Goal: Task Accomplishment & Management: Use online tool/utility

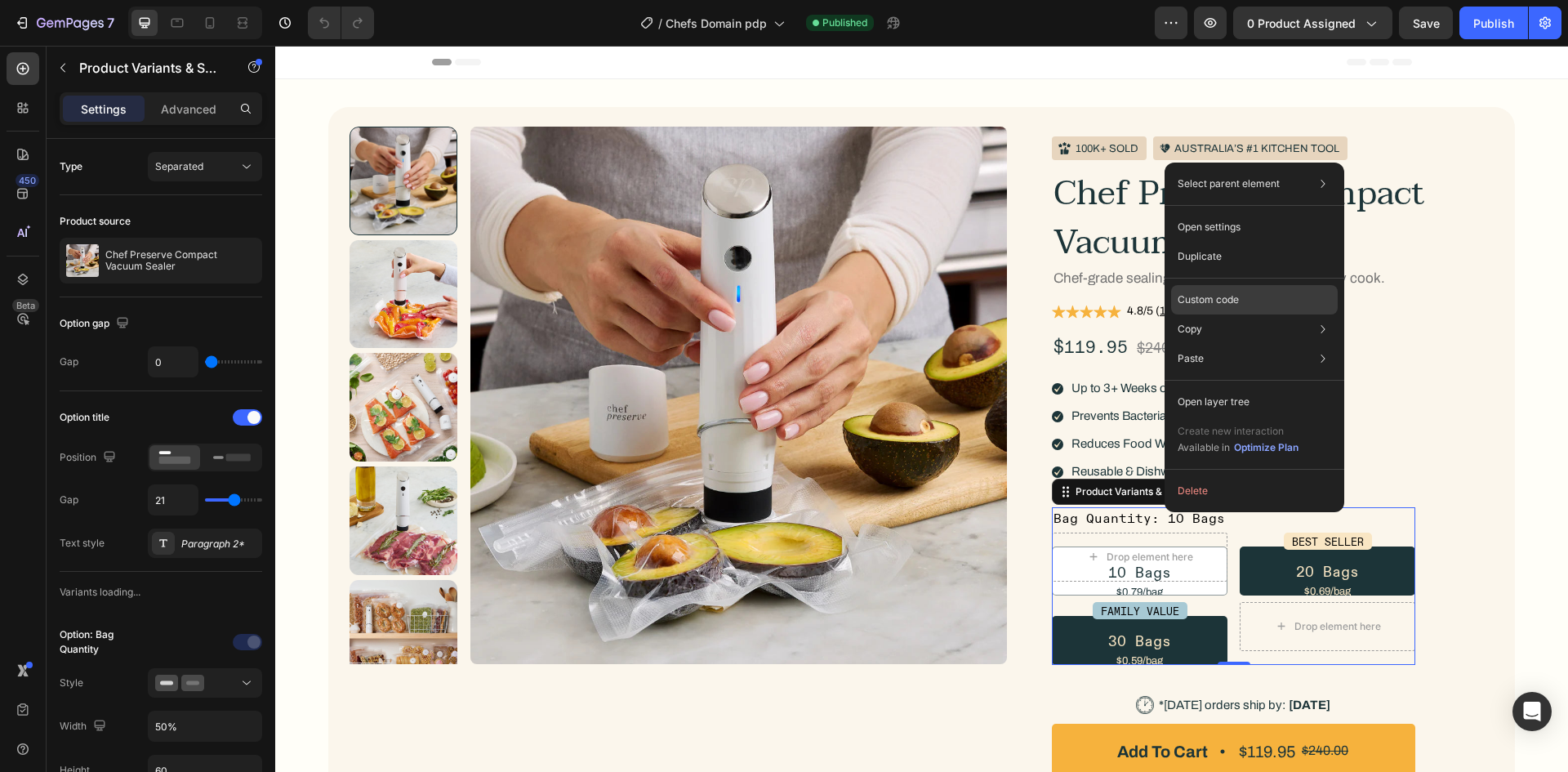
click at [1241, 290] on div "Custom code" at bounding box center [1255, 300] width 167 height 30
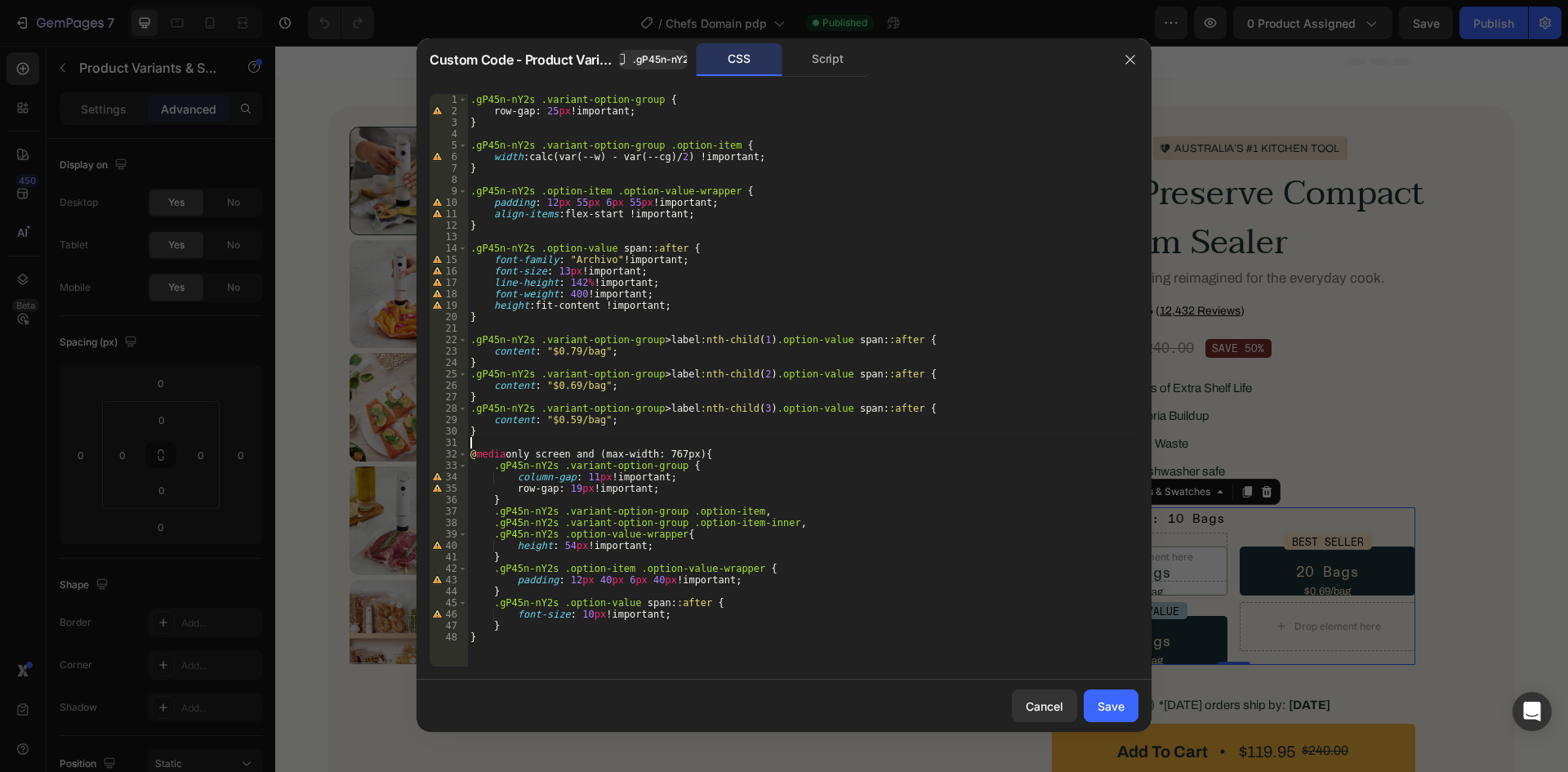
click at [752, 441] on div ".gP45n-nY2s .variant-option-group { row-gap : 25 px !important ; } .gP45n-nY2s …" at bounding box center [802, 392] width 671 height 596
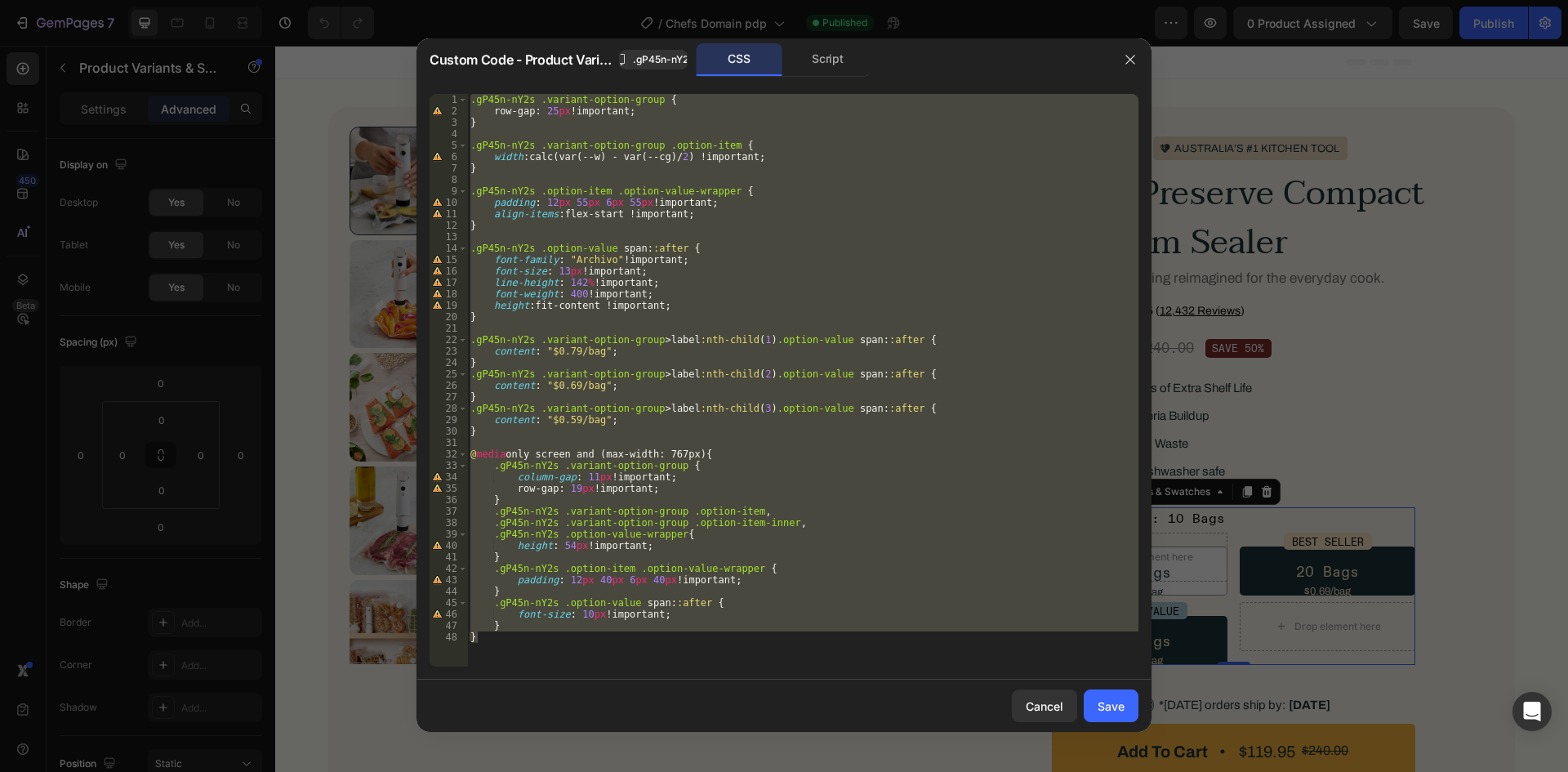
click at [789, 208] on div ".gP45n-nY2s .variant-option-group { row-gap : 25 px !important ; } .gP45n-nY2s …" at bounding box center [802, 379] width 671 height 572
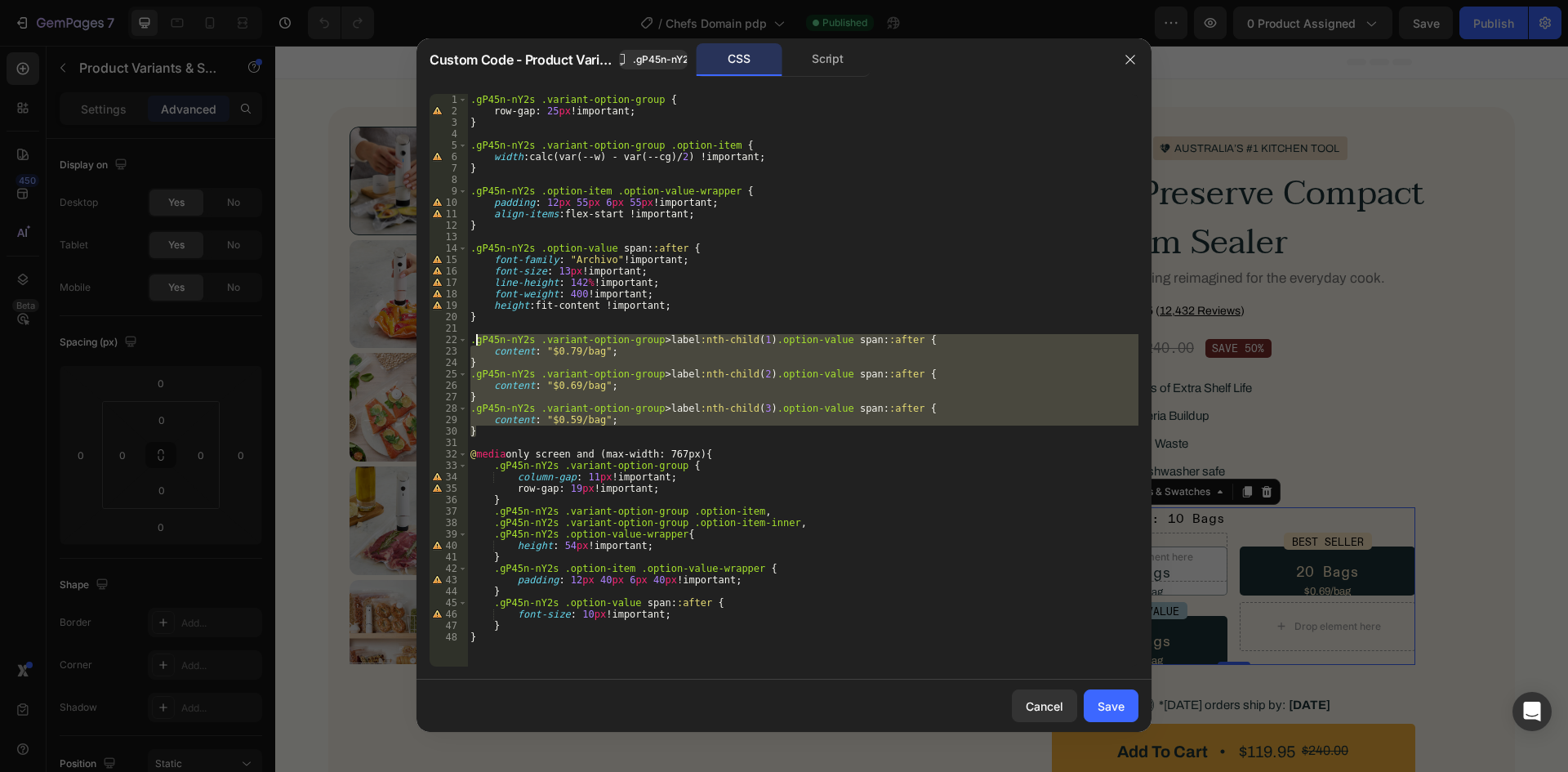
drag, startPoint x: 511, startPoint y: 430, endPoint x: 474, endPoint y: 345, distance: 92.7
click at [474, 345] on div ".gP45n-nY2s .variant-option-group { row-gap : 25 px !important ; } .gP45n-nY2s …" at bounding box center [802, 392] width 671 height 596
type textarea "/*.gP45n-nY2s .variant-option-group > label:nth-child(1) .option-value span::af…"
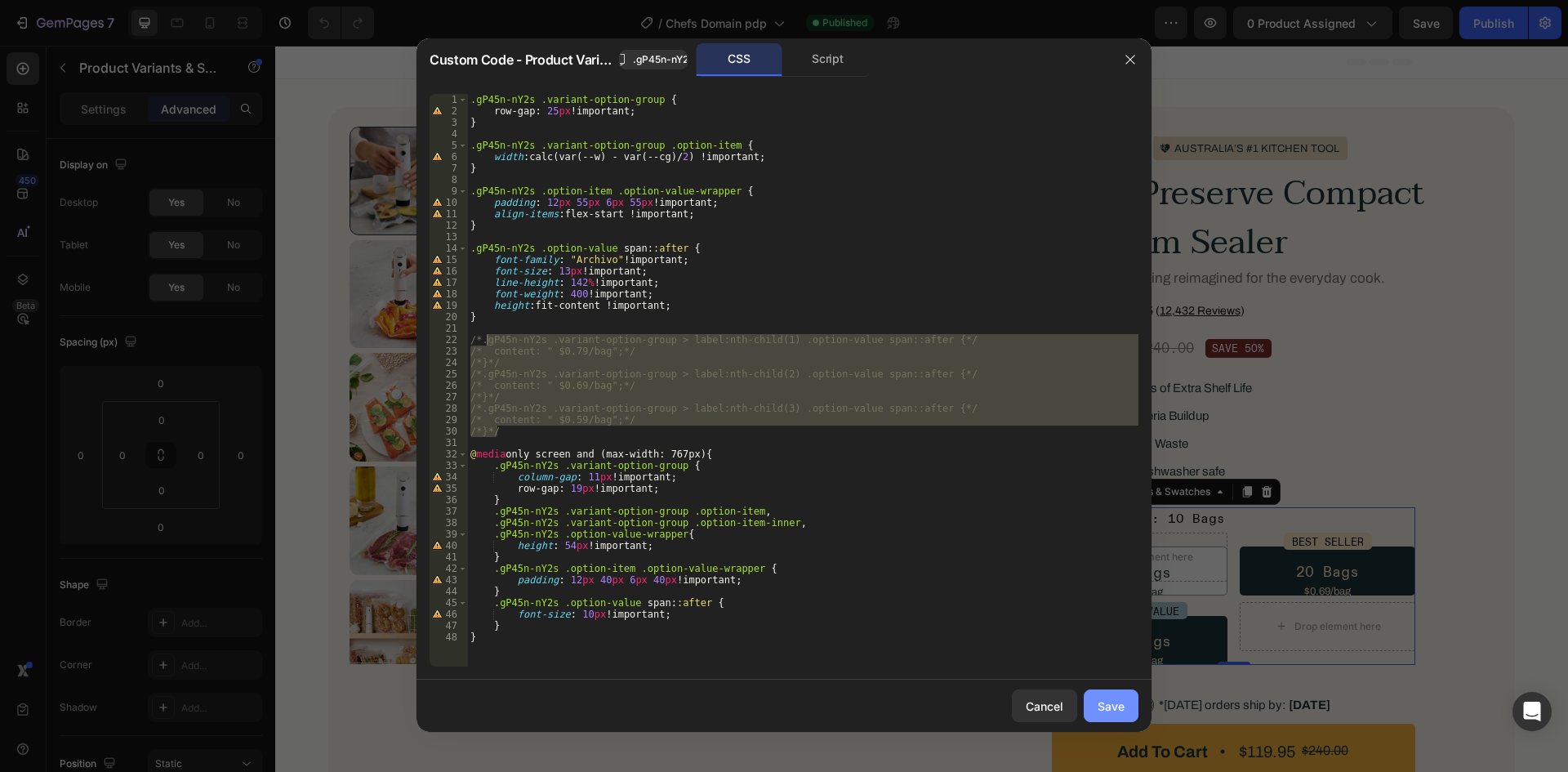
drag, startPoint x: 1118, startPoint y: 700, endPoint x: 537, endPoint y: 115, distance: 824.5
click at [1118, 700] on div "Save" at bounding box center [1110, 706] width 27 height 17
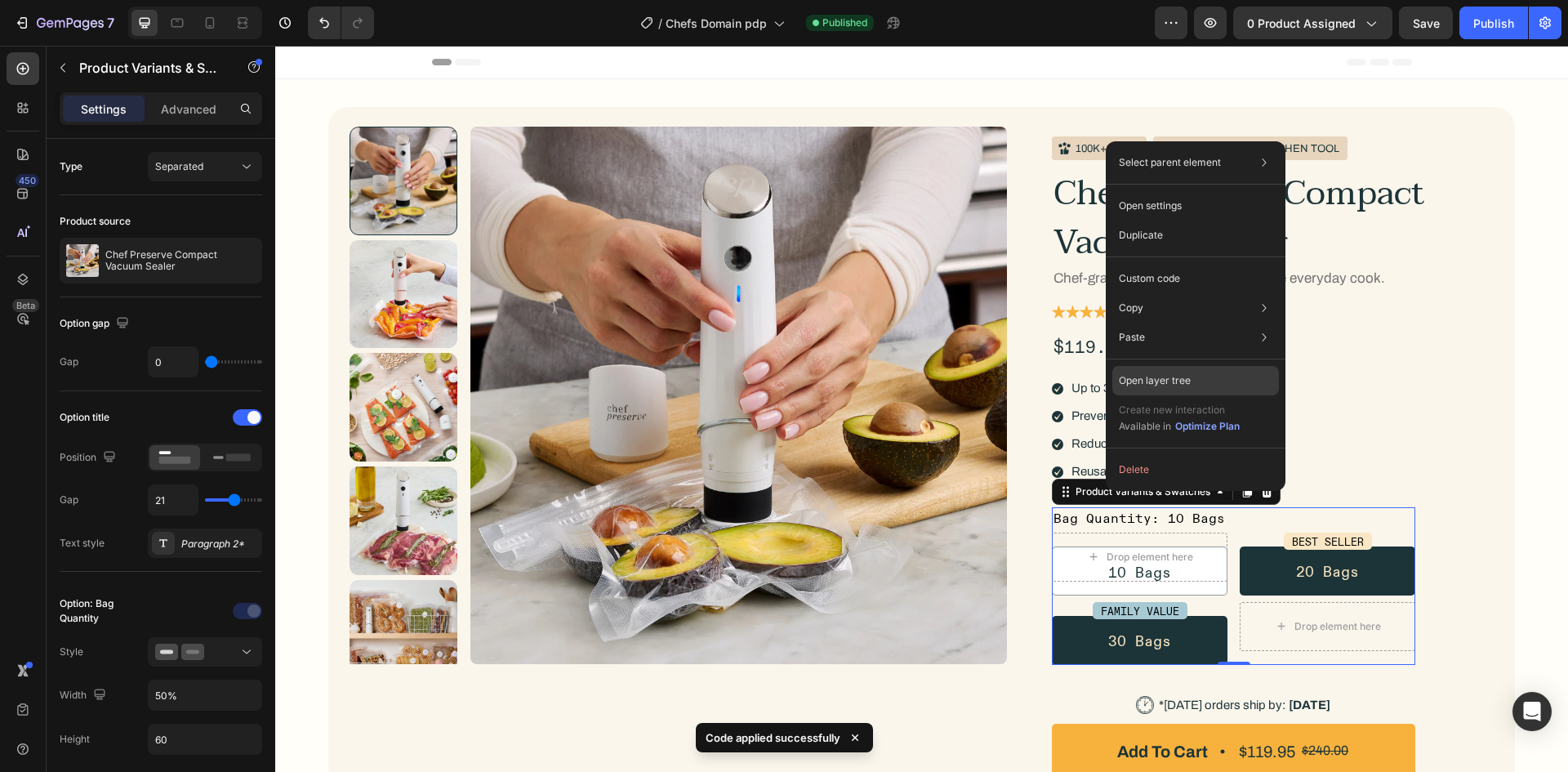
drag, startPoint x: 1150, startPoint y: 379, endPoint x: 538, endPoint y: 143, distance: 655.9
click at [1150, 379] on p "Open layer tree" at bounding box center [1155, 380] width 72 height 15
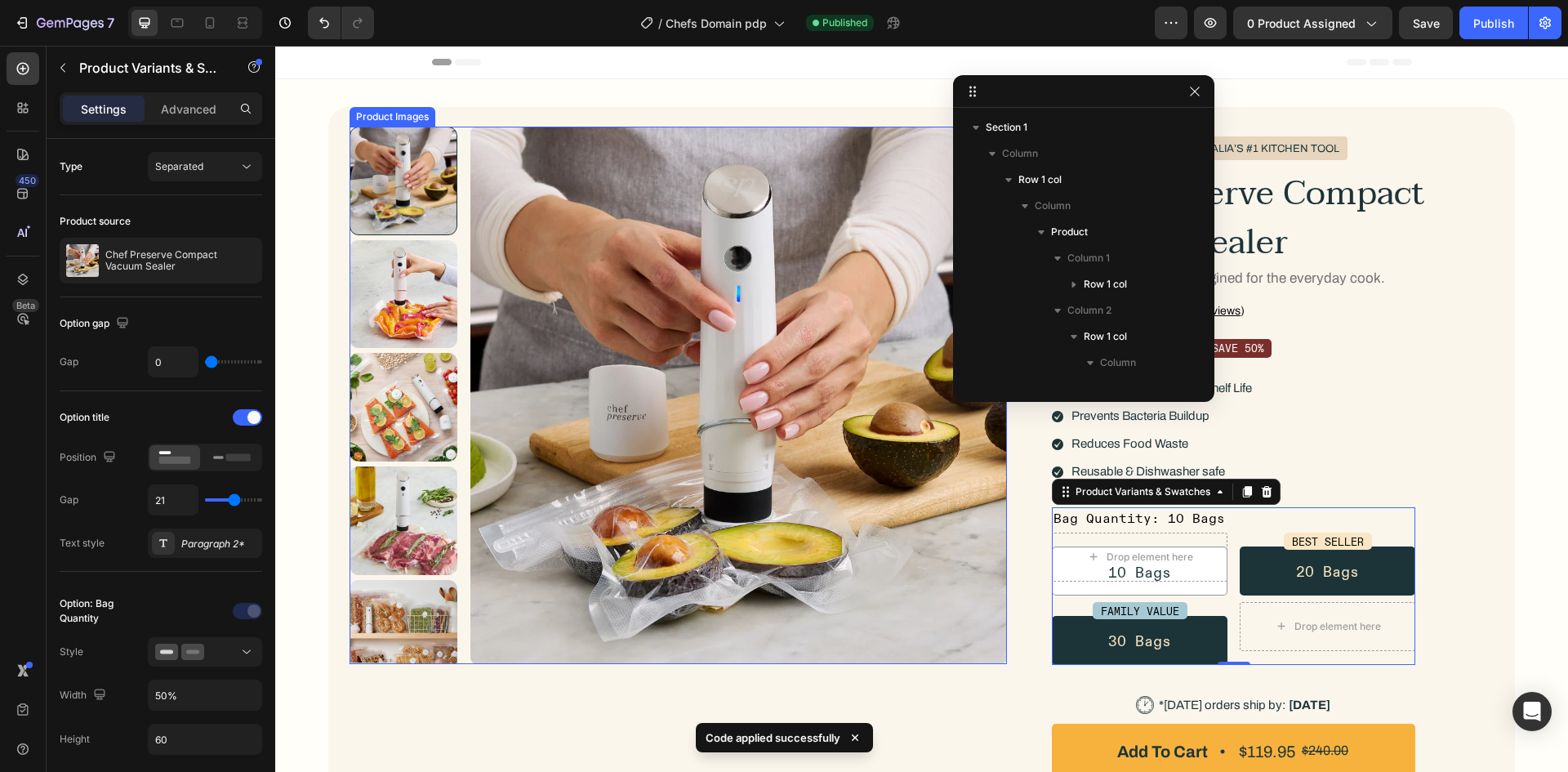
scroll to position [414, 0]
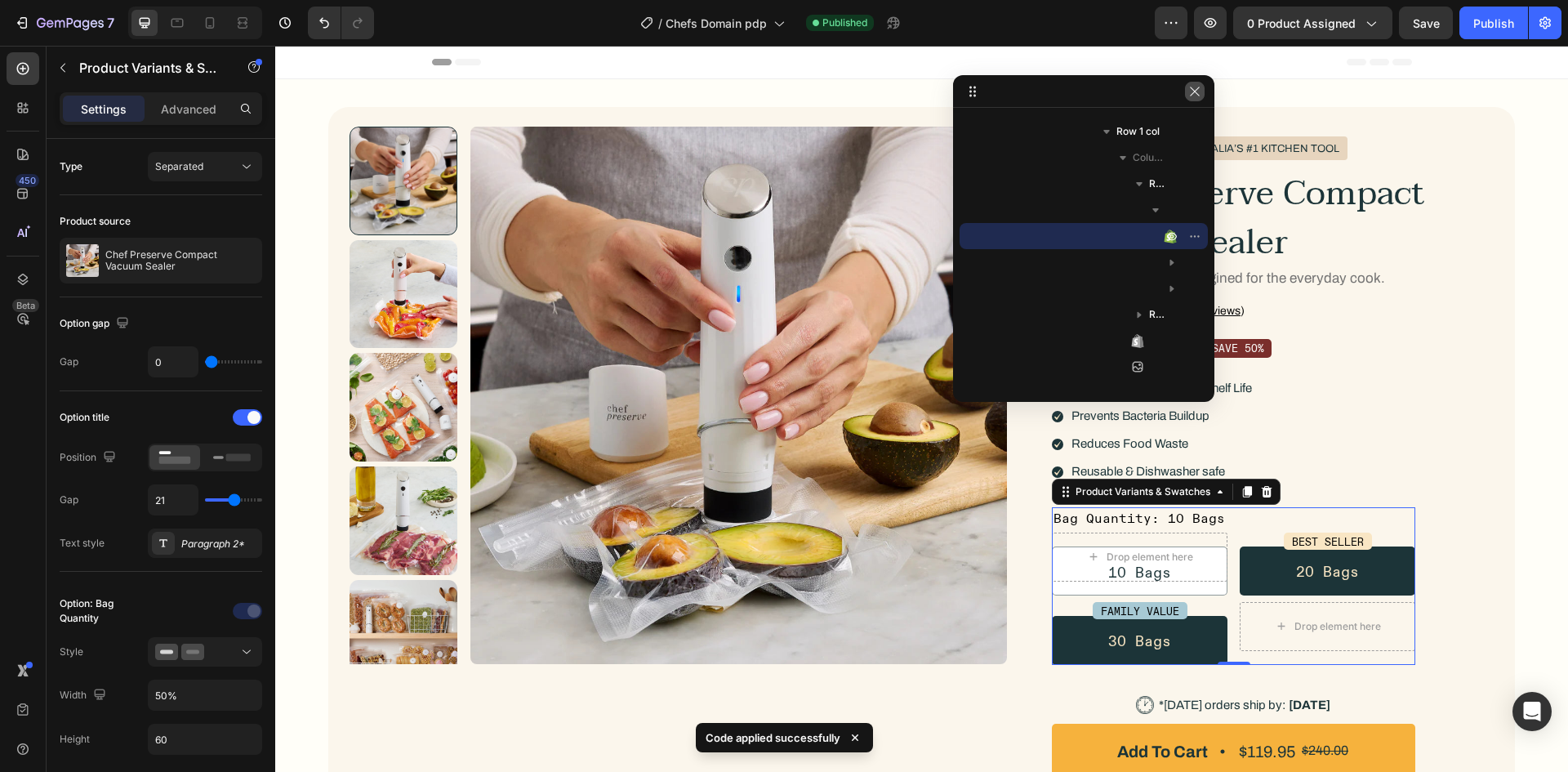
click at [1202, 96] on button "button" at bounding box center [1195, 91] width 20 height 20
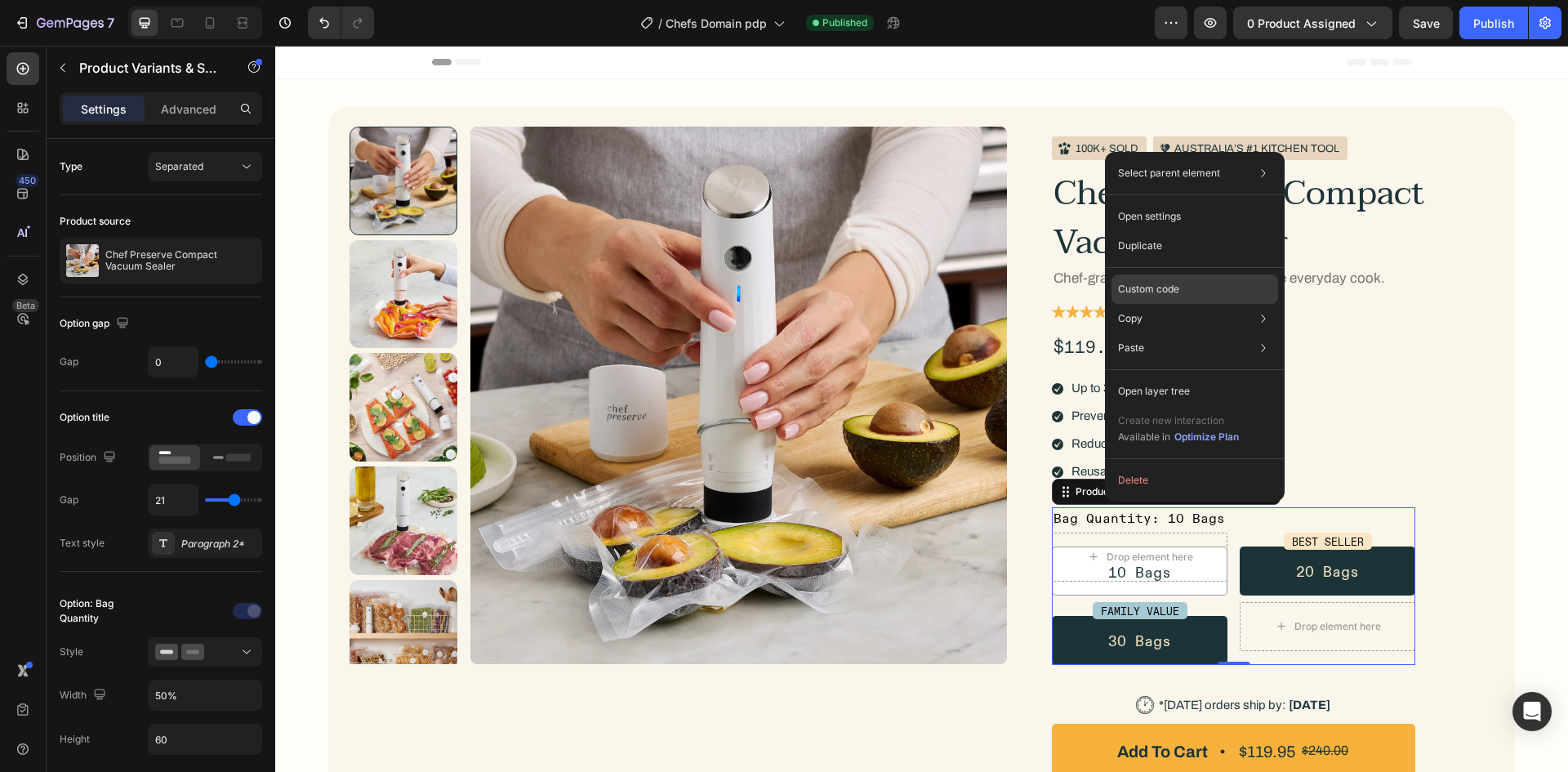
click at [1150, 286] on p "Custom code" at bounding box center [1149, 289] width 62 height 15
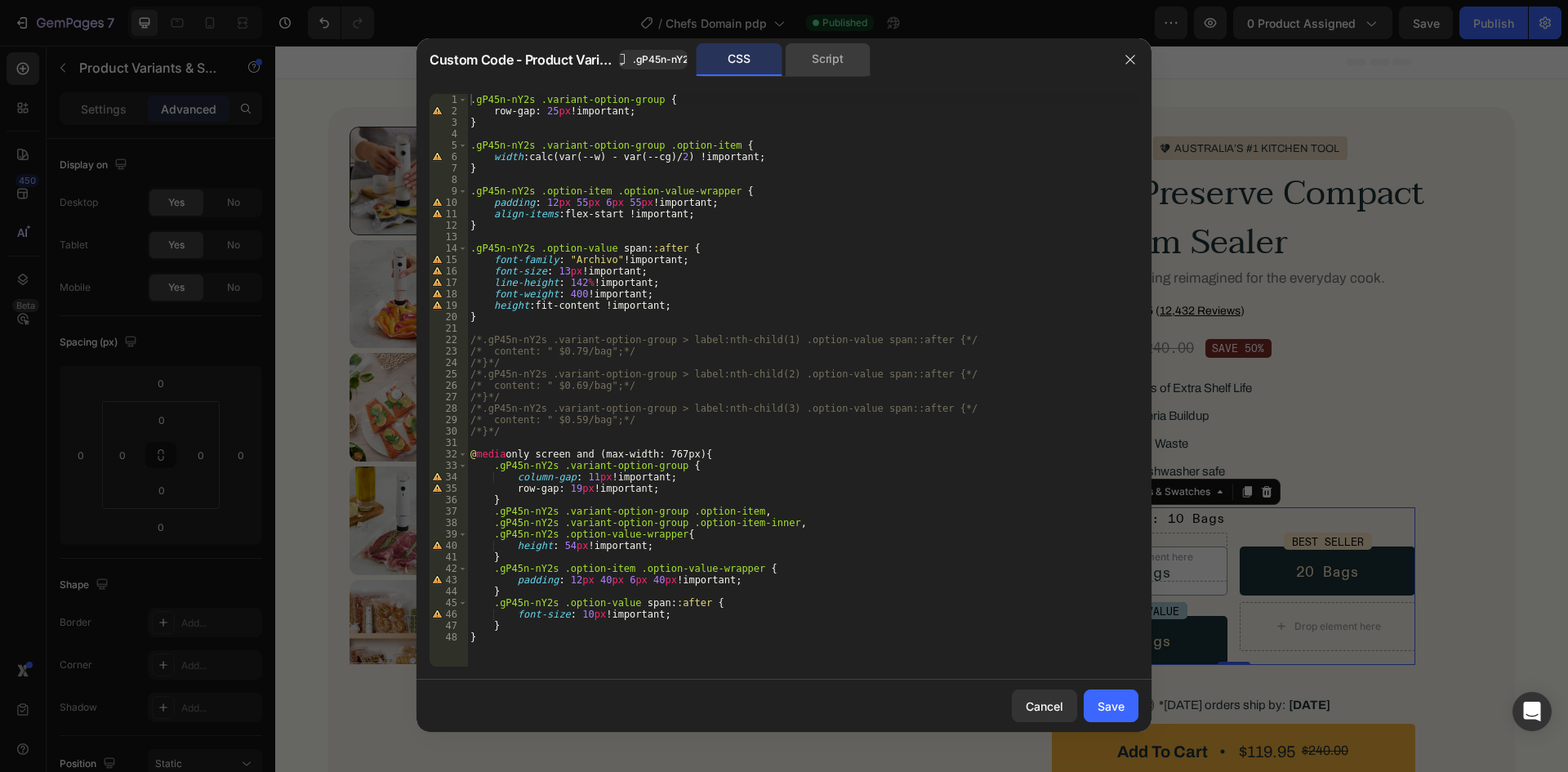
click at [820, 46] on div "Script" at bounding box center [827, 60] width 86 height 33
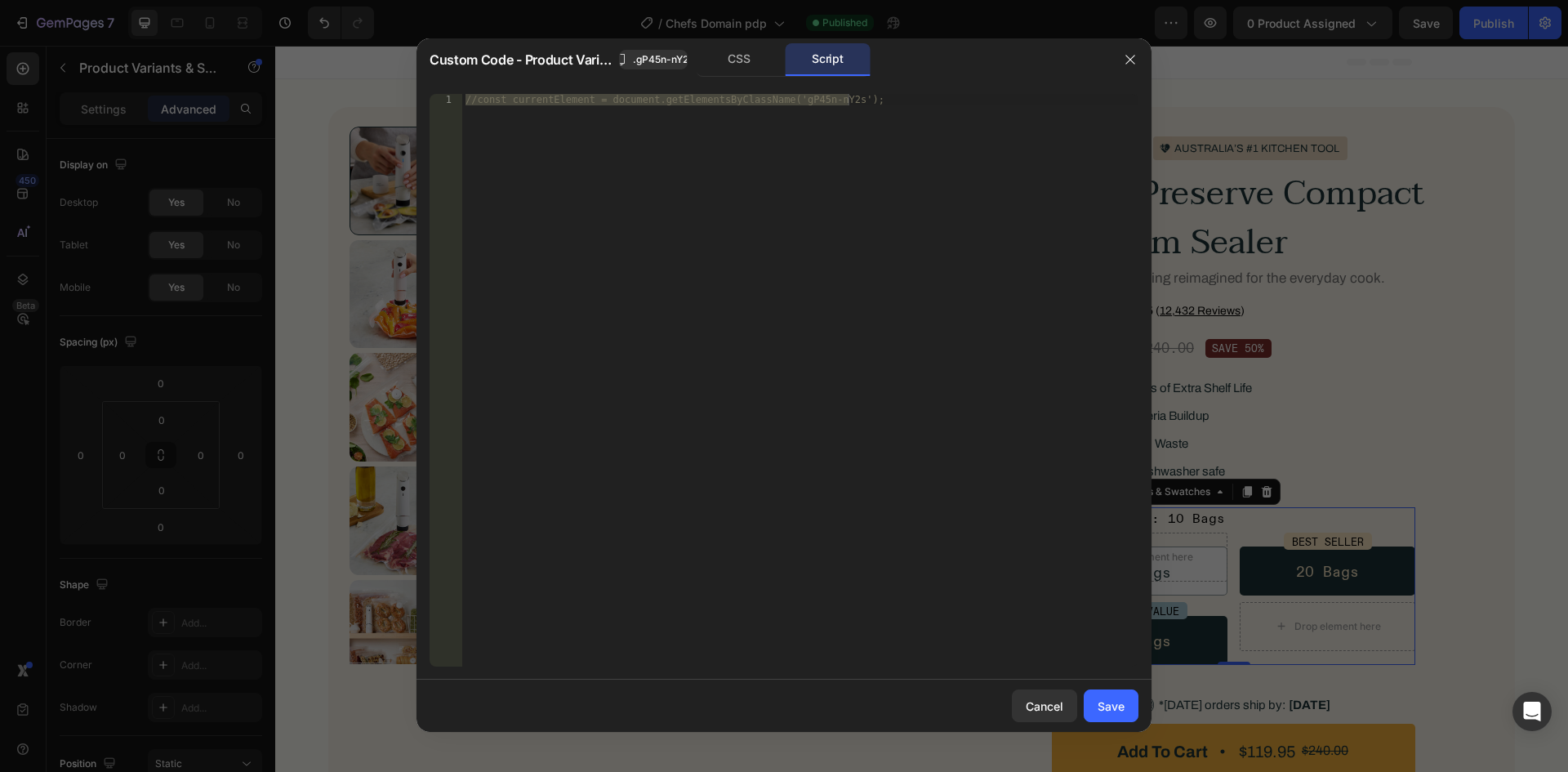
type textarea "//const currentElement = document.getElementsByClassName('gP45n-nY2s');"
click at [788, 272] on div "//const currentElement = document.getElementsByClassName('gP45n-nY2s');" at bounding box center [800, 379] width 676 height 572
paste textarea
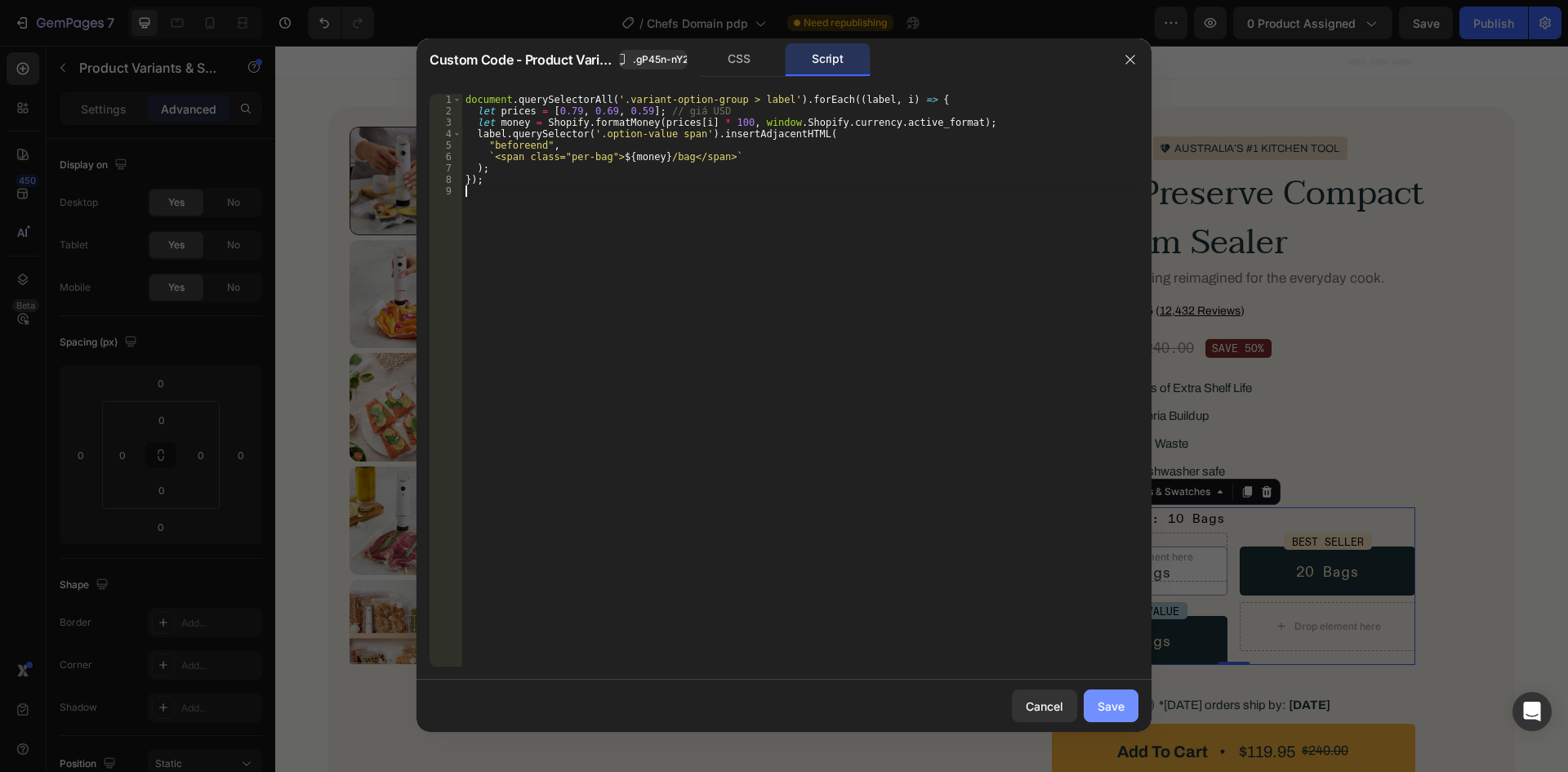
click at [1105, 705] on div "Save" at bounding box center [1110, 706] width 27 height 17
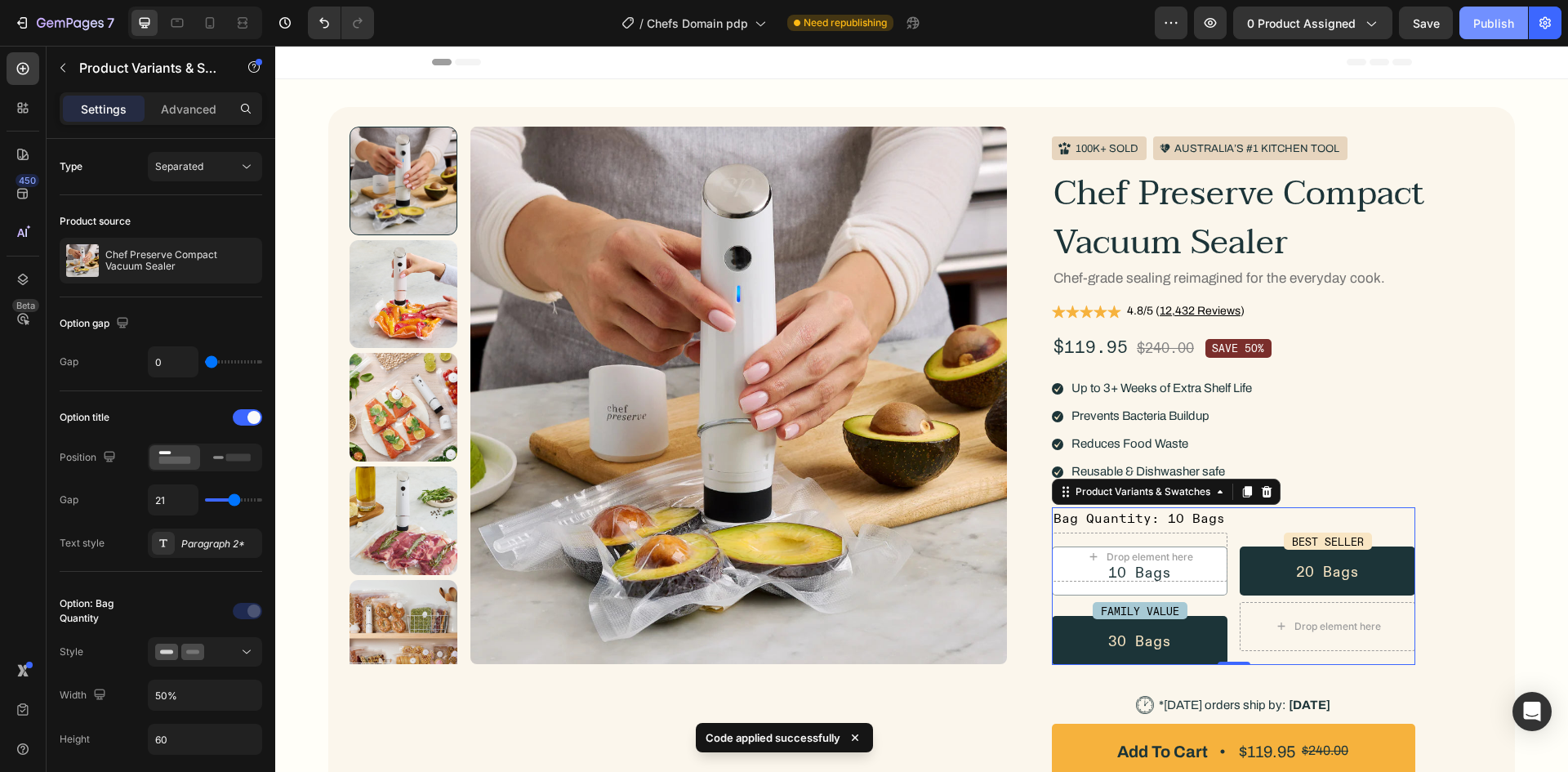
click at [1497, 25] on div "Publish" at bounding box center [1493, 23] width 41 height 17
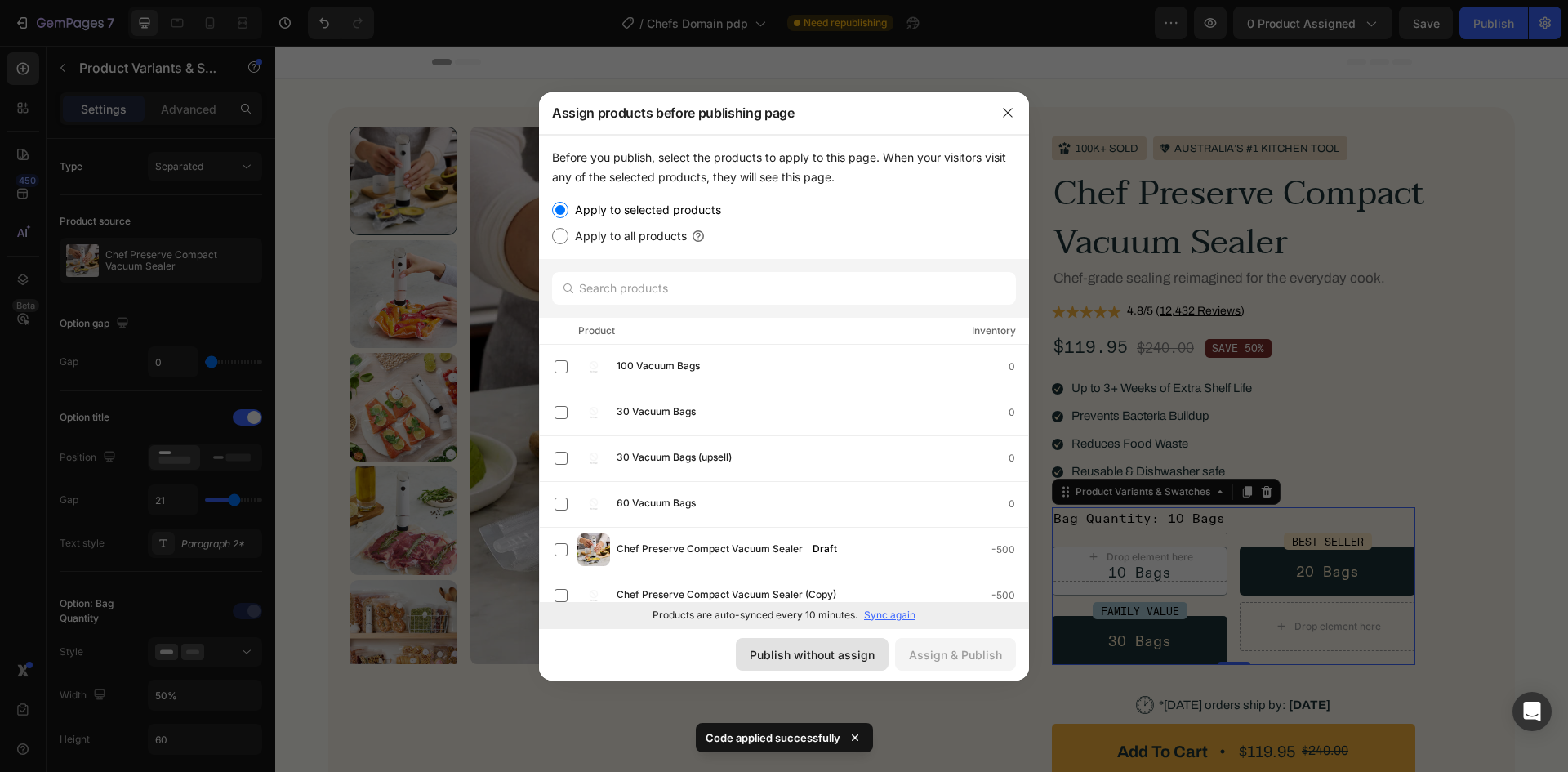
click at [761, 644] on button "Publish without assign" at bounding box center [813, 655] width 153 height 33
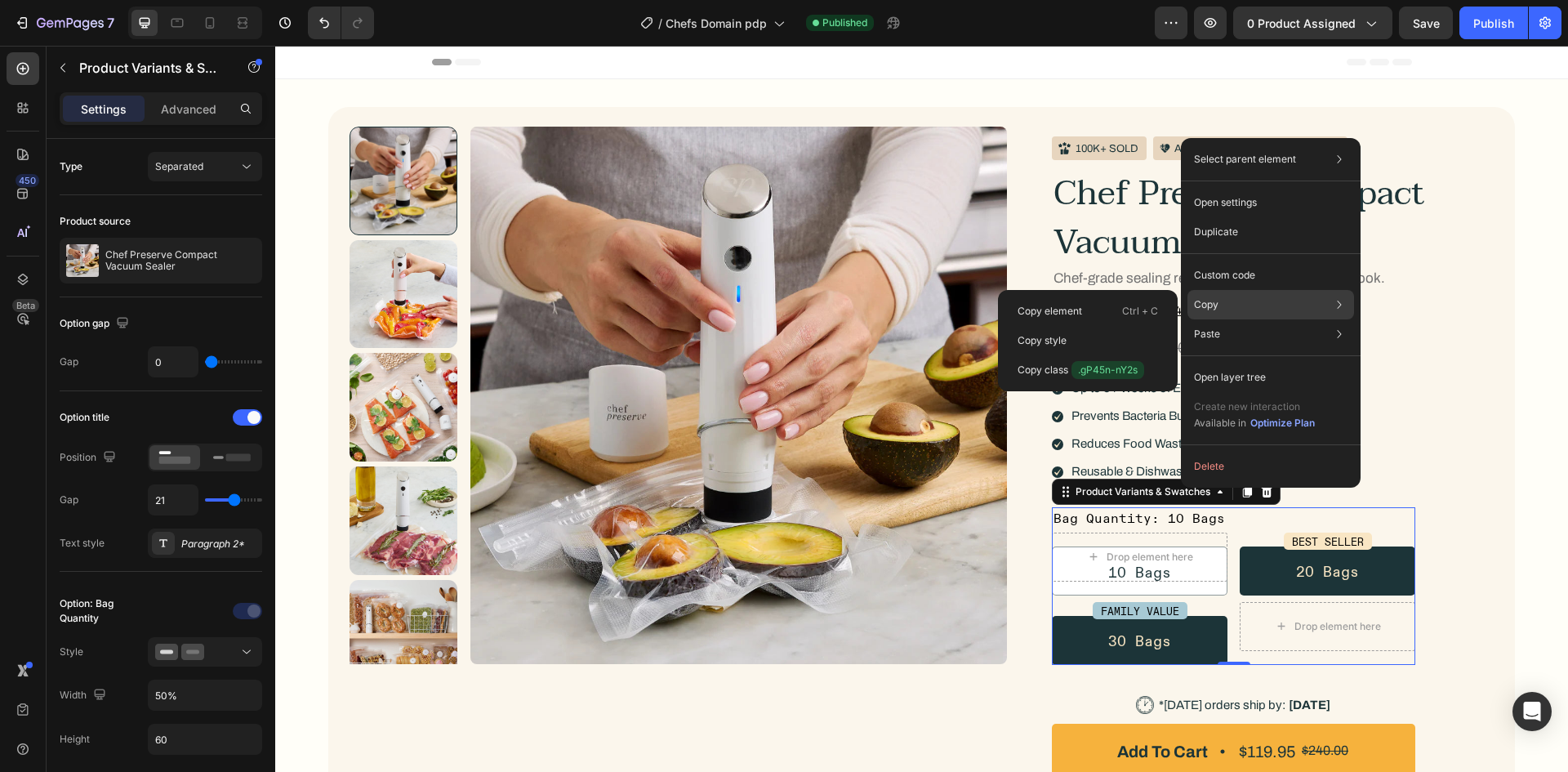
click at [1231, 294] on div "Copy Copy element Ctrl + C Copy style Copy class .gP45n-nY2s" at bounding box center [1271, 305] width 167 height 30
click at [1233, 268] on p "Custom code" at bounding box center [1224, 275] width 62 height 15
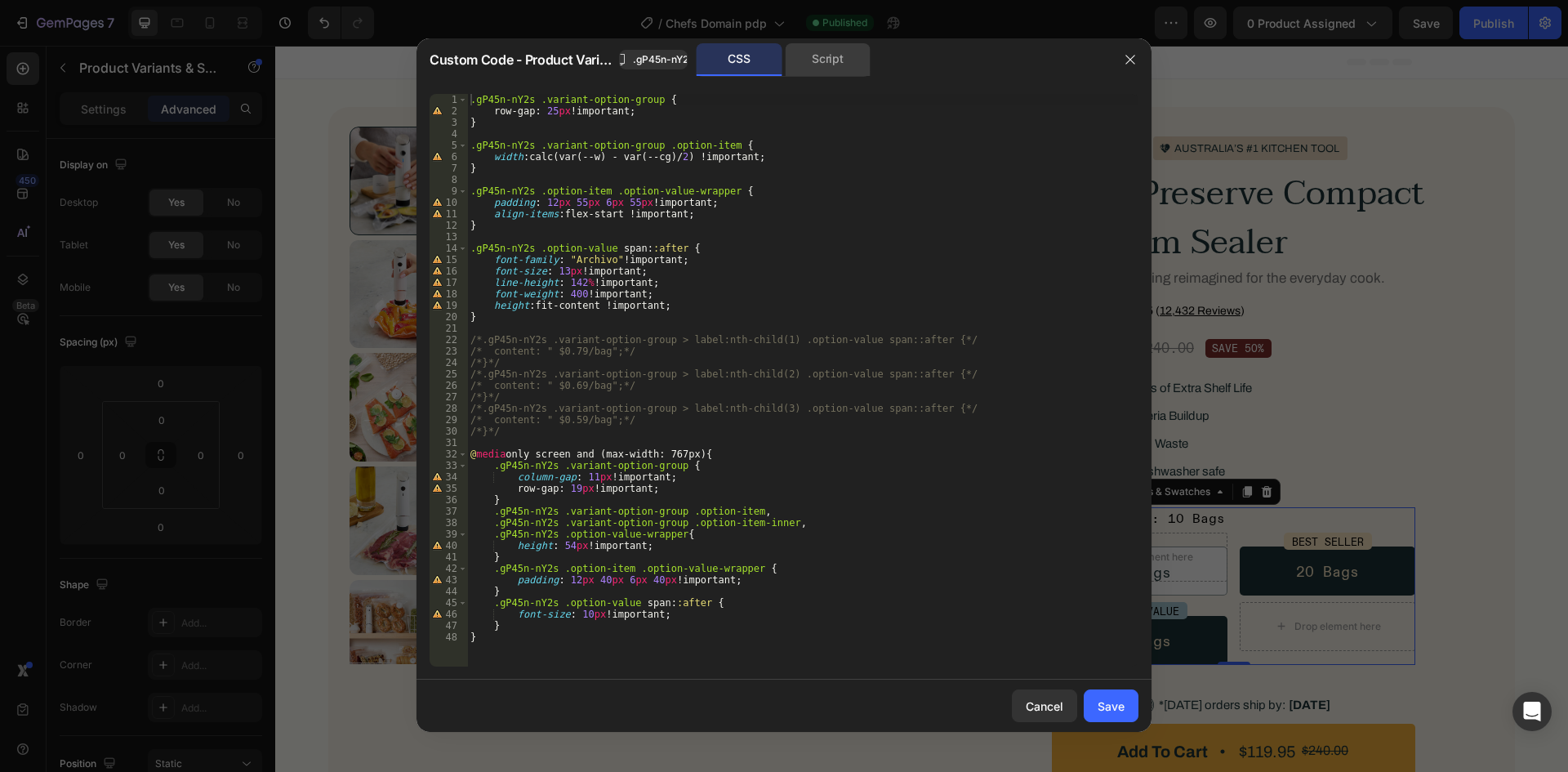
click at [814, 64] on div "Script" at bounding box center [827, 60] width 86 height 33
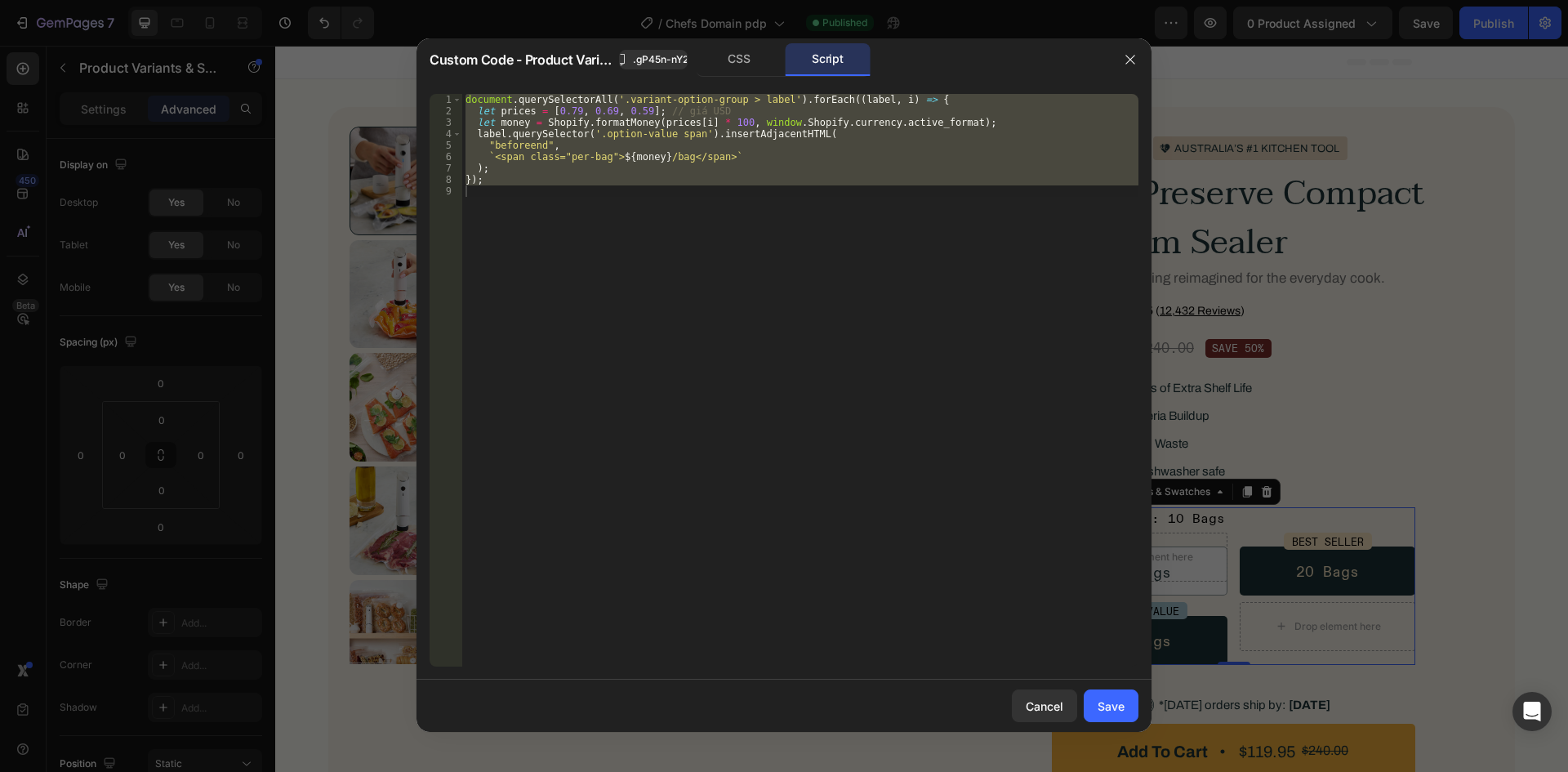
click at [769, 181] on div "document . querySelectorAll ( '.variant-option-group > label' ) . forEach (( la…" at bounding box center [800, 379] width 676 height 572
type textarea "});"
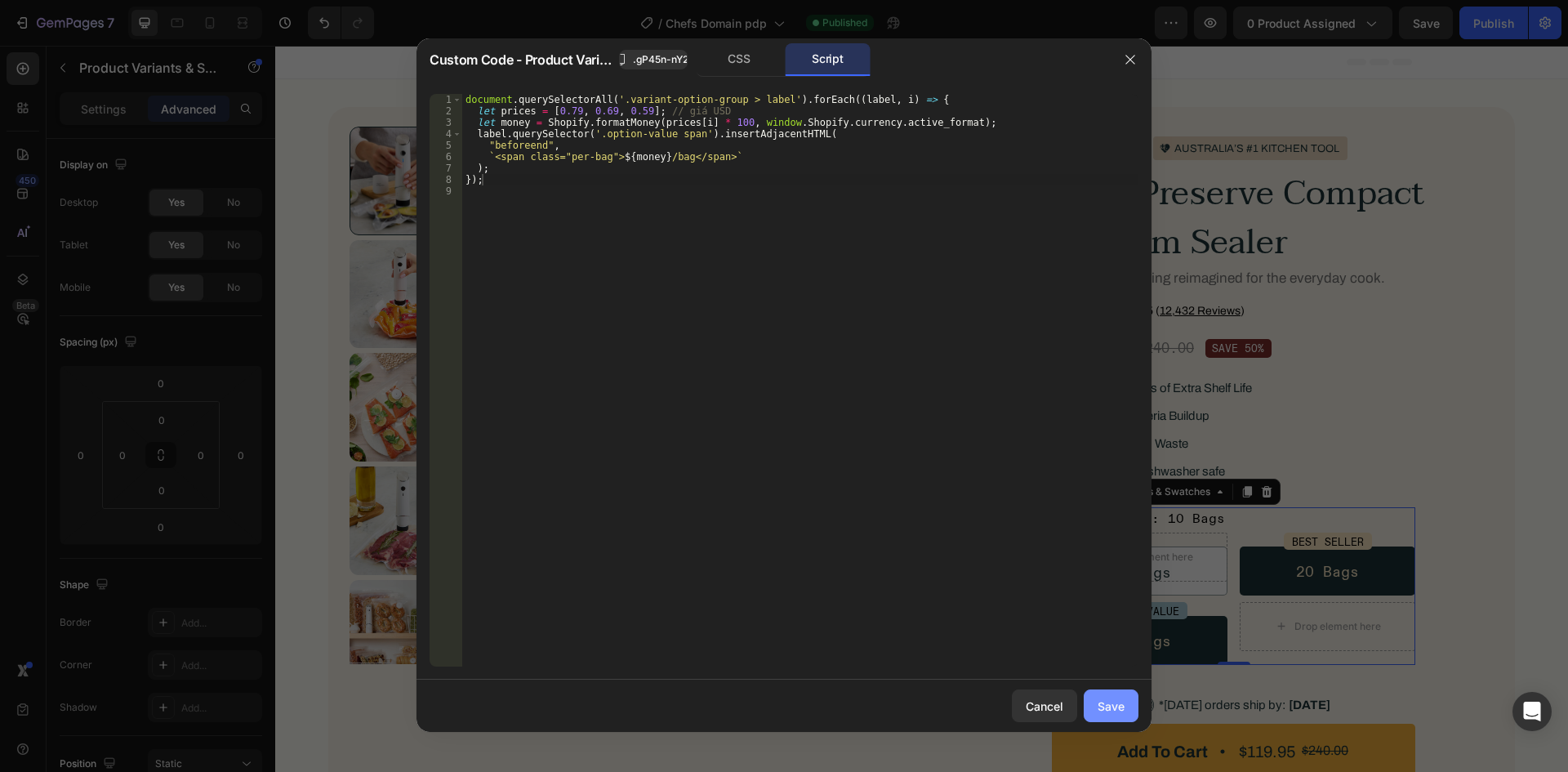
drag, startPoint x: 1130, startPoint y: 714, endPoint x: 1116, endPoint y: 253, distance: 461.2
click at [1130, 714] on button "Save" at bounding box center [1110, 706] width 55 height 33
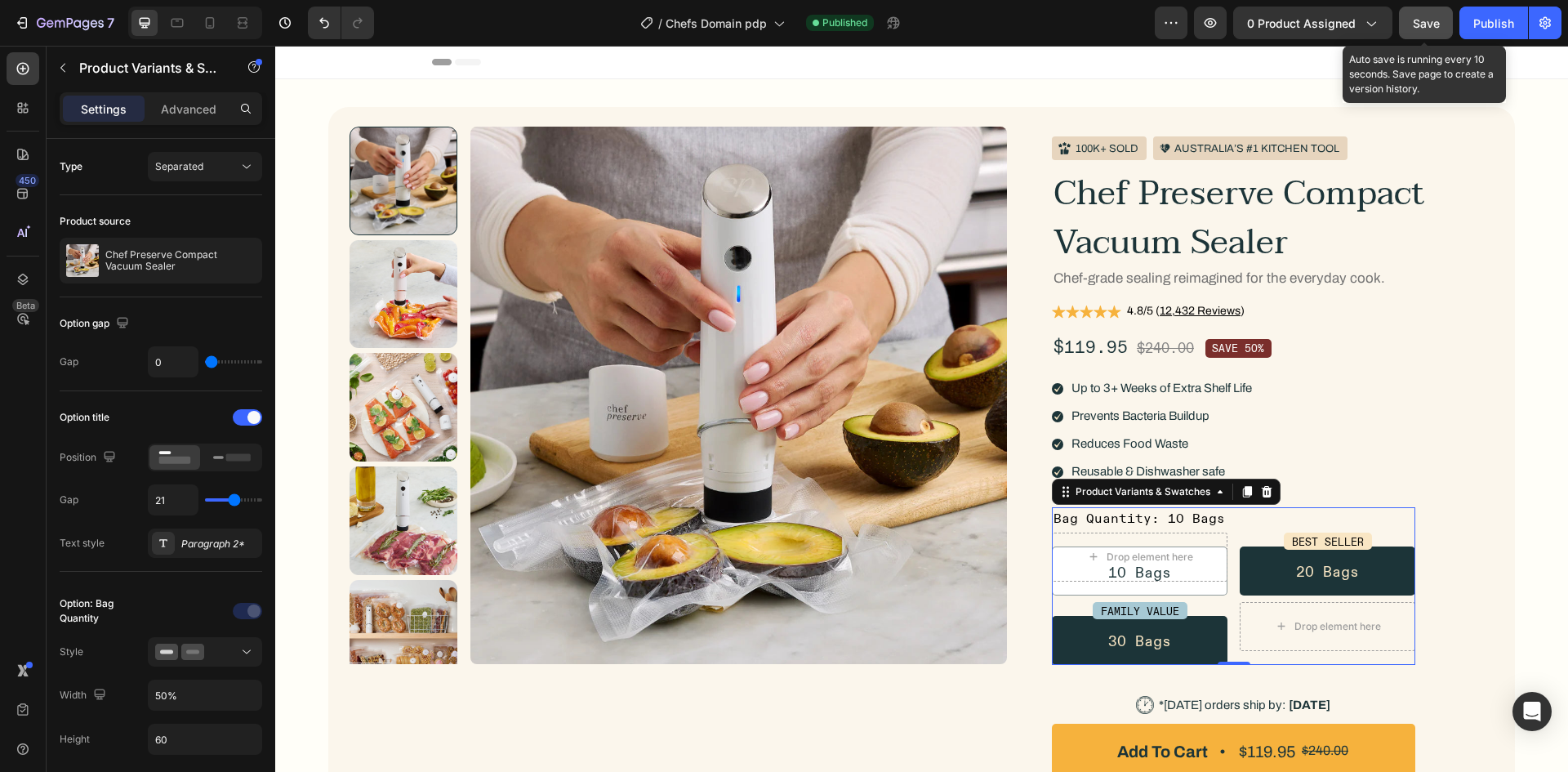
click at [1433, 27] on span "Save" at bounding box center [1426, 23] width 27 height 14
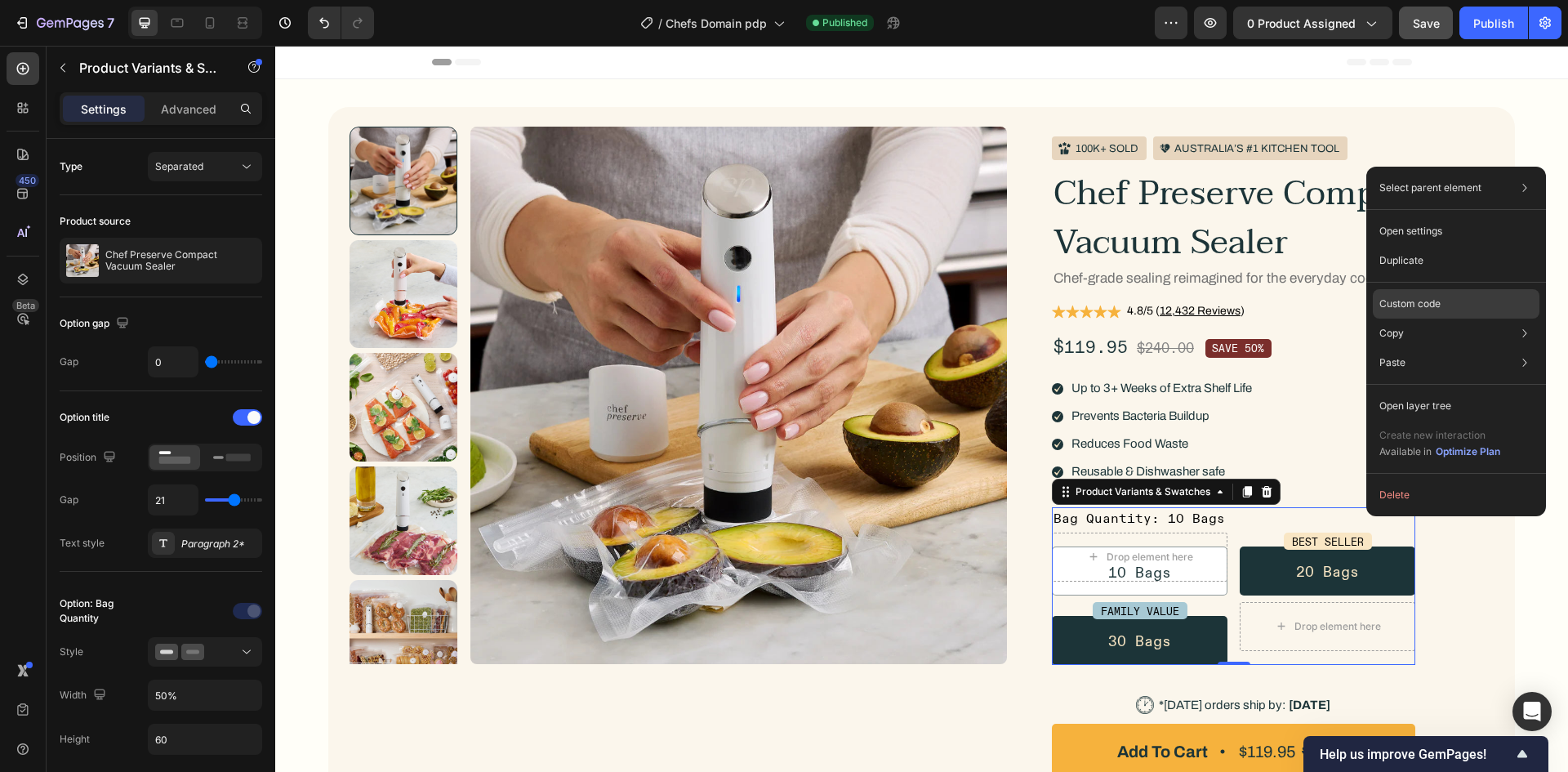
click at [1433, 307] on p "Custom code" at bounding box center [1410, 303] width 62 height 15
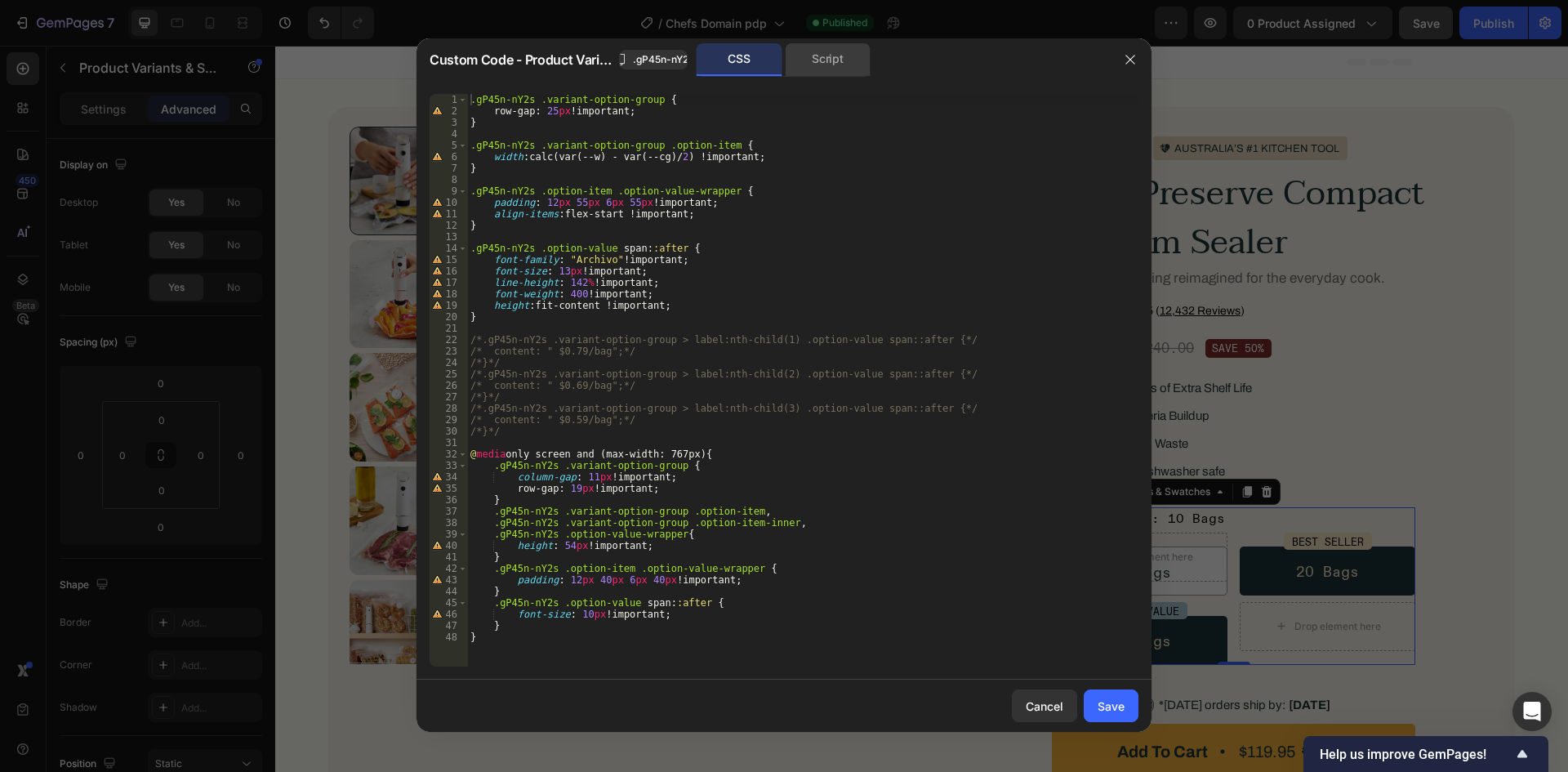
click at [810, 63] on div "Script" at bounding box center [827, 60] width 86 height 33
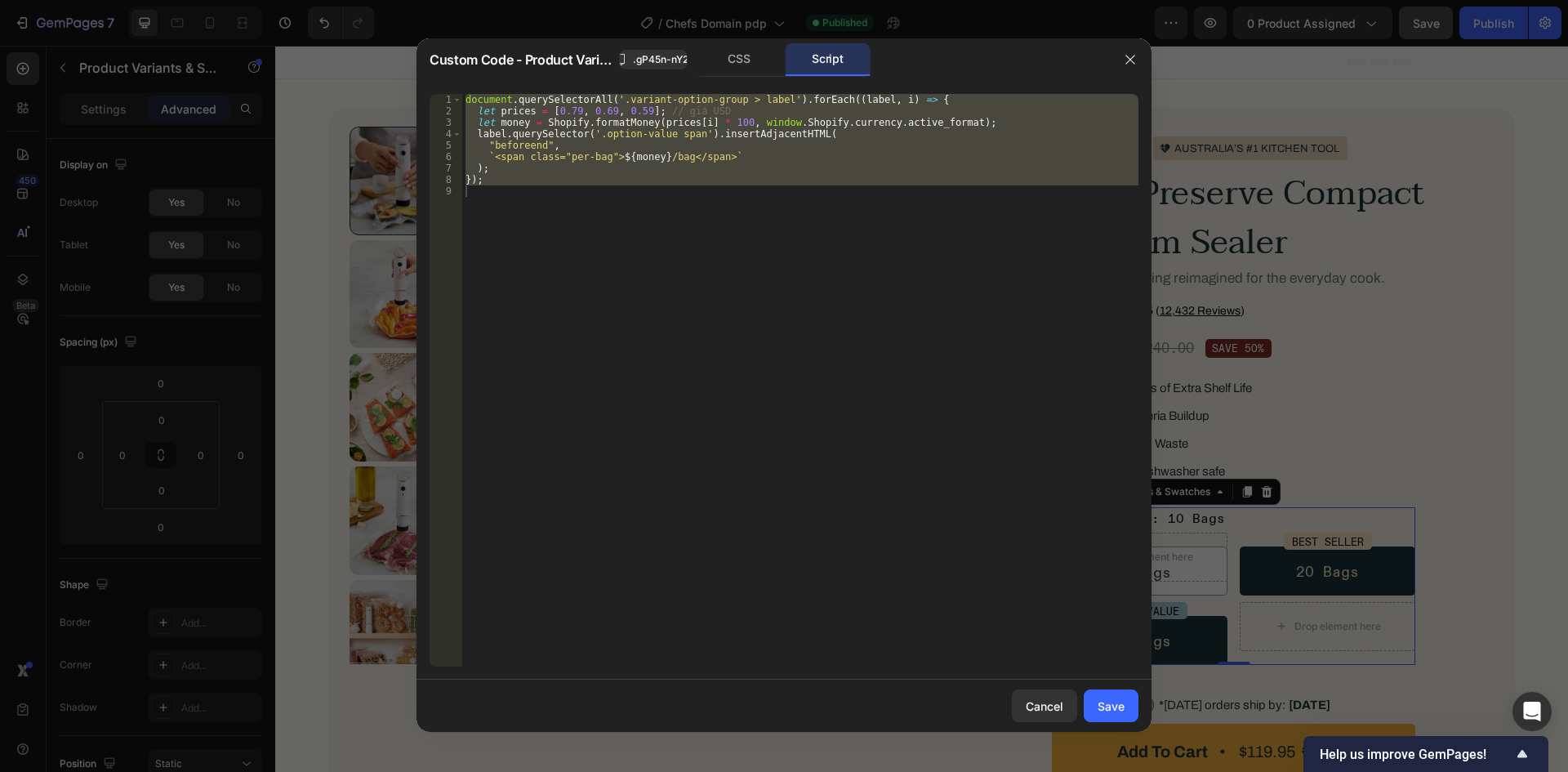
type textarea "});"
click at [679, 321] on div "document . querySelectorAll ( '.variant-option-group > label' ) . forEach (( la…" at bounding box center [800, 379] width 676 height 572
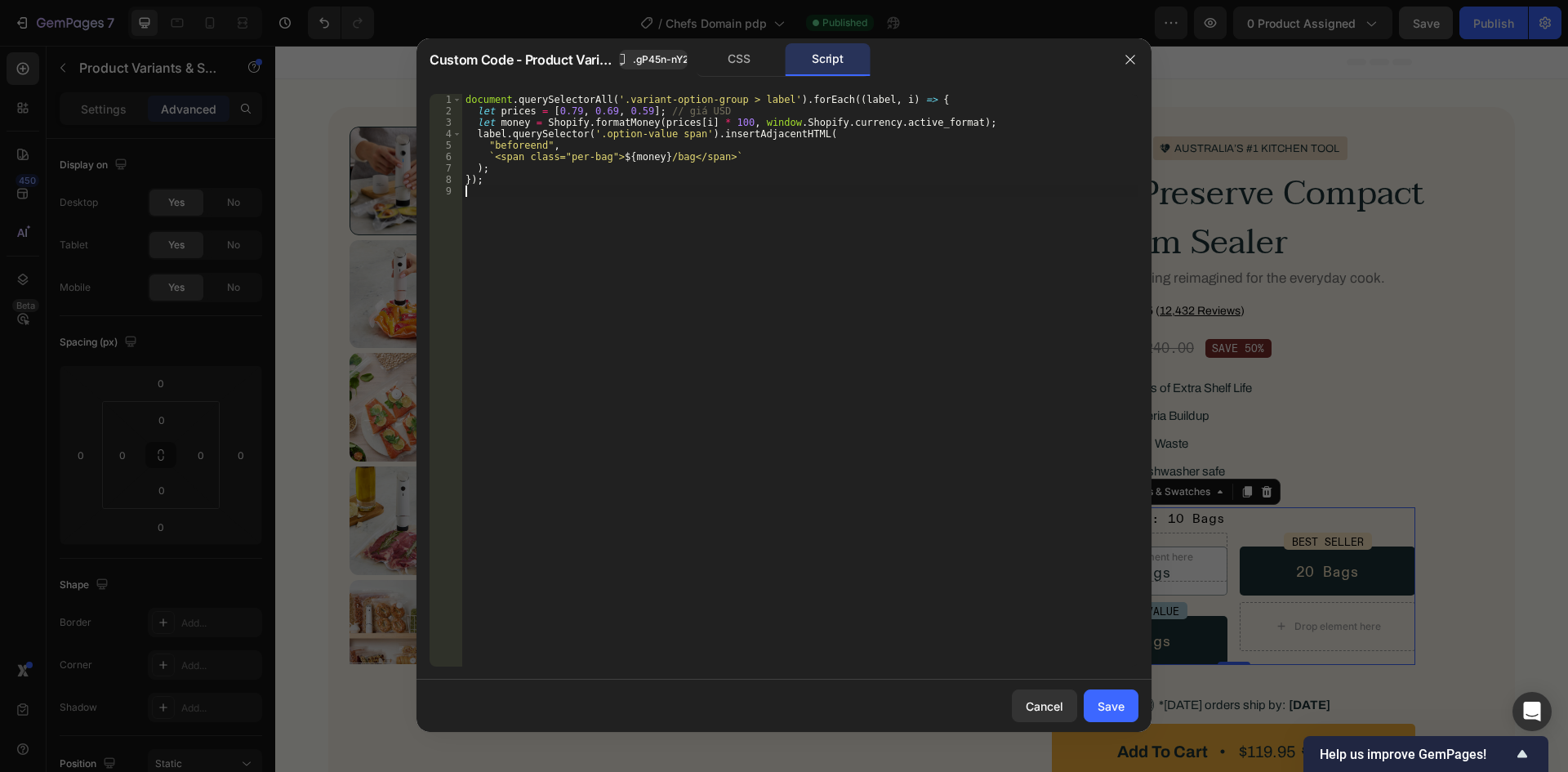
type textarea "});"
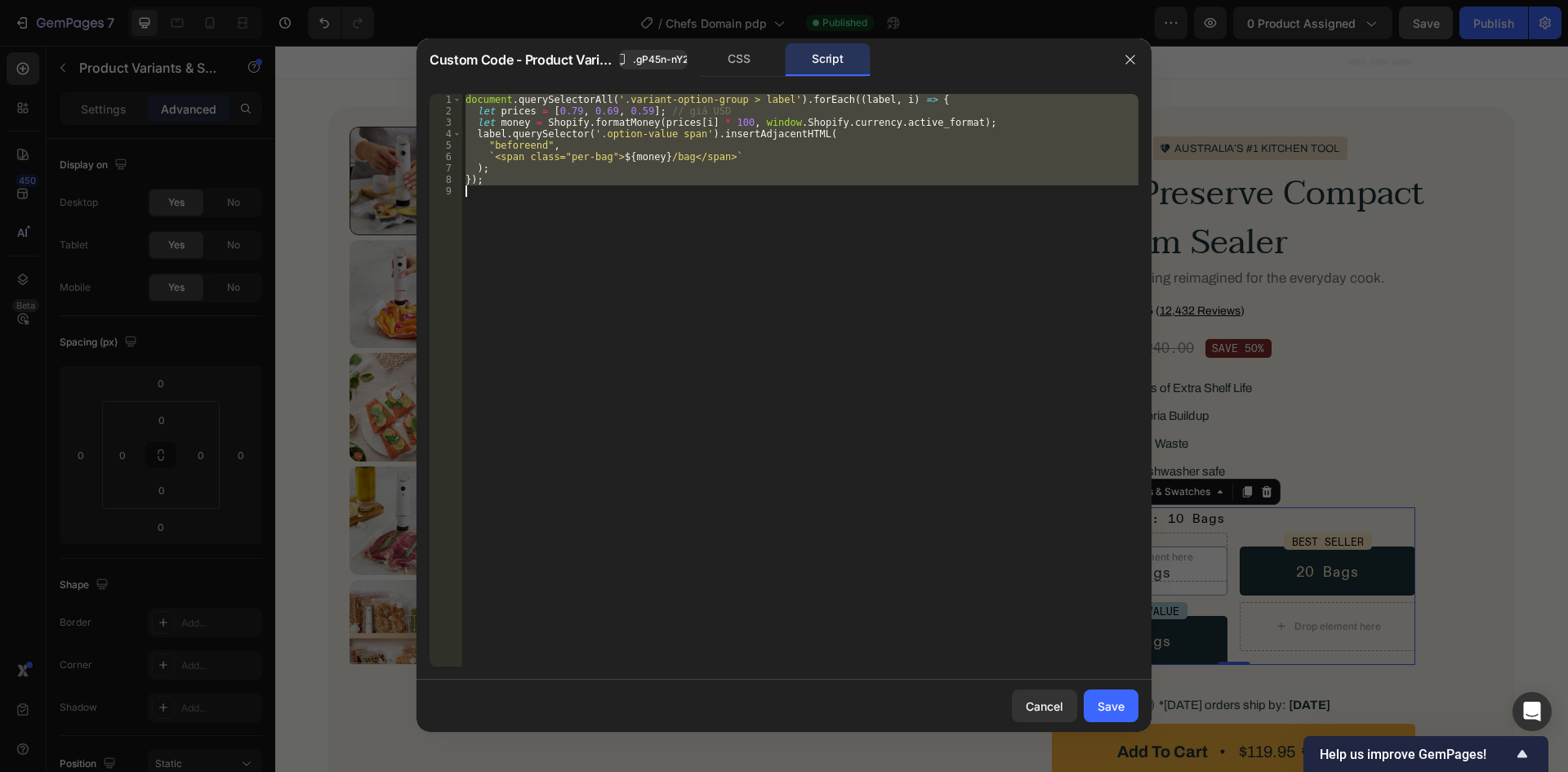
paste textarea
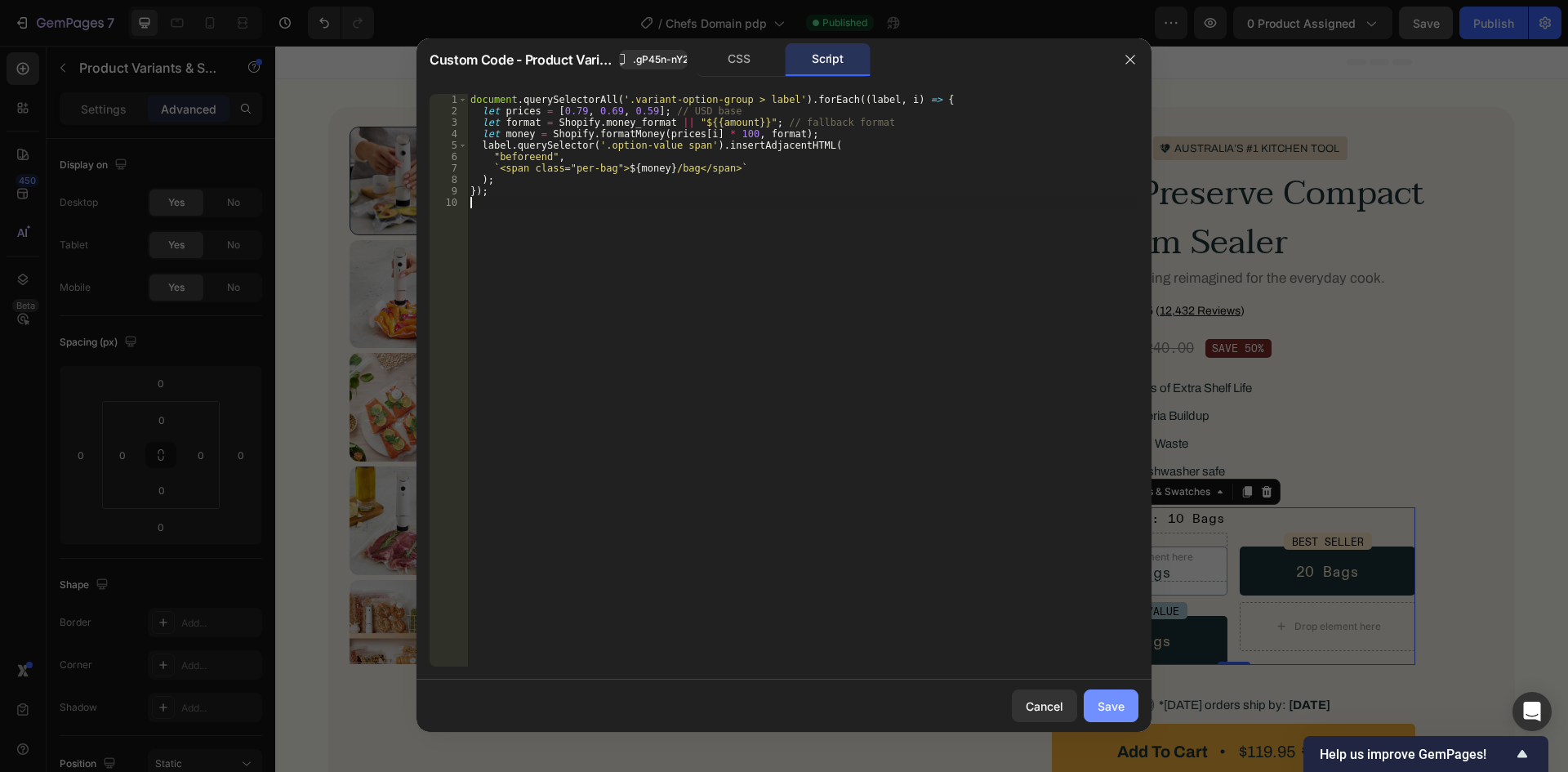
click at [1117, 710] on div "Save" at bounding box center [1110, 706] width 27 height 17
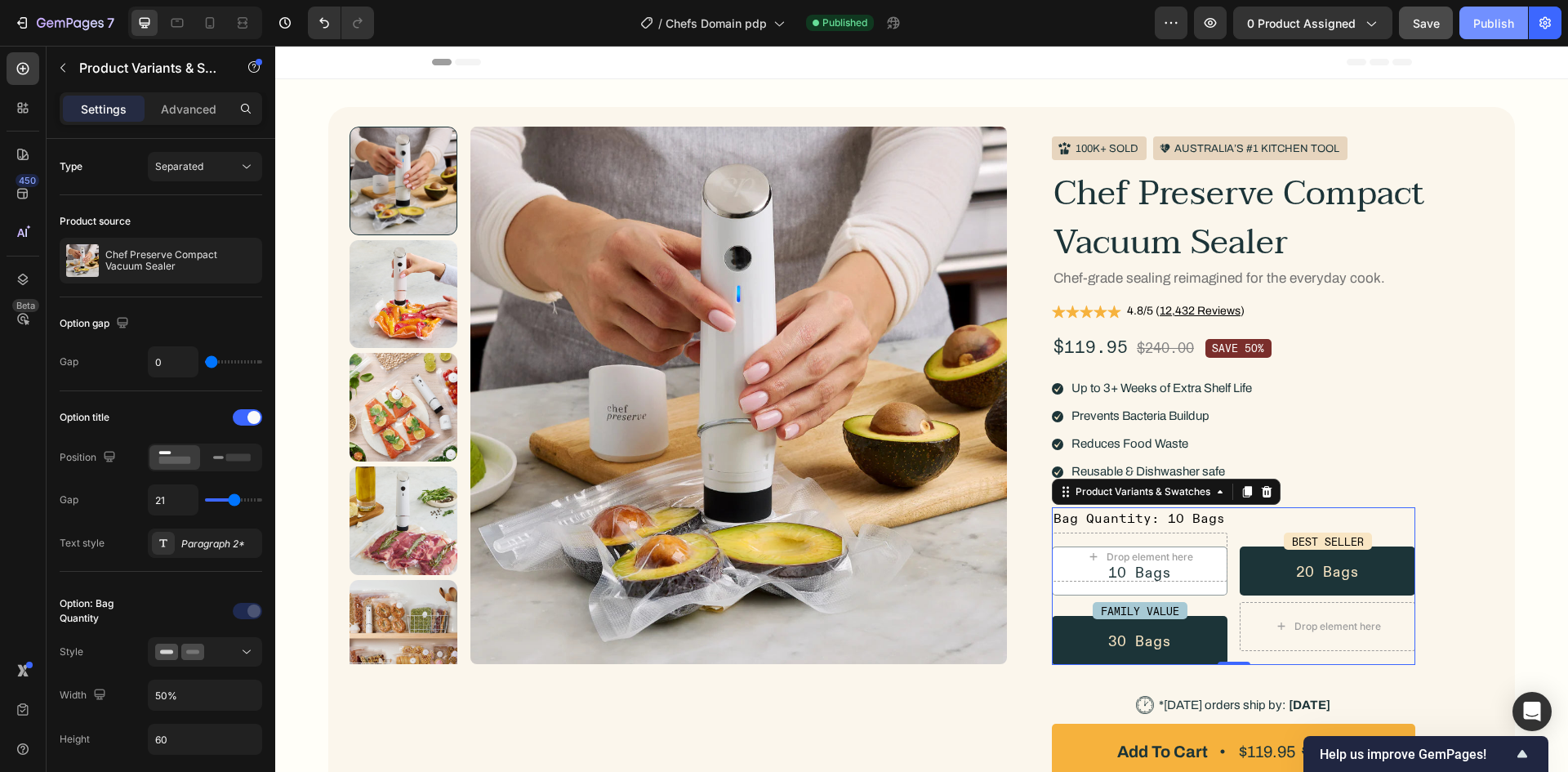
click at [1468, 30] on button "Publish" at bounding box center [1493, 23] width 69 height 33
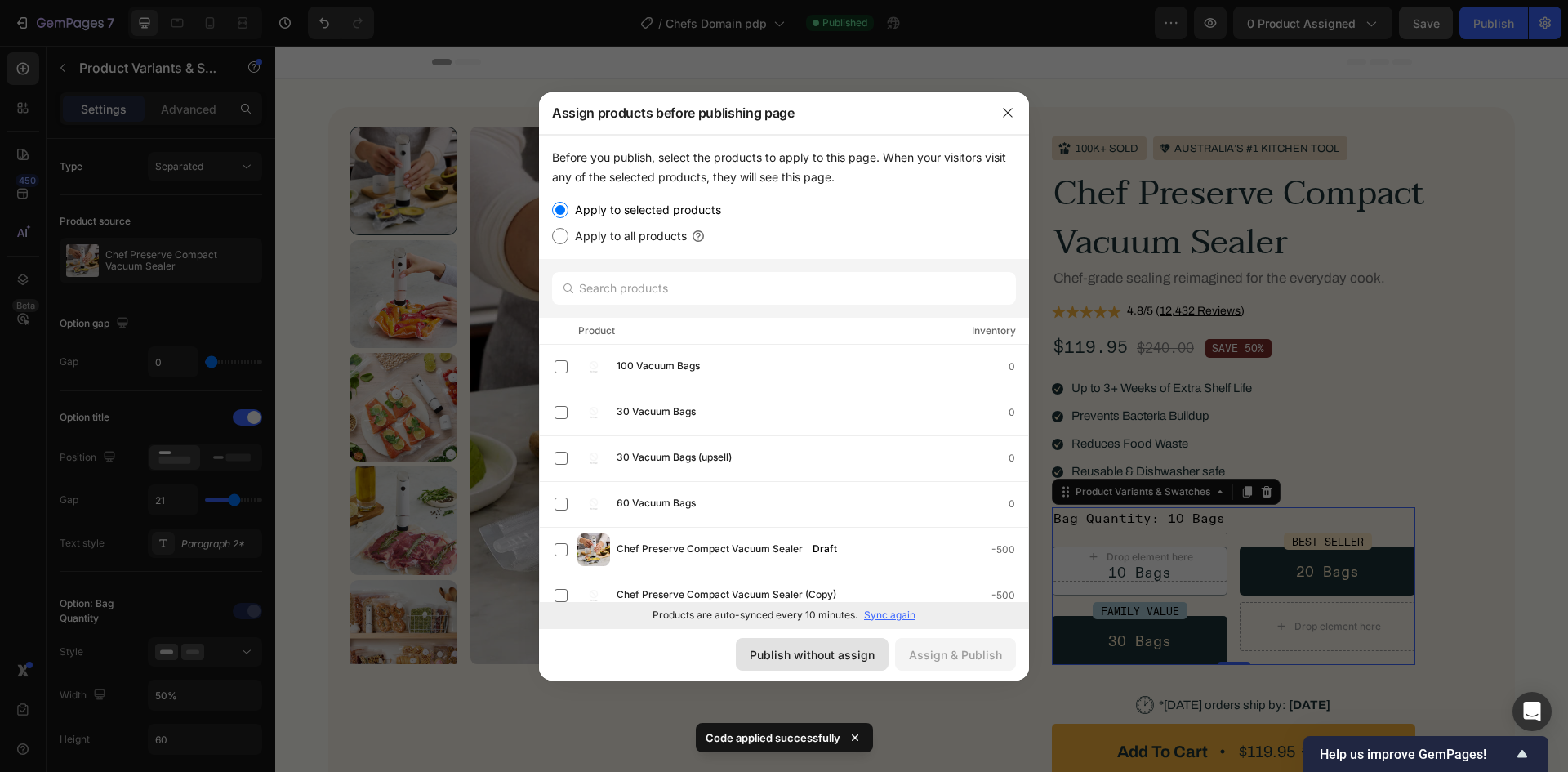
click at [784, 652] on div "Publish without assign" at bounding box center [813, 655] width 125 height 17
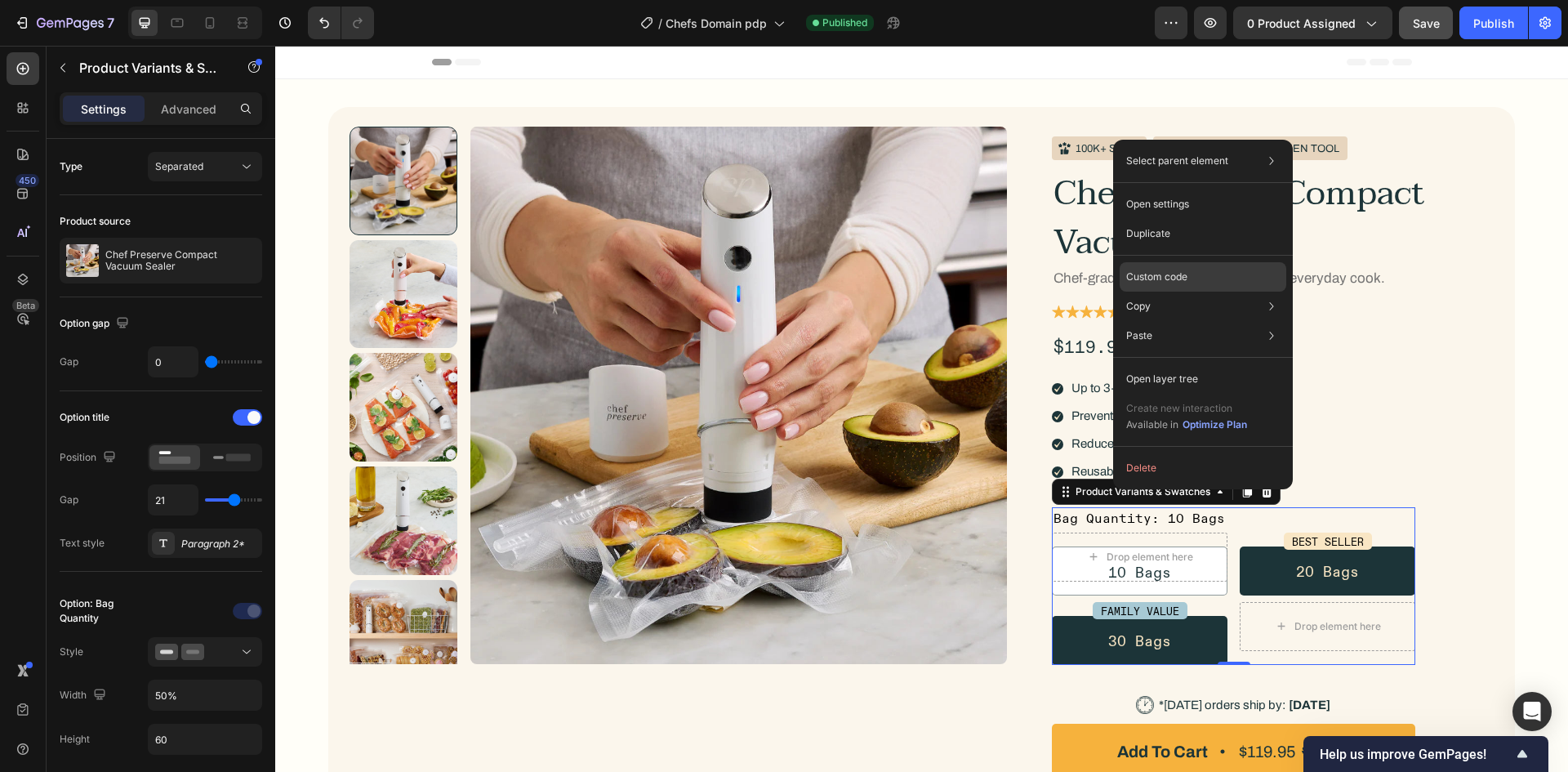
click at [1152, 284] on div "Custom code" at bounding box center [1203, 277] width 167 height 30
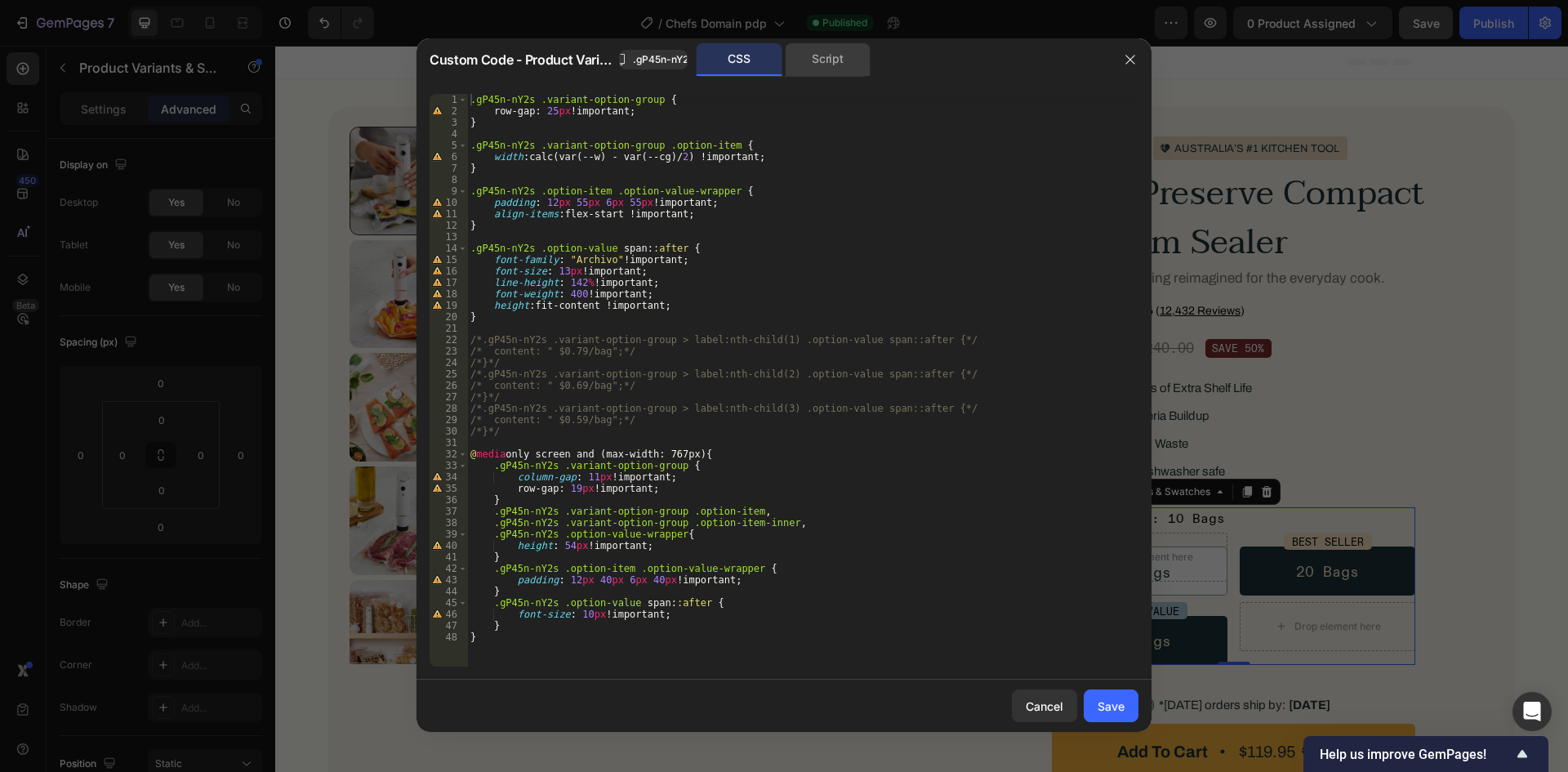
click at [819, 68] on div "Script" at bounding box center [827, 60] width 86 height 33
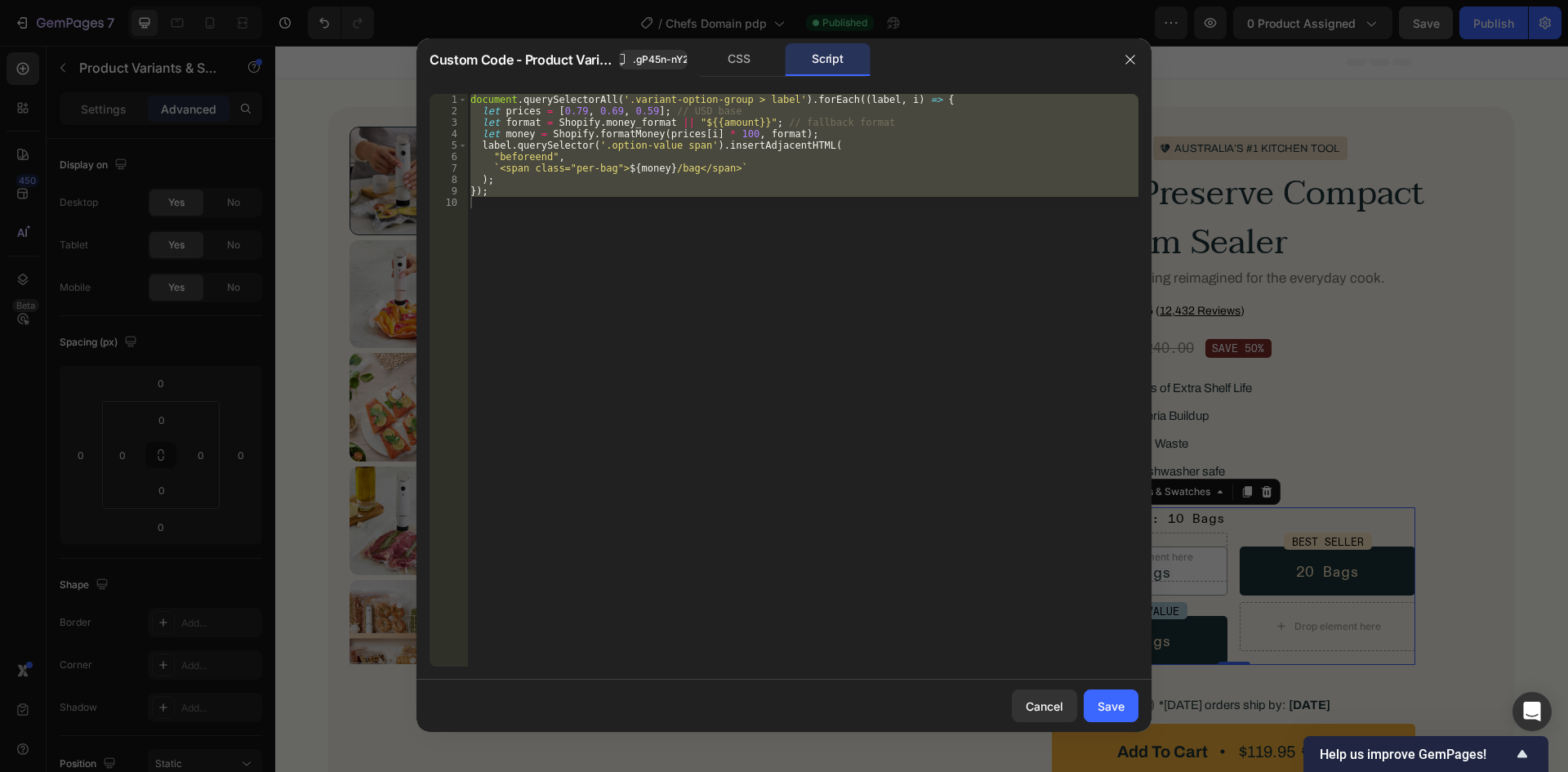
type textarea "});"
click at [883, 260] on div "document . querySelectorAll ( '.variant-option-group > label' ) . forEach (( la…" at bounding box center [802, 379] width 671 height 572
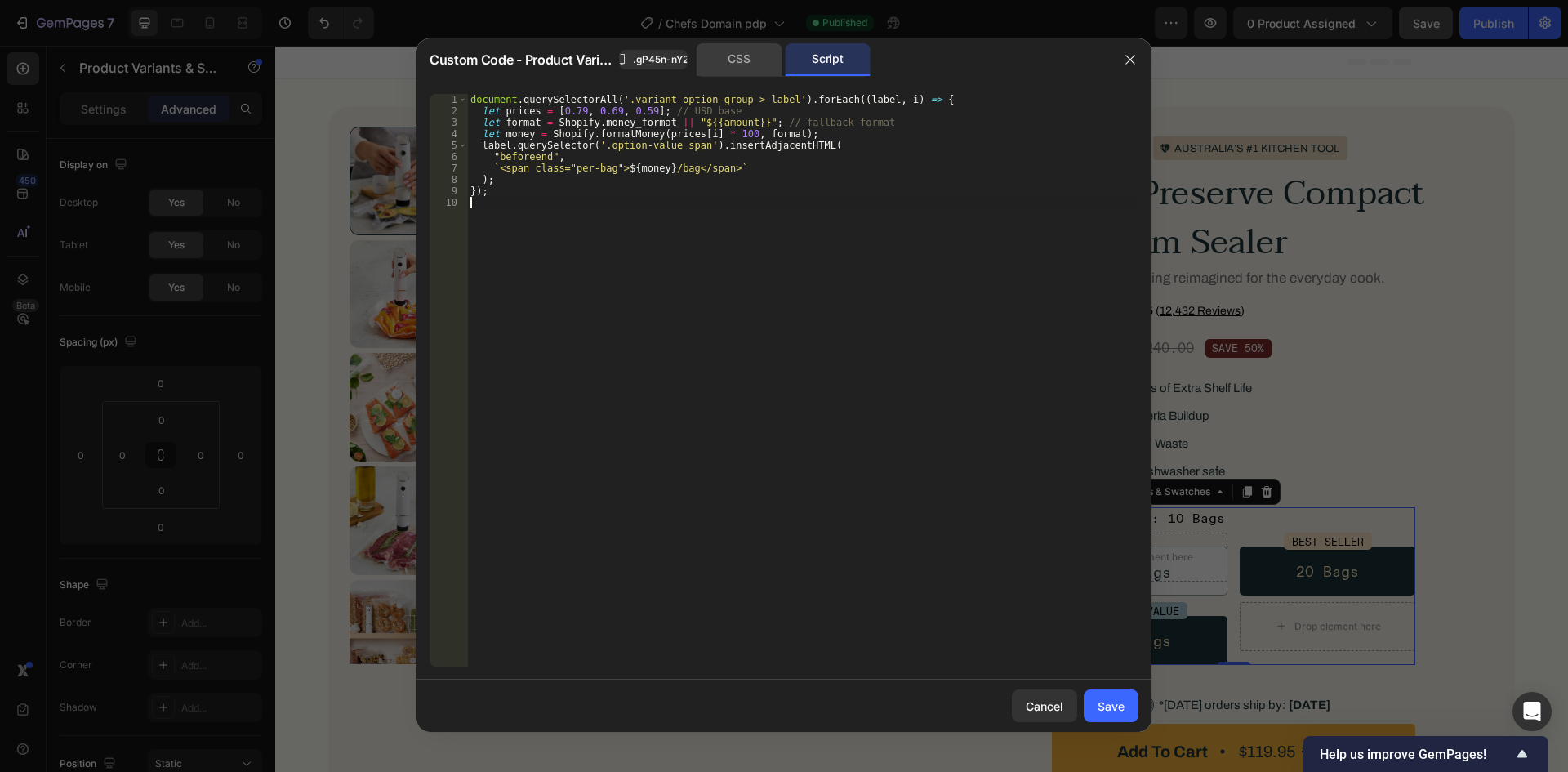
click at [740, 60] on div "CSS" at bounding box center [739, 60] width 86 height 33
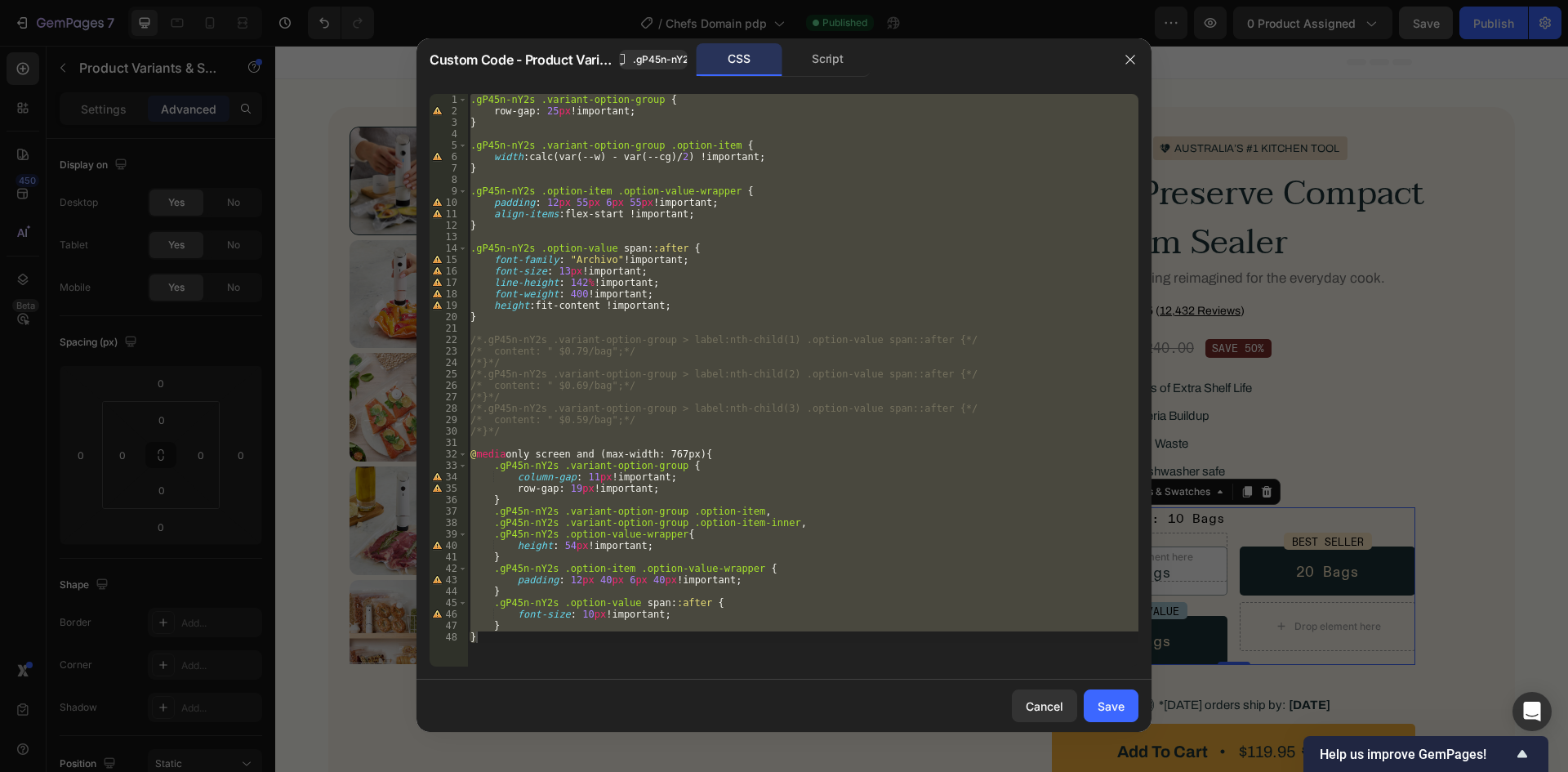
click at [583, 425] on div ".gP45n-nY2s .variant-option-group { row-gap : 25 px !important ; } .gP45n-nY2s …" at bounding box center [802, 379] width 671 height 572
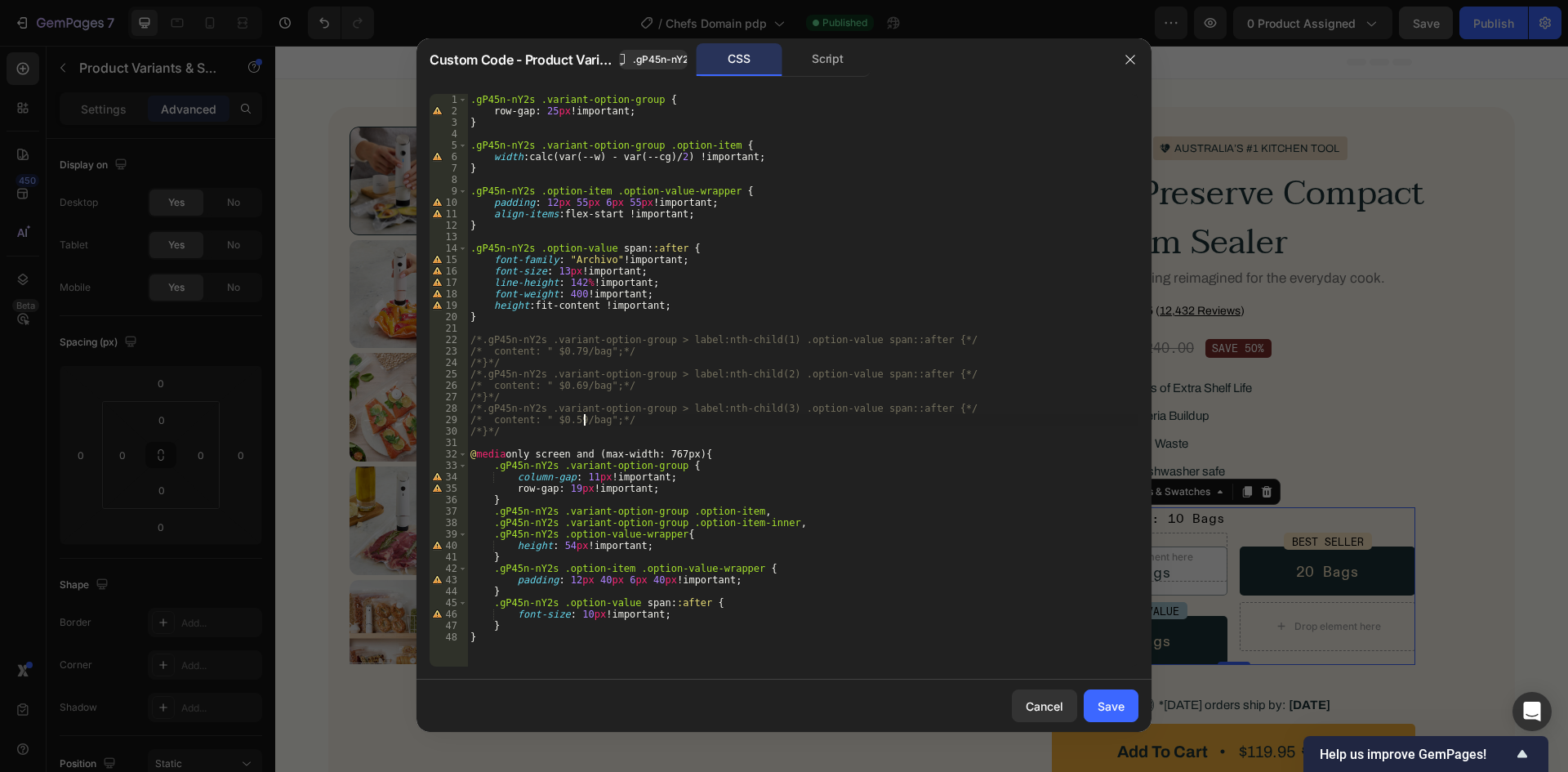
click at [561, 431] on div ".gP45n-nY2s .variant-option-group { row-gap : 25 px !important ; } .gP45n-nY2s …" at bounding box center [802, 392] width 671 height 596
click at [537, 342] on div ".gP45n-nY2s .variant-option-group { row-gap : 25 px !important ; } .gP45n-nY2s …" at bounding box center [802, 392] width 671 height 596
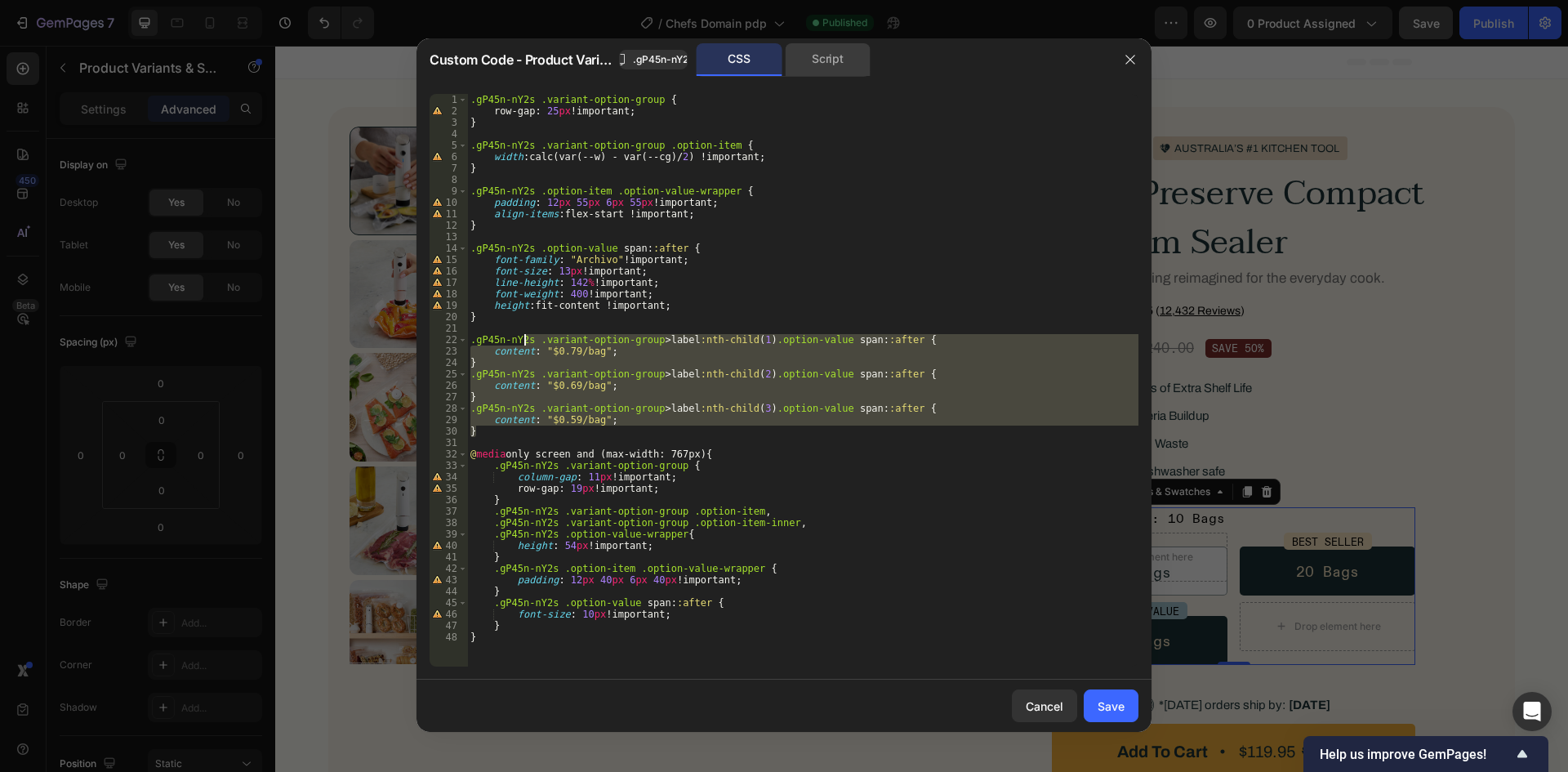
click at [803, 60] on div "Script" at bounding box center [827, 60] width 86 height 33
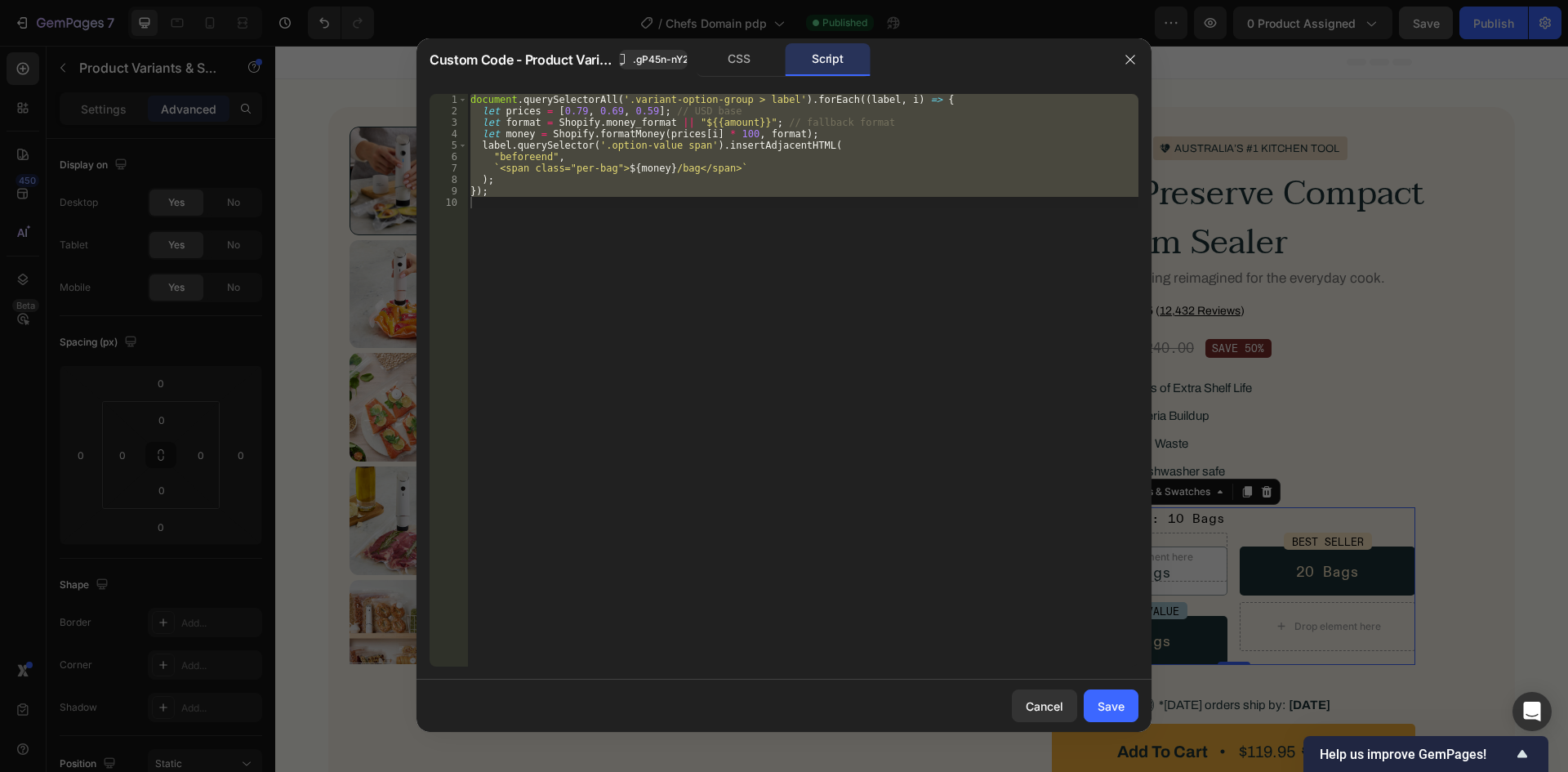
type textarea "});"
click at [541, 244] on div "document . querySelectorAll ( '.variant-option-group > label' ) . forEach (( la…" at bounding box center [802, 379] width 671 height 572
type textarea "// });"
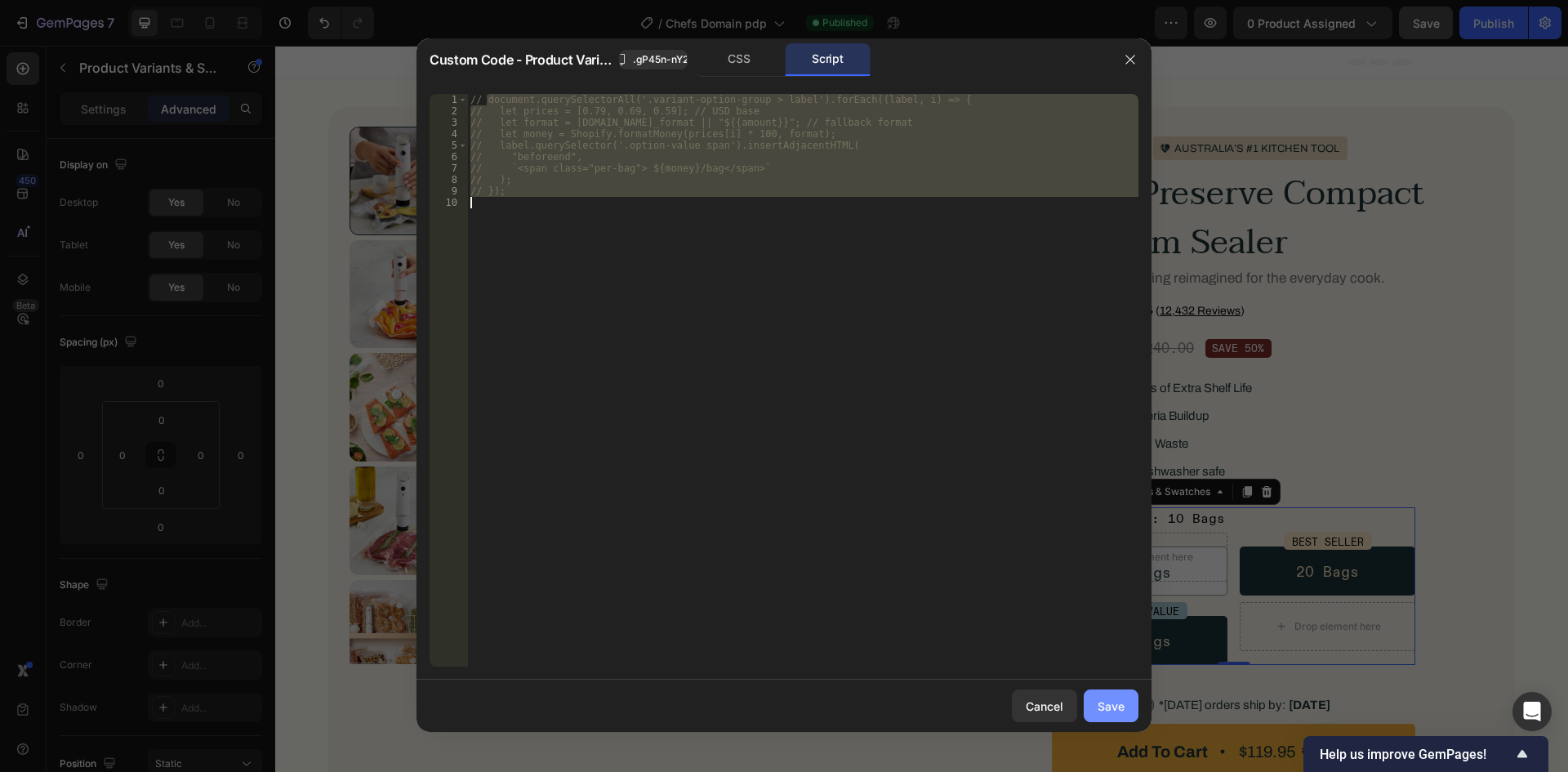
click at [1103, 708] on div "Save" at bounding box center [1110, 706] width 27 height 17
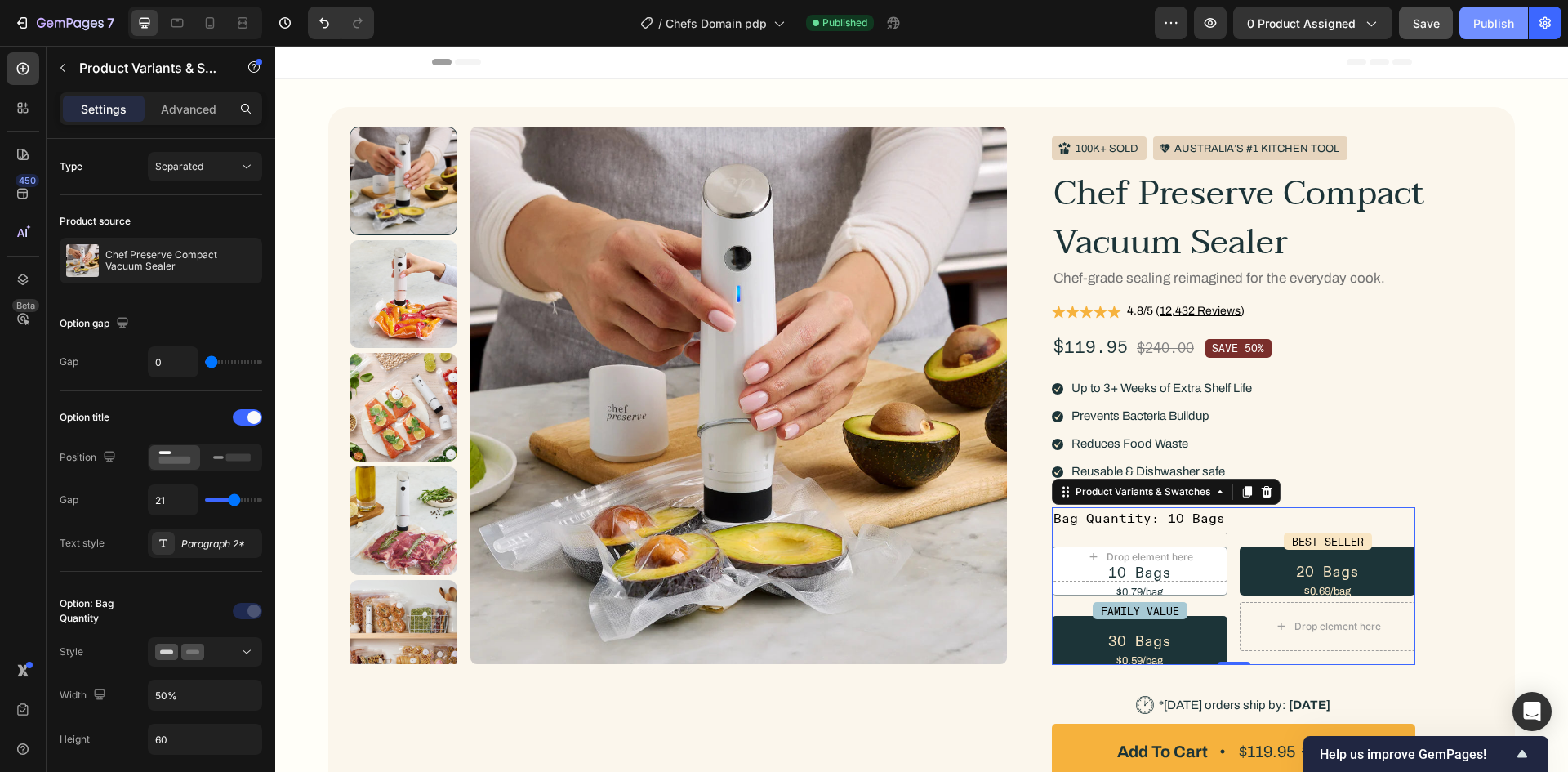
click at [1476, 18] on div "Publish" at bounding box center [1493, 23] width 41 height 17
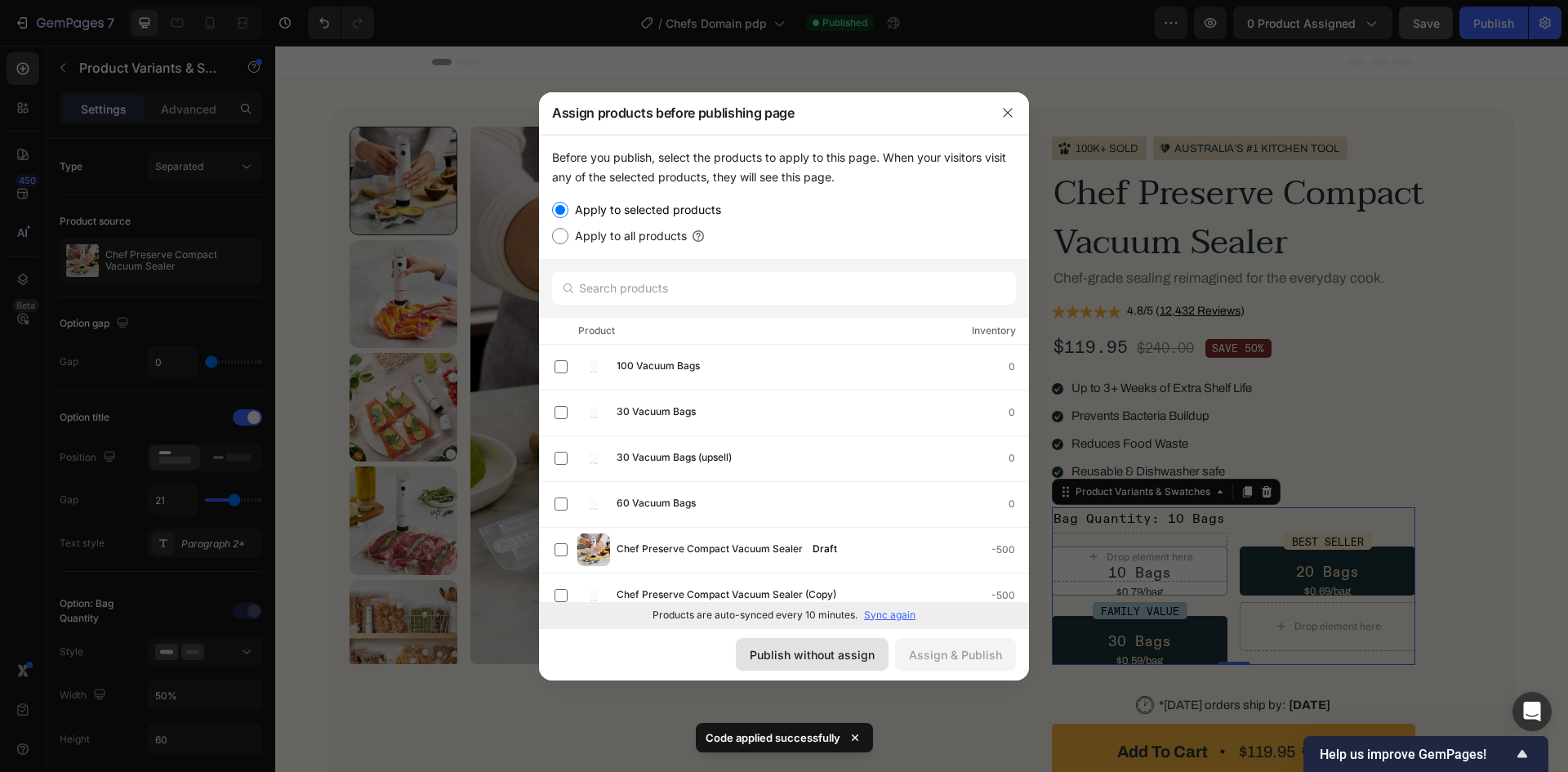
drag, startPoint x: 794, startPoint y: 661, endPoint x: 715, endPoint y: 441, distance: 233.8
click at [794, 661] on div "Publish without assign" at bounding box center [813, 655] width 125 height 17
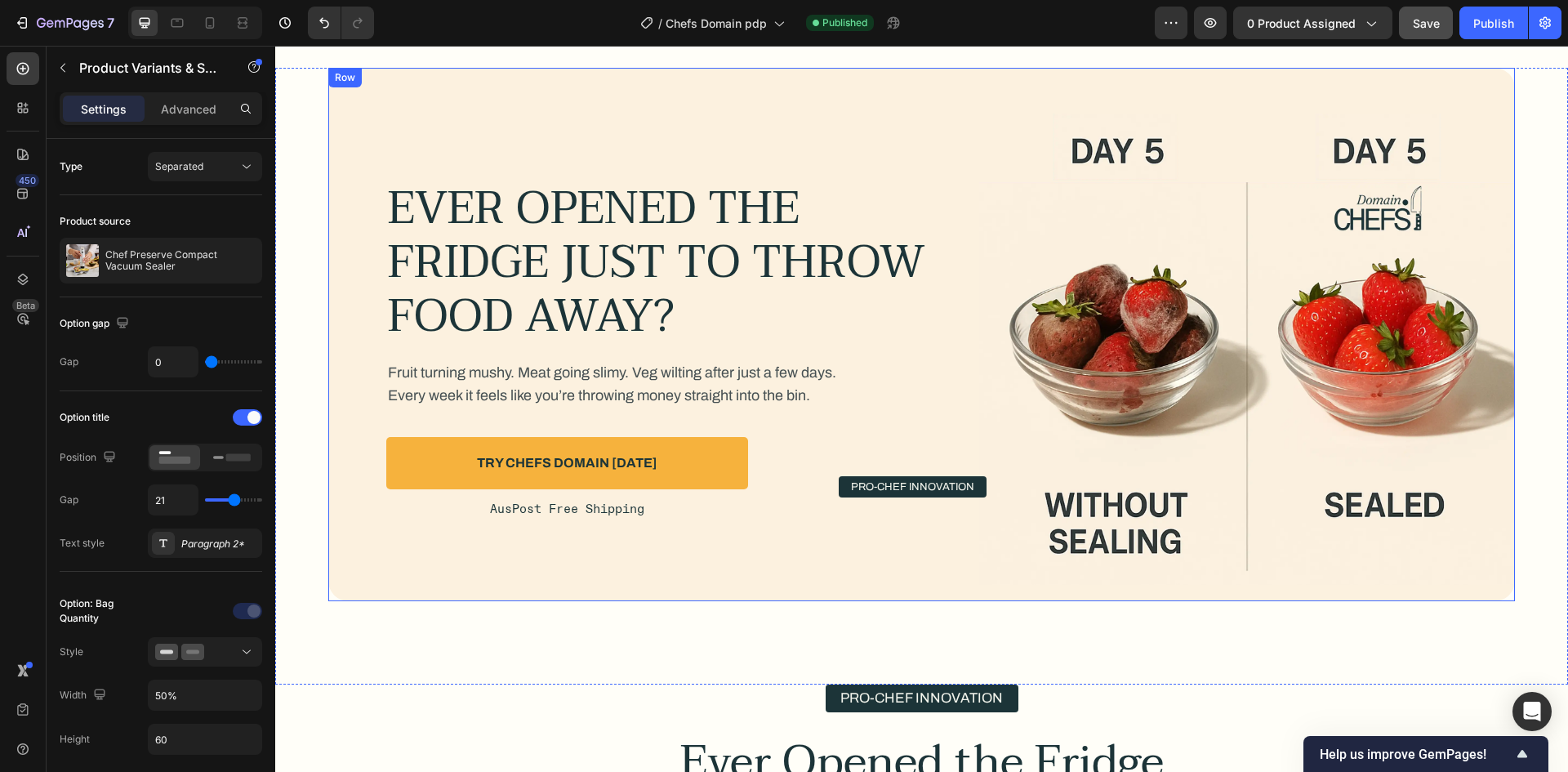
click at [587, 301] on h2 "Ever Opened the Fridge Just to Throw Food Away?" at bounding box center [666, 263] width 559 height 165
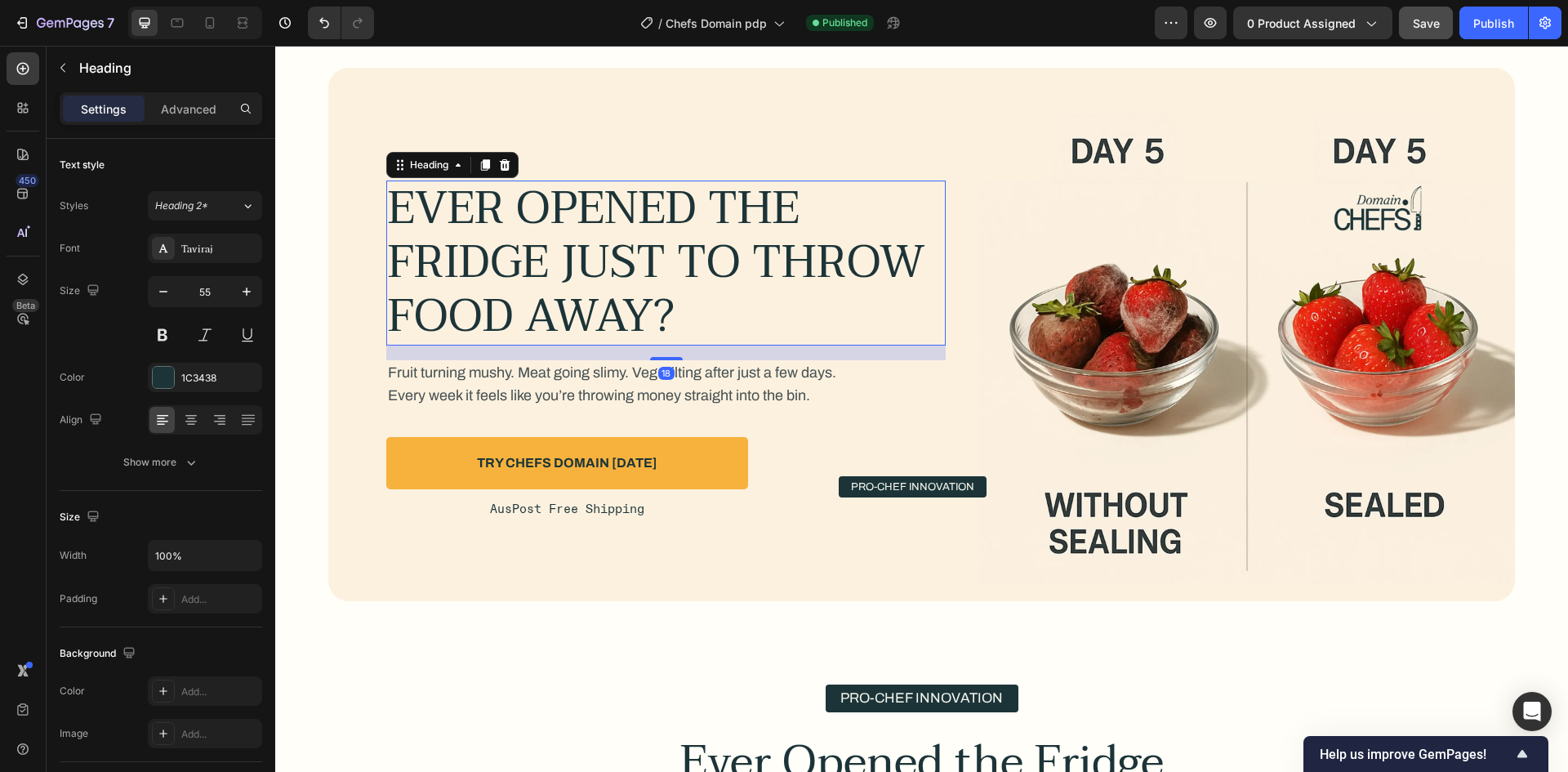
scroll to position [2614, 0]
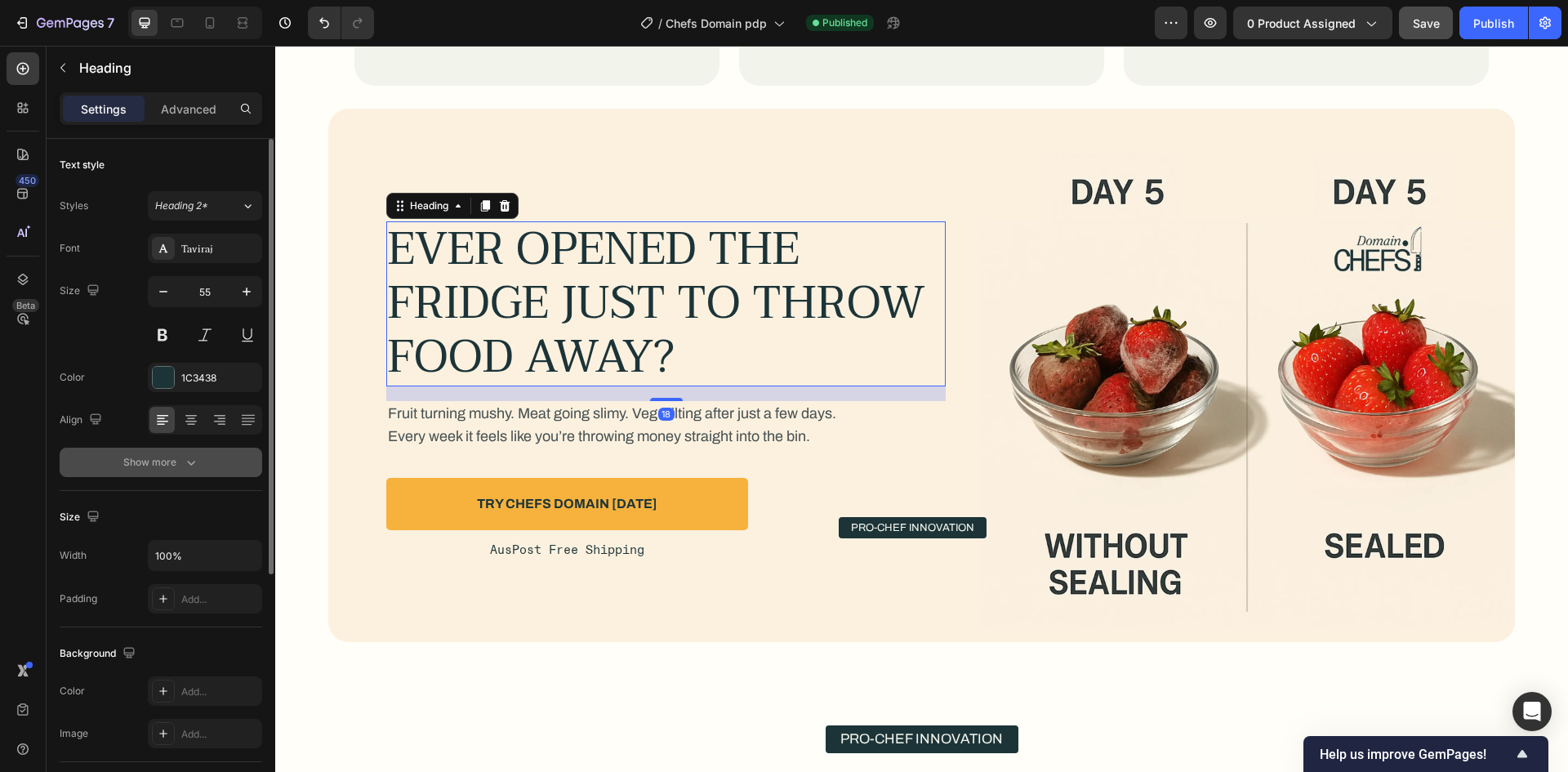
click at [189, 457] on icon "button" at bounding box center [191, 462] width 16 height 16
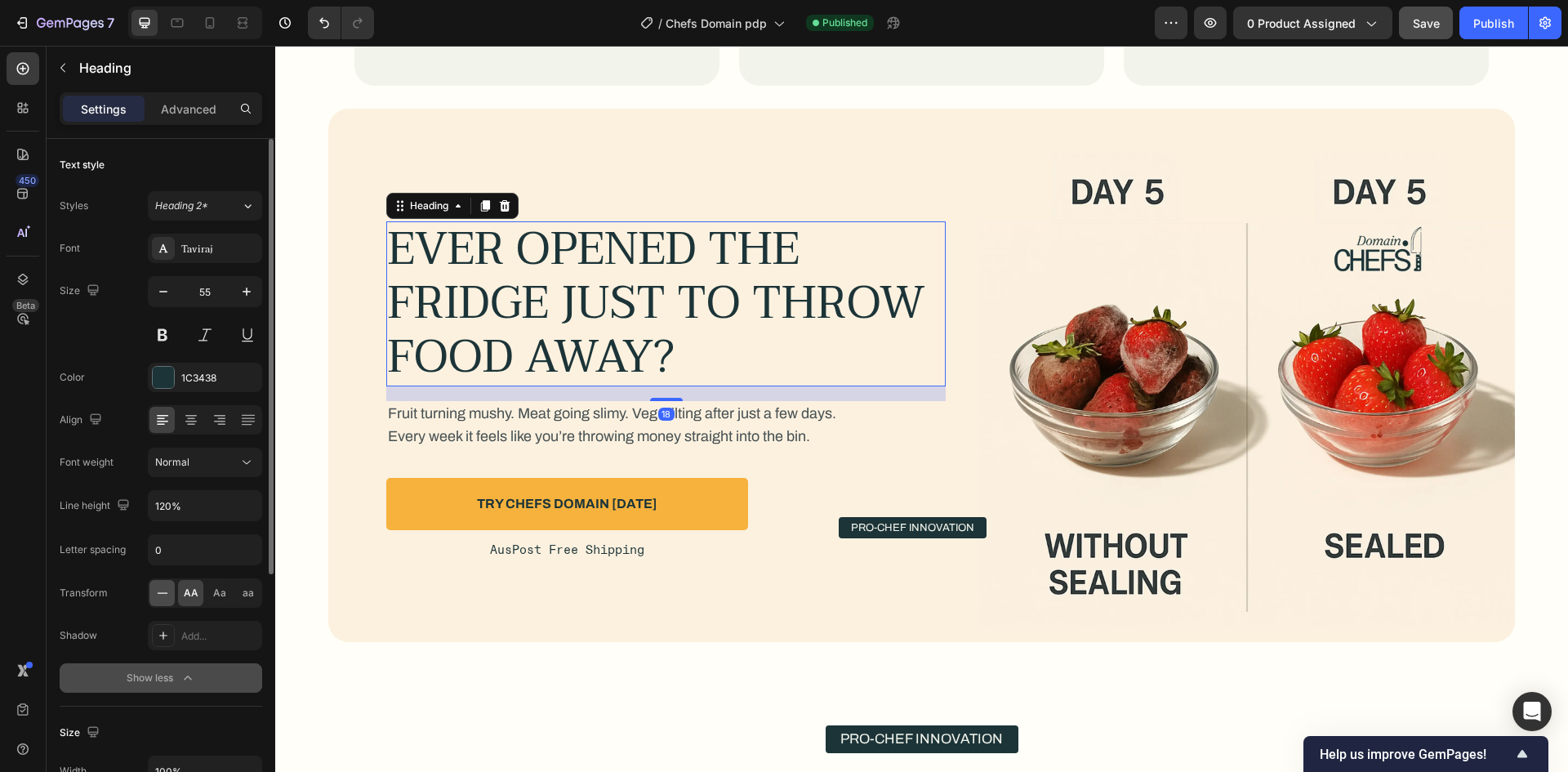
click at [164, 592] on icon at bounding box center [162, 593] width 16 height 16
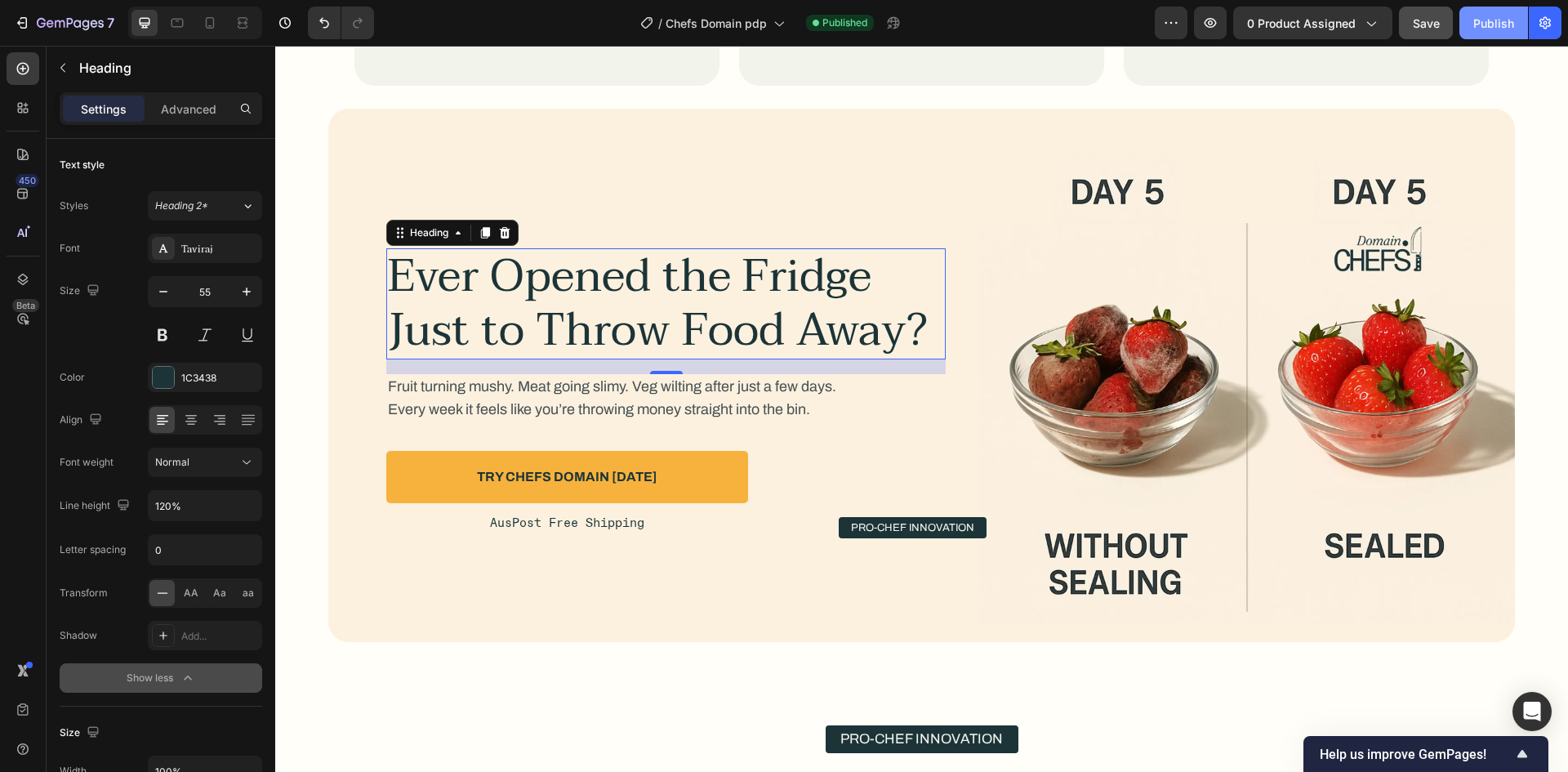
click at [1490, 30] on div "Publish" at bounding box center [1493, 23] width 41 height 17
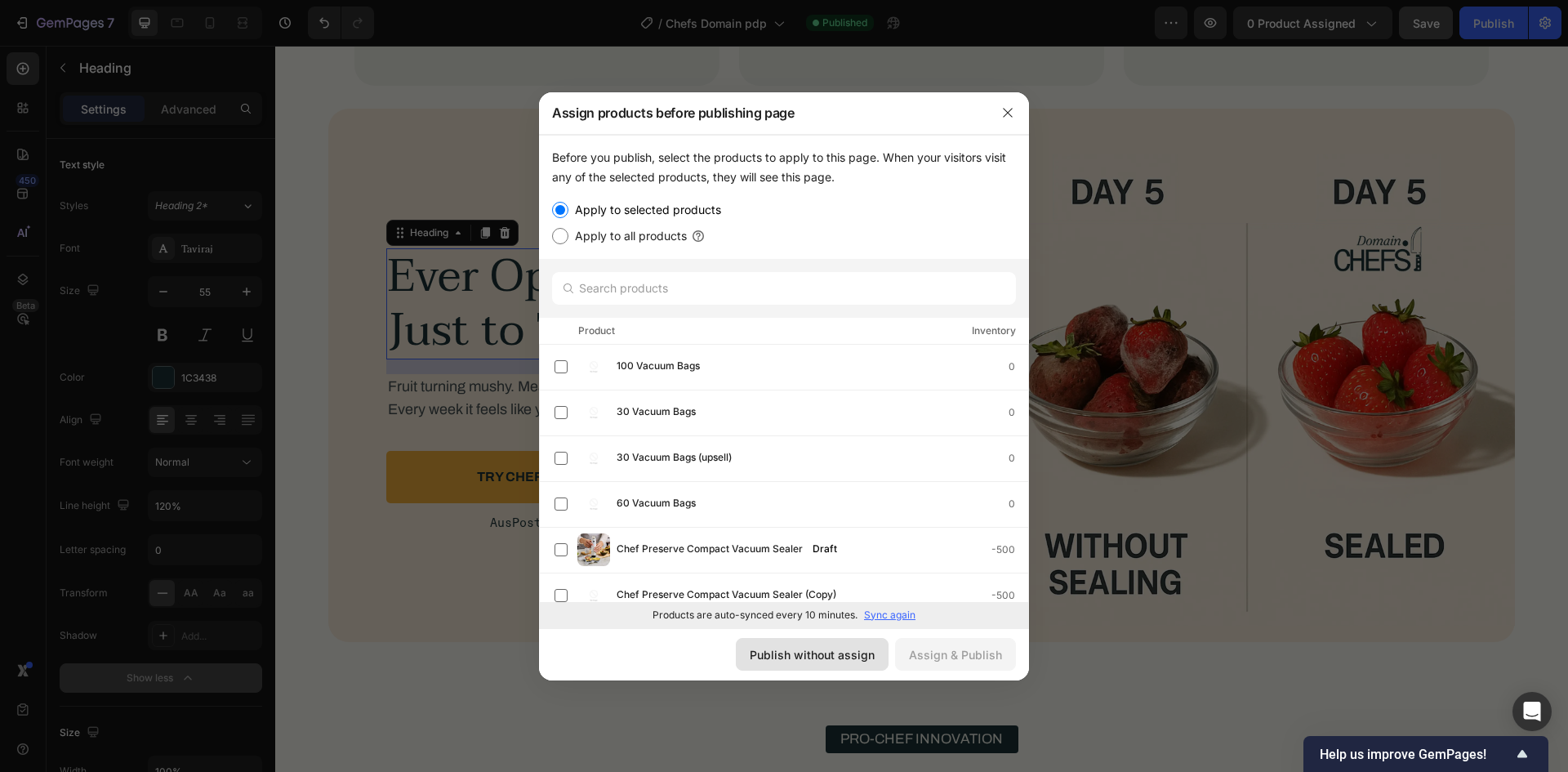
click at [771, 660] on div "Publish without assign" at bounding box center [813, 655] width 125 height 17
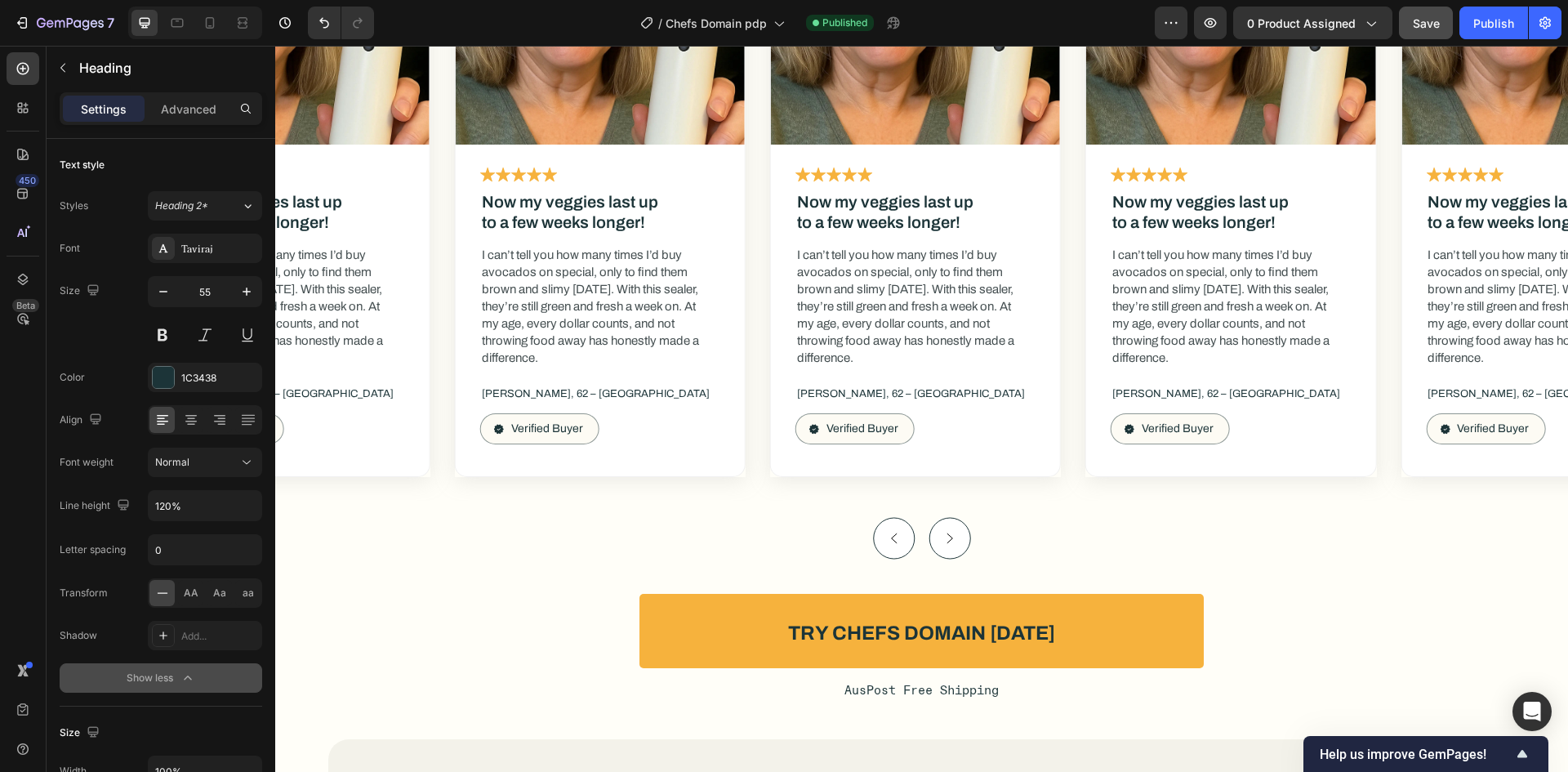
scroll to position [9484, 0]
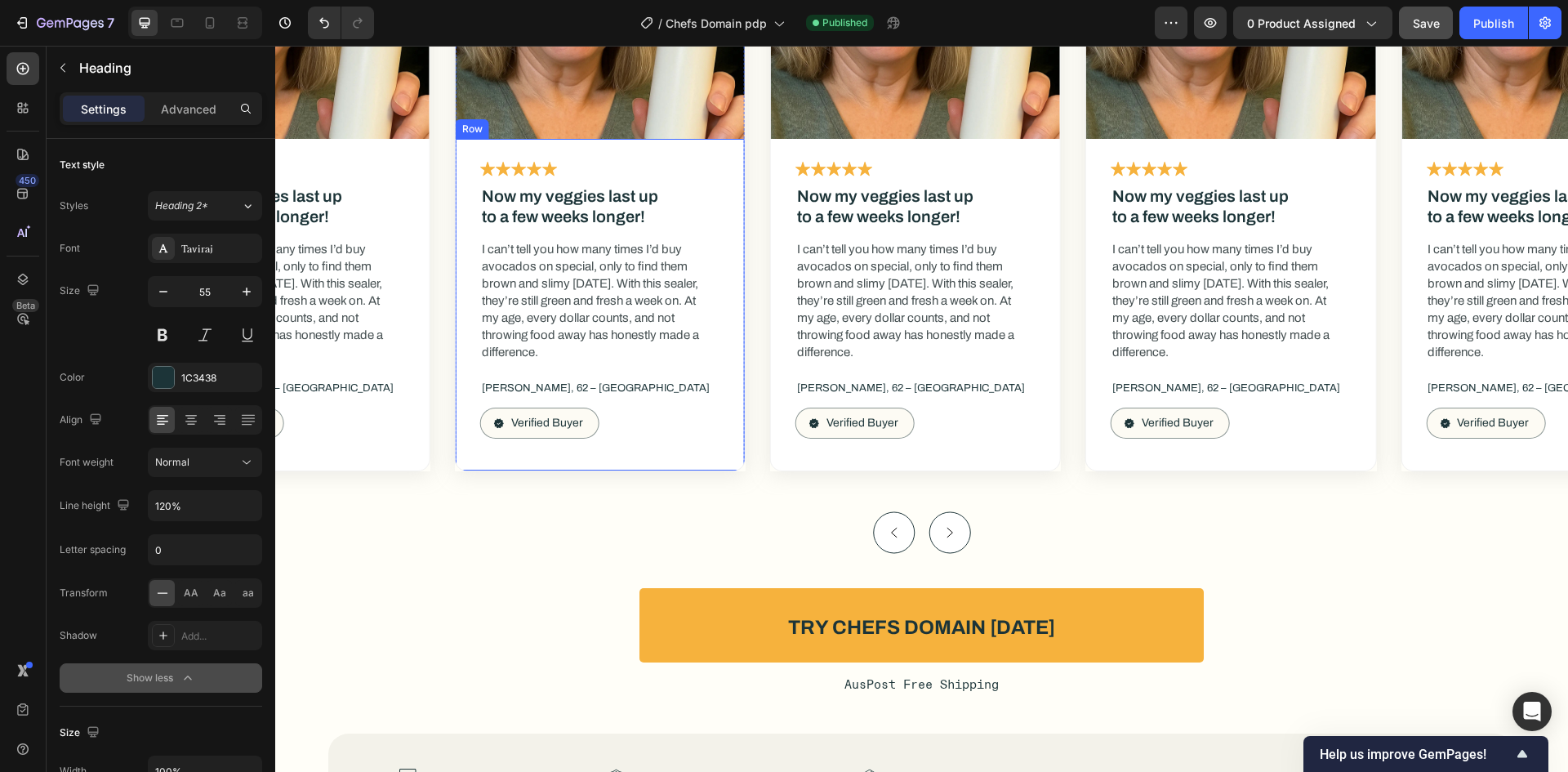
click at [741, 455] on div "Icon Icon Icon Icon Icon Icon List Now my veggies last up to a few weeks longer…" at bounding box center [600, 305] width 289 height 332
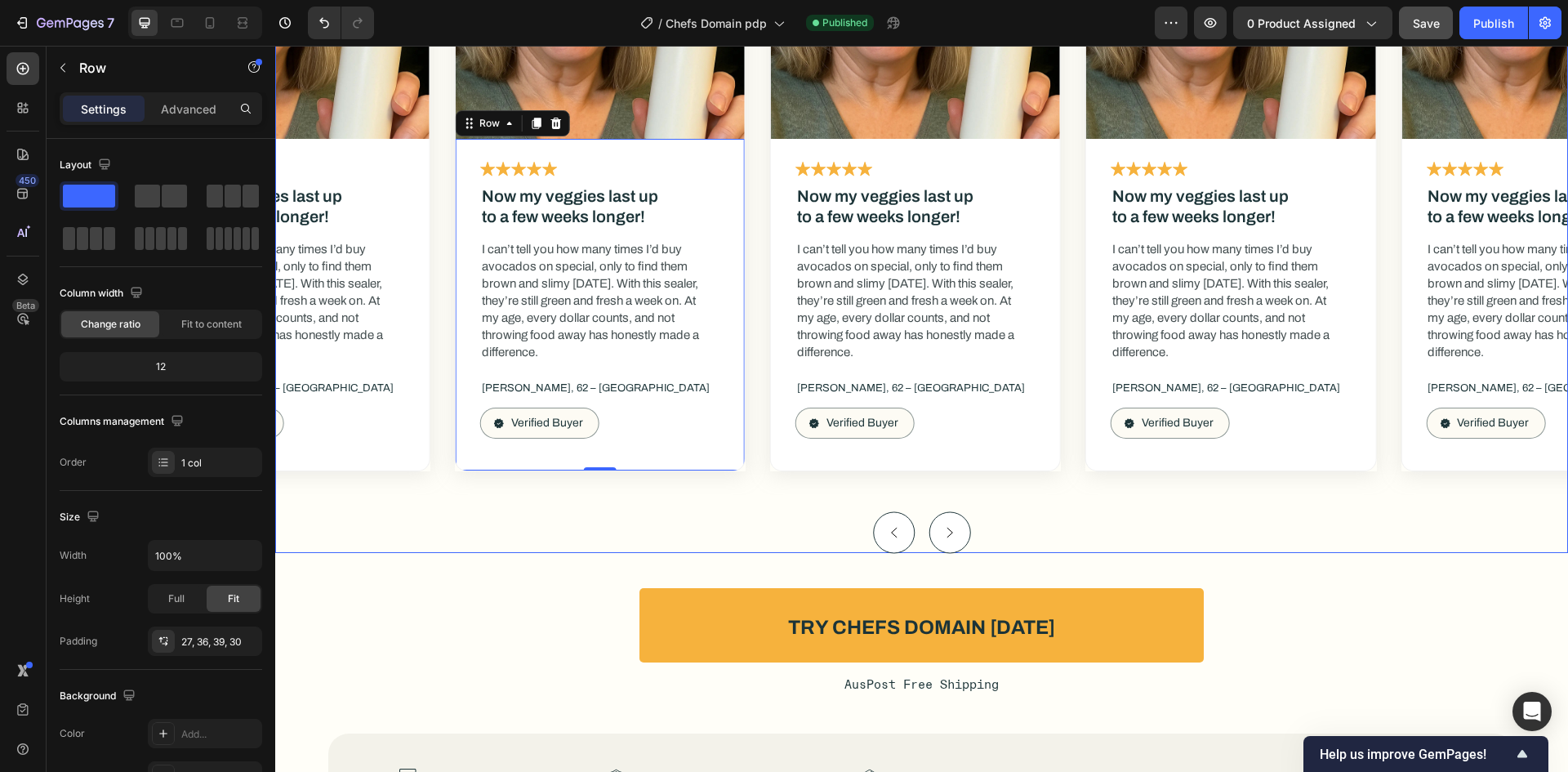
click at [695, 524] on div "Image Icon Icon Icon Icon Icon Icon List Now my veggies last up to a few weeks …" at bounding box center [921, 191] width 1293 height 724
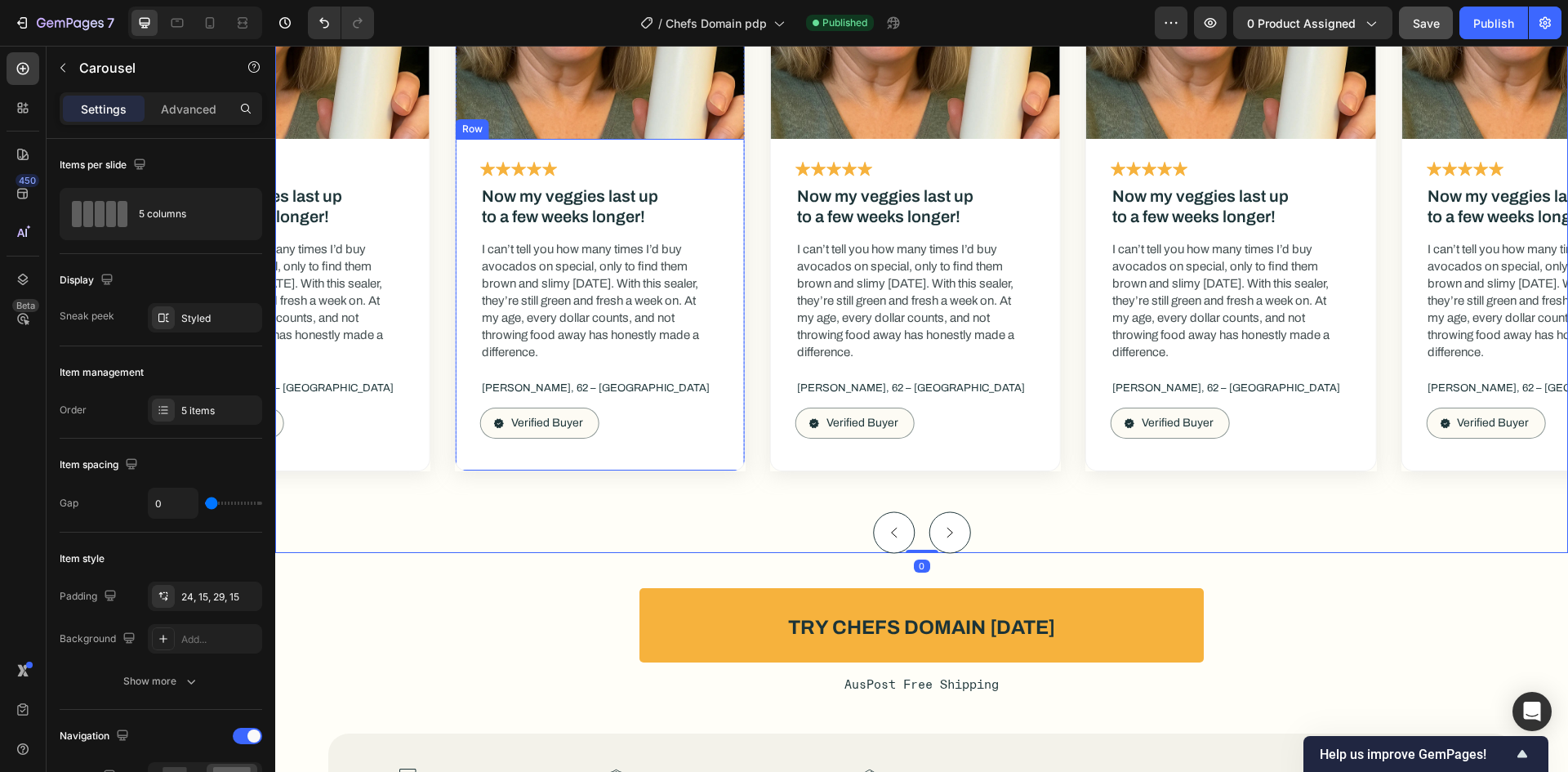
click at [729, 455] on div "Icon Icon Icon Icon Icon Icon List Now my veggies last up to a few weeks longer…" at bounding box center [600, 305] width 289 height 332
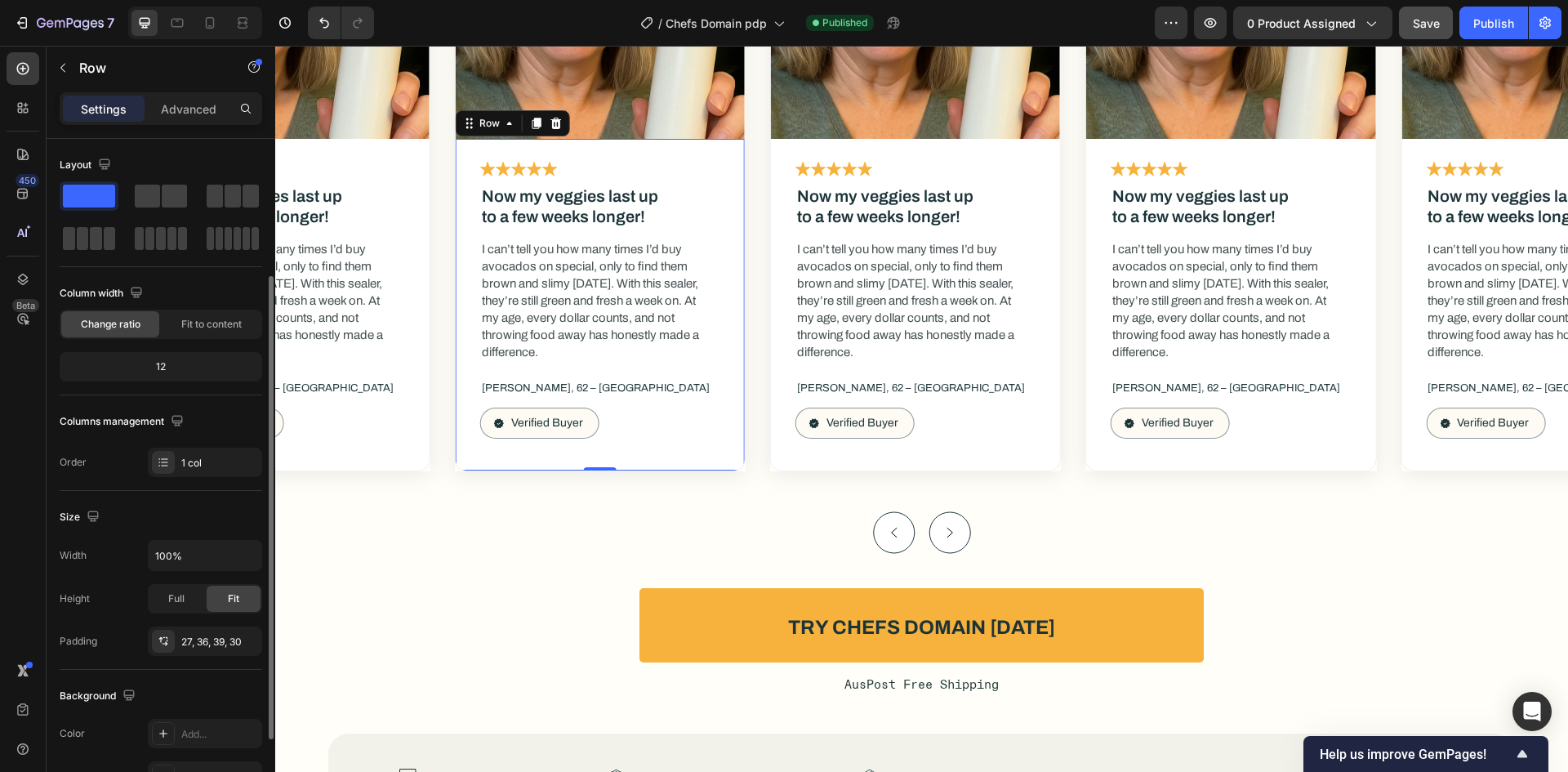
scroll to position [317, 0]
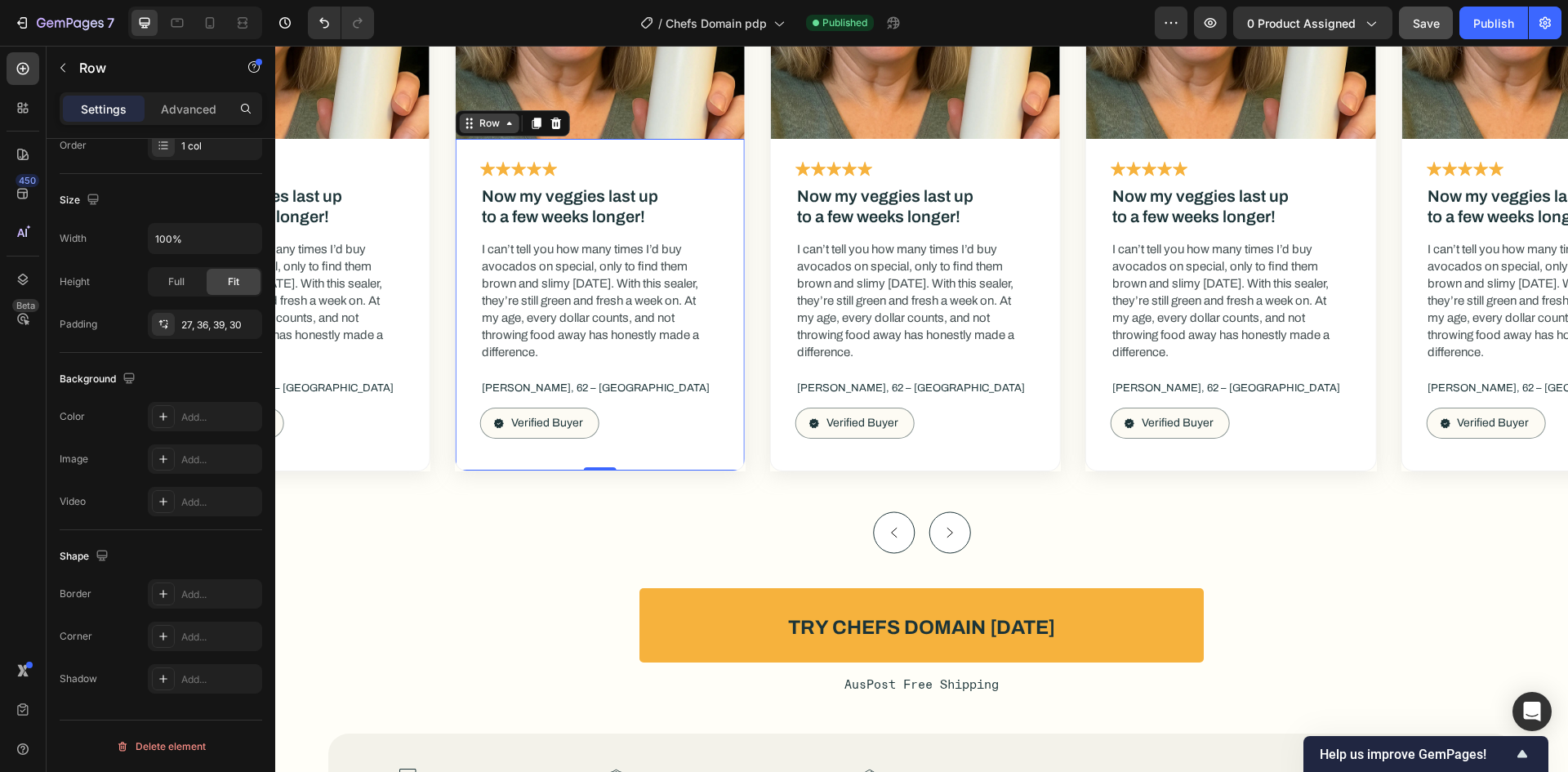
click at [489, 131] on div "Row" at bounding box center [489, 123] width 27 height 15
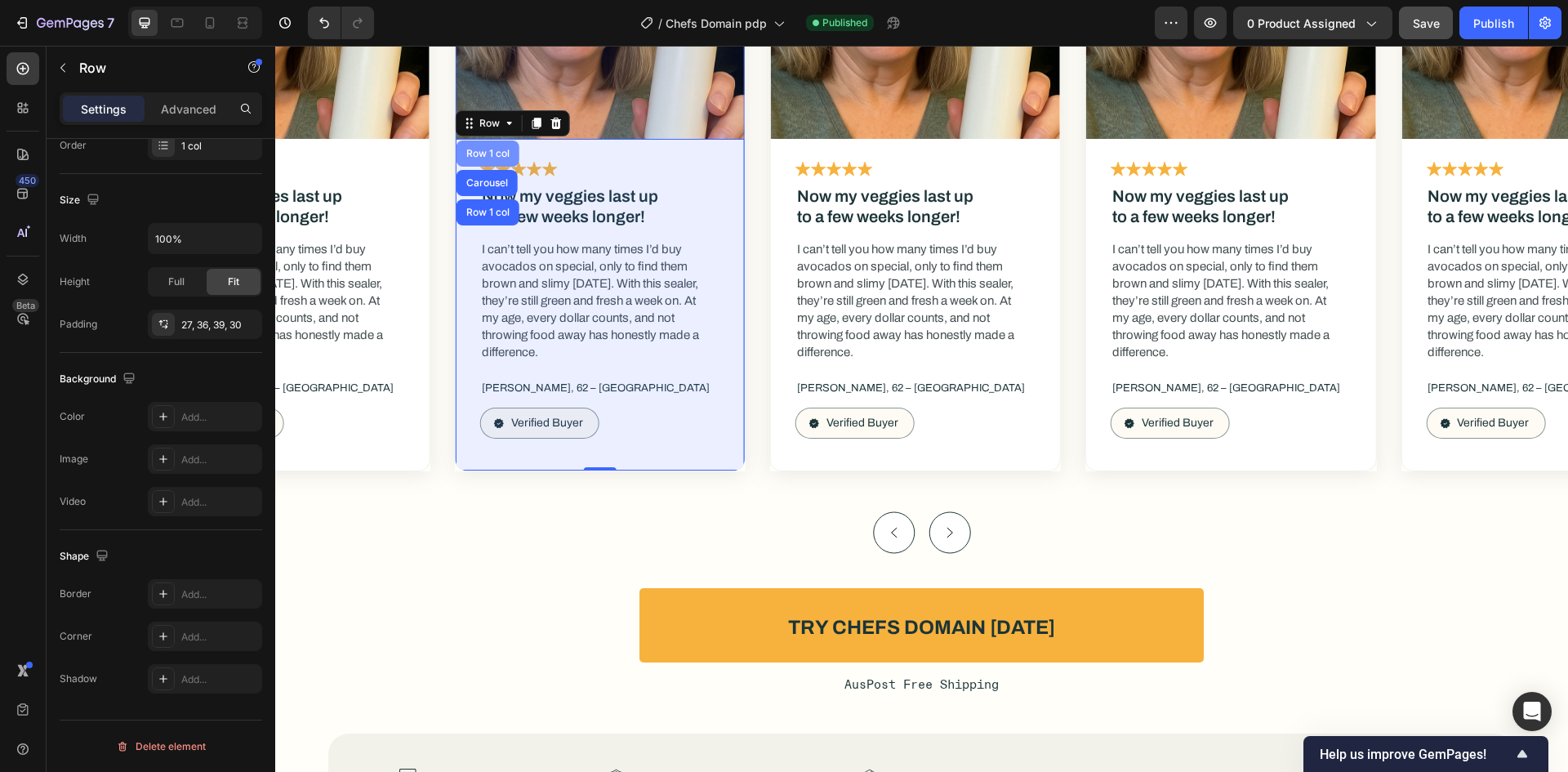
click at [489, 158] on div "Row 1 col" at bounding box center [487, 153] width 49 height 10
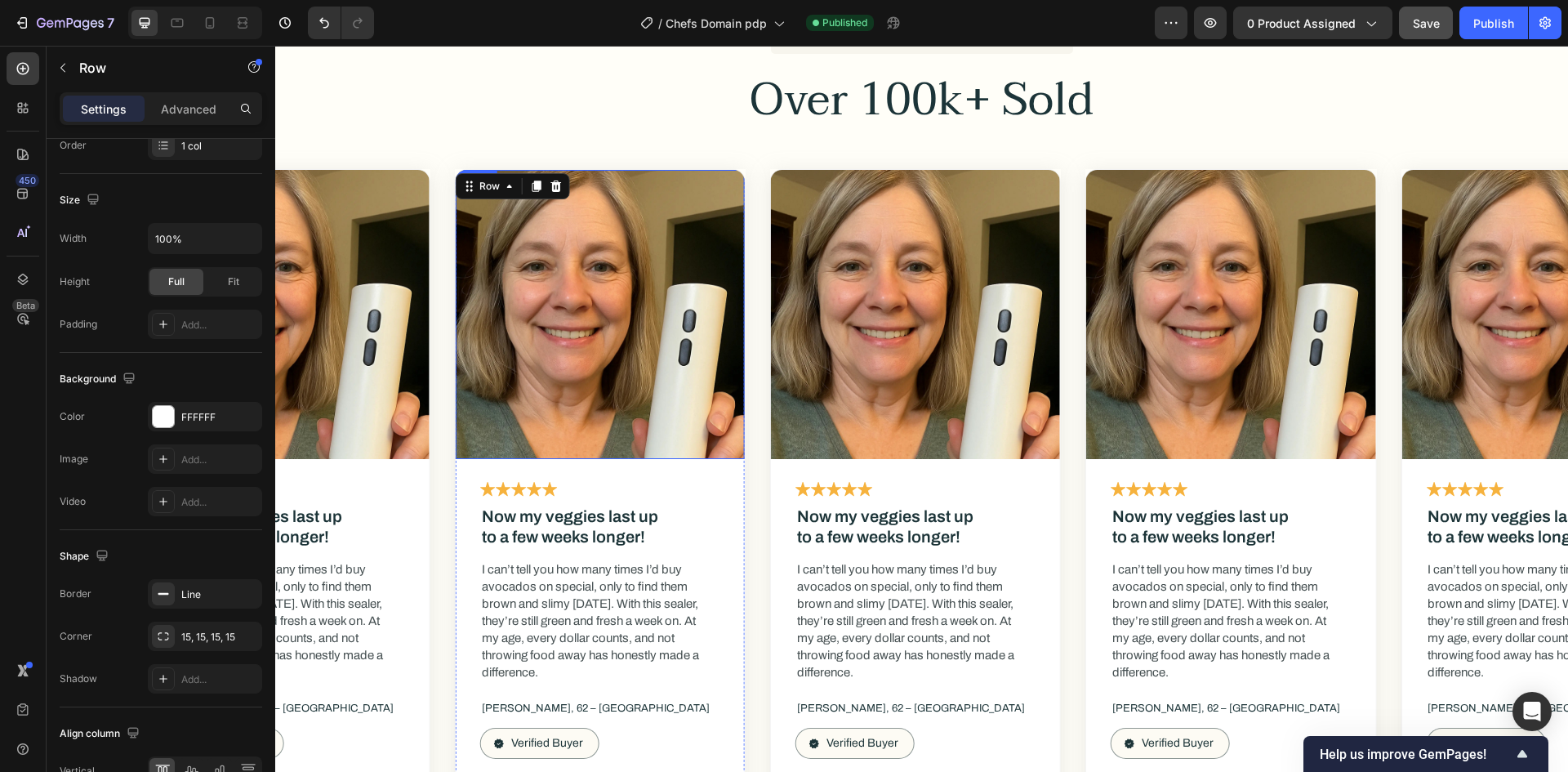
scroll to position [9157, 0]
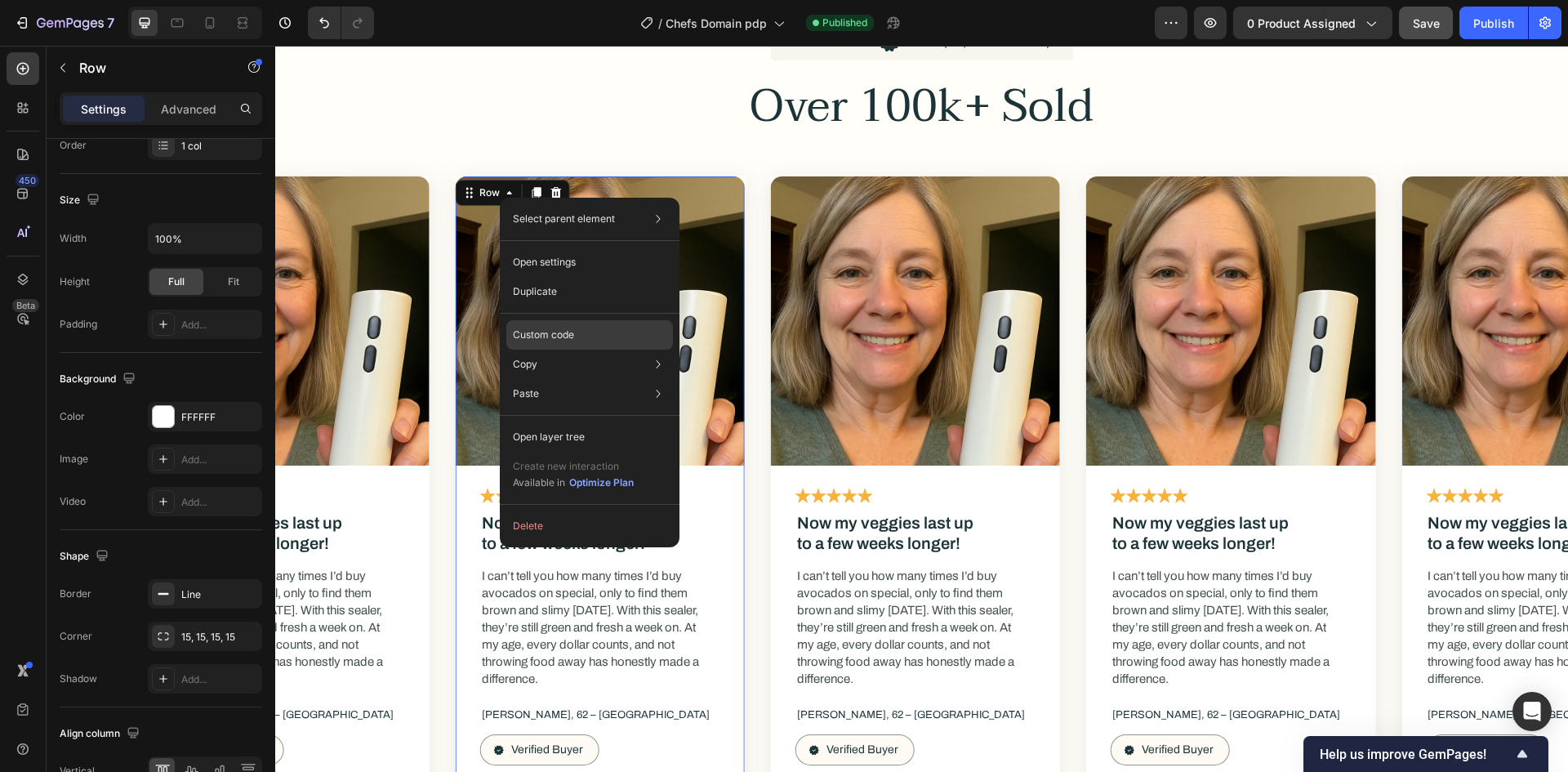
click at [538, 327] on div "Custom code" at bounding box center [590, 335] width 167 height 30
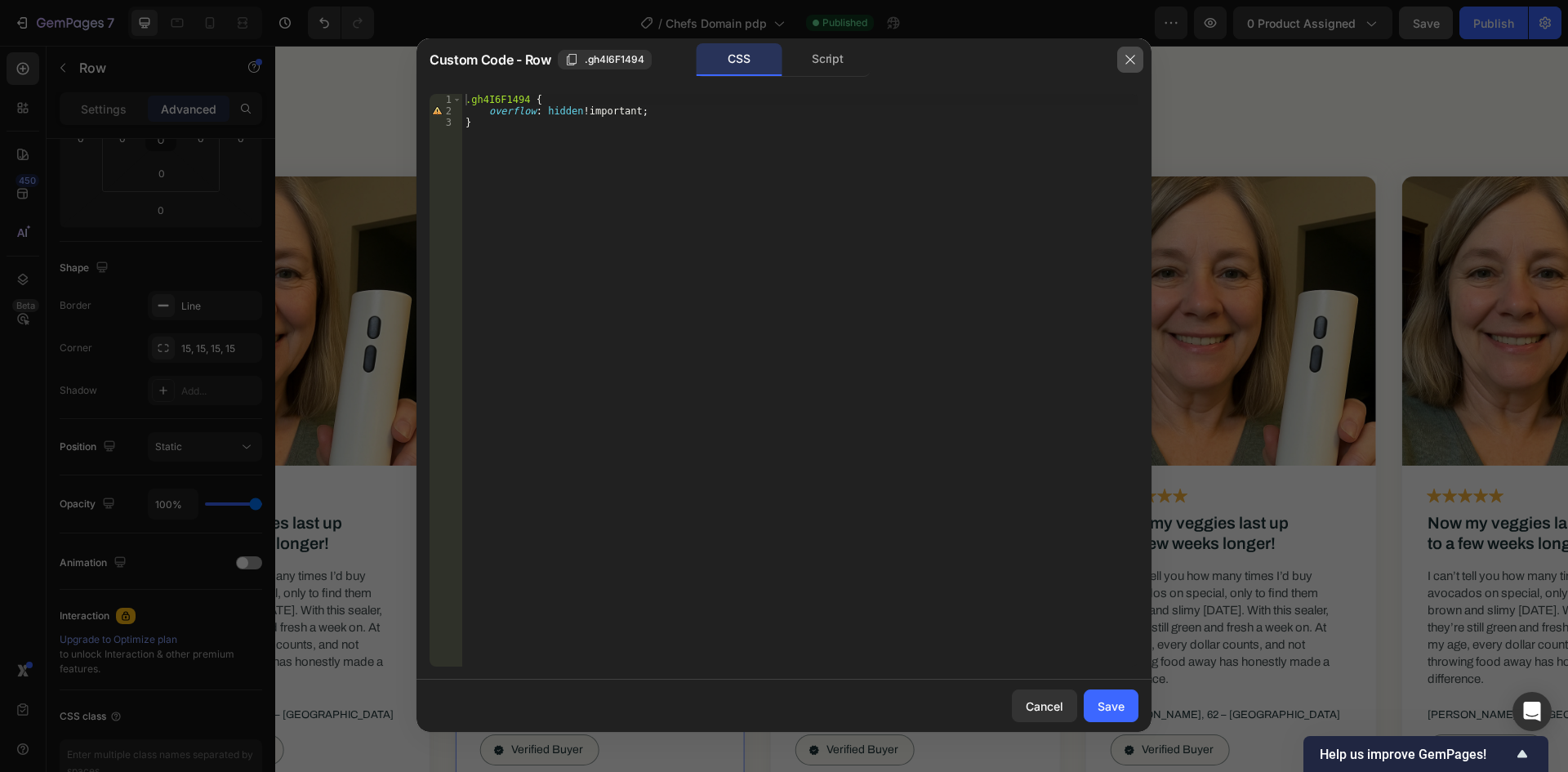
click at [1131, 56] on icon "button" at bounding box center [1130, 59] width 13 height 13
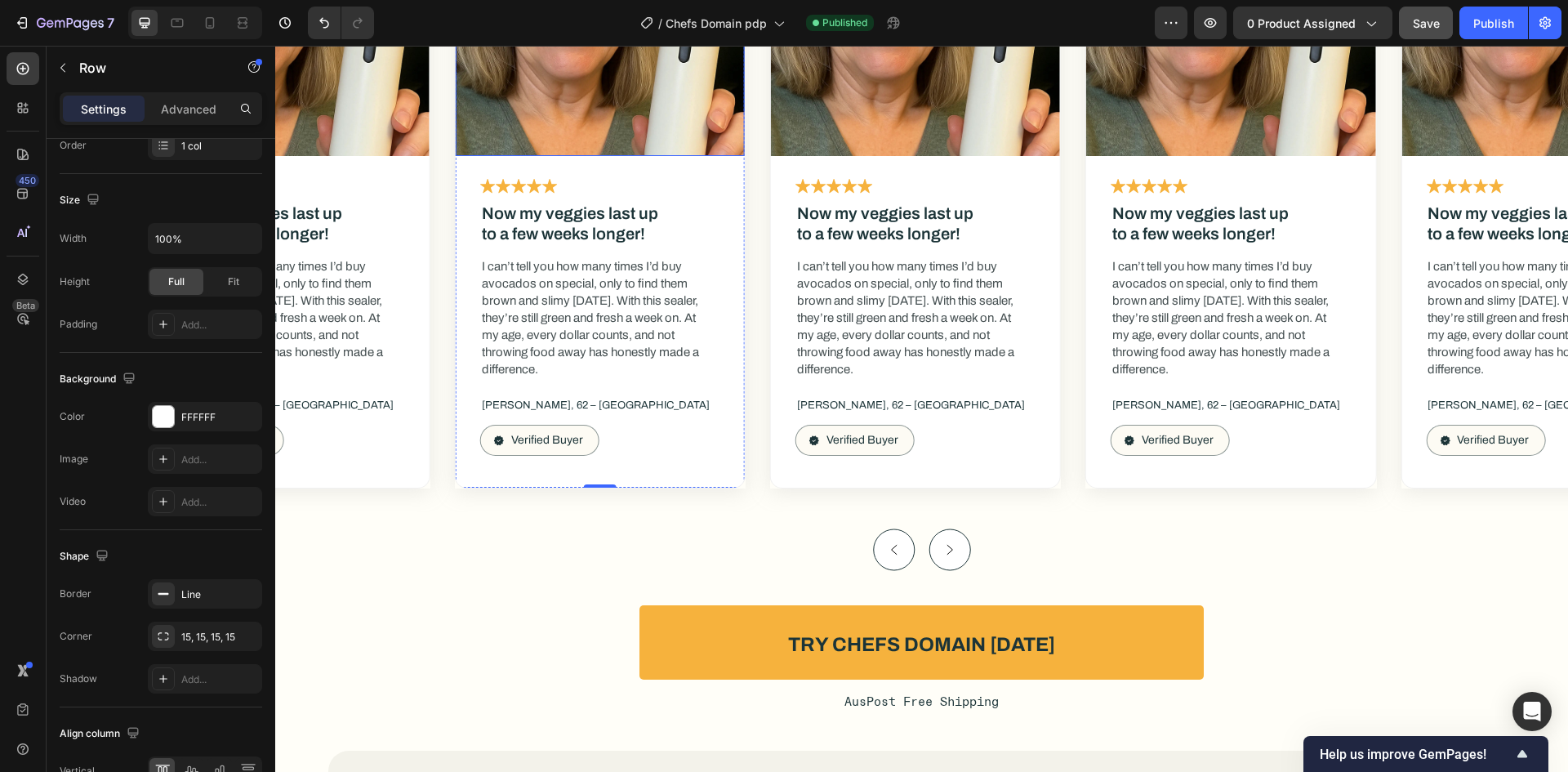
scroll to position [9484, 0]
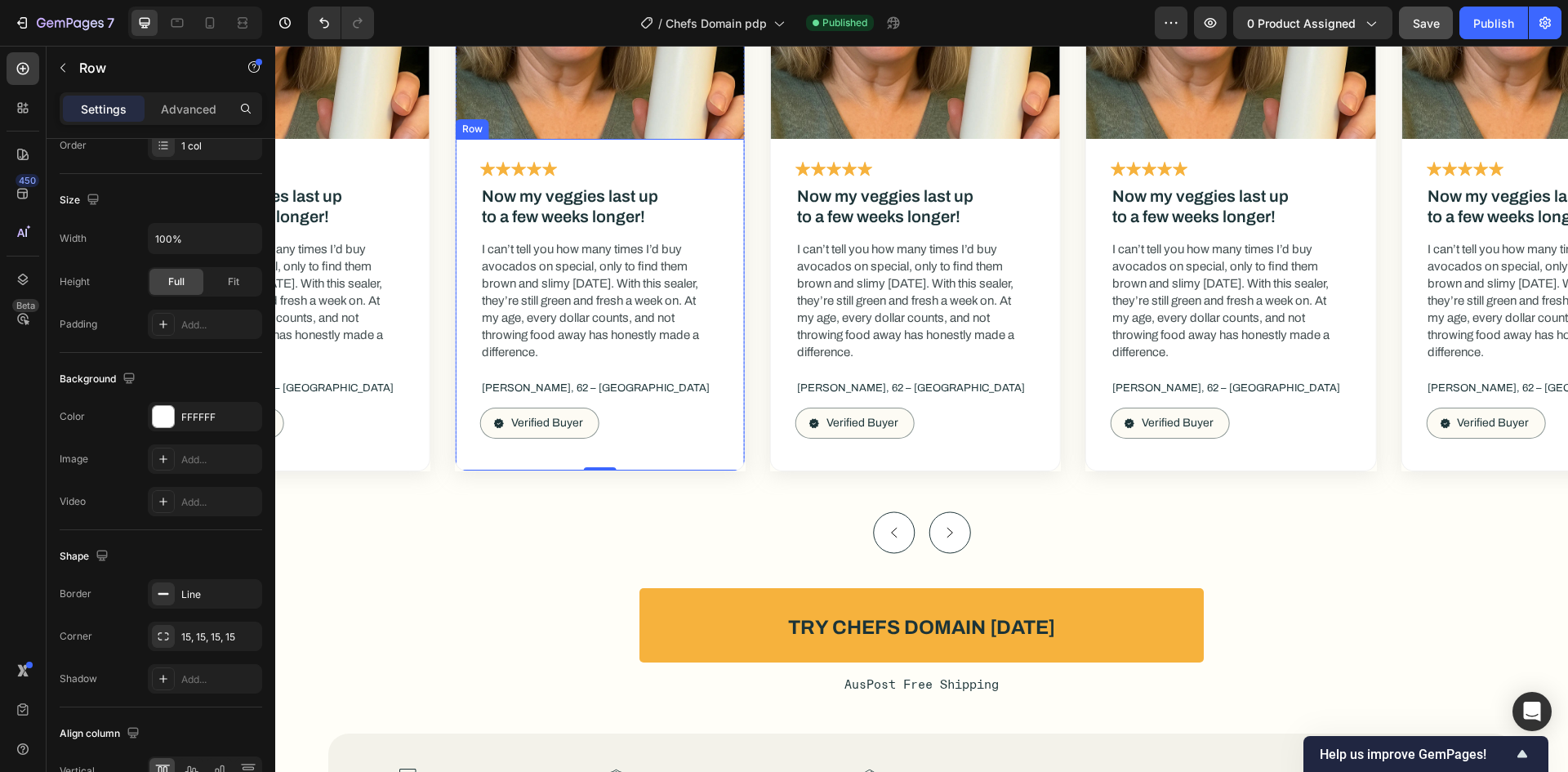
click at [717, 463] on div "Icon Icon Icon Icon Icon Icon List Now my veggies last up to a few weeks longer…" at bounding box center [600, 305] width 289 height 332
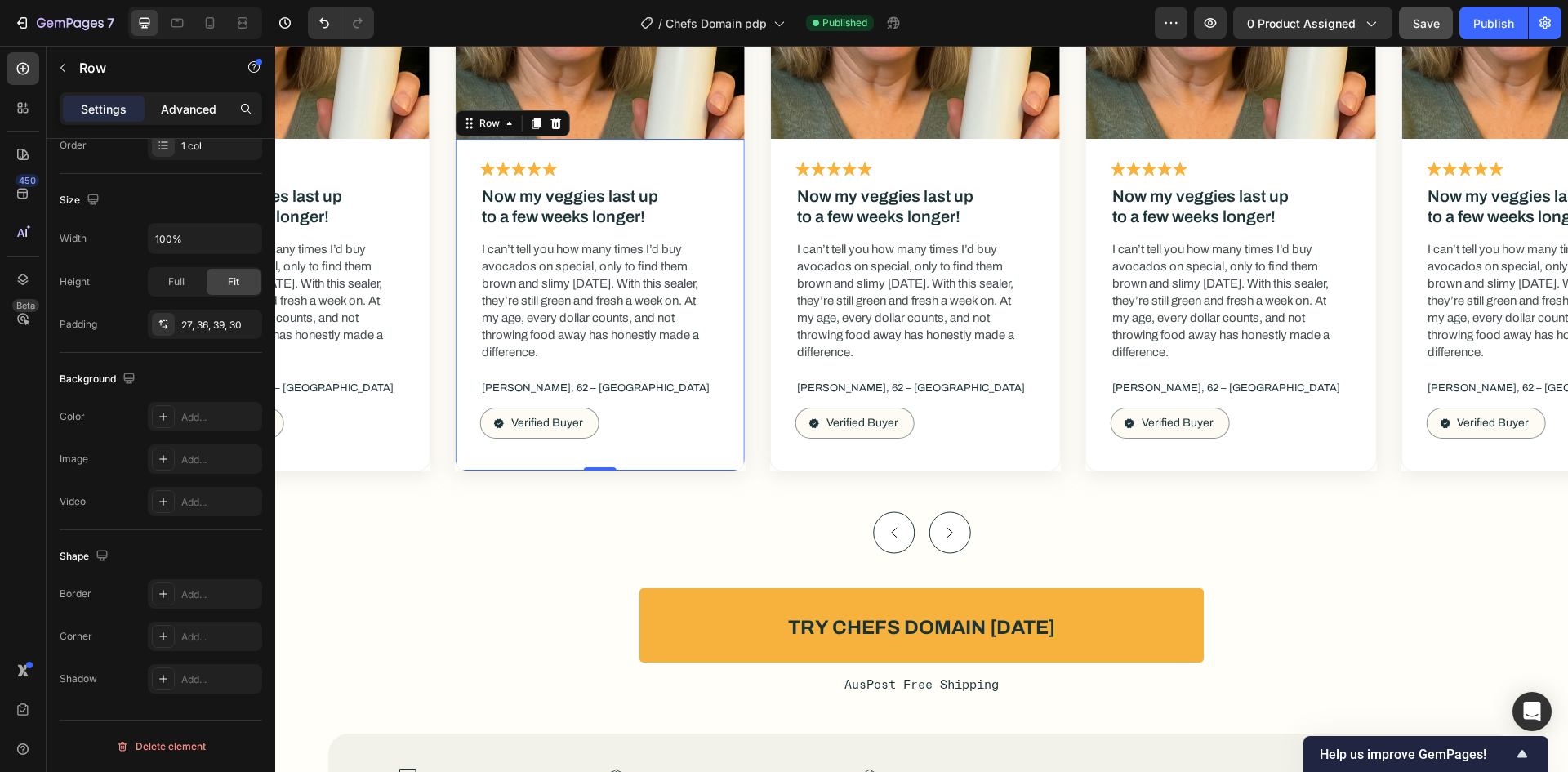
click at [200, 98] on div "Advanced" at bounding box center [188, 109] width 82 height 26
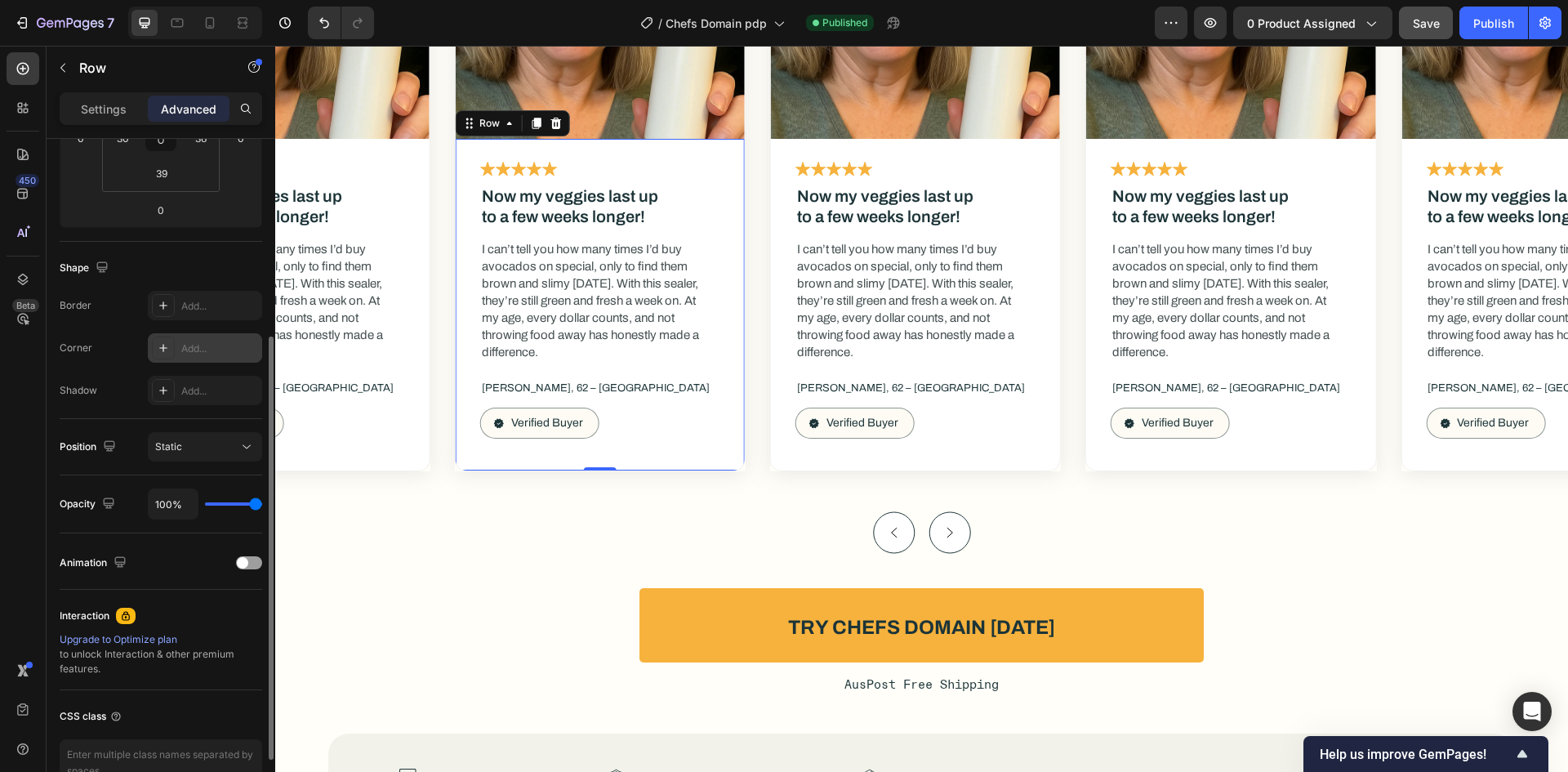
click at [214, 360] on div "Add..." at bounding box center [205, 348] width 115 height 30
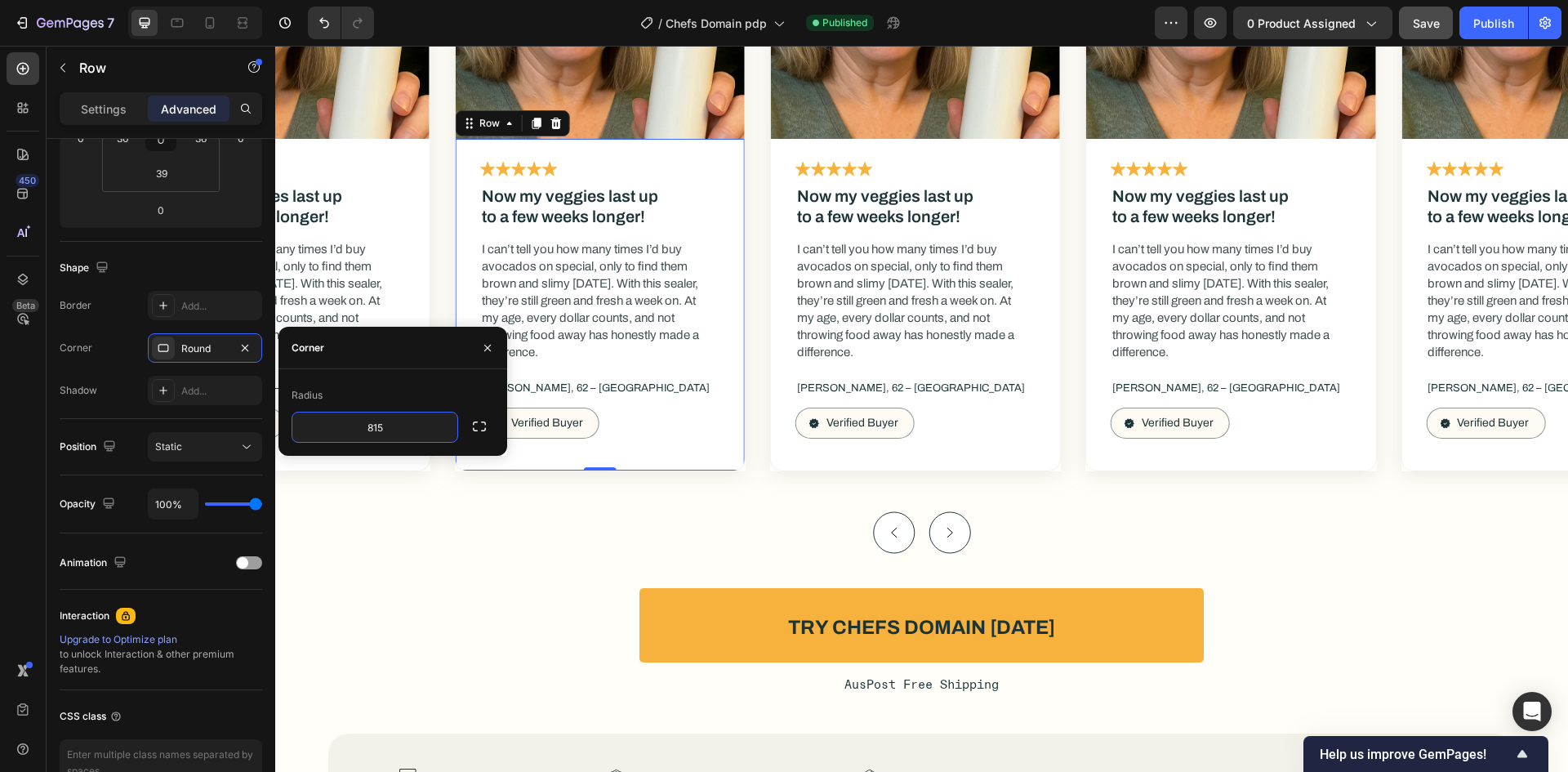
click at [417, 408] on div "Radius 815" at bounding box center [392, 412] width 202 height 61
click at [407, 425] on input "815" at bounding box center [375, 427] width 165 height 30
click at [413, 392] on div "Radius" at bounding box center [392, 395] width 202 height 26
click at [386, 424] on input "81515" at bounding box center [375, 427] width 165 height 30
click at [424, 381] on div "Radius 15" at bounding box center [392, 412] width 228 height 87
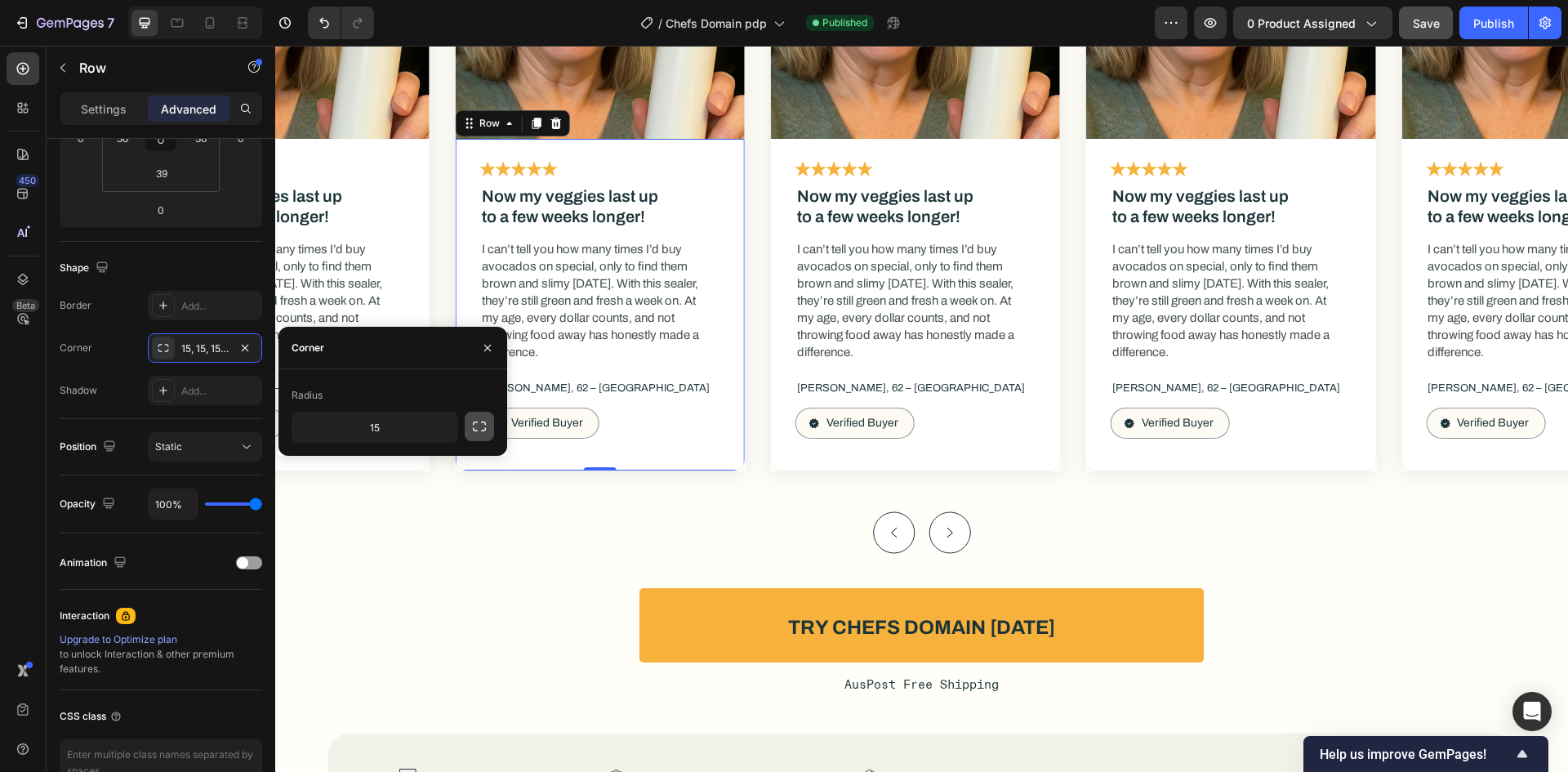
click at [479, 425] on icon "button" at bounding box center [479, 426] width 16 height 16
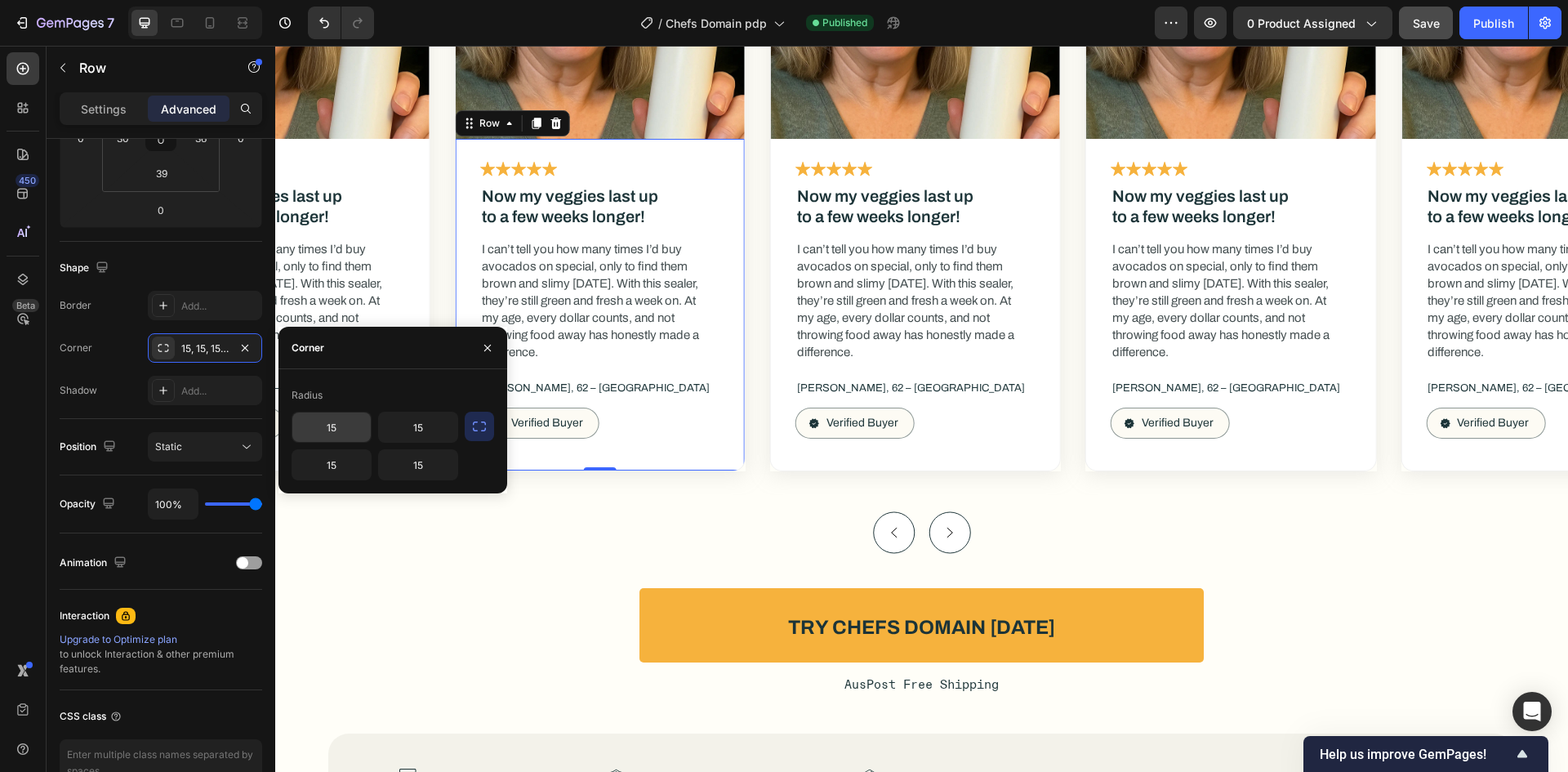
click at [341, 418] on input "15" at bounding box center [332, 427] width 78 height 30
type input "0"
click at [436, 426] on input "15" at bounding box center [418, 427] width 78 height 30
type input "0"
click at [420, 394] on div "Radius" at bounding box center [392, 395] width 202 height 26
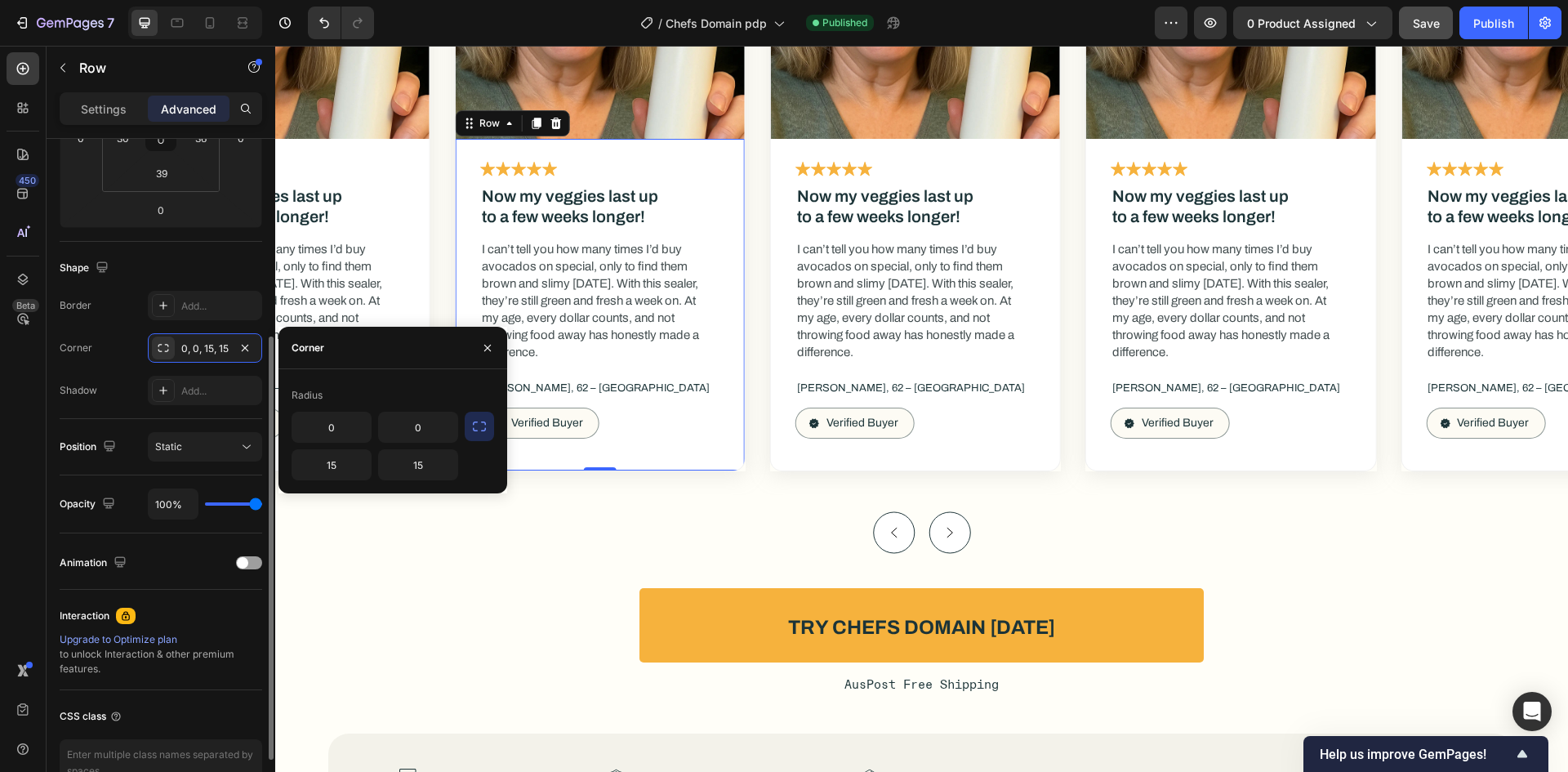
click at [137, 374] on div "Border Add... Corner 0, 0, 15, 15 Shadow Add..." at bounding box center [161, 348] width 202 height 115
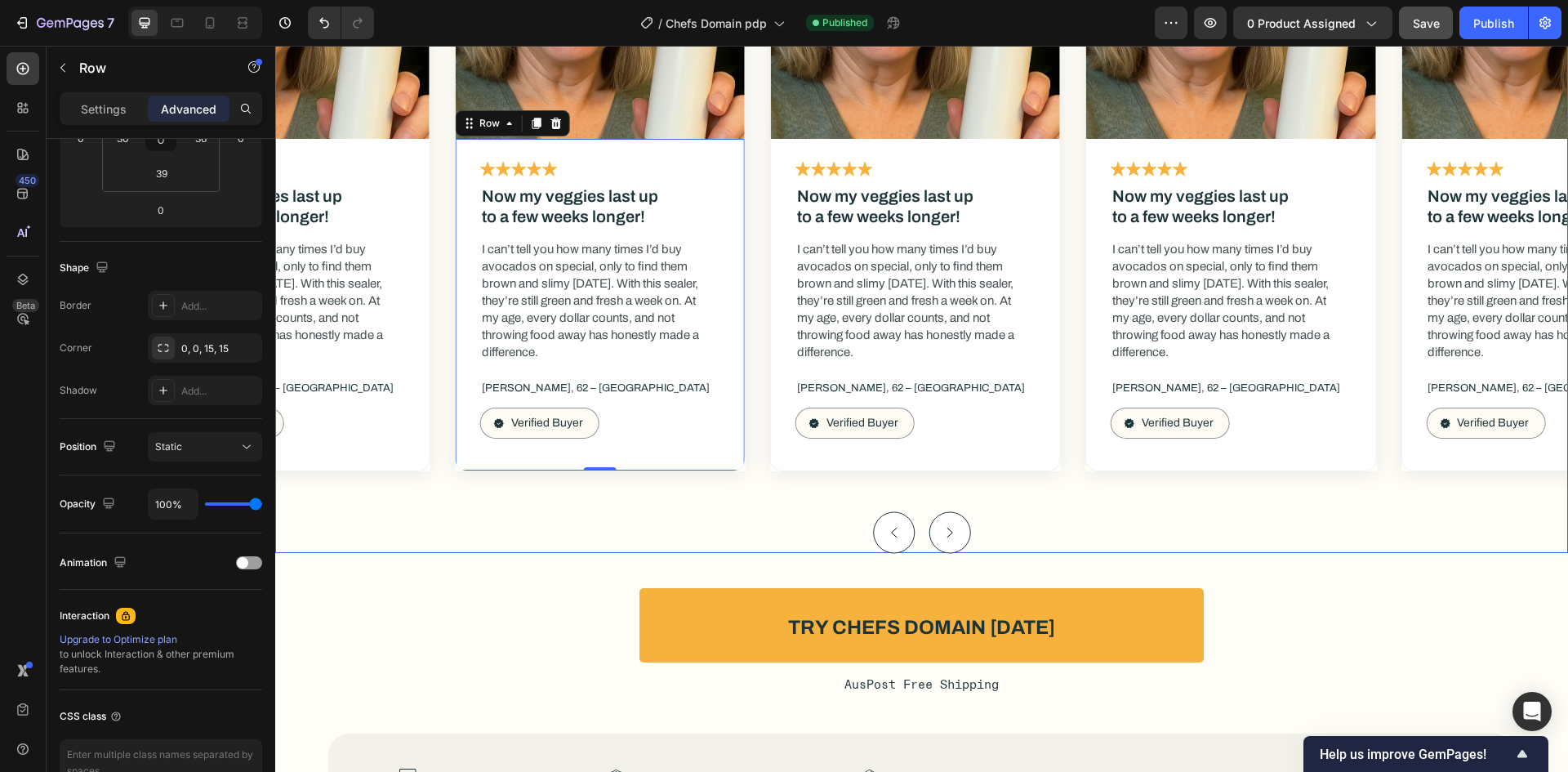
click at [489, 527] on div "Image Icon Icon Icon Icon Icon Icon List Now my veggies last up to a few weeks …" at bounding box center [921, 191] width 1293 height 724
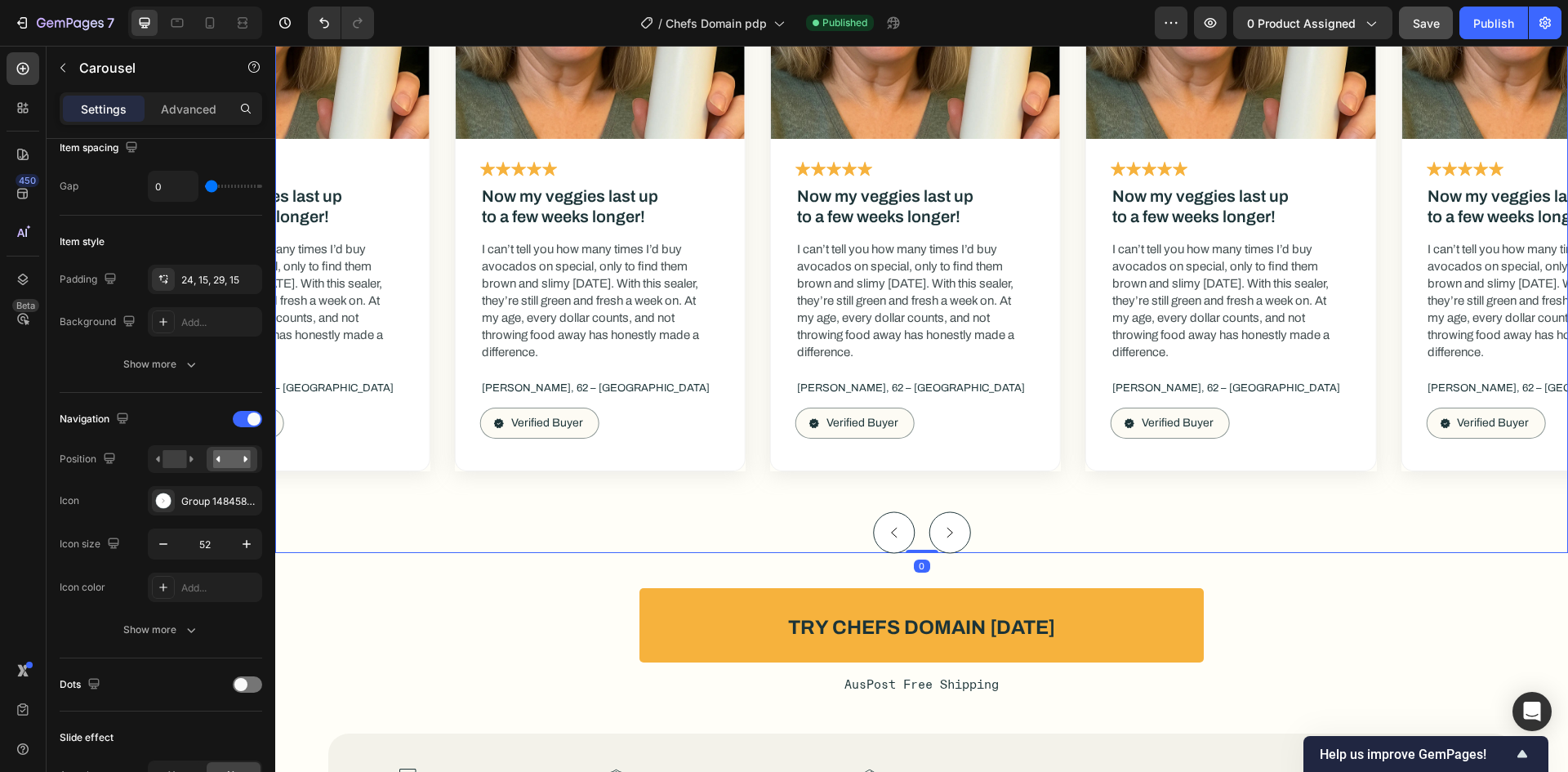
scroll to position [0, 0]
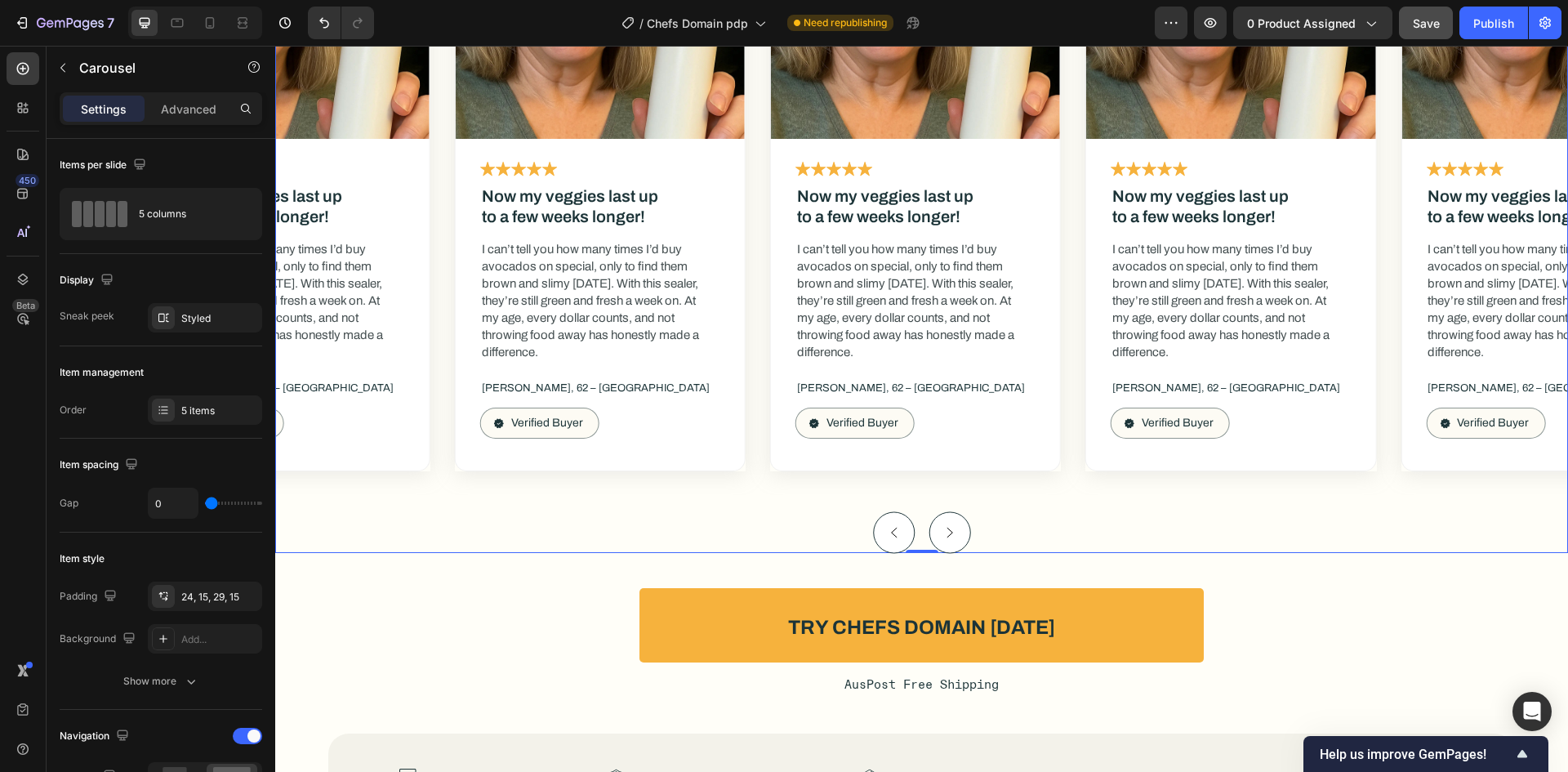
click at [447, 463] on div "Image Icon Icon Icon Icon Icon Icon List Now my veggies last up to a few weeks …" at bounding box center [600, 162] width 315 height 667
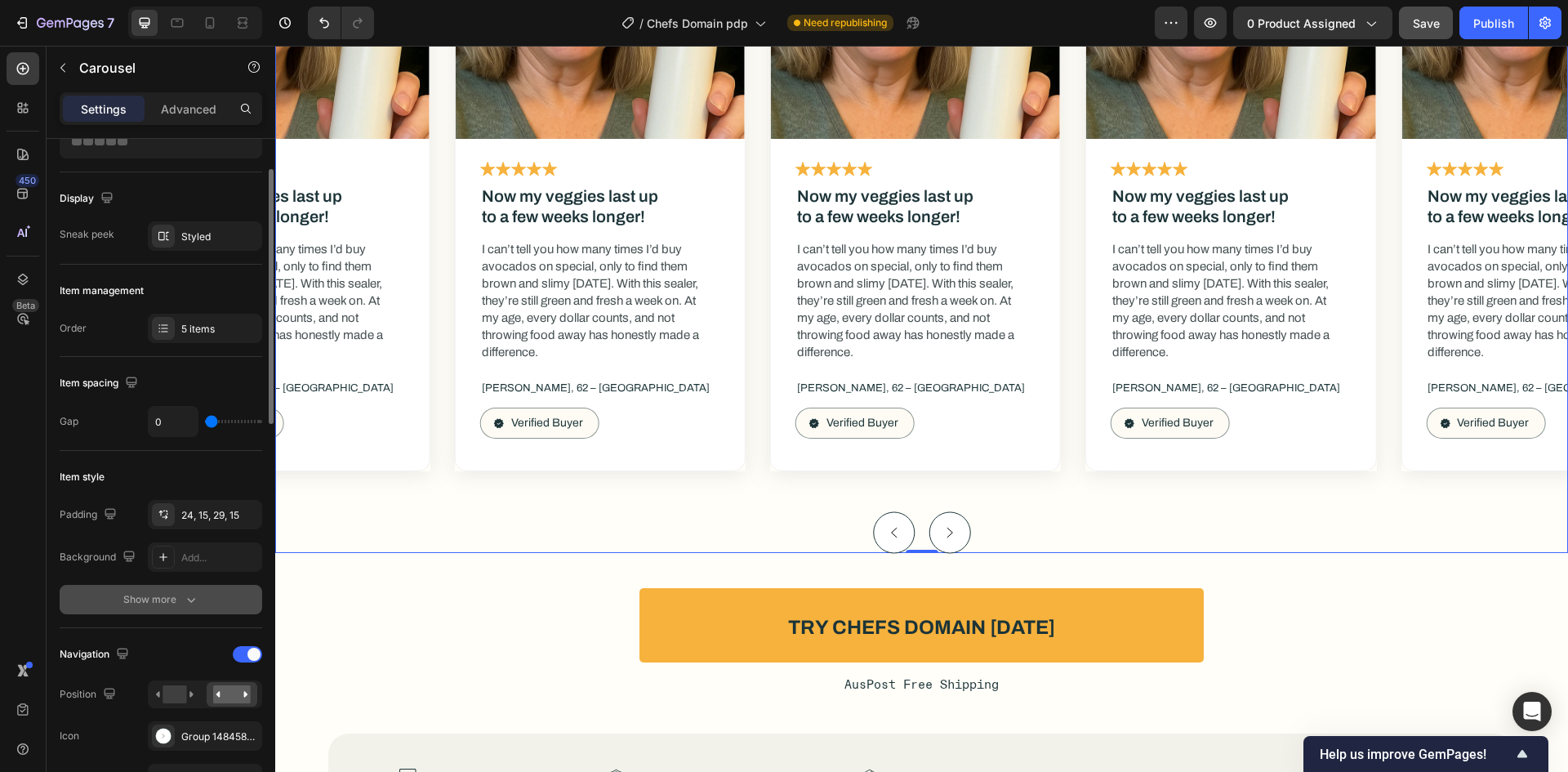
click at [182, 587] on button "Show more" at bounding box center [161, 600] width 202 height 30
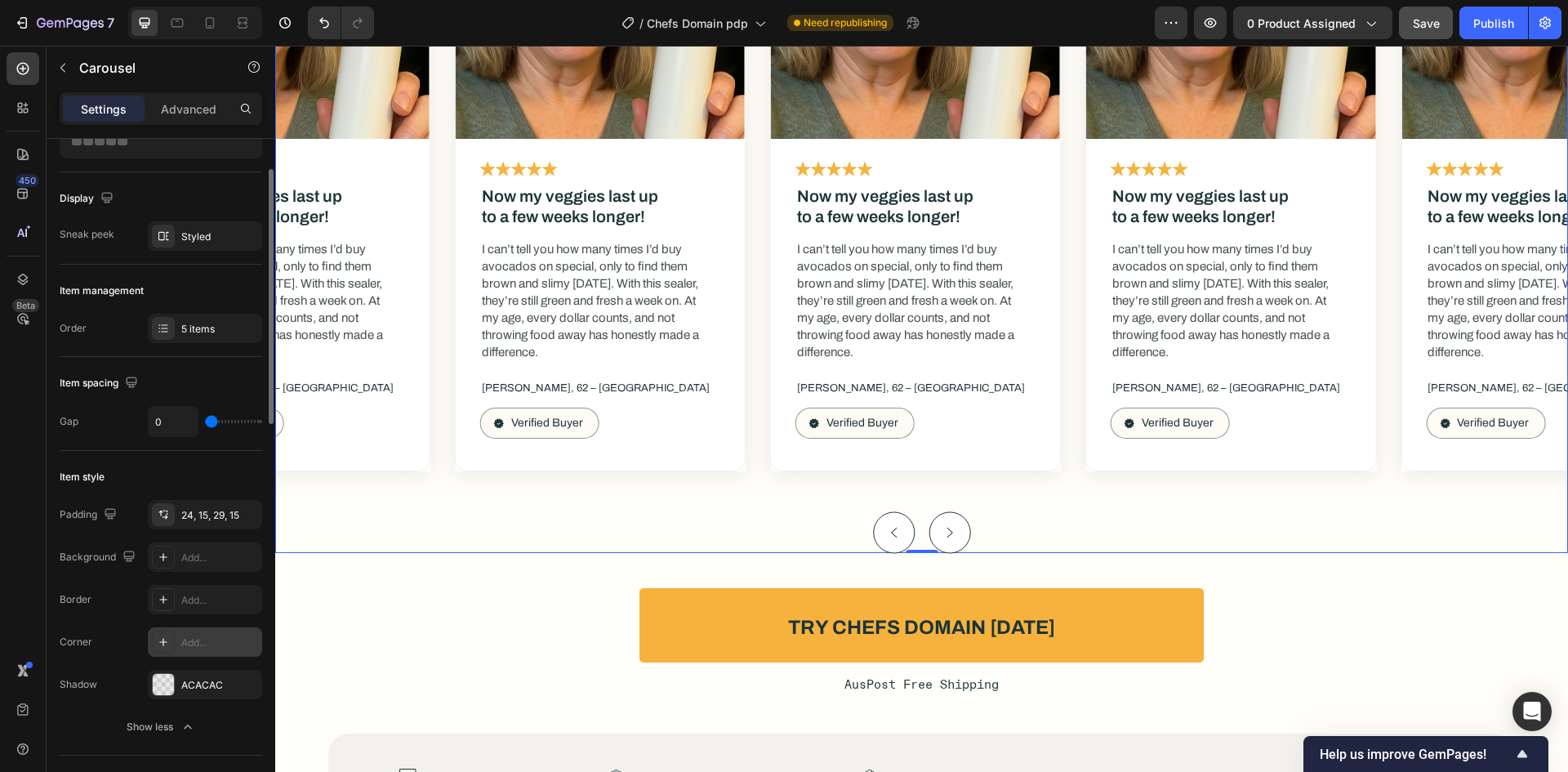
click at [205, 637] on div "Add..." at bounding box center [220, 643] width 76 height 15
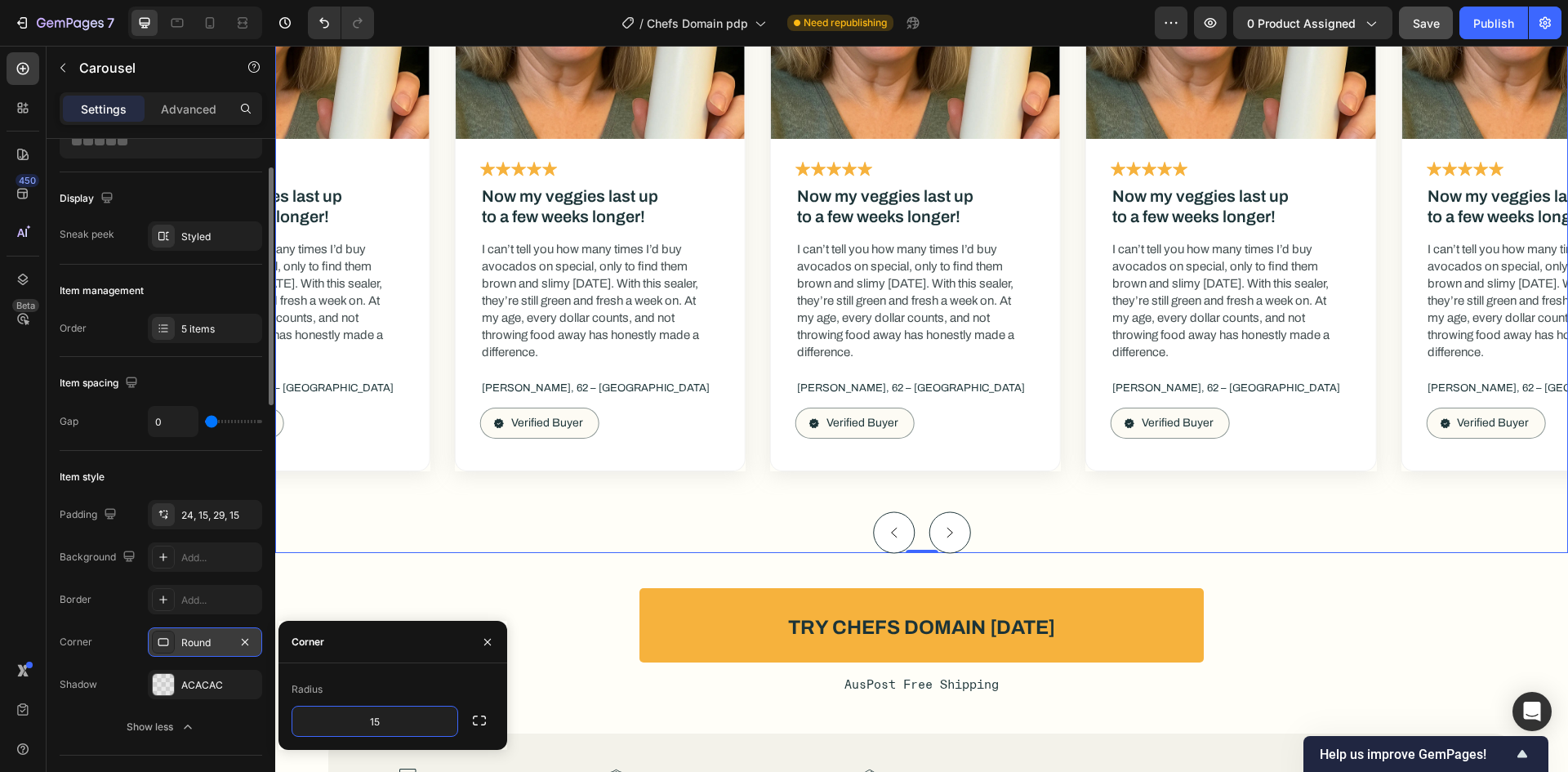
type input "15"
click at [366, 683] on div "Radius" at bounding box center [392, 690] width 202 height 26
click at [480, 509] on div "Image Icon Icon Icon Icon Icon Icon List Now my veggies last up to a few weeks …" at bounding box center [921, 191] width 1293 height 724
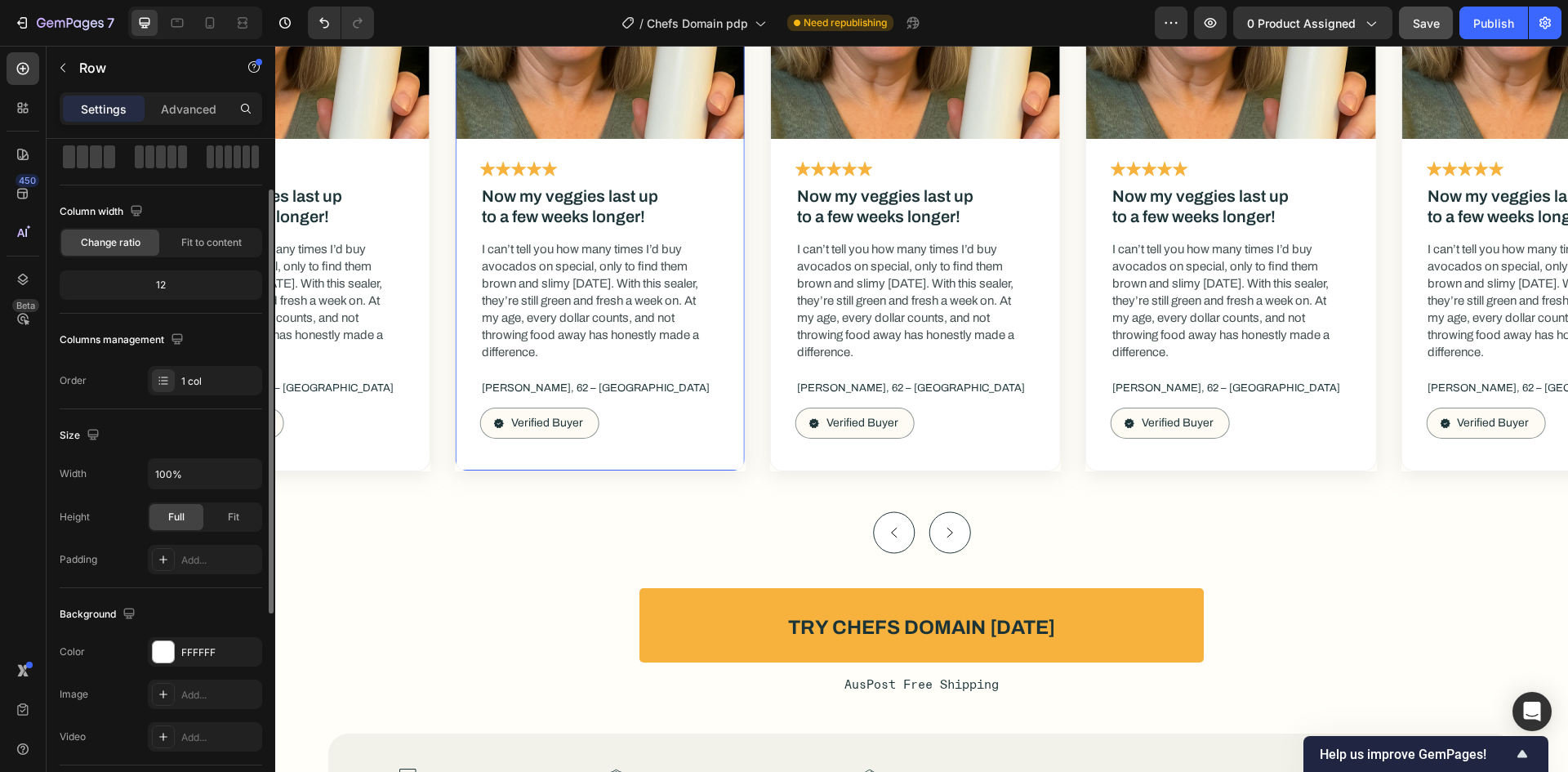
click at [744, 472] on div "Image Icon Icon Icon Icon Icon Icon List Now my veggies last up to a few weeks …" at bounding box center [600, 161] width 289 height 622
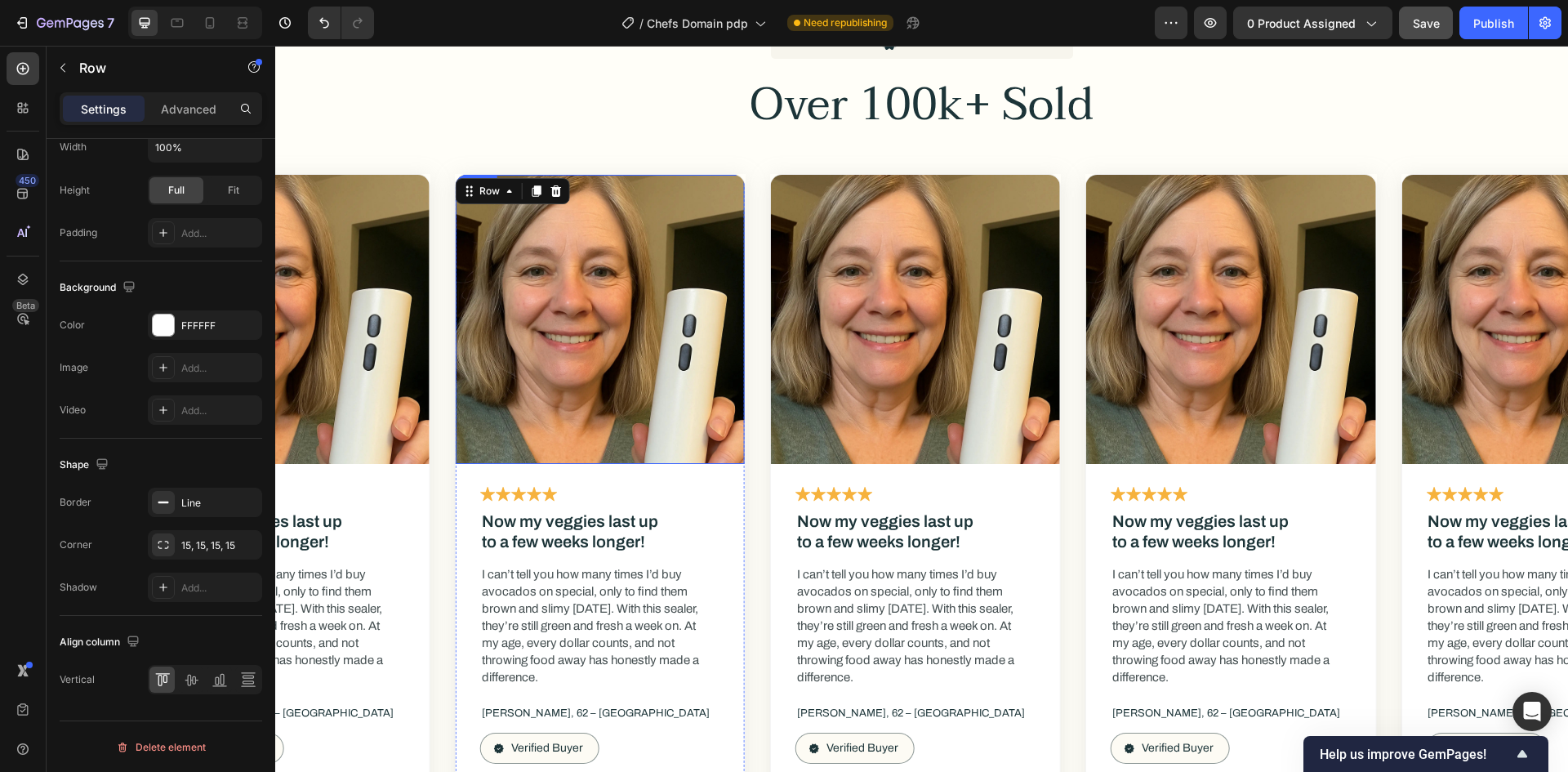
scroll to position [9157, 0]
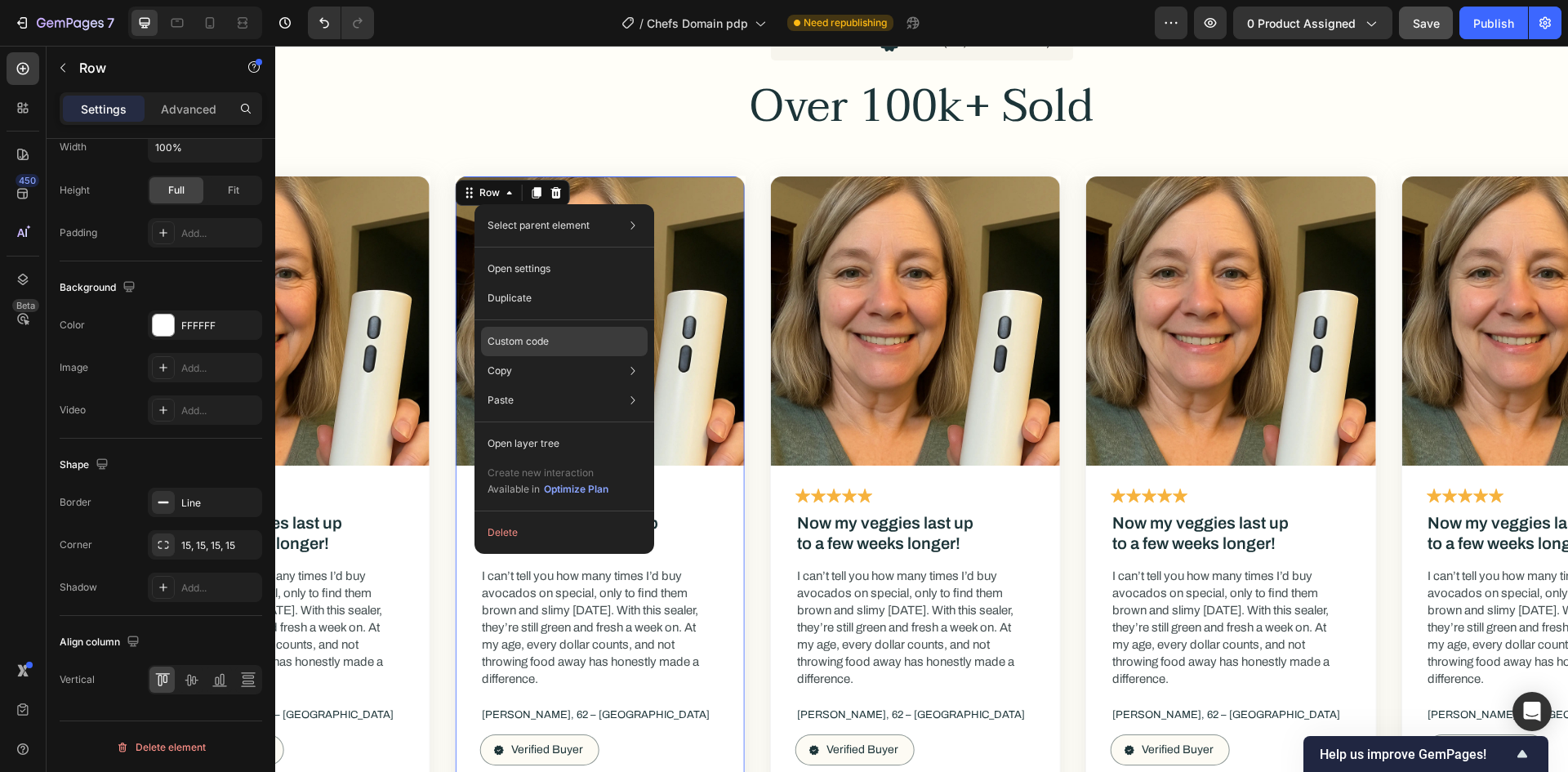
click at [549, 333] on div "Custom code" at bounding box center [564, 341] width 167 height 30
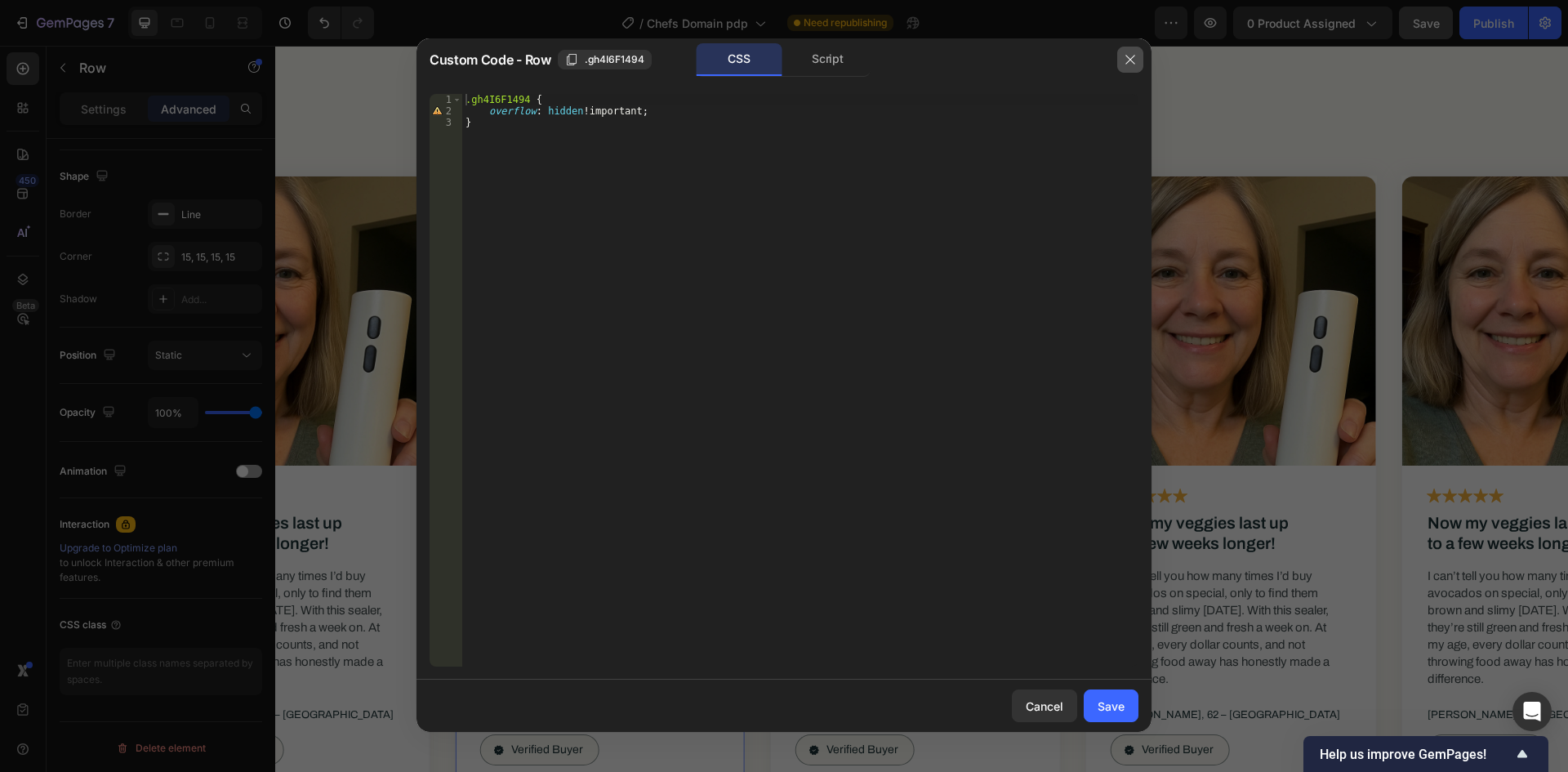
click at [1122, 58] on button "button" at bounding box center [1130, 60] width 26 height 26
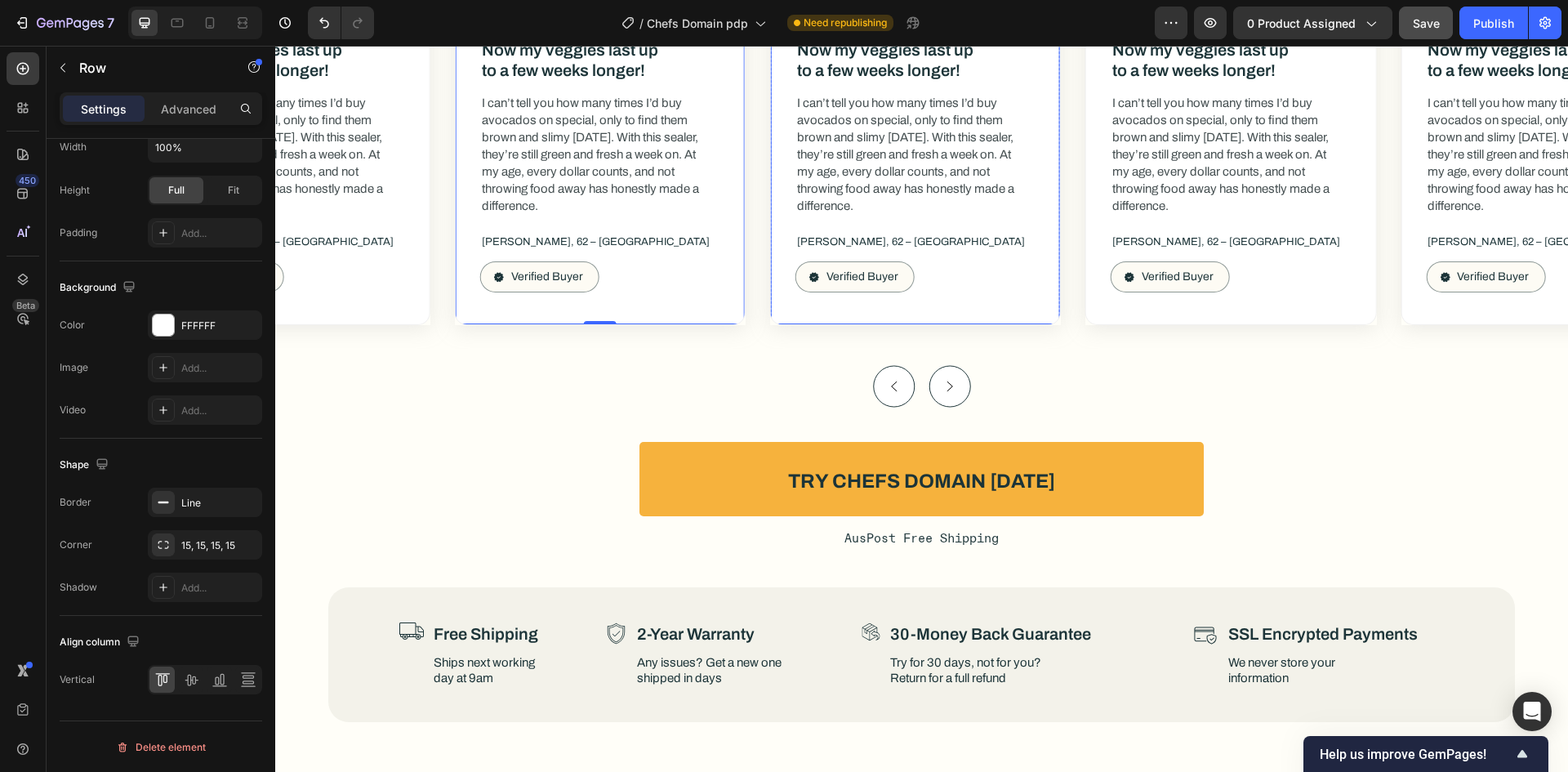
scroll to position [9647, 0]
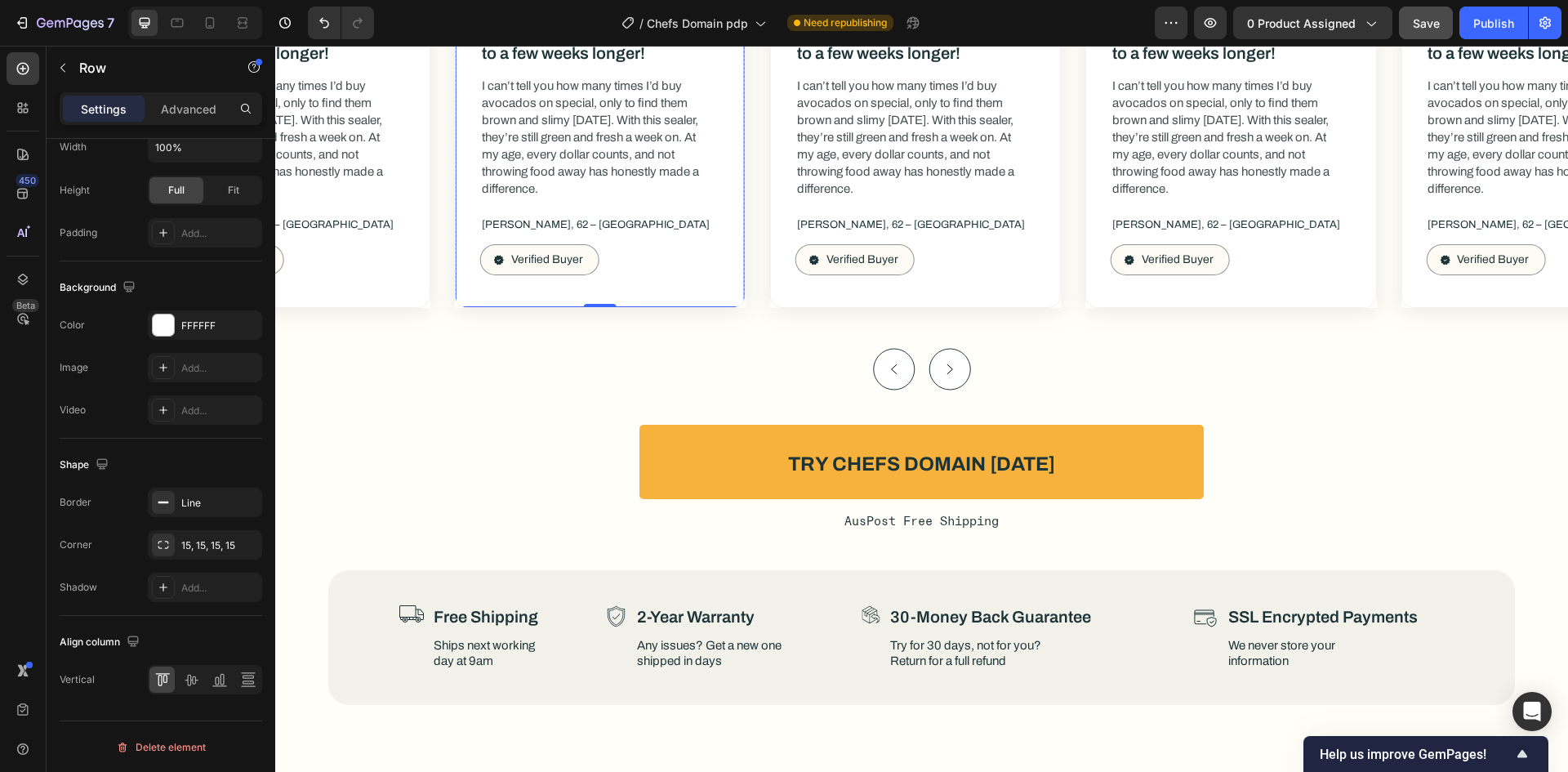
click at [718, 302] on div "Icon Icon Icon Icon Icon Icon List Now my veggies last up to a few weeks longer…" at bounding box center [600, 142] width 289 height 332
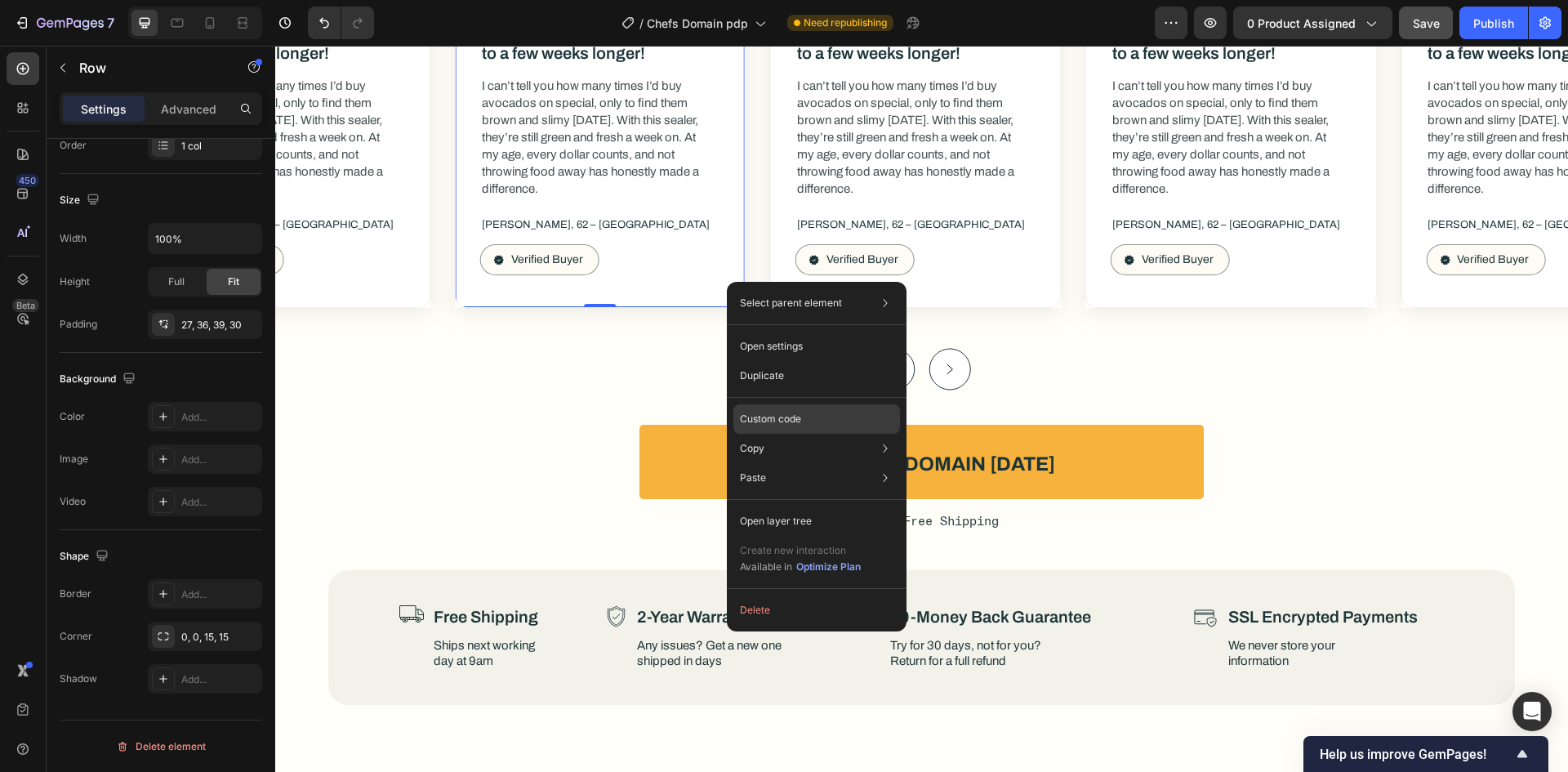
click at [778, 419] on p "Custom code" at bounding box center [770, 419] width 62 height 15
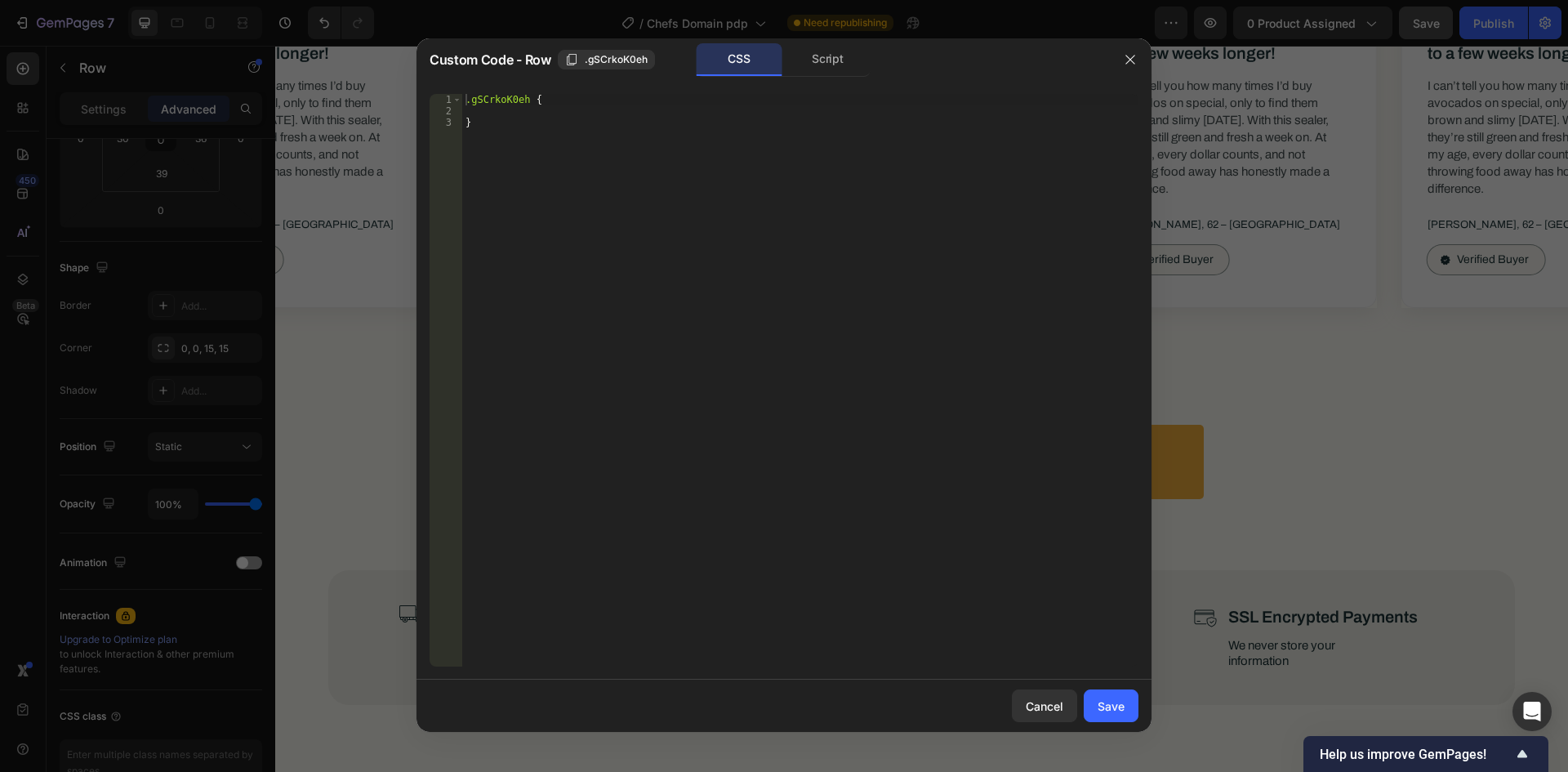
click at [544, 108] on div ".gSCrkoK0eh { }" at bounding box center [800, 392] width 676 height 596
type textarea "v"
type textarea "overflow: hidden !important;"
click at [1109, 711] on div "Save" at bounding box center [1110, 706] width 27 height 17
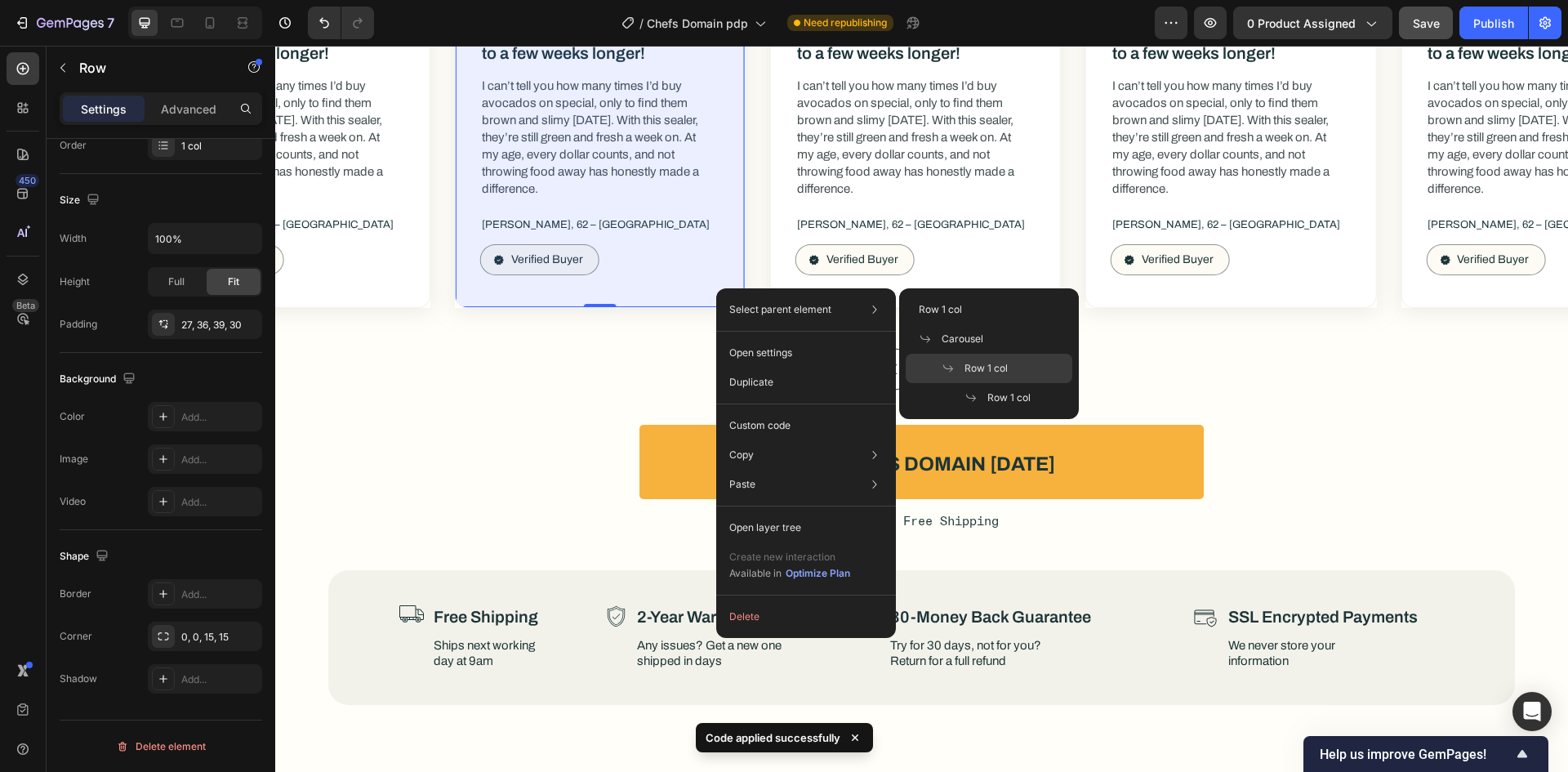
click at [971, 368] on span "Row 1 col" at bounding box center [986, 368] width 43 height 15
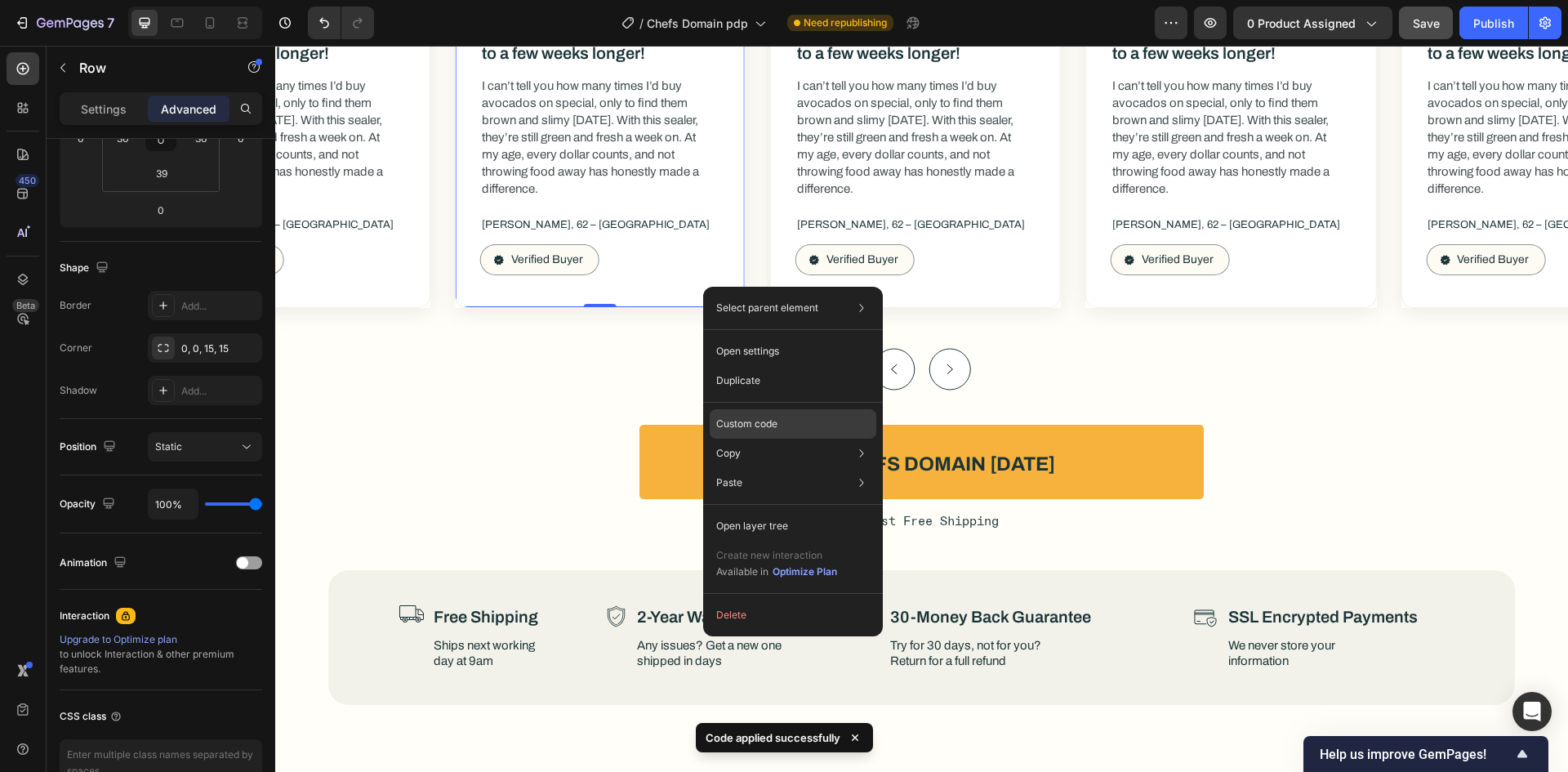
click at [775, 433] on div "Custom code" at bounding box center [793, 424] width 167 height 30
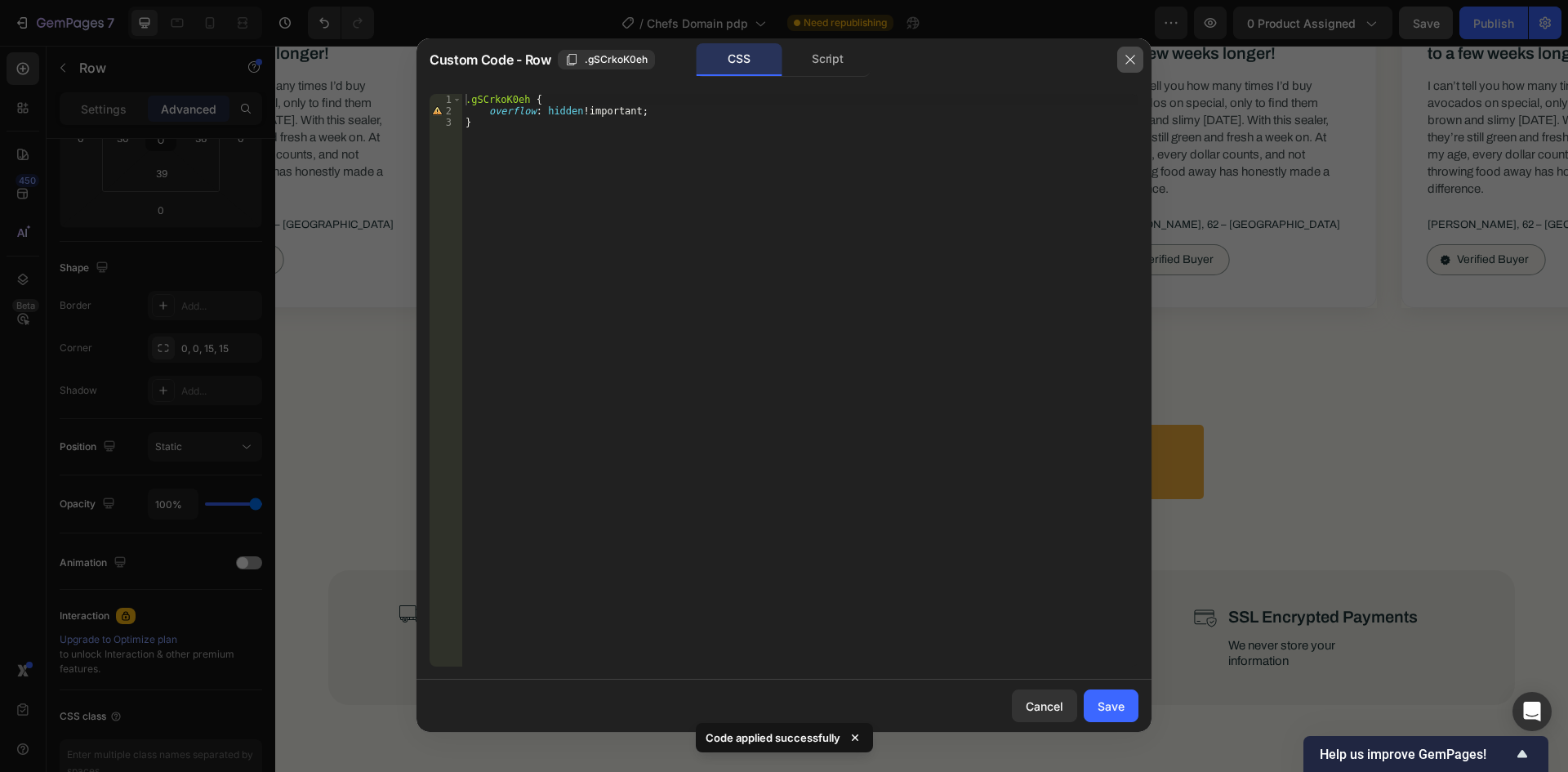
click at [1121, 60] on button "button" at bounding box center [1130, 60] width 26 height 26
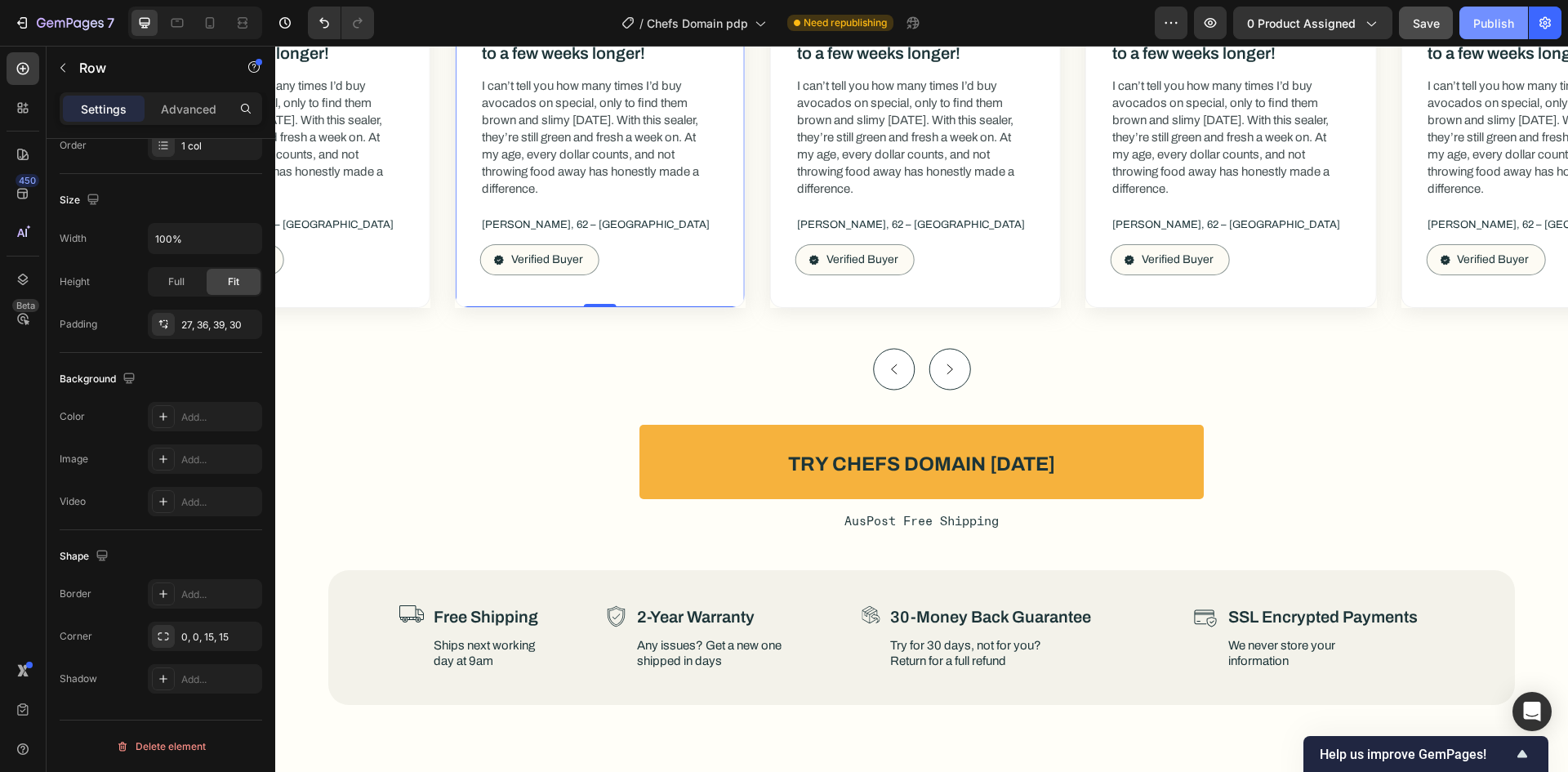
click at [1491, 21] on div "Publish" at bounding box center [1493, 23] width 41 height 17
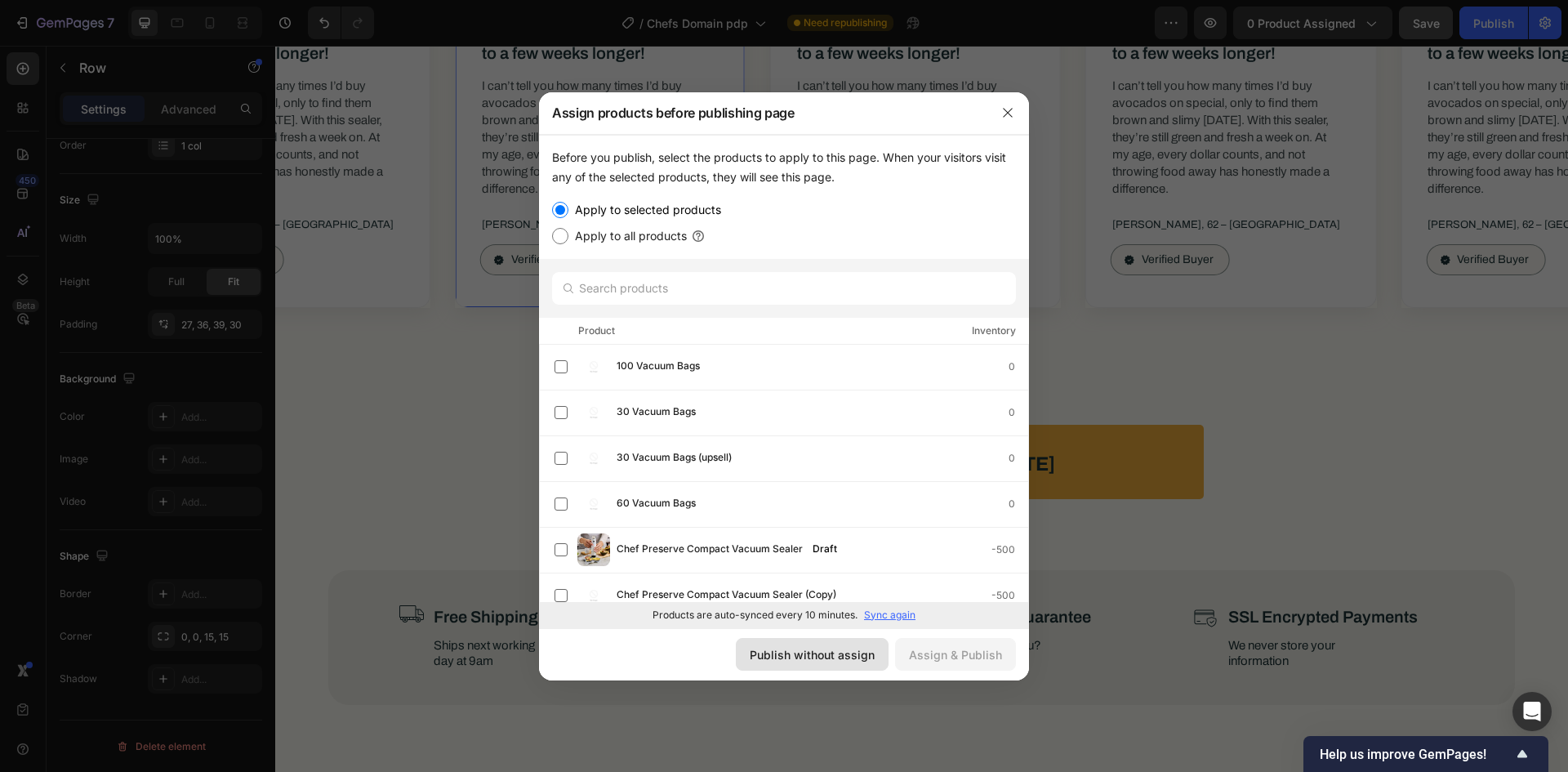
drag, startPoint x: 859, startPoint y: 647, endPoint x: 570, endPoint y: 588, distance: 295.0
click at [859, 647] on div "Publish without assign" at bounding box center [813, 655] width 125 height 17
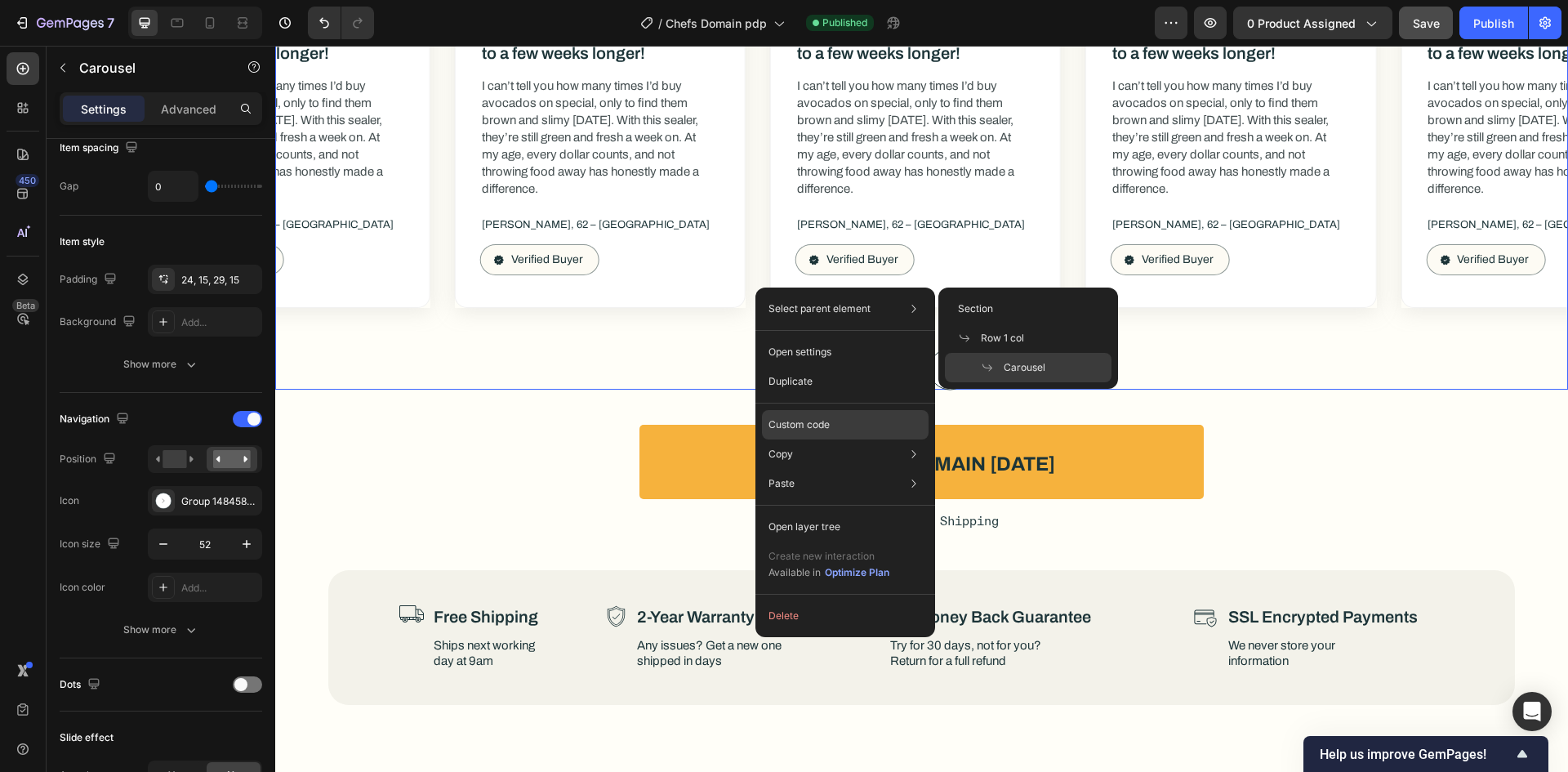
scroll to position [0, 0]
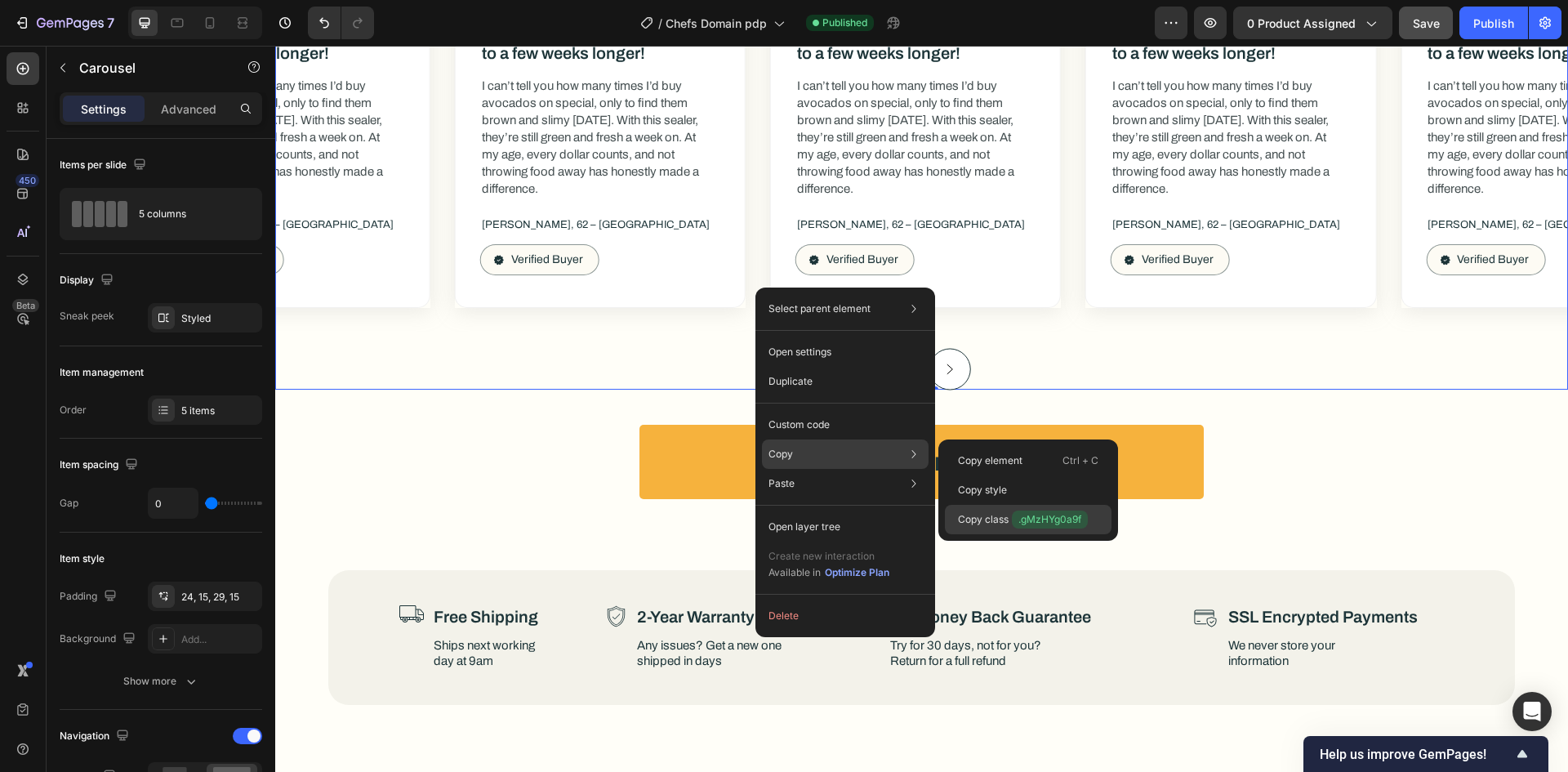
click at [985, 517] on p "Copy class .gMzHYg0a9f" at bounding box center [1023, 519] width 130 height 18
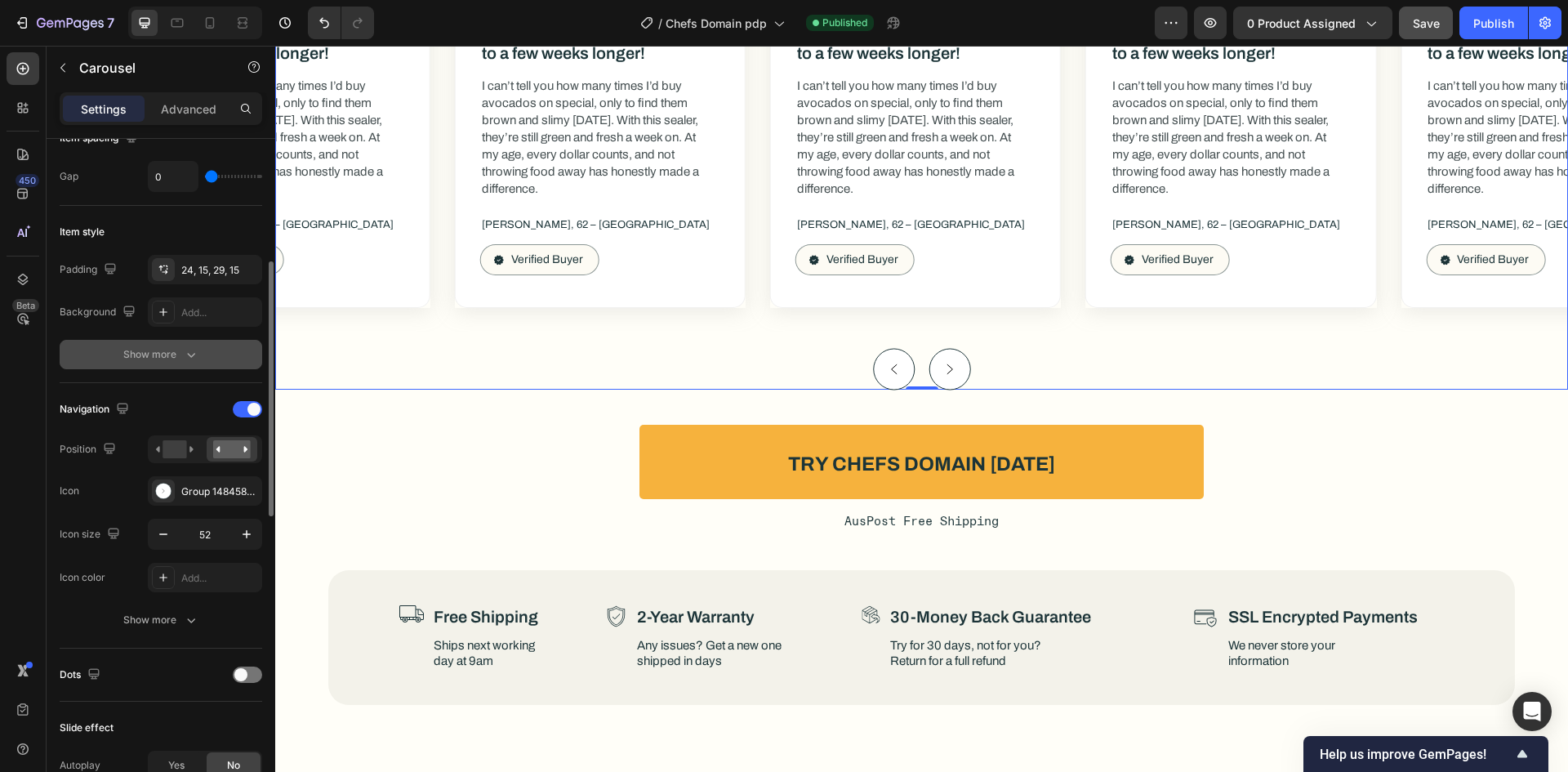
scroll to position [245, 0]
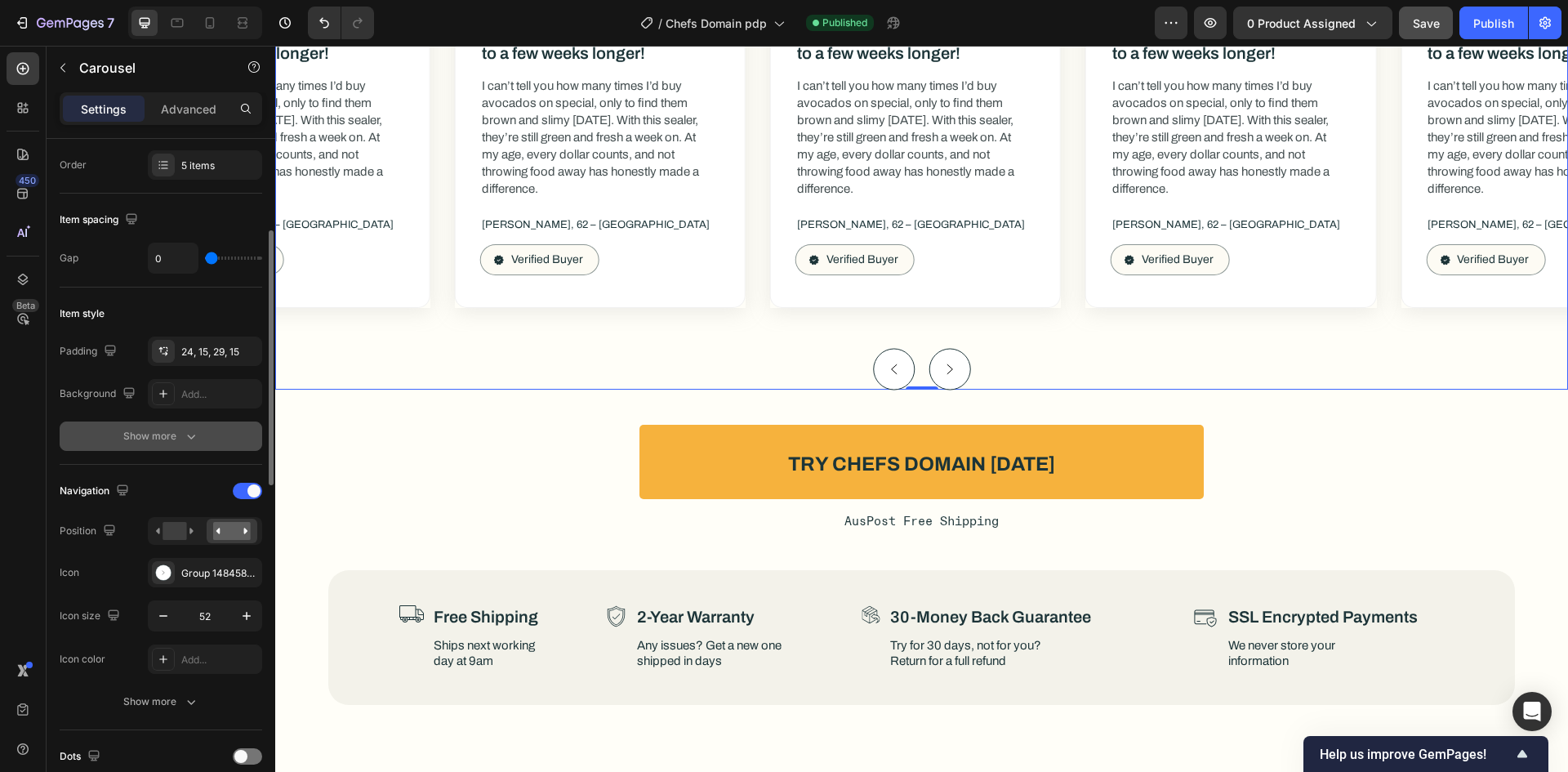
click at [170, 432] on div "Show more" at bounding box center [161, 436] width 76 height 16
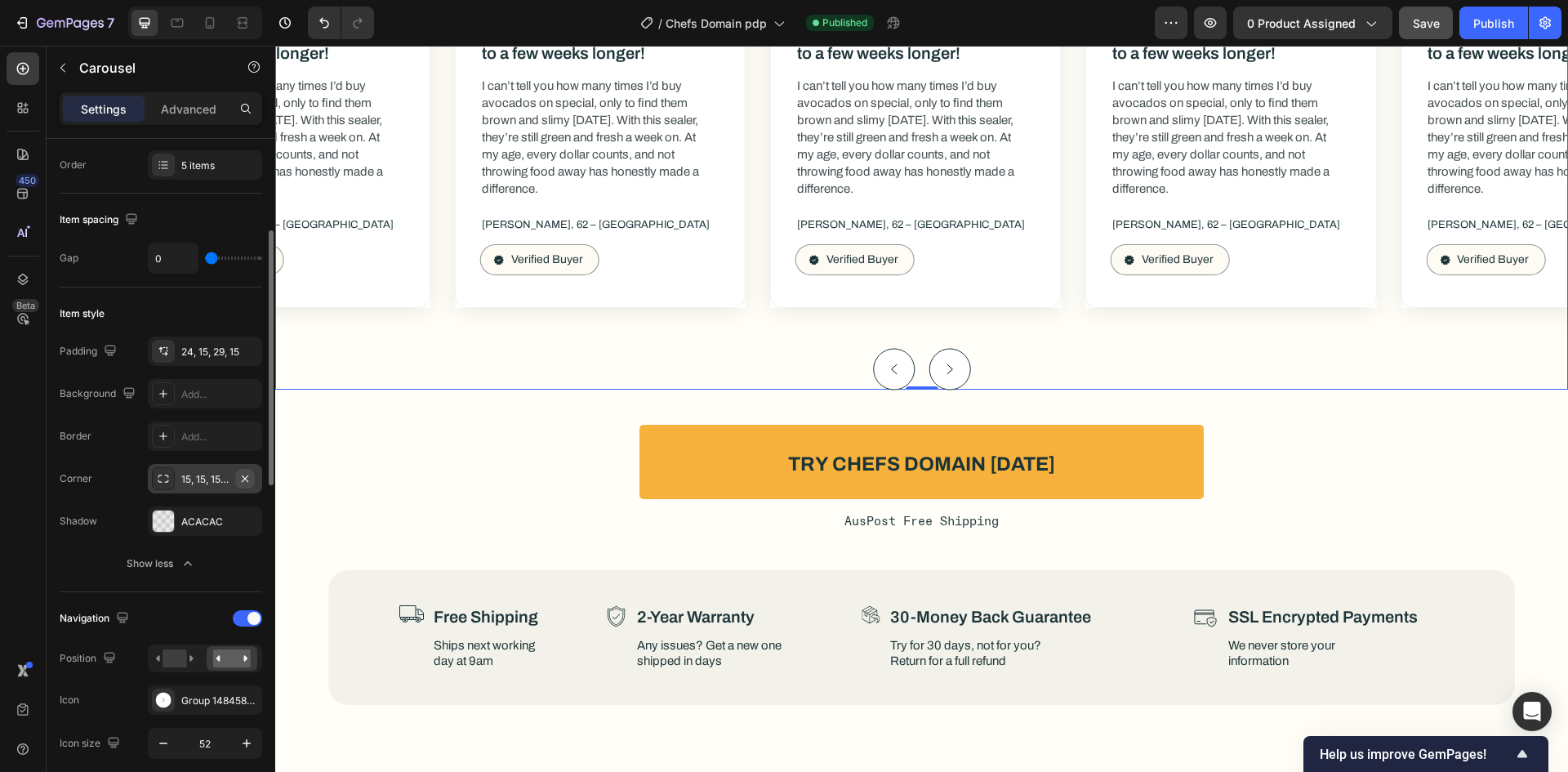
click at [245, 478] on icon "button" at bounding box center [245, 478] width 7 height 7
click at [213, 478] on div "Add..." at bounding box center [220, 479] width 76 height 15
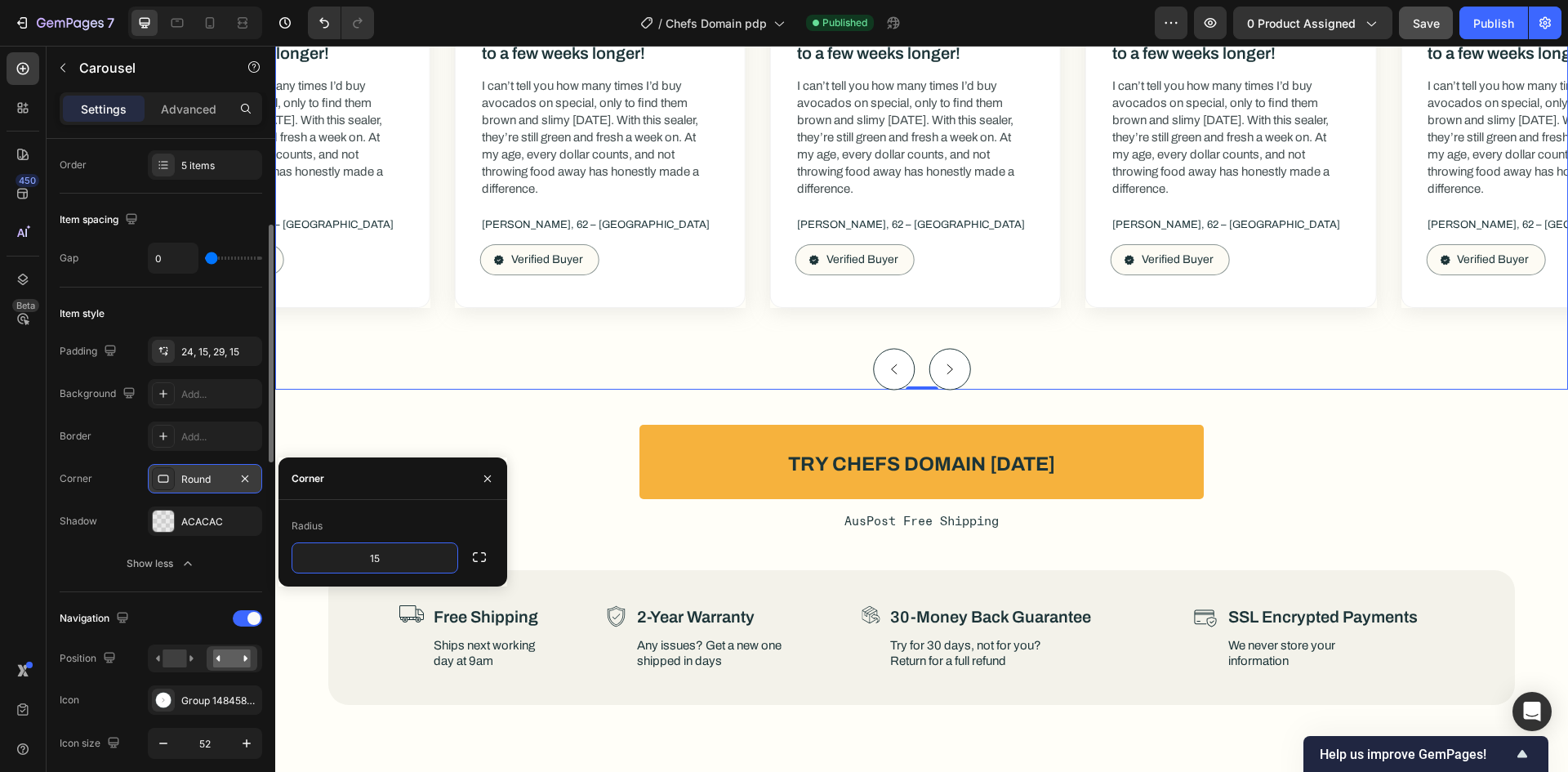
type input "15"
click at [448, 515] on div "Radius" at bounding box center [392, 526] width 202 height 26
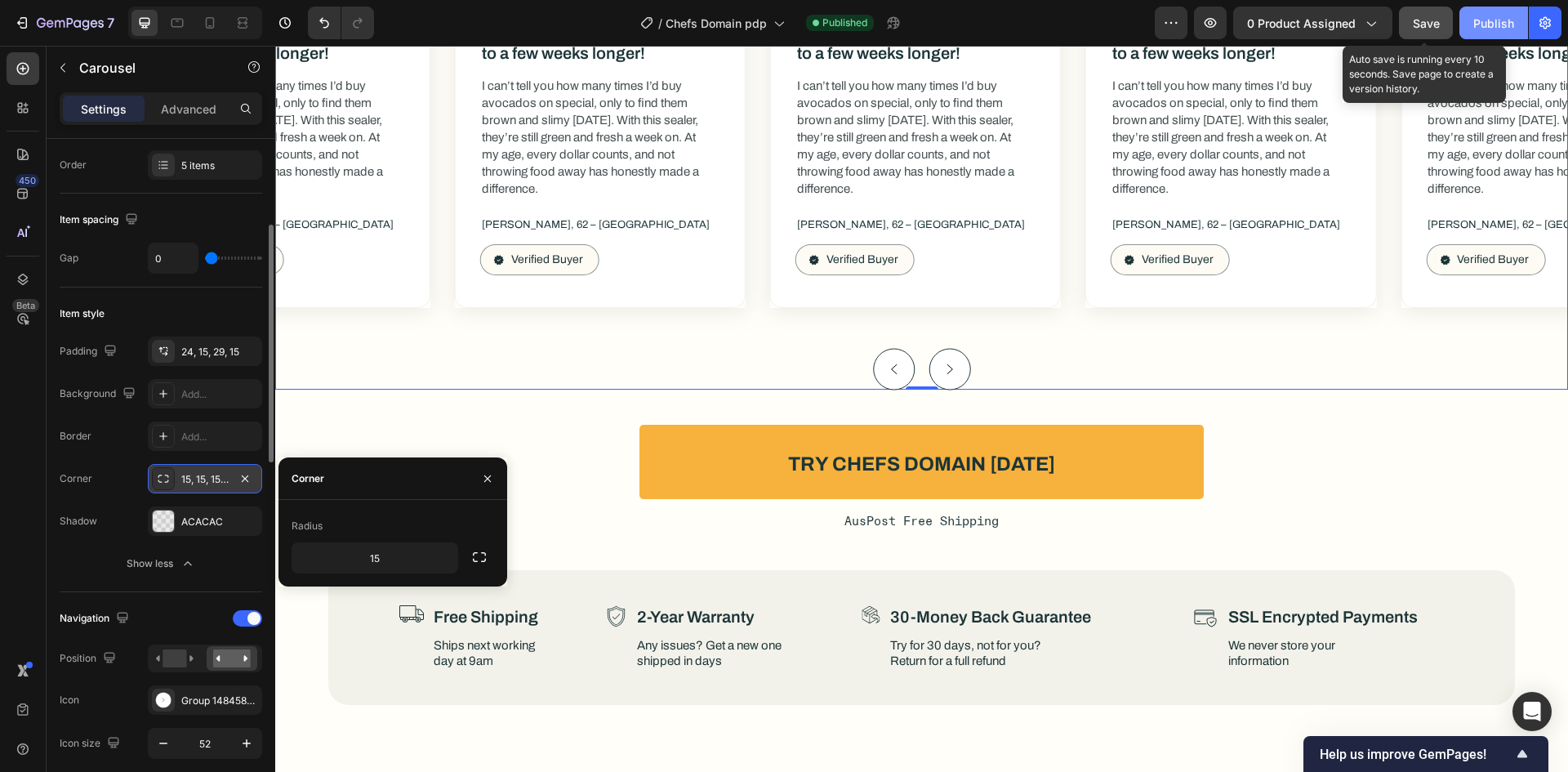
click at [1445, 18] on button "Save" at bounding box center [1426, 23] width 54 height 33
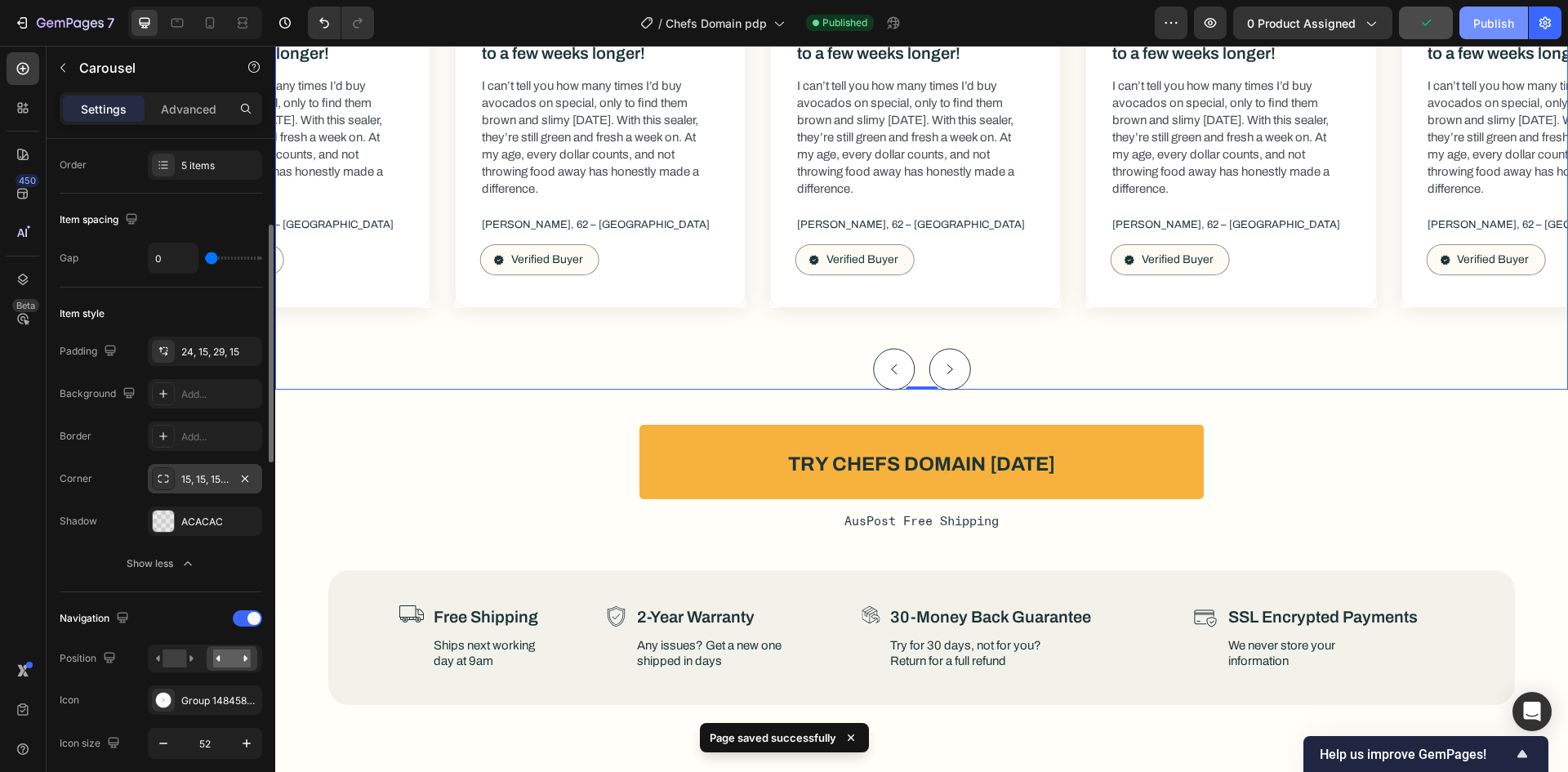
click at [1472, 18] on button "Publish" at bounding box center [1493, 23] width 69 height 33
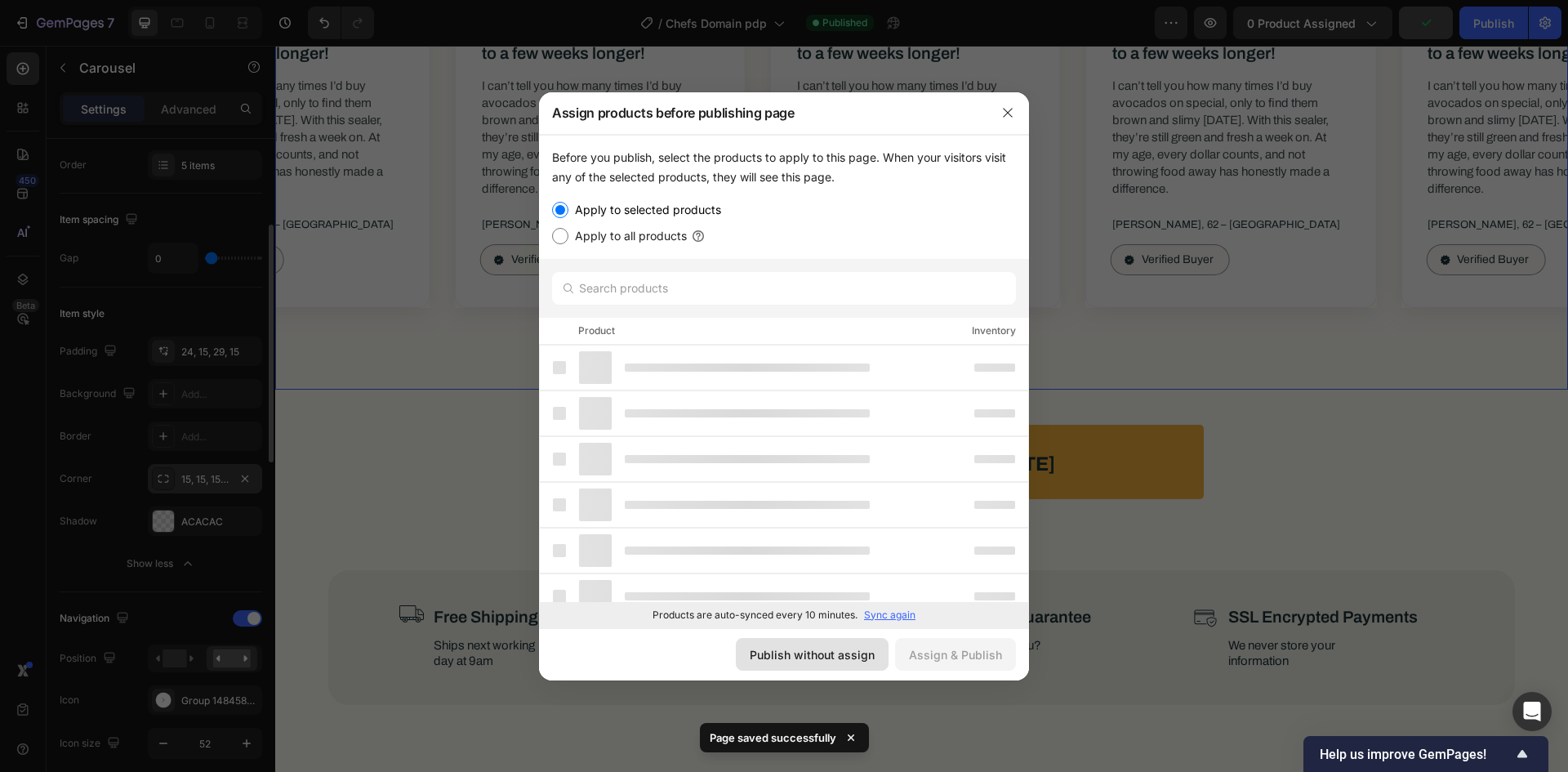
click at [847, 647] on div "Publish without assign" at bounding box center [813, 655] width 125 height 17
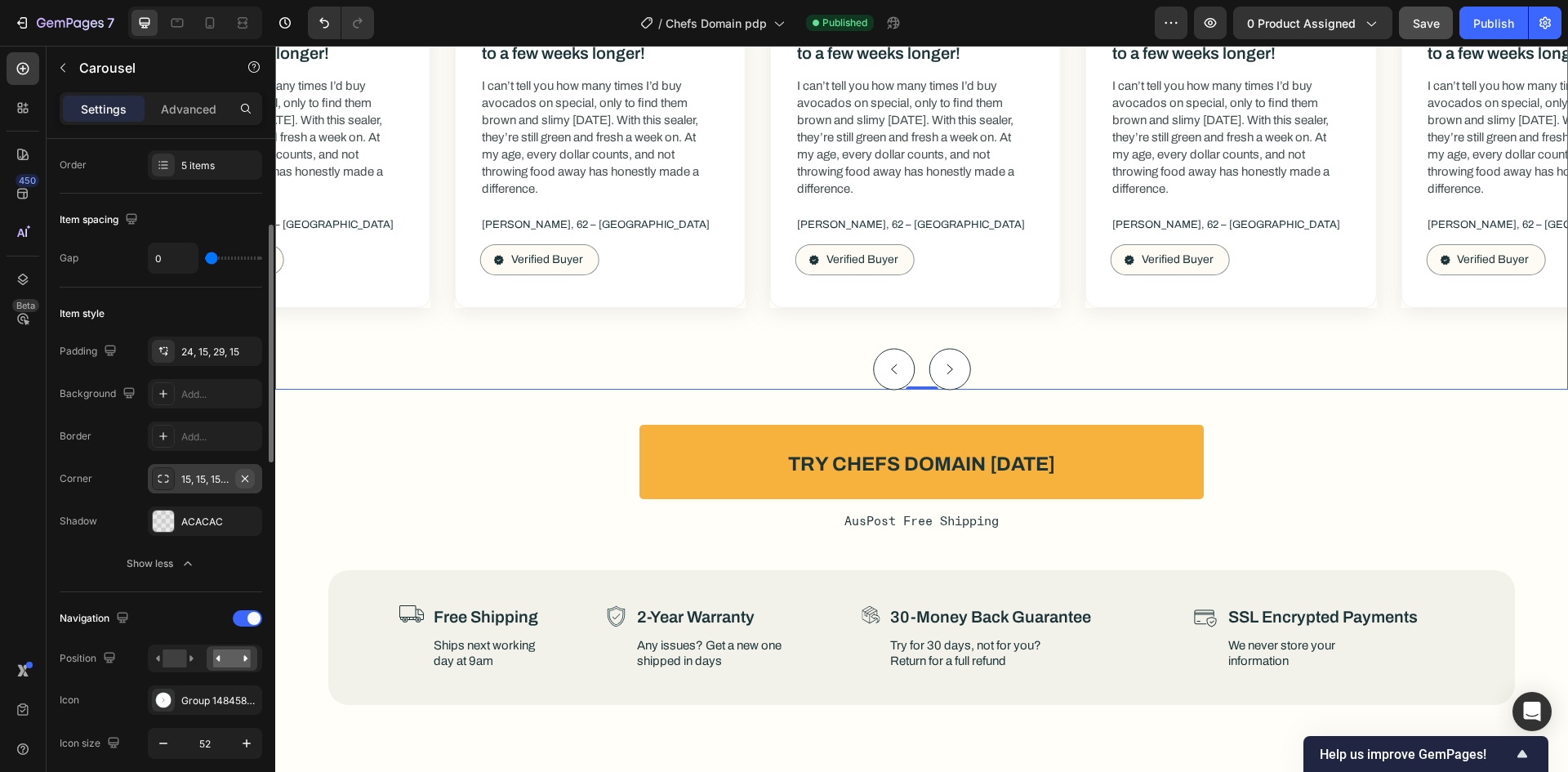
click at [249, 477] on icon "button" at bounding box center [245, 478] width 13 height 13
click at [1466, 28] on button "Publish" at bounding box center [1493, 23] width 69 height 33
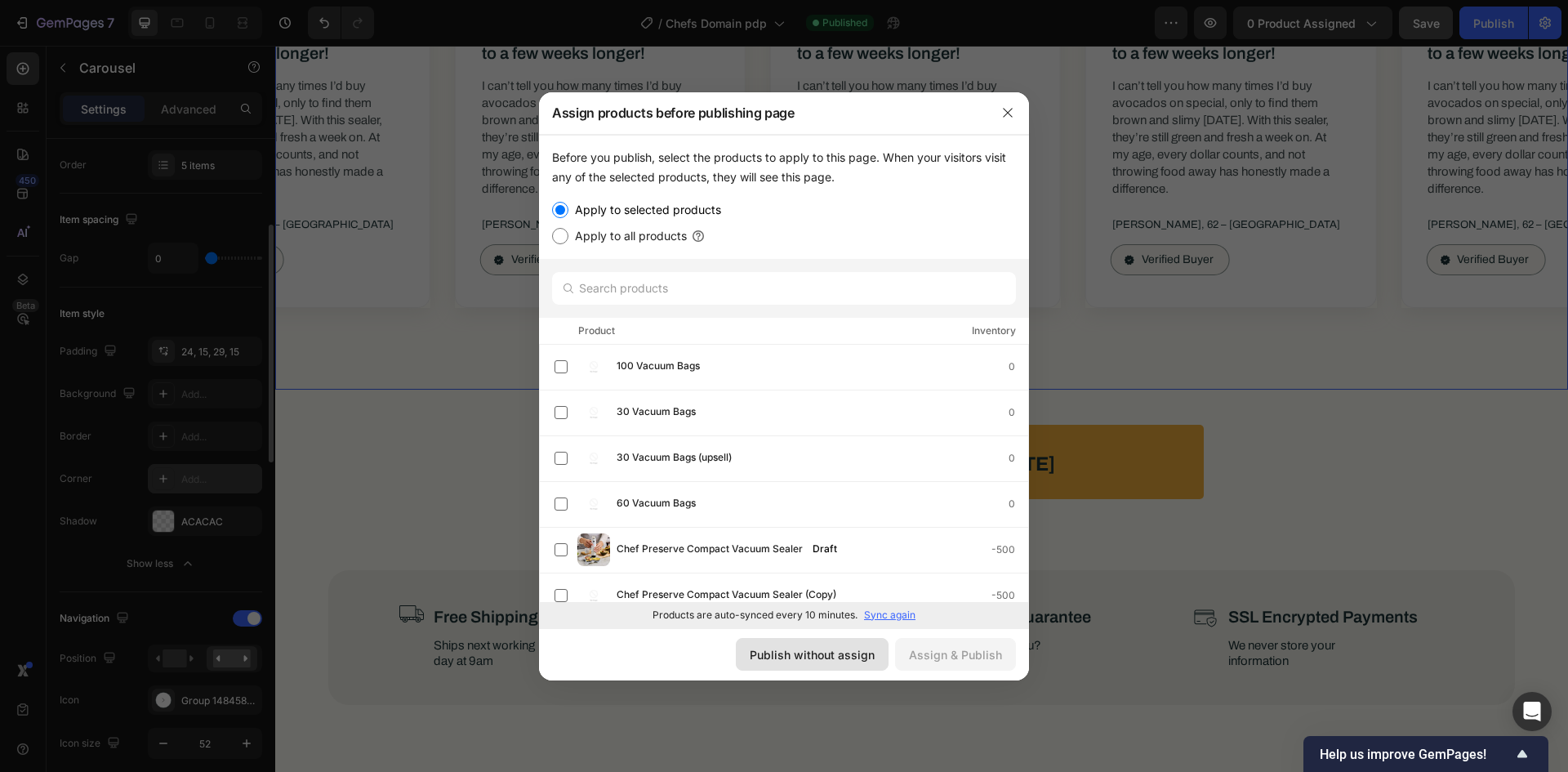
drag, startPoint x: 815, startPoint y: 649, endPoint x: 619, endPoint y: 482, distance: 257.5
click at [815, 649] on div "Publish without assign" at bounding box center [813, 655] width 125 height 17
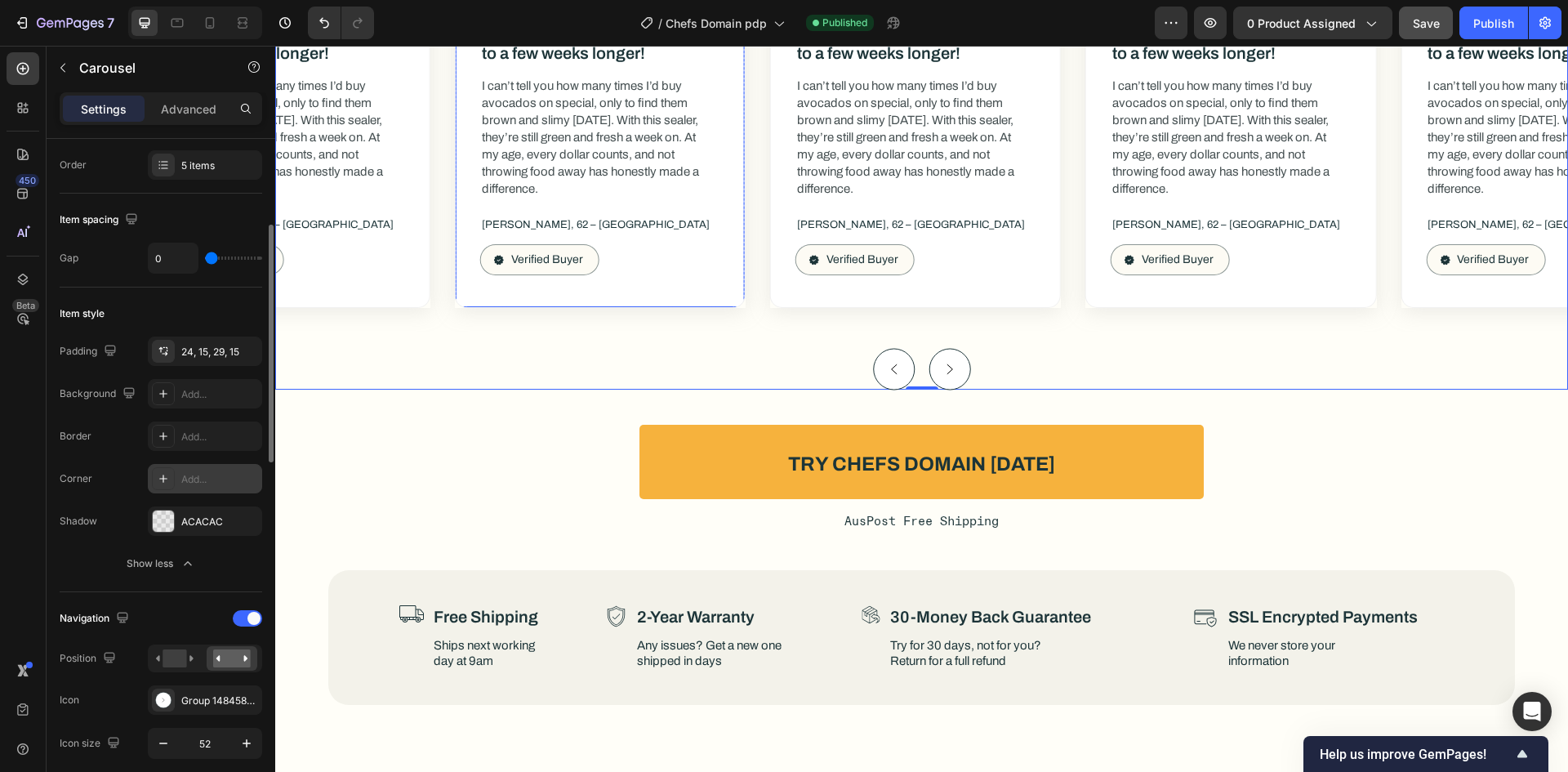
click at [719, 278] on div "Icon Icon Icon Icon Icon Icon List Now my veggies last up to a few weeks longer…" at bounding box center [600, 142] width 289 height 332
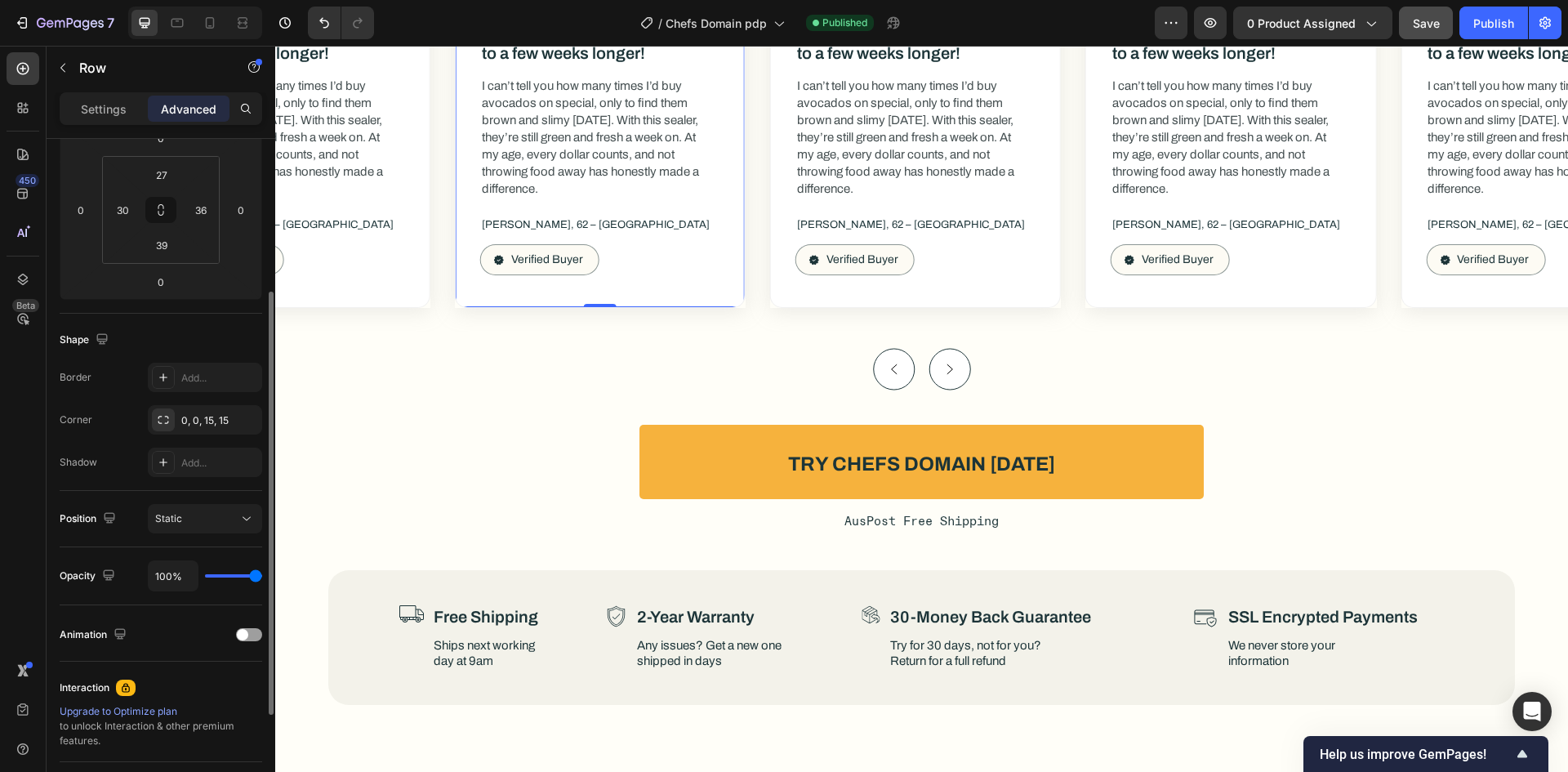
scroll to position [0, 0]
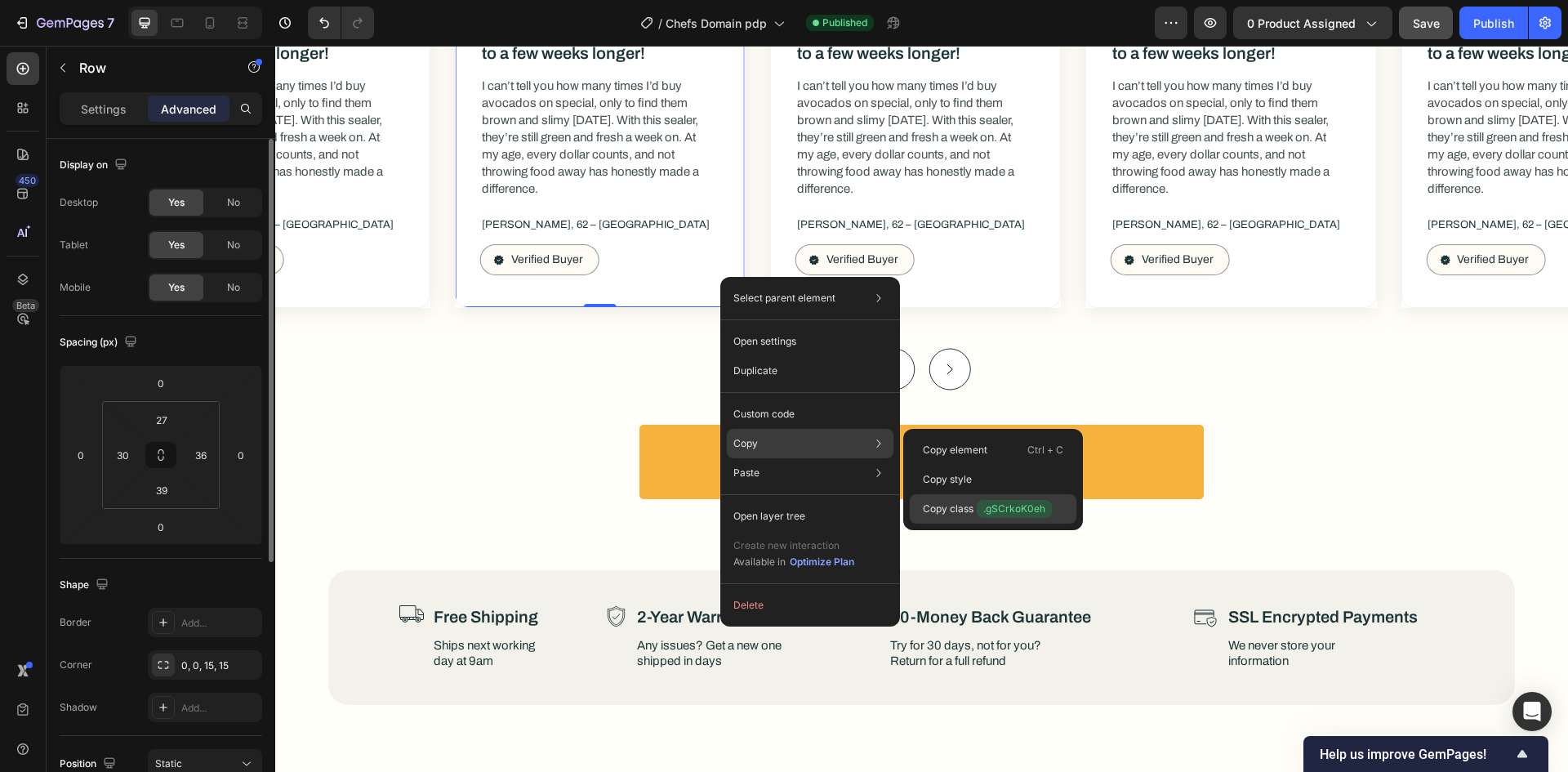
click at [913, 512] on div "Copy class .gSCrkoK0eh" at bounding box center [993, 509] width 167 height 30
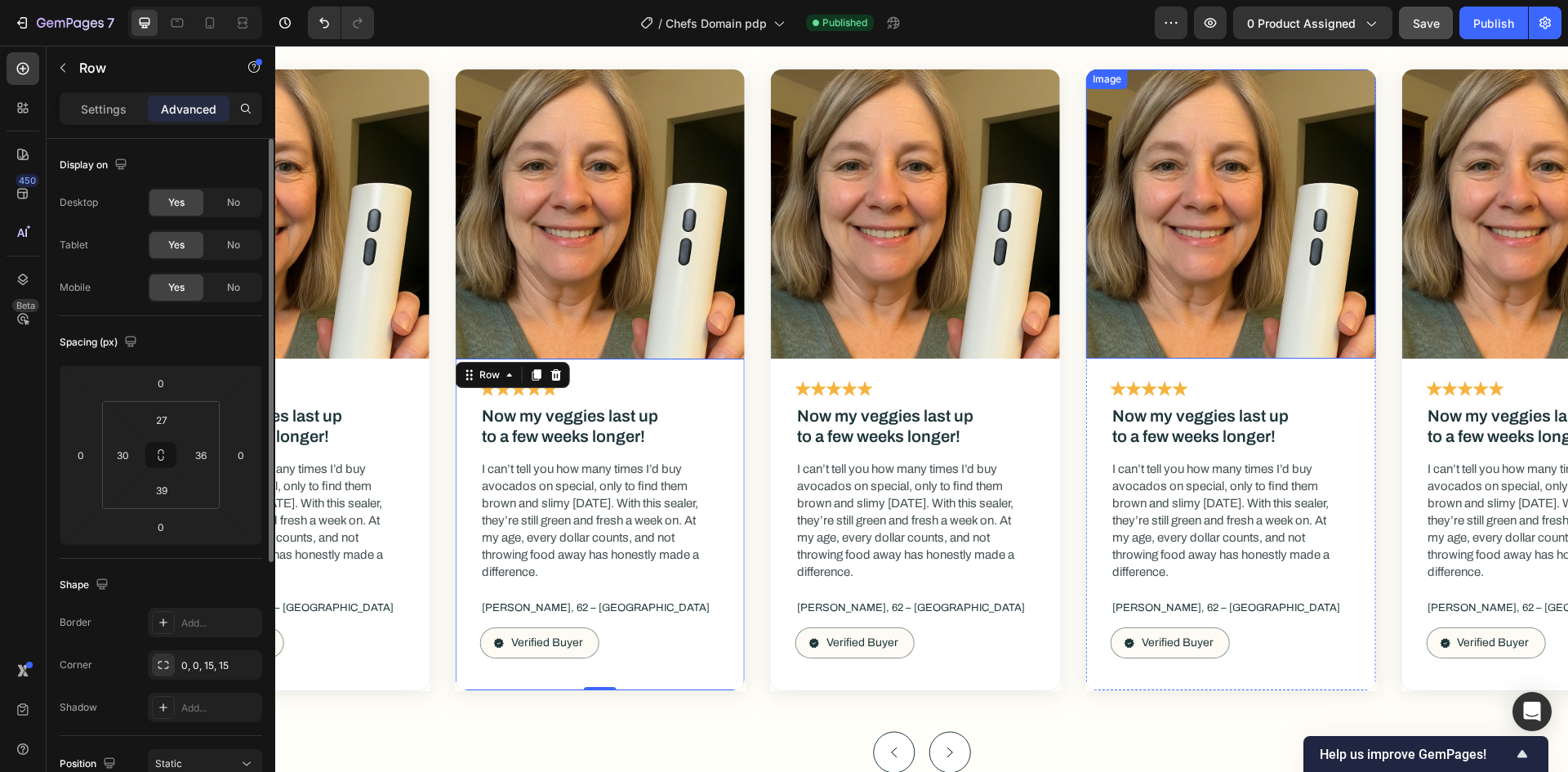
scroll to position [9157, 0]
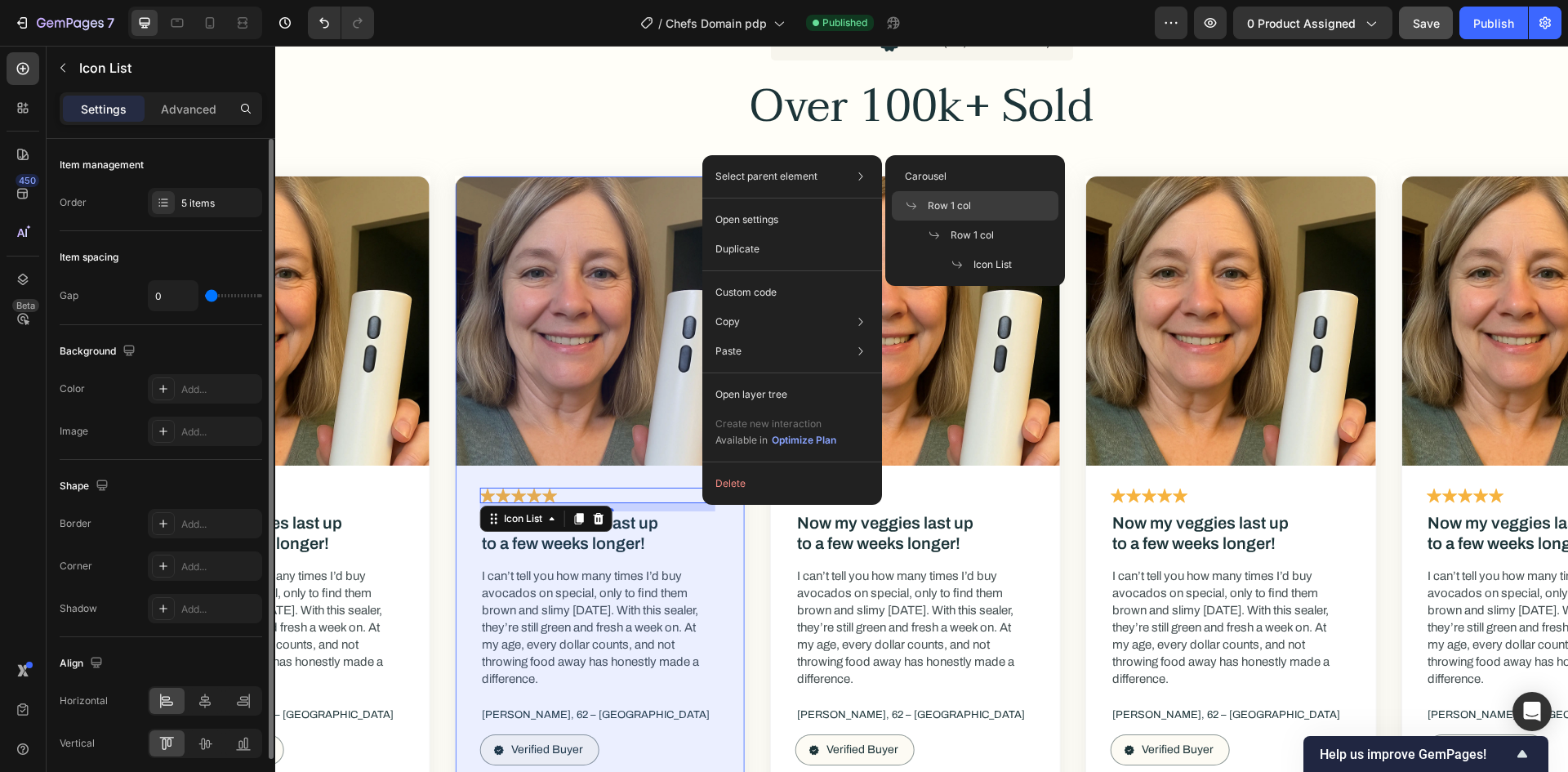
click at [940, 195] on div "Row 1 col" at bounding box center [975, 206] width 167 height 30
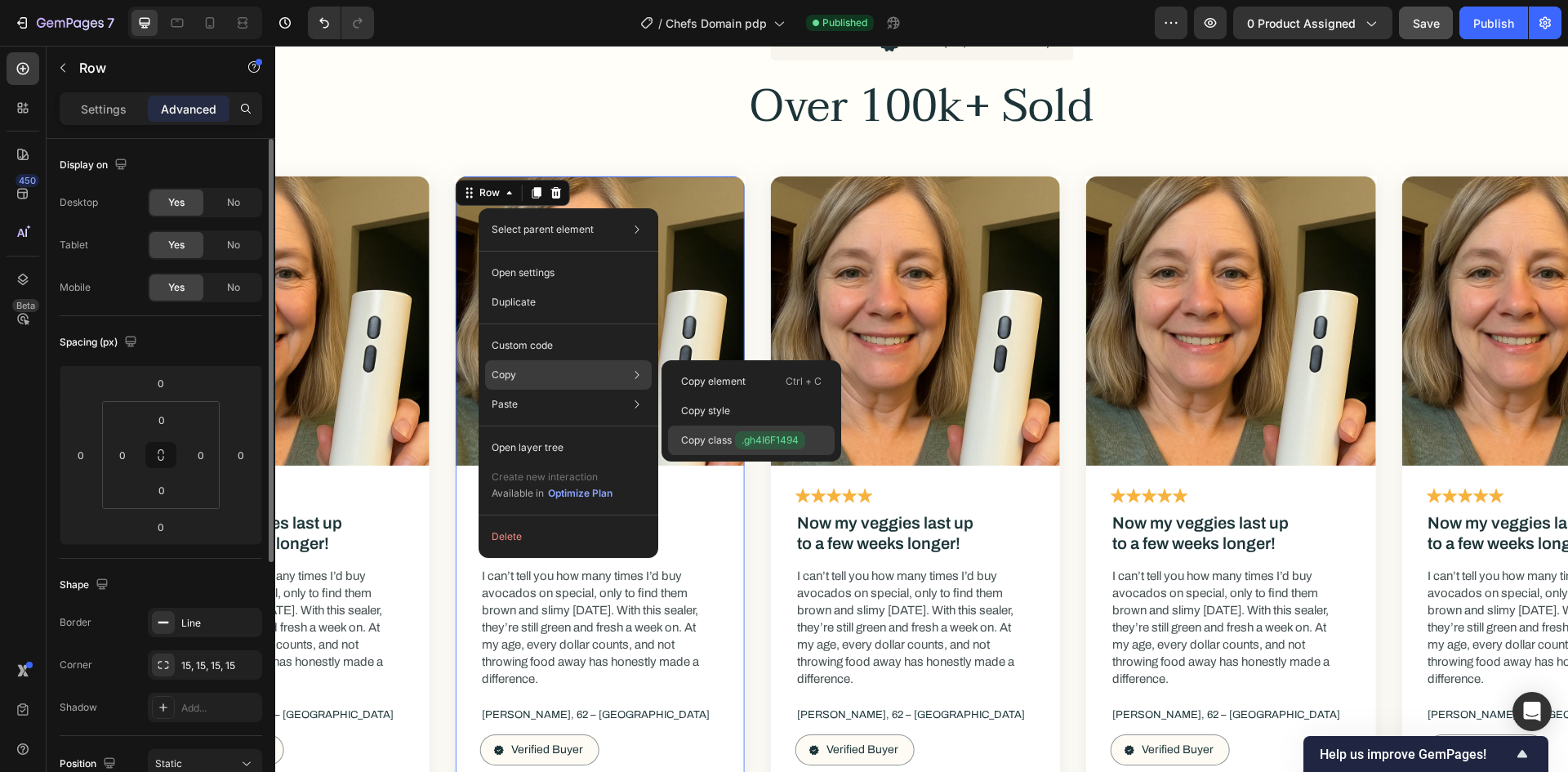
click at [723, 445] on p "Copy class .gh4I6F1494" at bounding box center [743, 440] width 124 height 18
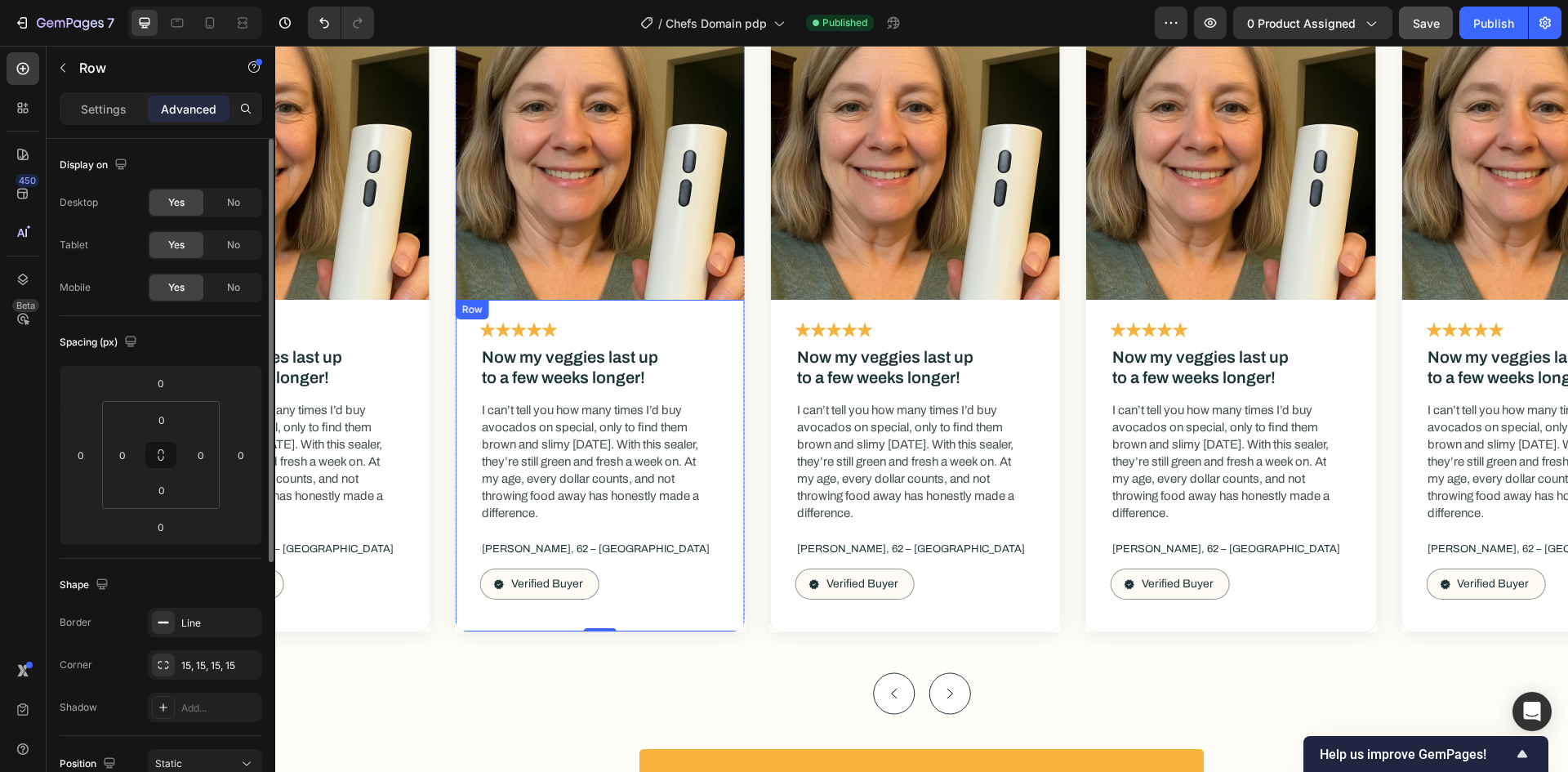
scroll to position [9239, 0]
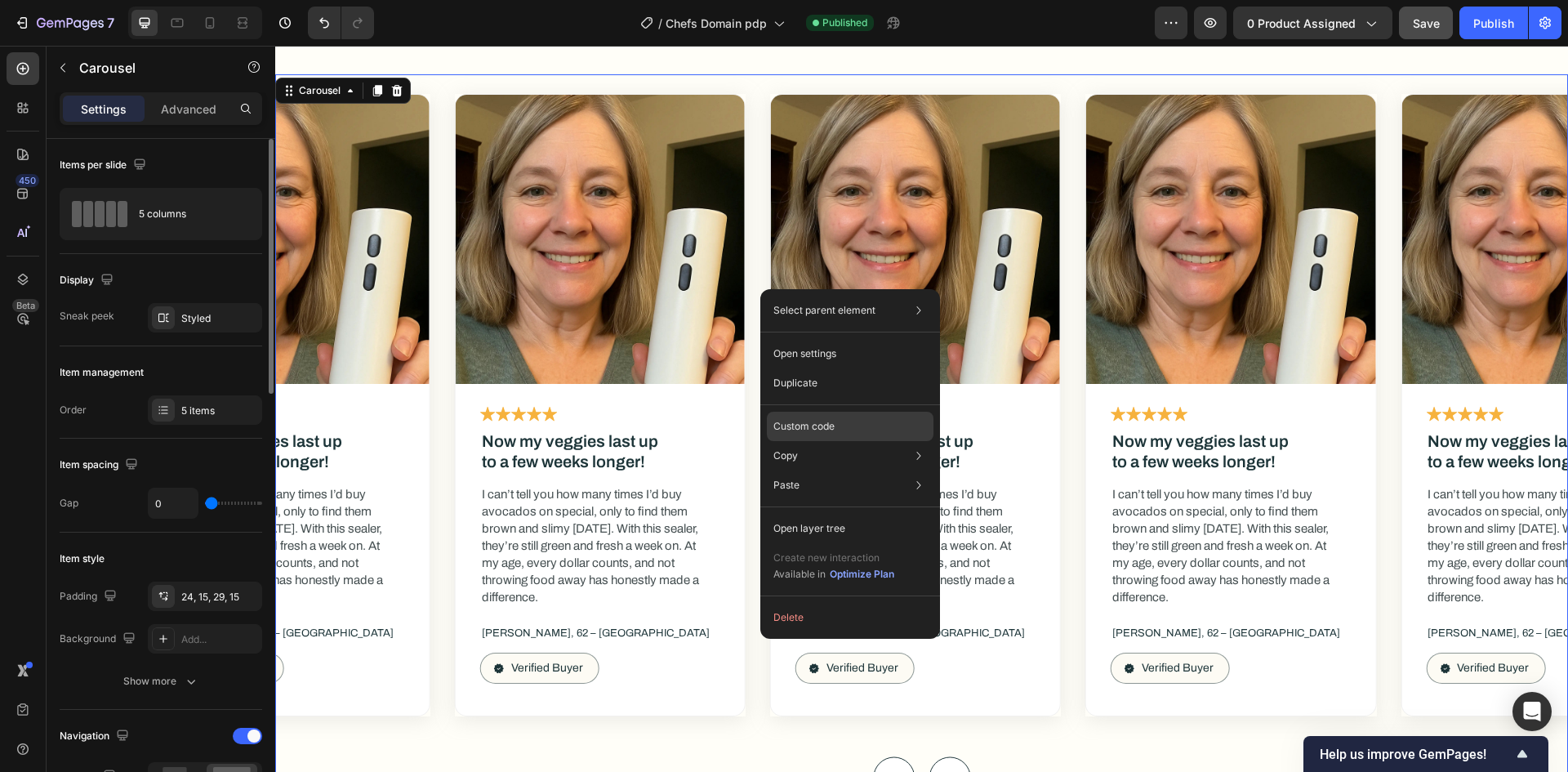
click at [807, 437] on div "Custom code" at bounding box center [850, 426] width 167 height 30
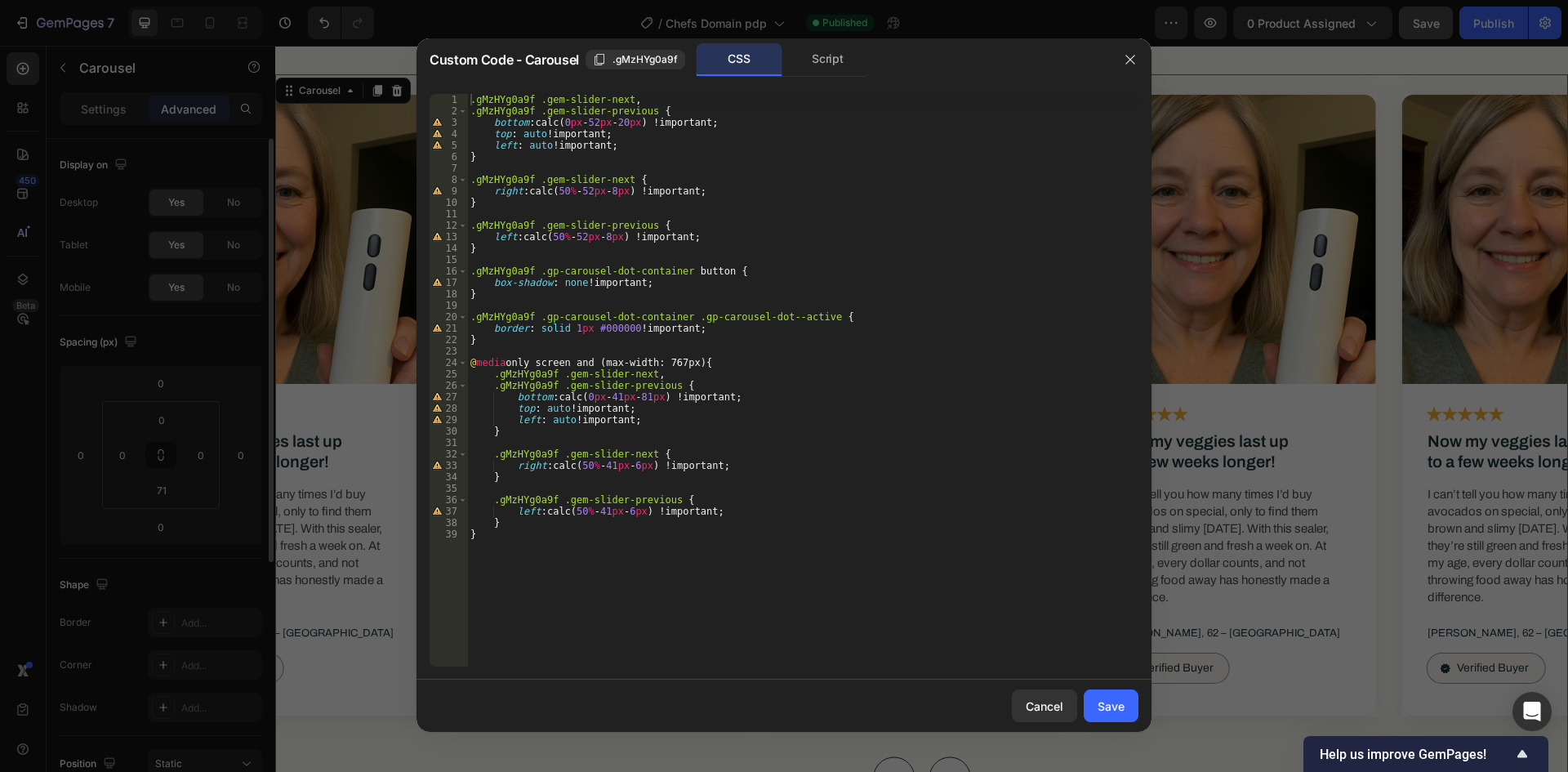
type textarea "}"
click at [691, 616] on div ".gMzHYg0a9f .gem-slider-next , .gMzHYg0a9f .gem-slider-previous { bottom : calc…" at bounding box center [802, 392] width 671 height 596
click at [532, 336] on div ".gMzHYg0a9f .gem-slider-next , .gMzHYg0a9f .gem-slider-previous { bottom : calc…" at bounding box center [802, 392] width 671 height 596
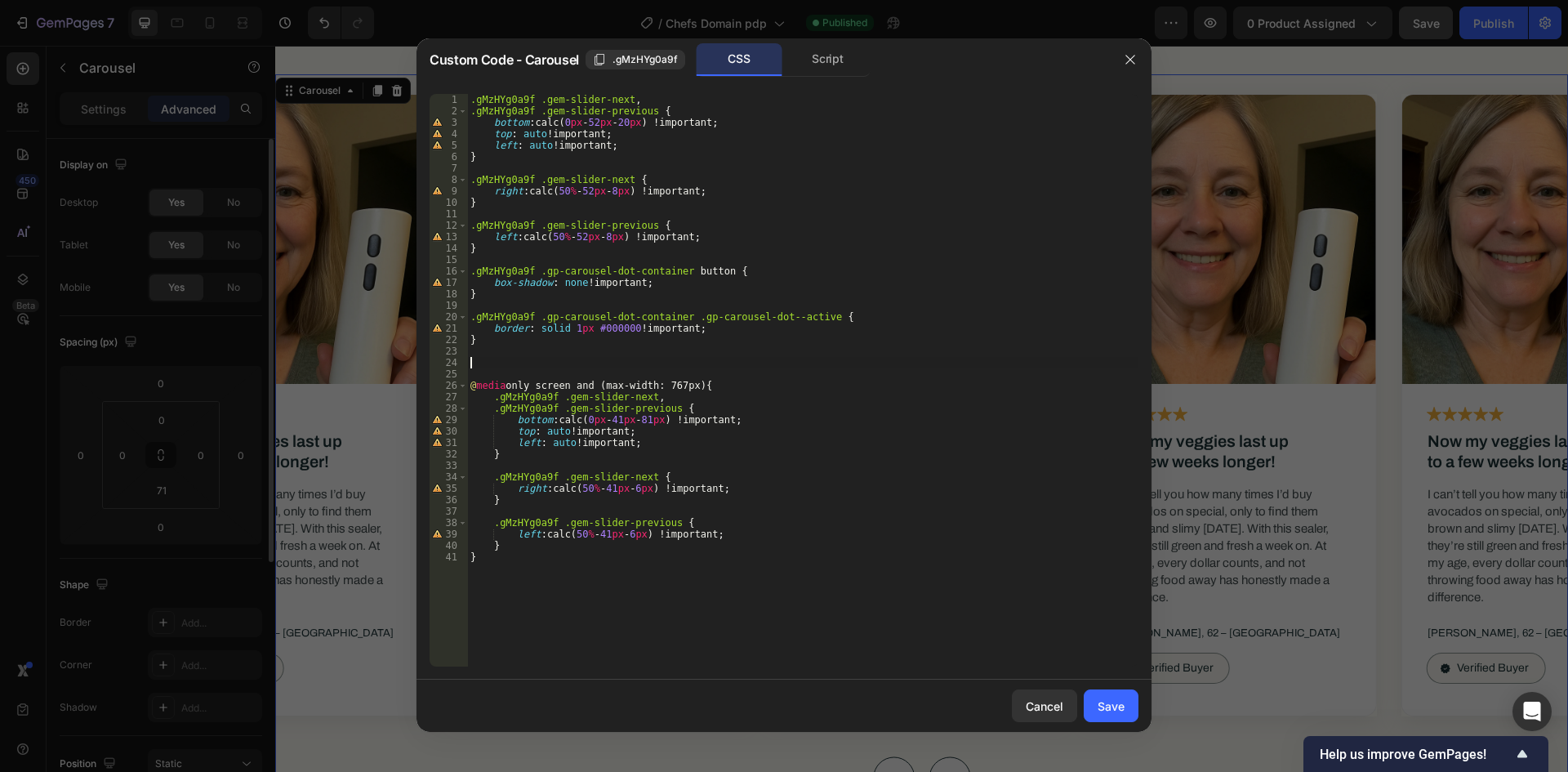
paste textarea "}"
type textarea "}"
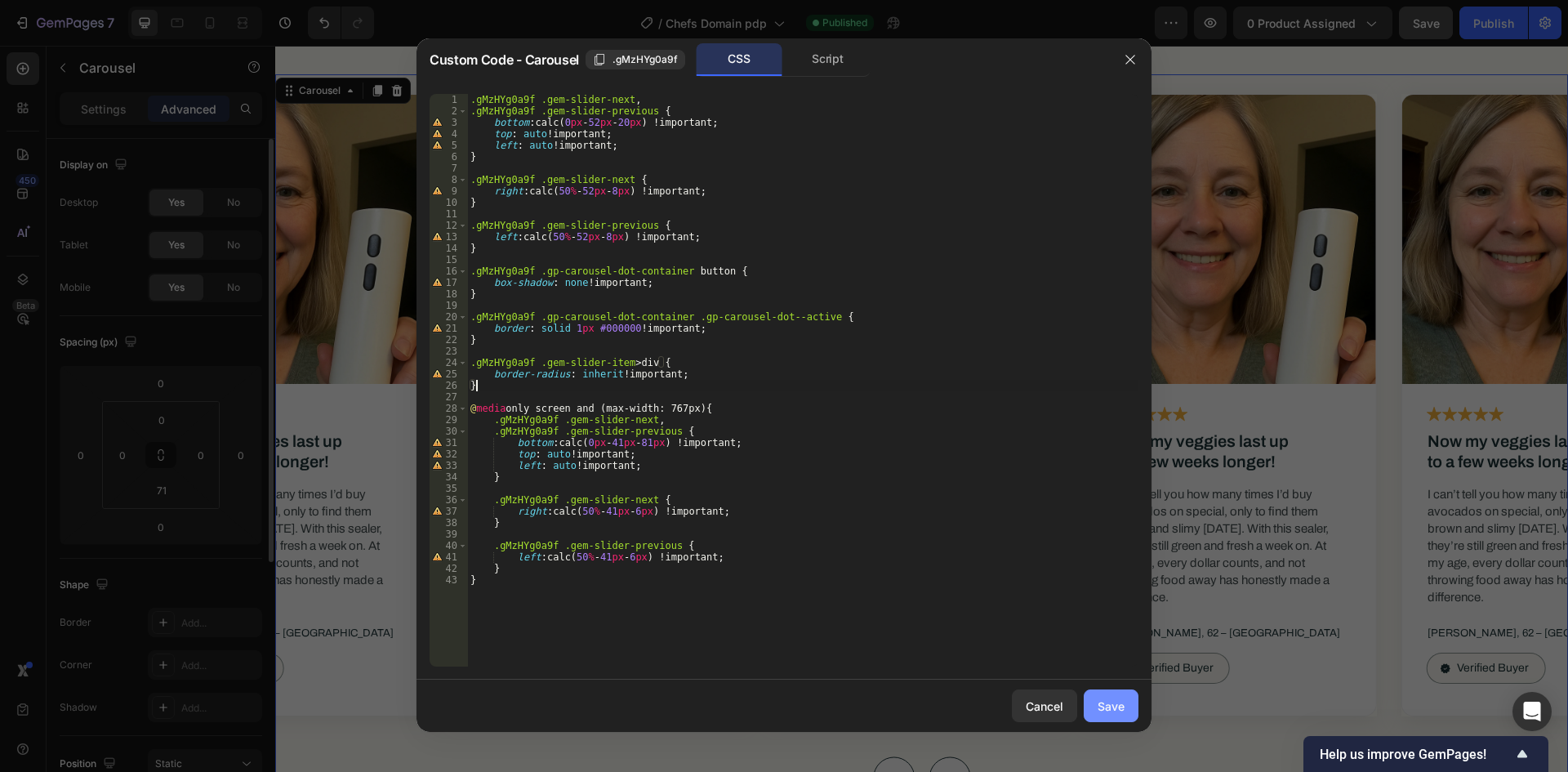
drag, startPoint x: 971, startPoint y: 360, endPoint x: 1108, endPoint y: 714, distance: 379.6
click at [1108, 714] on button "Save" at bounding box center [1110, 706] width 55 height 33
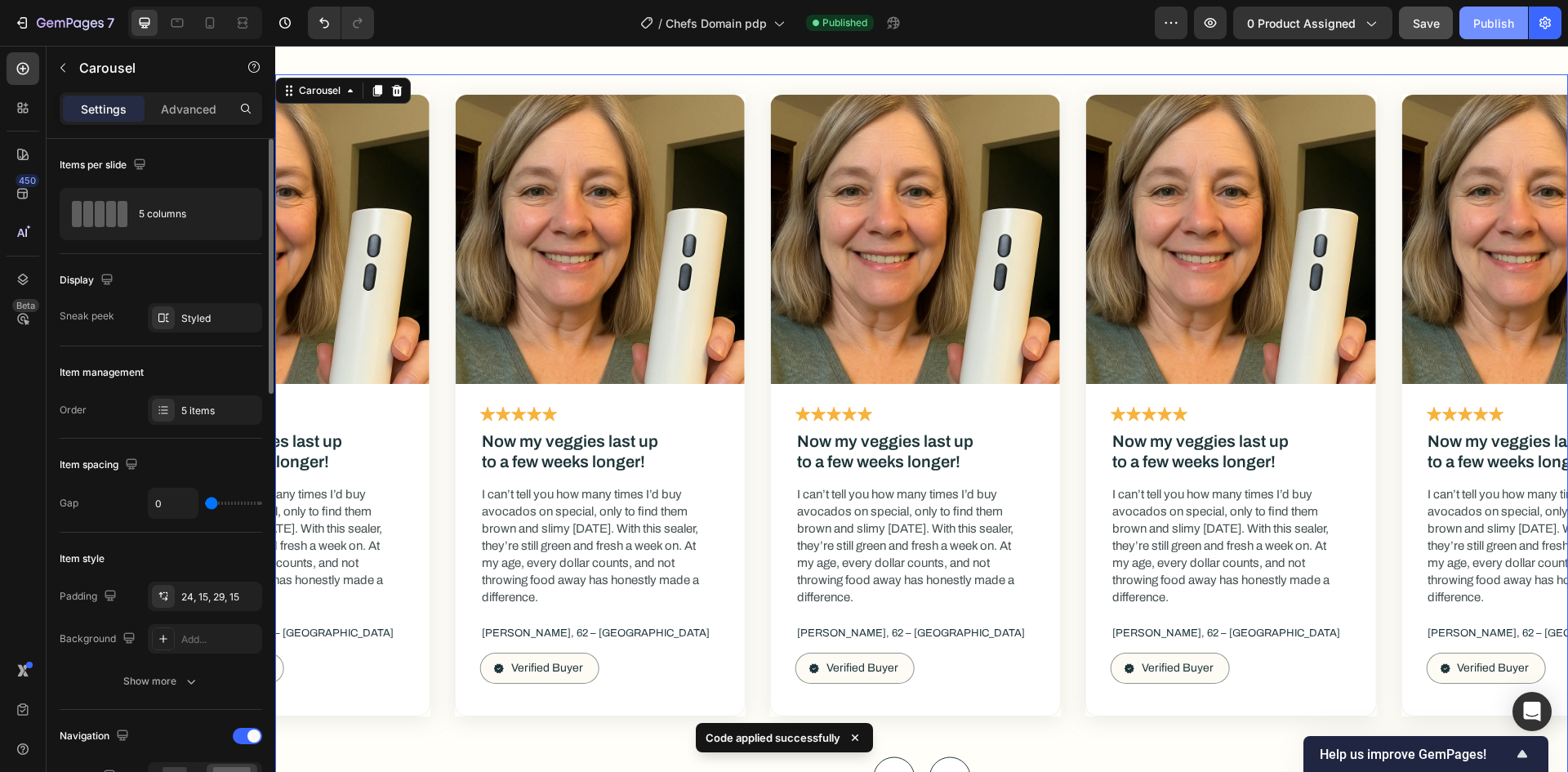
click at [1469, 34] on button "Publish" at bounding box center [1493, 23] width 69 height 33
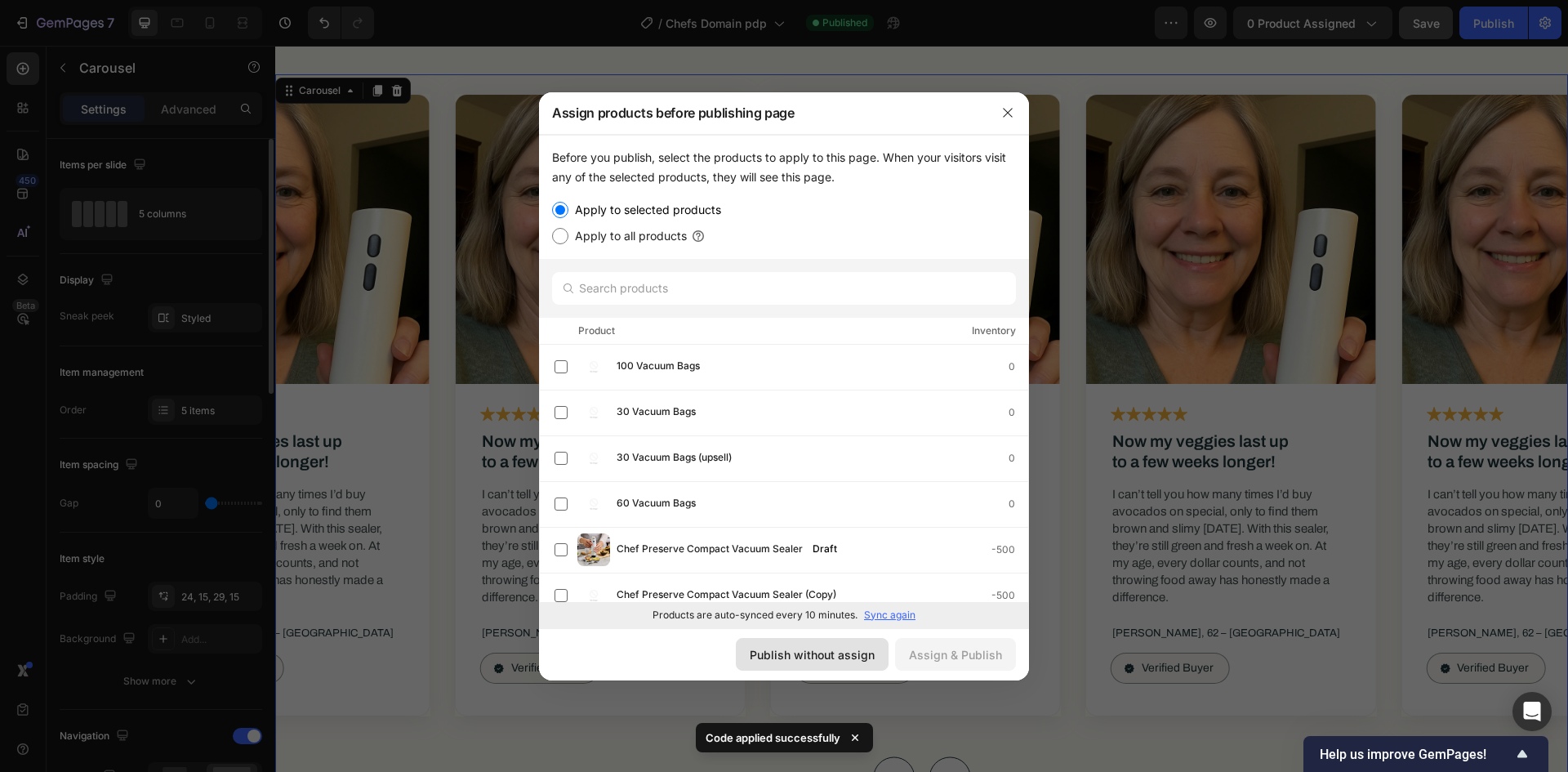
click at [847, 663] on div "Publish without assign" at bounding box center [813, 655] width 125 height 17
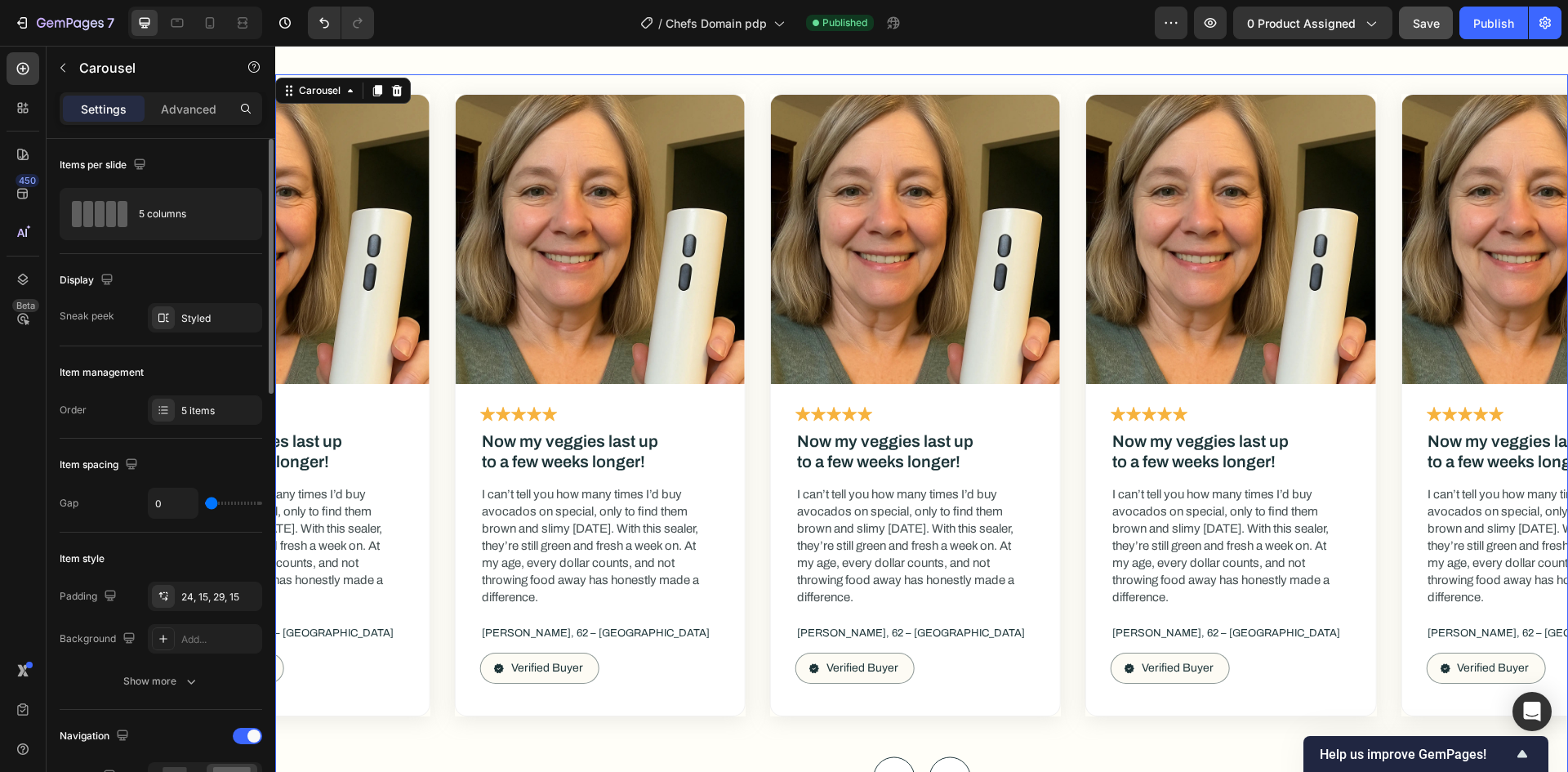
click at [763, 529] on div "Image Icon Icon Icon Icon Icon Icon List Now my veggies last up to a few weeks …" at bounding box center [915, 408] width 315 height 667
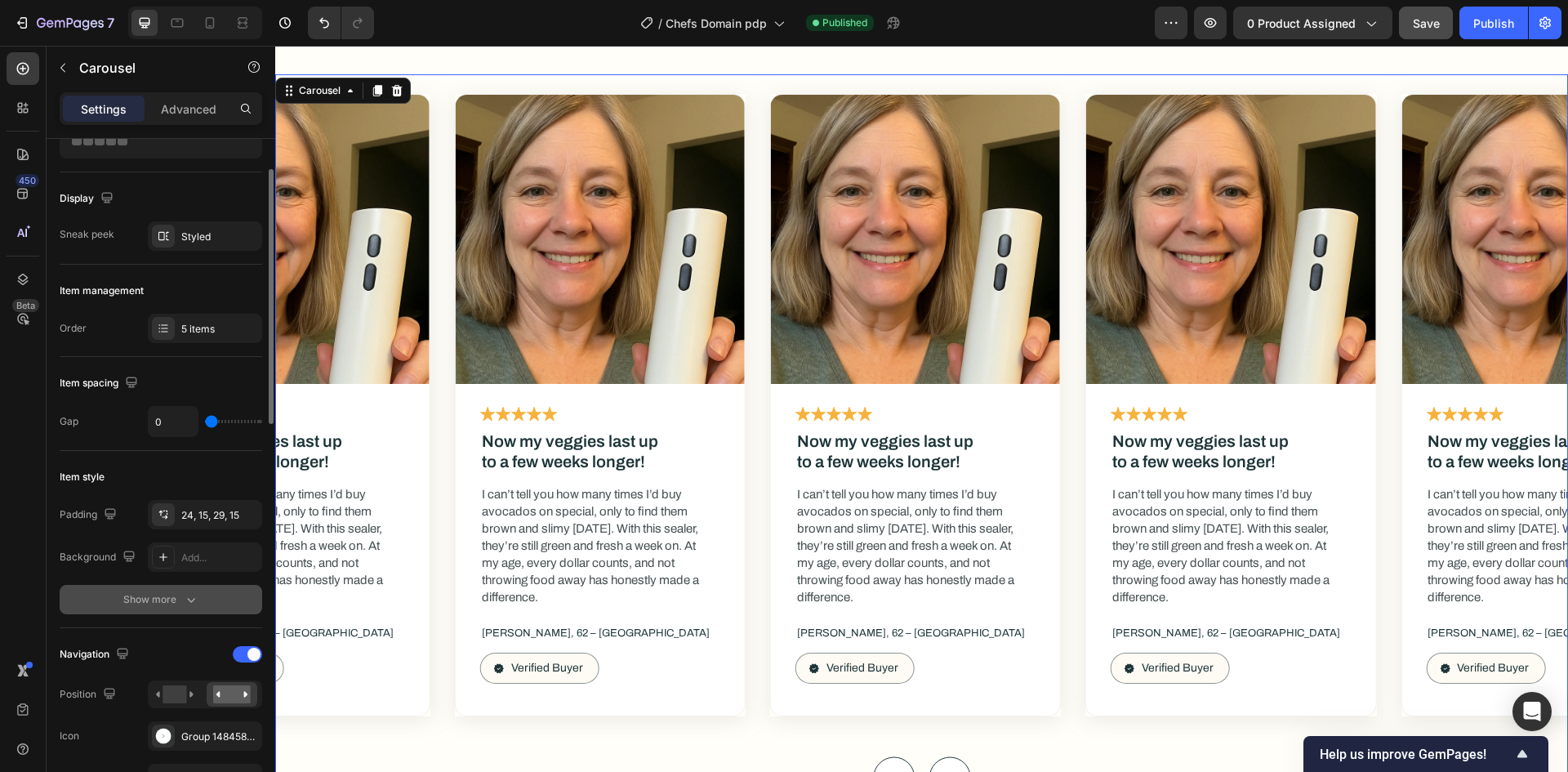
click at [175, 610] on button "Show more" at bounding box center [161, 600] width 202 height 30
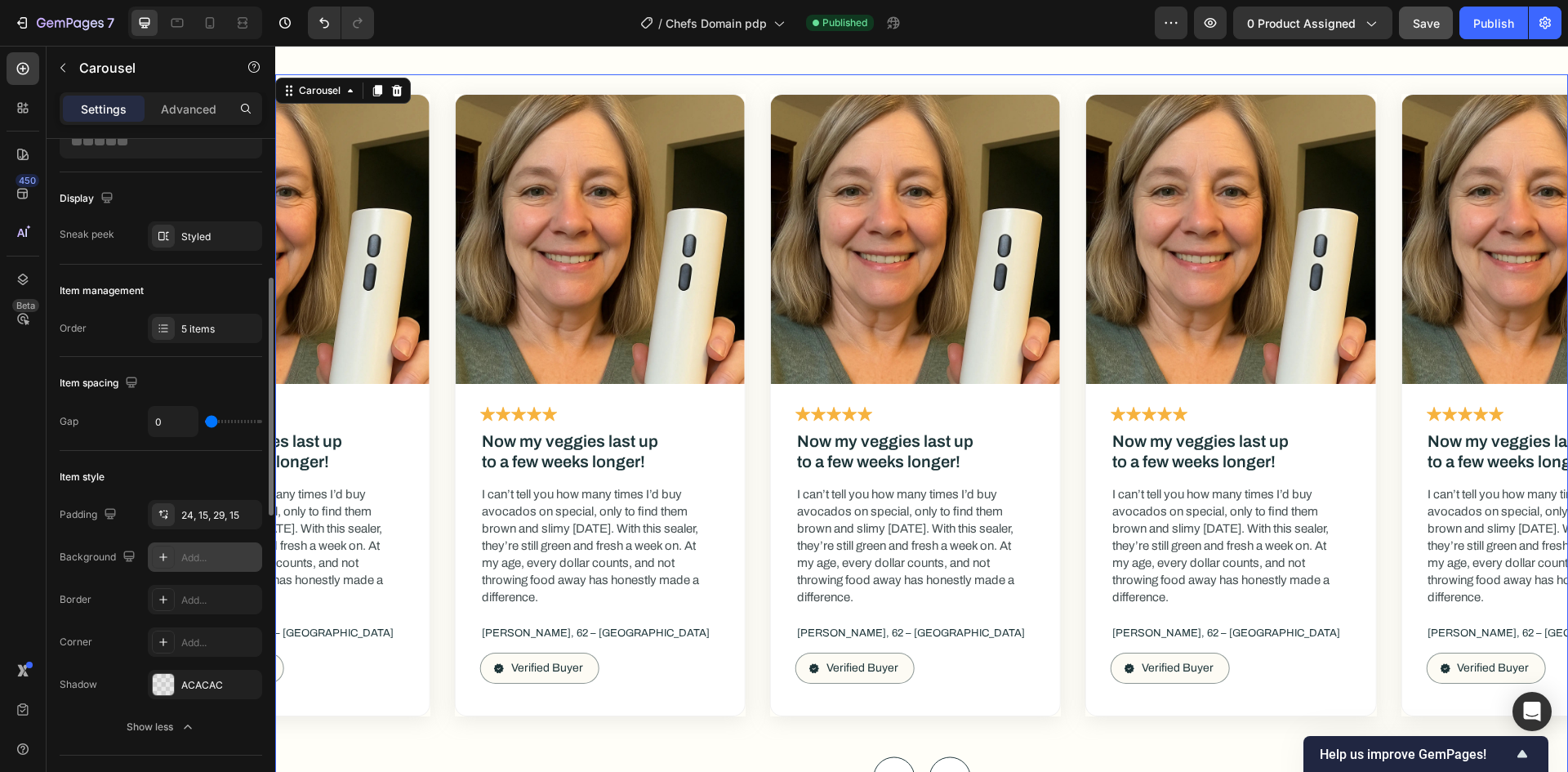
scroll to position [163, 0]
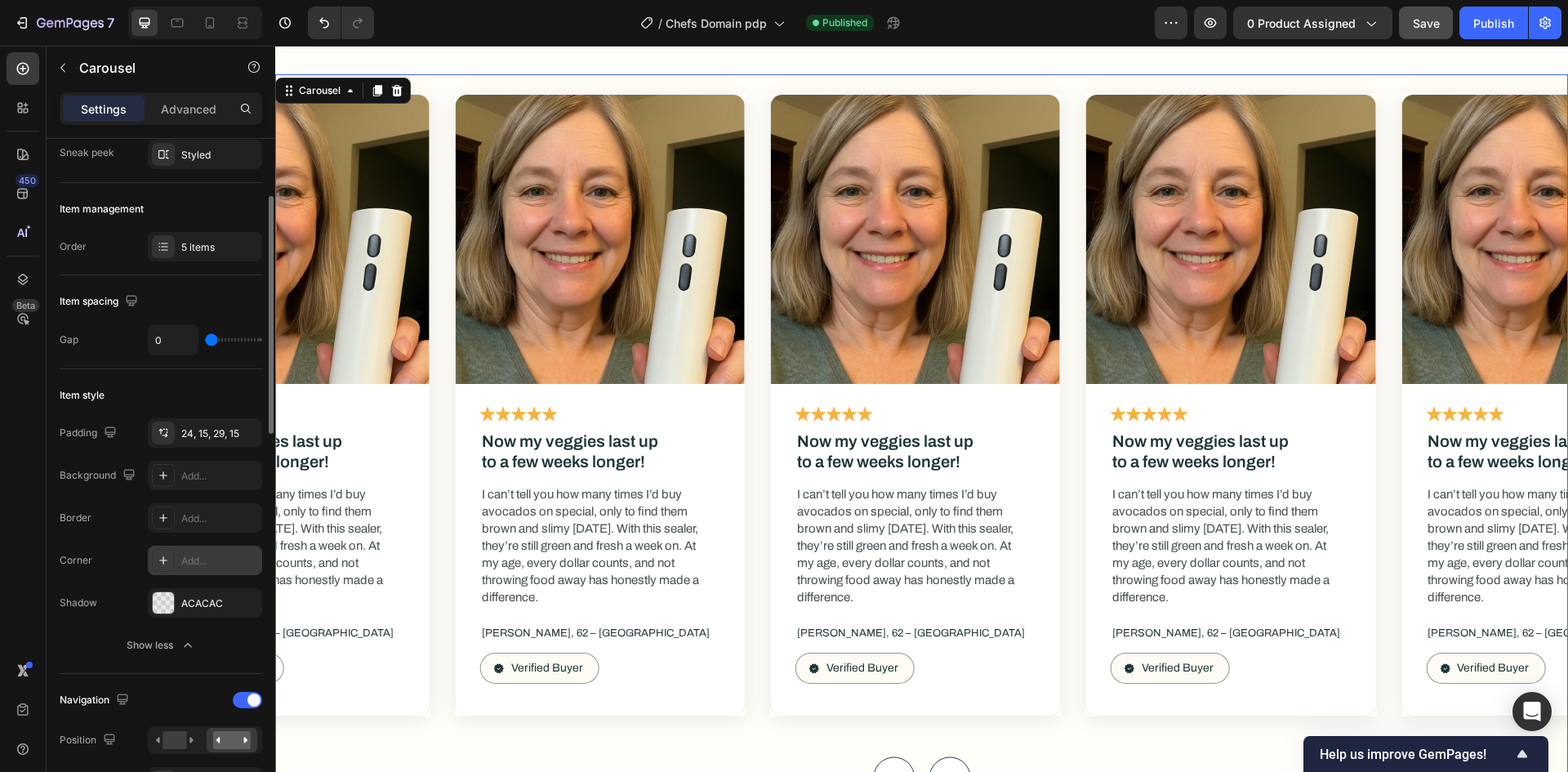
click at [209, 558] on div "Add..." at bounding box center [220, 561] width 76 height 15
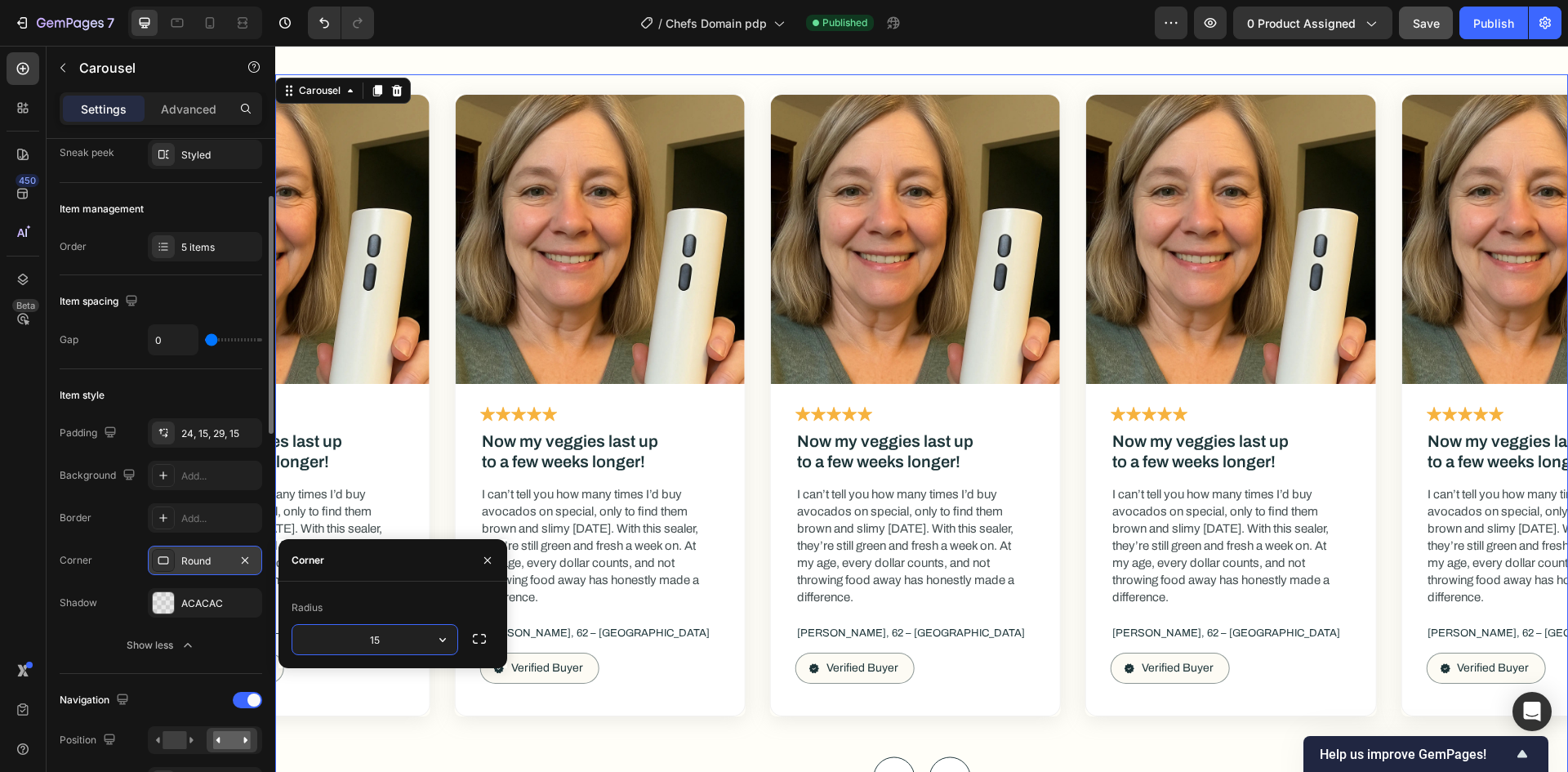
type input "15"
click at [412, 605] on div "Radius" at bounding box center [392, 608] width 202 height 26
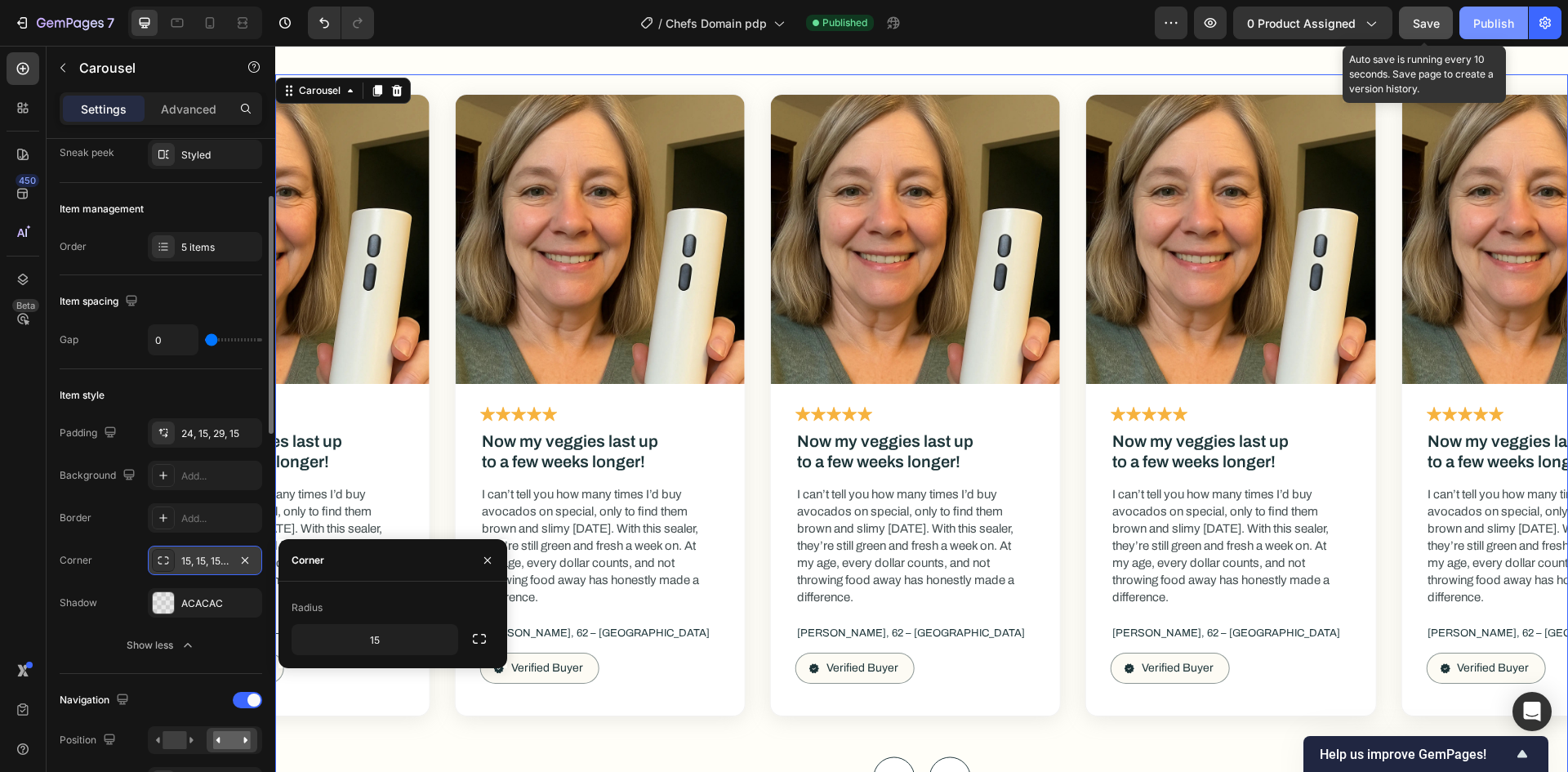
click at [1472, 16] on button "Publish" at bounding box center [1493, 23] width 69 height 33
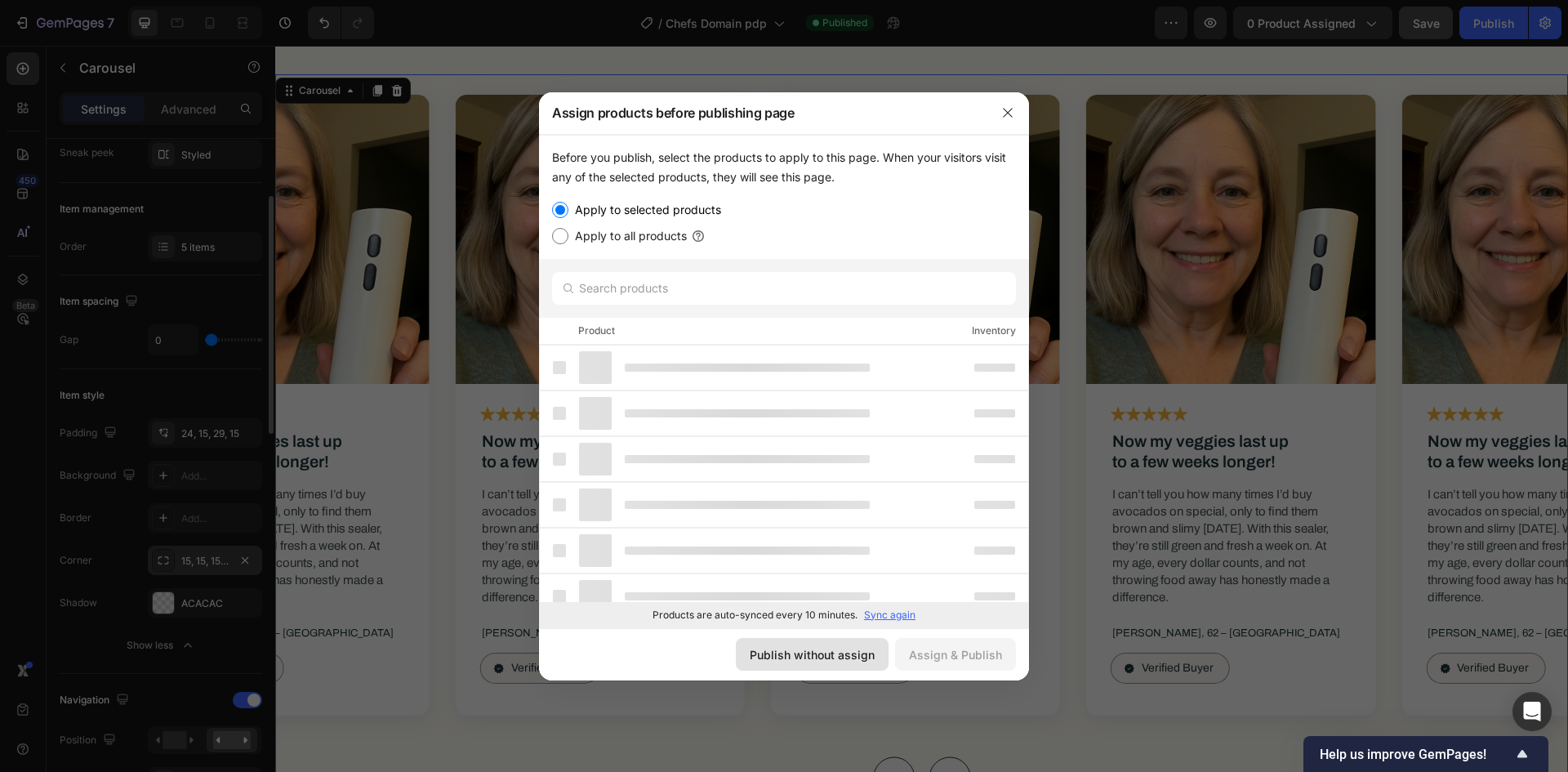
click at [800, 659] on div "Publish without assign" at bounding box center [813, 655] width 125 height 17
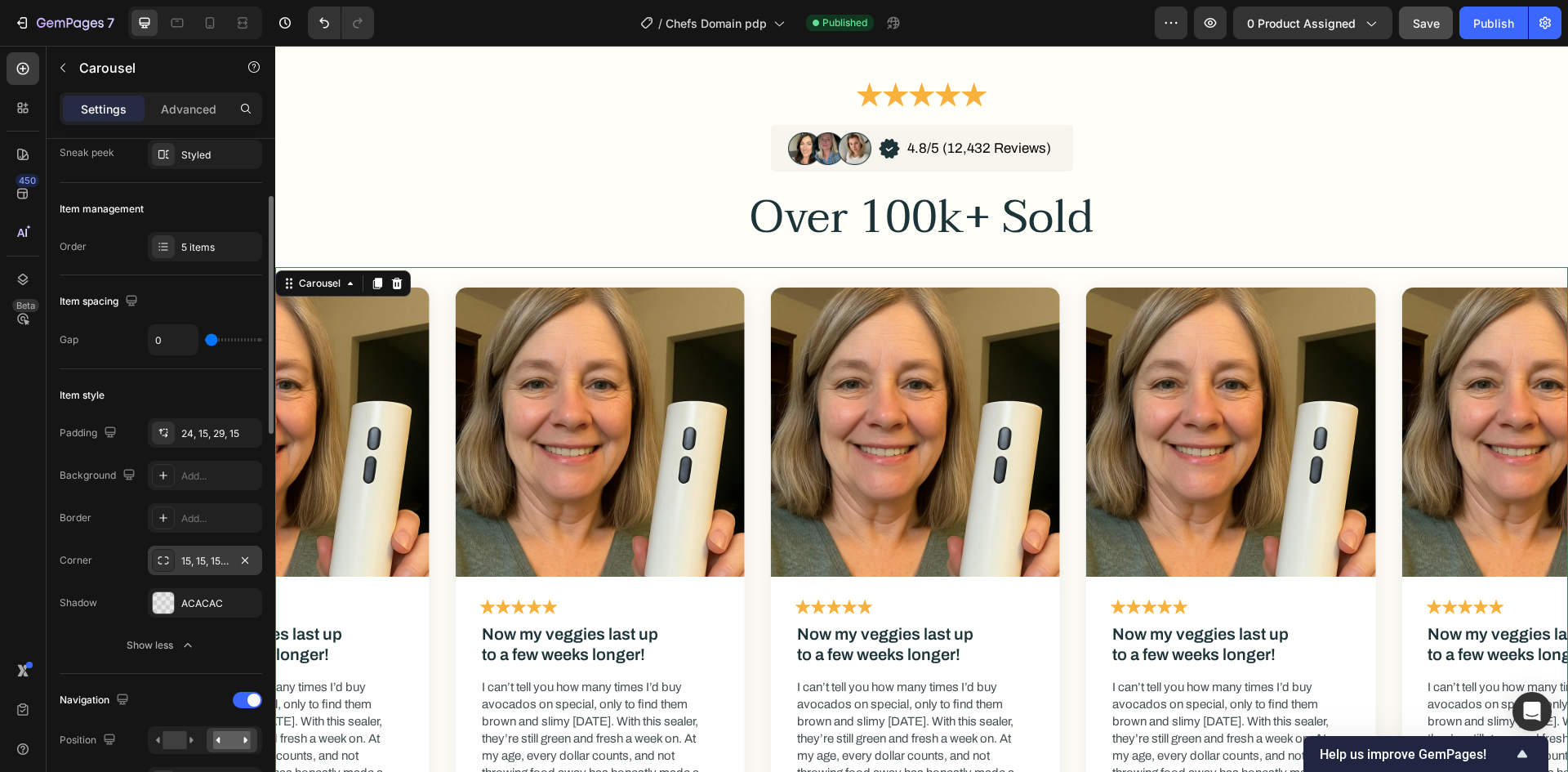
scroll to position [8912, 0]
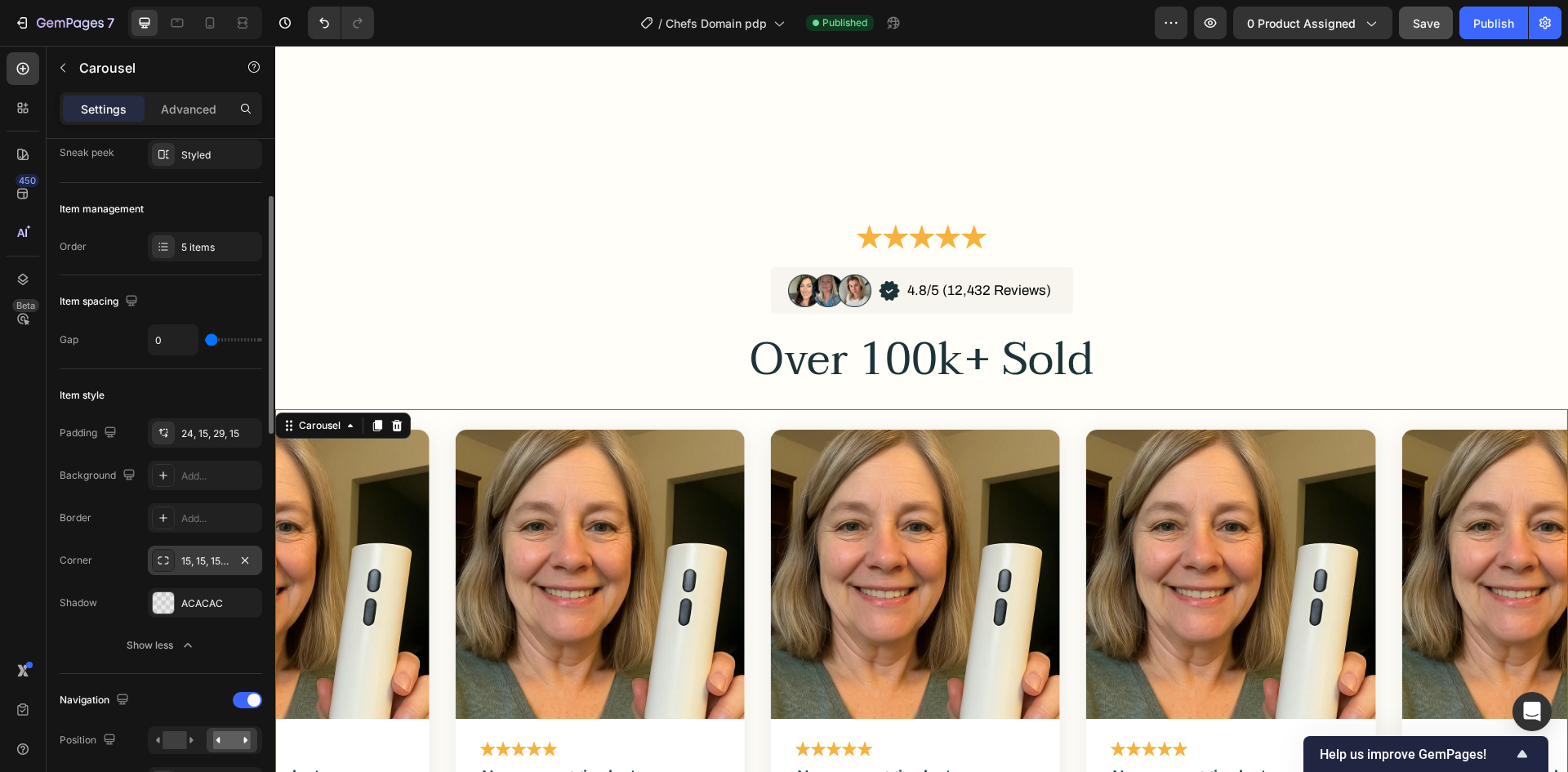
click at [204, 7] on div at bounding box center [195, 23] width 134 height 33
click at [204, 11] on div at bounding box center [210, 23] width 26 height 26
type input "41"
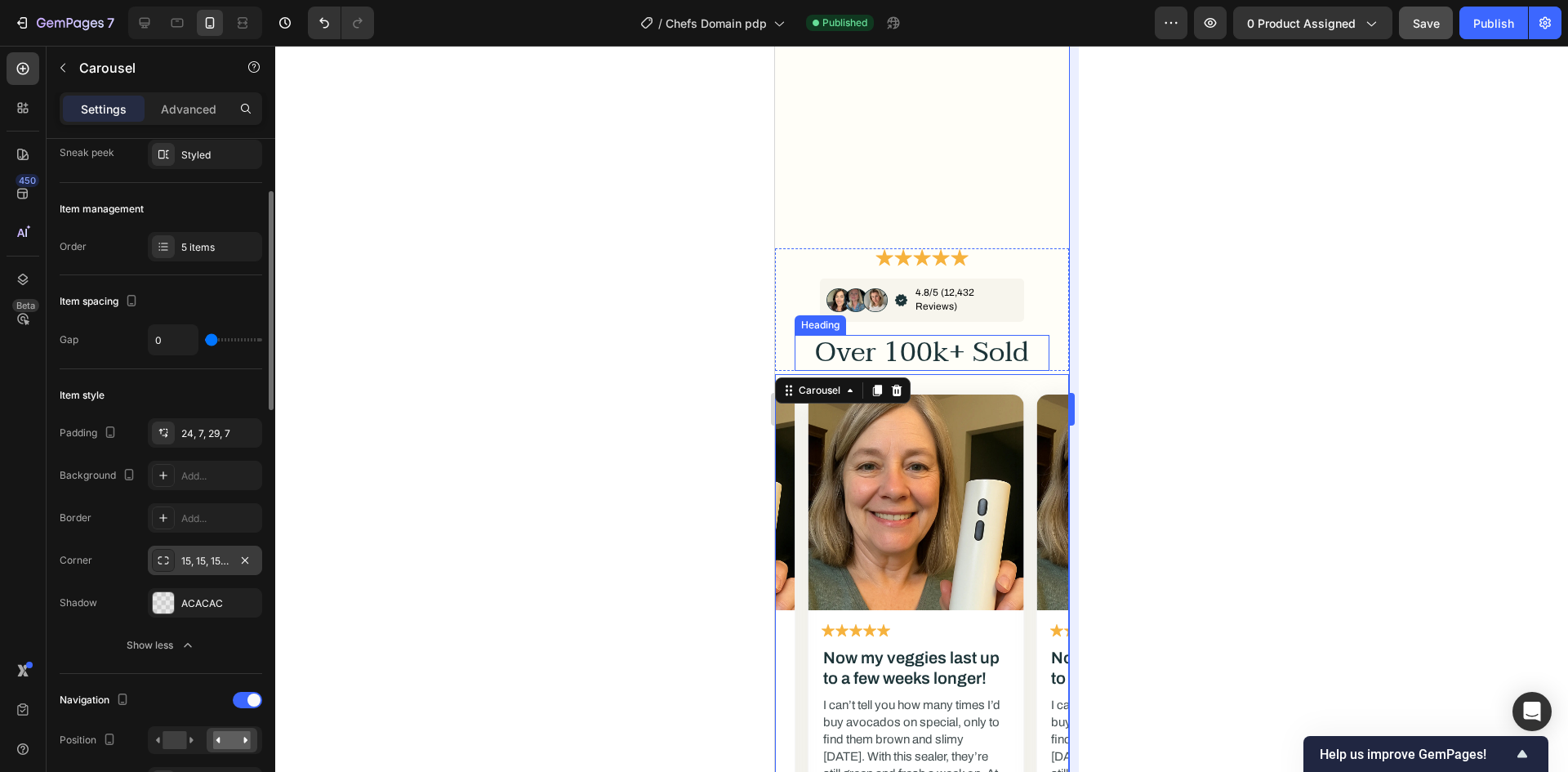
scroll to position [8370, 0]
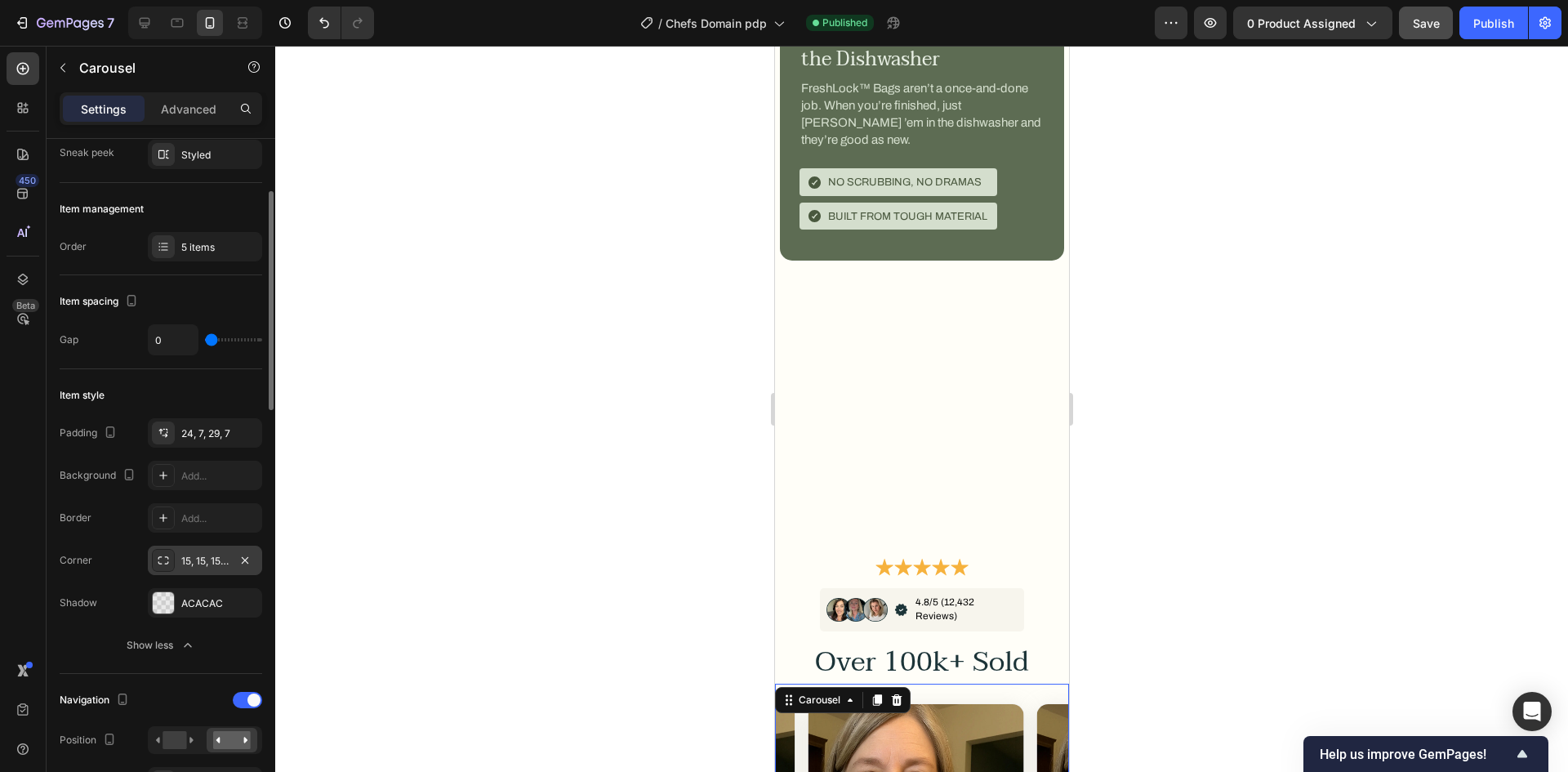
drag, startPoint x: 1064, startPoint y: 567, endPoint x: 1830, endPoint y: 87, distance: 904.0
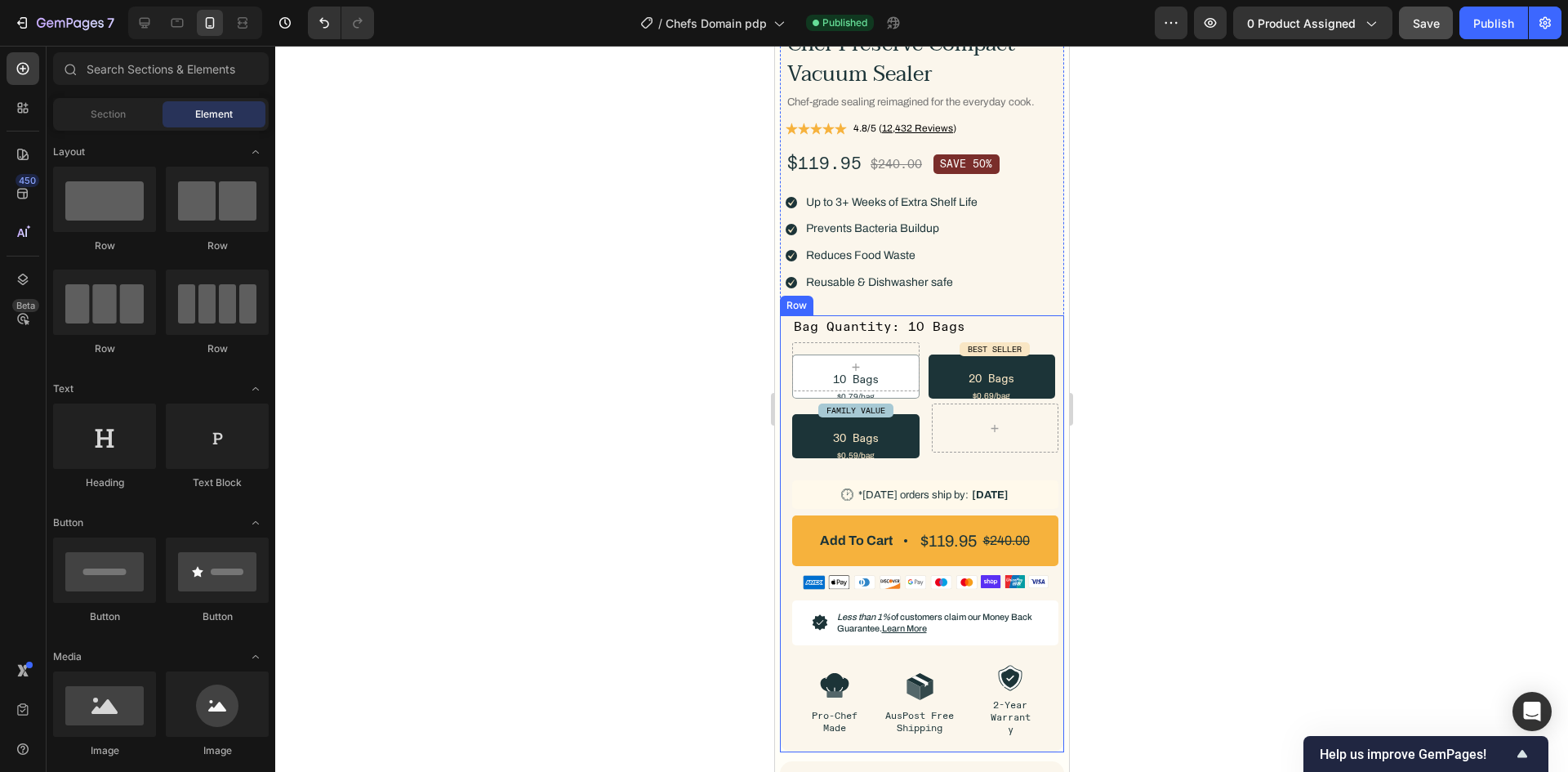
scroll to position [490, 0]
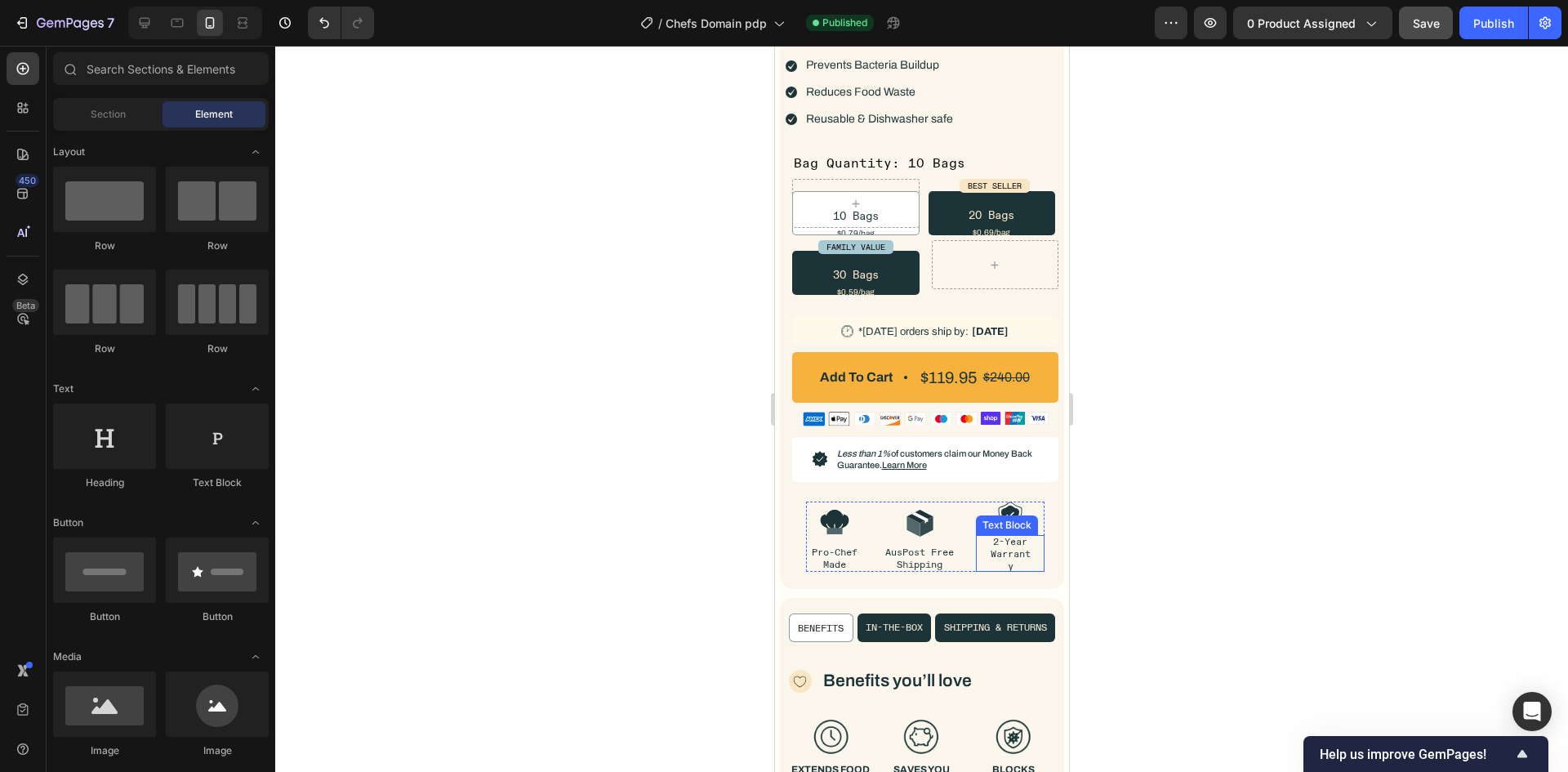
click at [998, 566] on p "2-Year Warranty" at bounding box center [1009, 553] width 43 height 36
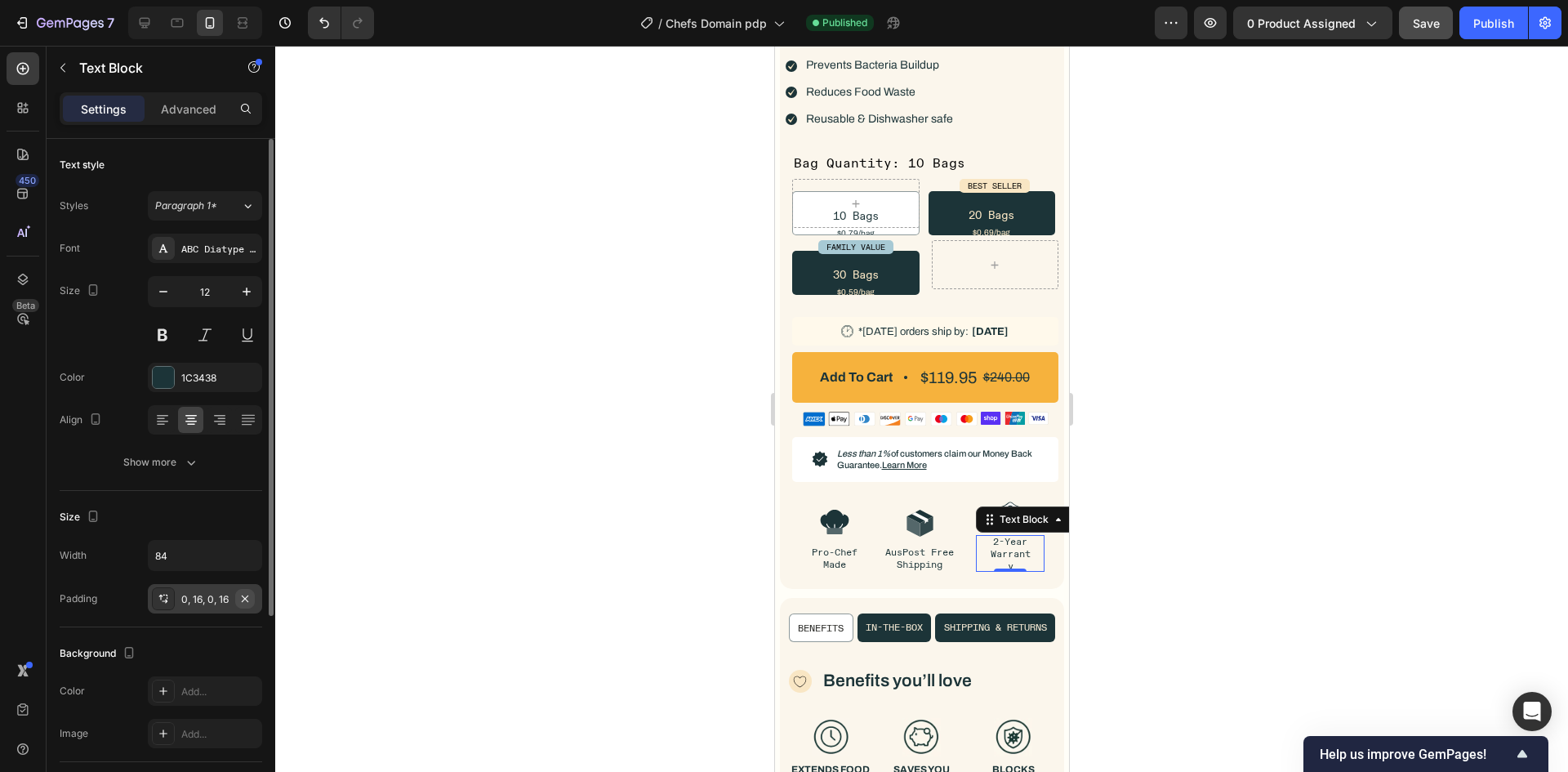
click at [251, 598] on icon "button" at bounding box center [245, 598] width 13 height 13
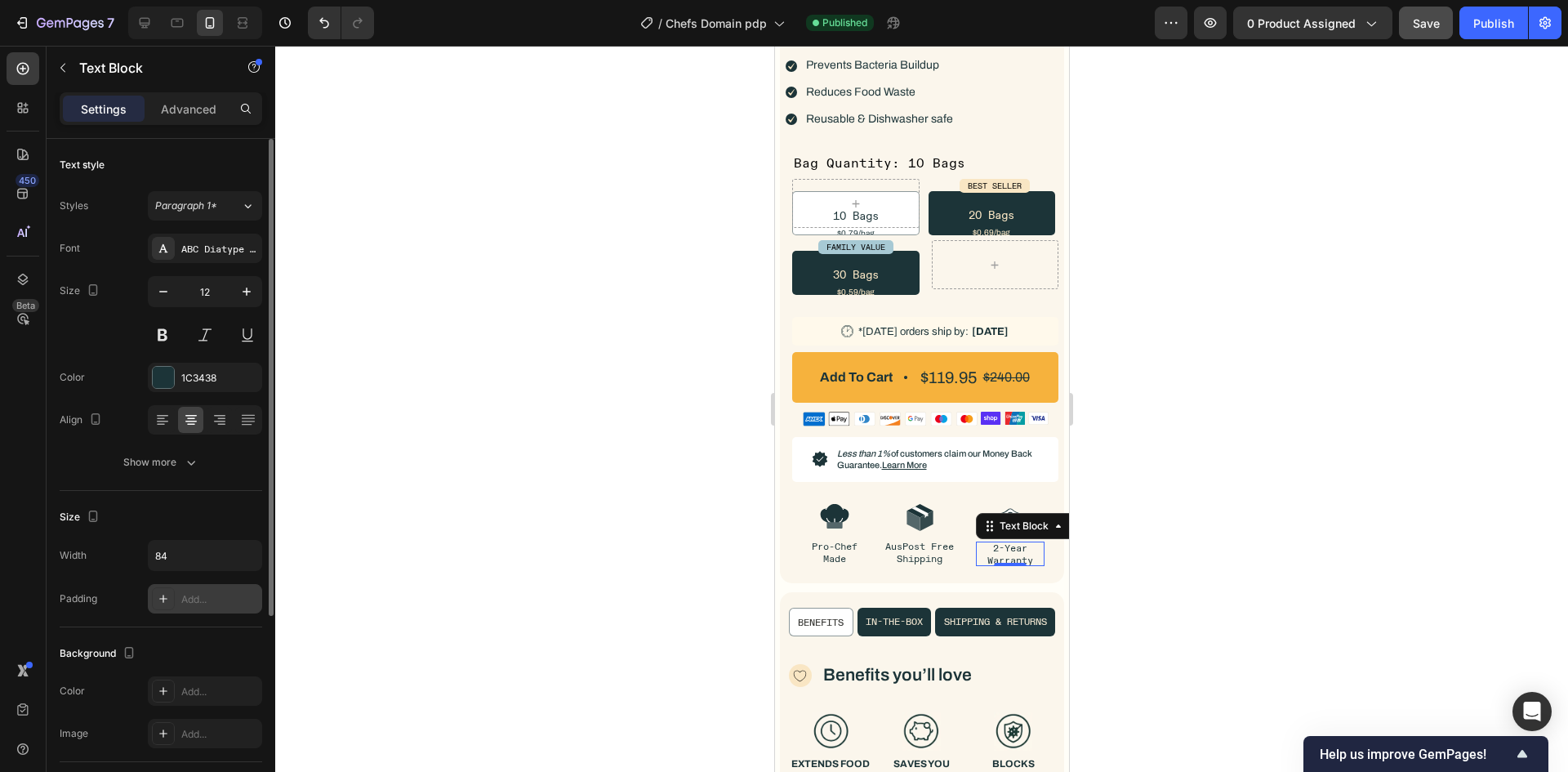
click at [1484, 3] on div "7 Version history / Chefs Domain pdp Published Preview 0 product assigned Save …" at bounding box center [784, 23] width 1568 height 47
click at [1472, 30] on button "Publish" at bounding box center [1493, 23] width 69 height 33
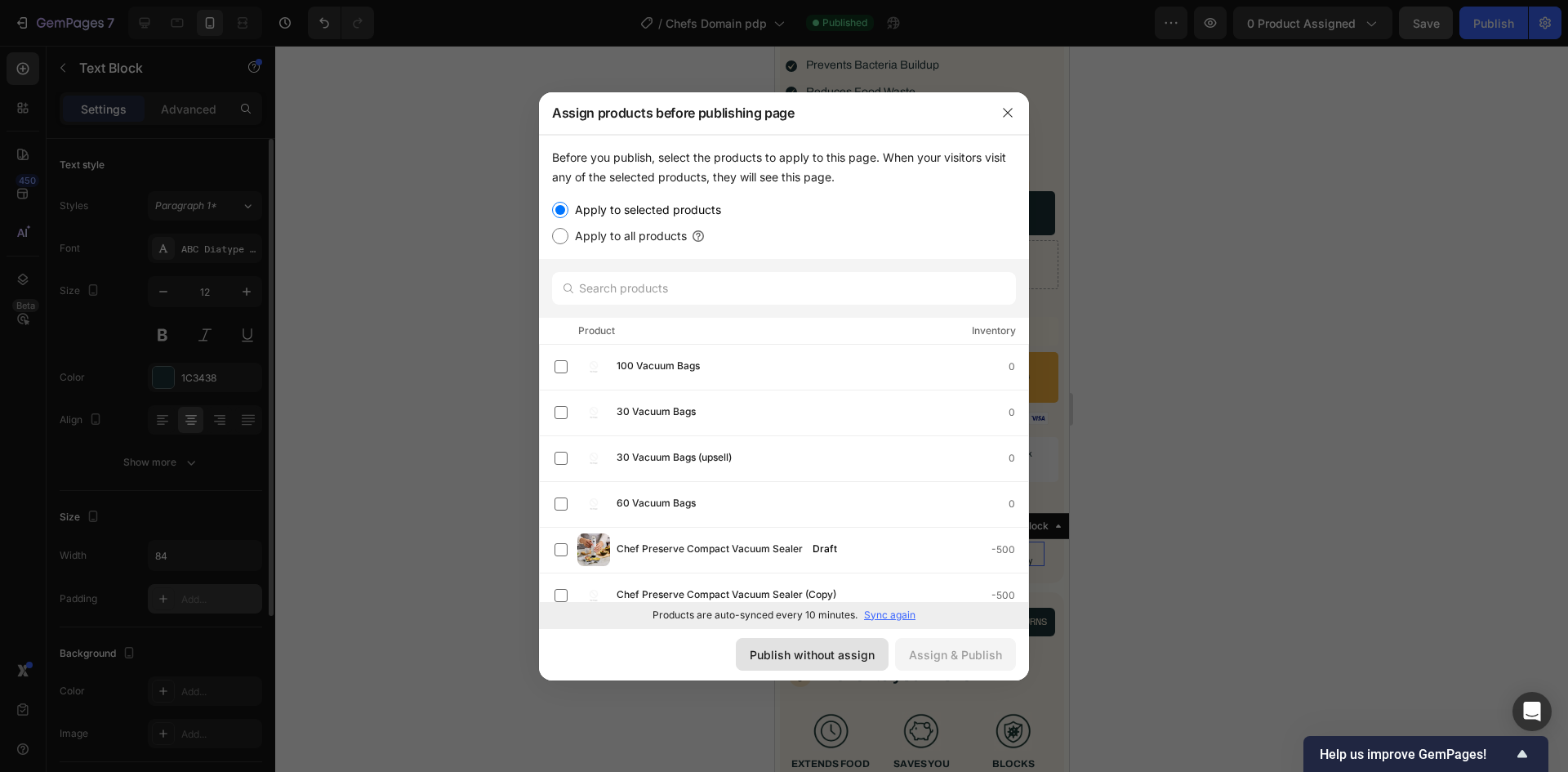
click at [840, 658] on div "Publish without assign" at bounding box center [813, 655] width 125 height 17
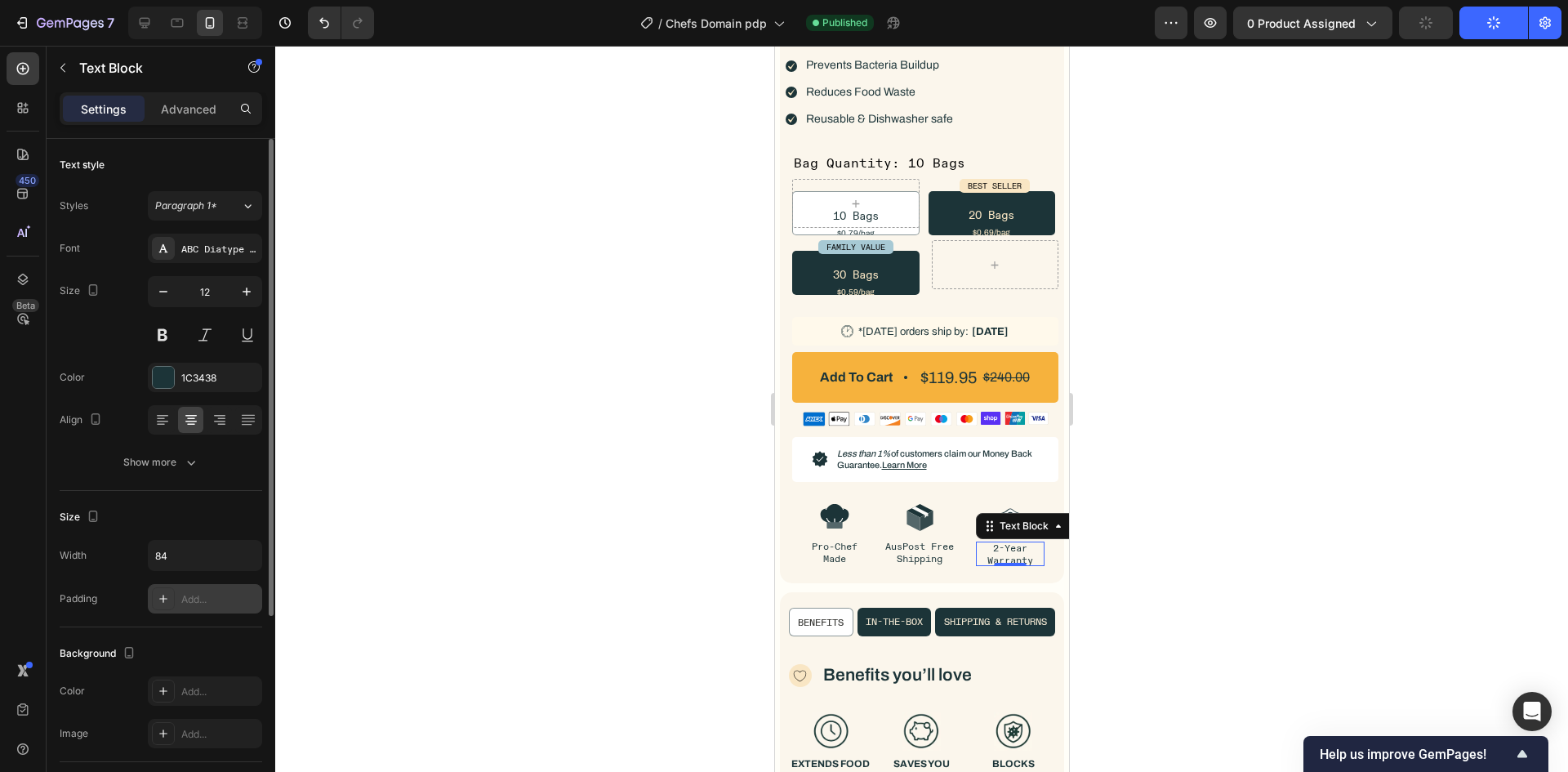
click at [1223, 546] on div at bounding box center [921, 409] width 1293 height 726
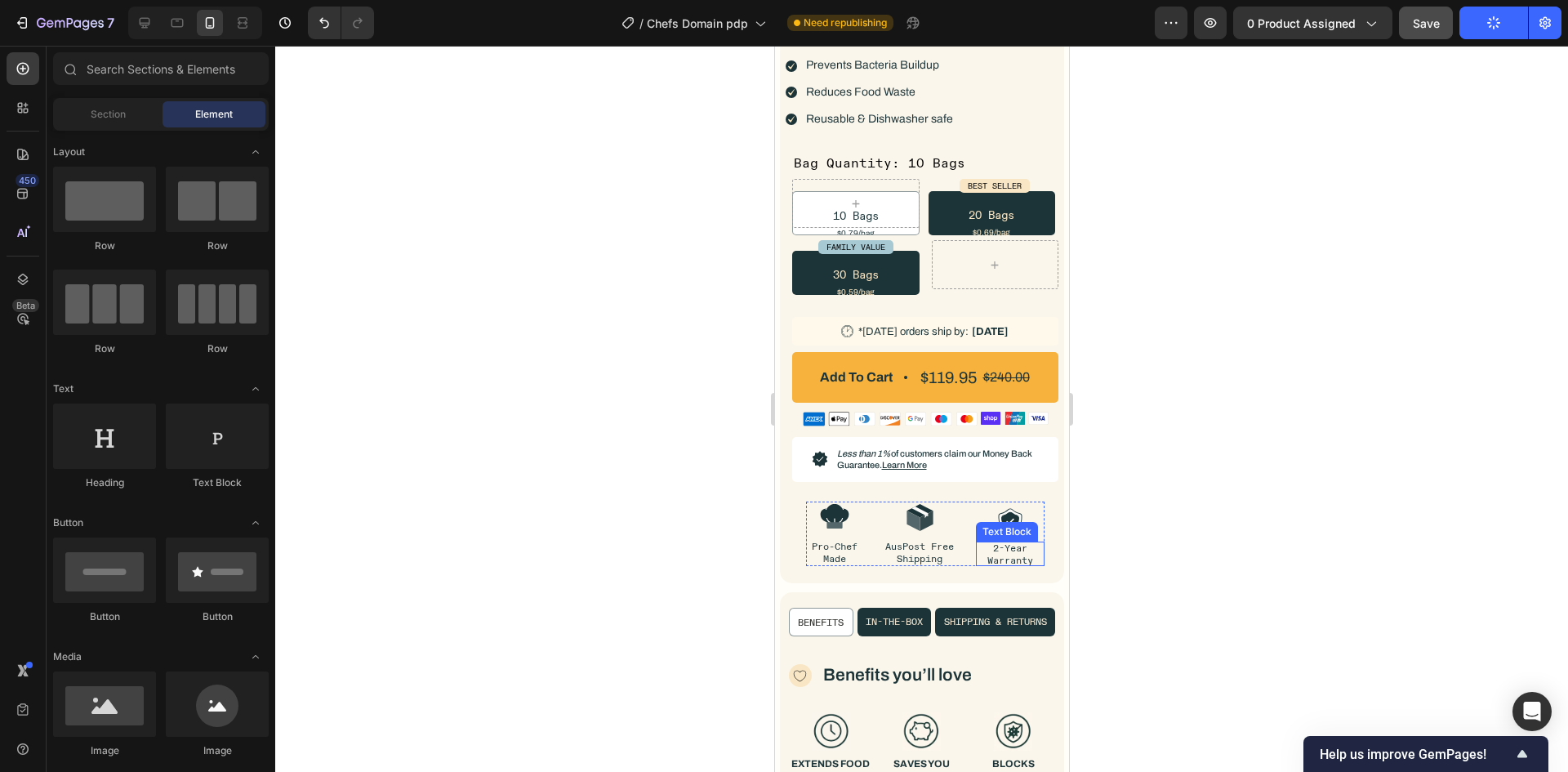
click at [1325, 472] on div at bounding box center [921, 409] width 1293 height 726
click at [1301, 305] on div at bounding box center [921, 409] width 1293 height 726
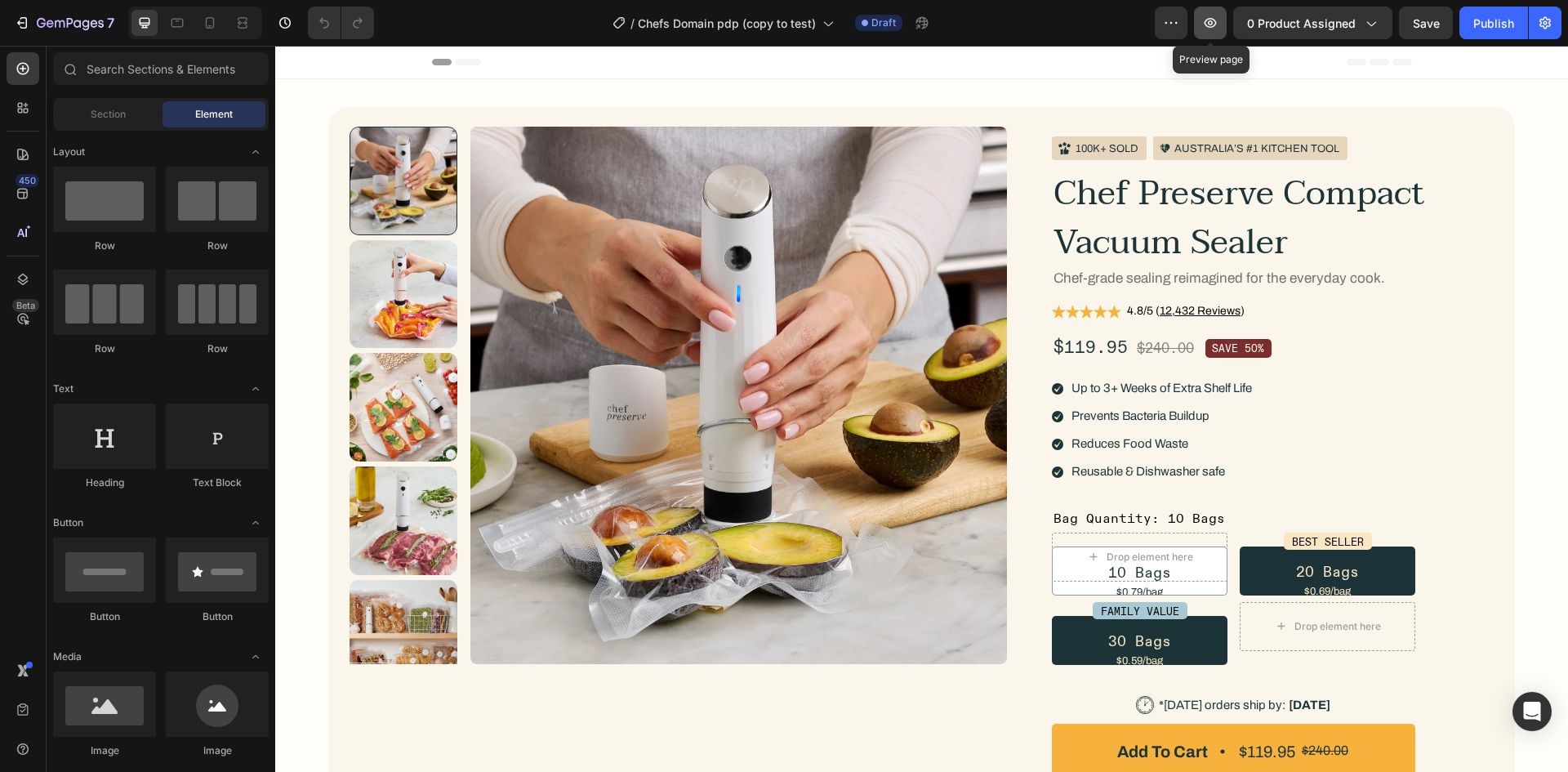
click at [1201, 21] on button "button" at bounding box center [1210, 23] width 33 height 33
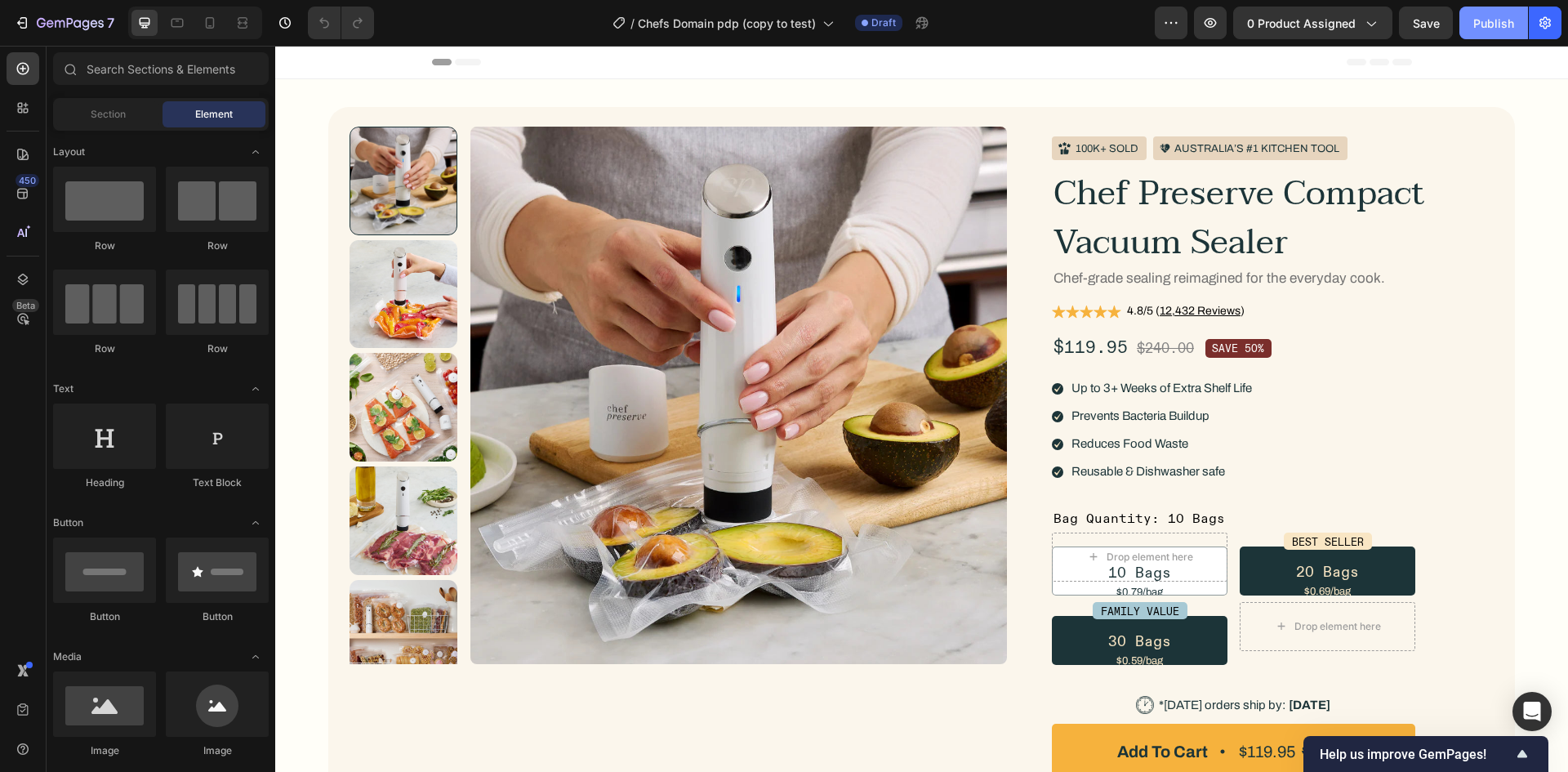
click at [1489, 21] on div "Publish" at bounding box center [1493, 23] width 41 height 17
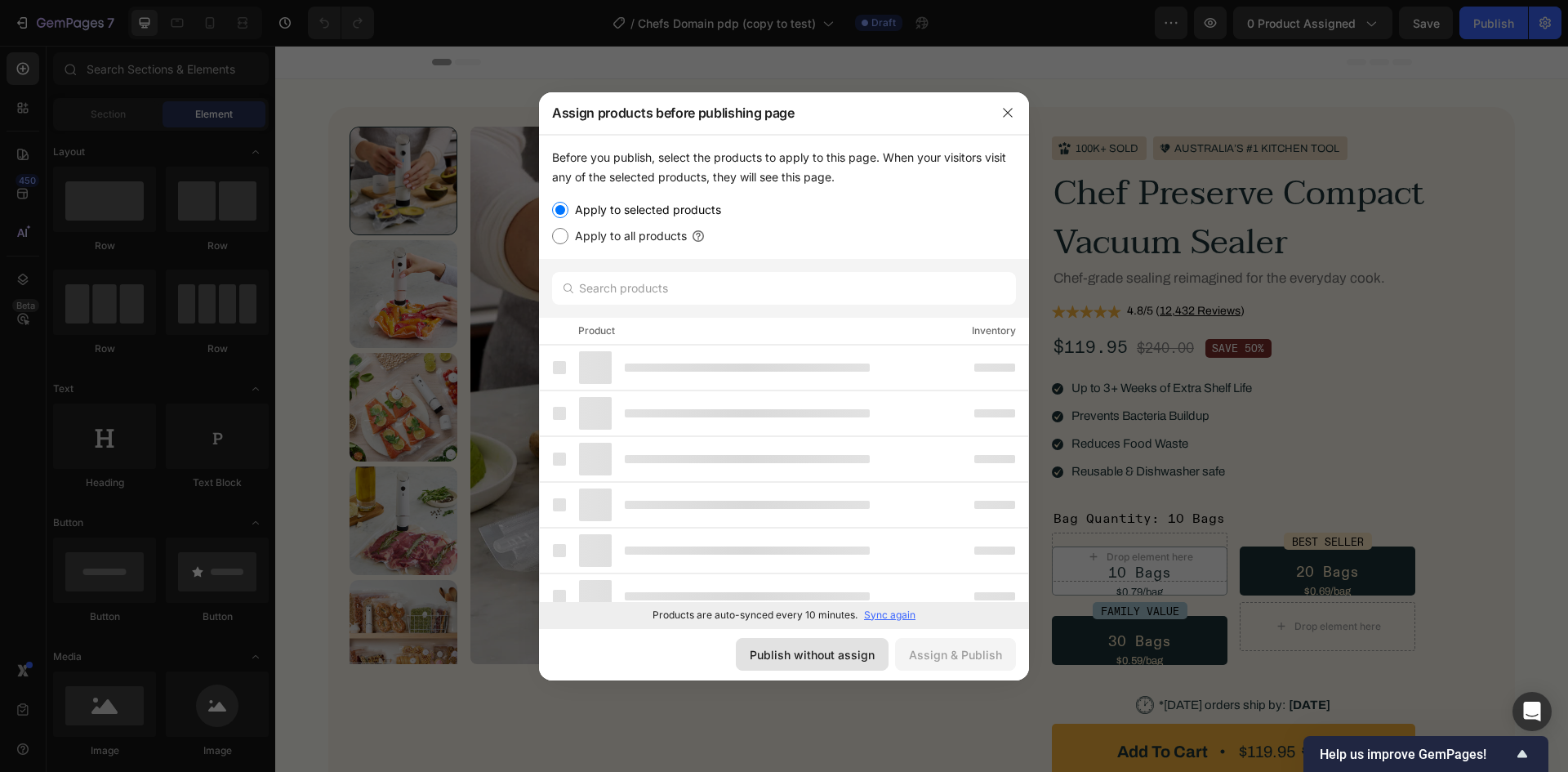
click at [842, 655] on div "Publish without assign" at bounding box center [813, 655] width 125 height 17
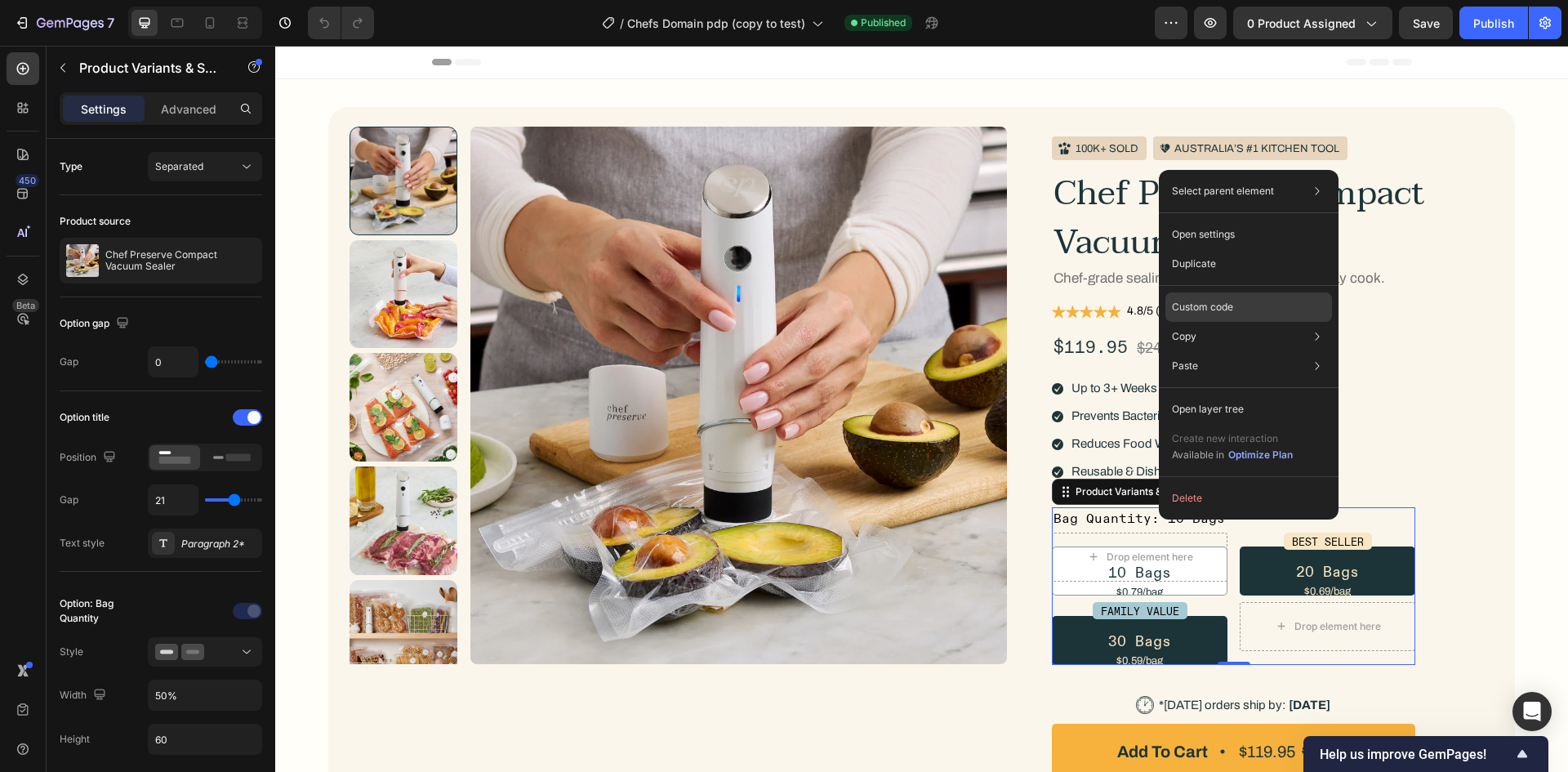
click at [1204, 307] on p "Custom code" at bounding box center [1202, 307] width 62 height 15
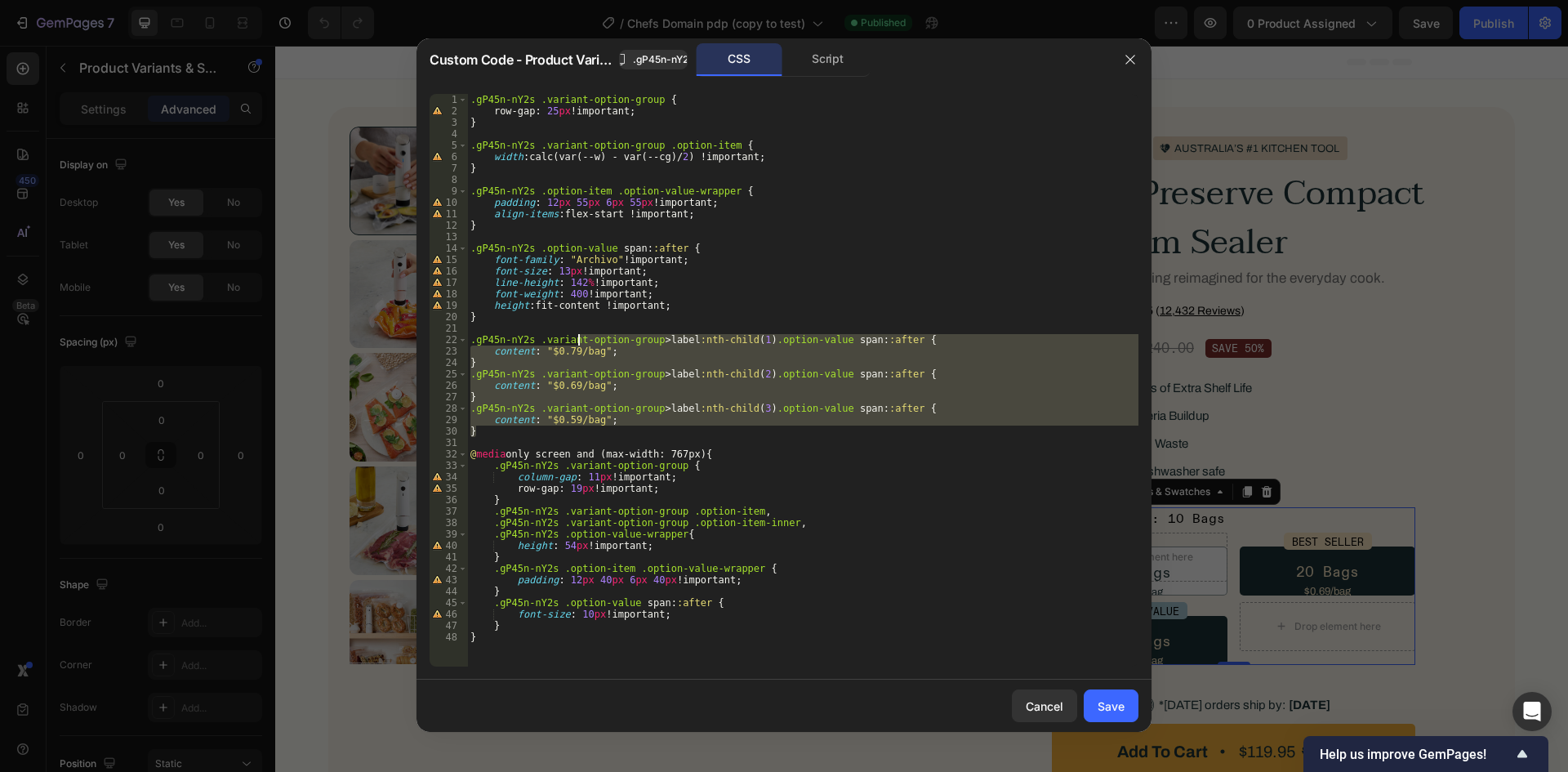
drag, startPoint x: 615, startPoint y: 434, endPoint x: 580, endPoint y: 339, distance: 101.2
click at [580, 339] on div ".gP45n-nY2s .variant-option-group { row-gap : 25 px !important ; } .gP45n-nY2s …" at bounding box center [802, 392] width 671 height 596
drag, startPoint x: 819, startPoint y: 63, endPoint x: 807, endPoint y: 85, distance: 25.1
click at [819, 63] on div "Script" at bounding box center [827, 60] width 86 height 33
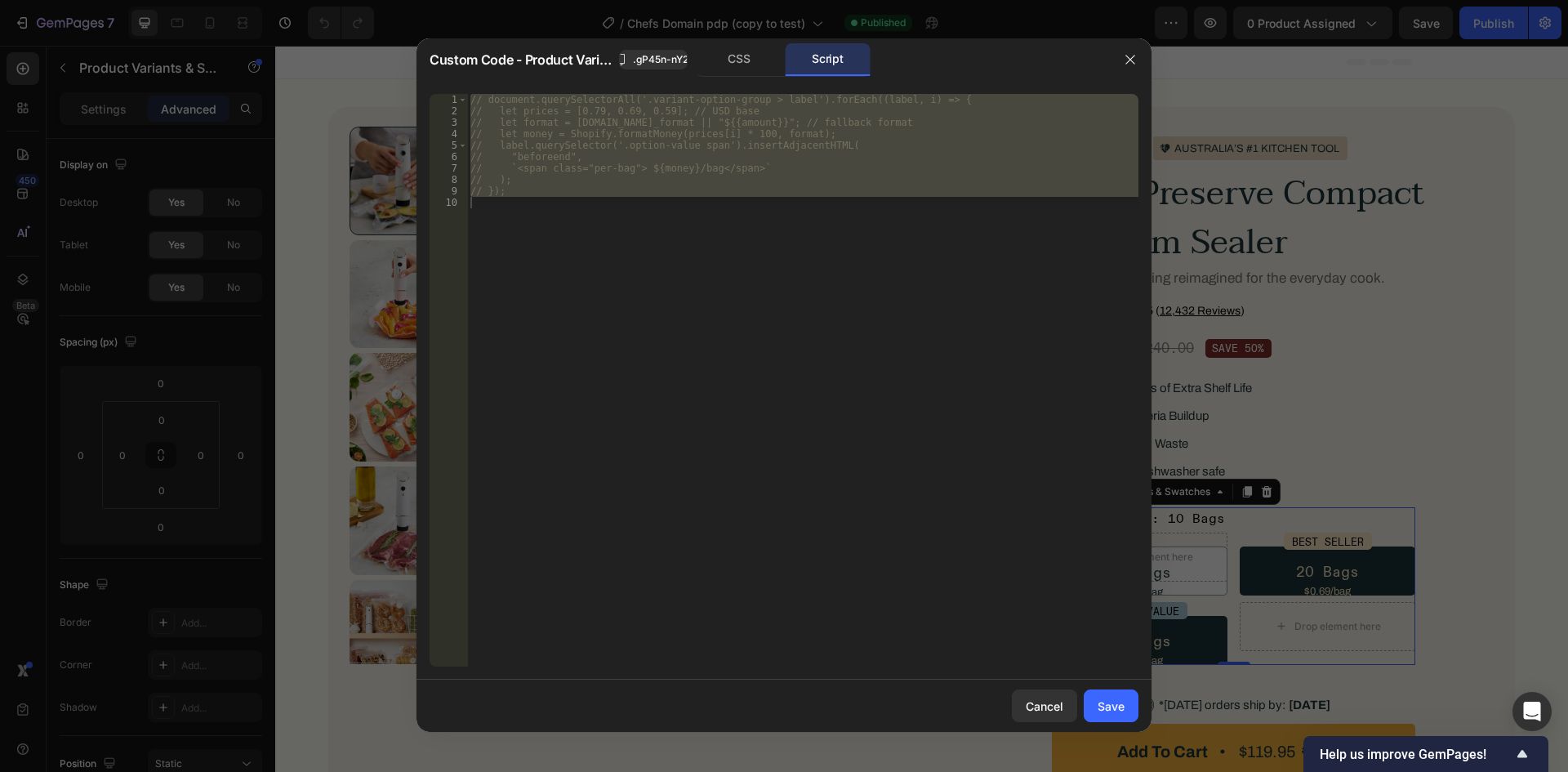
type textarea "// });"
click at [720, 296] on div "// document.querySelectorAll('.variant-option-group > label').forEach((label, i…" at bounding box center [802, 379] width 671 height 572
type textarea "// });"
paste textarea
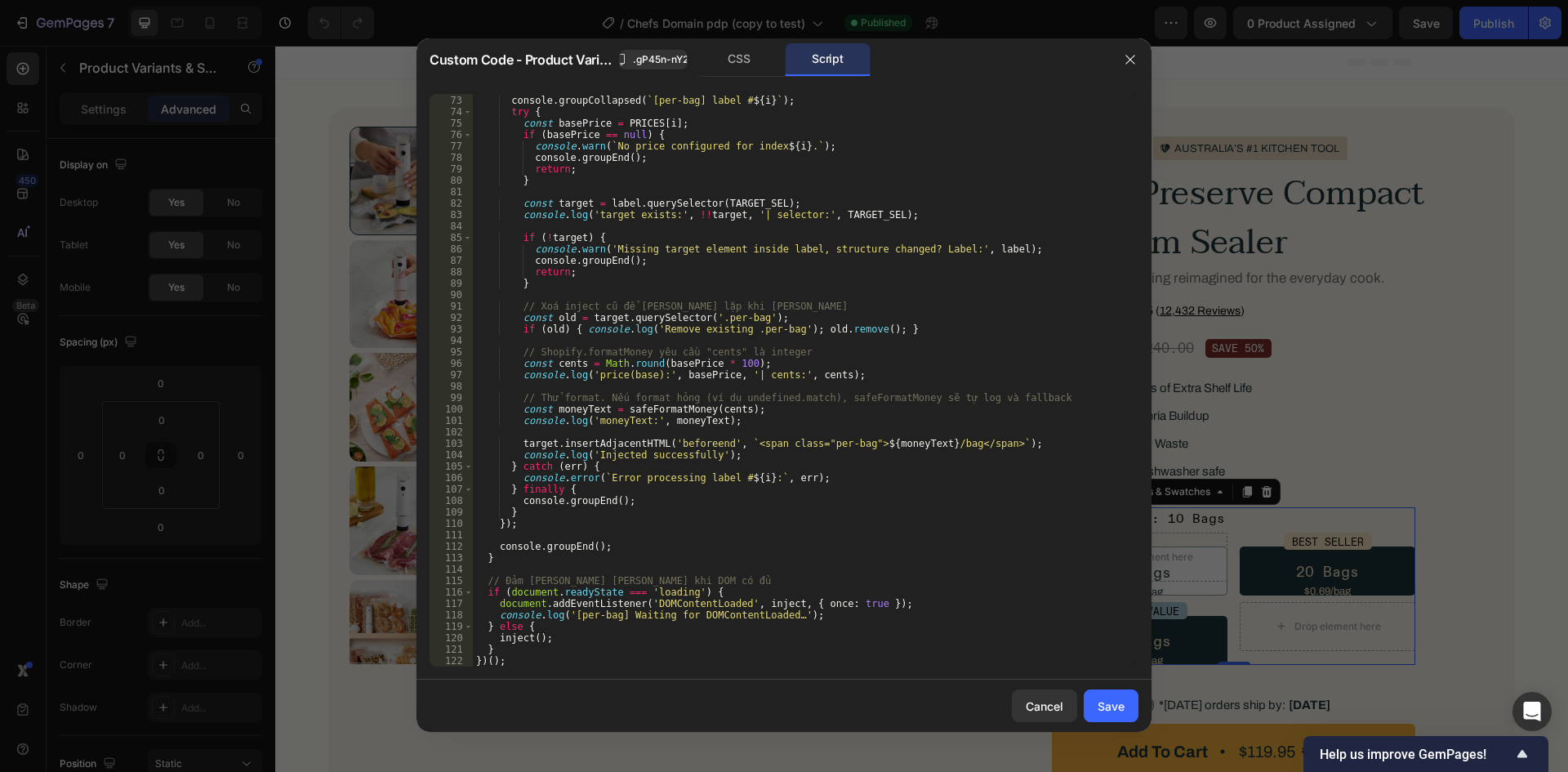
scroll to position [846, 0]
click at [1123, 711] on div "Save" at bounding box center [1110, 706] width 27 height 17
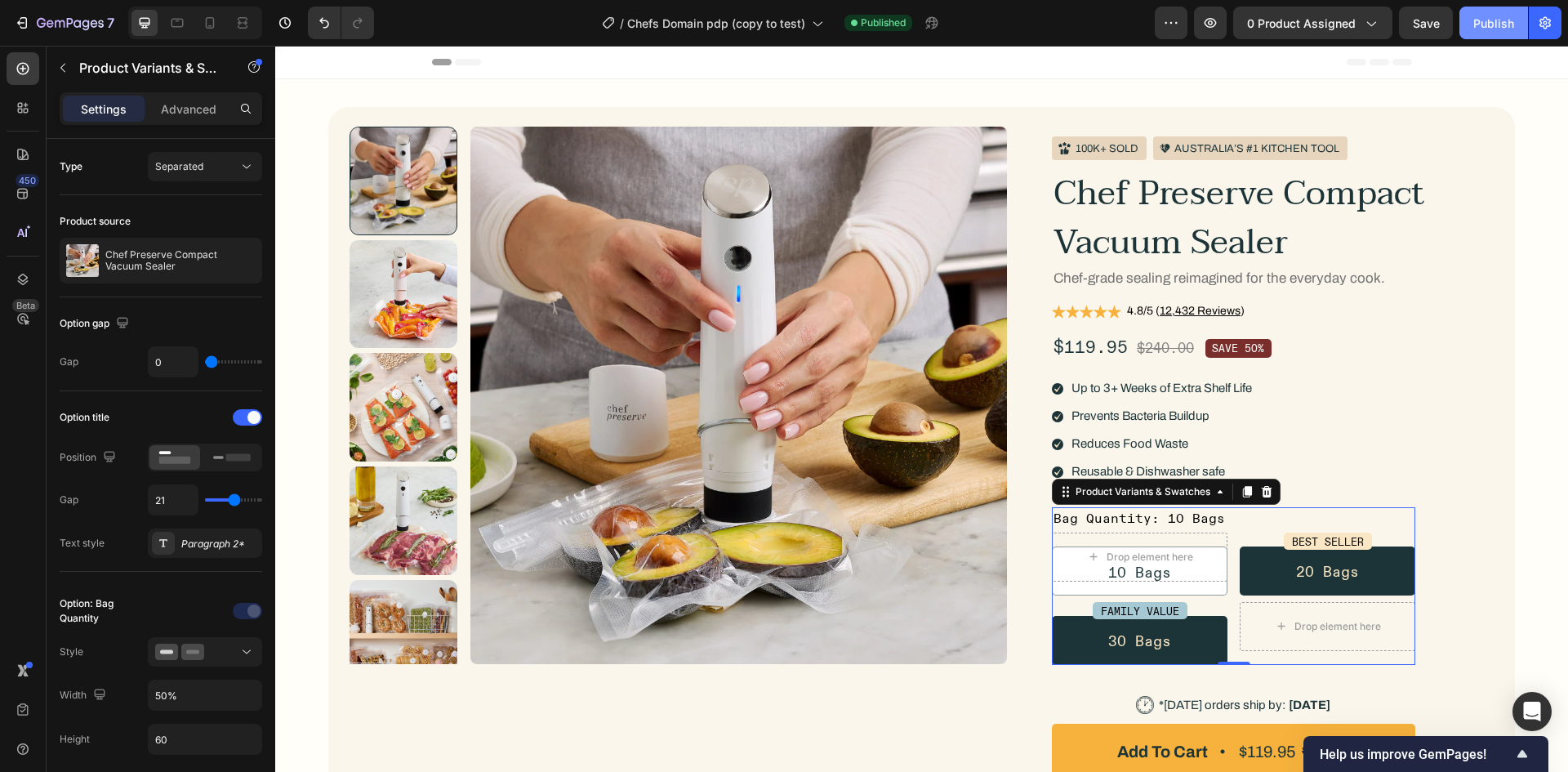
click at [1491, 23] on div "Publish" at bounding box center [1493, 23] width 41 height 17
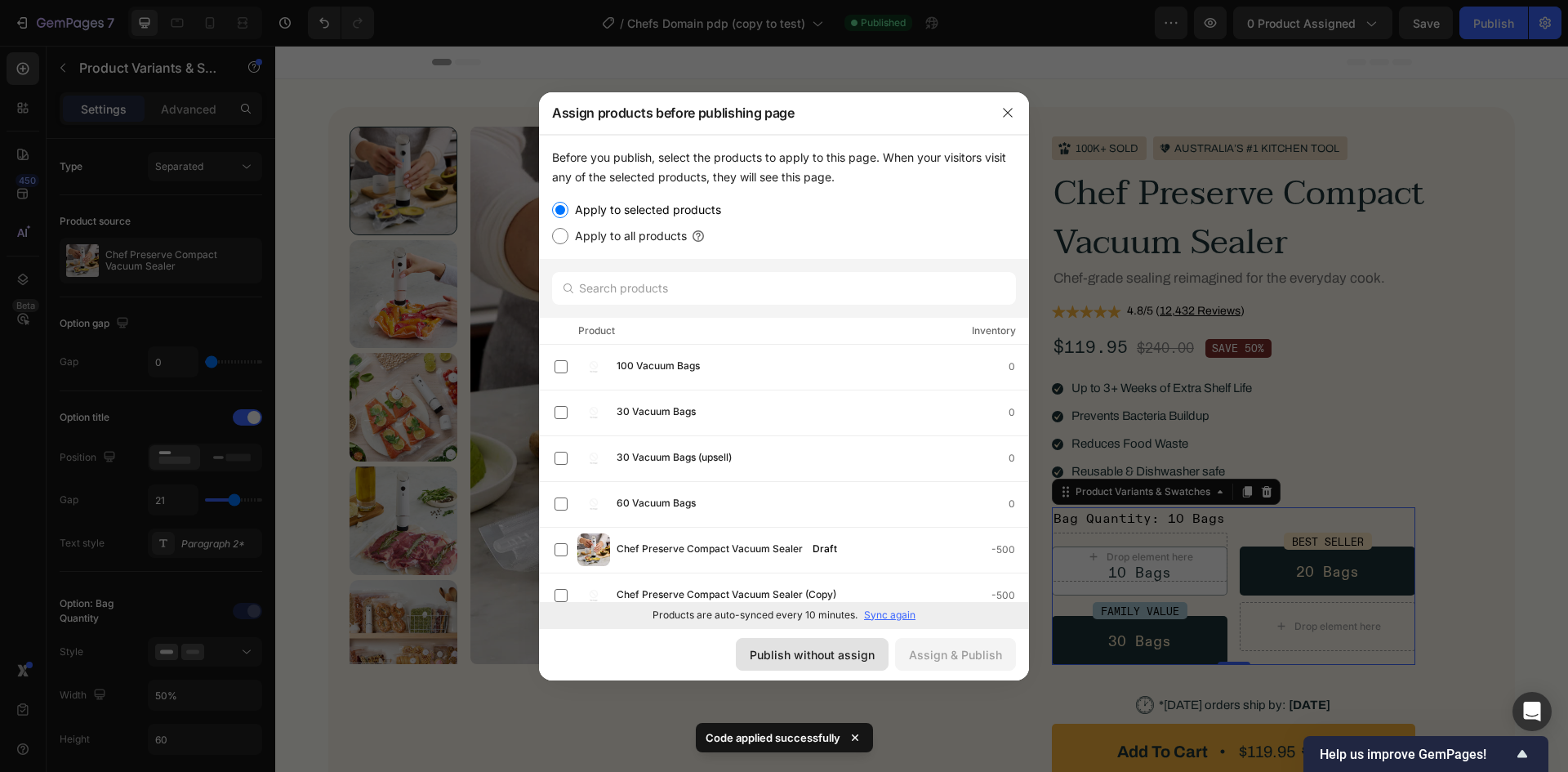
click at [819, 654] on div "Publish without assign" at bounding box center [813, 655] width 125 height 17
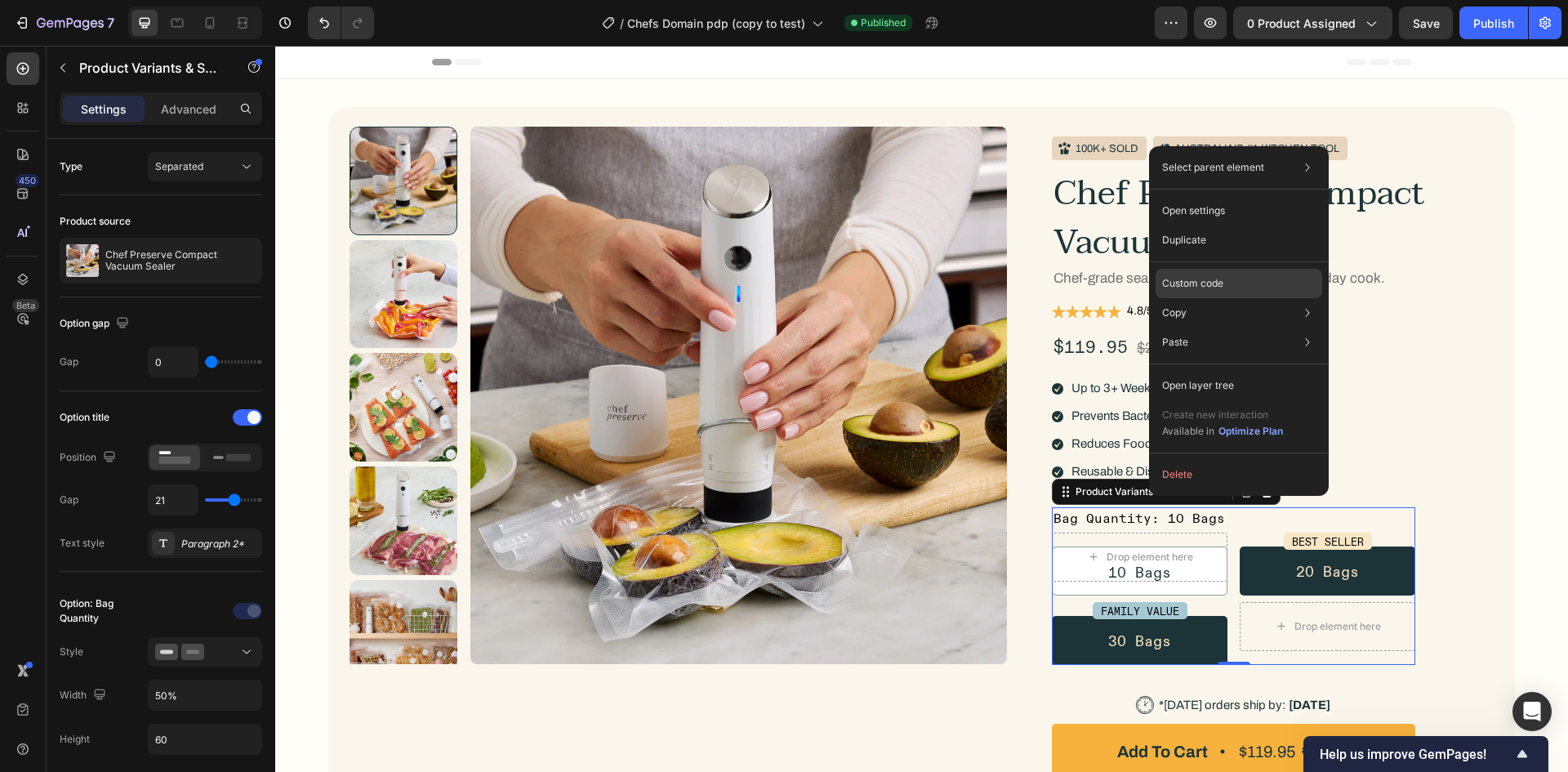
click at [1203, 281] on p "Custom code" at bounding box center [1193, 283] width 62 height 15
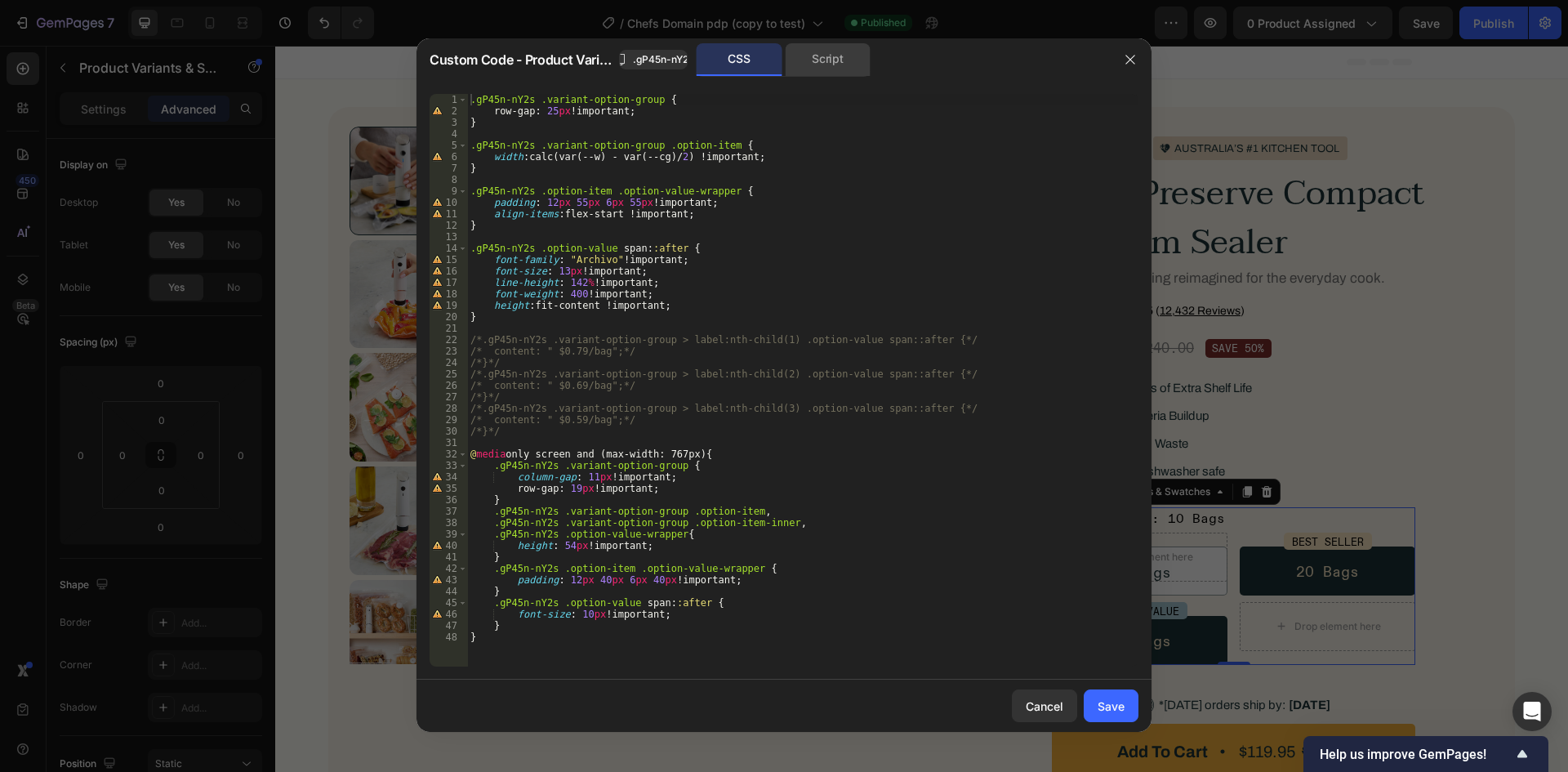
click at [814, 71] on div "Script" at bounding box center [827, 60] width 86 height 33
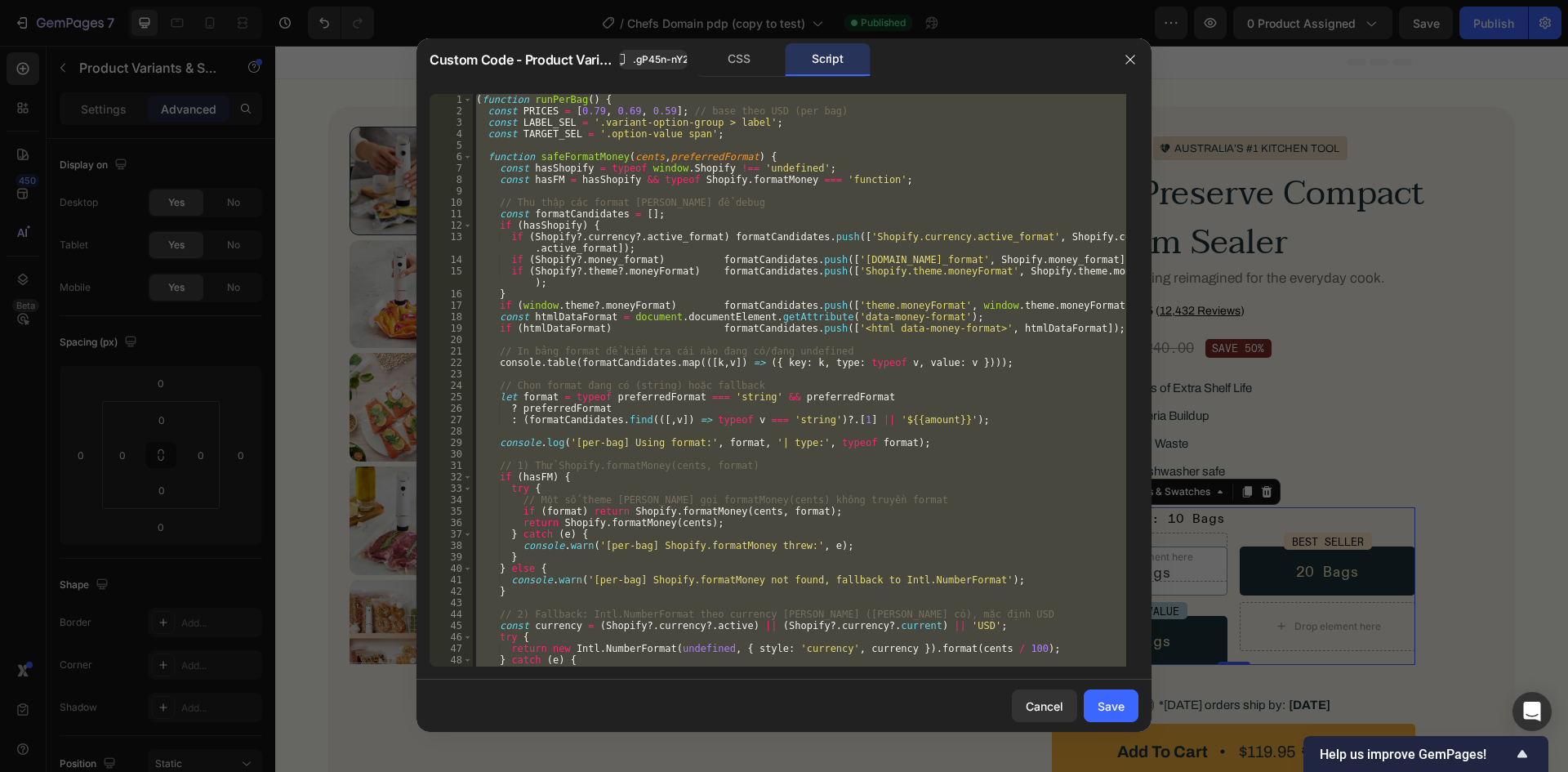
type textarea "})();"
click at [724, 336] on div "( function runPerBag ( ) { const PRICES = [ 0.79 , 0.69 , 0.59 ] ; // base theo…" at bounding box center [800, 379] width 654 height 572
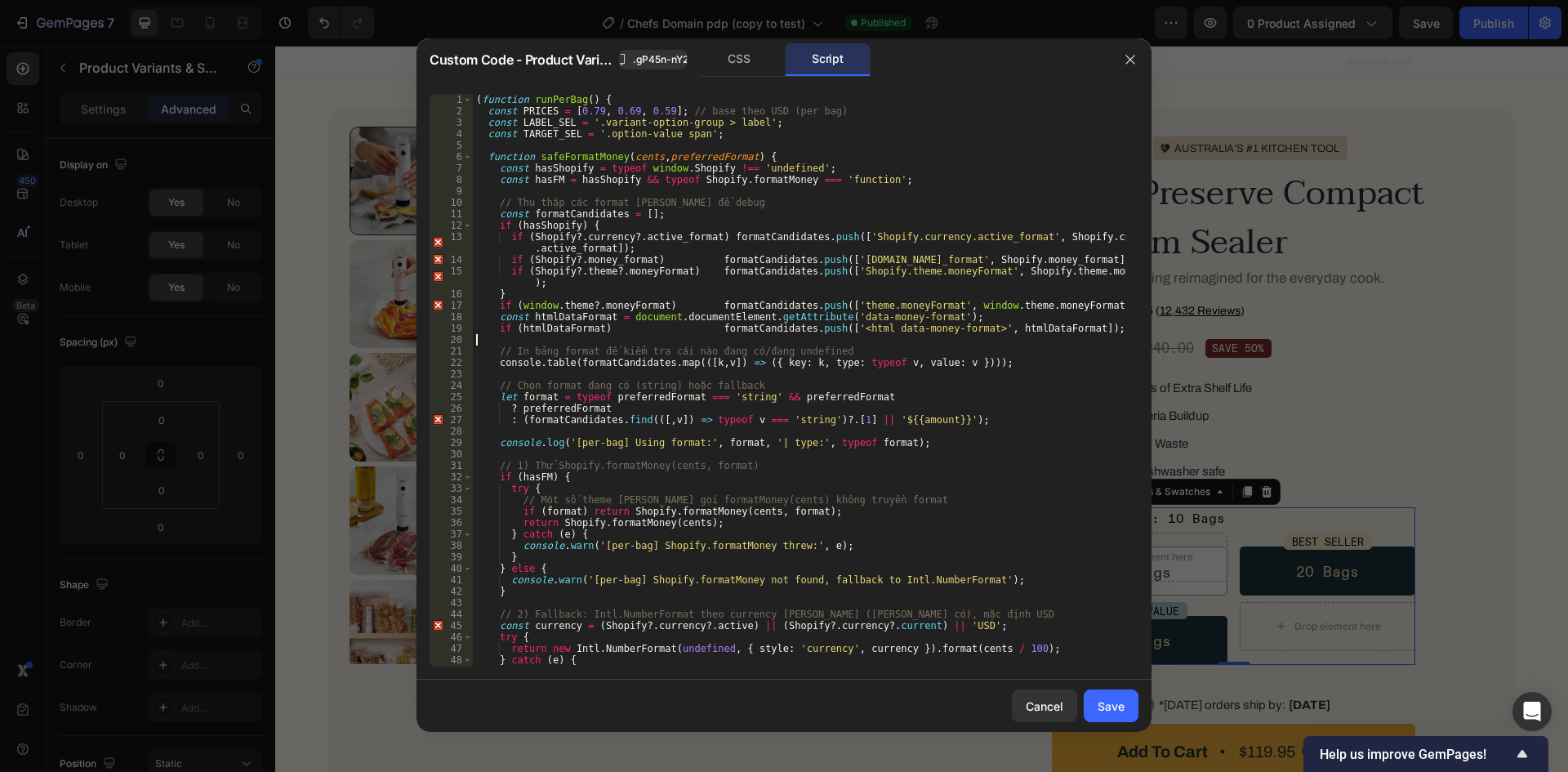
type textarea "})();"
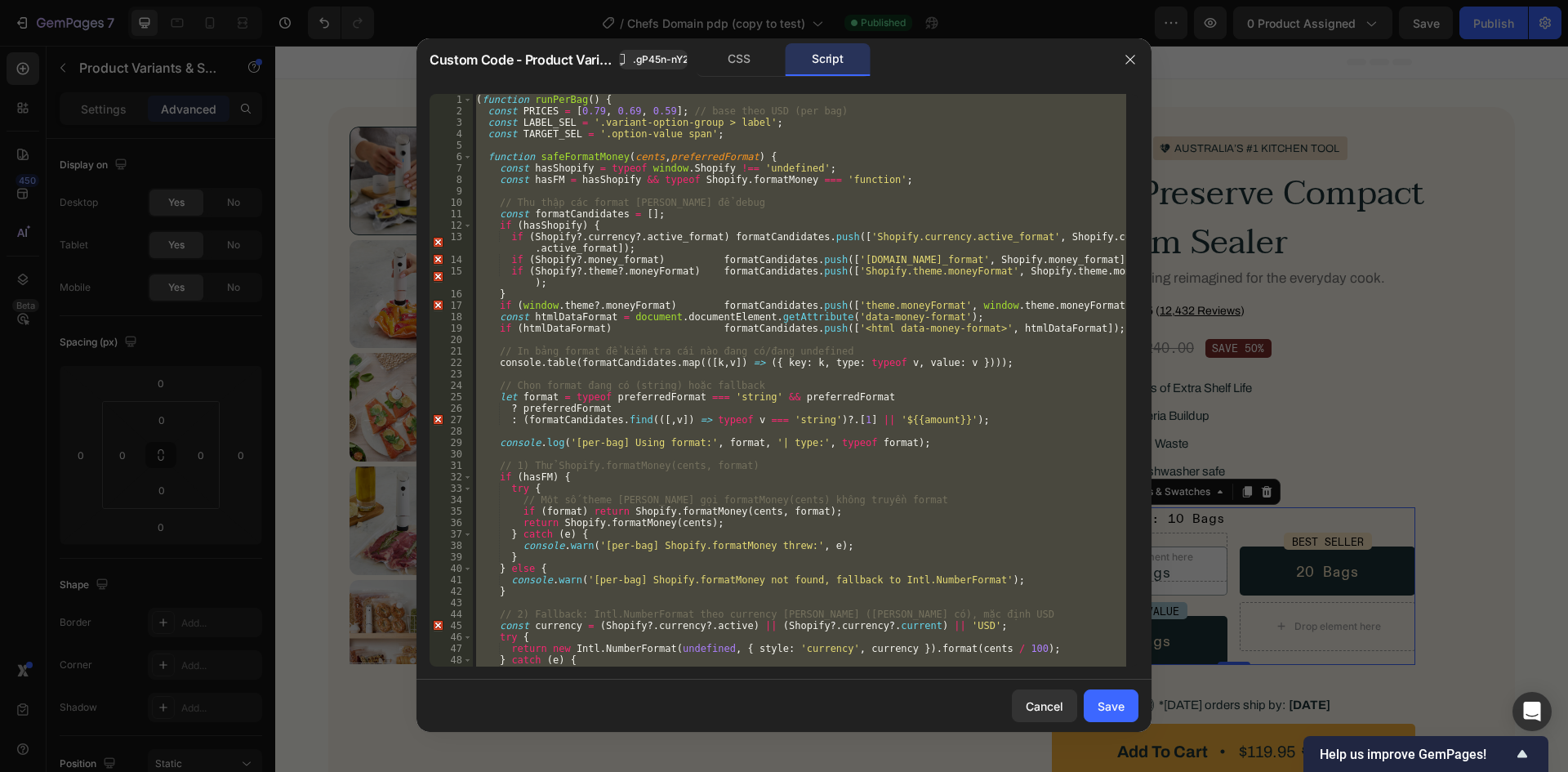
paste textarea
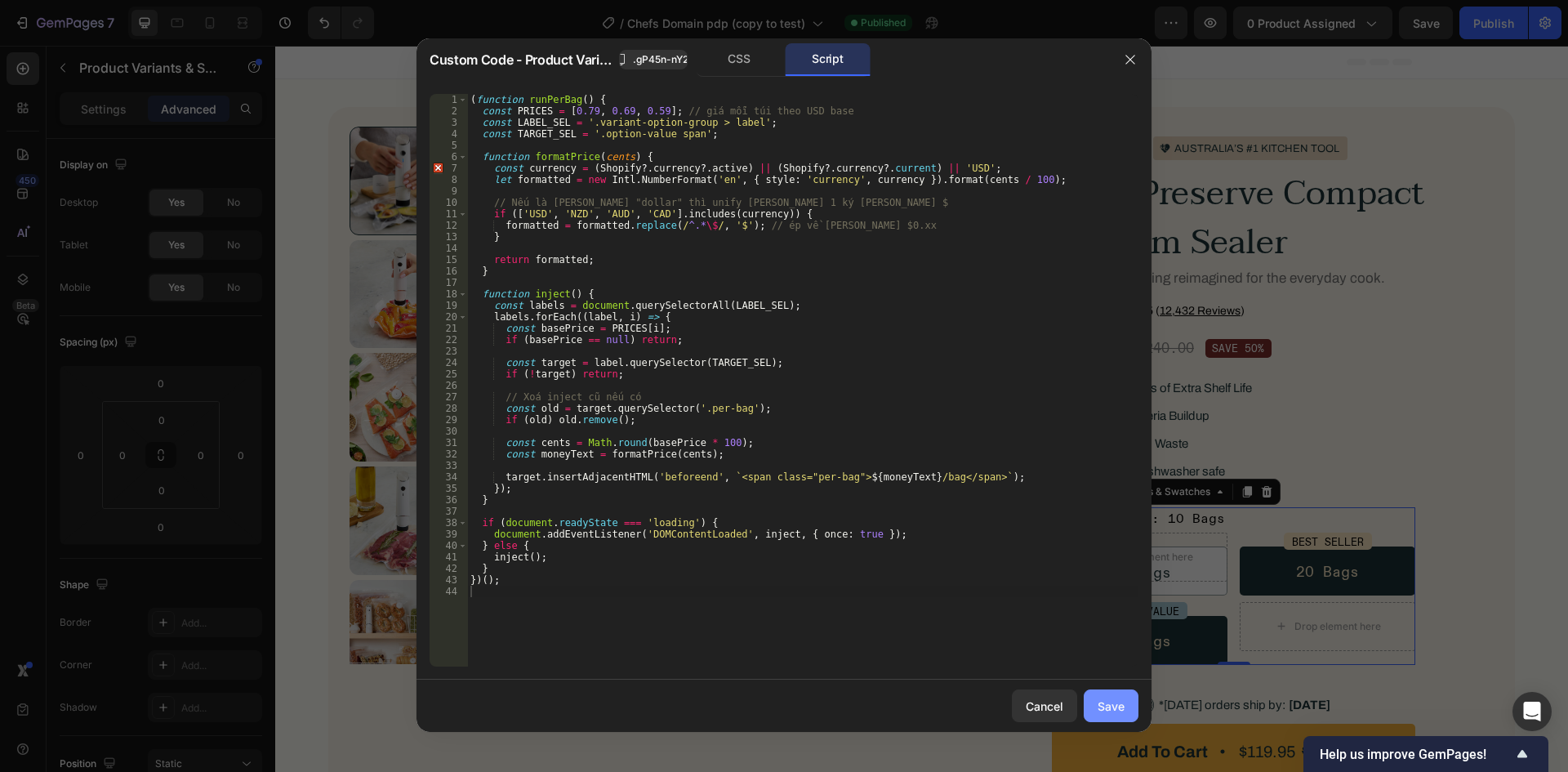
click at [1113, 697] on div "Save" at bounding box center [1110, 706] width 27 height 17
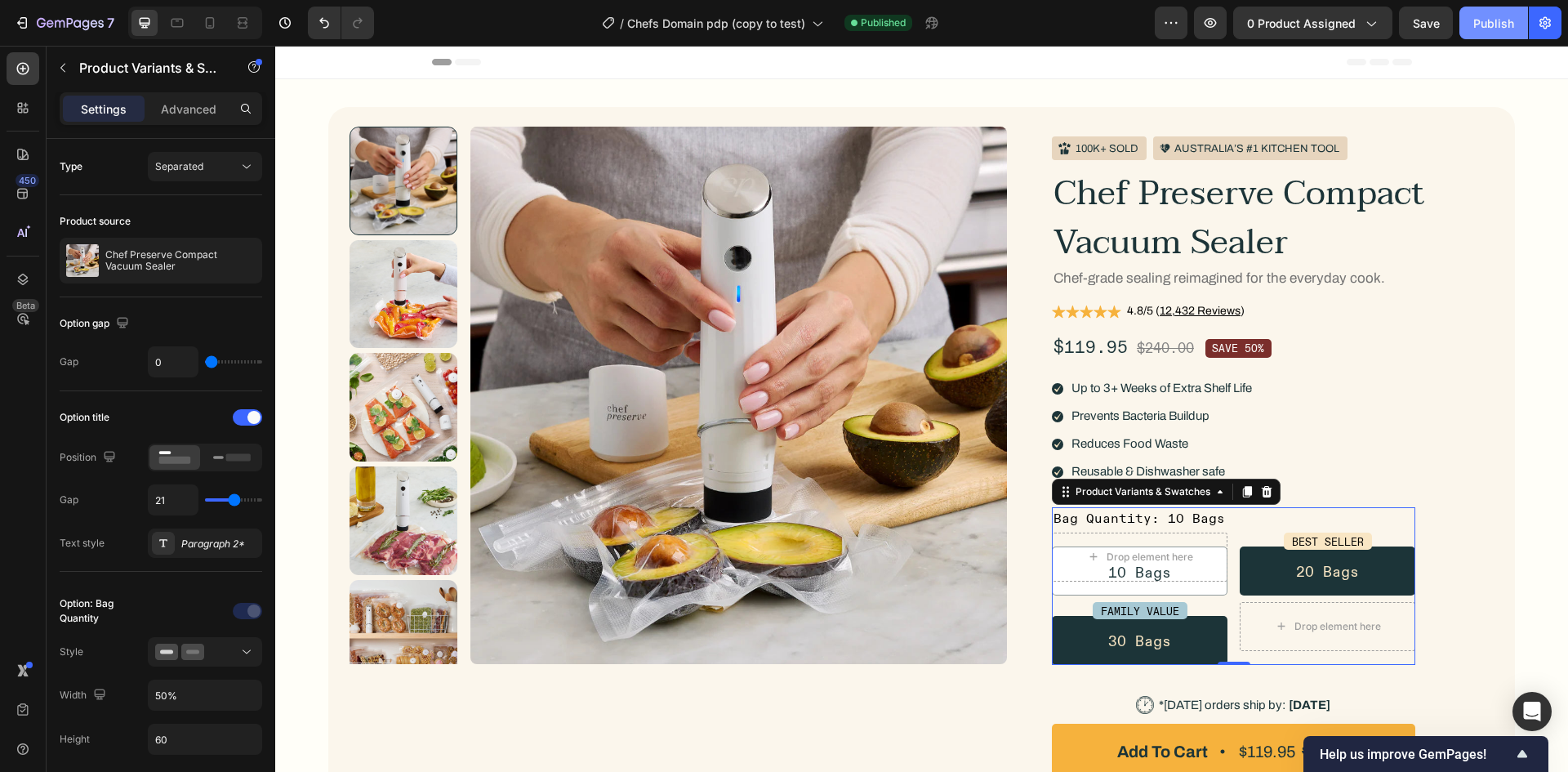
click at [1482, 35] on button "Publish" at bounding box center [1493, 23] width 69 height 33
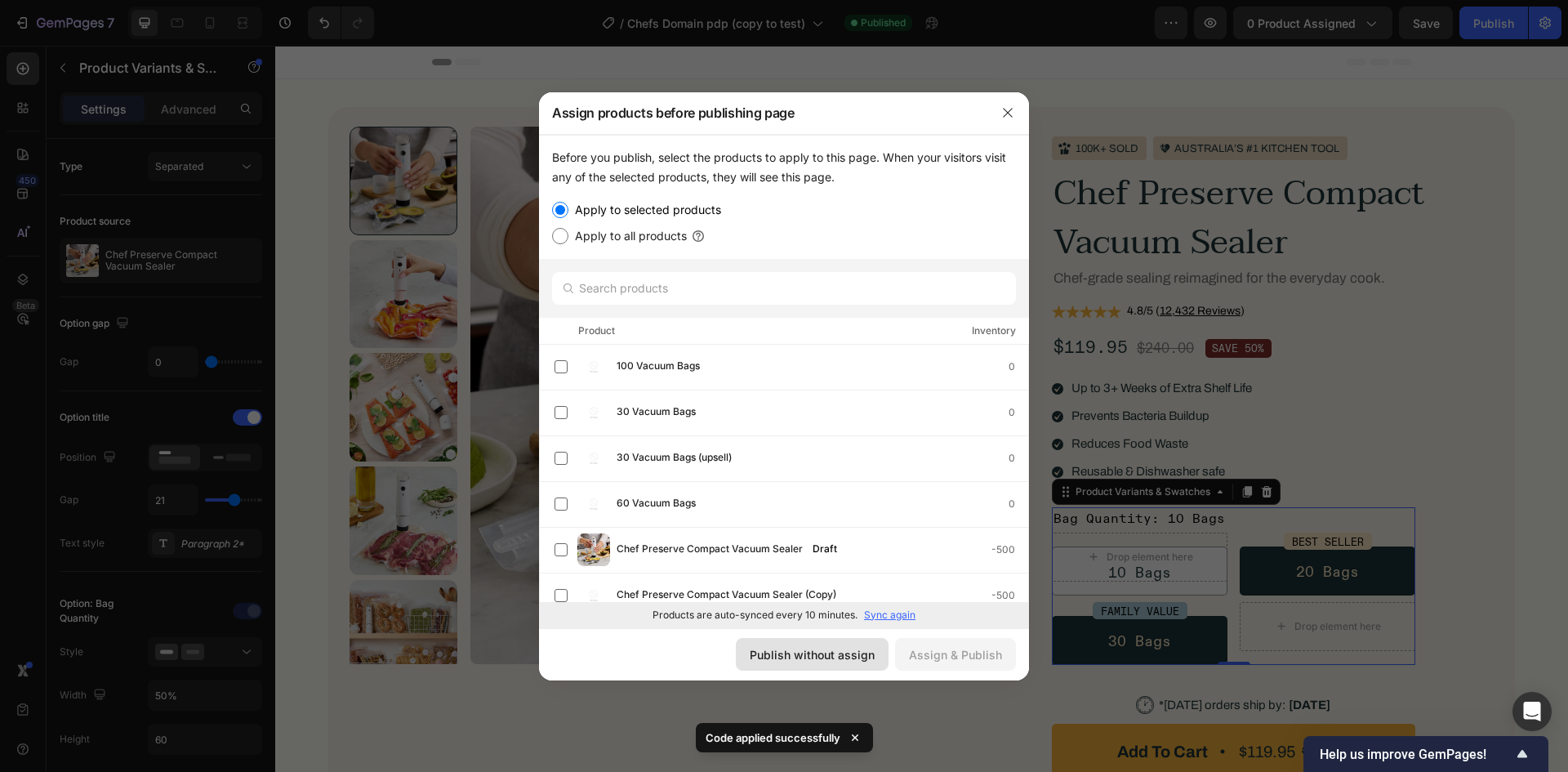
drag, startPoint x: 776, startPoint y: 649, endPoint x: 627, endPoint y: 455, distance: 244.6
click at [776, 649] on div "Publish without assign" at bounding box center [813, 655] width 125 height 17
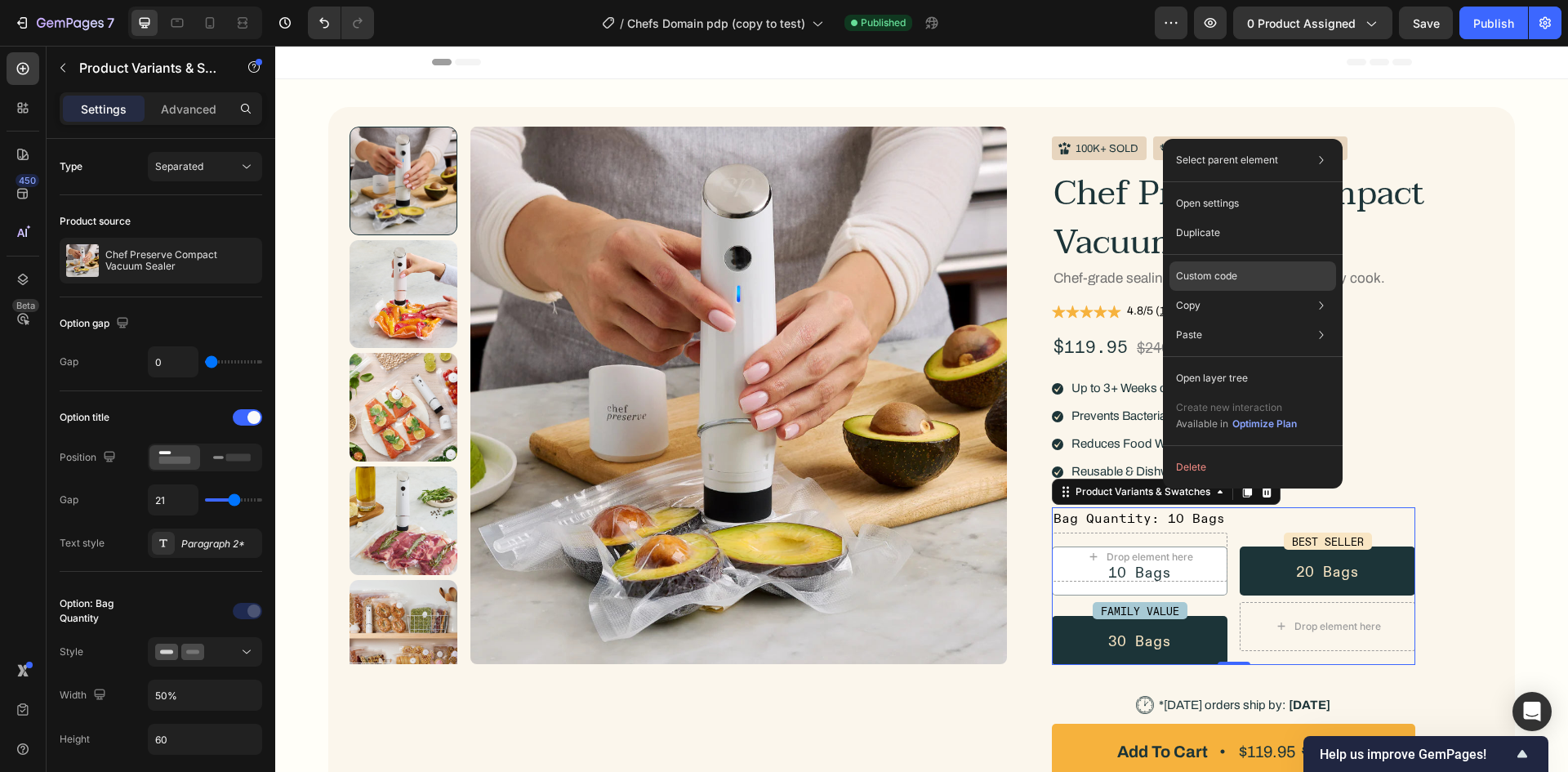
click at [1191, 282] on p "Custom code" at bounding box center [1207, 275] width 62 height 15
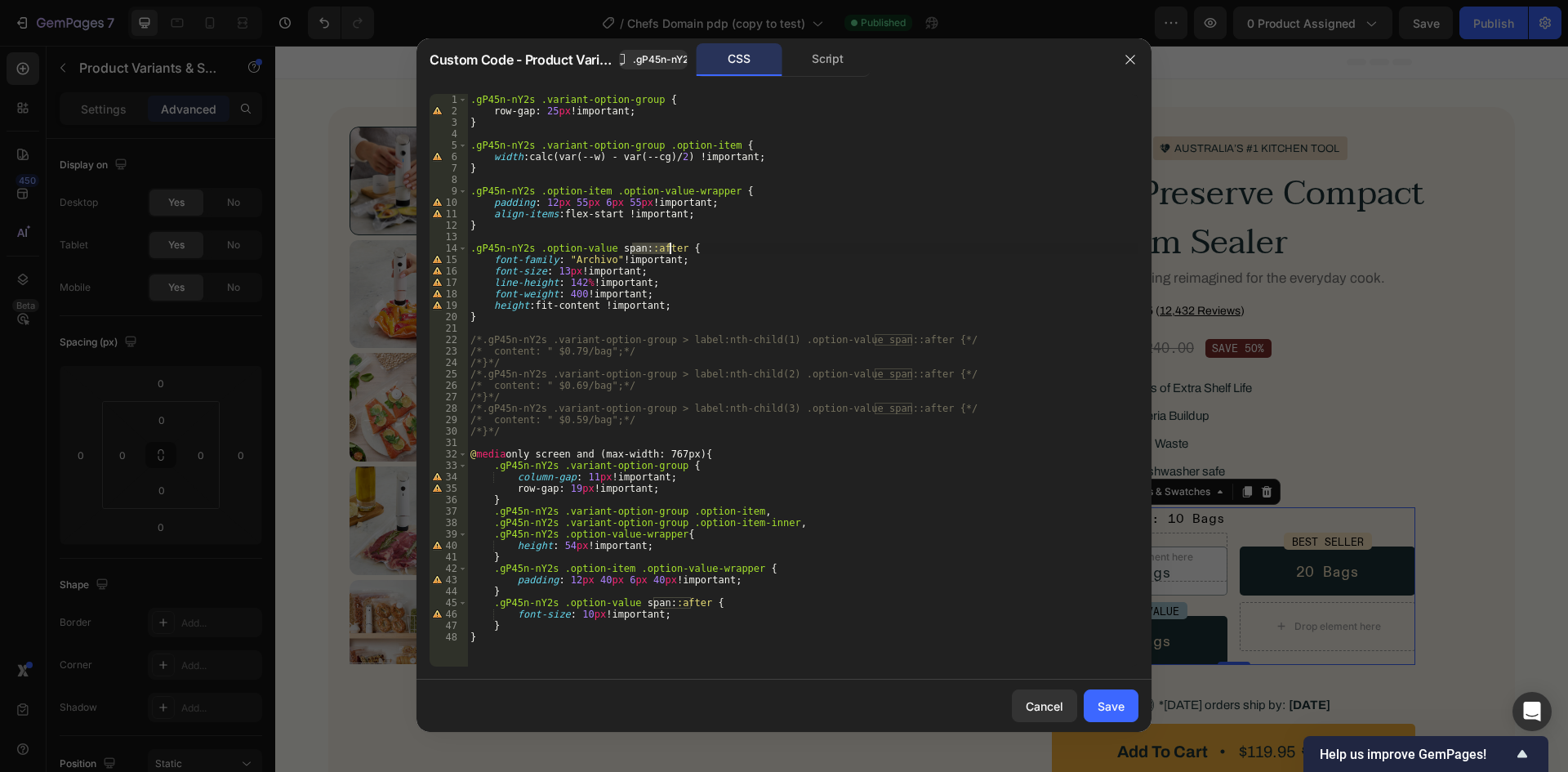
drag, startPoint x: 634, startPoint y: 247, endPoint x: 668, endPoint y: 247, distance: 34.0
click at [668, 247] on div ".gP45n-nY2s .variant-option-group { row-gap : 25 px !important ; } .gP45n-nY2s …" at bounding box center [802, 392] width 671 height 596
paste textarea "per-bag"
click at [633, 249] on div ".gP45n-nY2s .variant-option-group { row-gap : 25 px !important ; } .gP45n-nY2s …" at bounding box center [802, 392] width 671 height 596
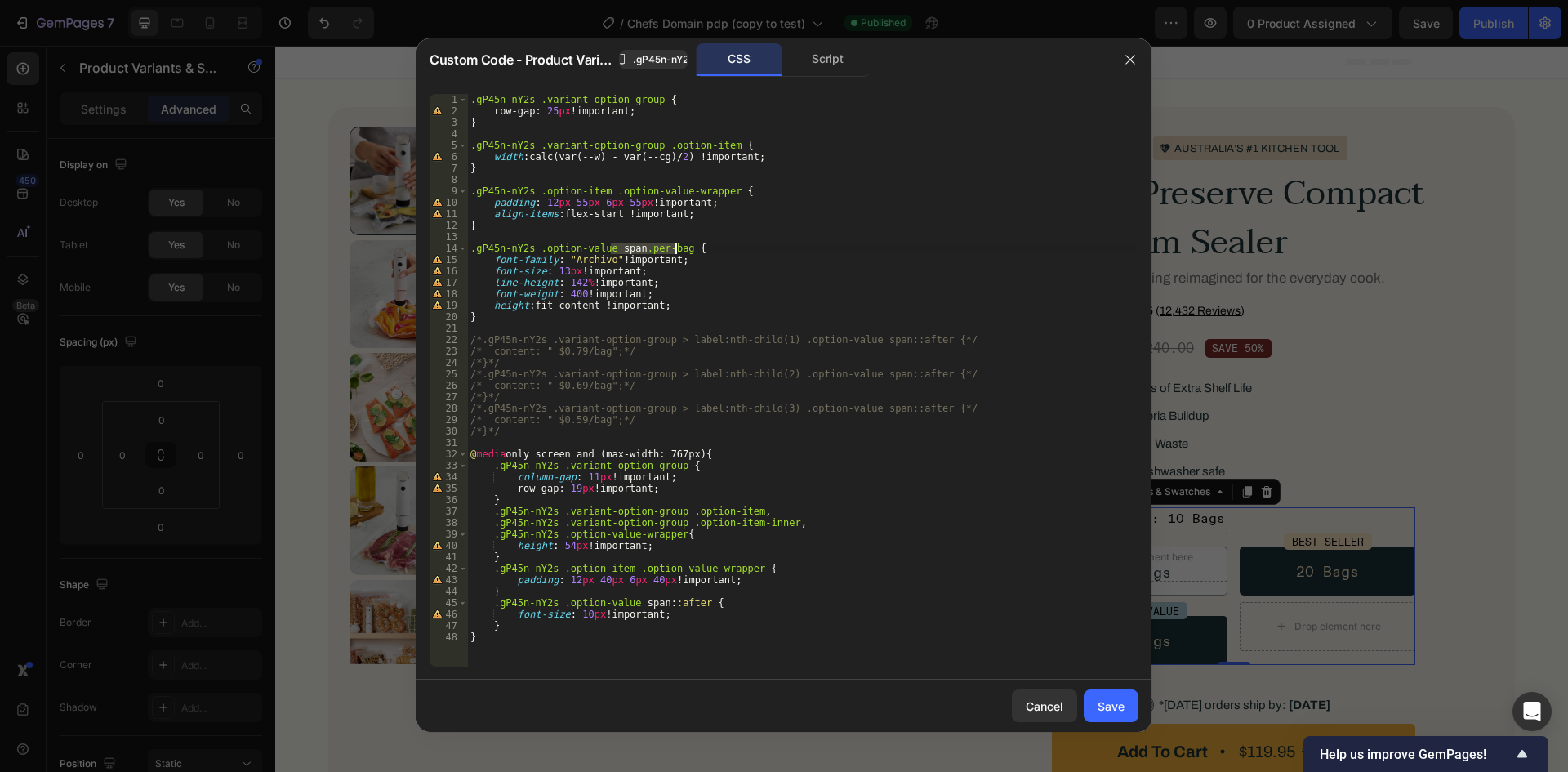
drag, startPoint x: 612, startPoint y: 248, endPoint x: 677, endPoint y: 247, distance: 65.0
click at [677, 247] on div ".gP45n-nY2s .variant-option-group { row-gap : 25 px !important ; } .gP45n-nY2s …" at bounding box center [802, 392] width 671 height 596
drag, startPoint x: 633, startPoint y: 604, endPoint x: 690, endPoint y: 599, distance: 57.2
click at [690, 599] on div ".gP45n-nY2s .variant-option-group { row-gap : 25 px !important ; } .gP45n-nY2s …" at bounding box center [802, 392] width 671 height 596
paste textarea ".per-bag"
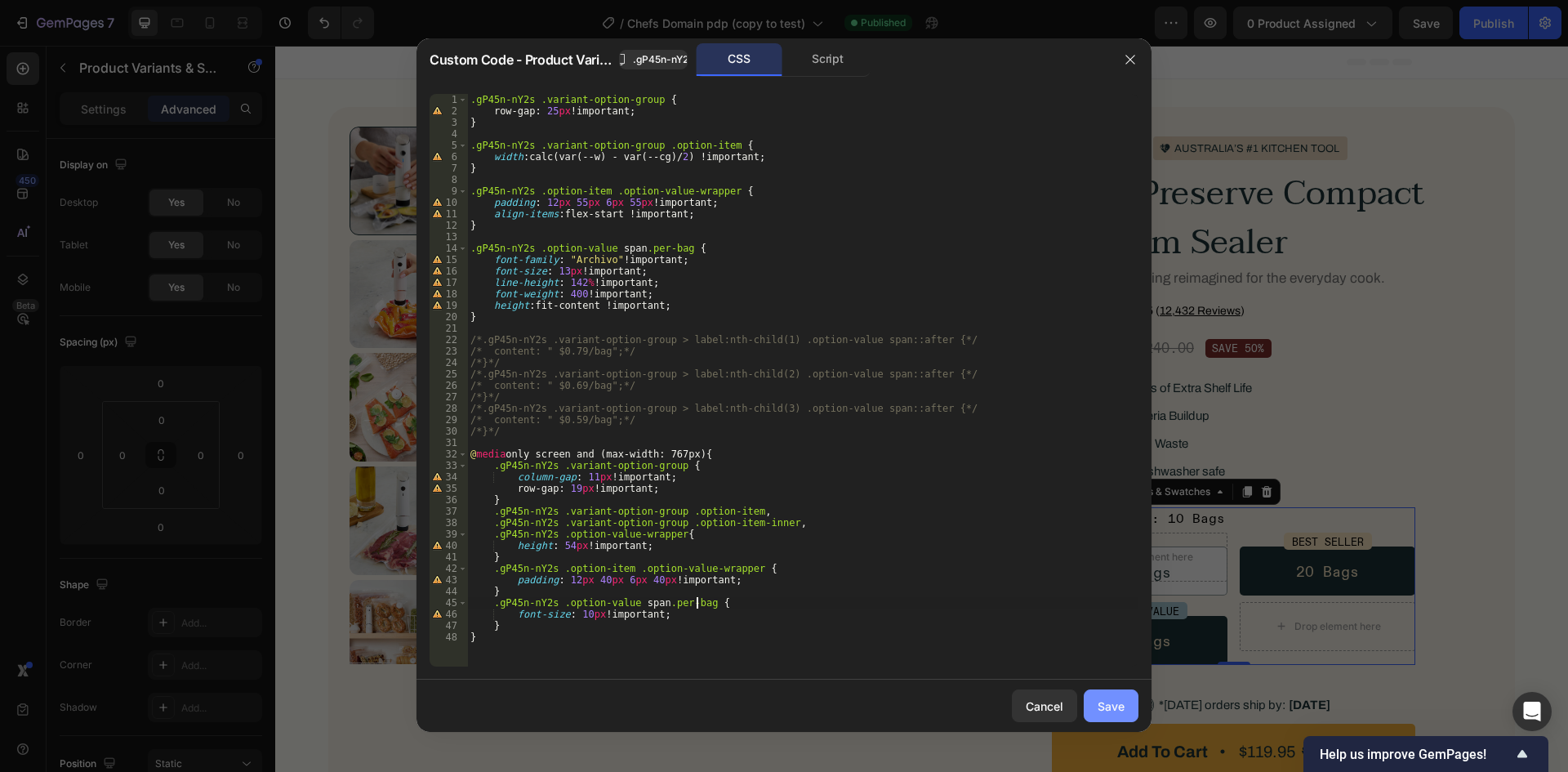
type textarea ".gP45n-nY2s .option-value span.per-bag {"
click at [1109, 702] on div "Save" at bounding box center [1110, 706] width 27 height 17
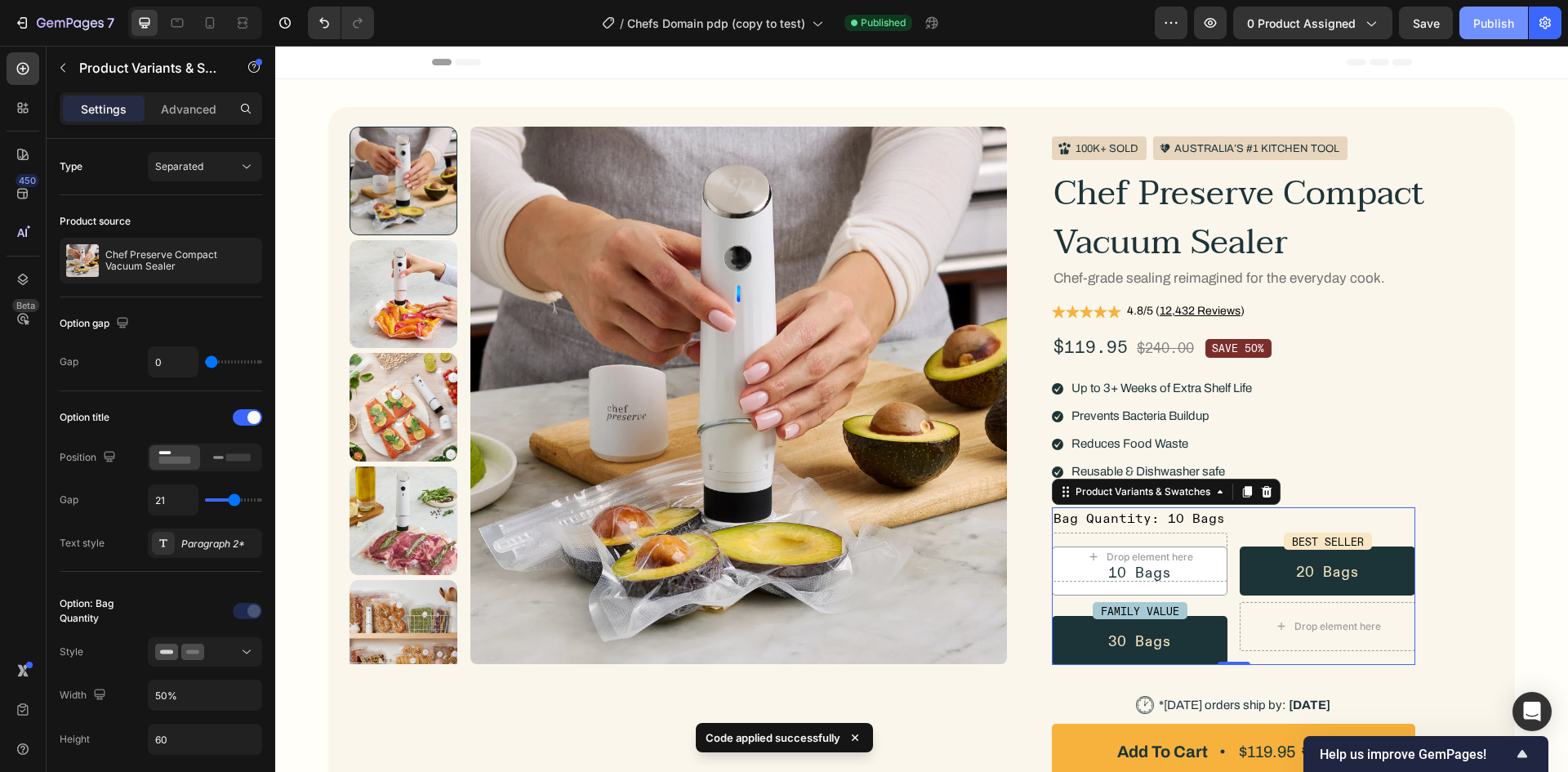
click at [1499, 17] on div "Publish" at bounding box center [1493, 23] width 41 height 17
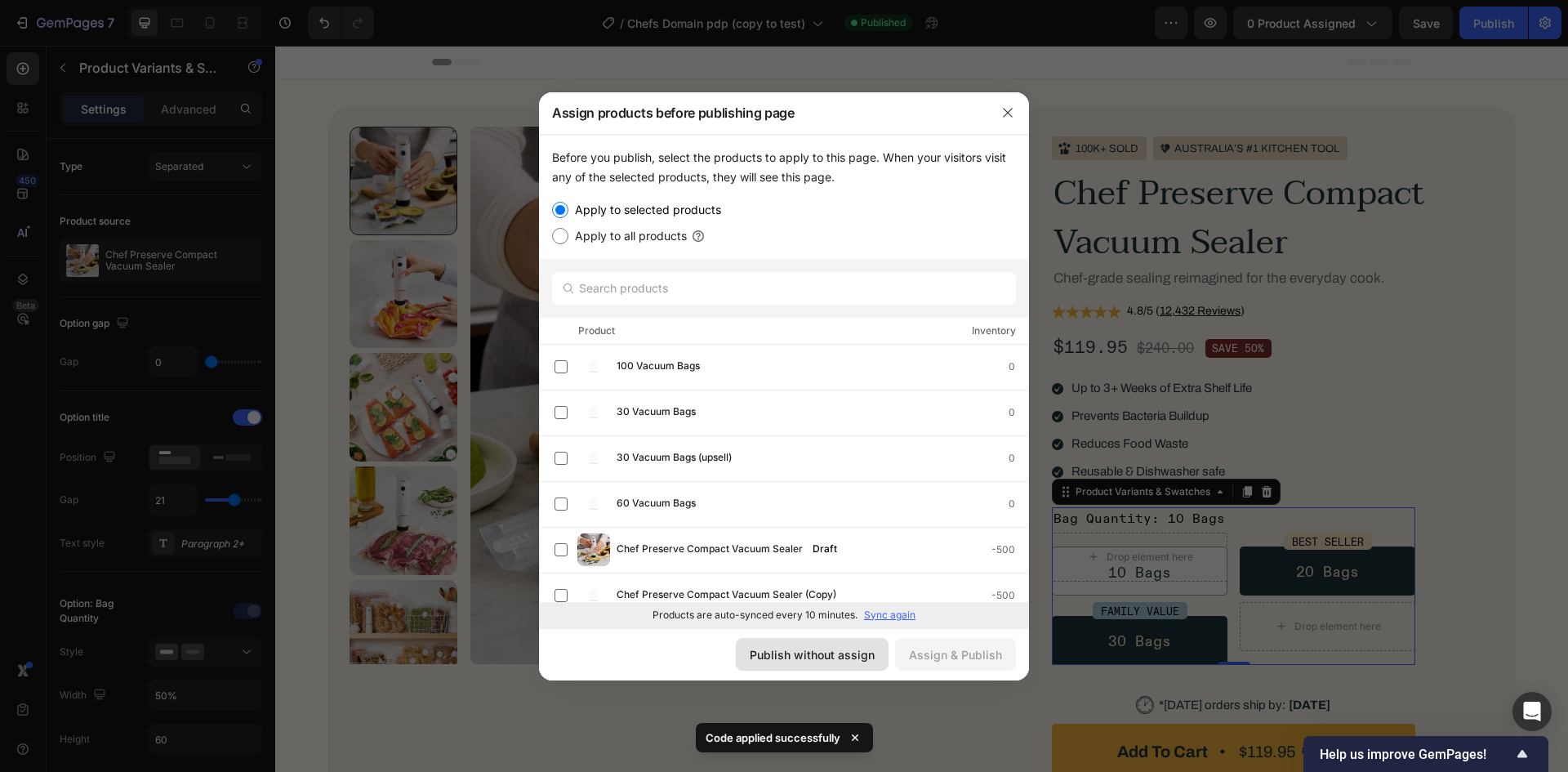
click at [812, 653] on div "Publish without assign" at bounding box center [813, 655] width 125 height 17
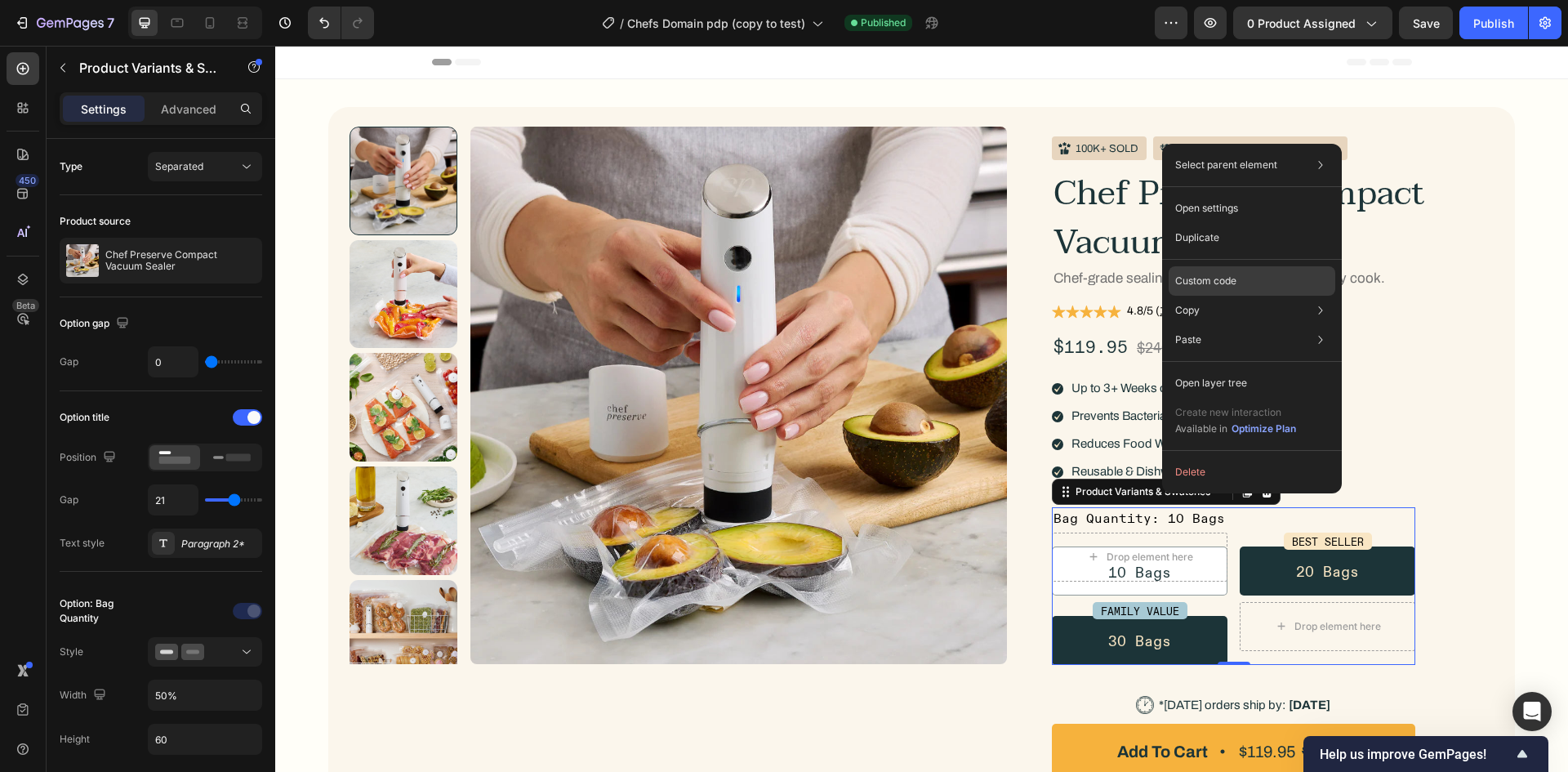
click at [1201, 280] on p "Custom code" at bounding box center [1206, 280] width 62 height 15
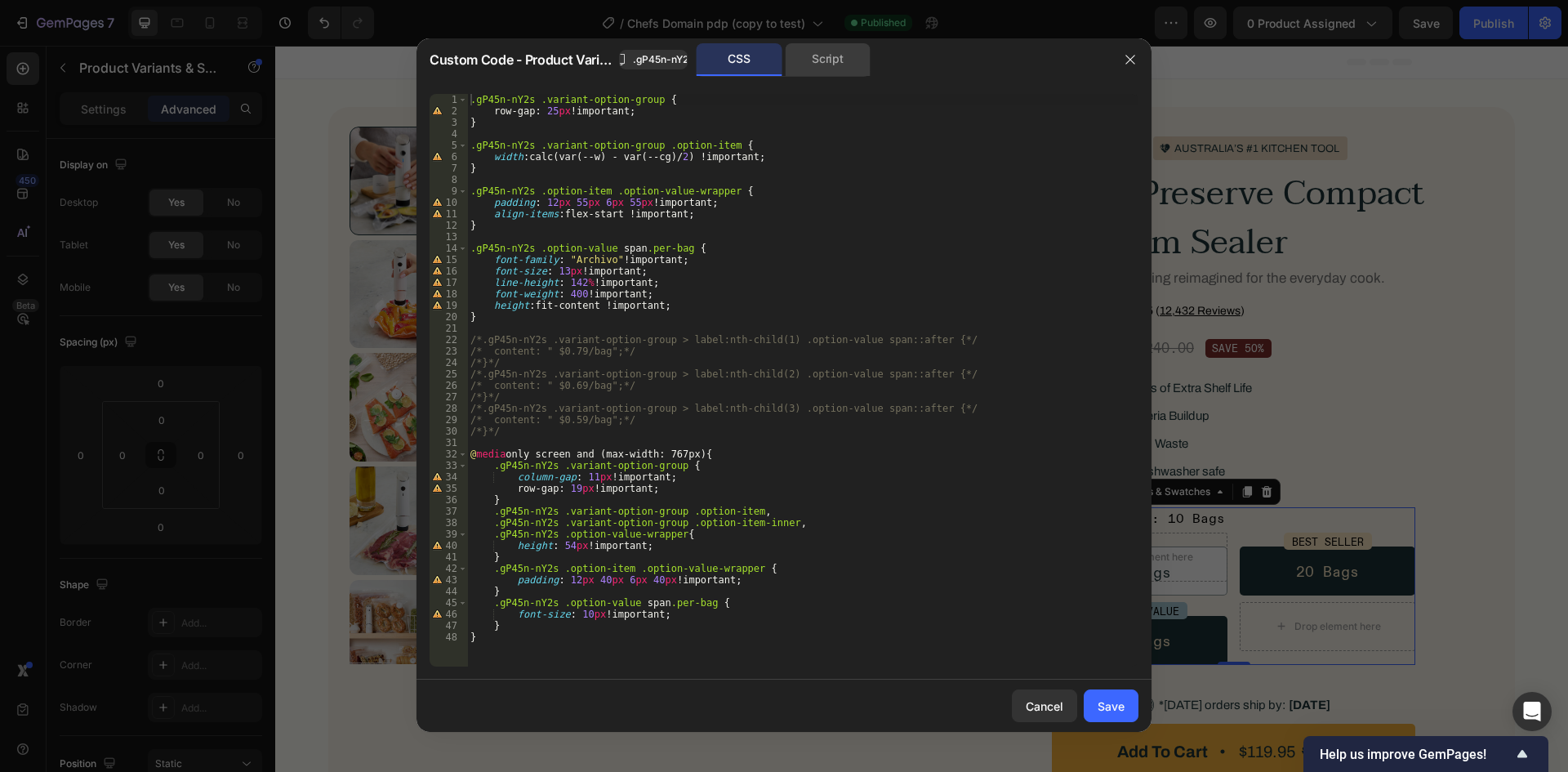
click at [842, 62] on div "Script" at bounding box center [827, 60] width 86 height 33
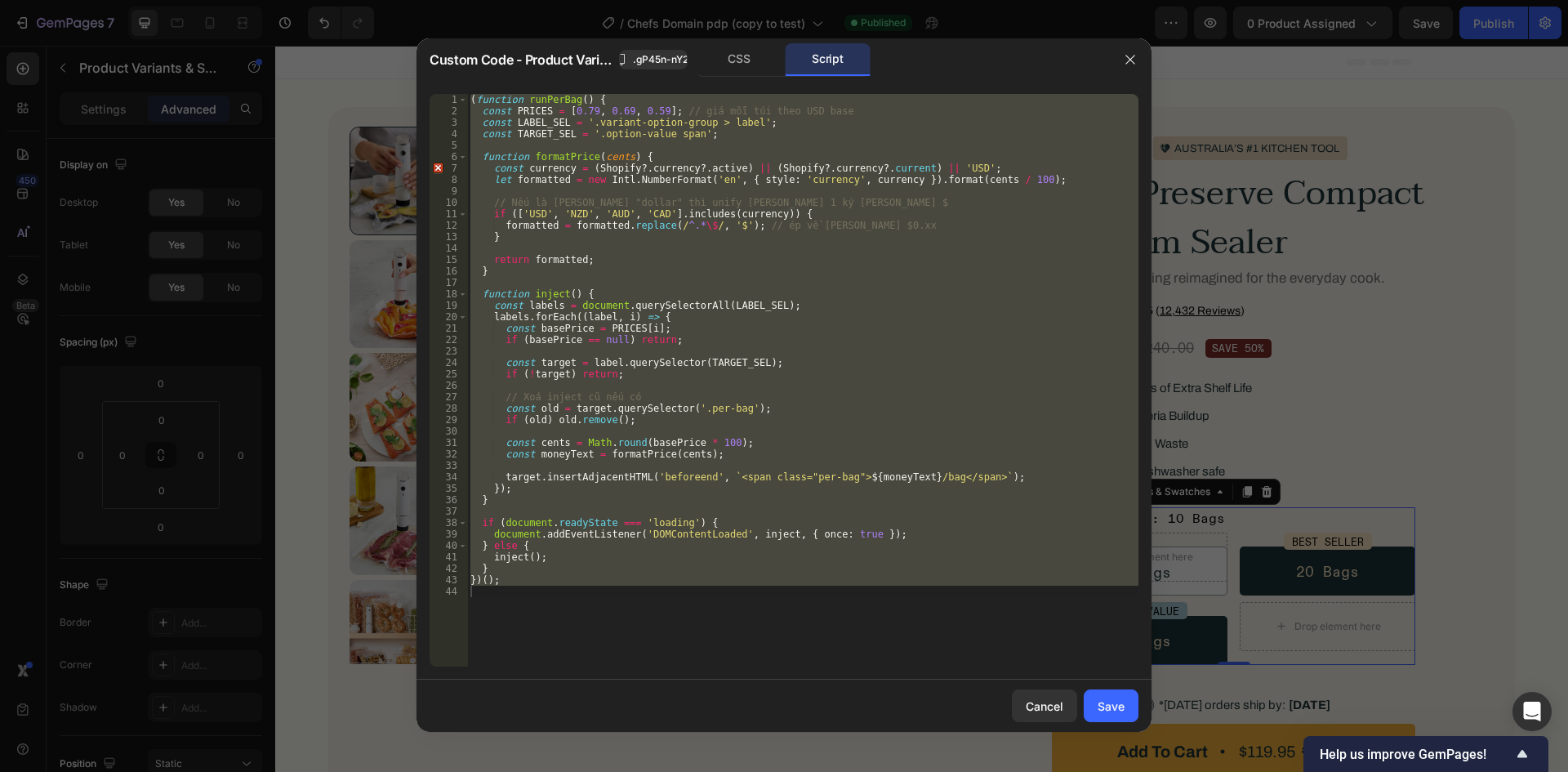
click at [849, 113] on div "( function runPerBag ( ) { const PRICES = [ 0.79 , 0.69 , 0.59 ] ; // giá mỗi t…" at bounding box center [802, 379] width 671 height 572
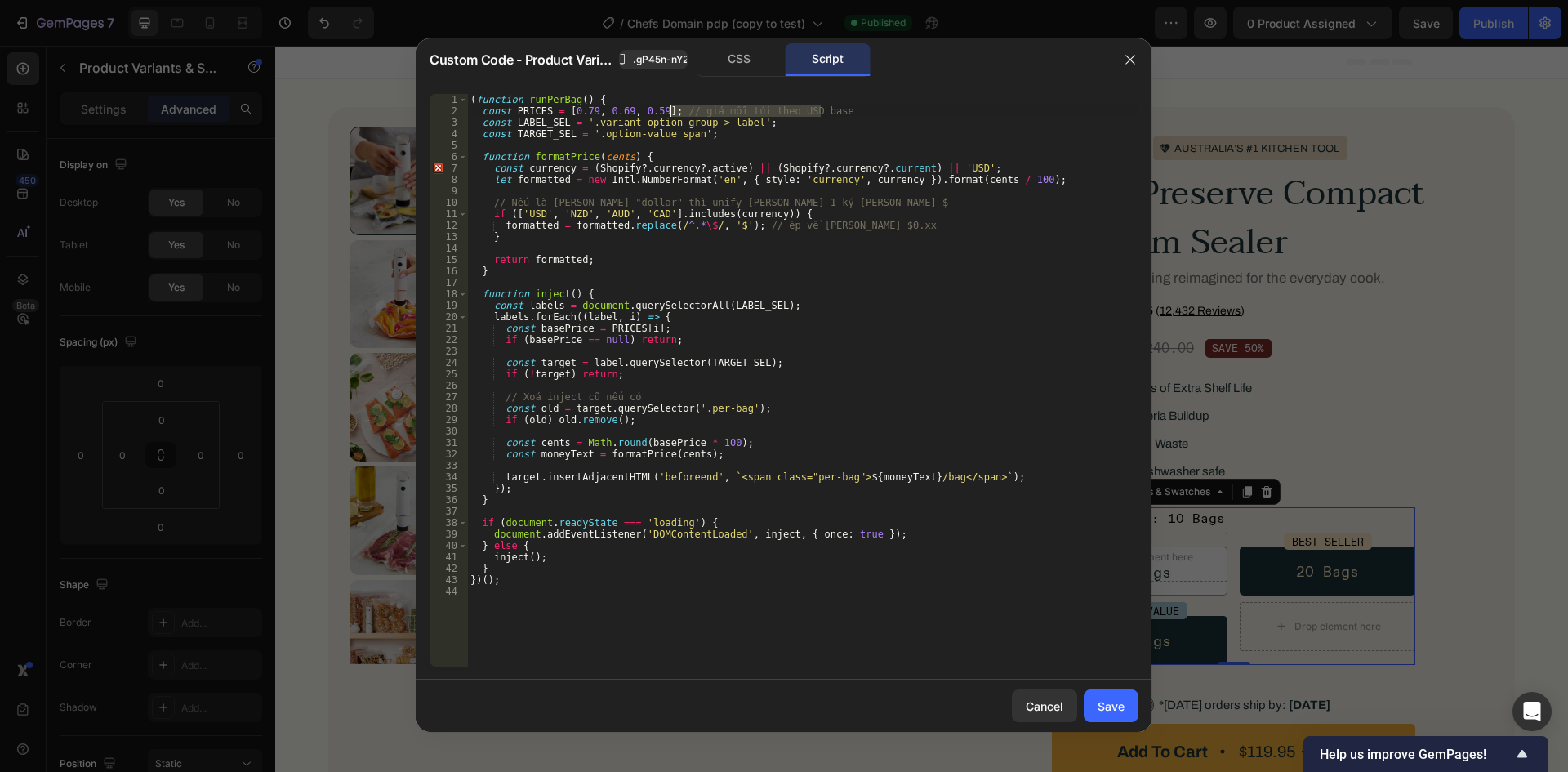
drag, startPoint x: 849, startPoint y: 112, endPoint x: 669, endPoint y: 114, distance: 180.0
click at [669, 114] on div "( function runPerBag ( ) { const PRICES = [ 0.79 , 0.69 , 0.59 ] ; // giá mỗi t…" at bounding box center [802, 392] width 671 height 596
drag, startPoint x: 791, startPoint y: 201, endPoint x: 450, endPoint y: 203, distance: 341.0
click at [450, 203] on div "const PRICES = [0.79, 0.69, 0.59]; 1 2 3 4 5 6 7 8 9 10 11 12 13 14 15 16 17 18…" at bounding box center [784, 379] width 709 height 572
type textarea "// Nếu là loại "dollar" thì unify thành 1 ký hiệu $"
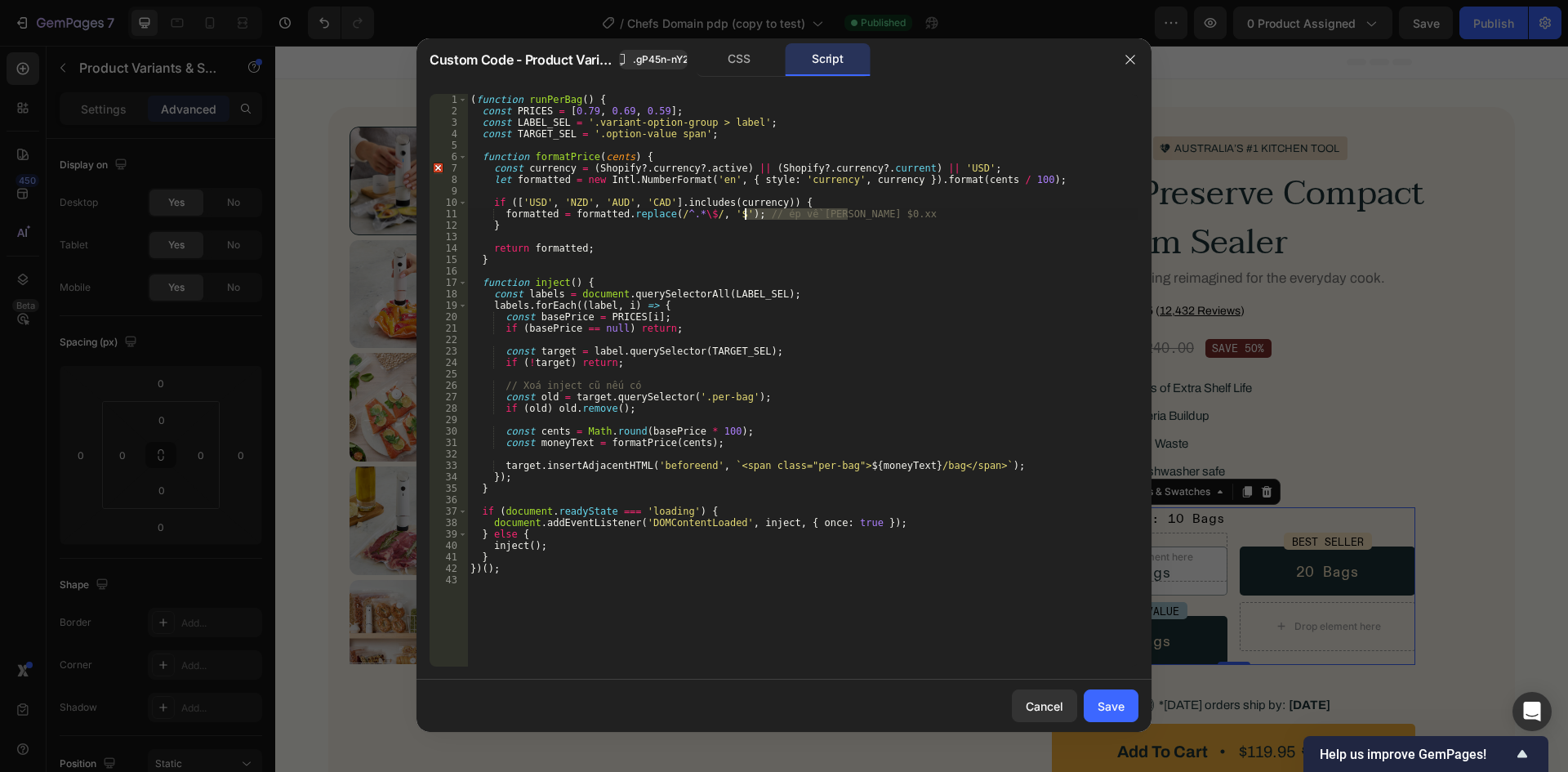
drag, startPoint x: 856, startPoint y: 215, endPoint x: 743, endPoint y: 215, distance: 113.0
click at [743, 215] on div "( function runPerBag ( ) { const PRICES = [ 0.79 , 0.69 , 0.59 ] ; const LABEL_…" at bounding box center [802, 392] width 671 height 596
click at [809, 254] on div "( function runPerBag ( ) { const PRICES = [ 0.79 , 0.69 , 0.59 ] ; const LABEL_…" at bounding box center [802, 392] width 671 height 596
type textarea "return formatted;"
click at [1103, 696] on button "Save" at bounding box center [1110, 706] width 55 height 33
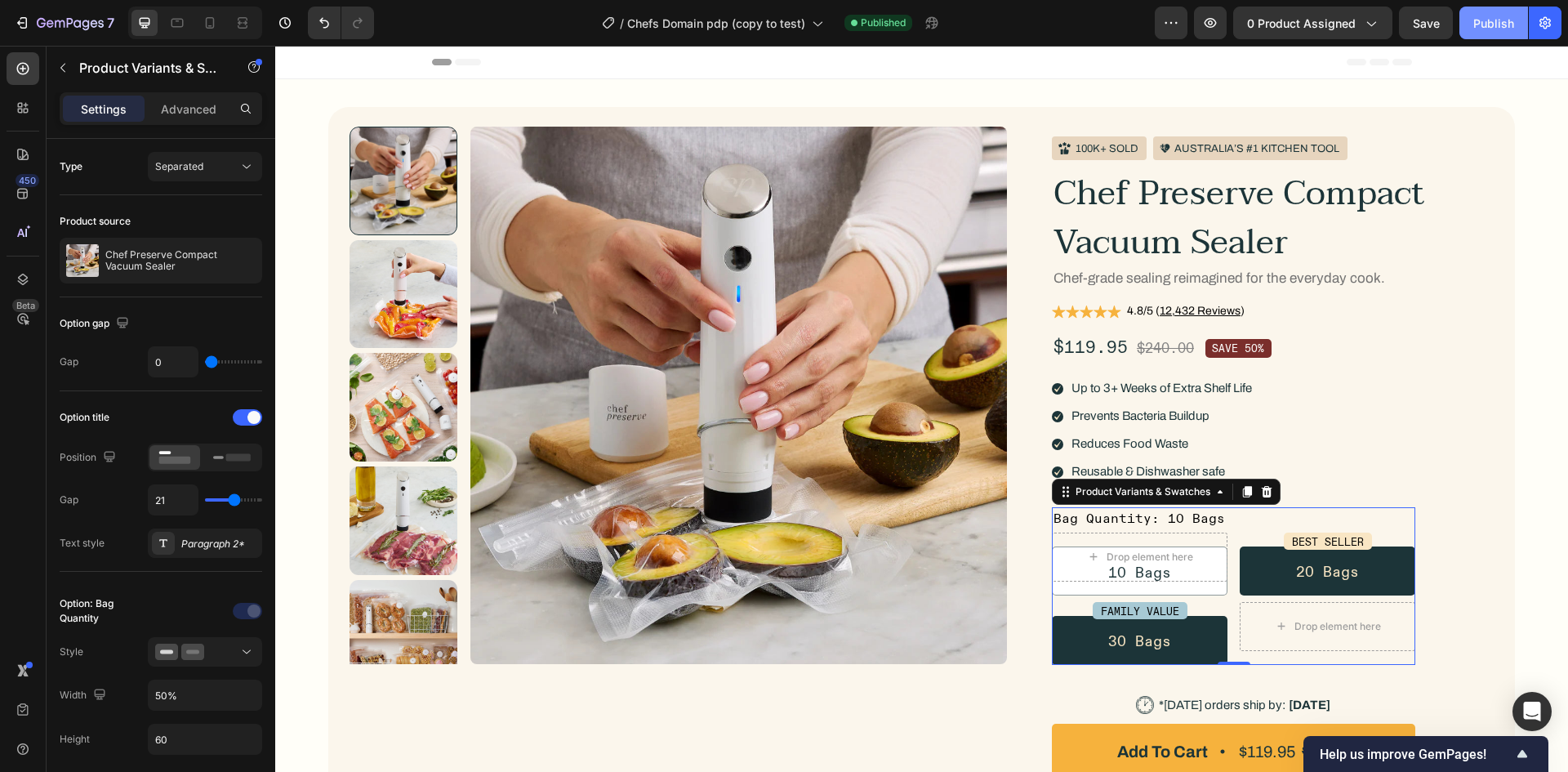
click at [1470, 25] on button "Publish" at bounding box center [1493, 23] width 69 height 33
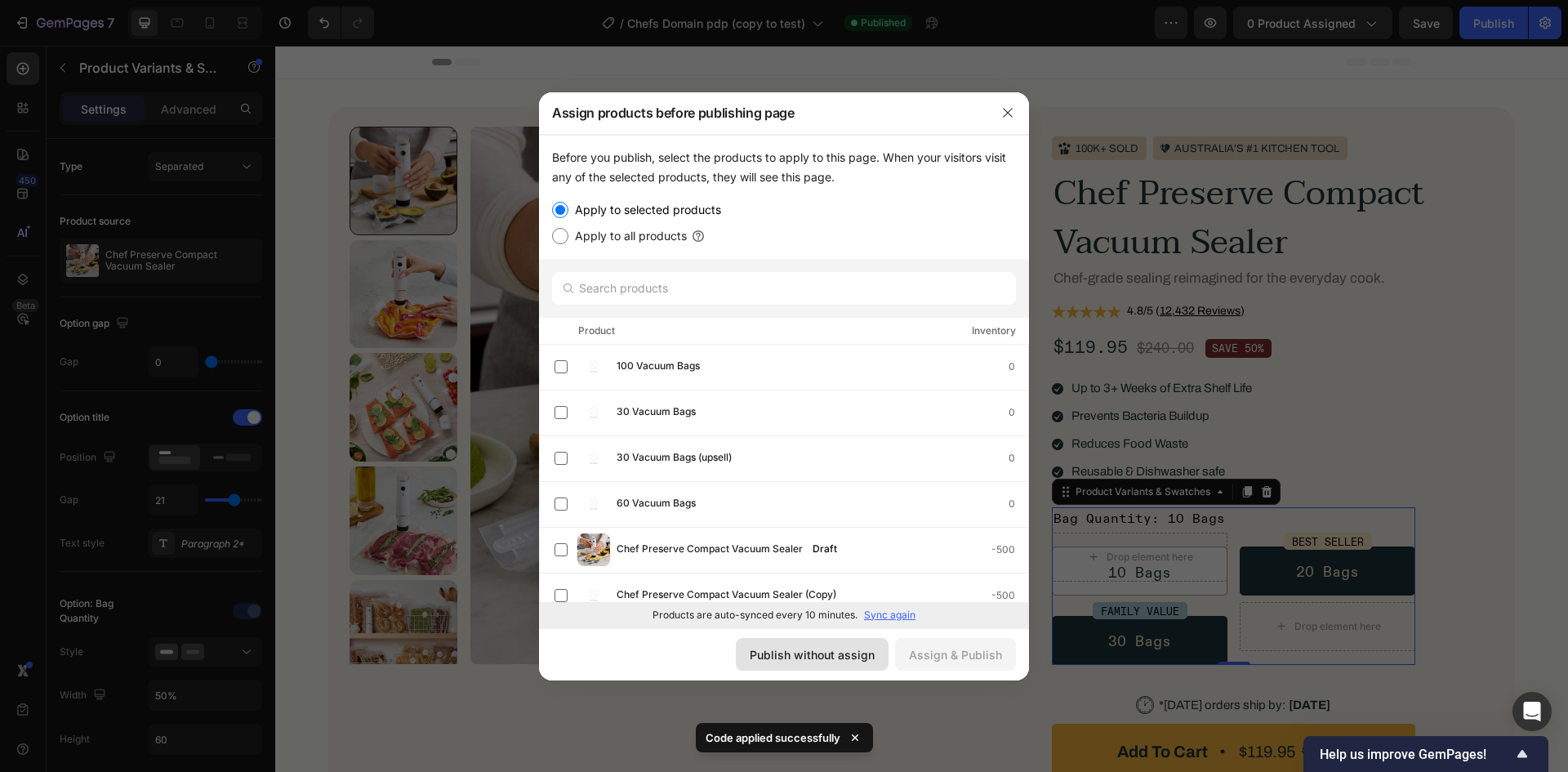
click at [805, 663] on button "Publish without assign" at bounding box center [813, 655] width 153 height 33
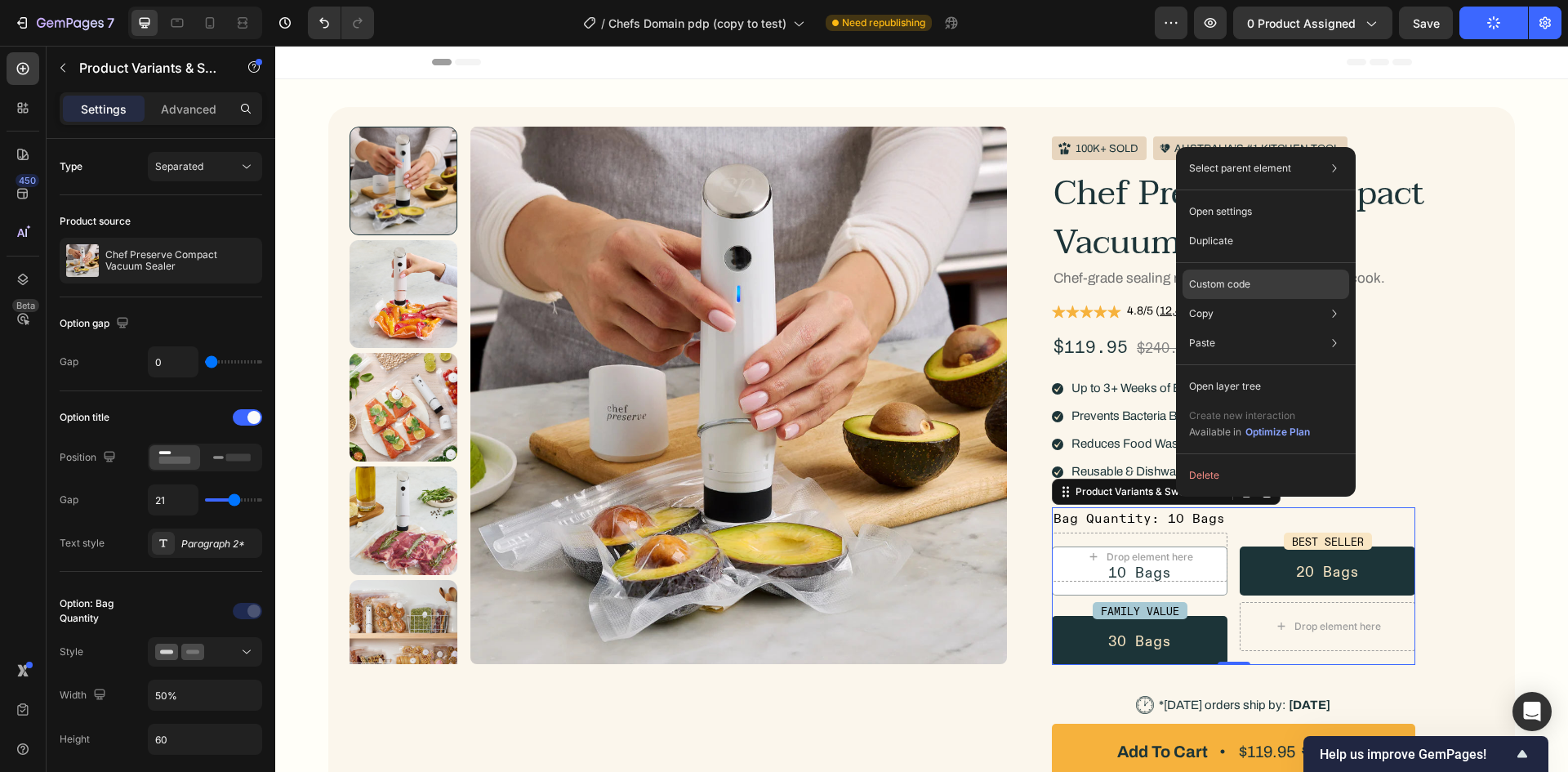
click at [1217, 289] on p "Custom code" at bounding box center [1220, 284] width 62 height 15
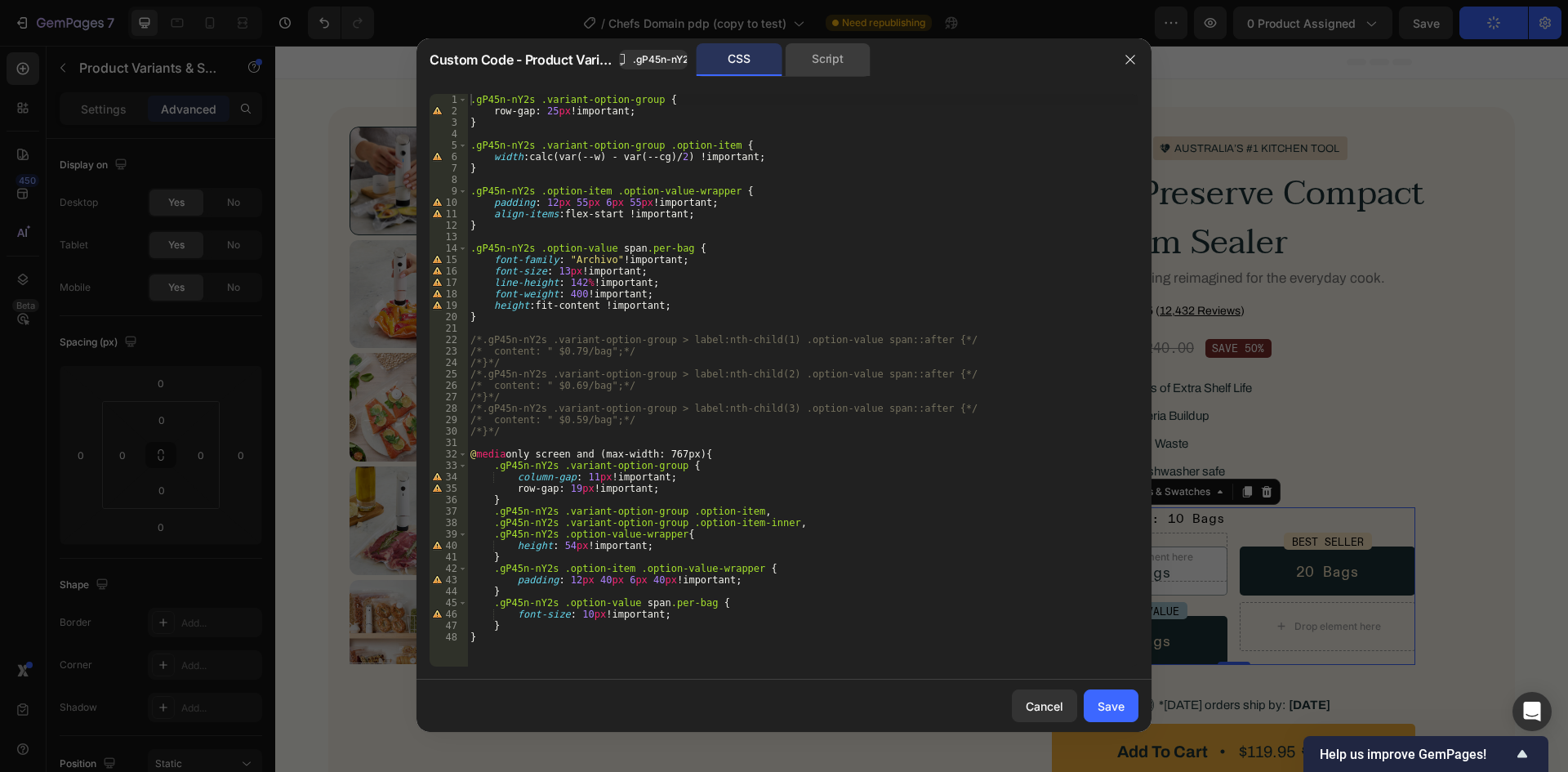
click at [820, 76] on div "Script" at bounding box center [827, 60] width 86 height 33
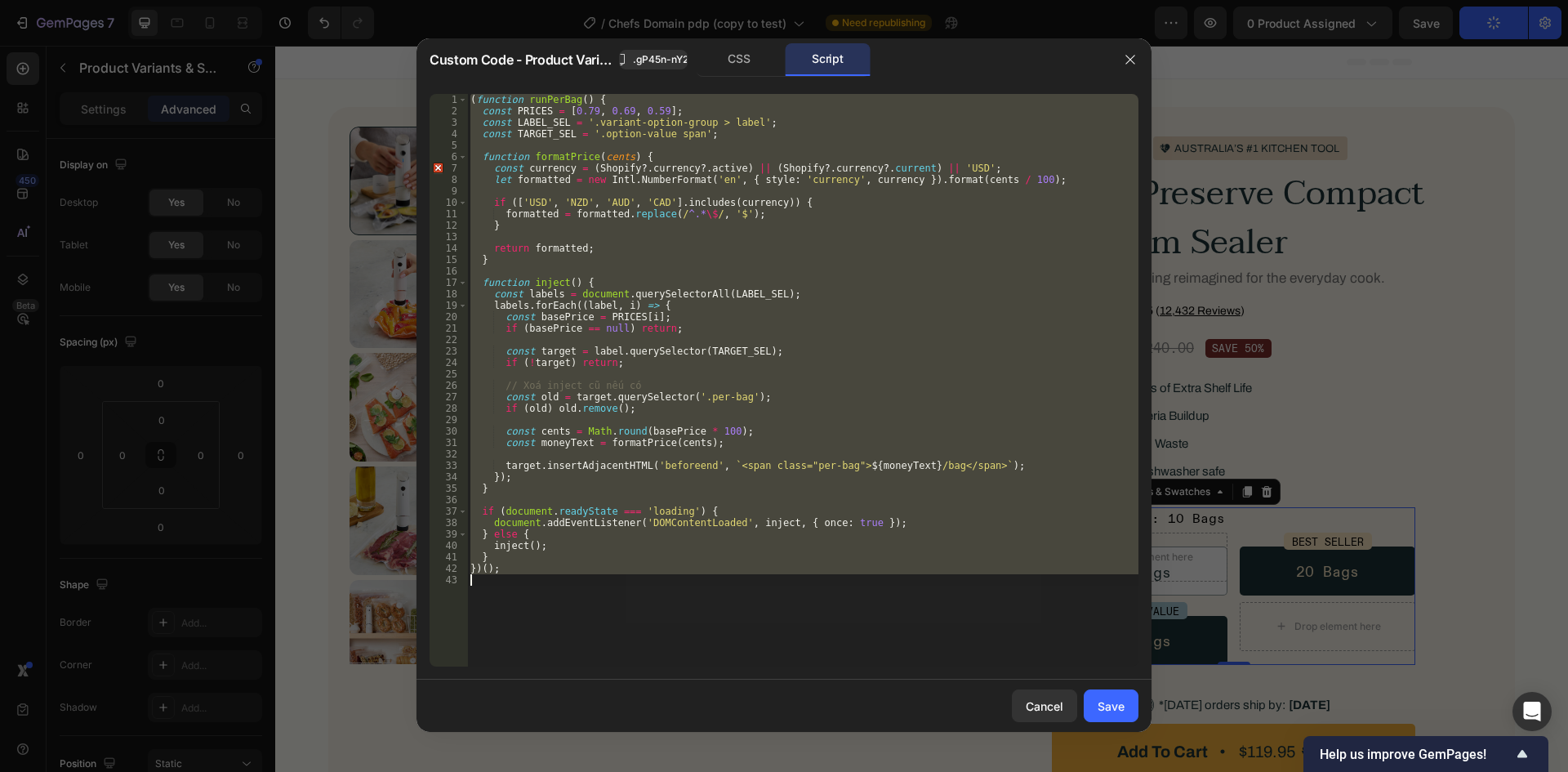
click at [637, 385] on div "( function runPerBag ( ) { const PRICES = [ 0.79 , 0.69 , 0.59 ] ; const LABEL_…" at bounding box center [802, 379] width 671 height 572
type textarea "// Xoá inject cũ nếu có"
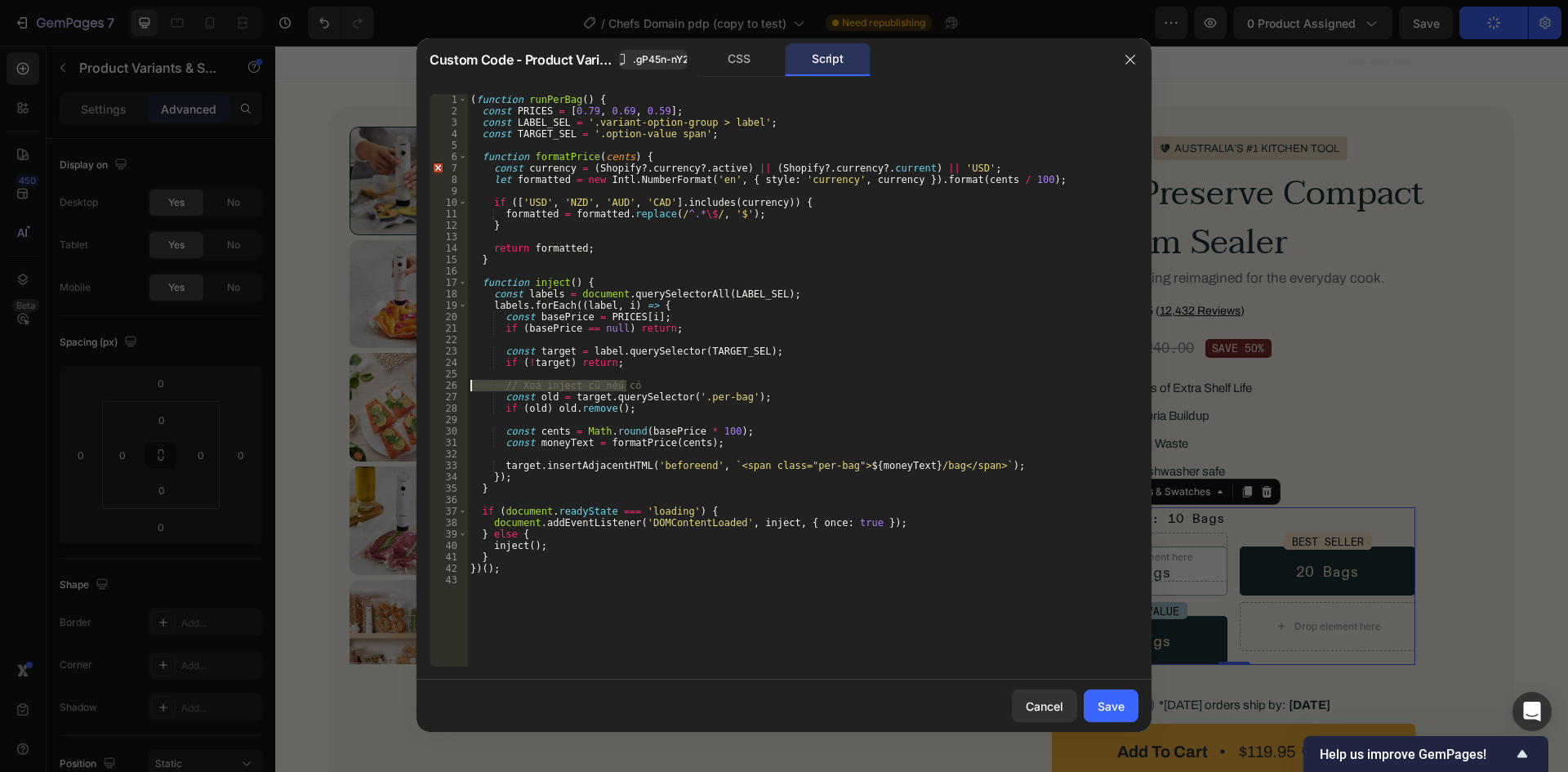
drag, startPoint x: 645, startPoint y: 383, endPoint x: 422, endPoint y: 384, distance: 223.0
click at [422, 384] on div "// Xoá inject cũ nếu có 1 2 3 4 5 6 7 8 9 10 11 12 13 14 15 16 17 18 19 20 21 2…" at bounding box center [784, 380] width 735 height 599
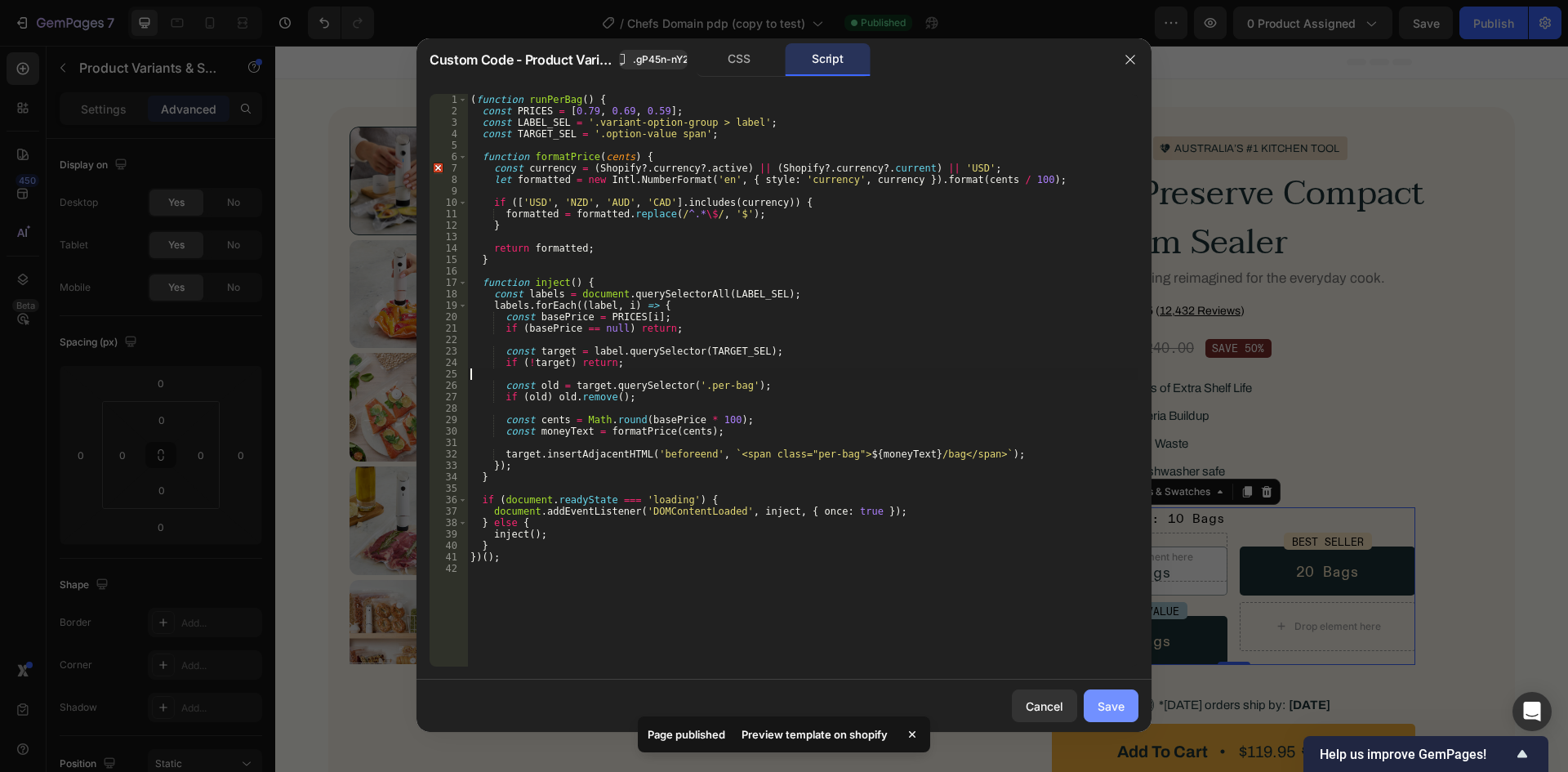
click at [1109, 705] on div "Save" at bounding box center [1110, 706] width 27 height 17
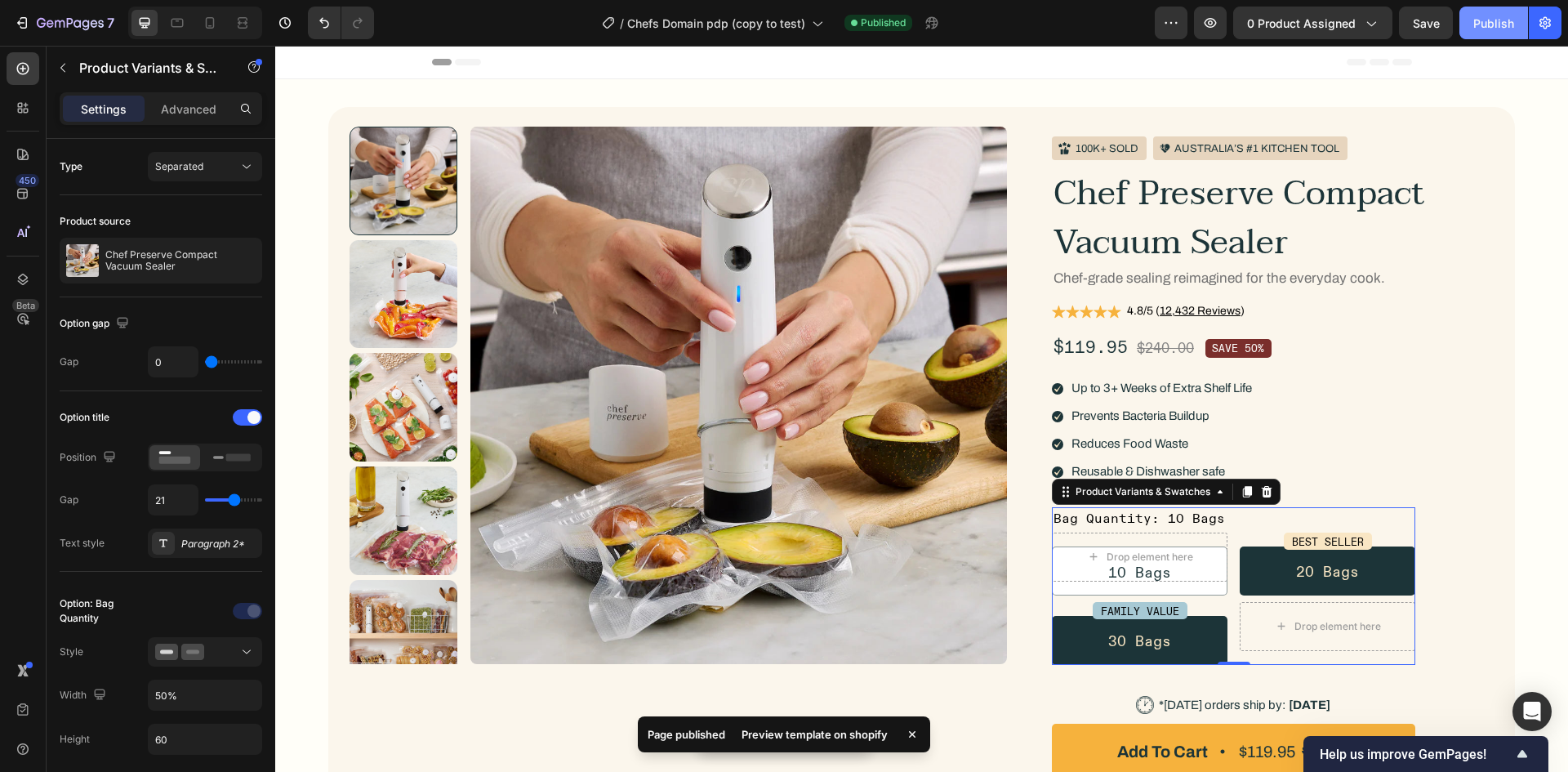
click at [1474, 17] on div "Publish" at bounding box center [1493, 23] width 41 height 17
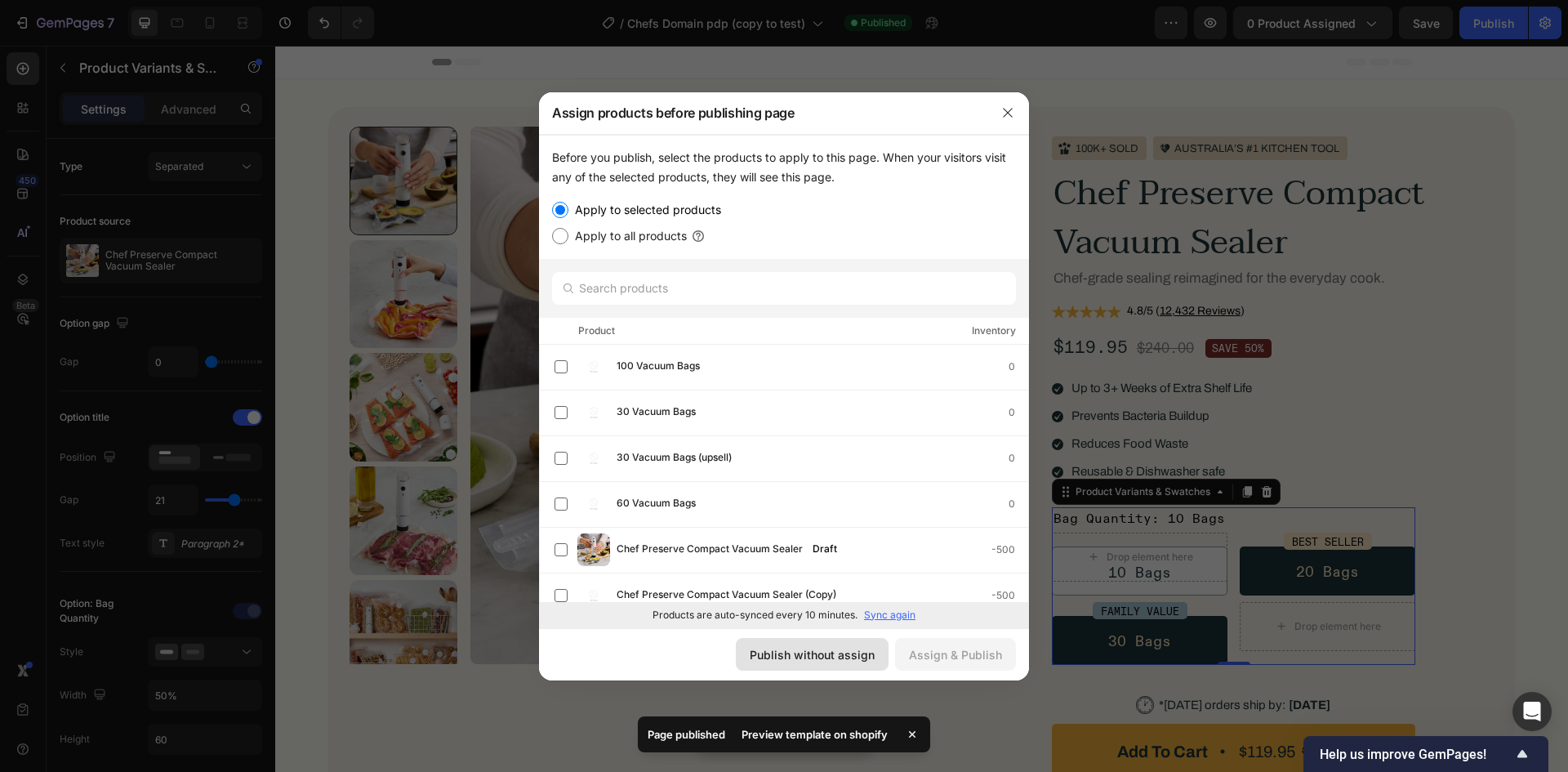
click at [805, 660] on div "Publish without assign" at bounding box center [813, 655] width 125 height 17
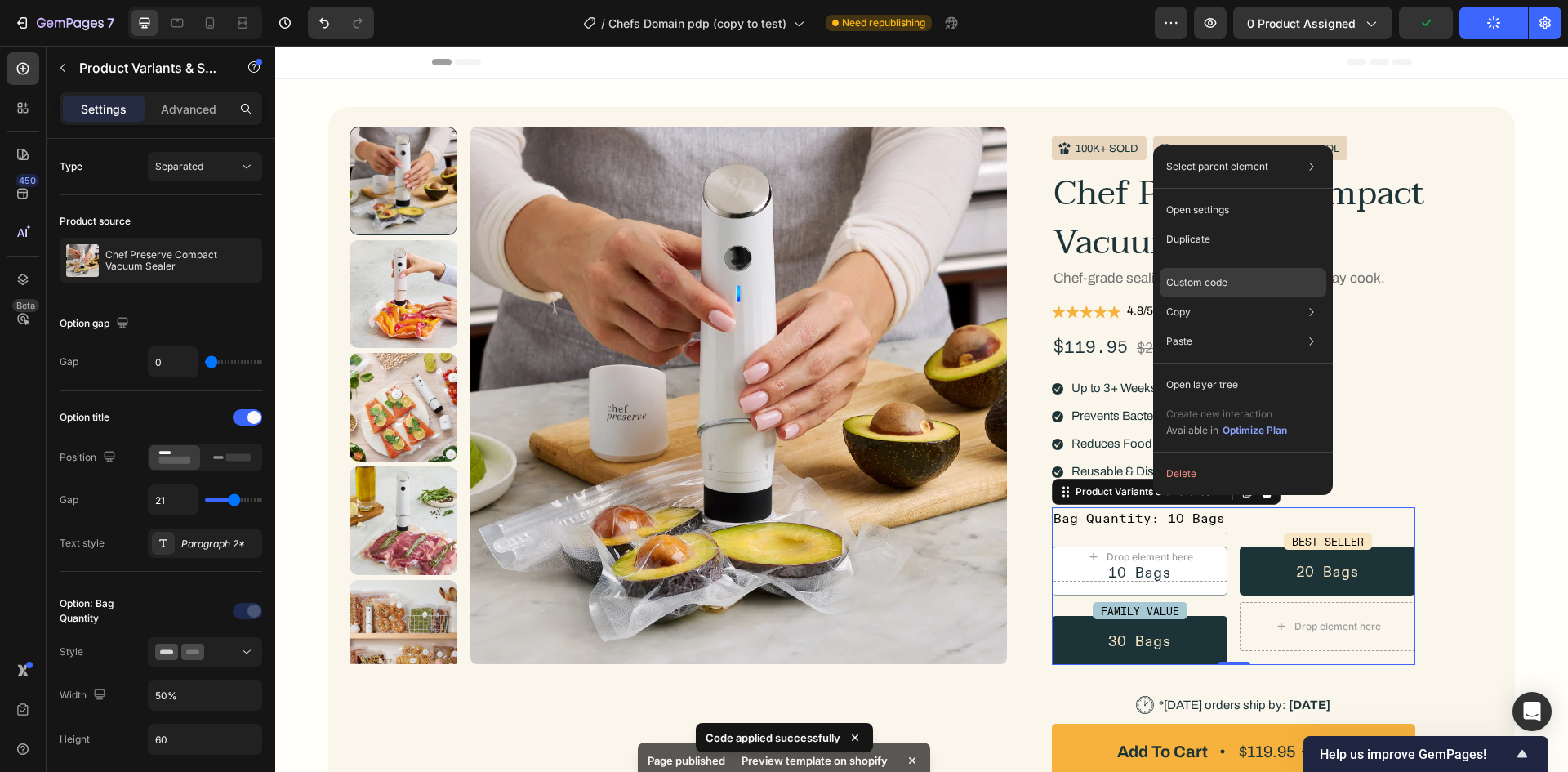
click at [1194, 283] on p "Custom code" at bounding box center [1196, 282] width 62 height 15
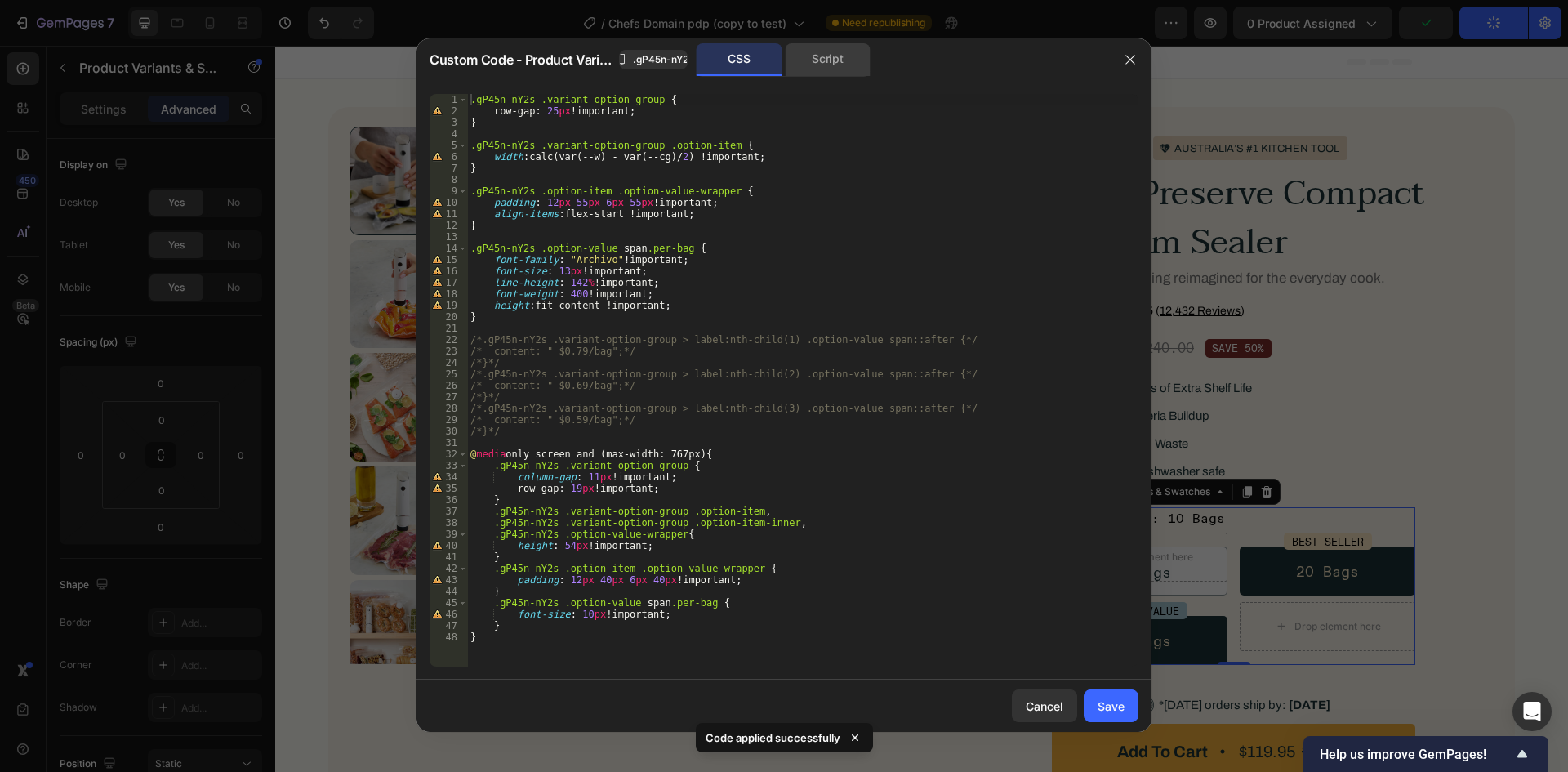
click at [825, 75] on div "Script" at bounding box center [827, 60] width 86 height 33
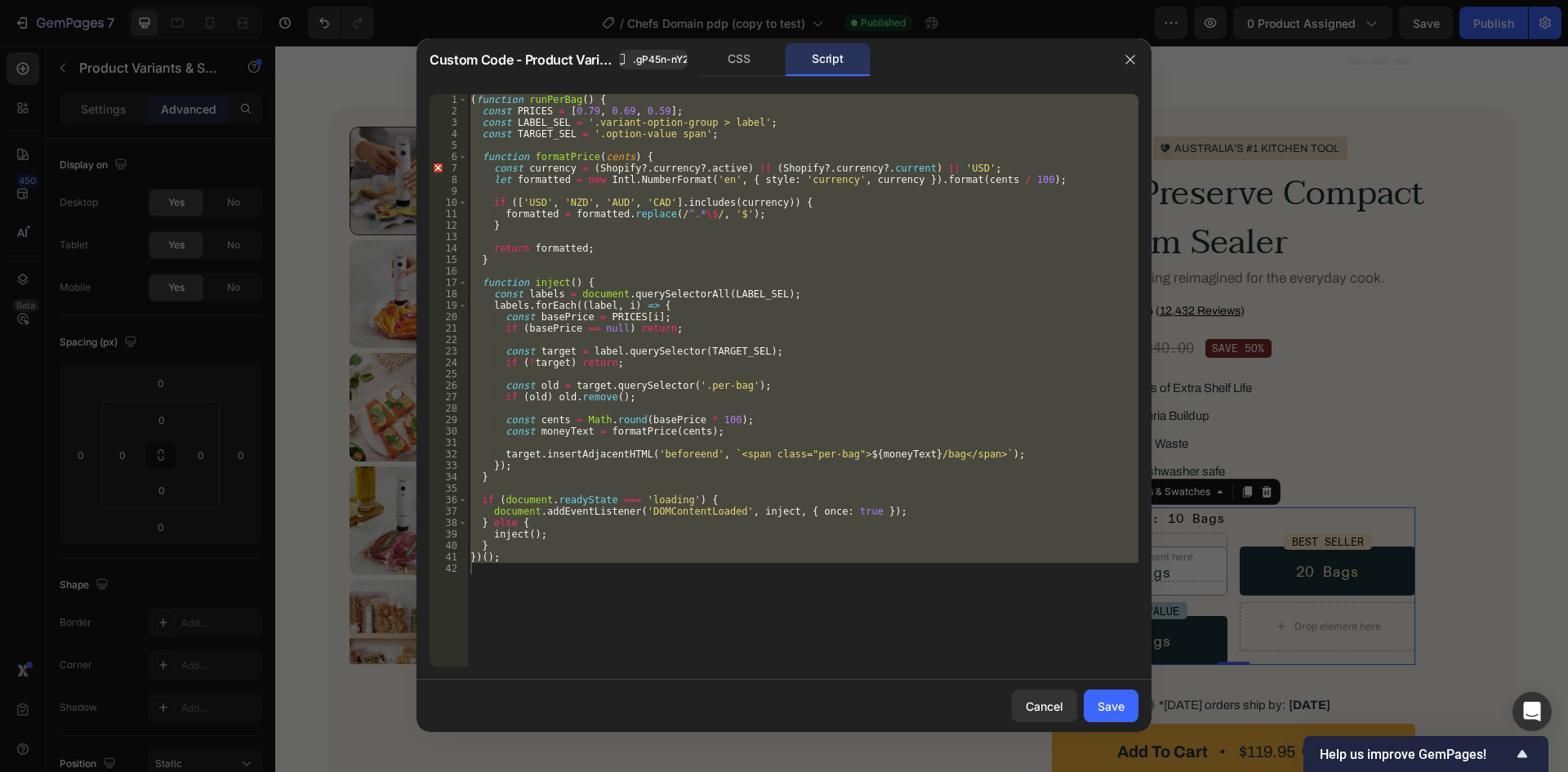
click at [603, 111] on div "( function runPerBag ( ) { const PRICES = [ 0.79 , 0.69 , 0.59 ] ; const LABEL_…" at bounding box center [802, 379] width 671 height 572
type textarea "const PRICES = [0.79, 0.69, 0.59];"
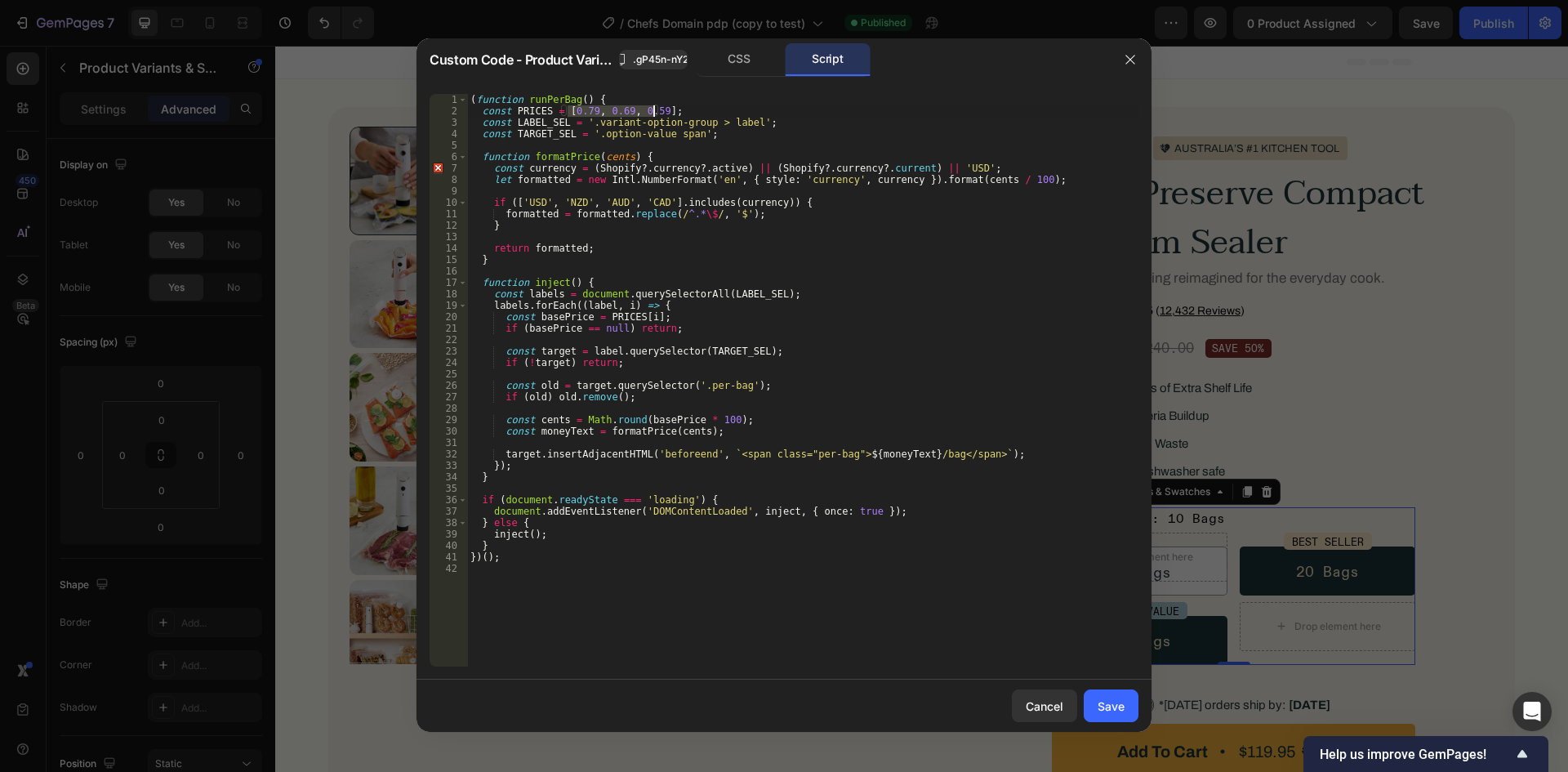
drag, startPoint x: 567, startPoint y: 113, endPoint x: 652, endPoint y: 113, distance: 85.0
click at [652, 113] on div "( function runPerBag ( ) { const PRICES = [ 0.79 , 0.69 , 0.59 ] ; const LABEL_…" at bounding box center [802, 392] width 671 height 596
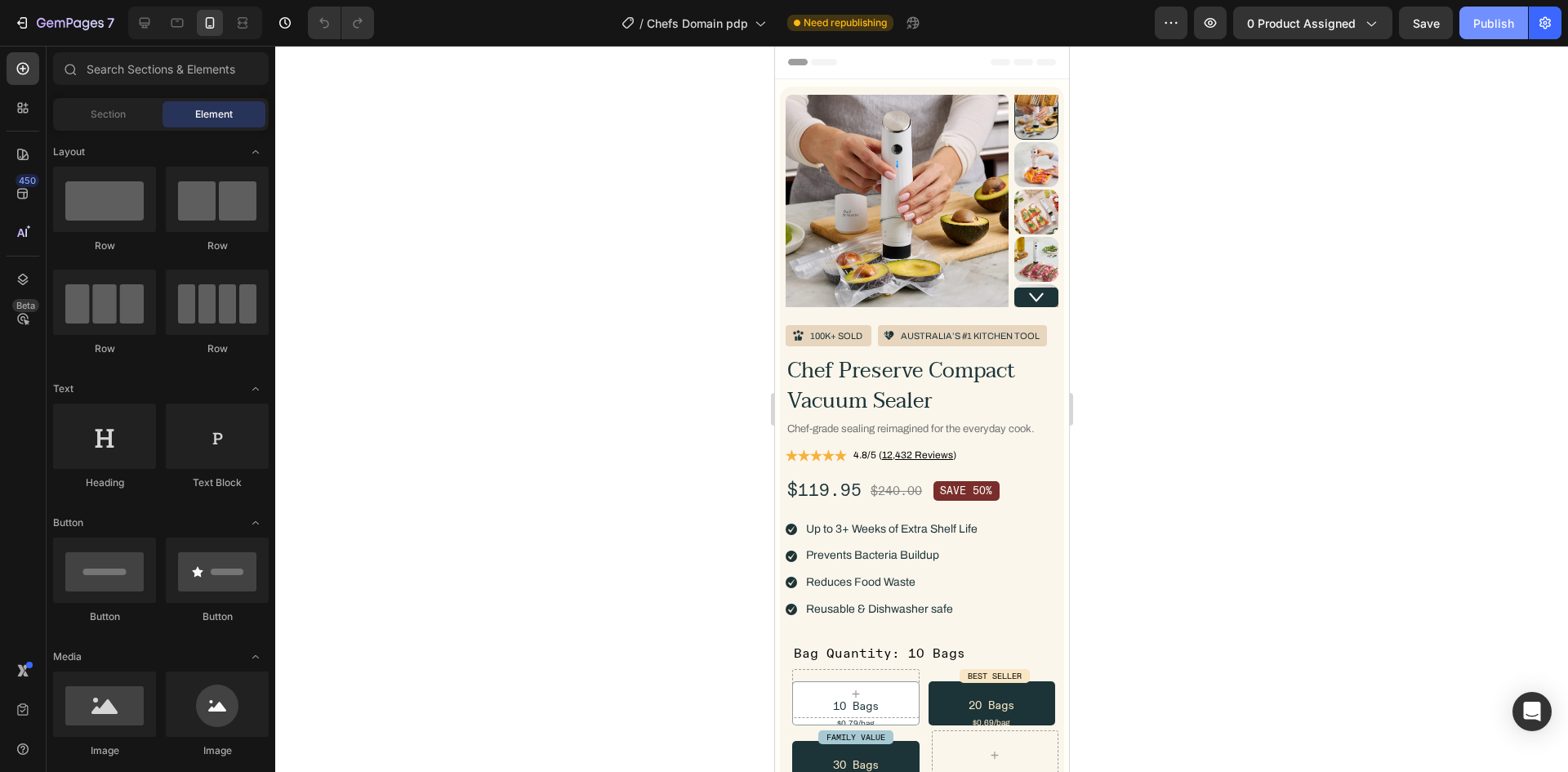
click at [1481, 12] on button "Publish" at bounding box center [1493, 23] width 69 height 33
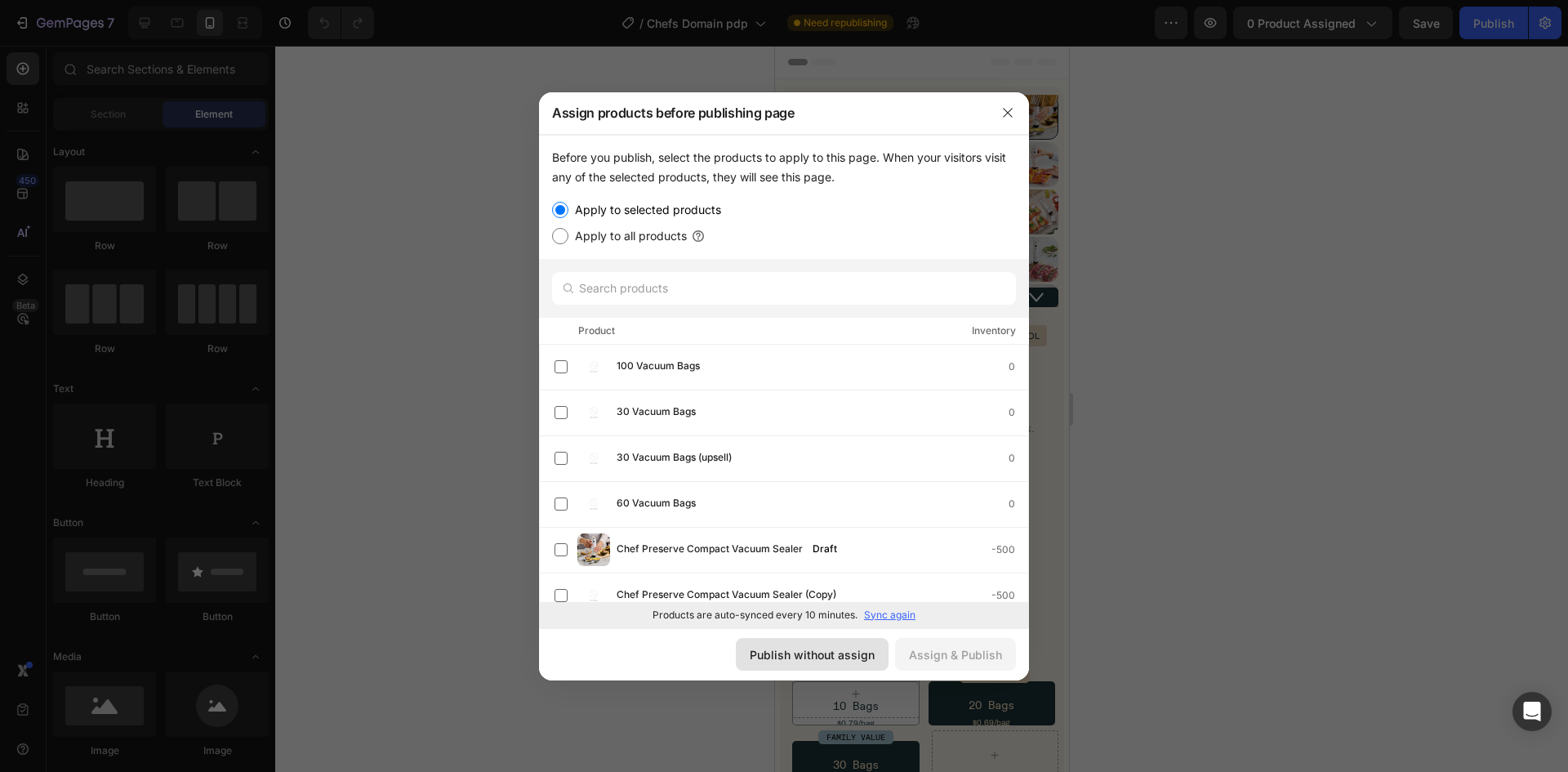
click at [837, 650] on div "Publish without assign" at bounding box center [813, 655] width 125 height 17
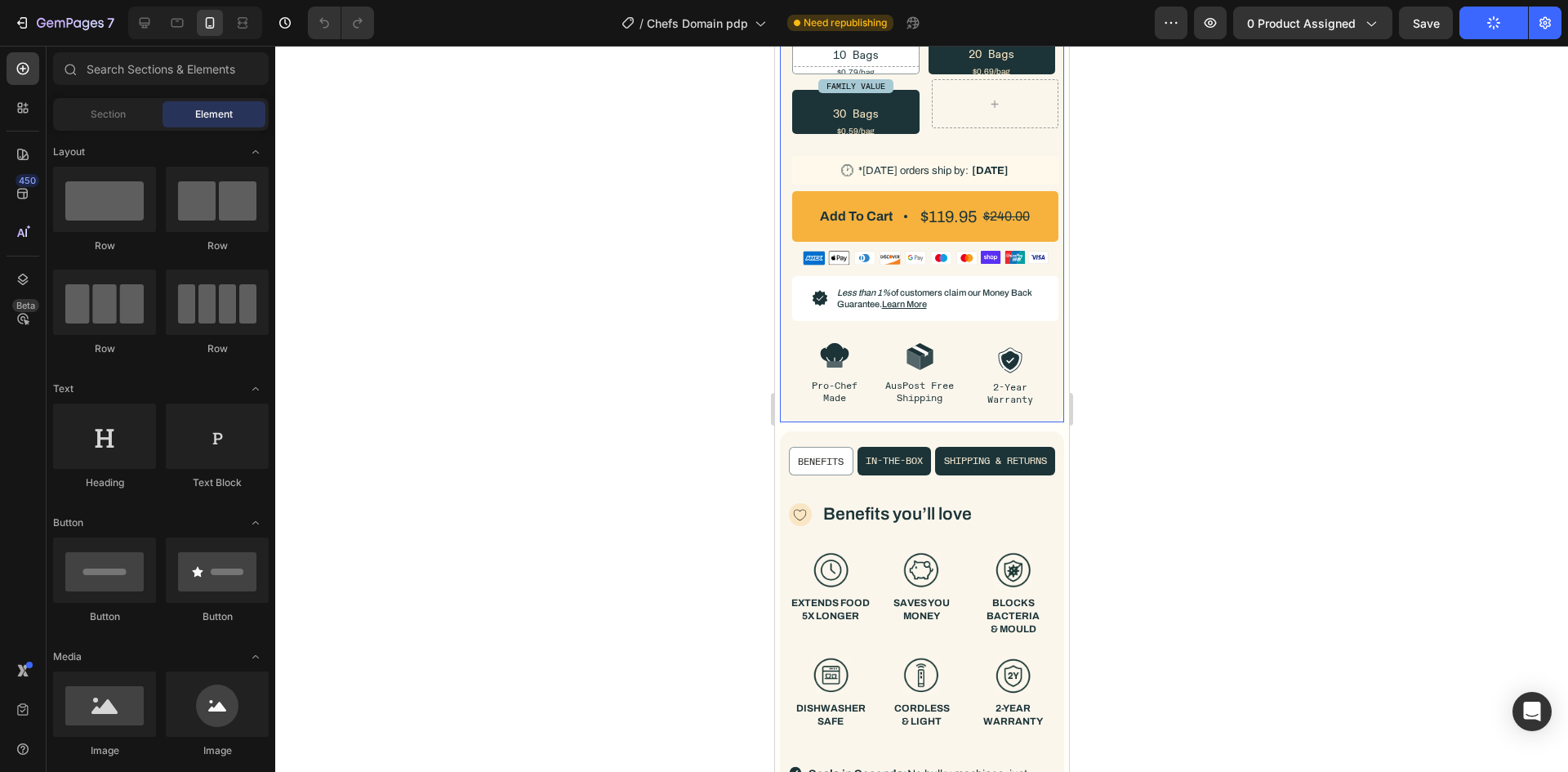
scroll to position [654, 0]
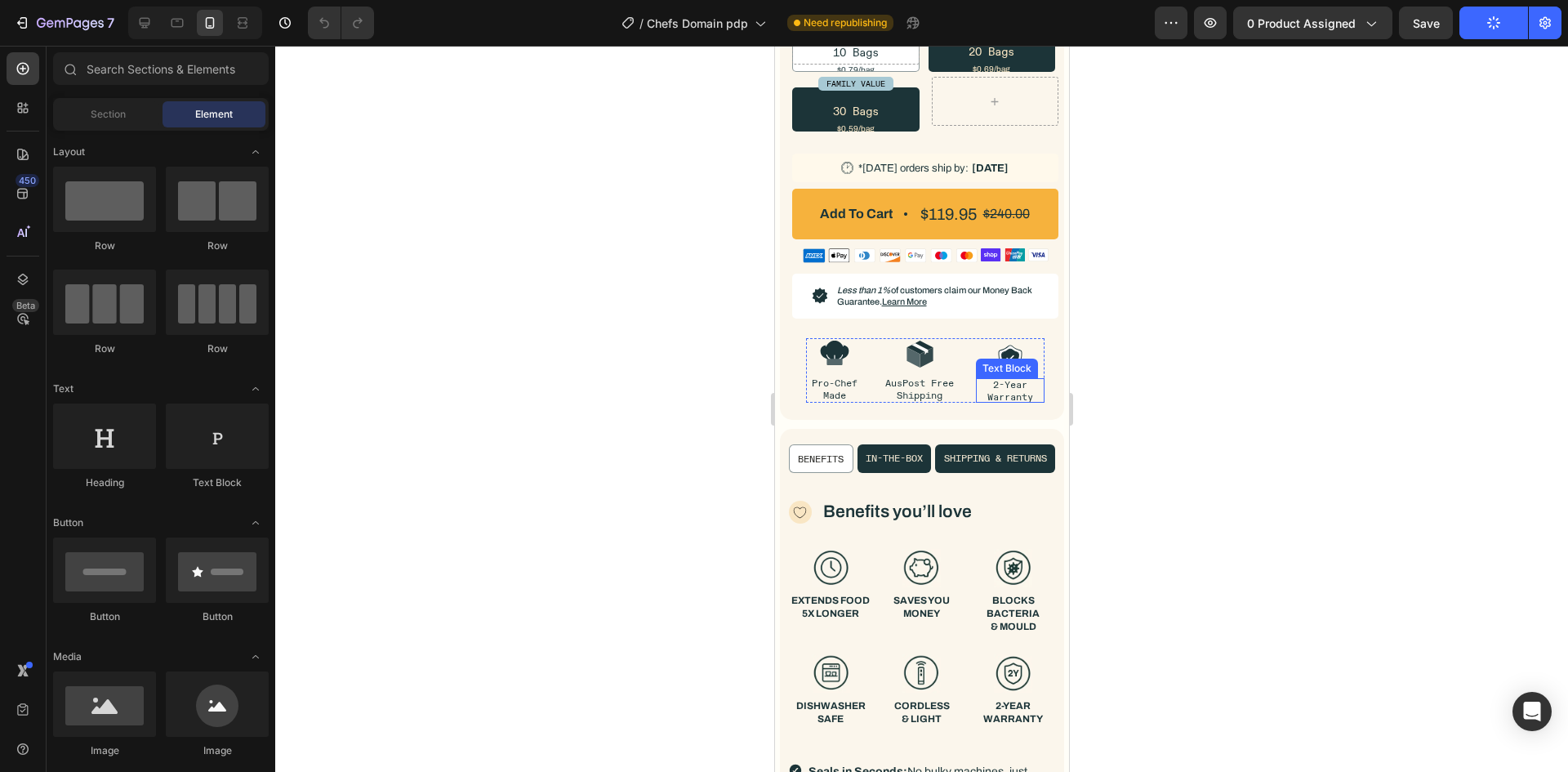
click at [1018, 403] on p "2-Year Warranty" at bounding box center [1009, 391] width 69 height 24
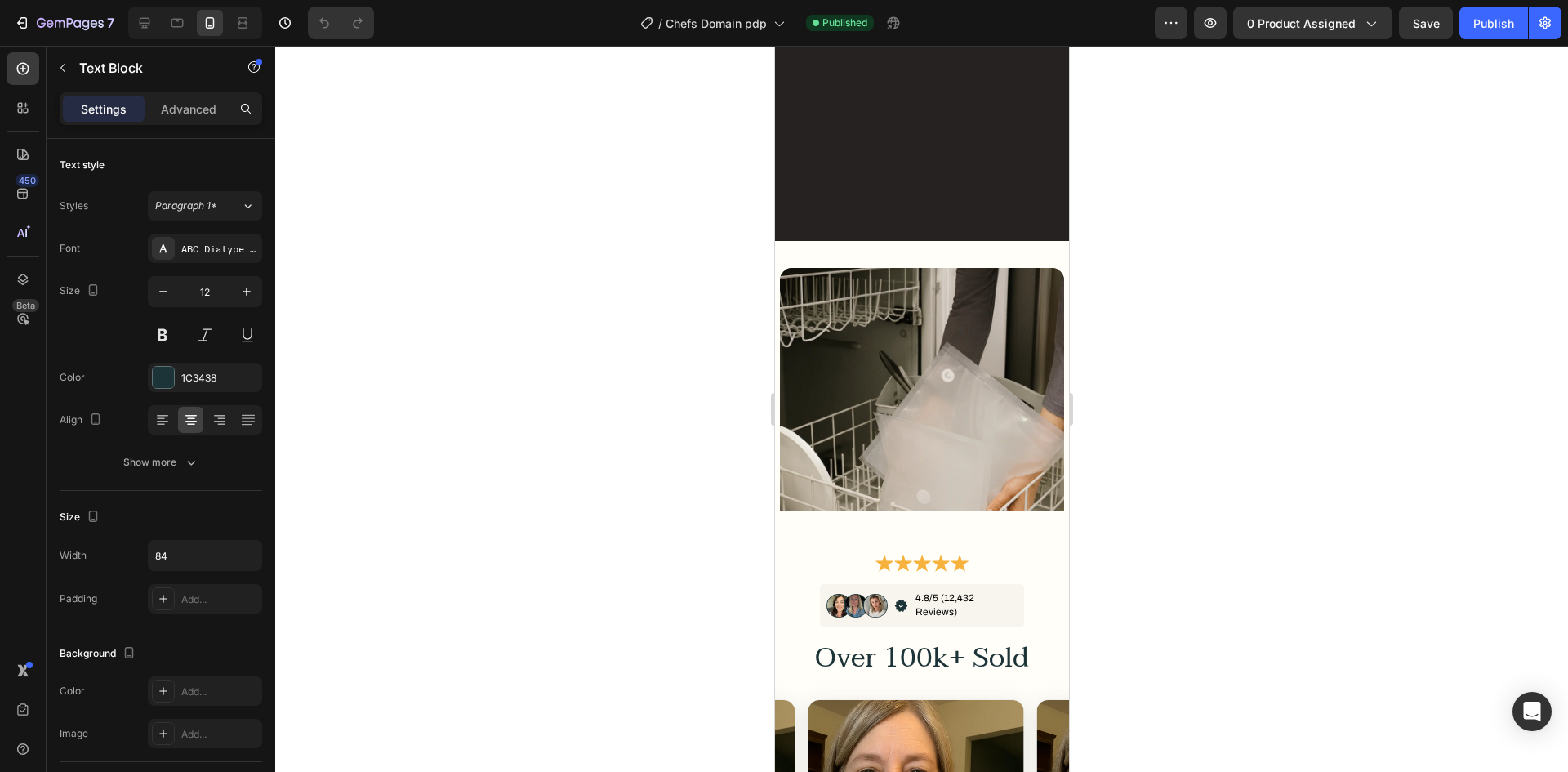
scroll to position [7104, 0]
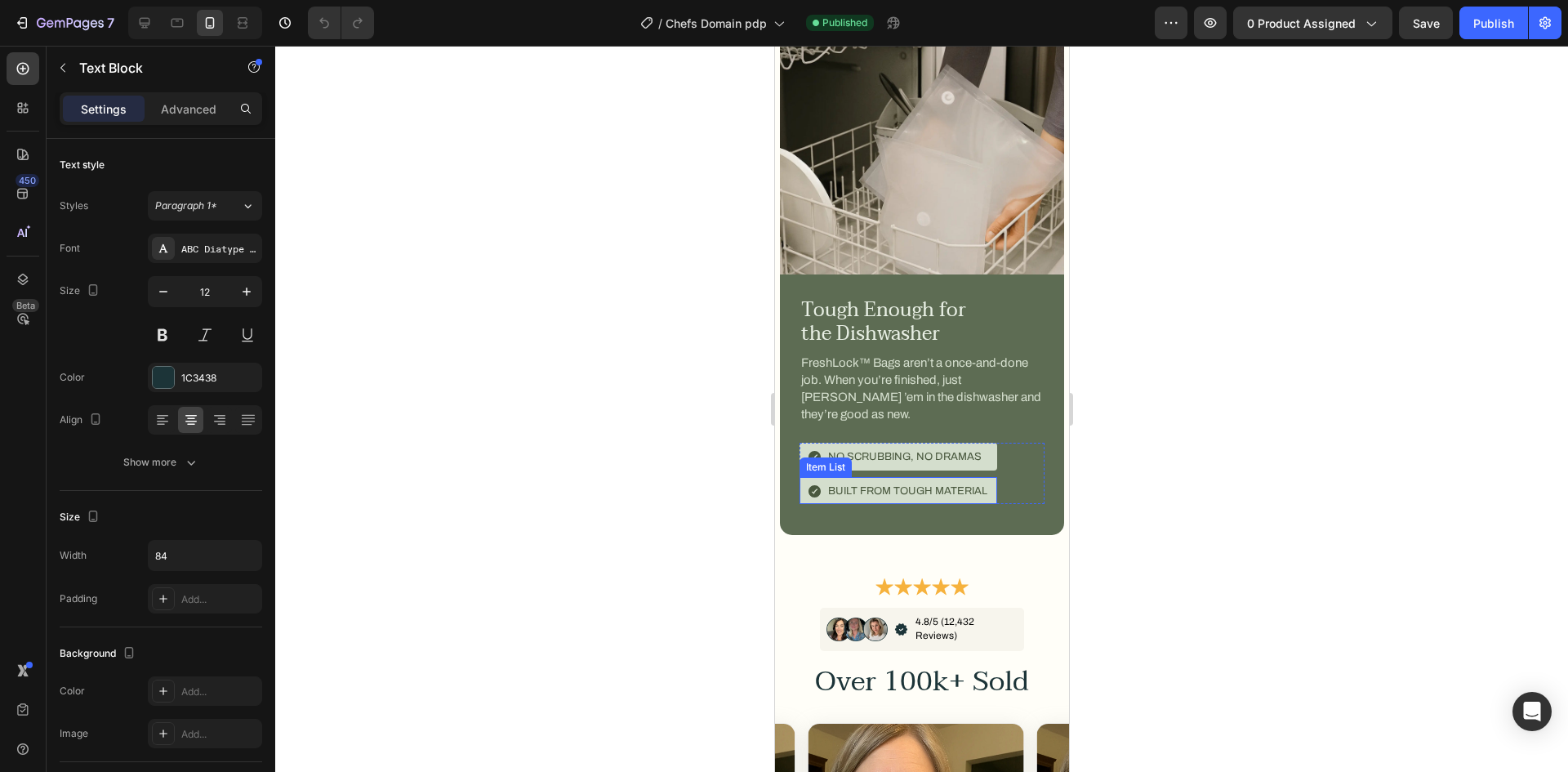
click at [935, 485] on span "Built from tough material" at bounding box center [906, 491] width 159 height 11
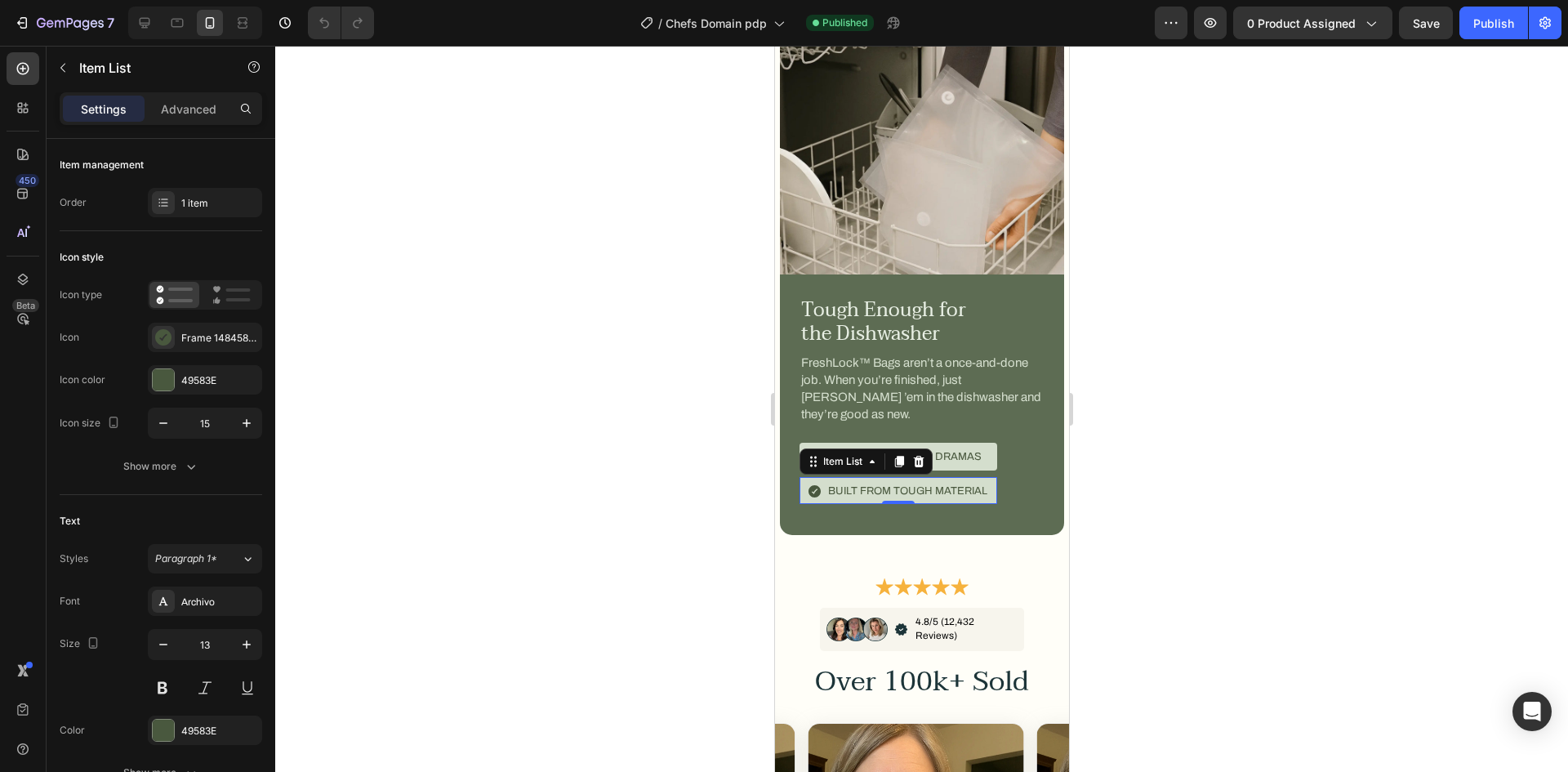
click at [1199, 299] on div at bounding box center [921, 409] width 1293 height 726
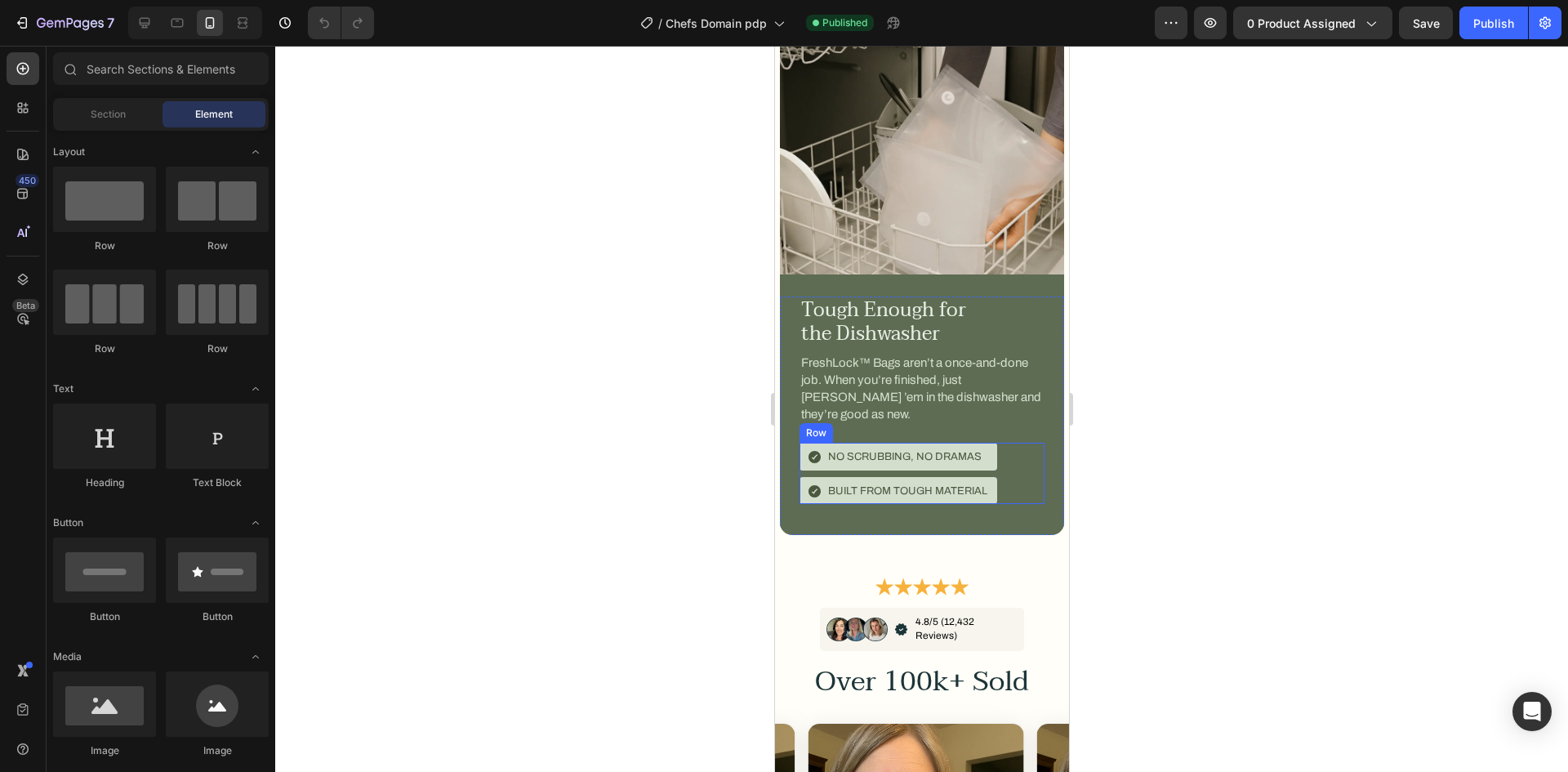
click at [874, 485] on span "Built from tough material" at bounding box center [906, 491] width 159 height 11
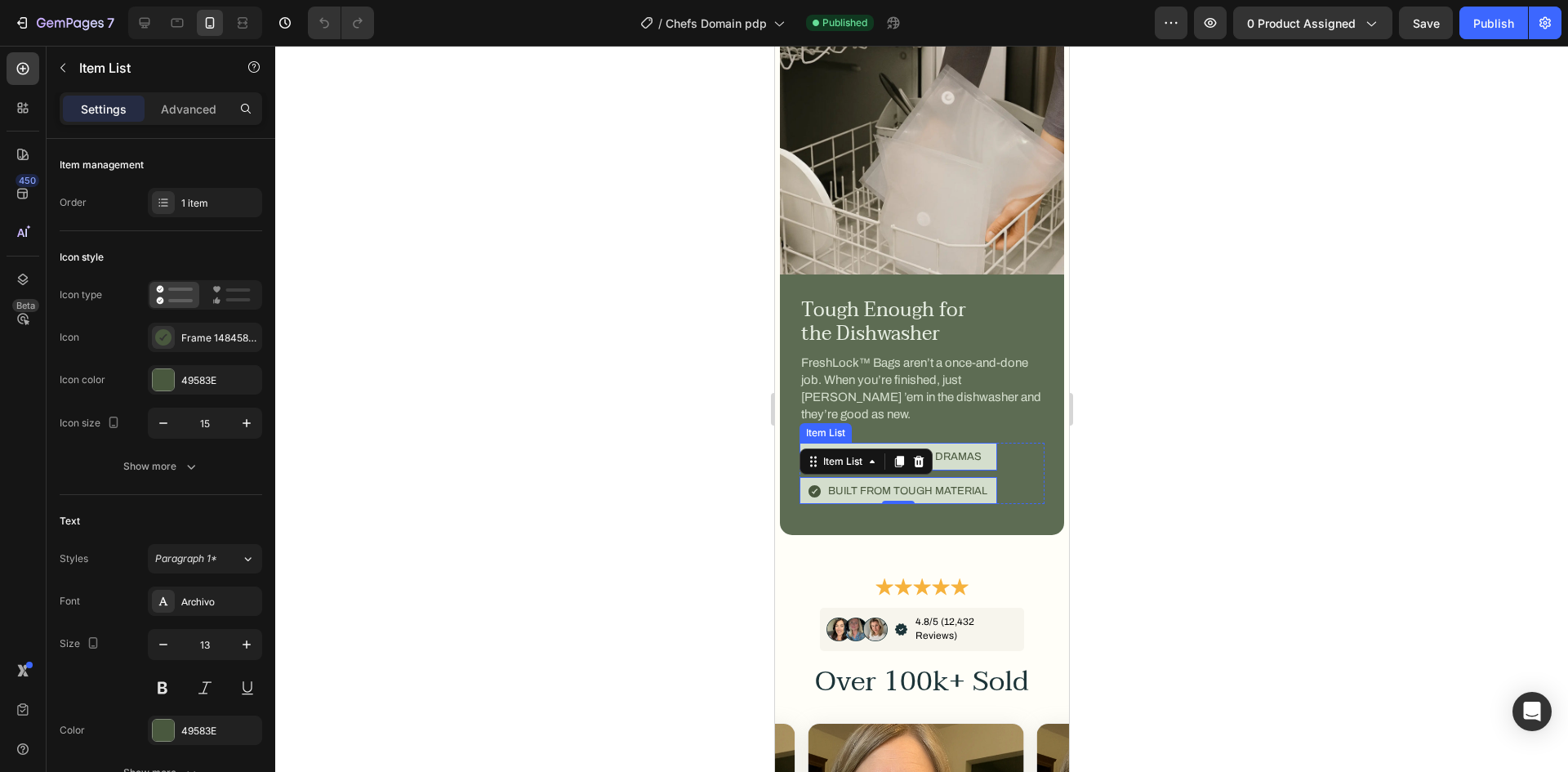
click at [973, 449] on p "No scrubbing, no dramas" at bounding box center [904, 456] width 154 height 15
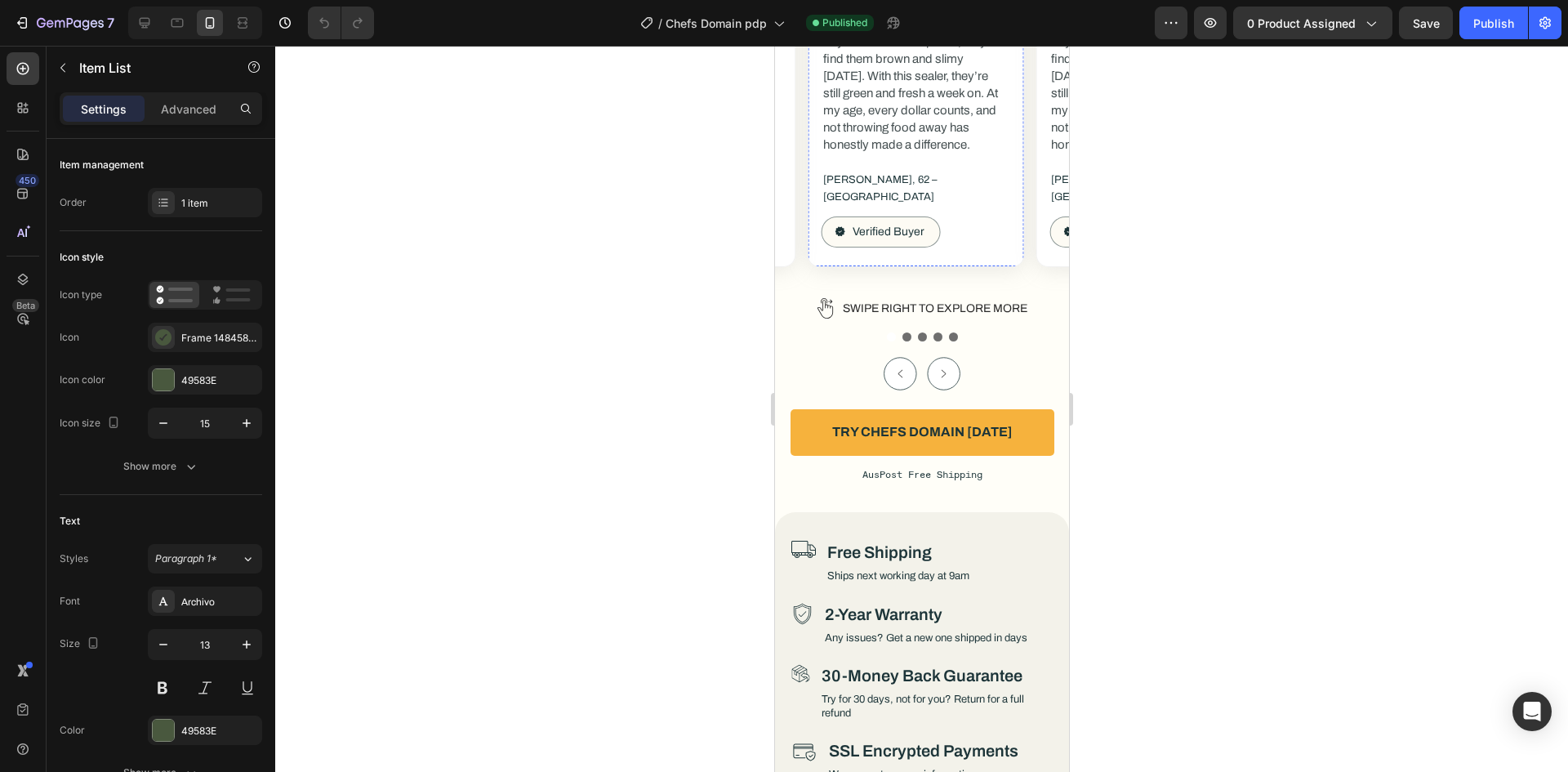
scroll to position [8574, 0]
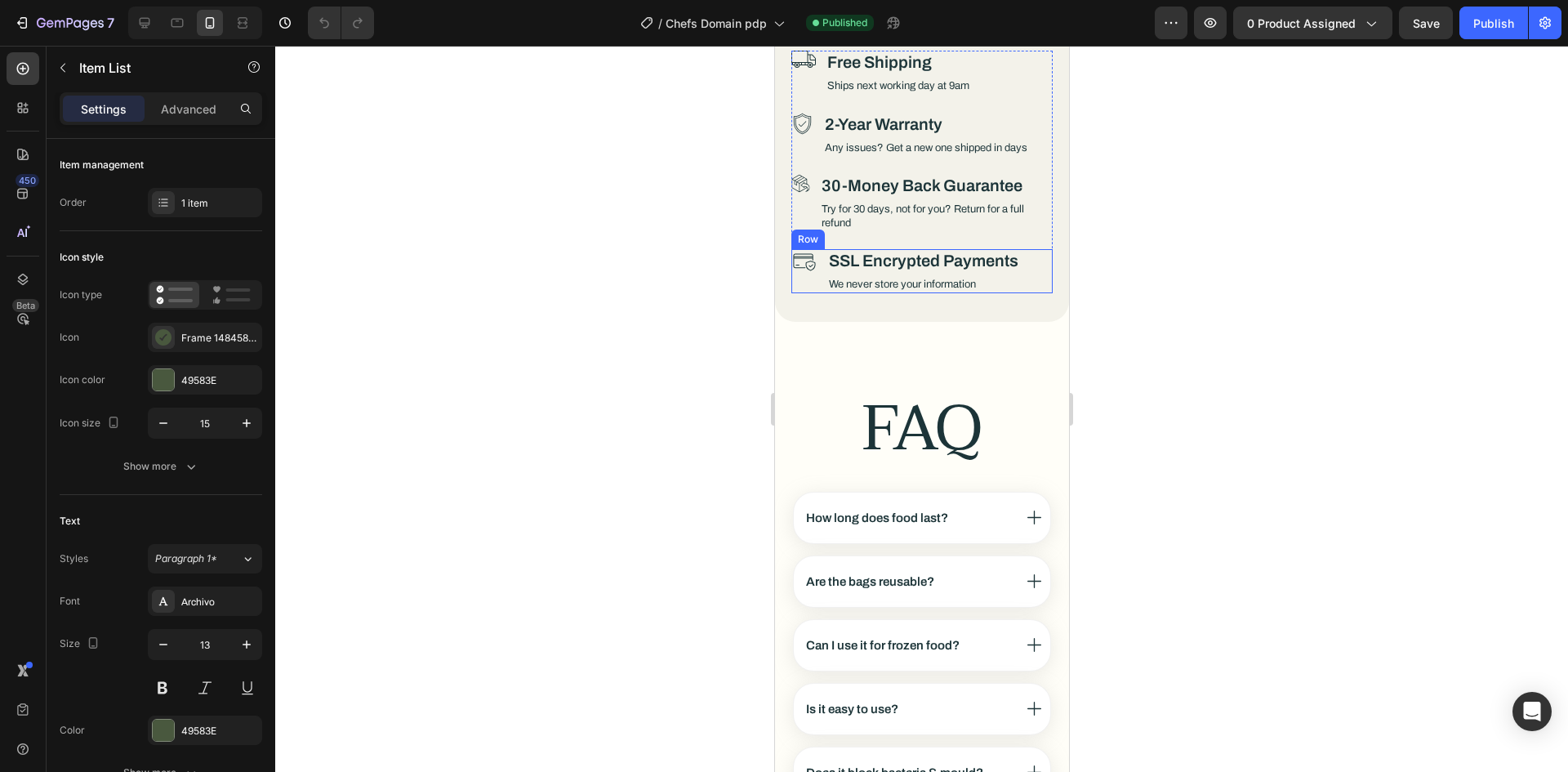
click at [815, 249] on div "Icon SSL Encrypted Payments Heading We never store your information Text Block …" at bounding box center [921, 271] width 261 height 44
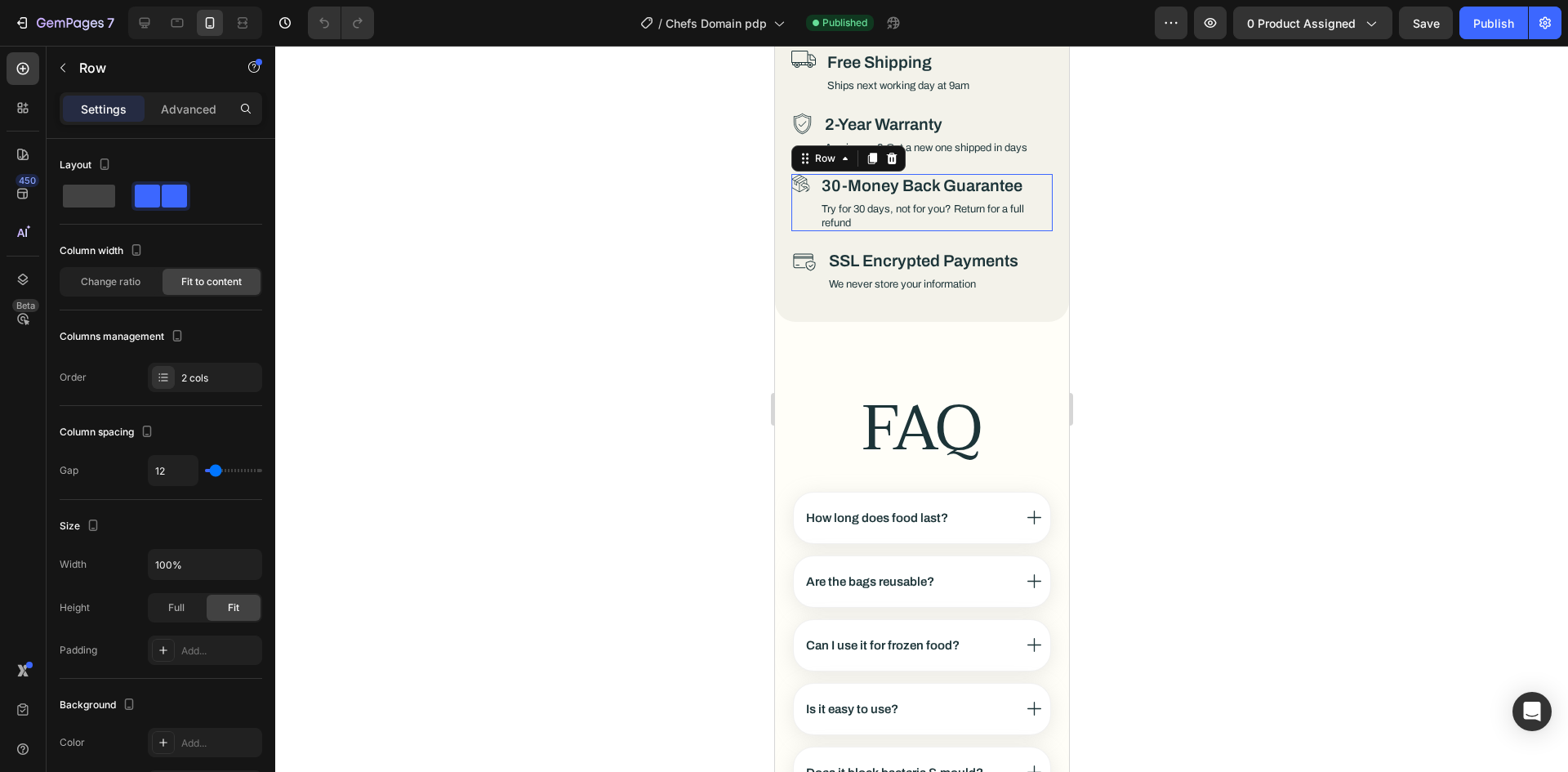
click at [813, 174] on div "Icon 30-Money Back Guarantee Heading Try for 30 days, not for you? Return for a…" at bounding box center [921, 202] width 261 height 57
click at [836, 249] on h3 "SSL Encrypted Payments" at bounding box center [923, 261] width 193 height 23
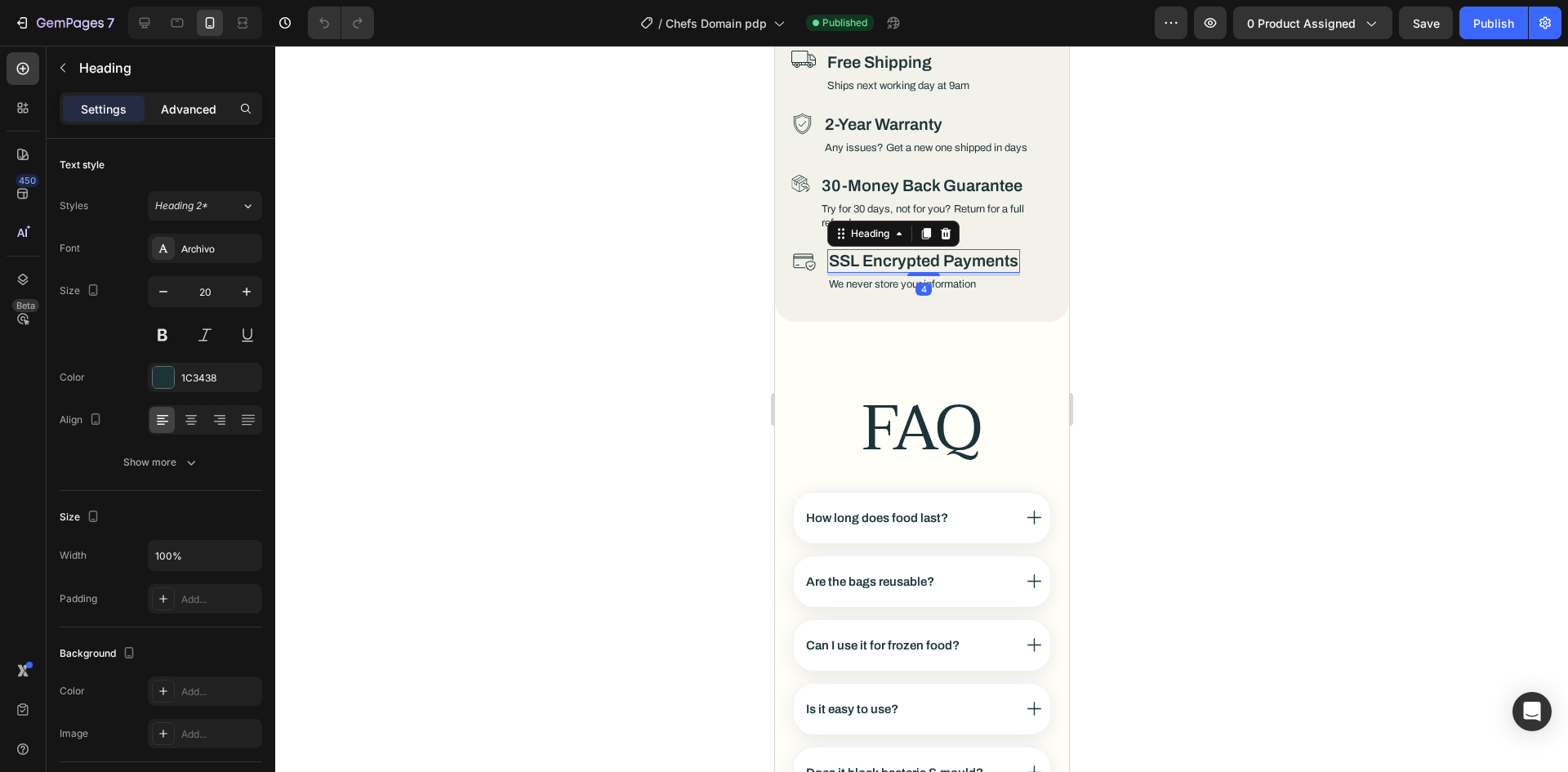
click at [189, 103] on p "Advanced" at bounding box center [188, 109] width 56 height 17
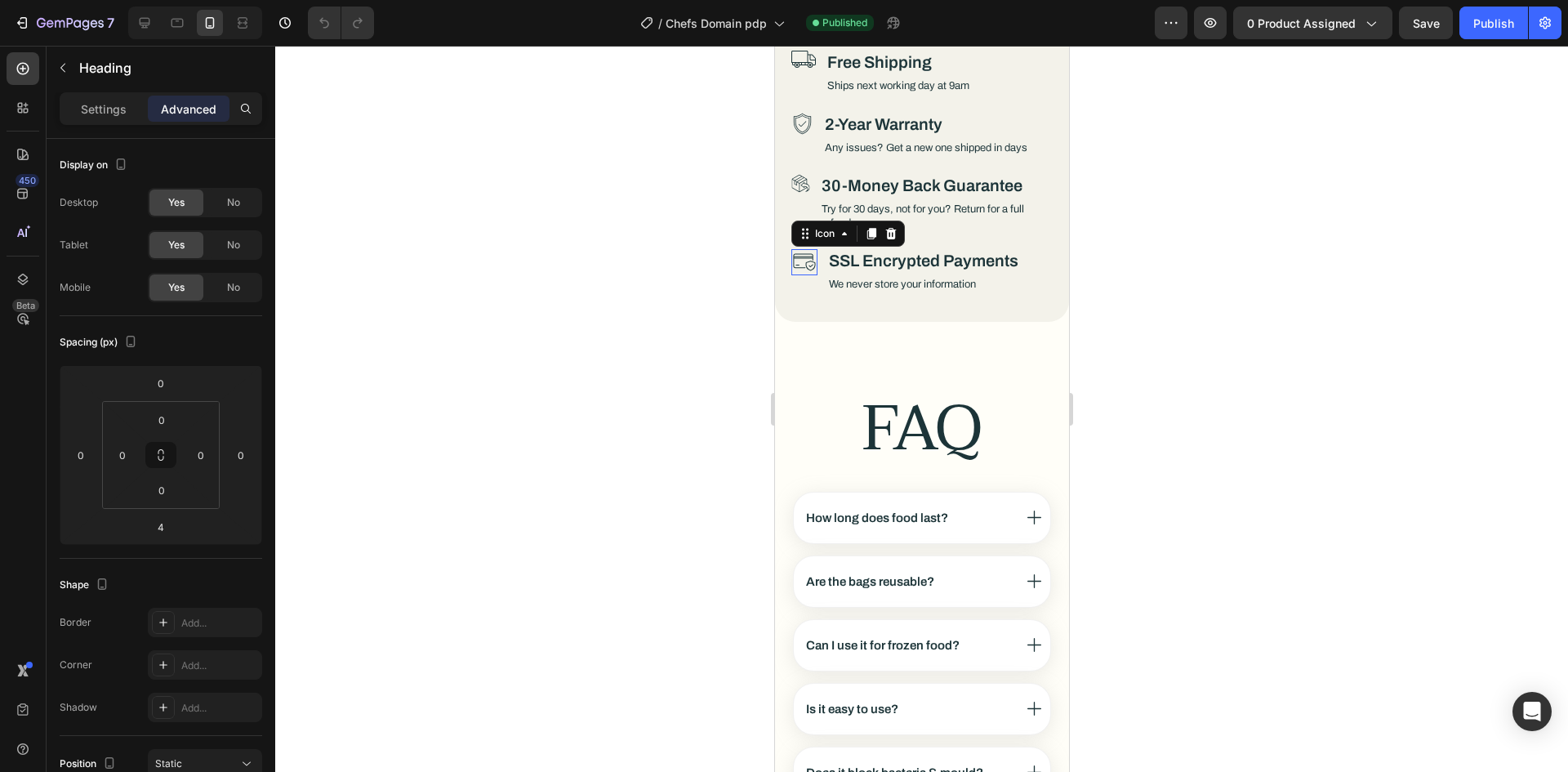
click at [807, 265] on icon at bounding box center [809, 267] width 4 height 3
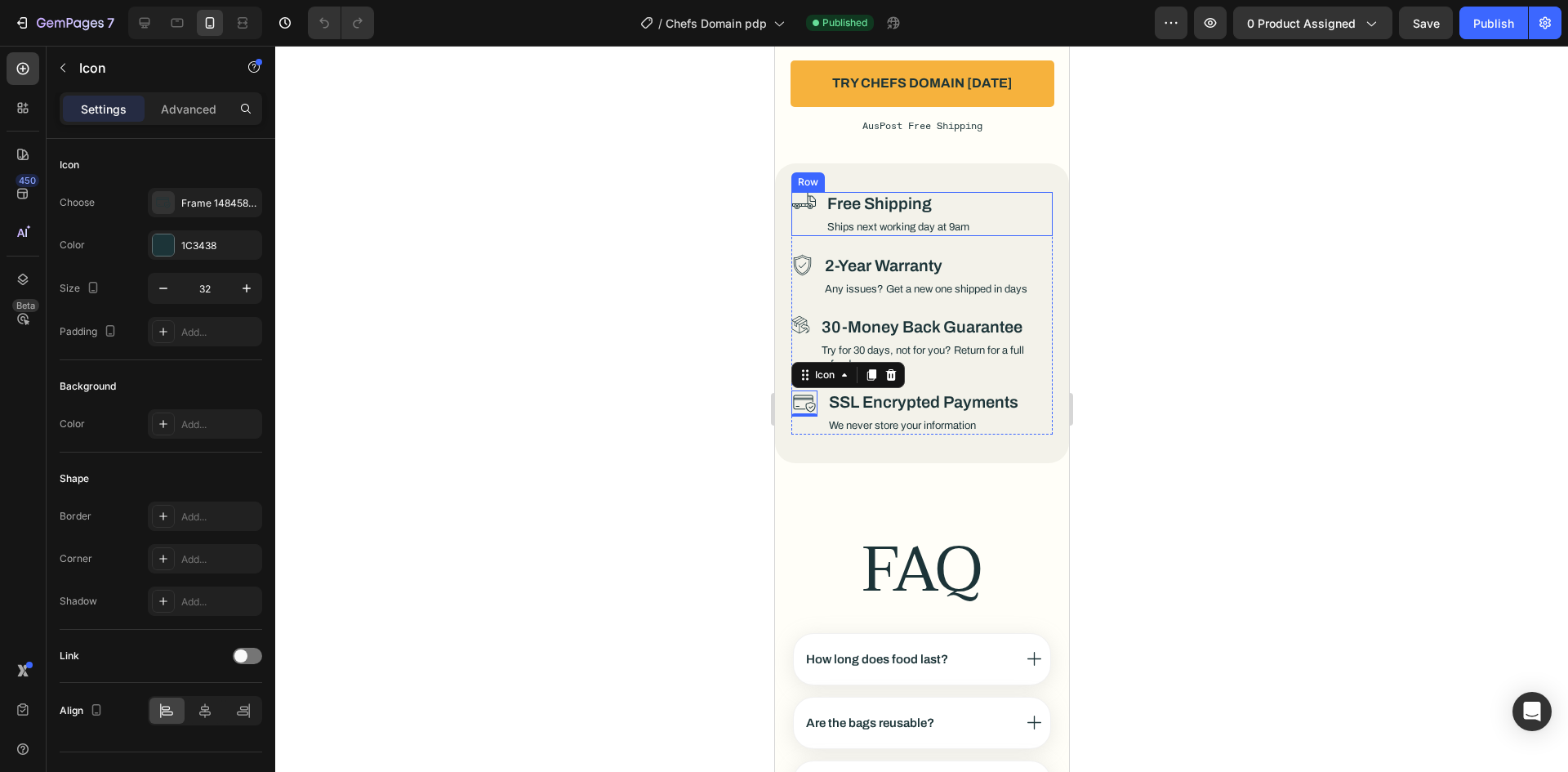
scroll to position [8411, 0]
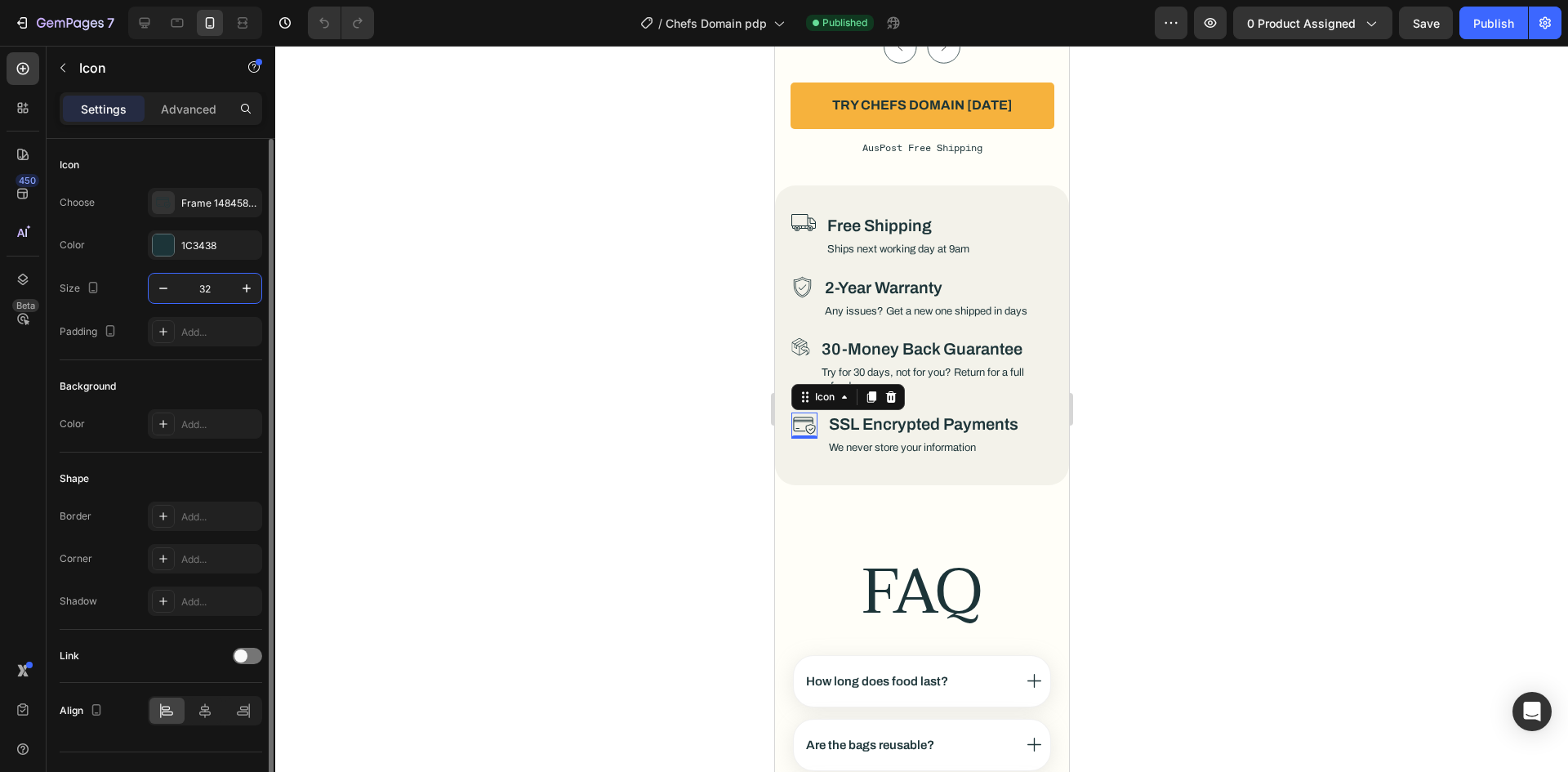
click at [212, 300] on input "32" at bounding box center [205, 288] width 54 height 30
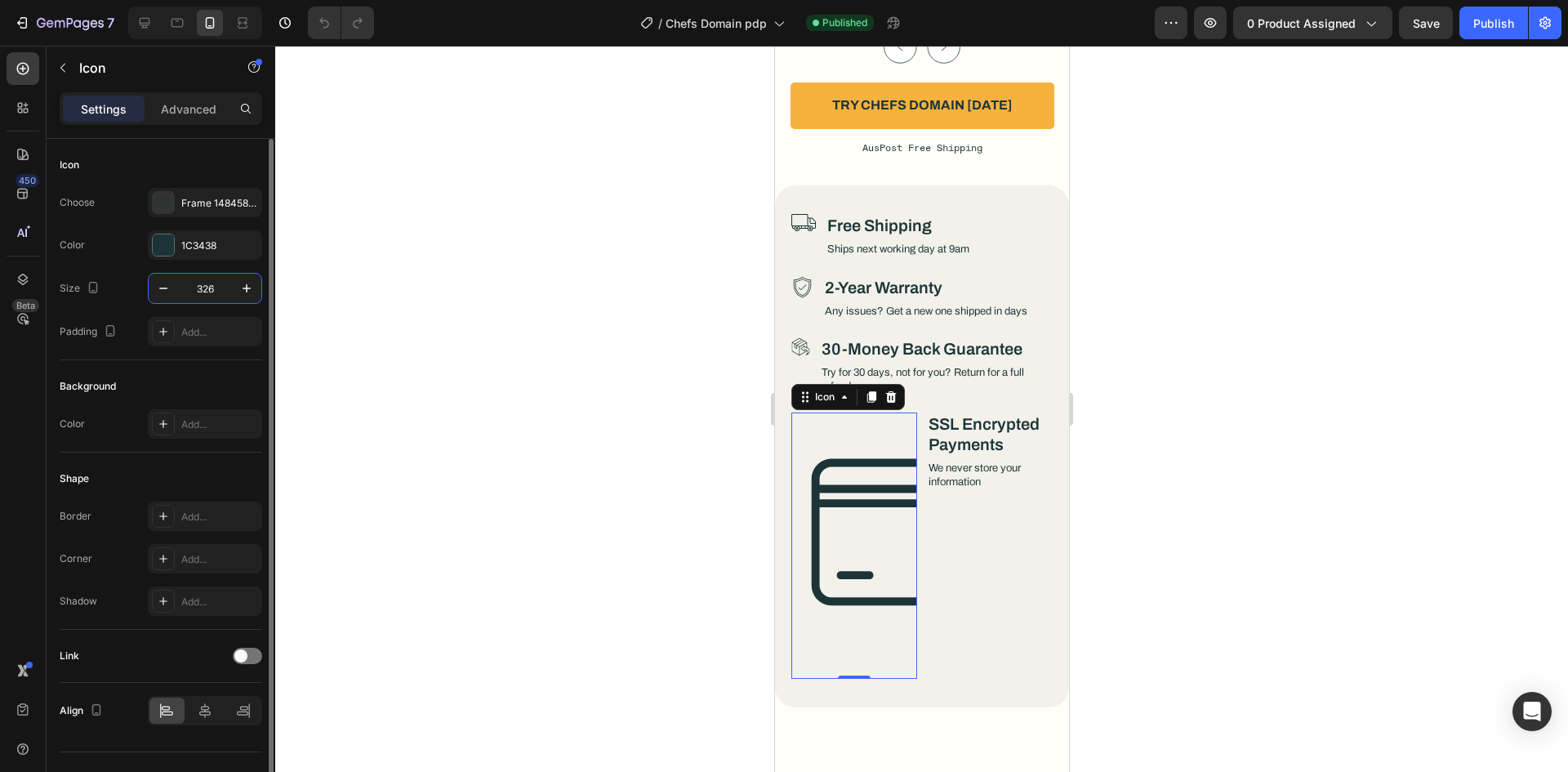
click at [148, 371] on div "Background Color Add..." at bounding box center [161, 406] width 202 height 92
click at [200, 275] on input "326" at bounding box center [205, 288] width 54 height 30
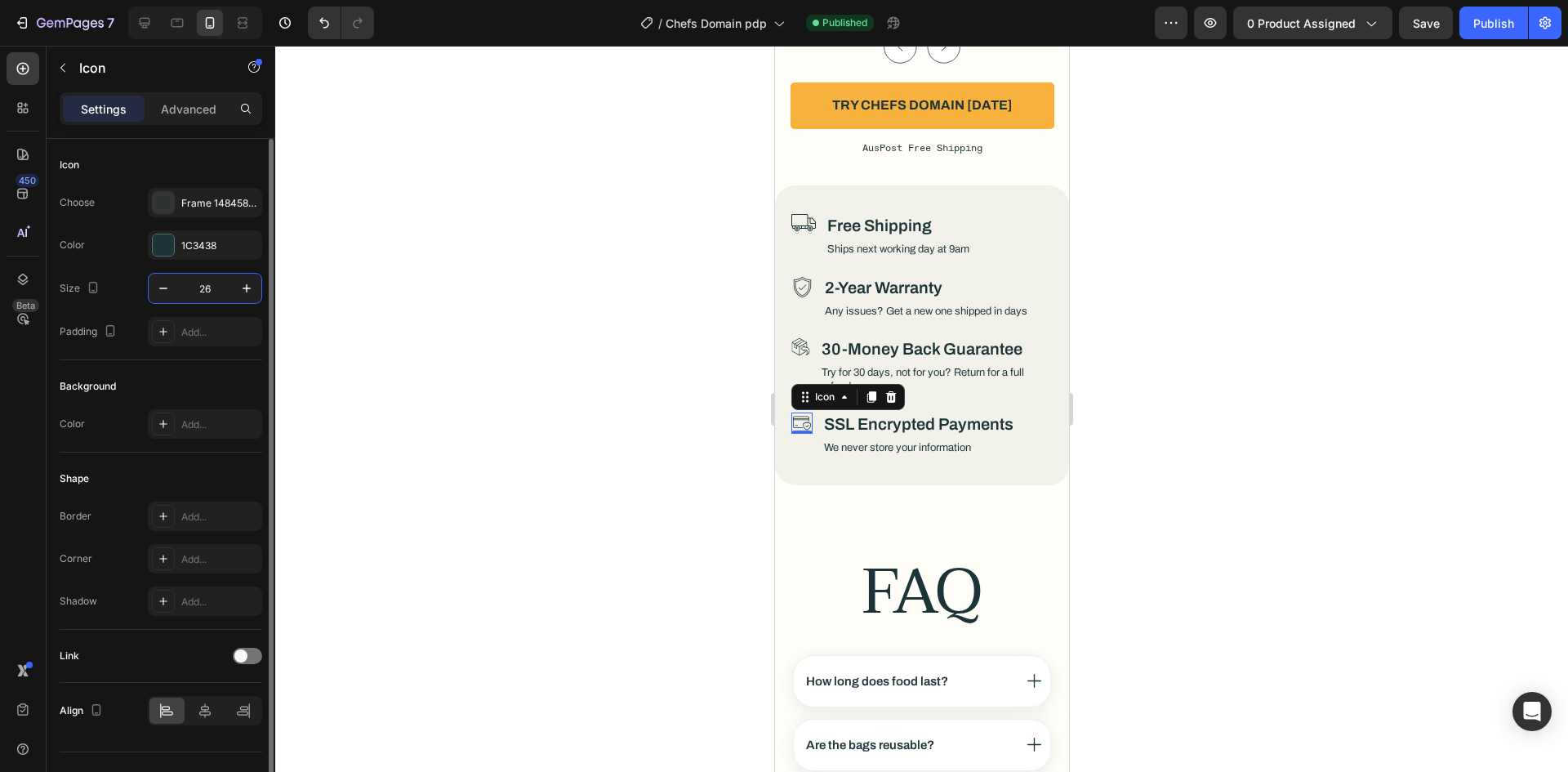
type input "26"
click at [200, 480] on div "Shape" at bounding box center [161, 478] width 202 height 26
click at [798, 440] on div "0" at bounding box center [800, 446] width 16 height 13
click at [812, 412] on div "Icon 0 SSL Encrypted Payments Heading We never store your information Text Bloc…" at bounding box center [921, 434] width 261 height 44
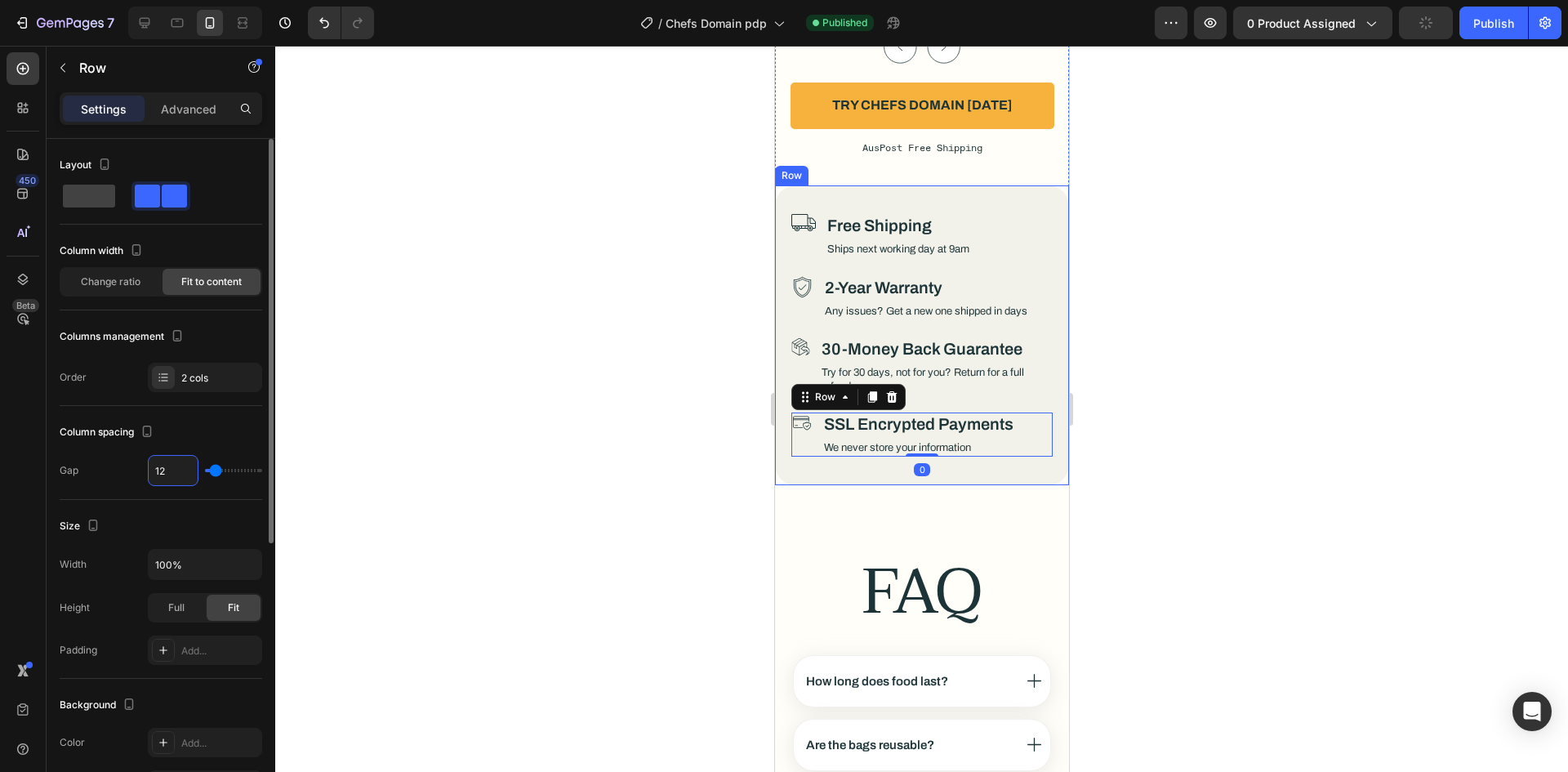
click at [183, 461] on input "12" at bounding box center [173, 471] width 49 height 30
type input "1"
type input "11"
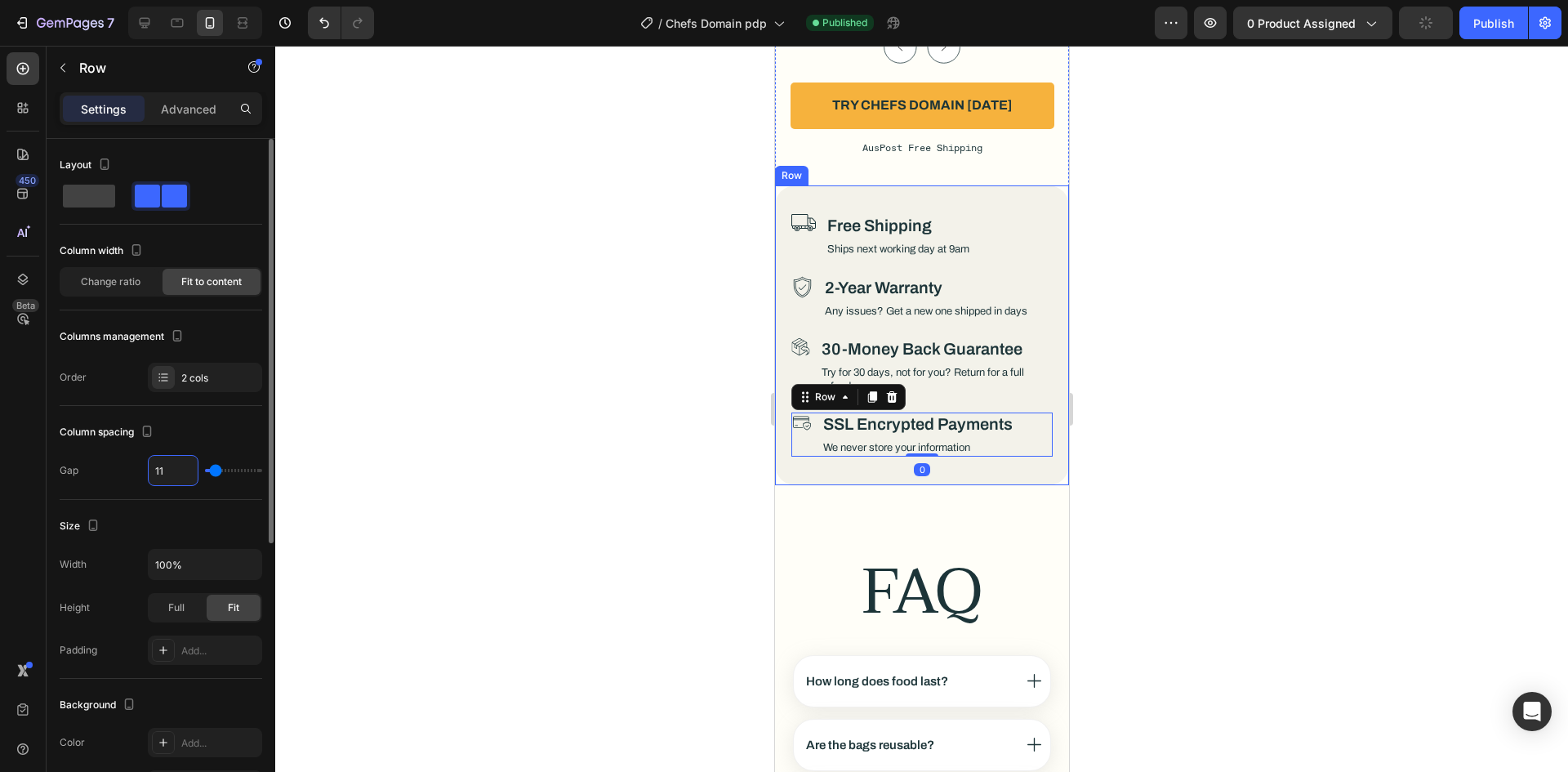
type input "11"
click at [203, 435] on div "Column spacing" at bounding box center [161, 432] width 202 height 26
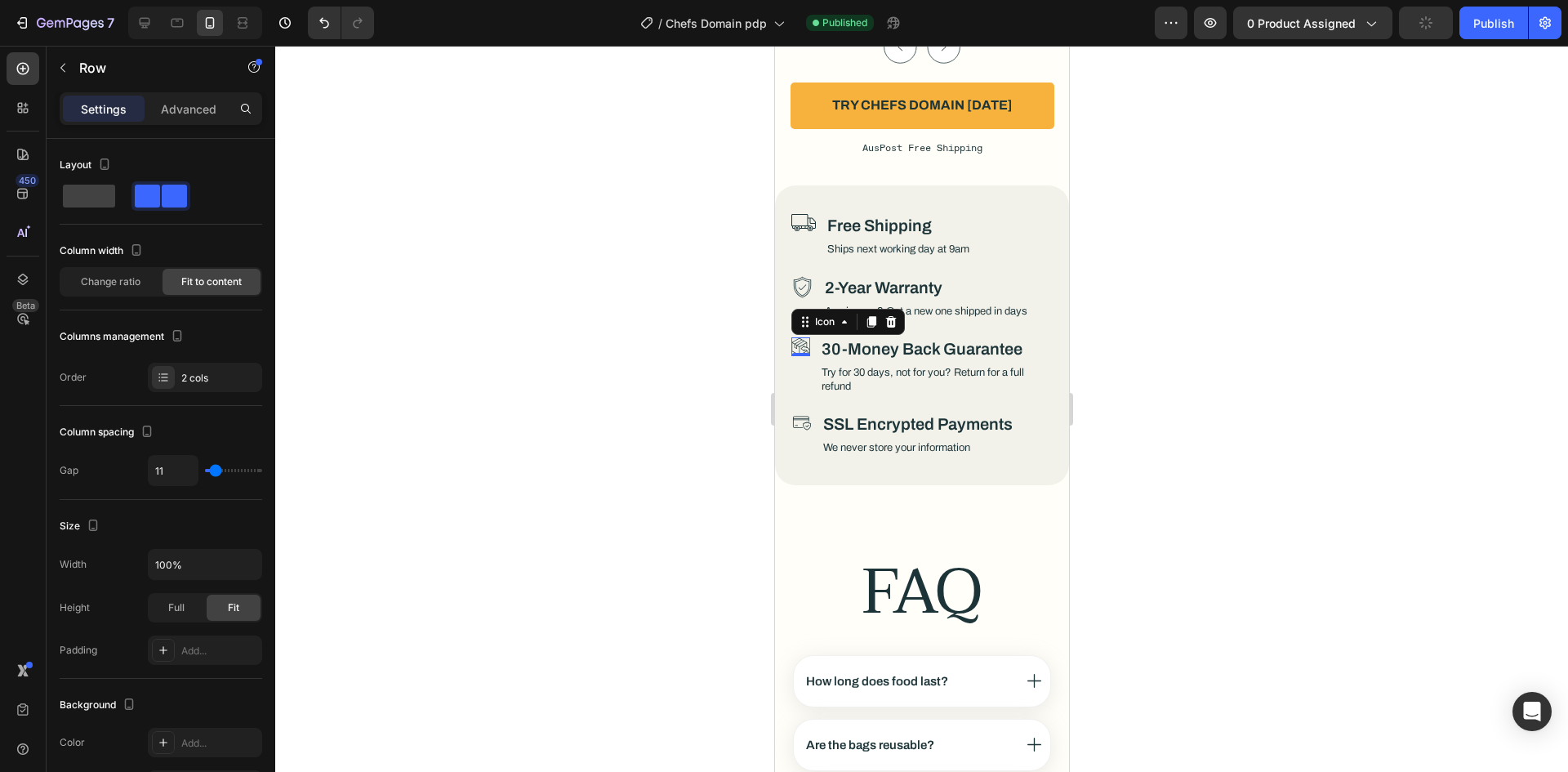
click at [798, 338] on icon at bounding box center [800, 347] width 19 height 19
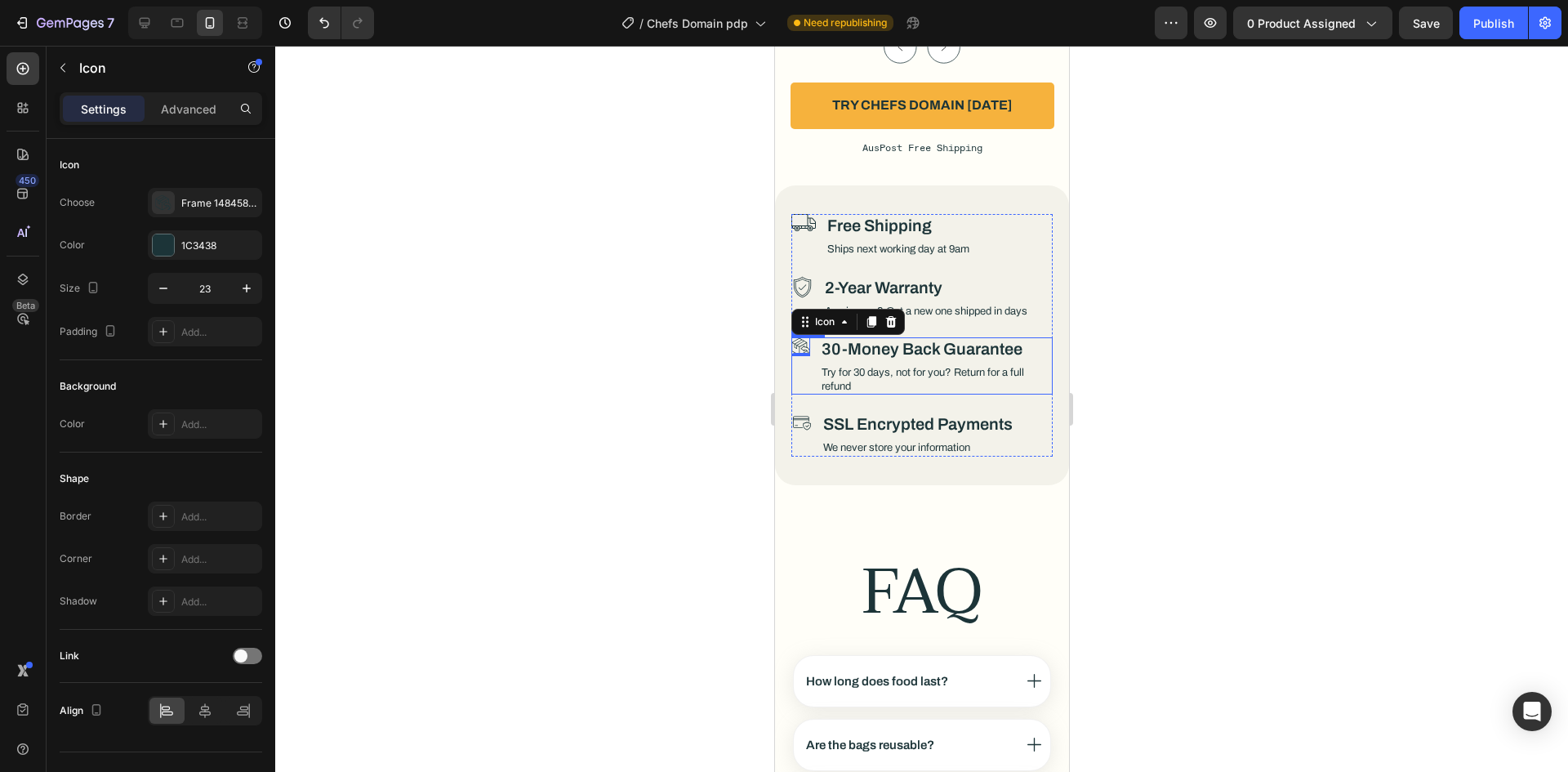
click at [806, 338] on div "Icon 0" at bounding box center [800, 366] width 19 height 57
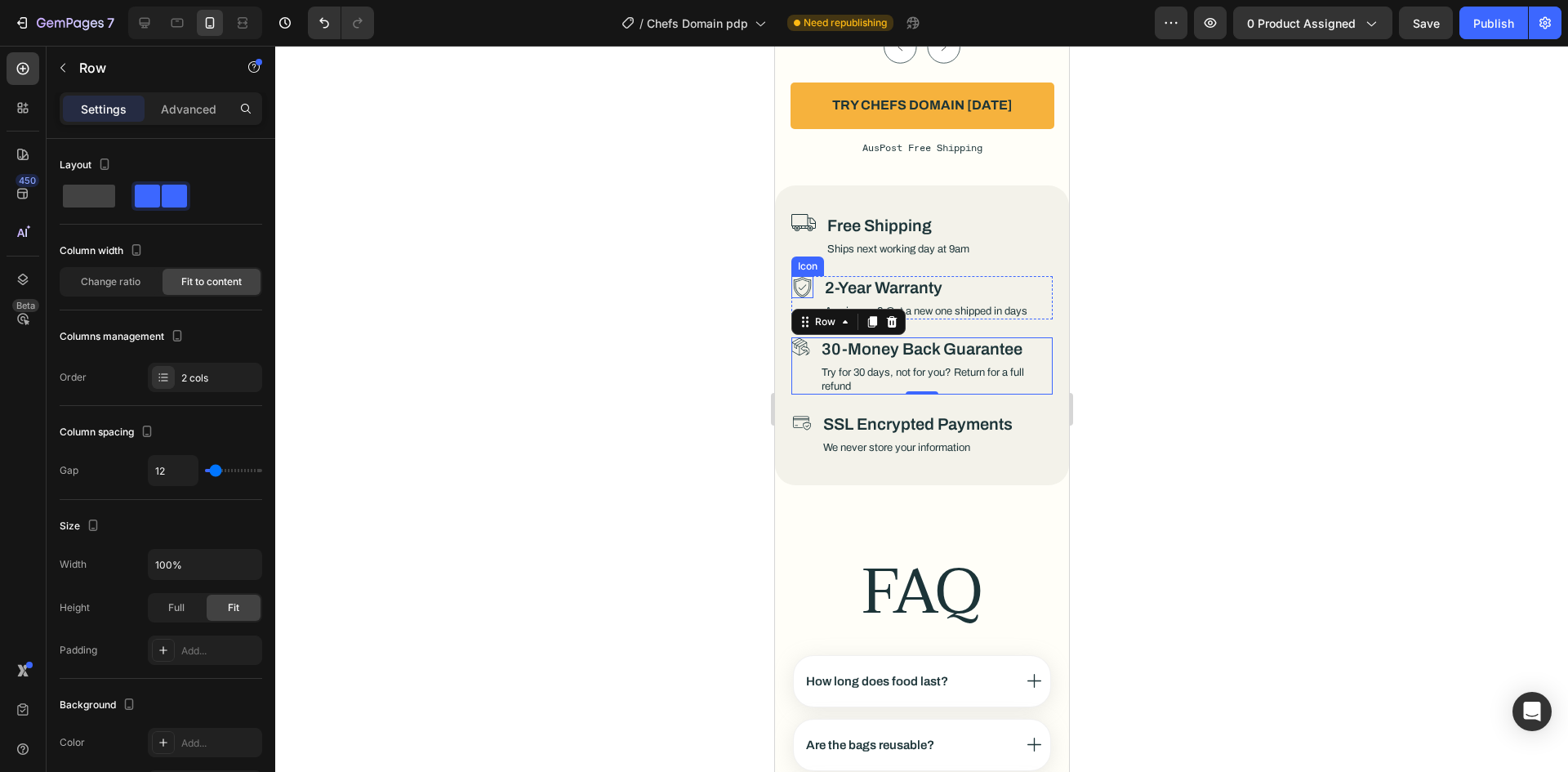
click at [794, 276] on icon at bounding box center [801, 287] width 22 height 22
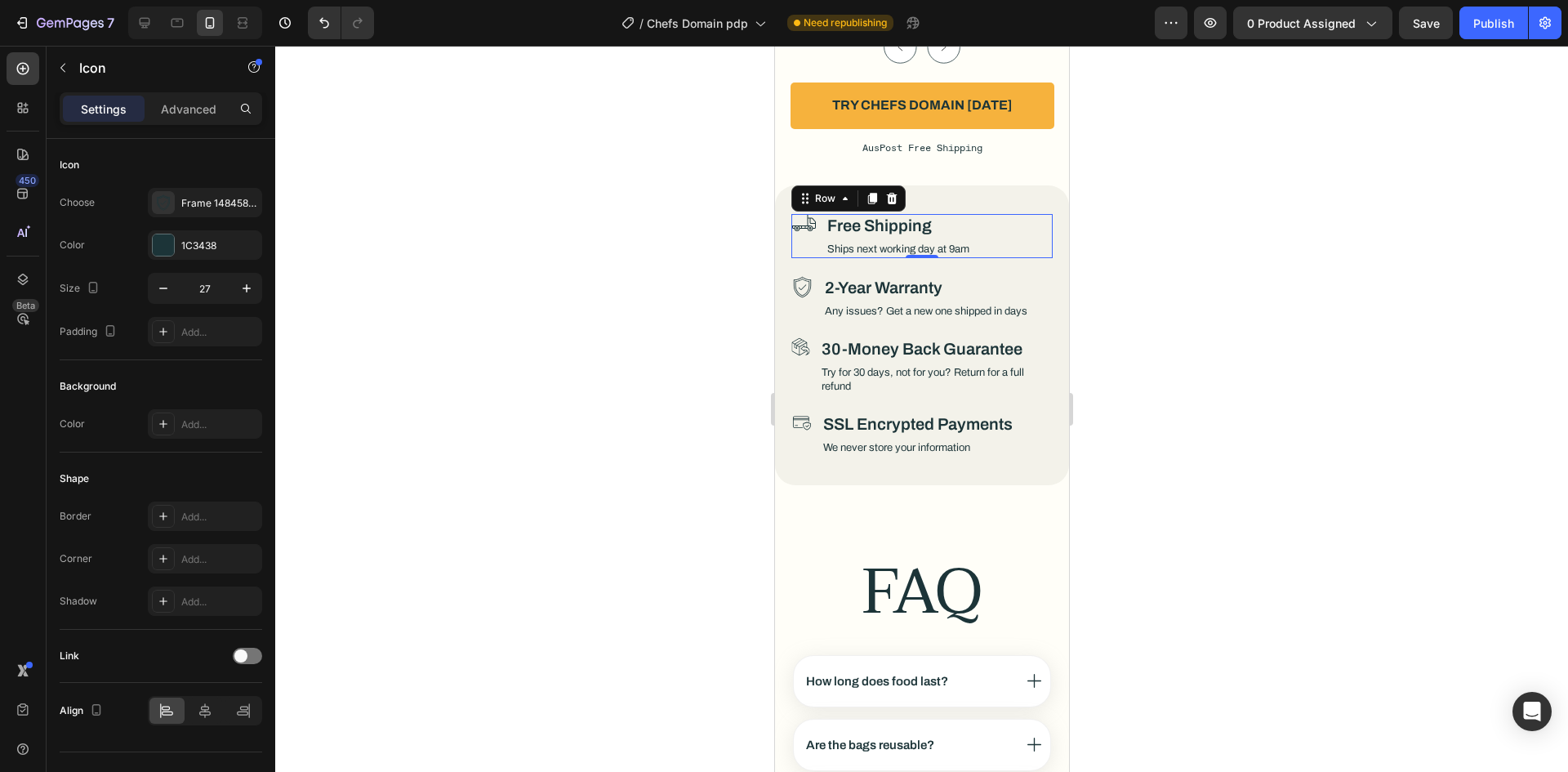
click at [816, 214] on div "Icon Free Shipping Heading Ships next working day at 9am Text Block Row 0" at bounding box center [921, 235] width 261 height 44
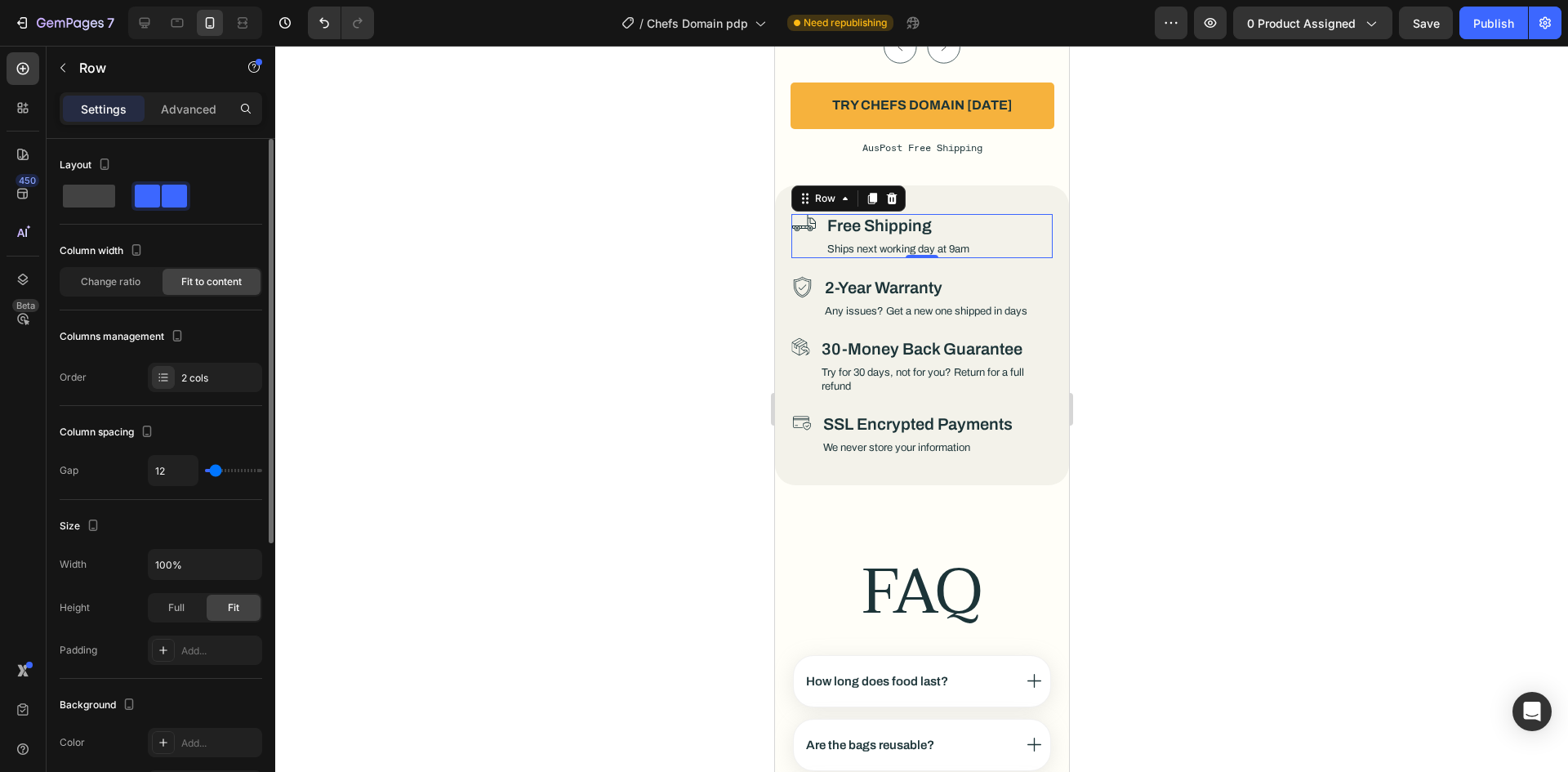
click at [199, 111] on p "Advanced" at bounding box center [188, 109] width 56 height 17
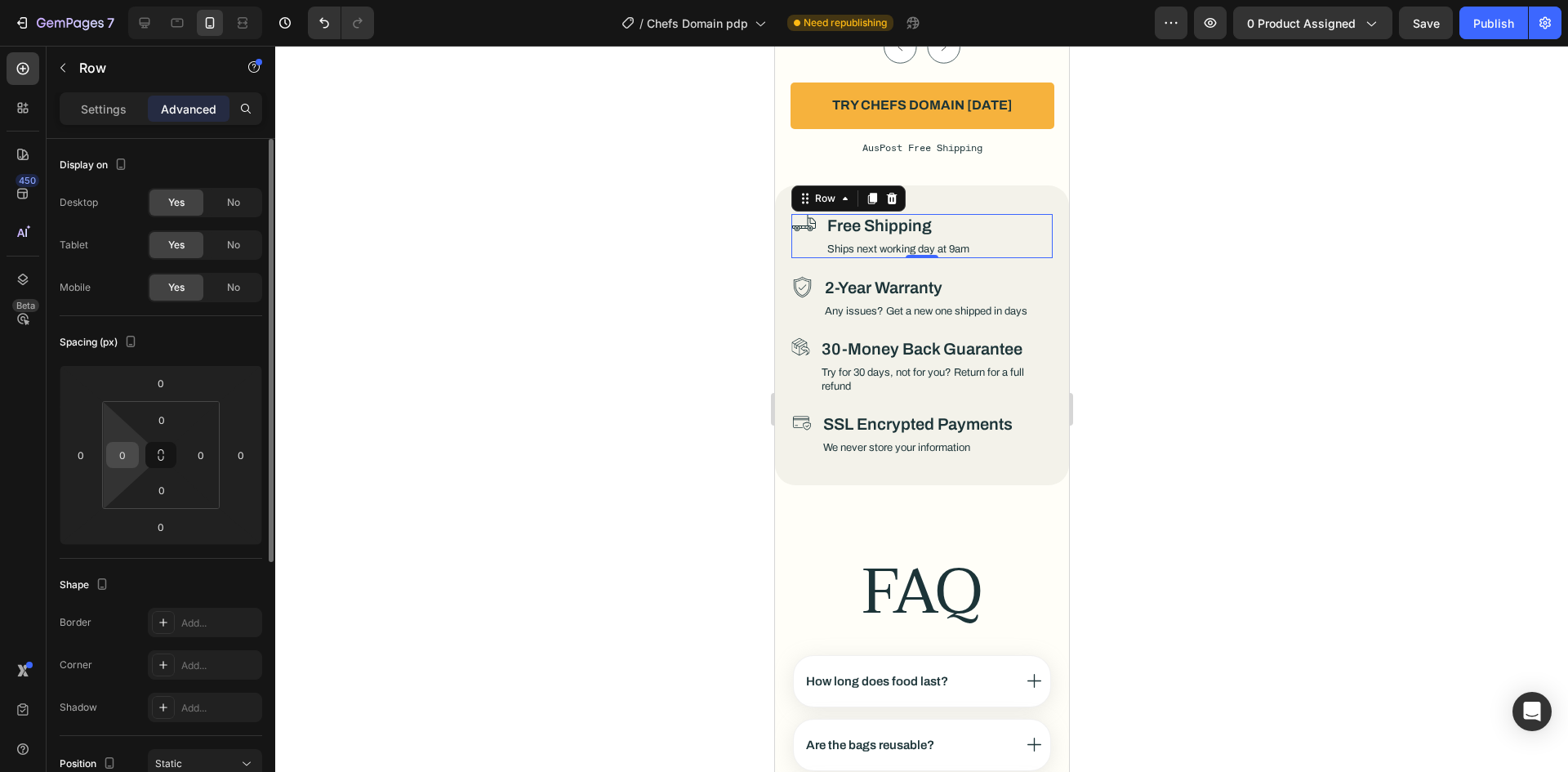
click at [126, 447] on input "0" at bounding box center [122, 455] width 24 height 24
type input "2"
click at [217, 332] on div "Spacing (px)" at bounding box center [161, 342] width 202 height 26
click at [799, 350] on div "Icon" at bounding box center [800, 366] width 19 height 57
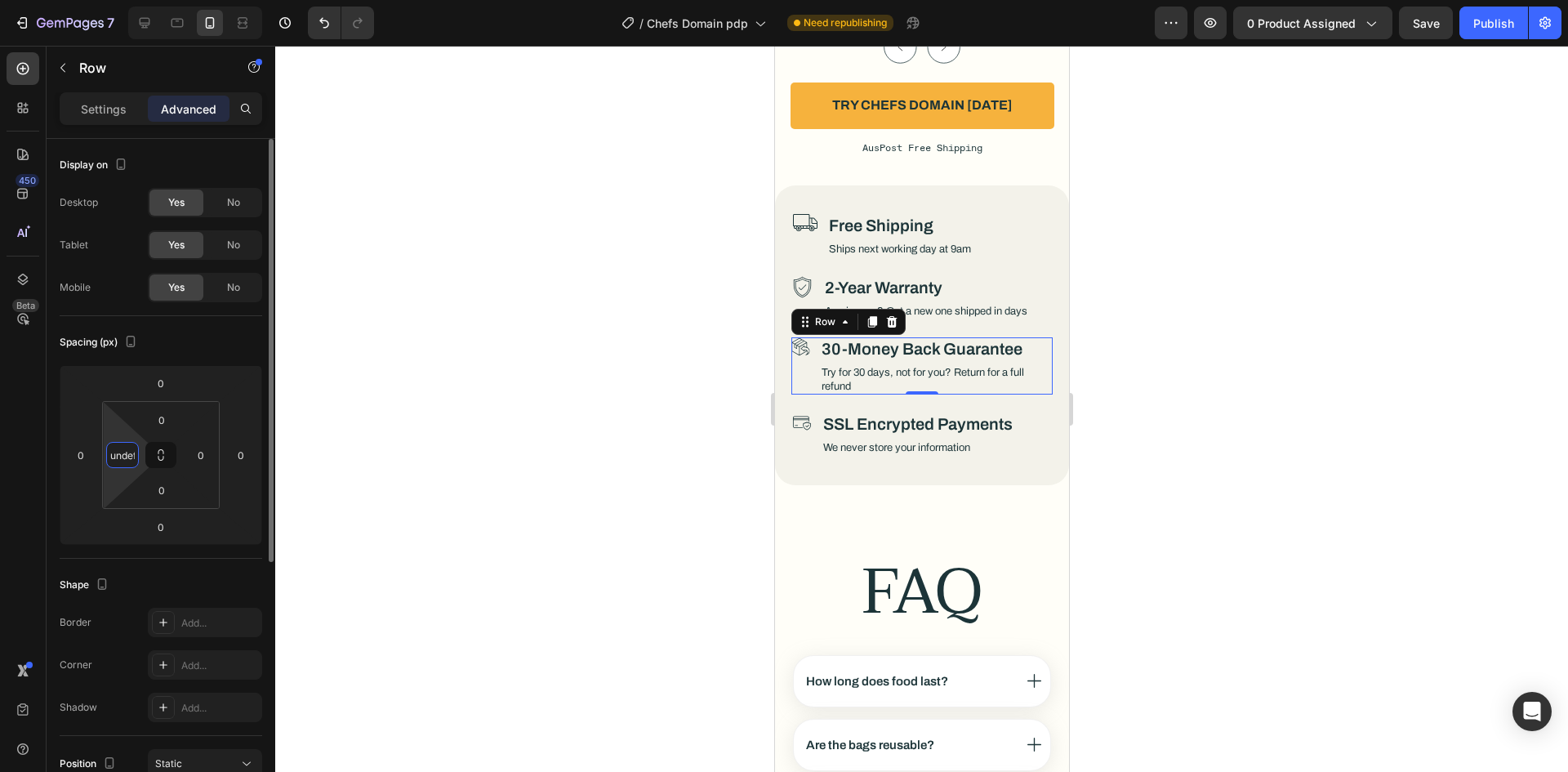
click at [118, 454] on input "undefined" at bounding box center [122, 455] width 24 height 24
type input "4"
click at [209, 569] on div "Shape Border Add... Corner Add... Shadow Add..." at bounding box center [161, 647] width 202 height 177
click at [810, 424] on div "Icon SSL Encrypted Payments Heading We never store your information Text Block …" at bounding box center [921, 434] width 261 height 44
click at [129, 447] on input "0" at bounding box center [122, 455] width 24 height 24
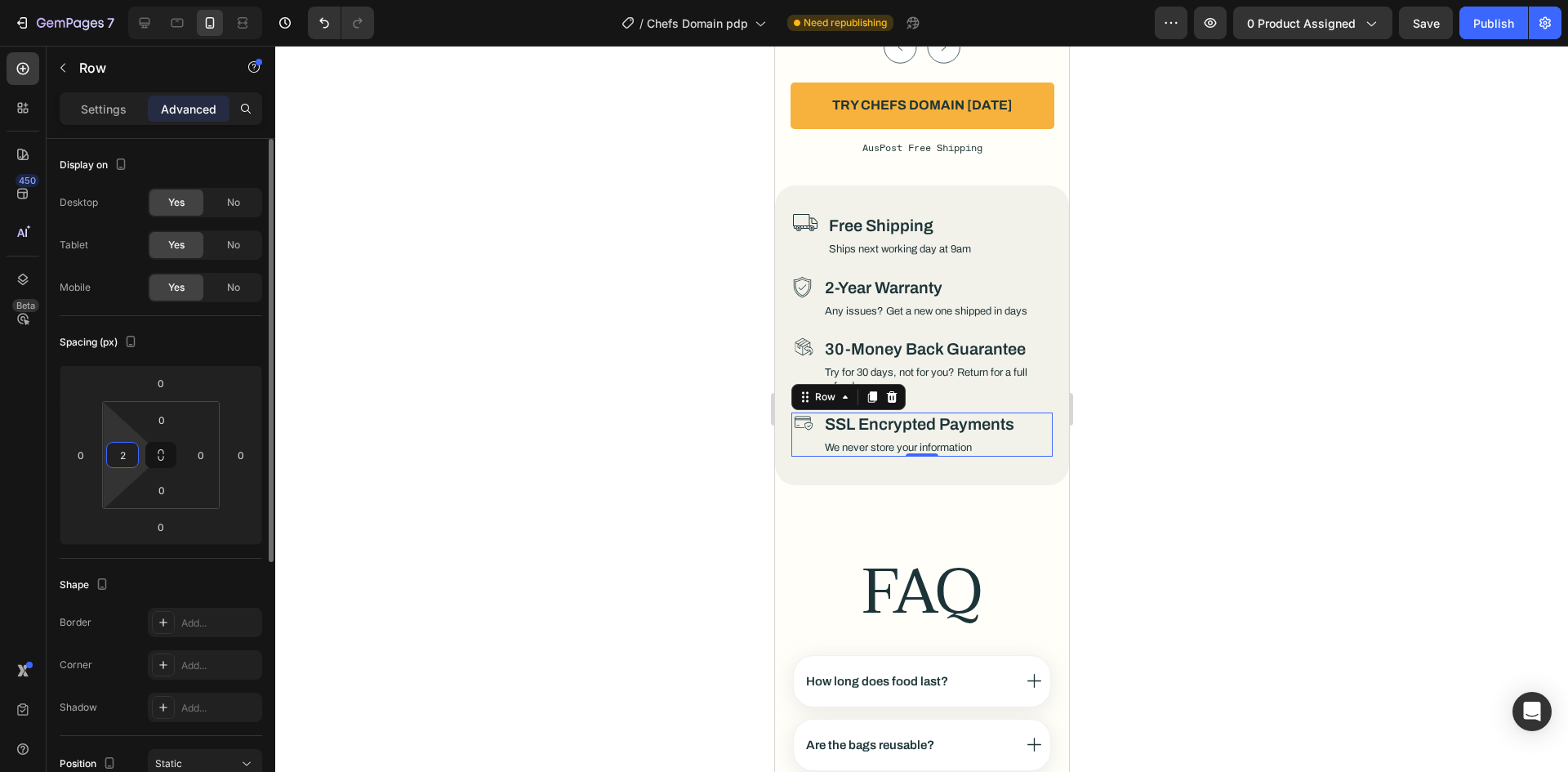
type input "2"
click at [238, 335] on div "Spacing (px)" at bounding box center [161, 342] width 202 height 26
click at [610, 367] on div at bounding box center [921, 409] width 1293 height 726
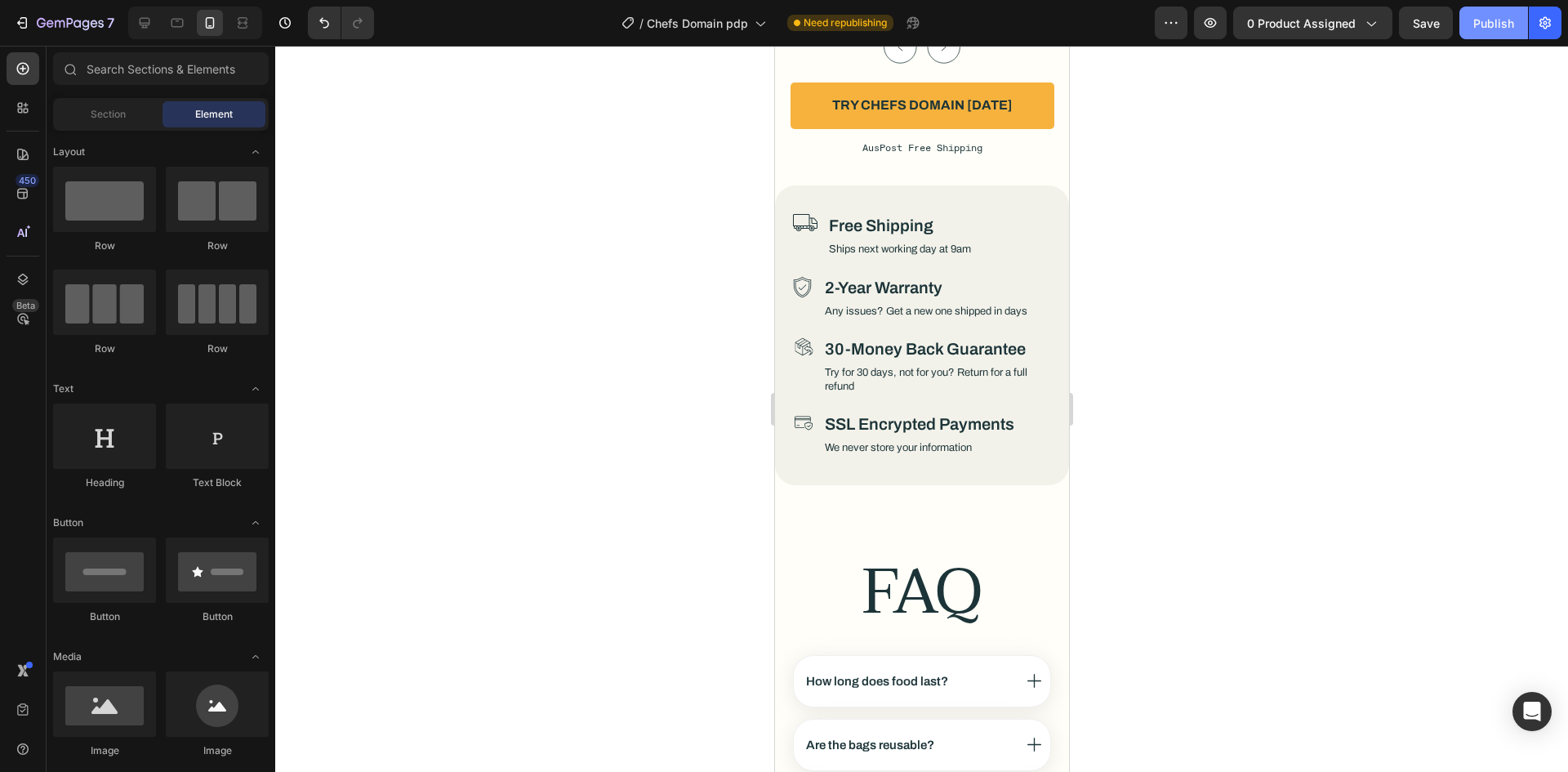
click at [1486, 29] on div "Publish" at bounding box center [1493, 23] width 41 height 17
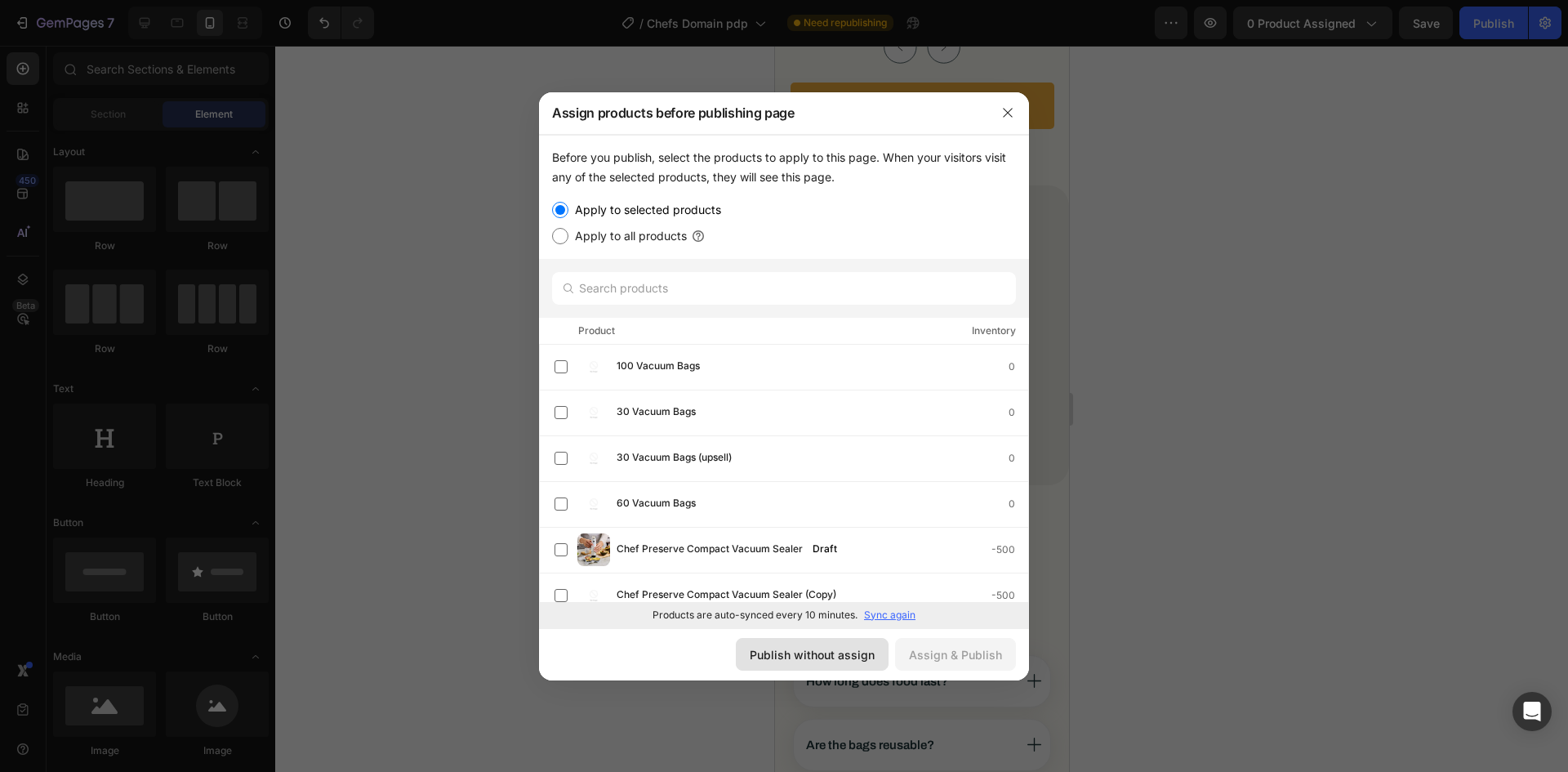
drag, startPoint x: 848, startPoint y: 647, endPoint x: 181, endPoint y: 481, distance: 687.3
click at [848, 647] on div "Publish without assign" at bounding box center [813, 655] width 125 height 17
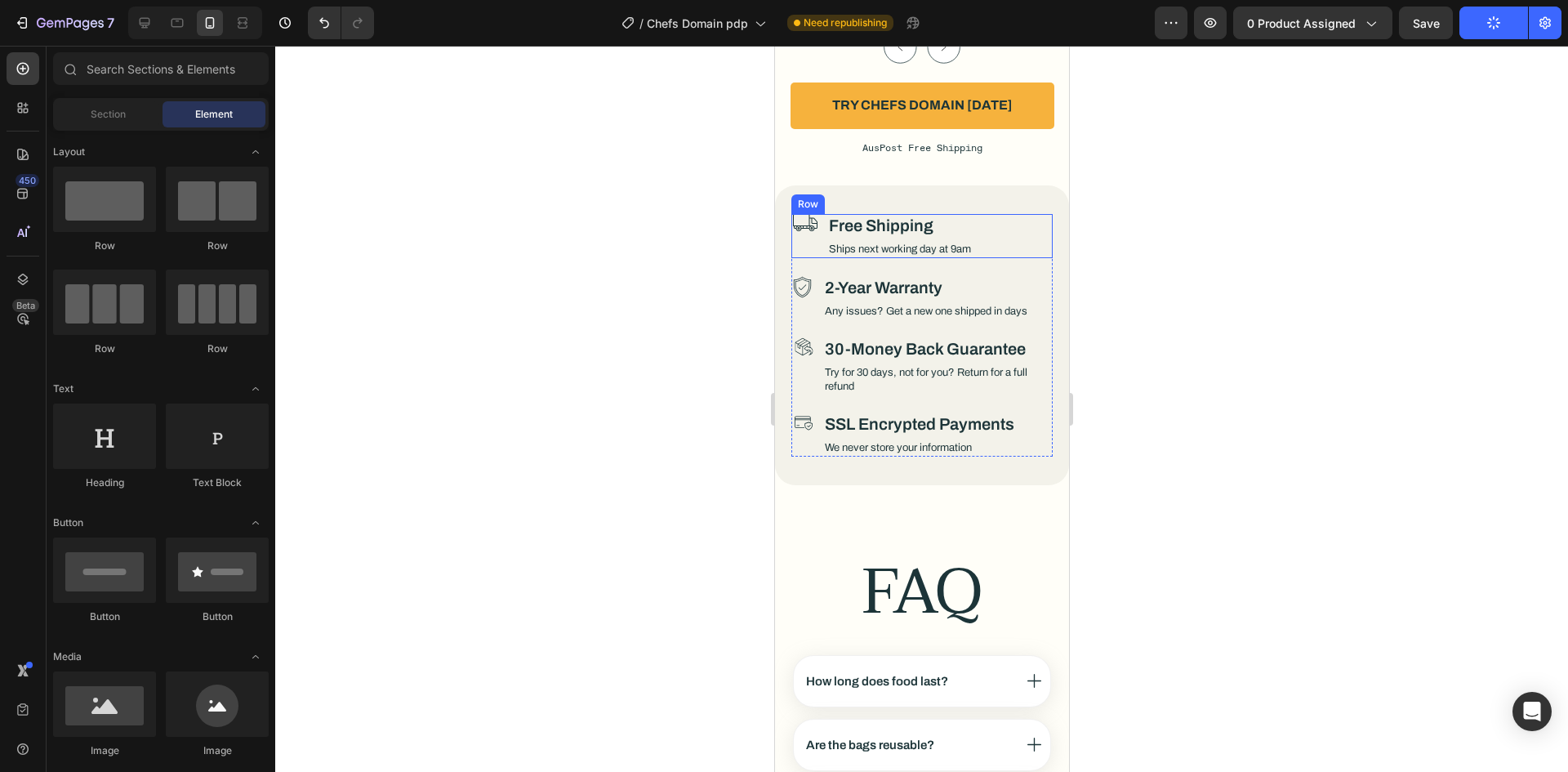
click at [810, 214] on icon at bounding box center [804, 226] width 24 height 24
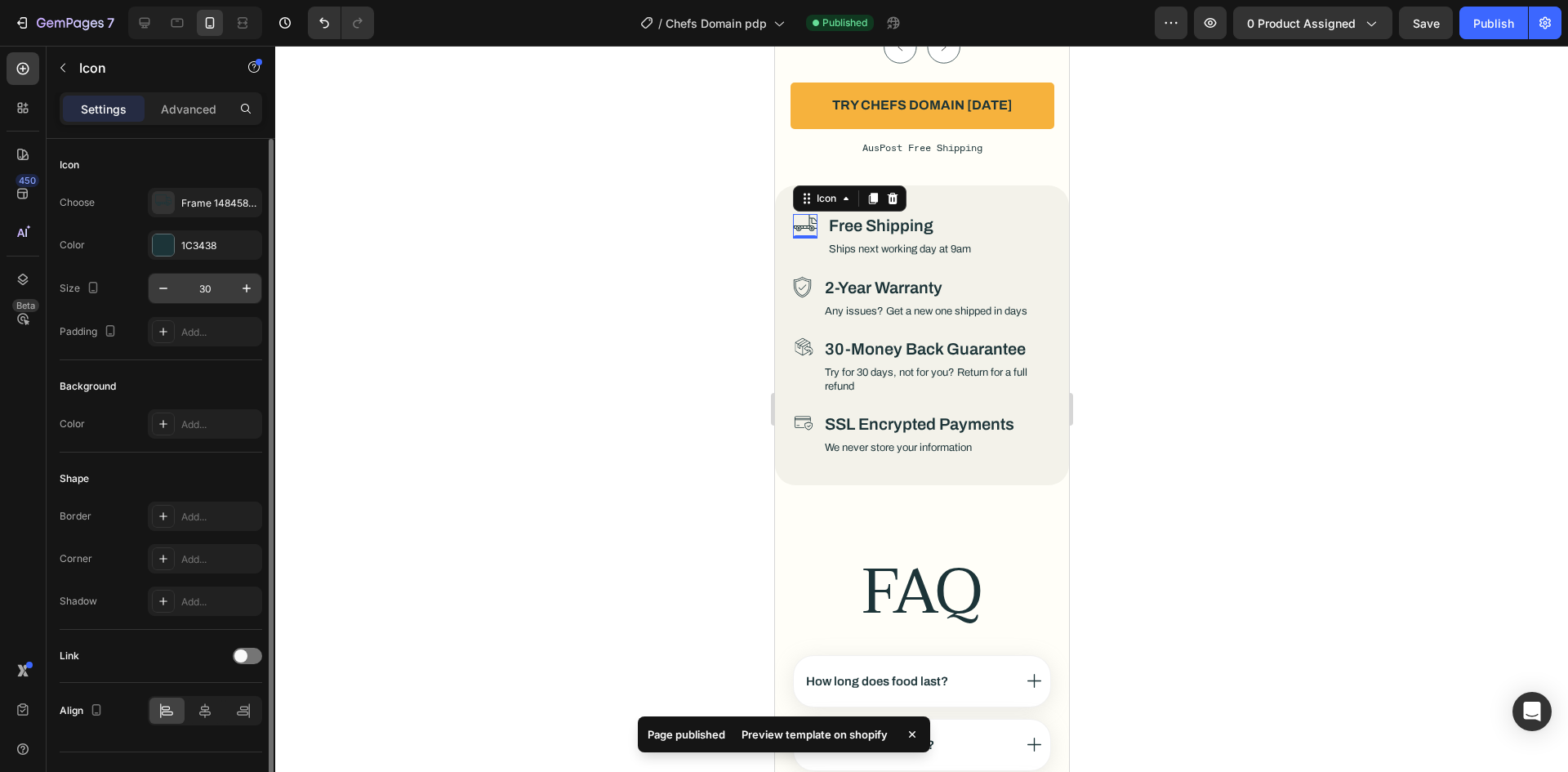
click at [188, 295] on input "30" at bounding box center [205, 288] width 54 height 30
type input "25"
click at [107, 257] on div "Color 1C3438" at bounding box center [161, 245] width 202 height 30
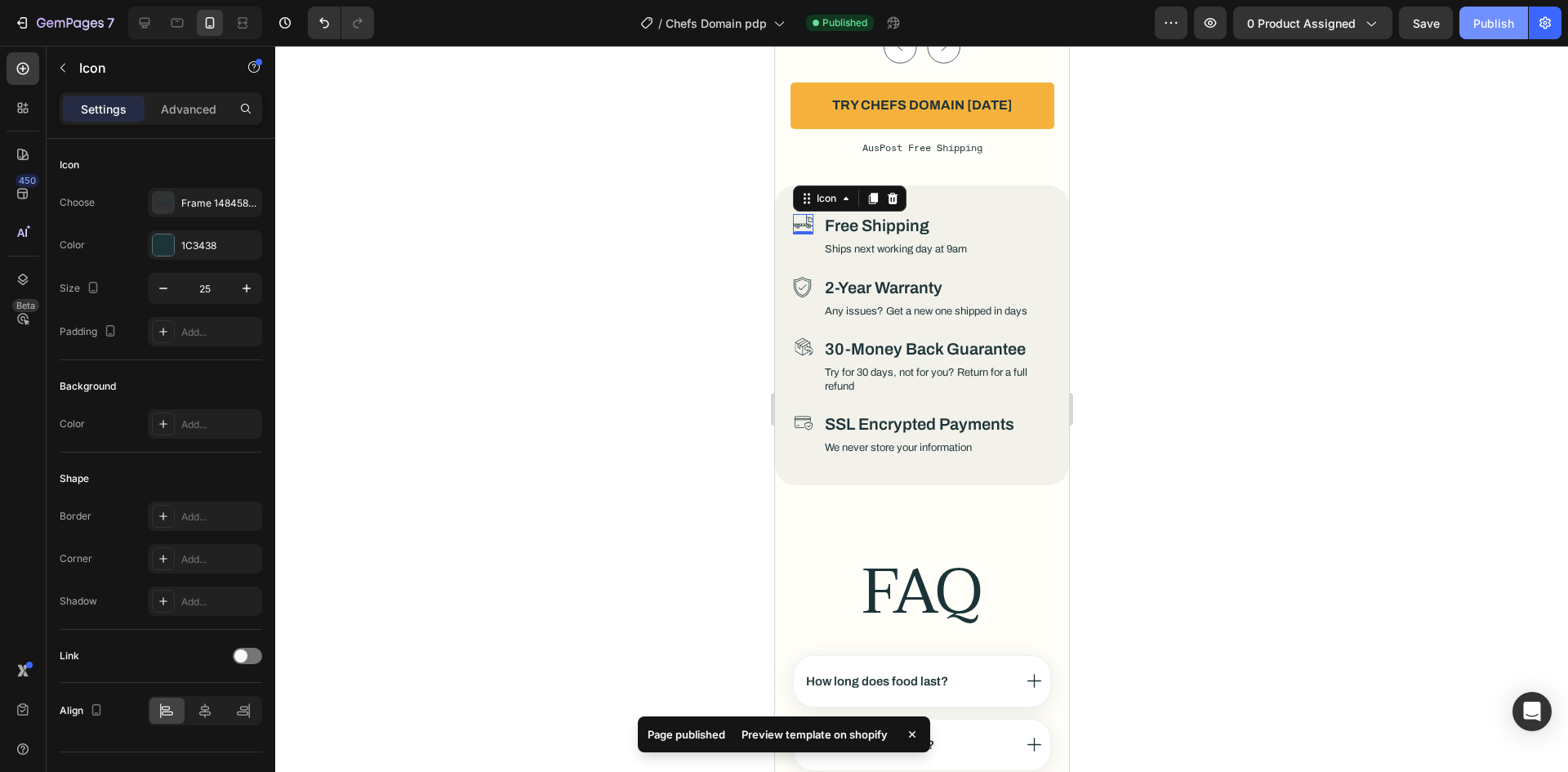
click at [1486, 8] on button "Publish" at bounding box center [1493, 23] width 69 height 33
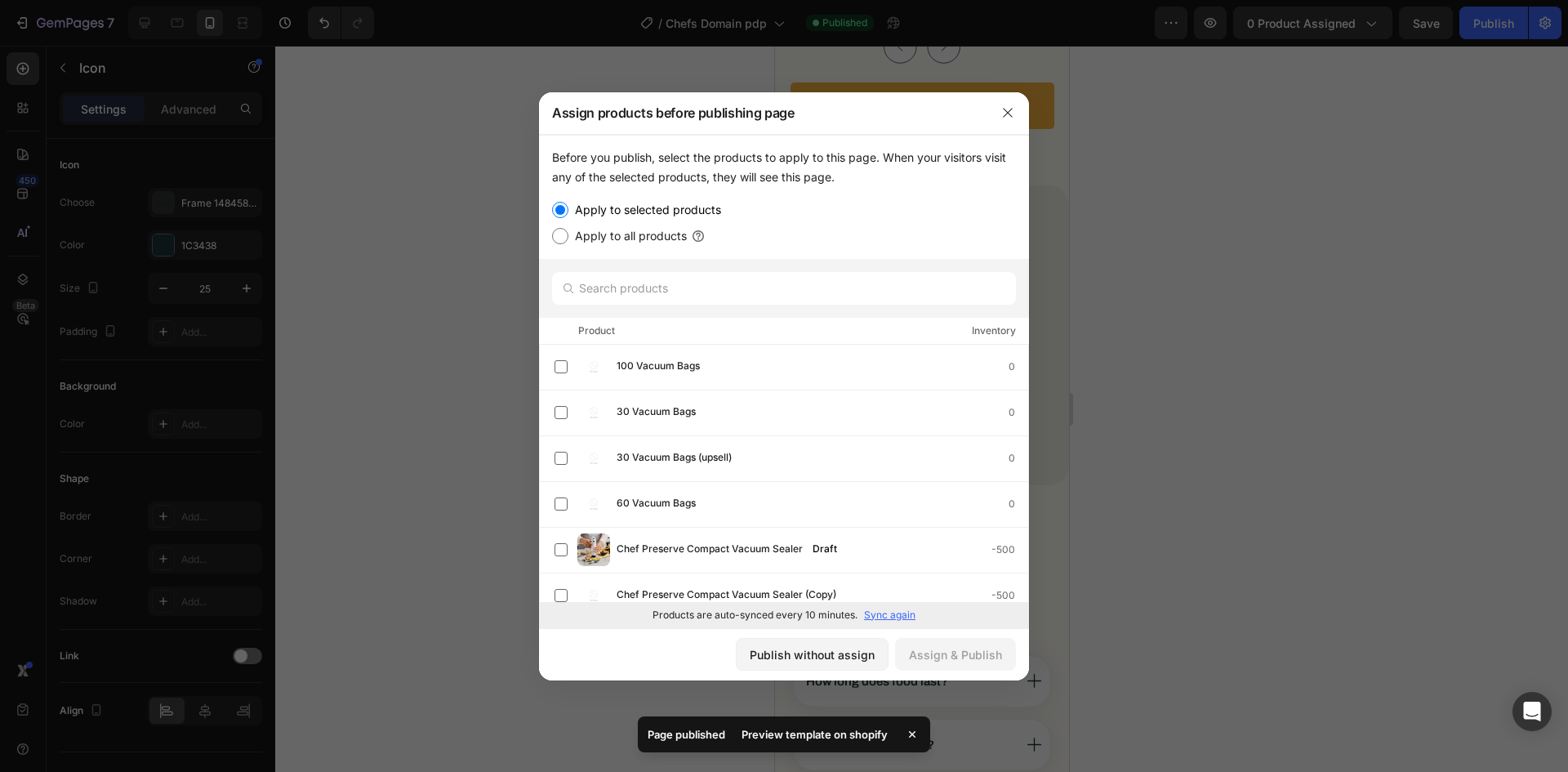
click at [813, 658] on div "Publish without assign" at bounding box center [813, 655] width 125 height 17
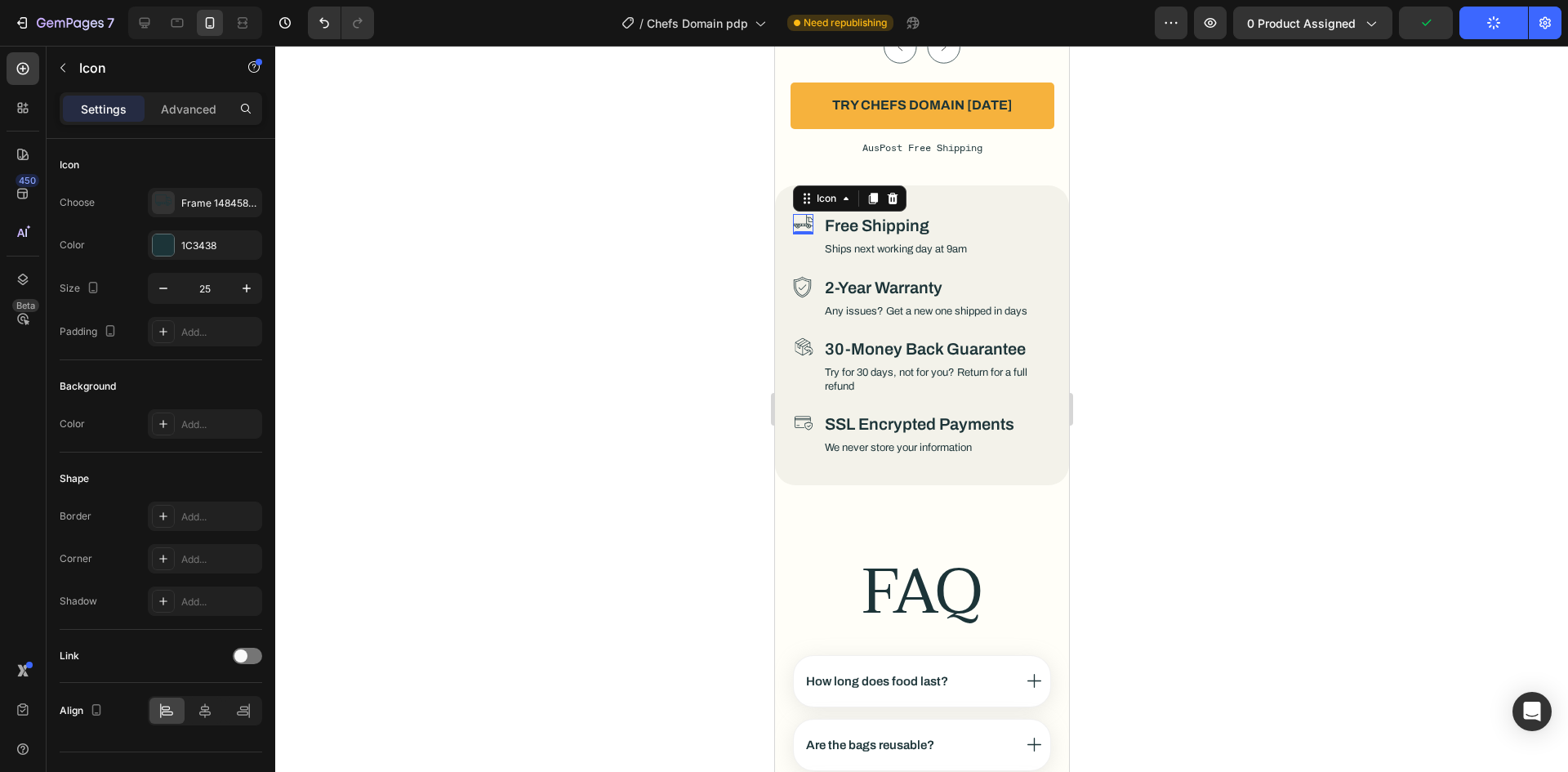
click at [1208, 343] on div at bounding box center [921, 409] width 1293 height 726
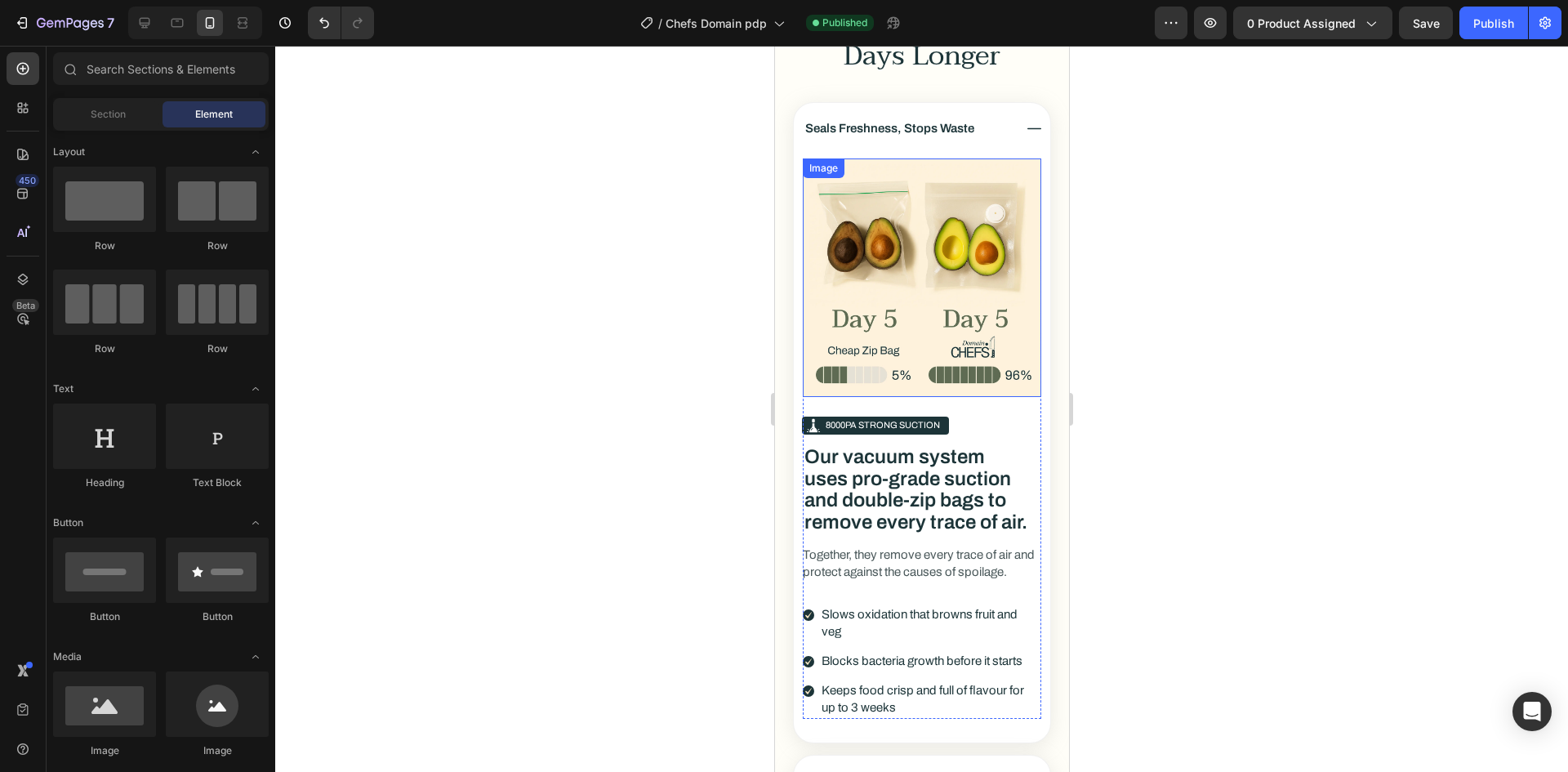
scroll to position [3320, 0]
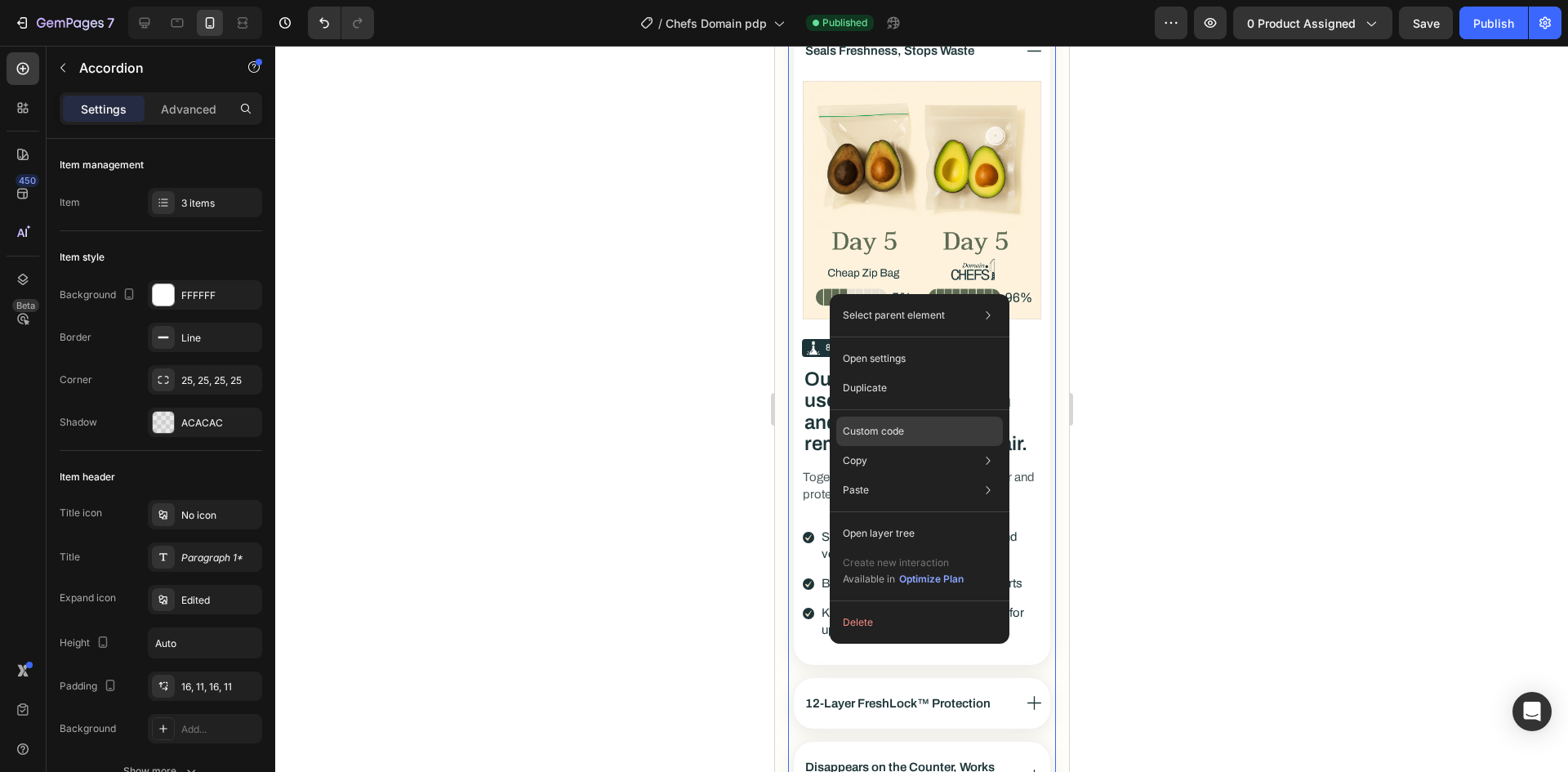
click at [893, 419] on div "Custom code" at bounding box center [919, 432] width 167 height 30
type input "100%"
type input "100"
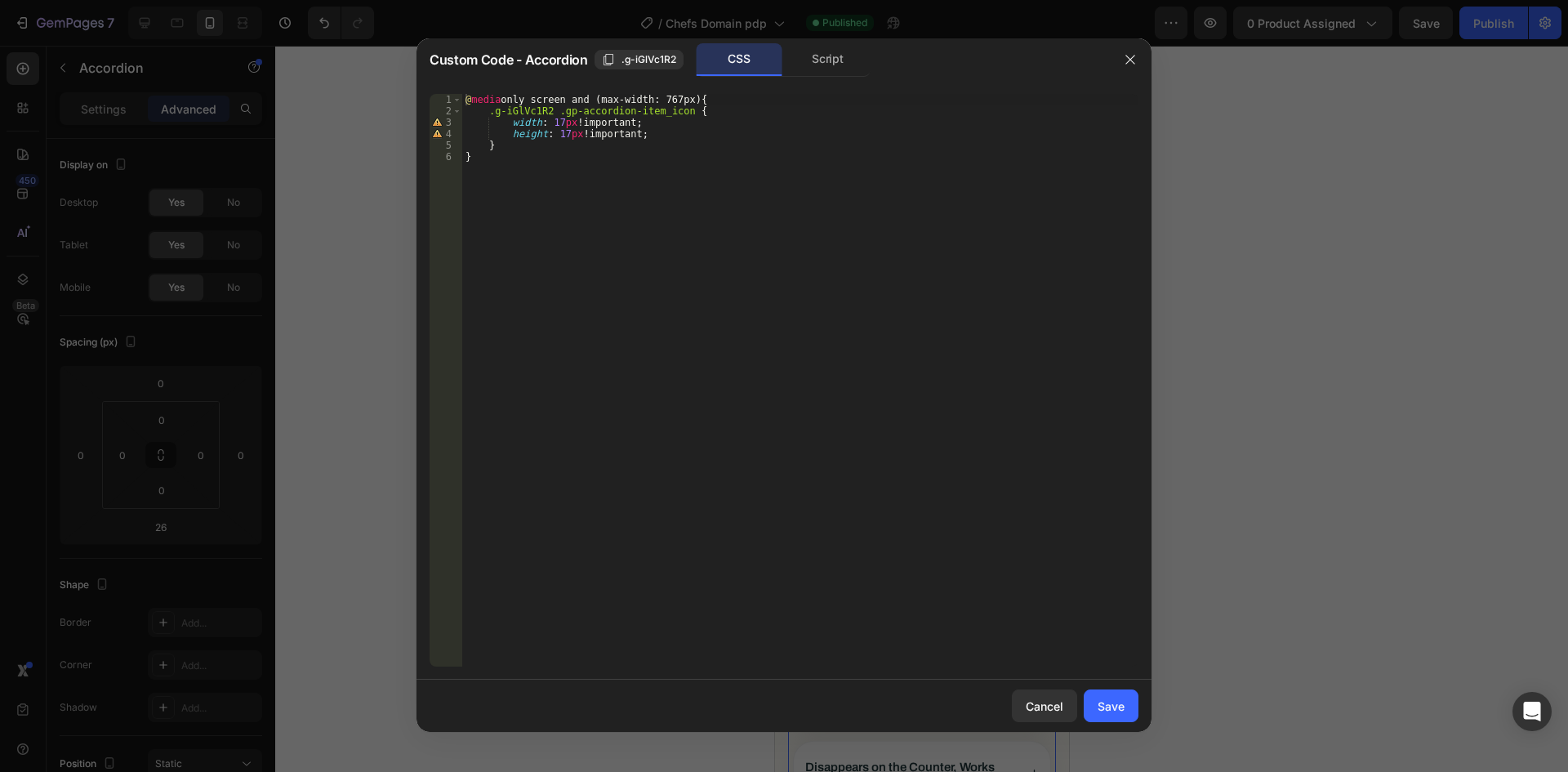
click at [609, 186] on div "@ media only screen and (max-width: 767px) { .g-iGlVc1R2 .gp-accordion-item_ico…" at bounding box center [800, 392] width 676 height 596
type textarea "}"
drag, startPoint x: 489, startPoint y: 114, endPoint x: 544, endPoint y: 113, distance: 55.0
click at [544, 113] on div "@ media only screen and (max-width: 767px) { .g-iGlVc1R2 .gp-accordion-item_ico…" at bounding box center [800, 392] width 676 height 596
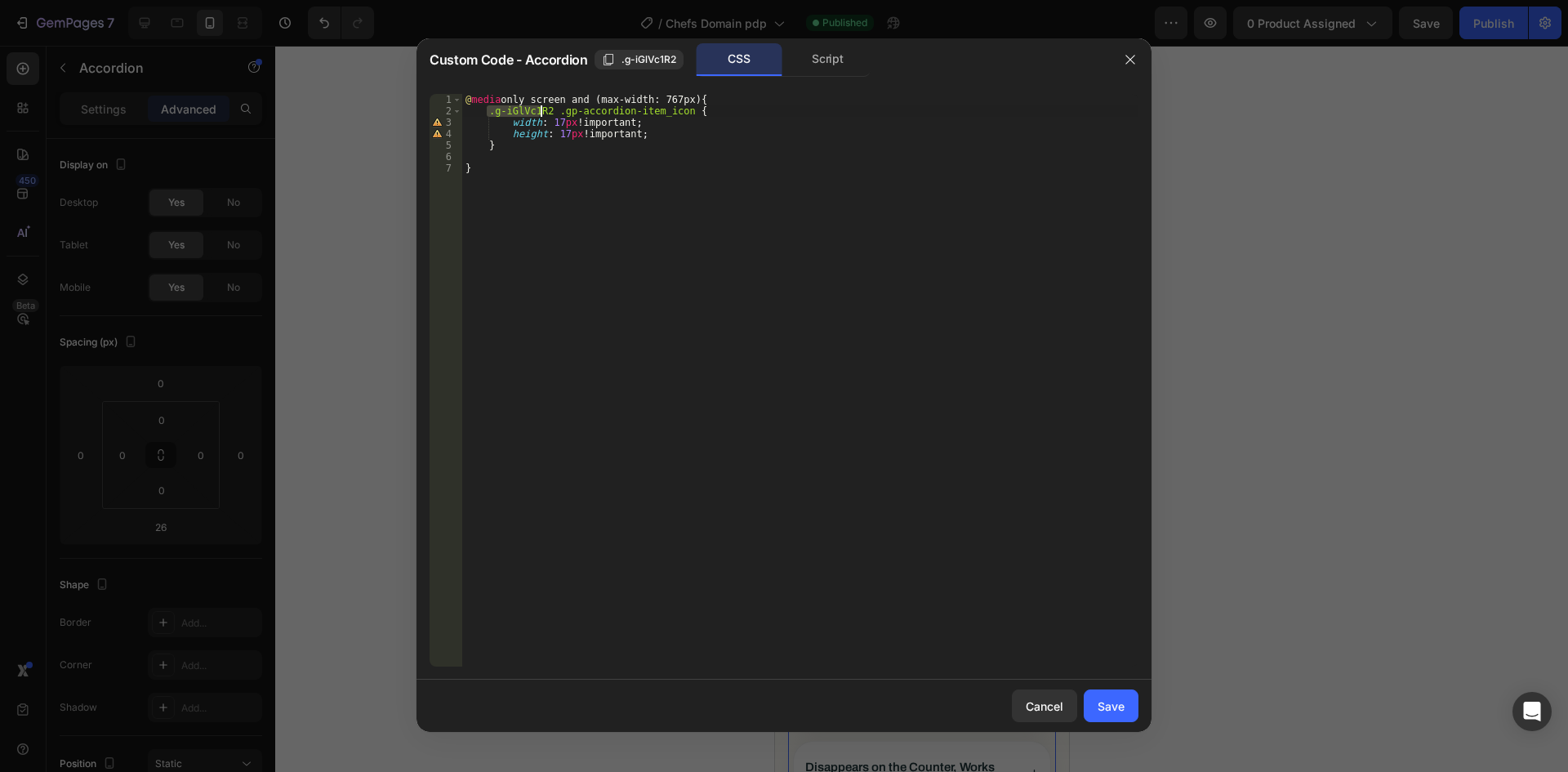
type textarea ".g-iGlVc1R2 .gp-accordion-item_icon {"
click at [547, 113] on div "@ media only screen and (max-width: 767px) { .g-iGlVc1R2 .gp-accordion-item_ico…" at bounding box center [800, 392] width 676 height 596
click at [519, 152] on div "@ media only screen and (max-width: 767px) { .g-iGlVc1R2 .gp-accordion-item_ico…" at bounding box center [800, 392] width 676 height 596
paste textarea ".g-iGlVc1R2"
type textarea ".g-iGlVc1R2 > div > div {"
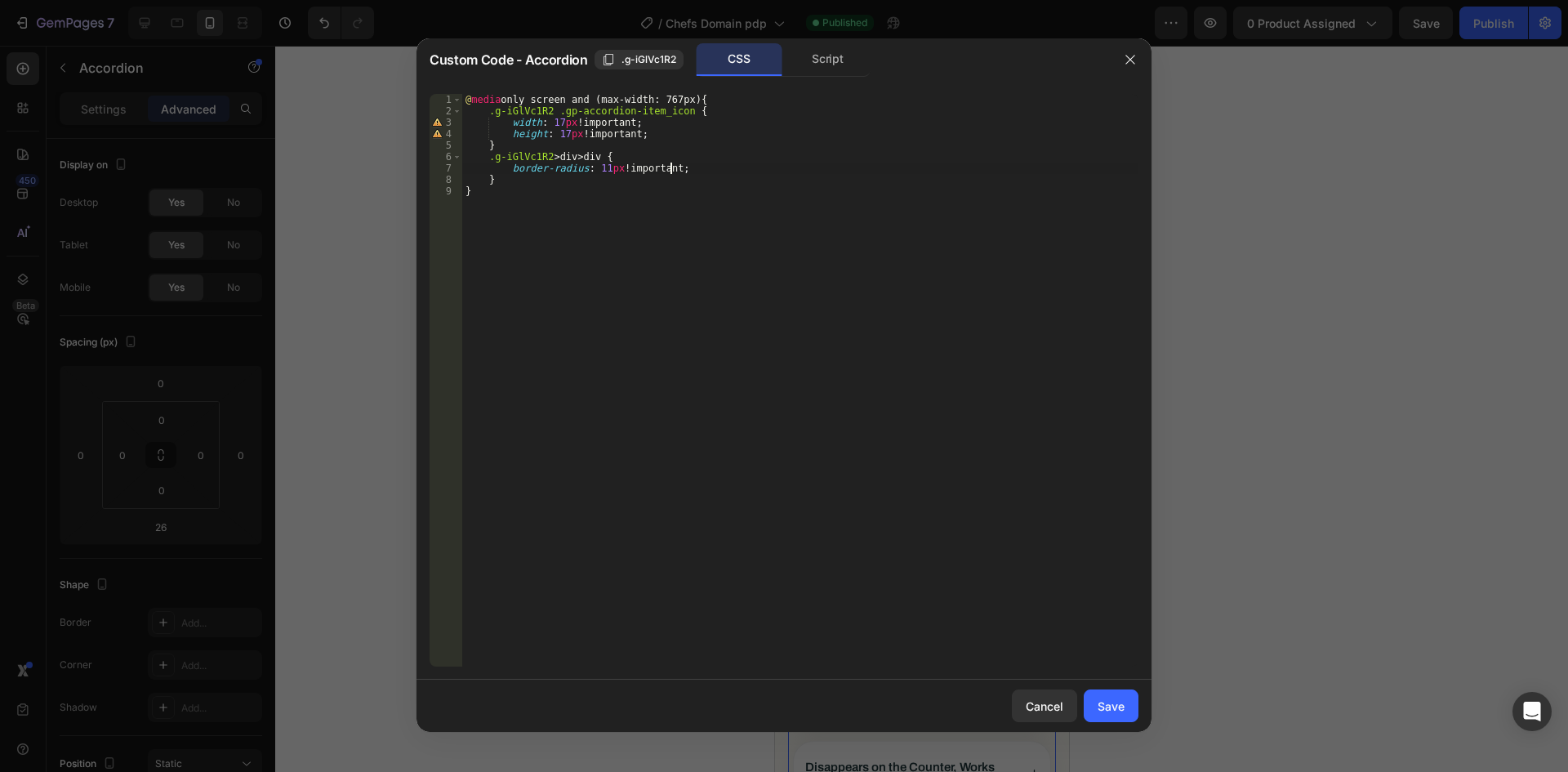
scroll to position [0, 13]
type textarea "border-radius: 11px !important;"
click at [1101, 695] on button "Save" at bounding box center [1110, 706] width 55 height 33
type input "14"
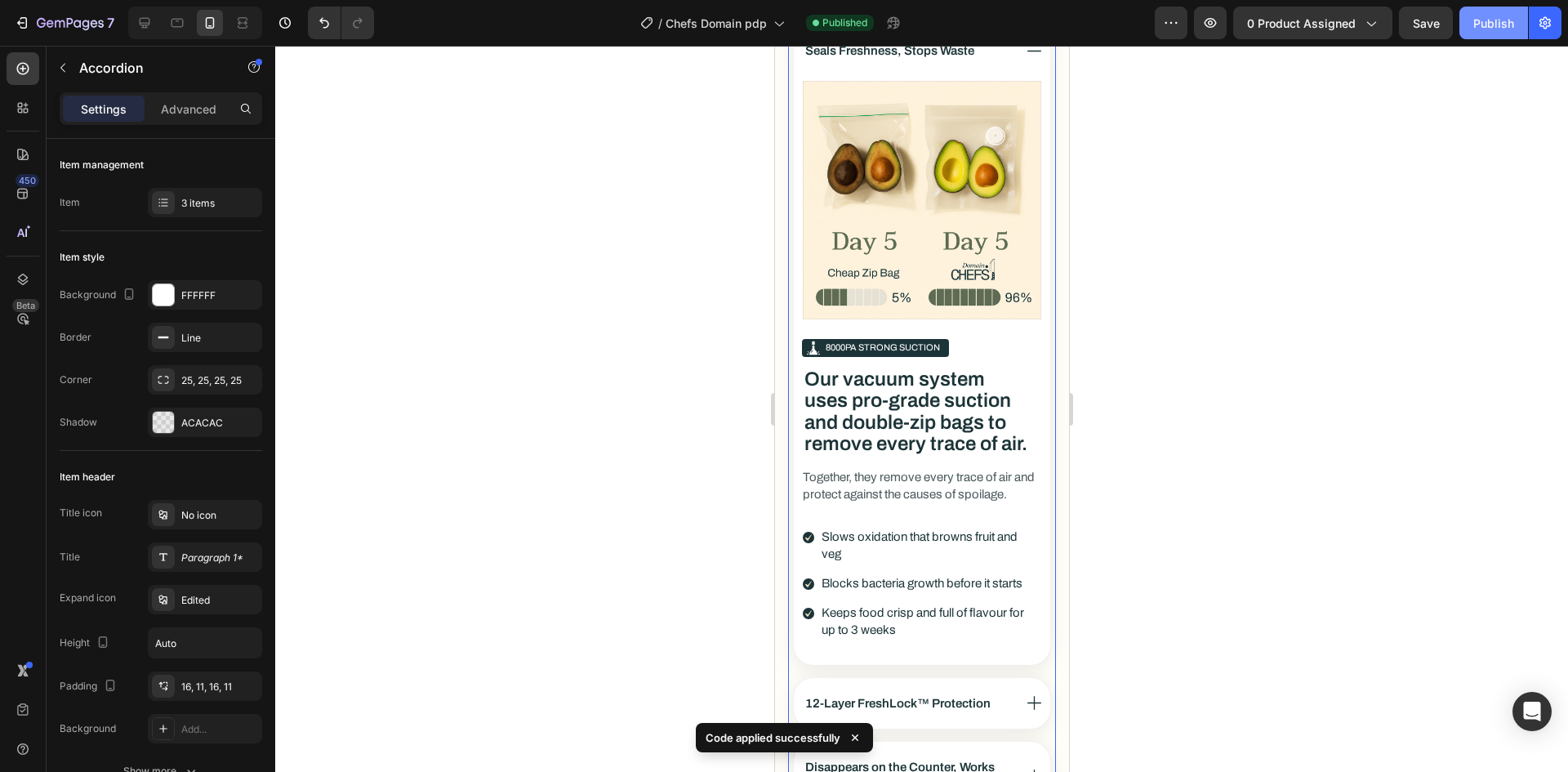
click at [1496, 28] on div "Publish" at bounding box center [1493, 23] width 41 height 17
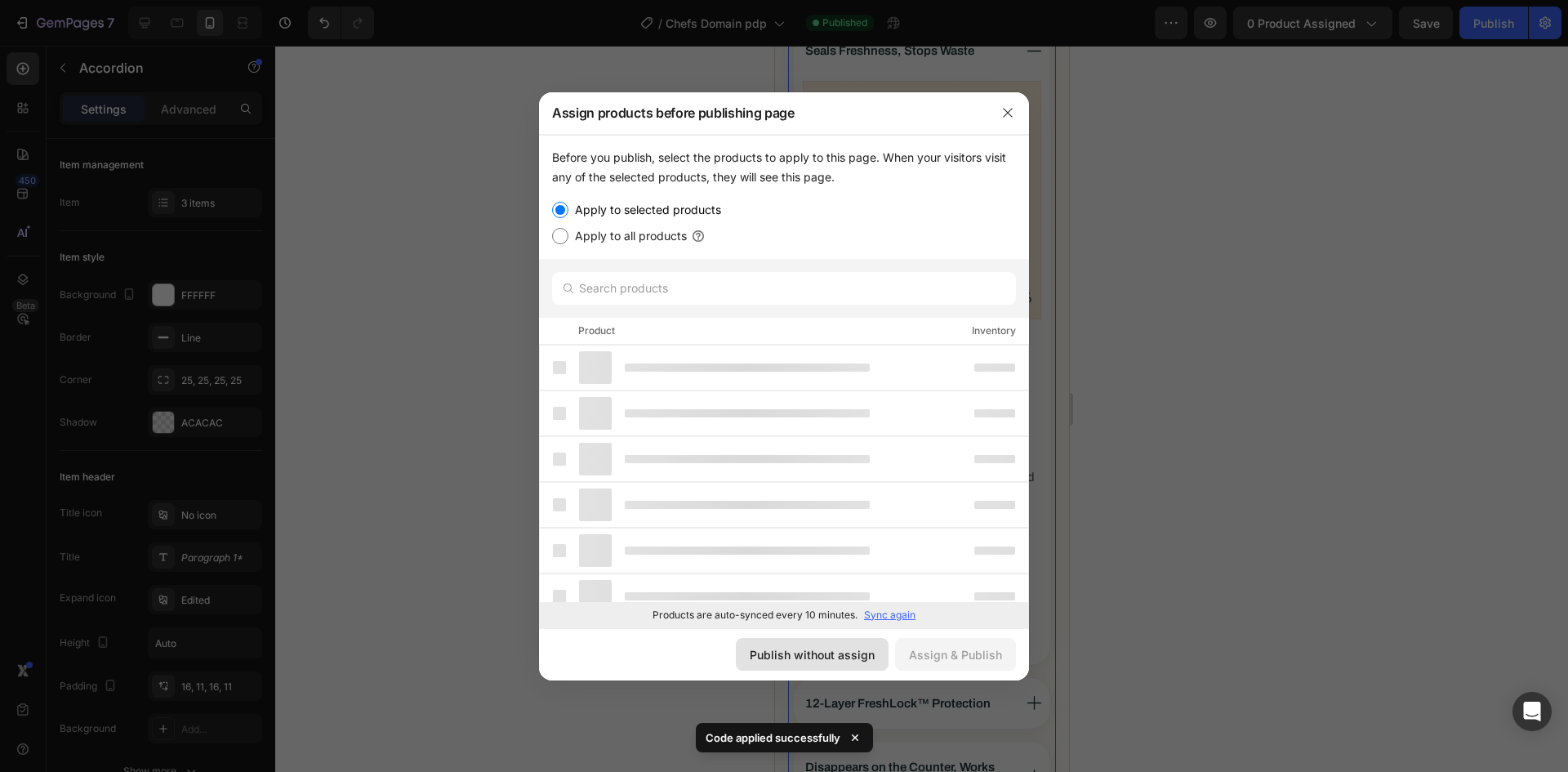
click at [846, 651] on div "Publish without assign" at bounding box center [813, 655] width 125 height 17
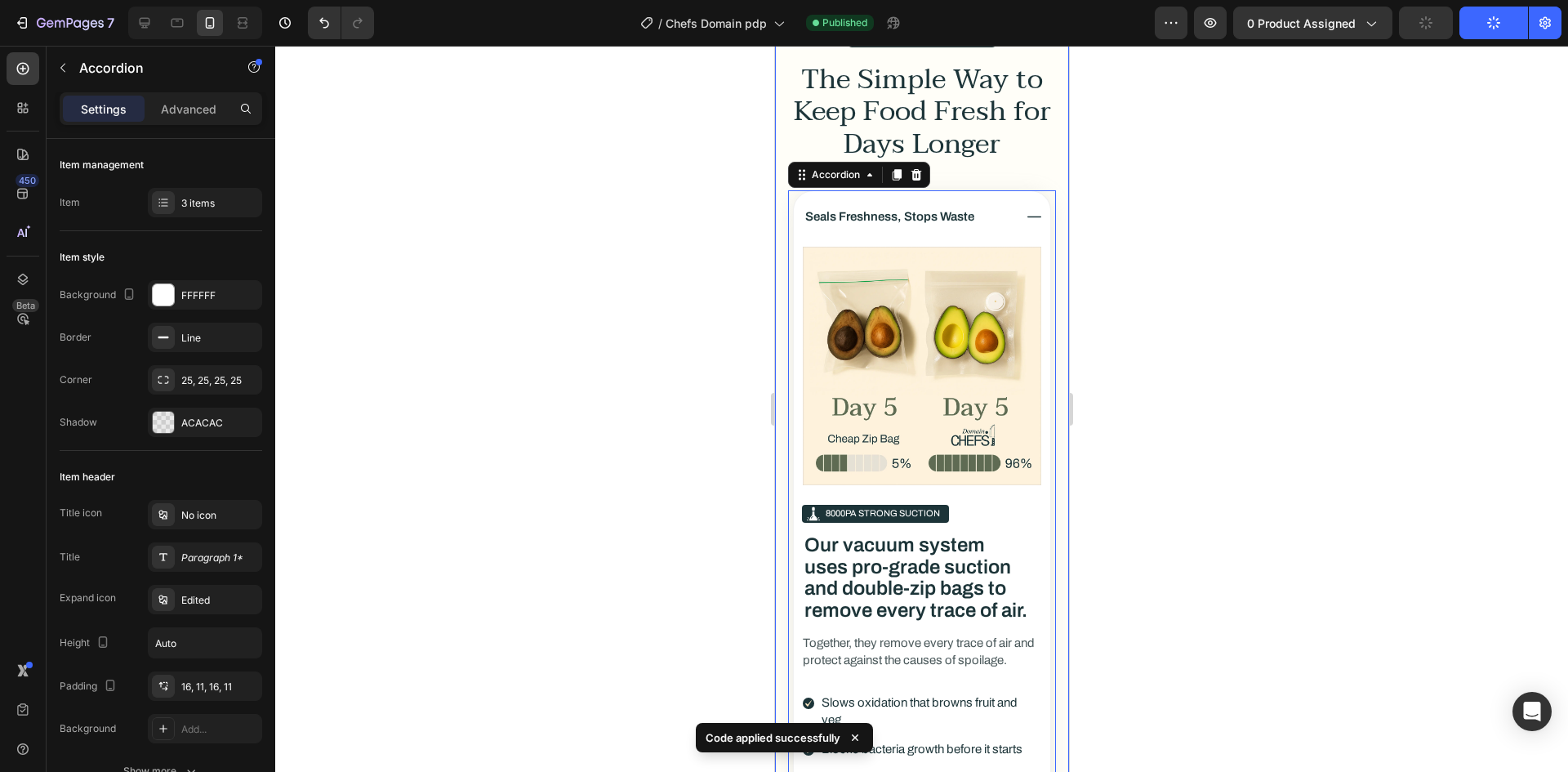
scroll to position [3810, 0]
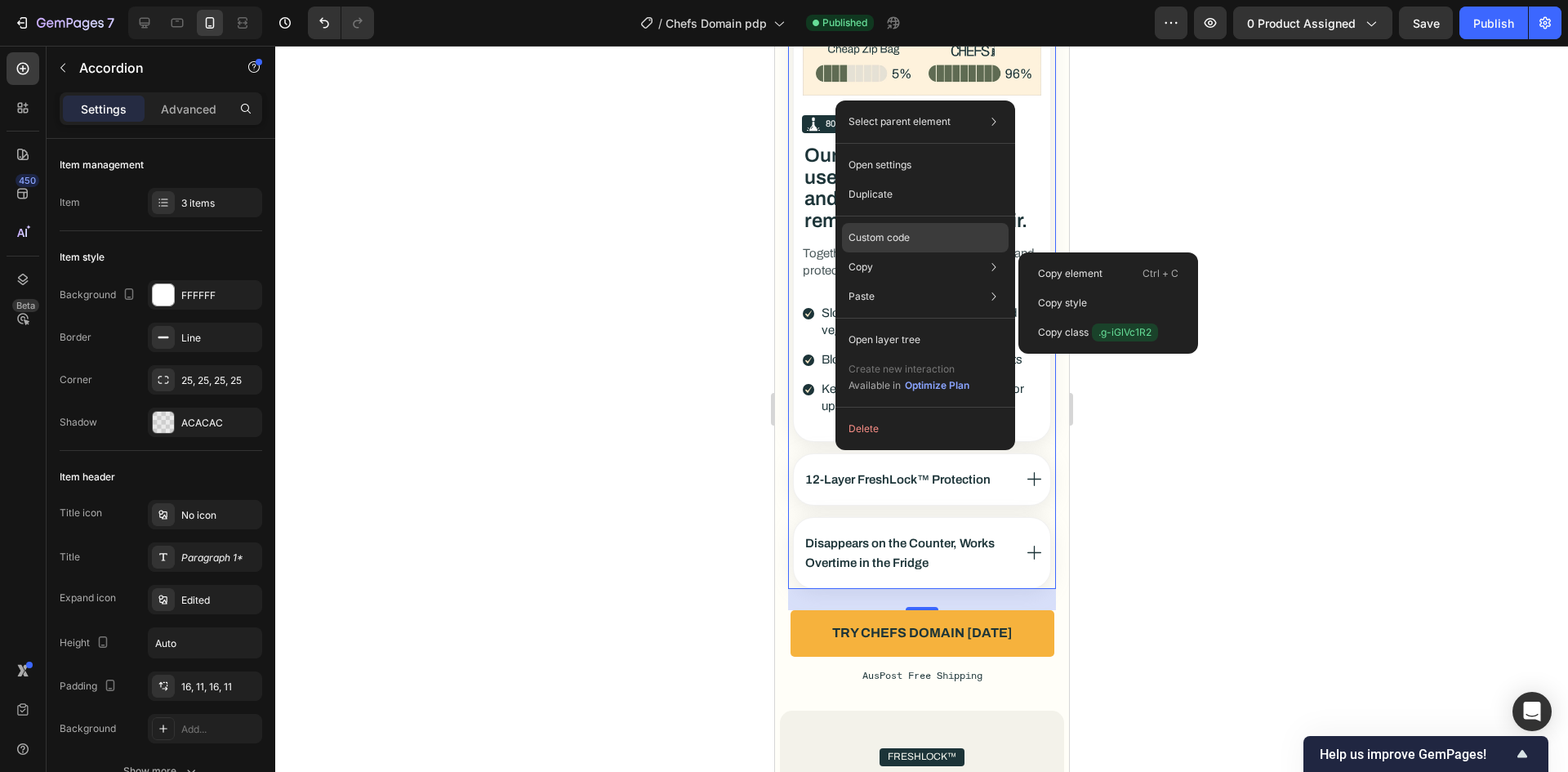
click at [893, 228] on div "Custom code" at bounding box center [926, 238] width 167 height 30
type input "100%"
type input "100"
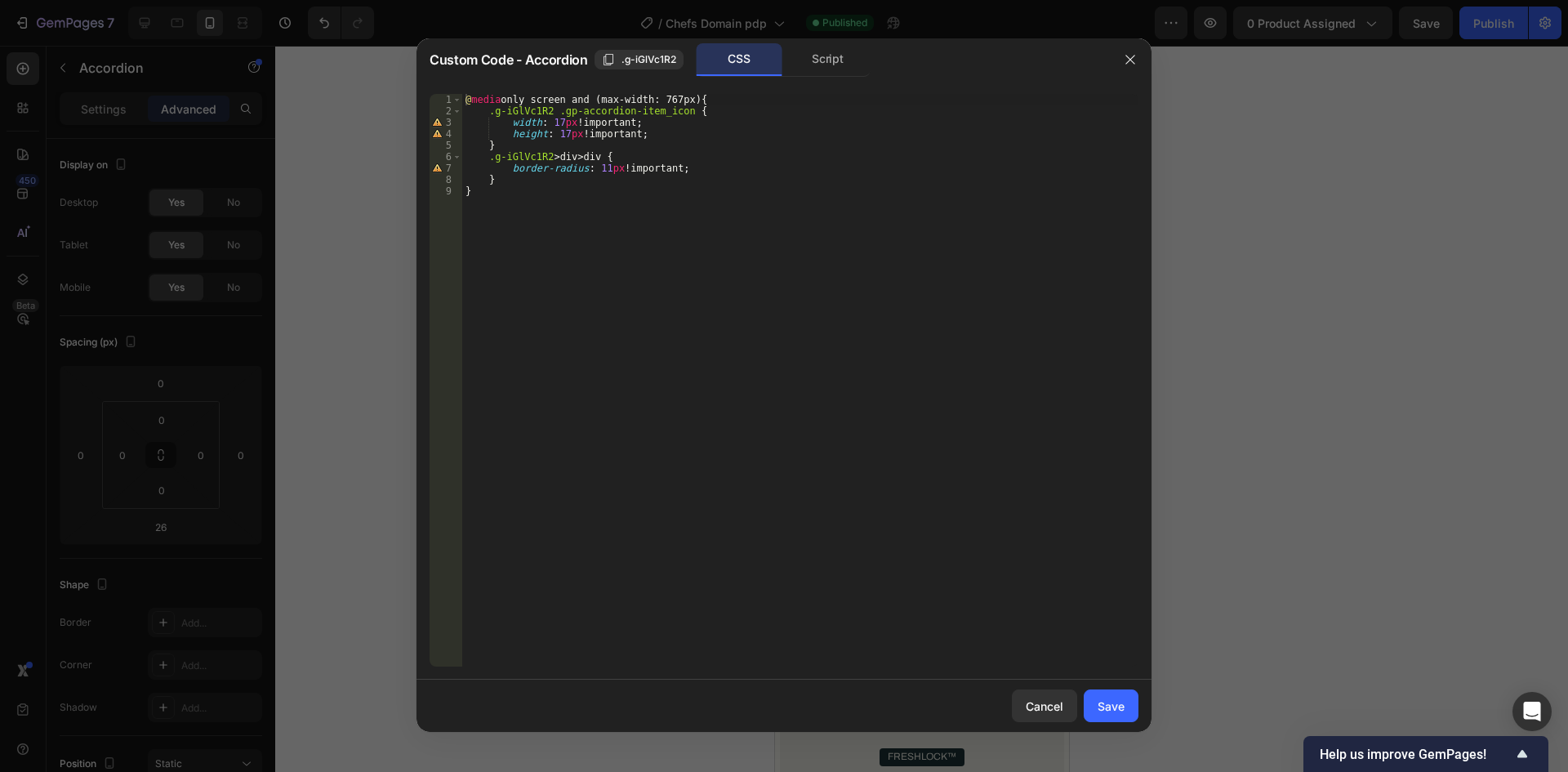
click at [537, 184] on div "@ media only screen and (max-width: 767px) { .g-iGlVc1R2 .gp-accordion-item_ico…" at bounding box center [800, 392] width 676 height 596
click at [489, 162] on div "@ media only screen and (max-width: 767px) { .g-iGlVc1R2 .gp-accordion-item_ico…" at bounding box center [800, 392] width 676 height 596
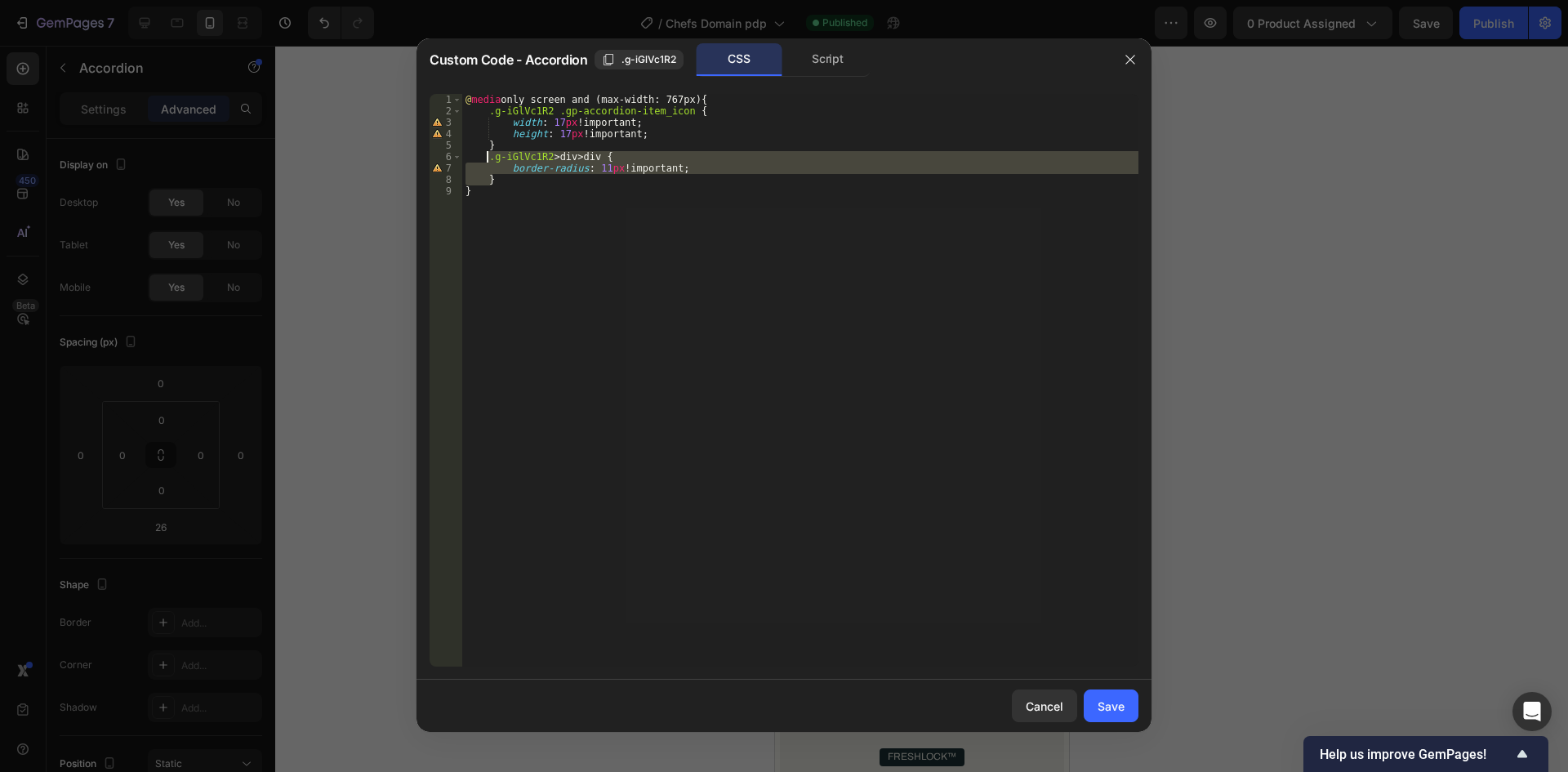
click at [524, 180] on div "@ media only screen and (max-width: 767px) { .g-iGlVc1R2 .gp-accordion-item_ico…" at bounding box center [800, 379] width 676 height 572
drag, startPoint x: 524, startPoint y: 180, endPoint x: 485, endPoint y: 158, distance: 44.8
click at [485, 158] on div "@ media only screen and (max-width: 767px) { .g-iGlVc1R2 .gp-accordion-item_ico…" at bounding box center [800, 392] width 676 height 596
paste textarea "}"
click at [505, 169] on div "@ media only screen and (max-width: 767px) { .g-iGlVc1R2 .gp-accordion-item_ico…" at bounding box center [800, 392] width 676 height 596
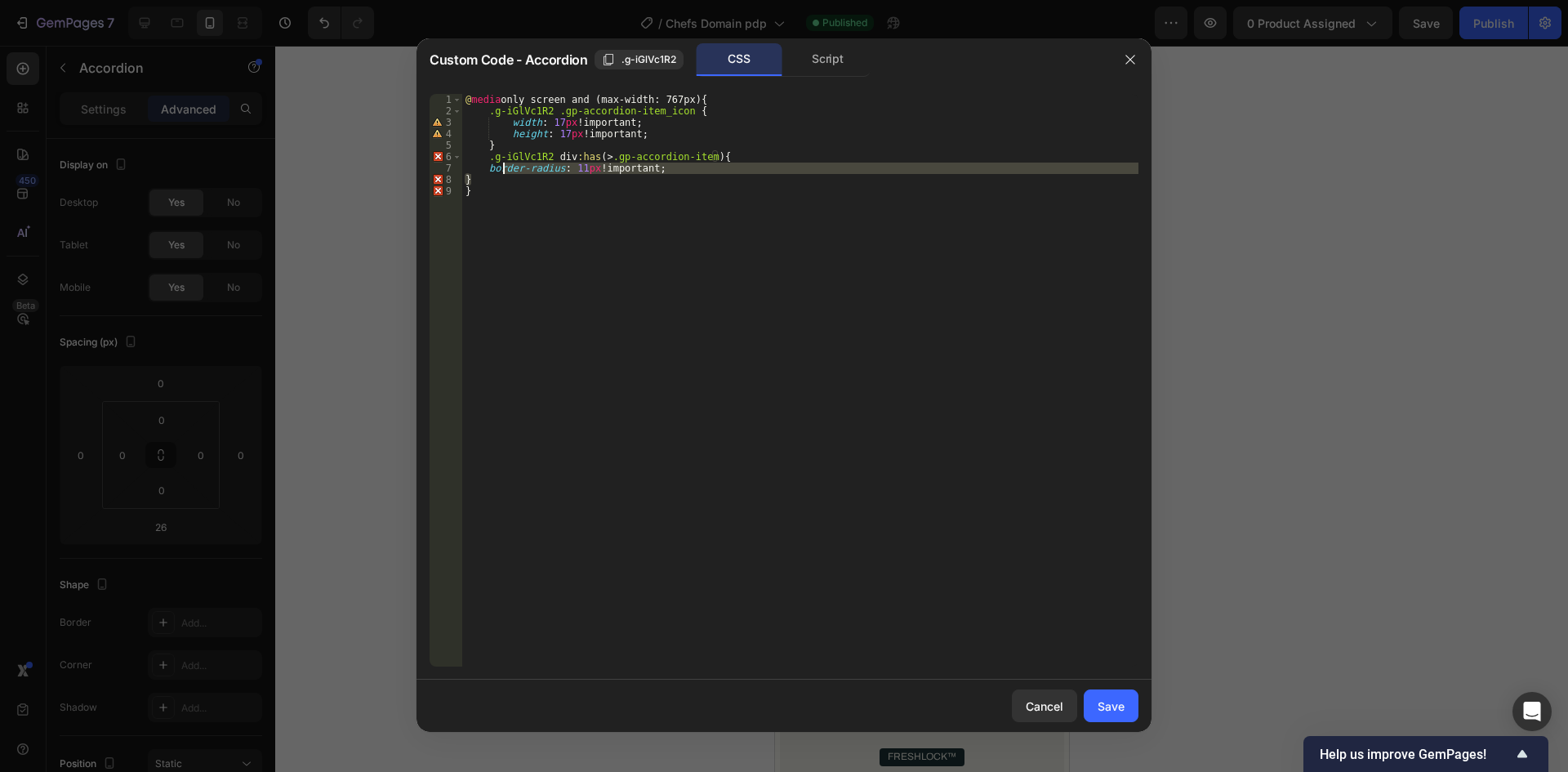
type textarea "border-radius: 11px !important; }"
click at [1112, 690] on button "Save" at bounding box center [1110, 706] width 55 height 33
type input "14"
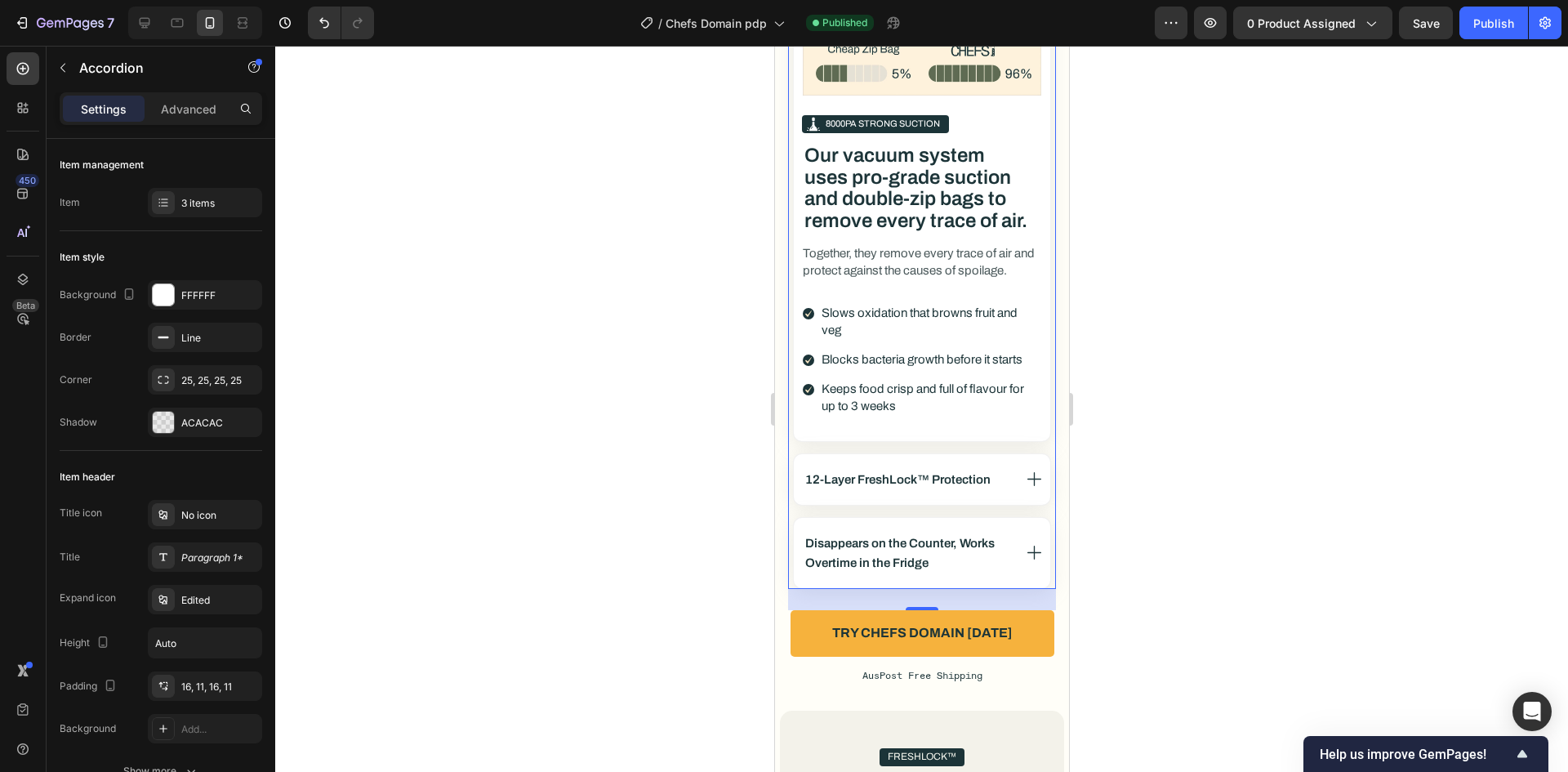
click at [1111, 696] on div at bounding box center [921, 409] width 1293 height 726
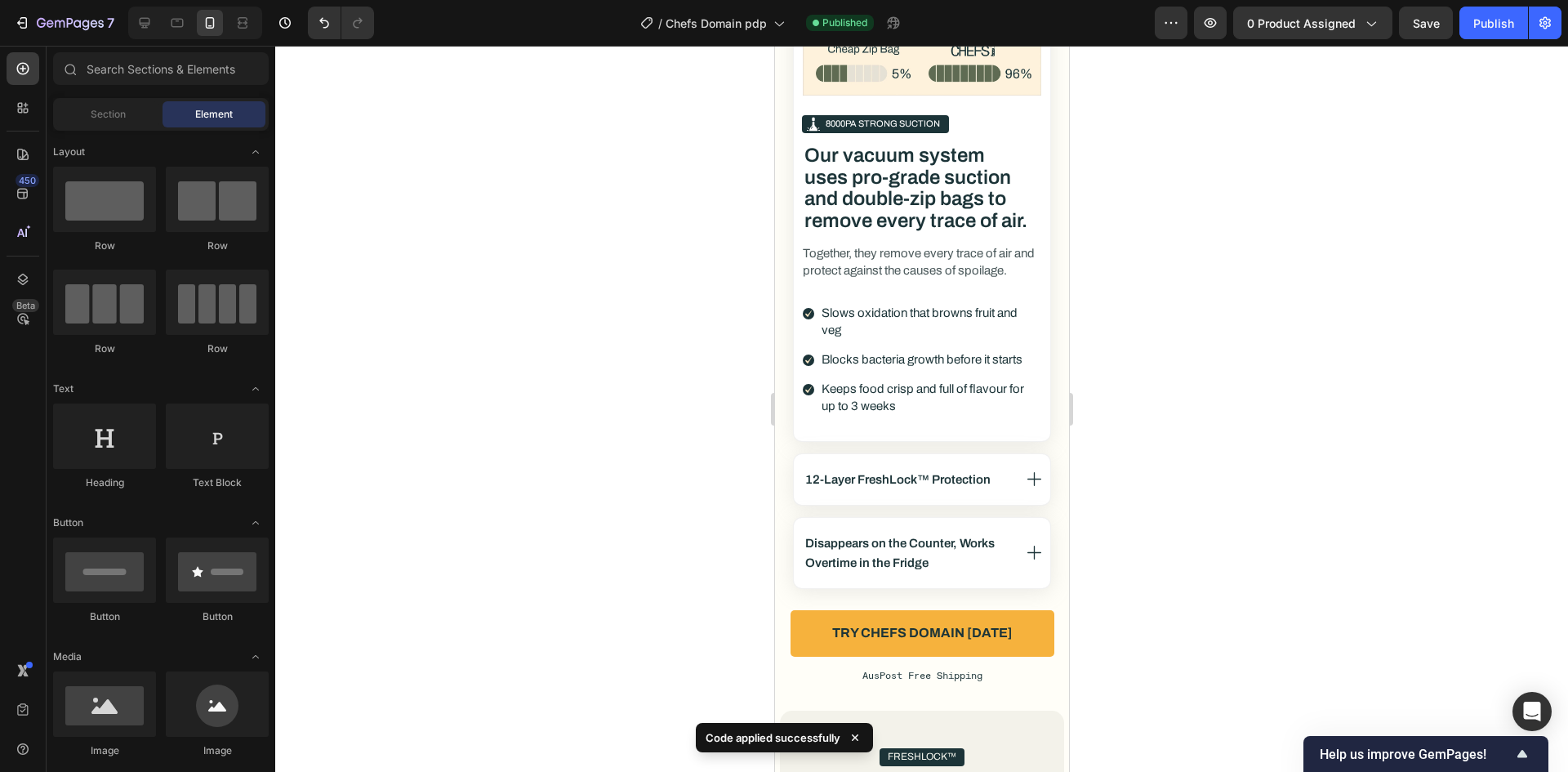
click at [1494, 39] on div "7 Version history / Chefs Domain pdp Published Preview 0 product assigned Save …" at bounding box center [784, 23] width 1568 height 47
click at [1472, 30] on button "Publish" at bounding box center [1493, 23] width 69 height 33
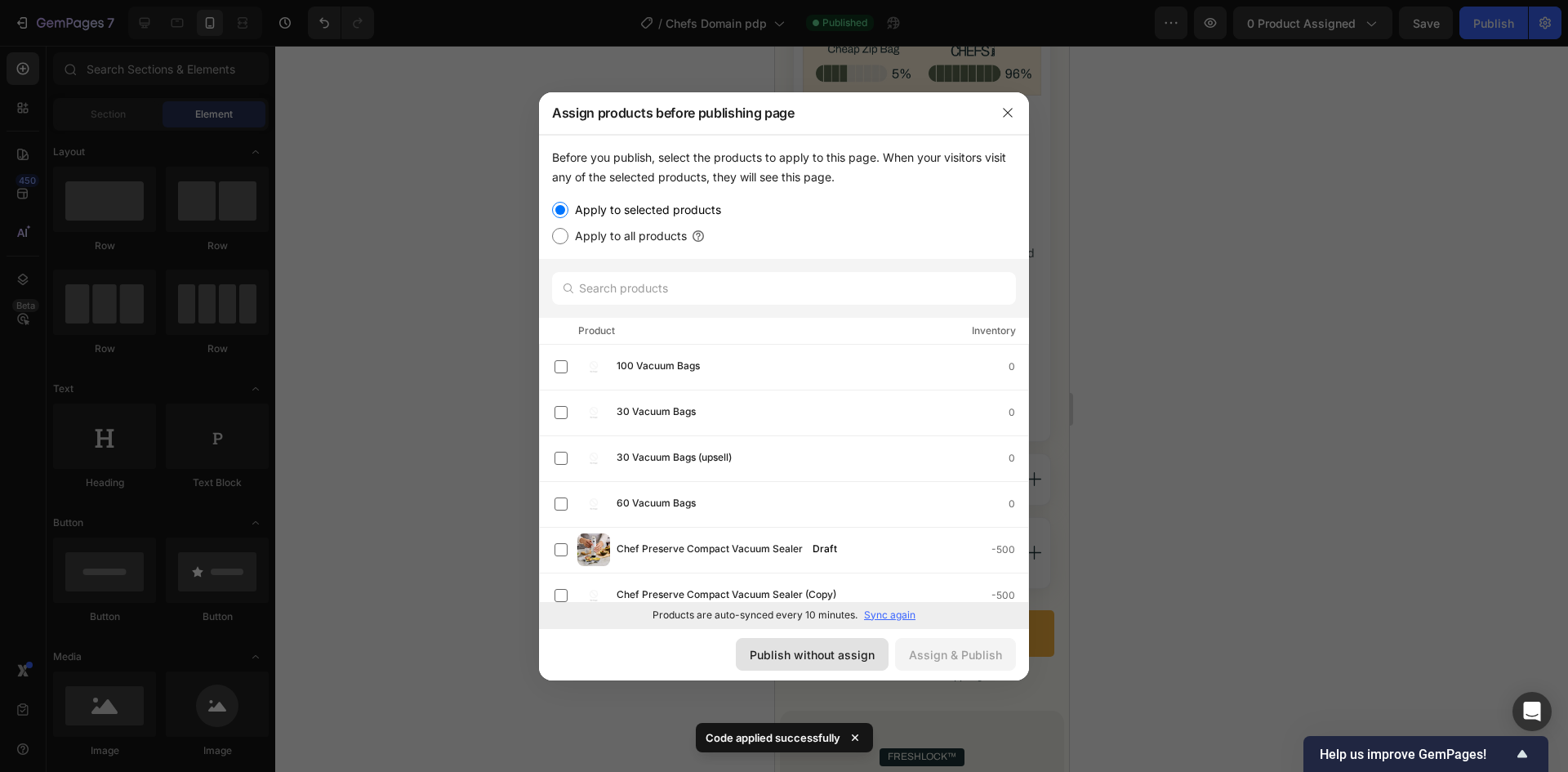
click at [815, 660] on div "Publish without assign" at bounding box center [813, 655] width 125 height 17
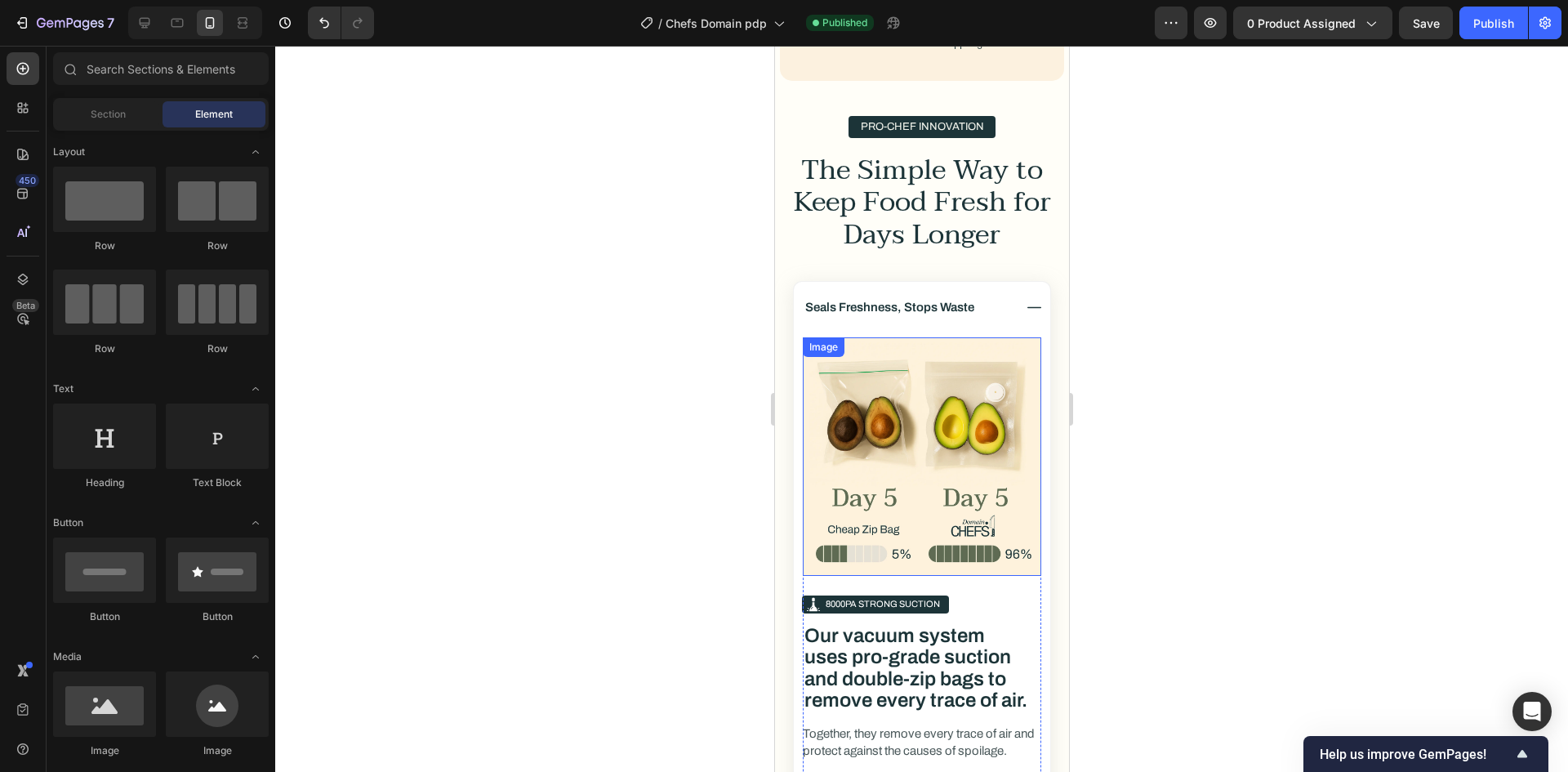
scroll to position [3345, 0]
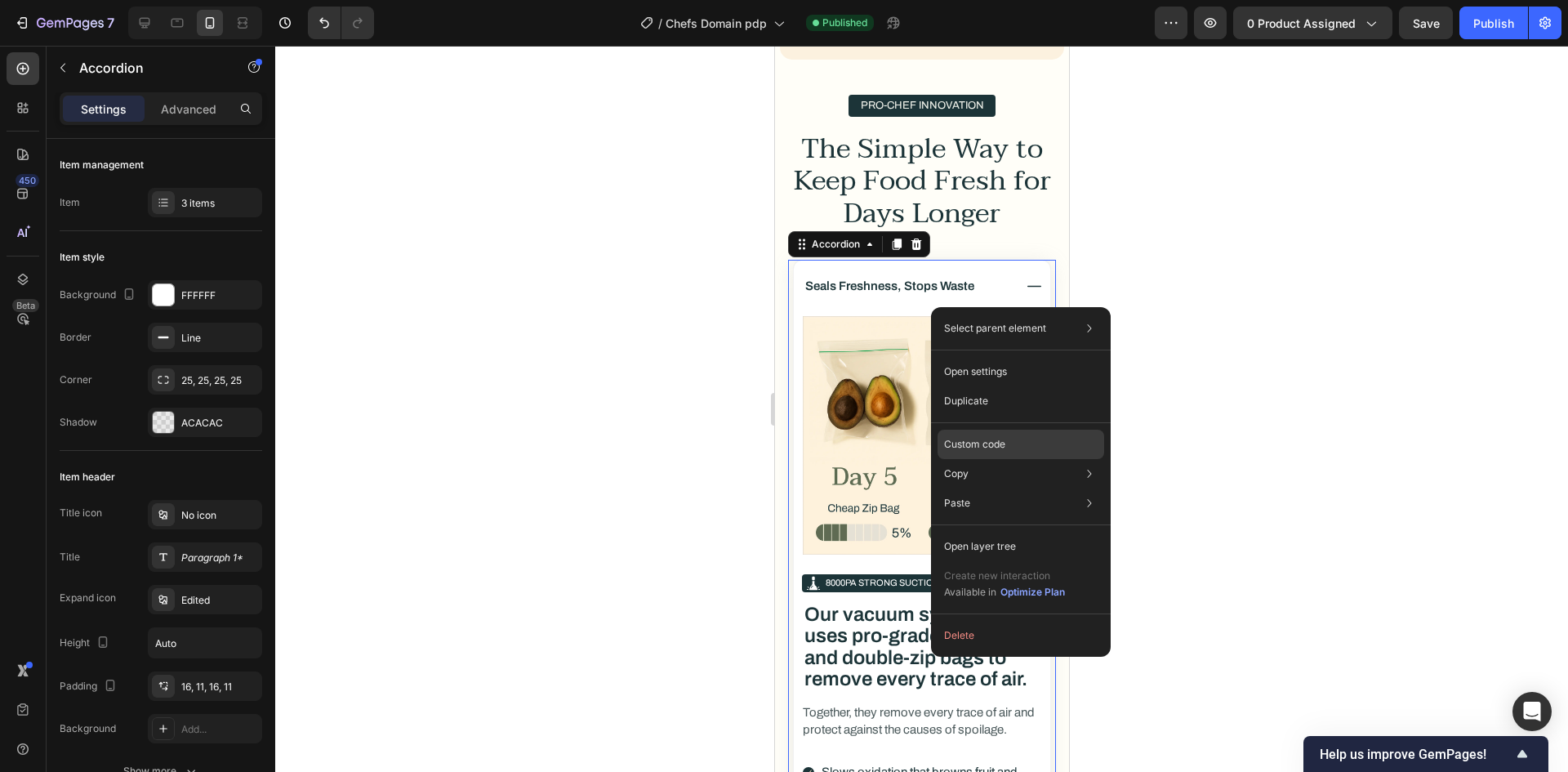
click at [1004, 435] on div "Custom code" at bounding box center [1021, 445] width 167 height 30
type input "100%"
type input "100"
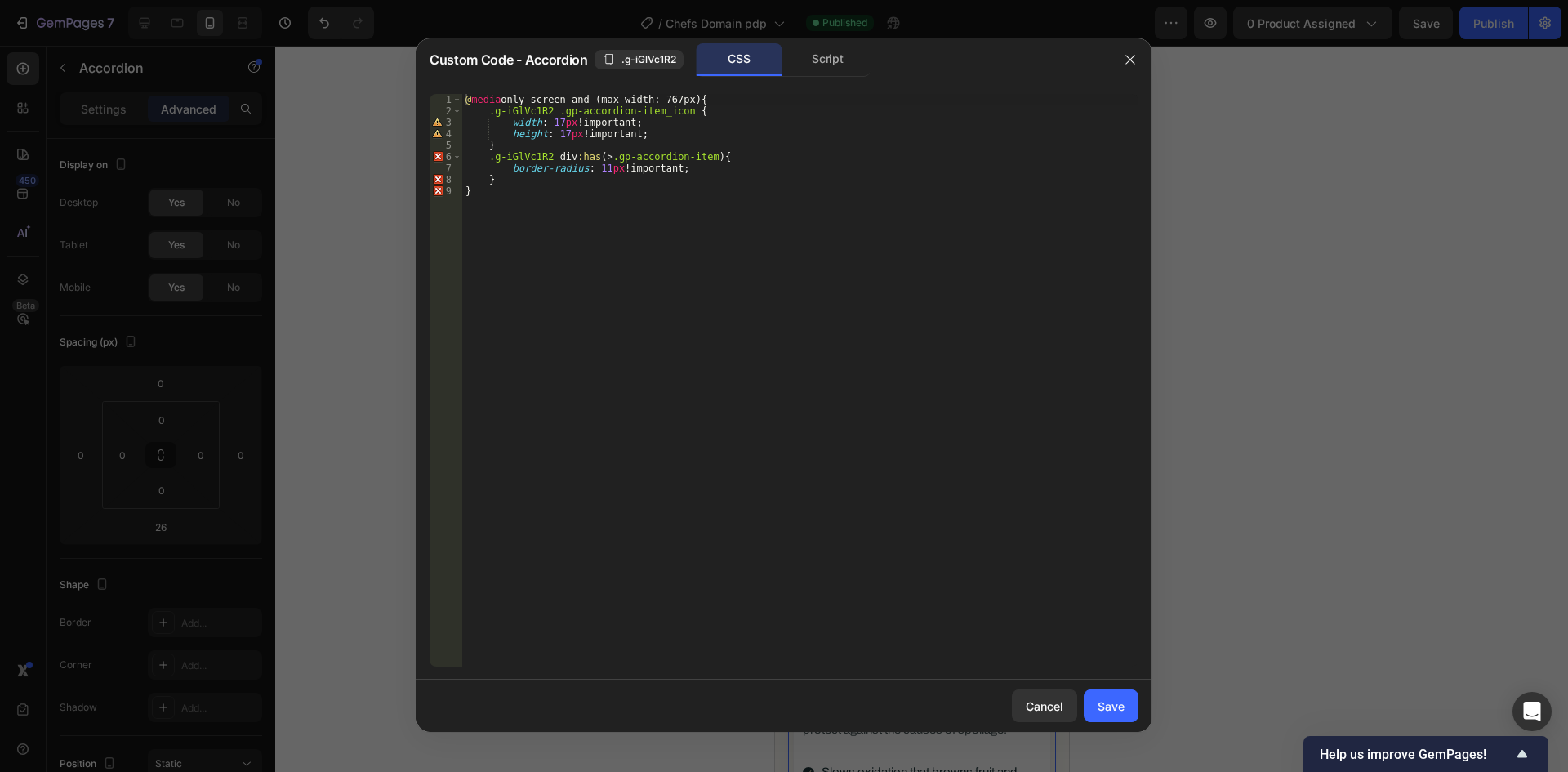
click at [575, 221] on div "@ media only screen and (max-width: 767px) { .g-iGlVc1R2 .gp-accordion-item_ico…" at bounding box center [800, 392] width 676 height 596
type textarea "} }"
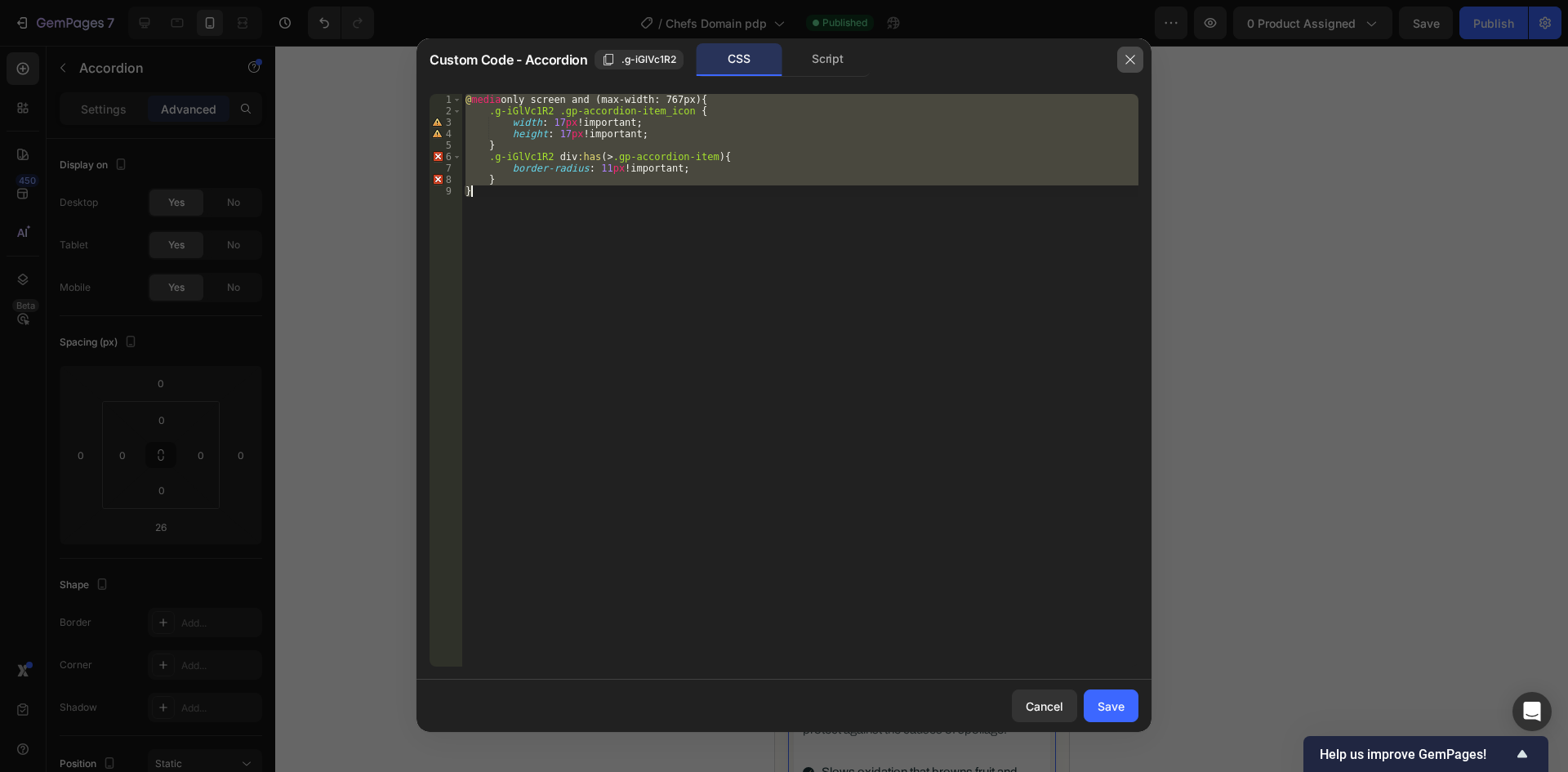
click at [1131, 54] on icon "button" at bounding box center [1130, 59] width 13 height 13
type input "14"
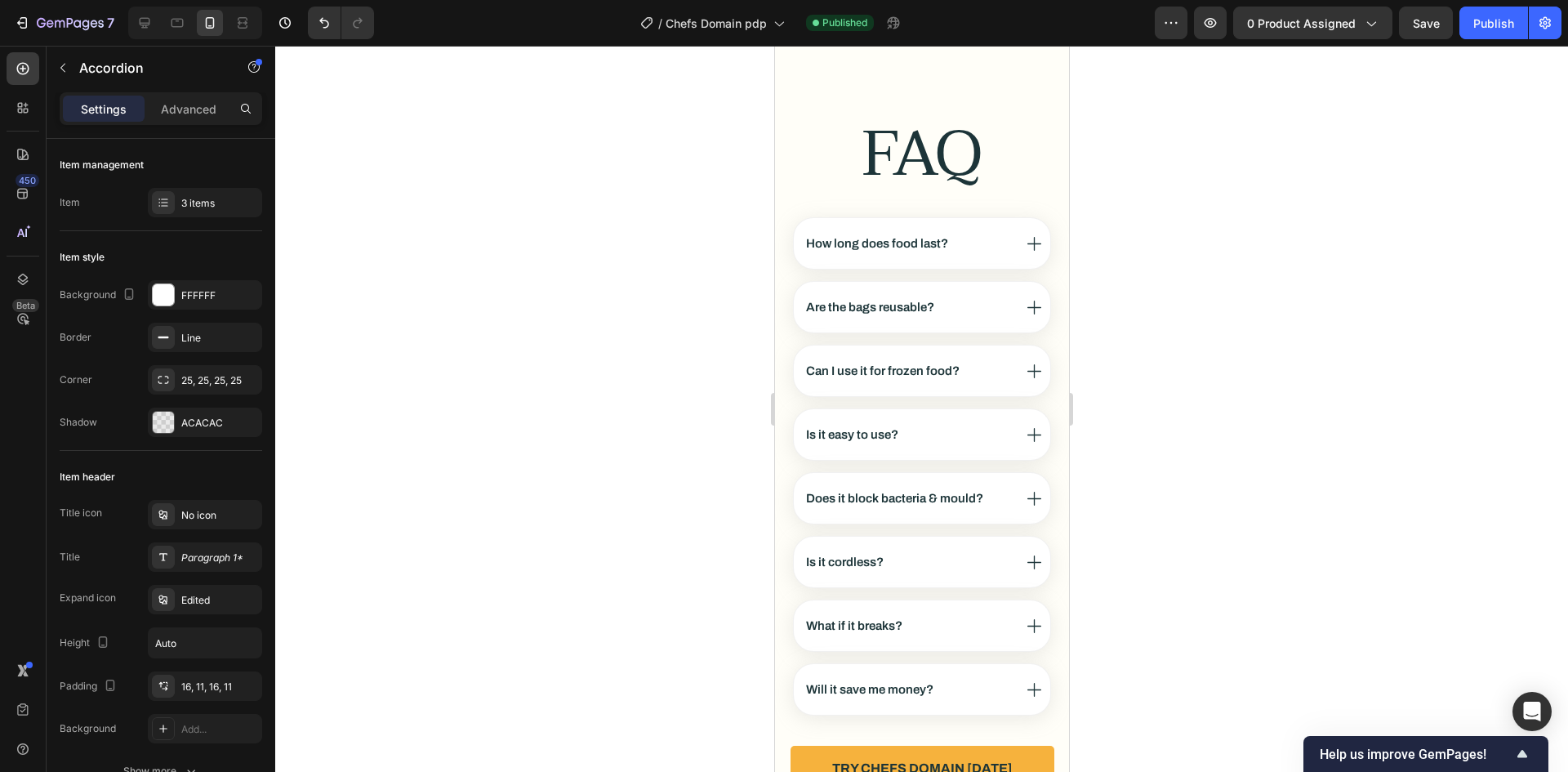
scroll to position [8982, 0]
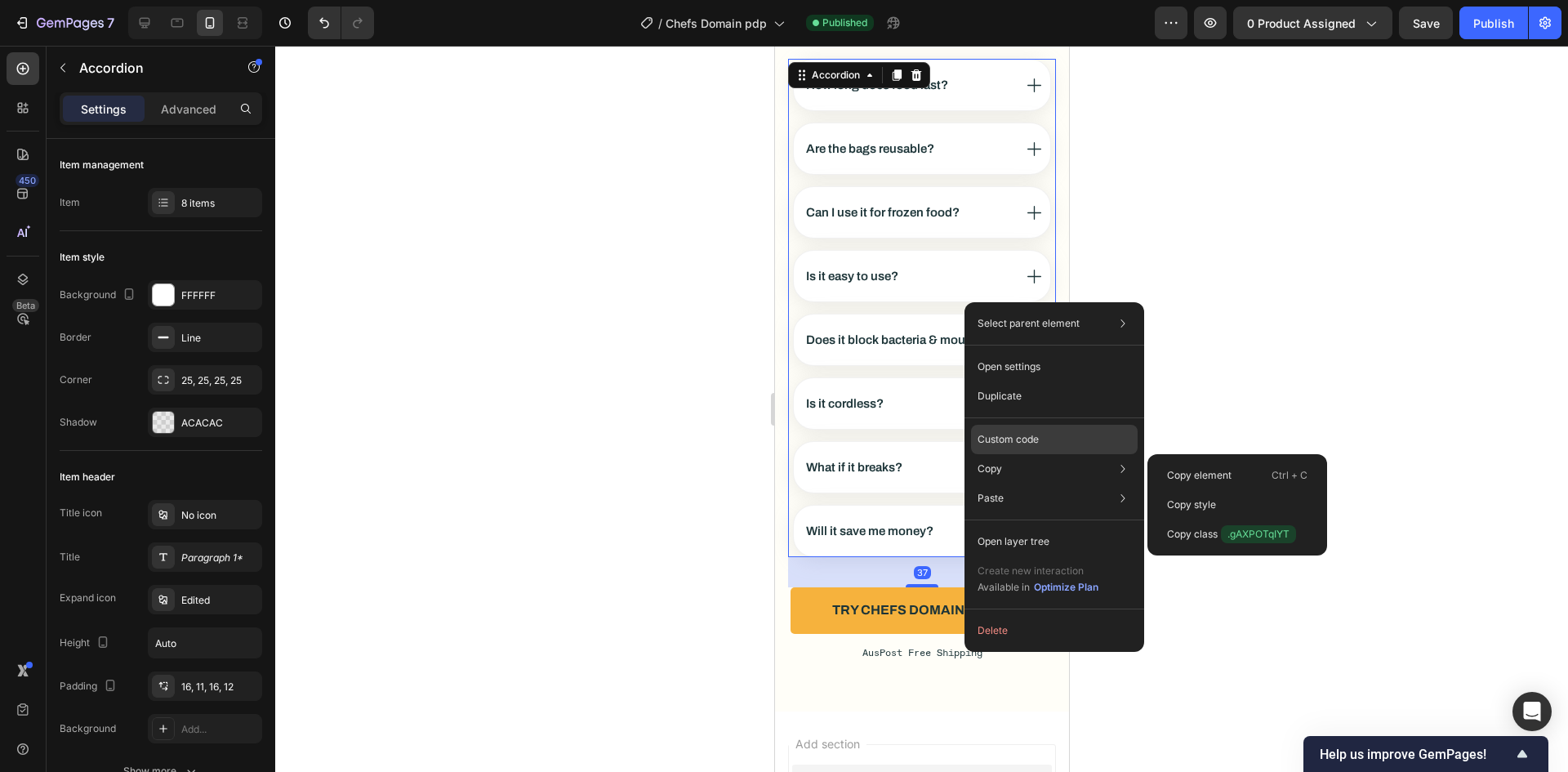
click at [1011, 440] on p "Custom code" at bounding box center [1008, 439] width 62 height 15
type input "100%"
type input "100"
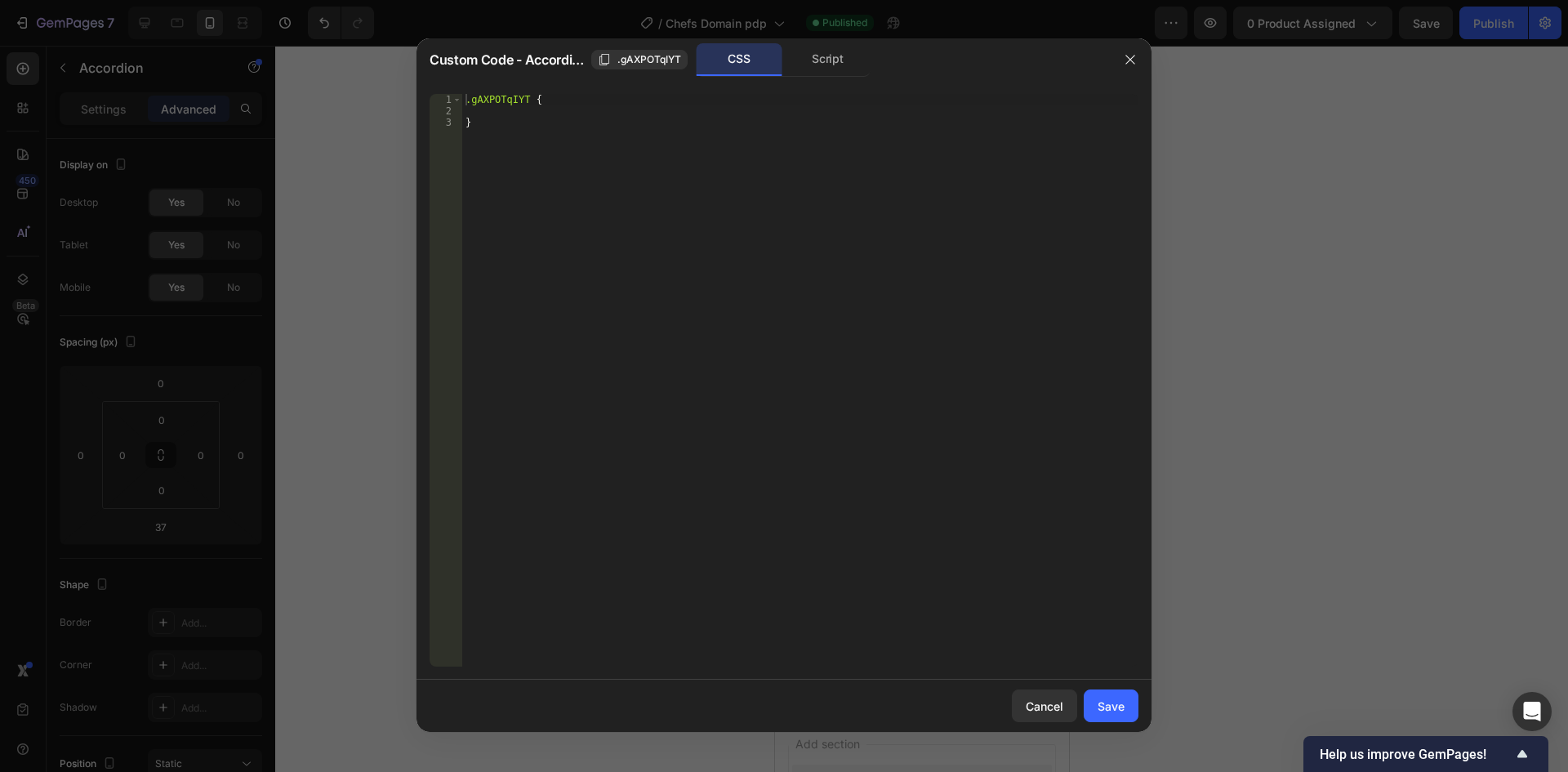
click at [776, 364] on div ".gAXPOTqIYT { }" at bounding box center [800, 392] width 676 height 596
paste textarea "}"
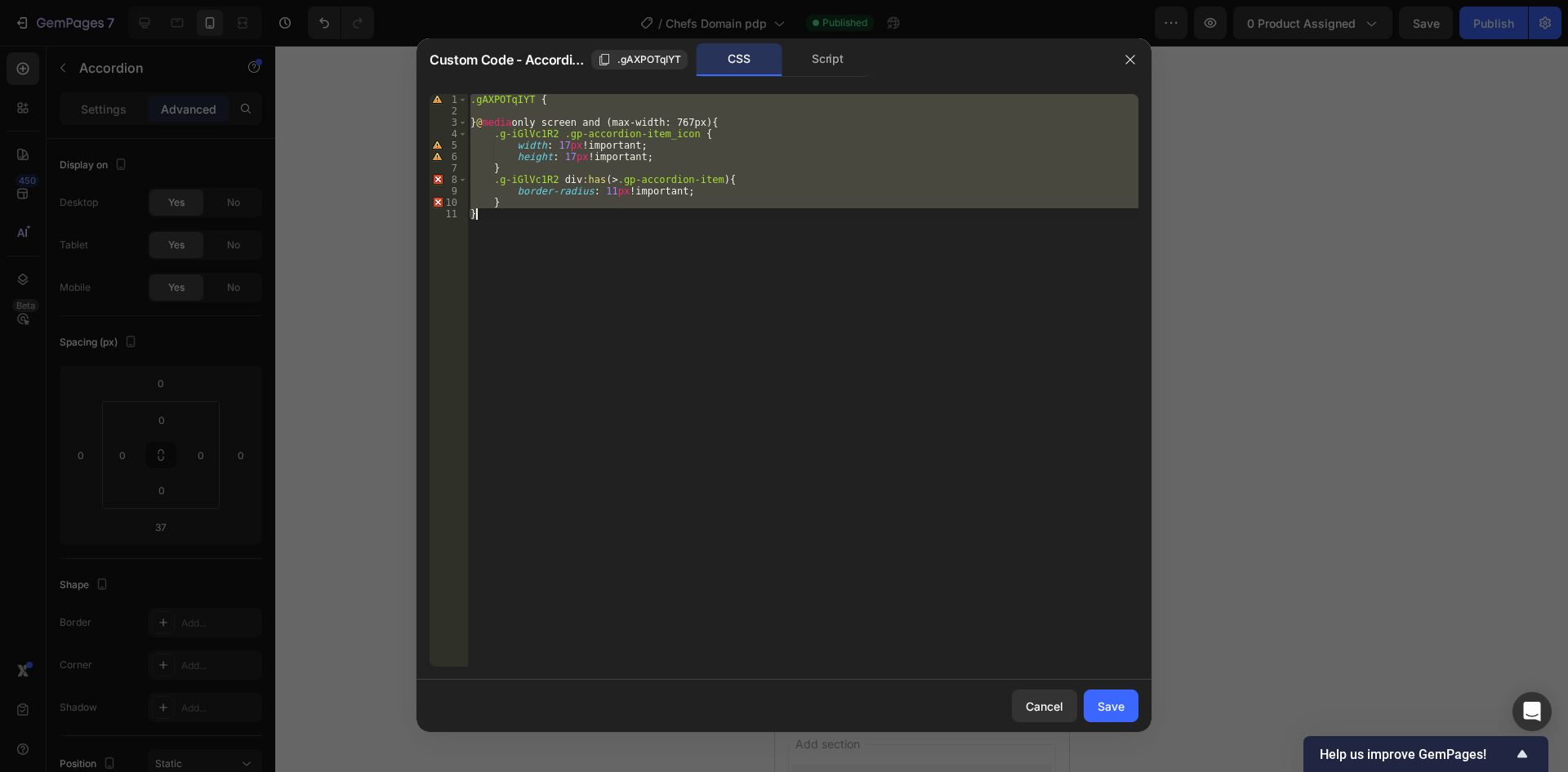
paste textarea
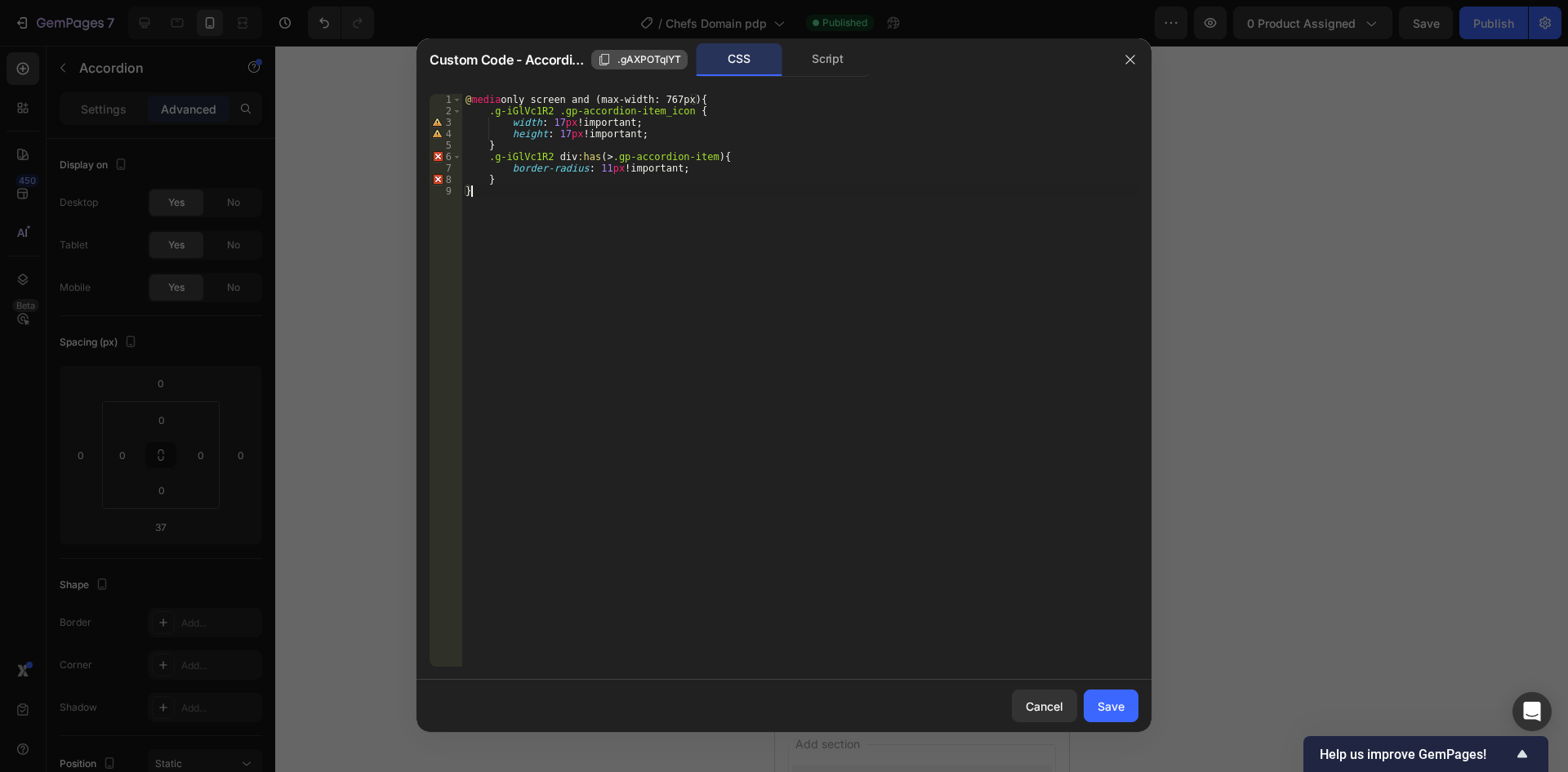
click at [629, 66] on span ".gAXPOTqIYT" at bounding box center [649, 59] width 63 height 15
click at [503, 112] on div "@ media only screen and (max-width: 767px) { .g-iGlVc1R2 .gp-accordion-item_ico…" at bounding box center [800, 392] width 676 height 596
drag, startPoint x: 503, startPoint y: 112, endPoint x: 962, endPoint y: 120, distance: 459.1
click at [504, 113] on div "@ media only screen and (max-width: 767px) { .g-iGlVc1R2 .gp-accordion-item_ico…" at bounding box center [800, 392] width 676 height 596
paste textarea ".gAXPOTqIYT"
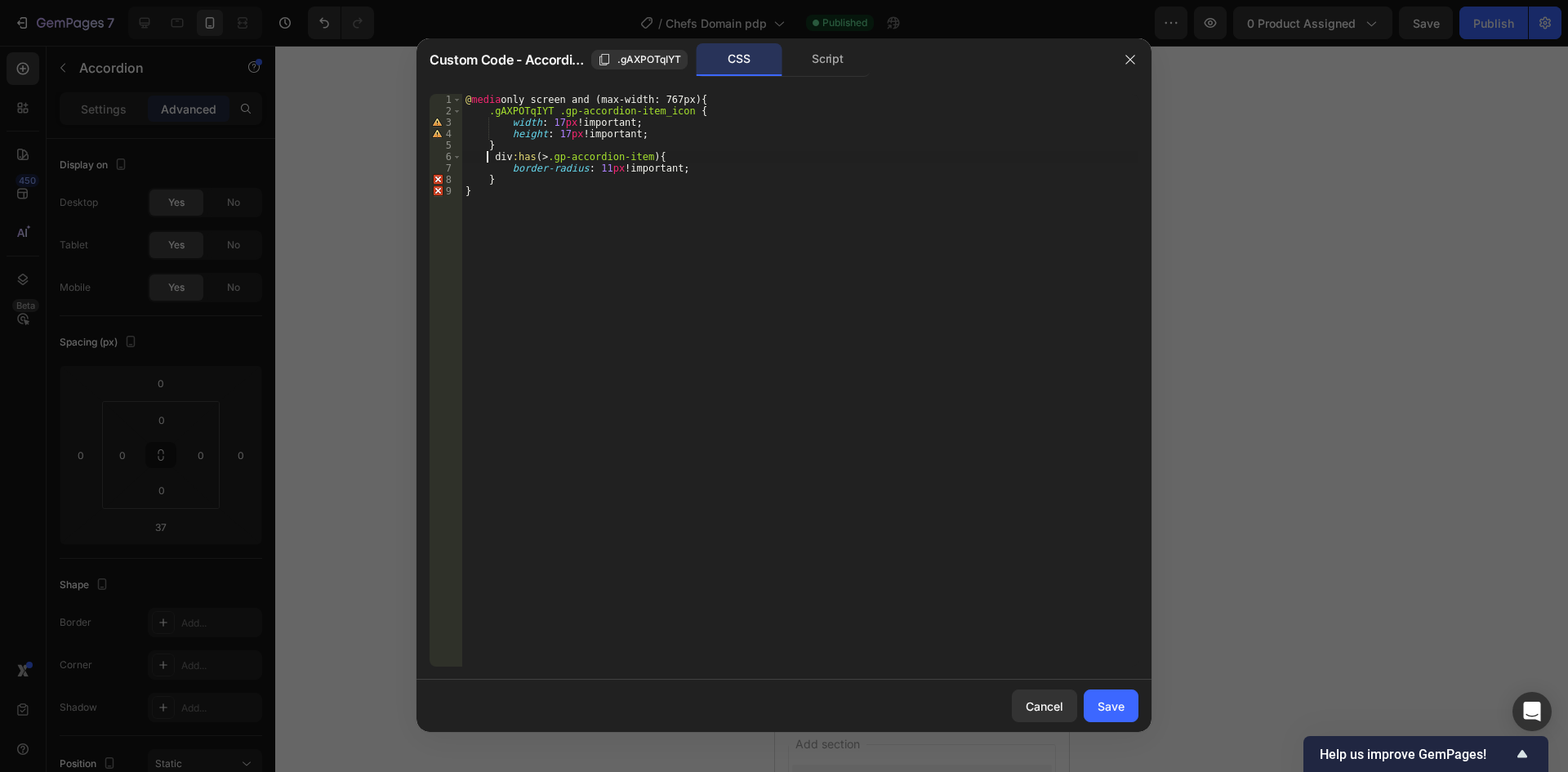
paste textarea ".gAXPOTqIYT"
type textarea ".gAXPOTqIYT div:has(> .gp-accordion-item) {"
click at [1095, 697] on button "Save" at bounding box center [1110, 706] width 55 height 33
type input "14"
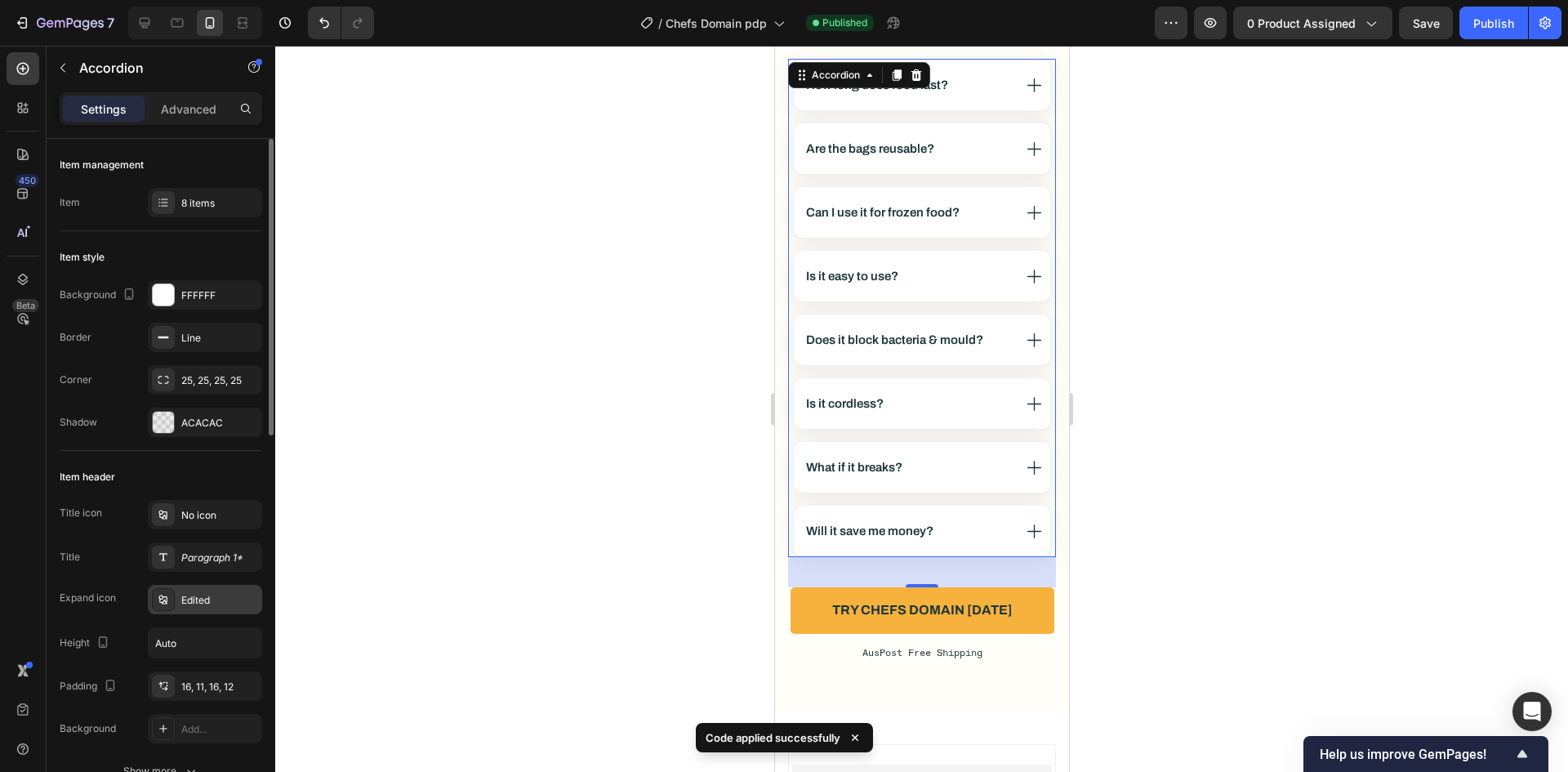
click at [194, 598] on div "Edited" at bounding box center [220, 600] width 76 height 15
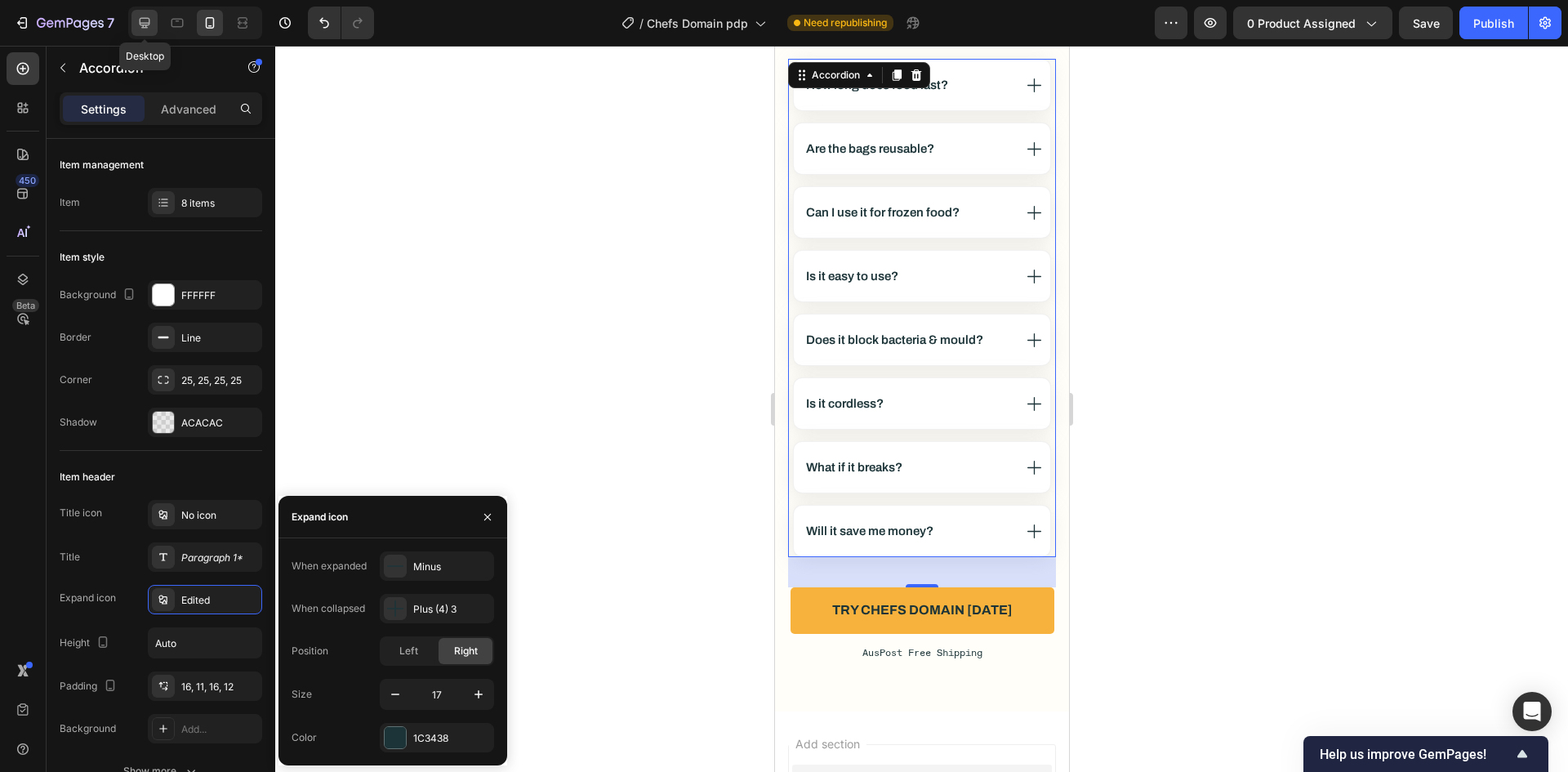
click at [140, 19] on icon at bounding box center [144, 23] width 16 height 16
type input "28"
type input "1255"
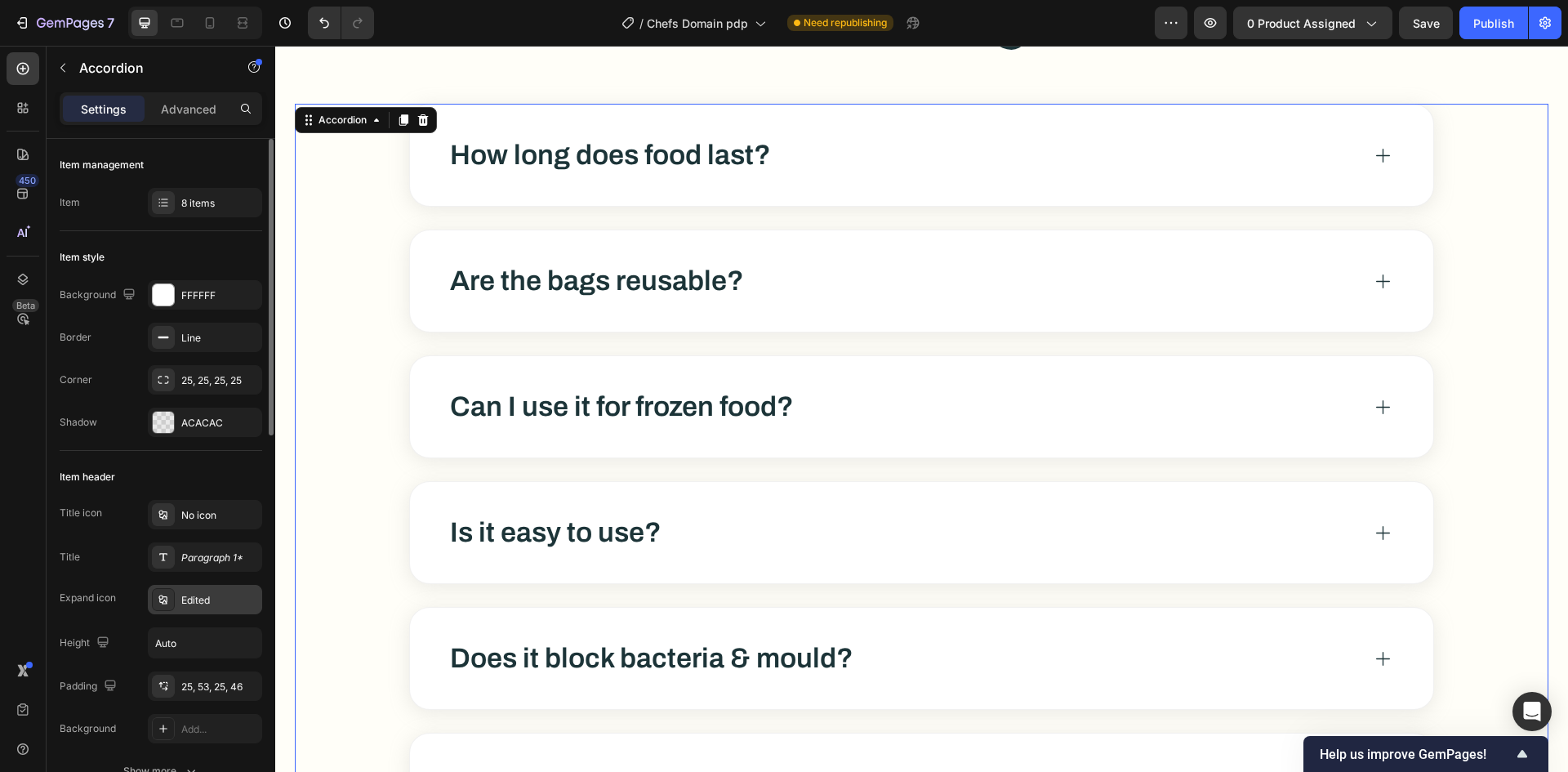
scroll to position [9046, 0]
click at [214, 601] on div "Edited" at bounding box center [220, 600] width 76 height 15
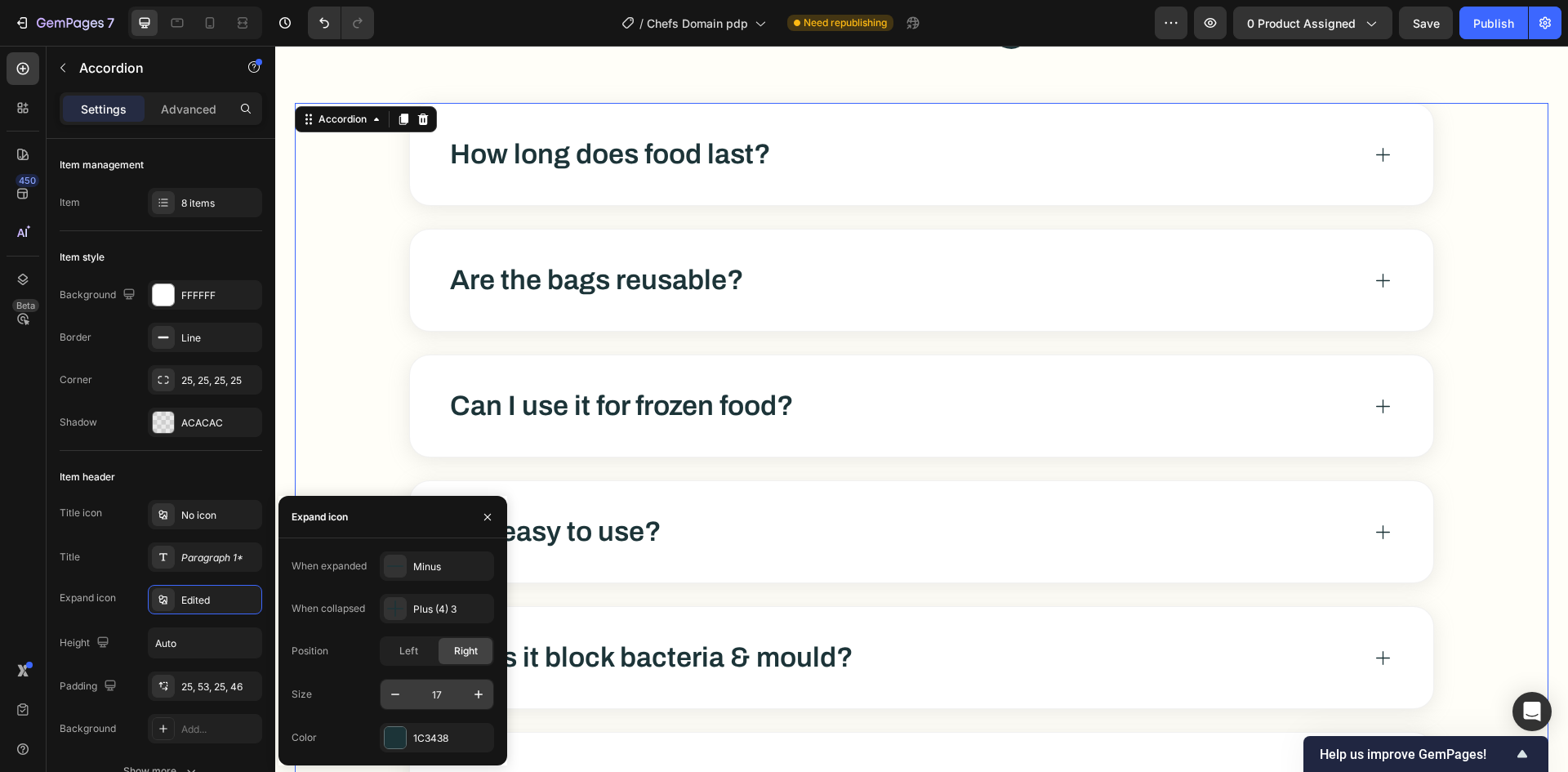
click at [438, 707] on input "17" at bounding box center [437, 695] width 54 height 30
type input "33"
click at [356, 689] on div "Size 33" at bounding box center [392, 695] width 202 height 31
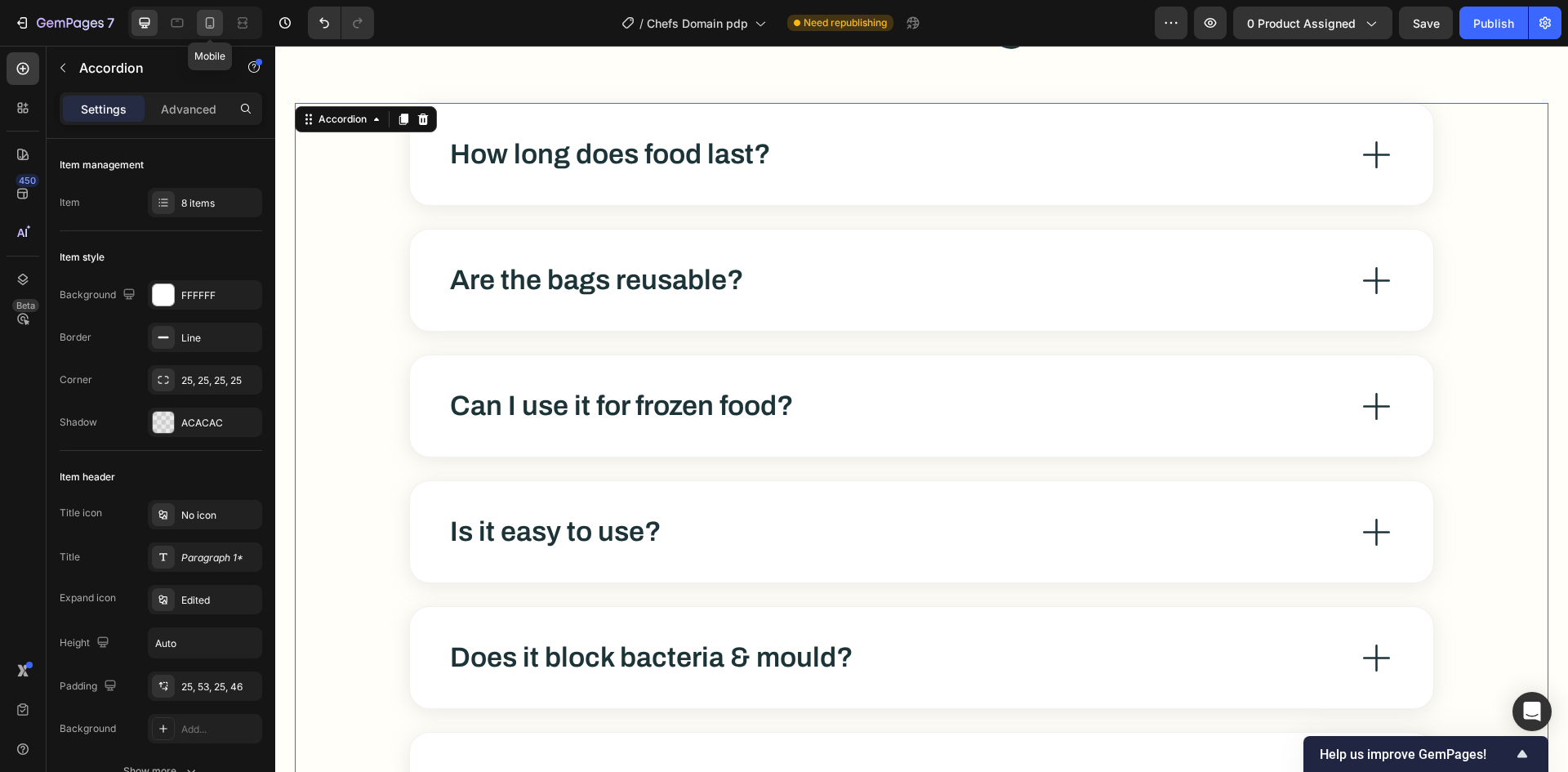
click at [213, 21] on icon at bounding box center [209, 23] width 16 height 16
type input "14"
type input "316"
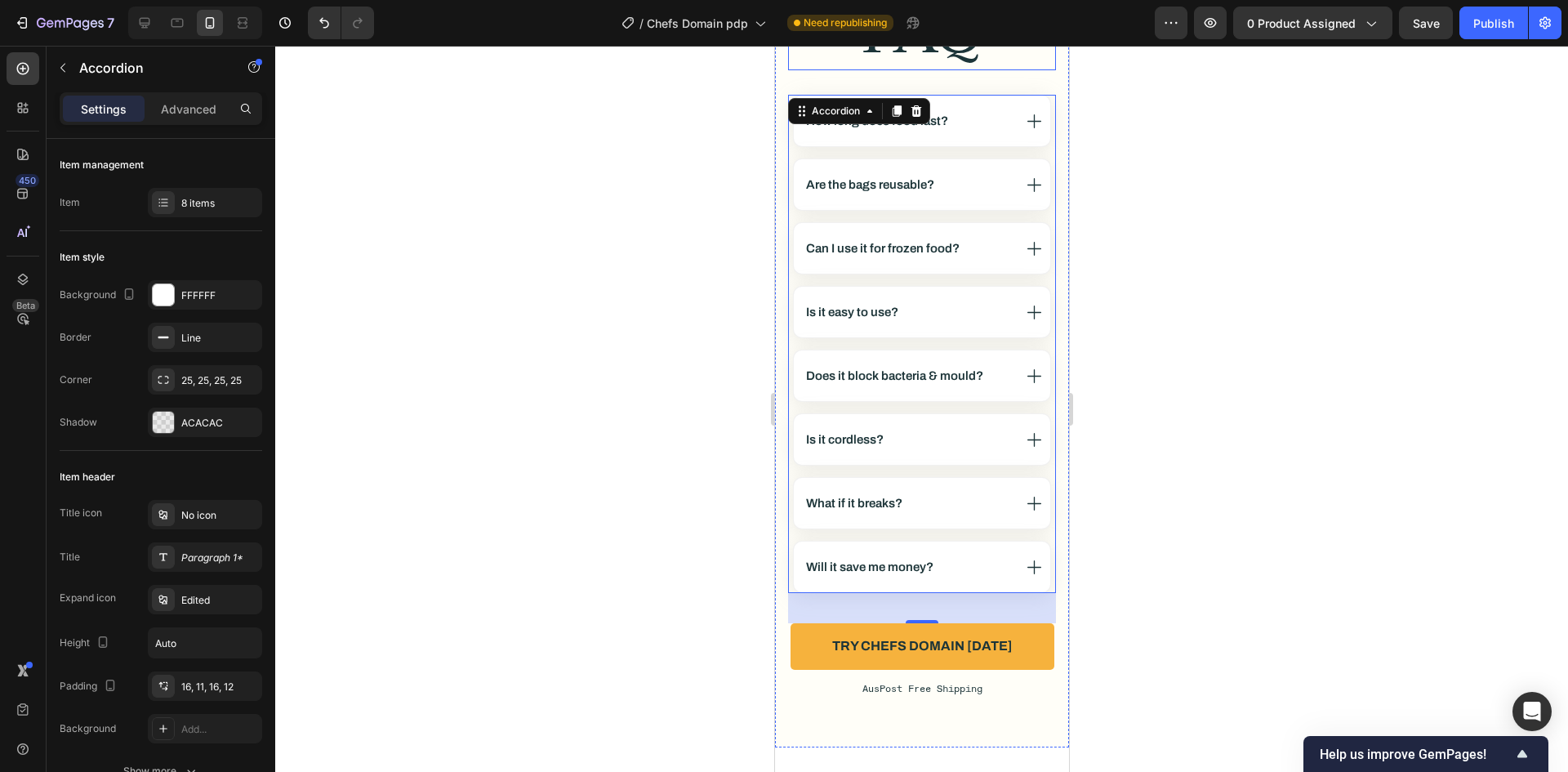
scroll to position [8937, 0]
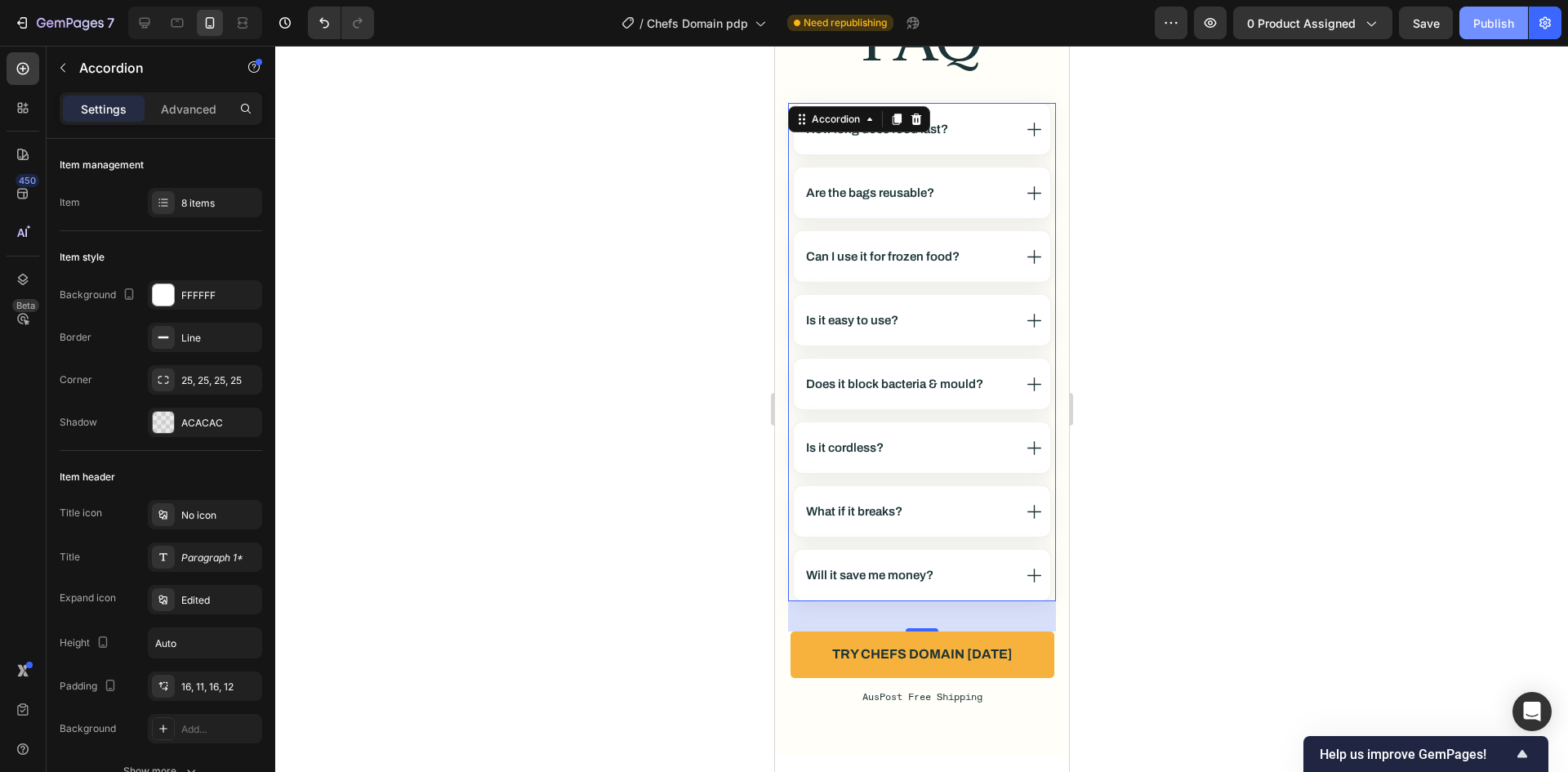
click at [1519, 25] on button "Publish" at bounding box center [1493, 23] width 69 height 33
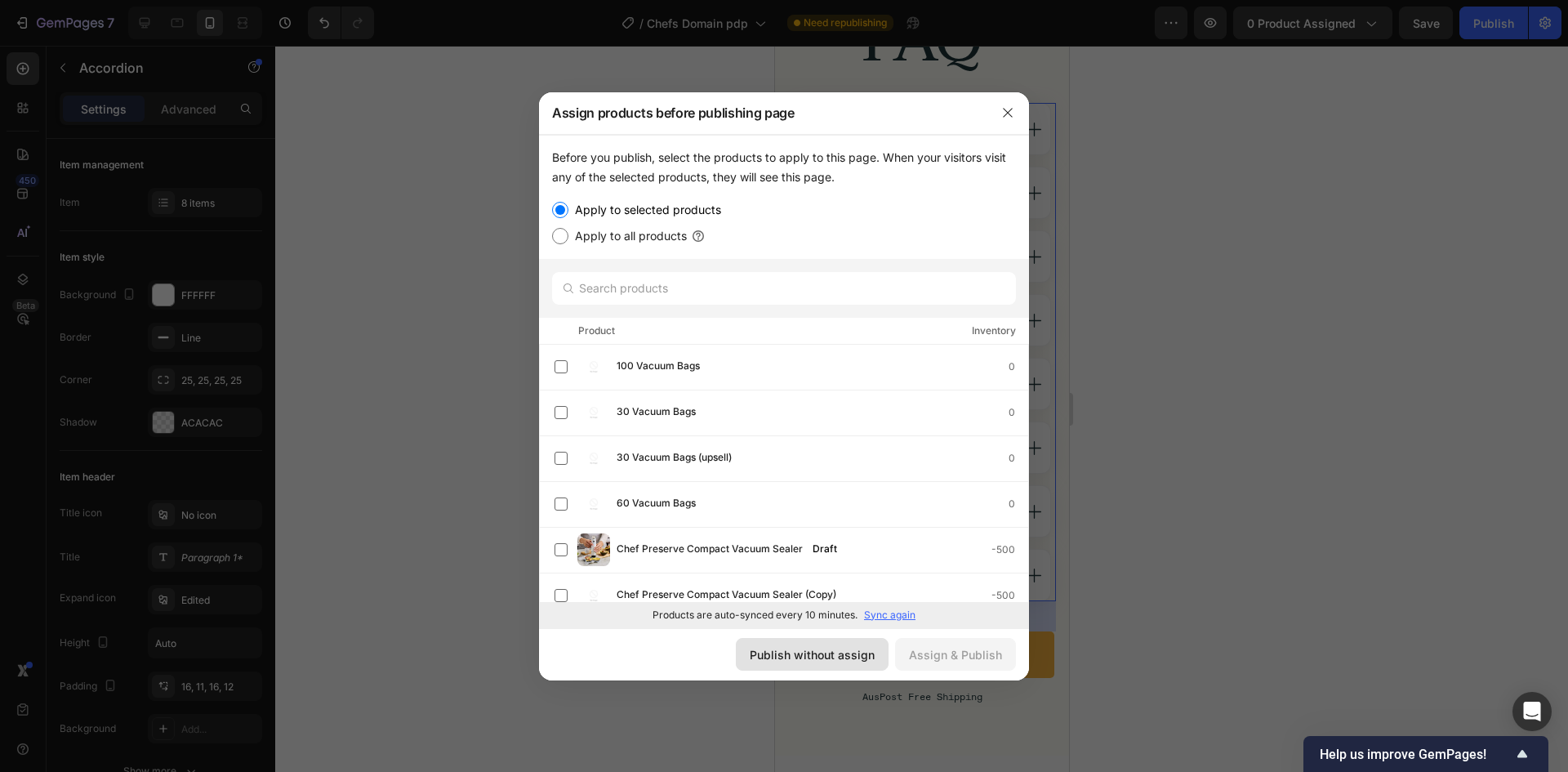
click at [825, 663] on div "Publish without assign" at bounding box center [813, 655] width 125 height 17
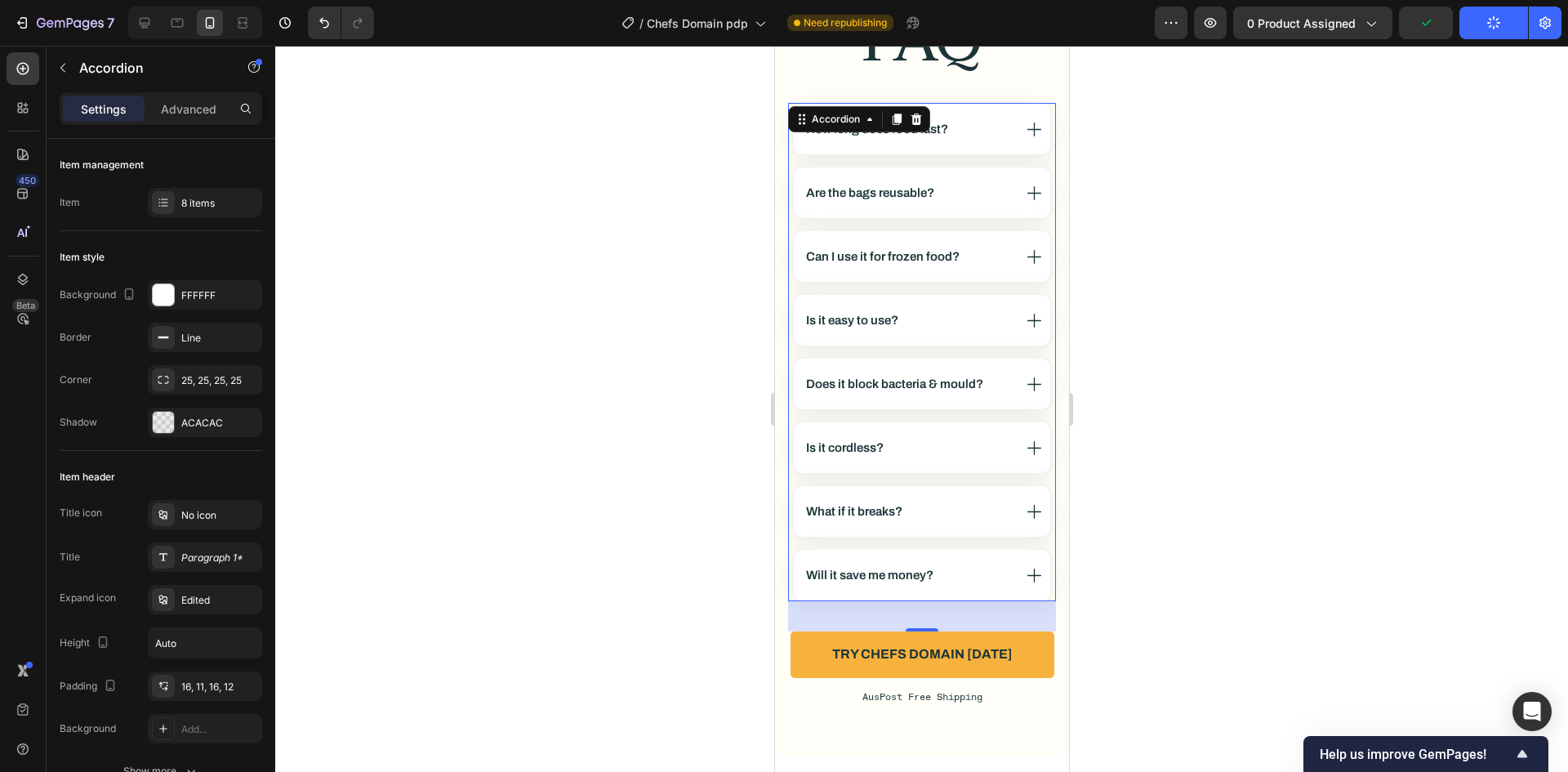
click at [1139, 311] on div at bounding box center [921, 409] width 1293 height 726
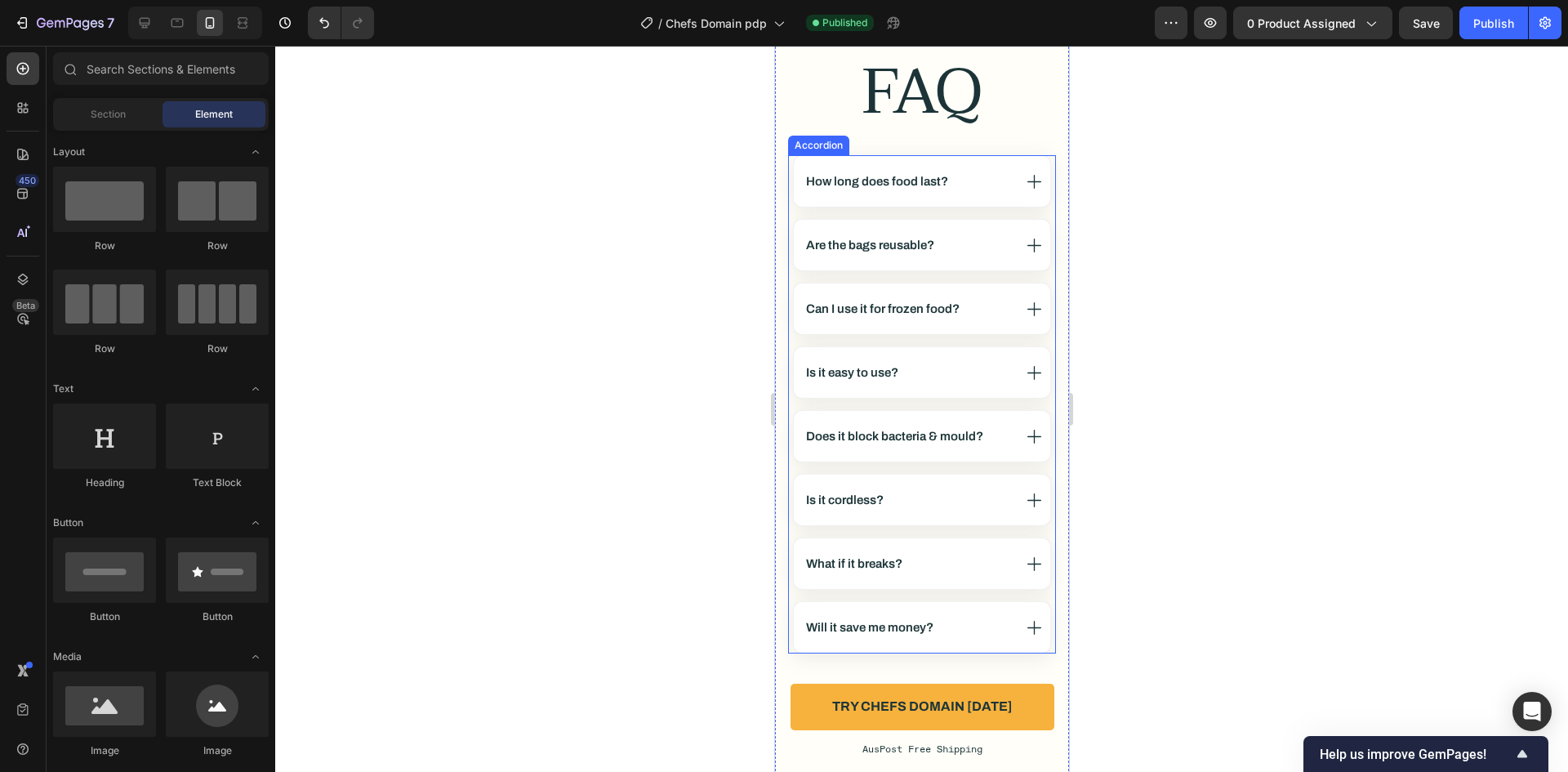
scroll to position [8856, 0]
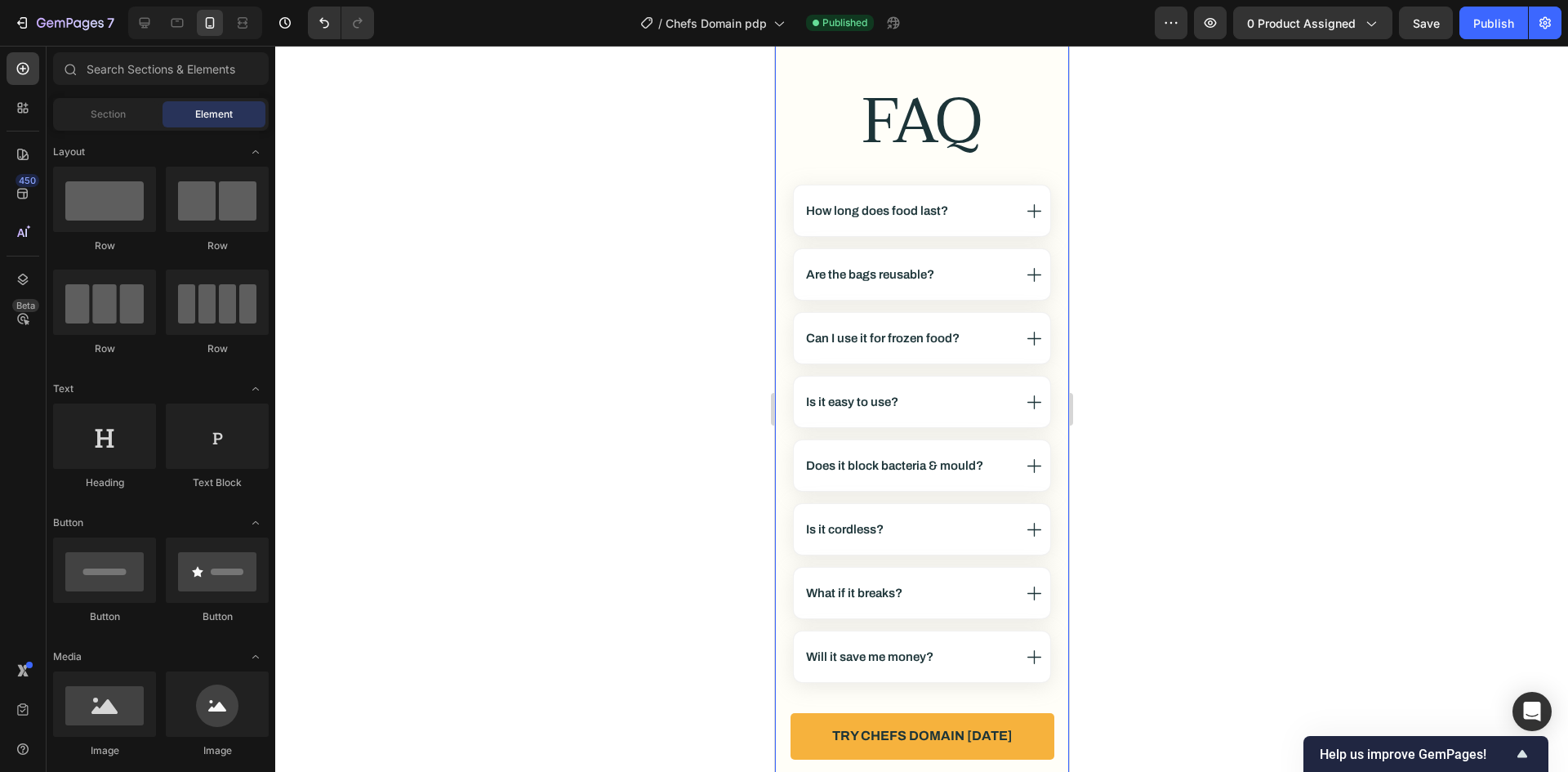
click at [781, 307] on div "FAQ Heading How long does food last? Are the bags reusable? Can I use it for fr…" at bounding box center [921, 426] width 294 height 822
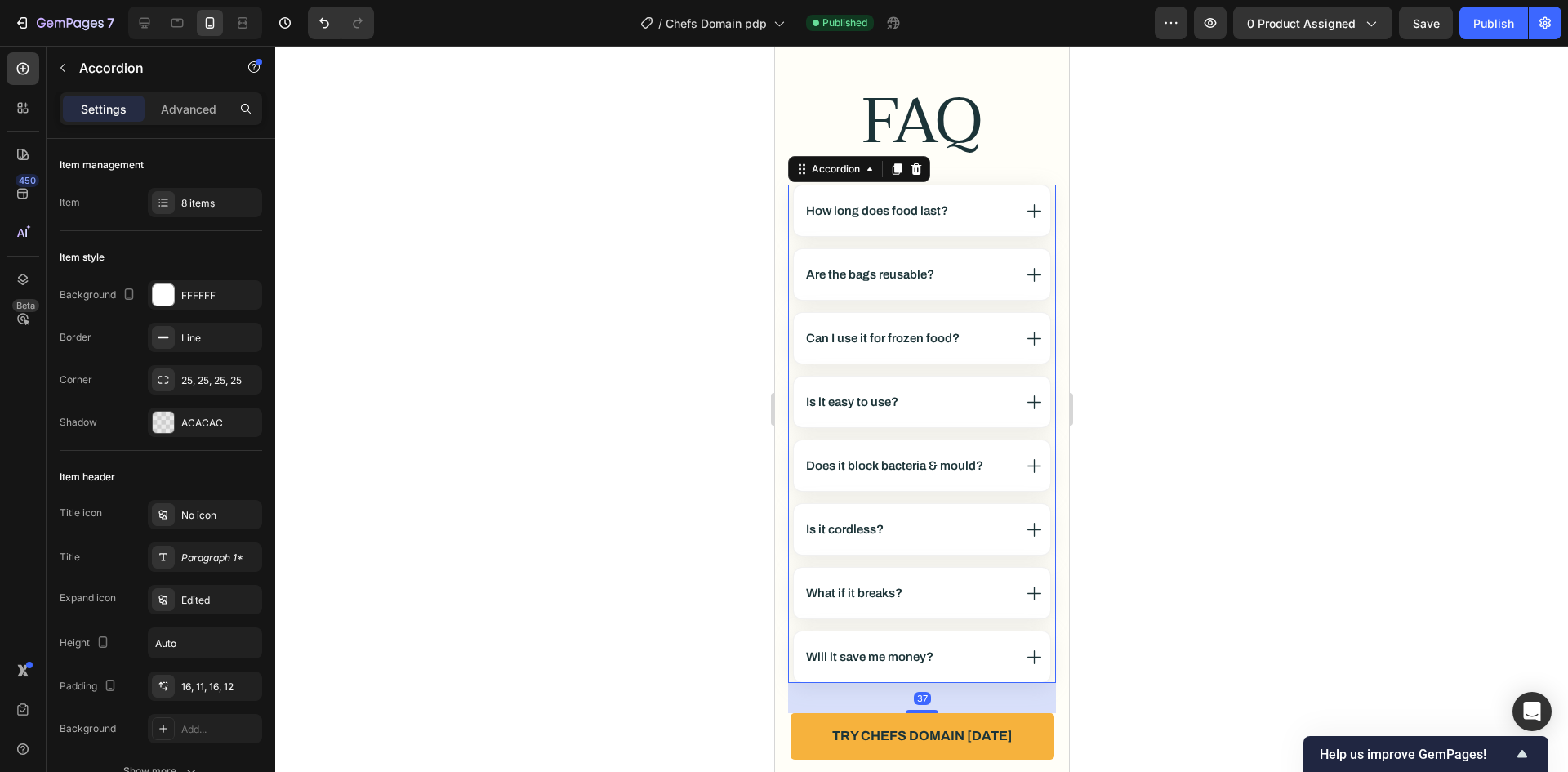
click at [797, 305] on div "How long does food last? Are the bags reusable? Can I use it for frozen food? I…" at bounding box center [921, 434] width 268 height 498
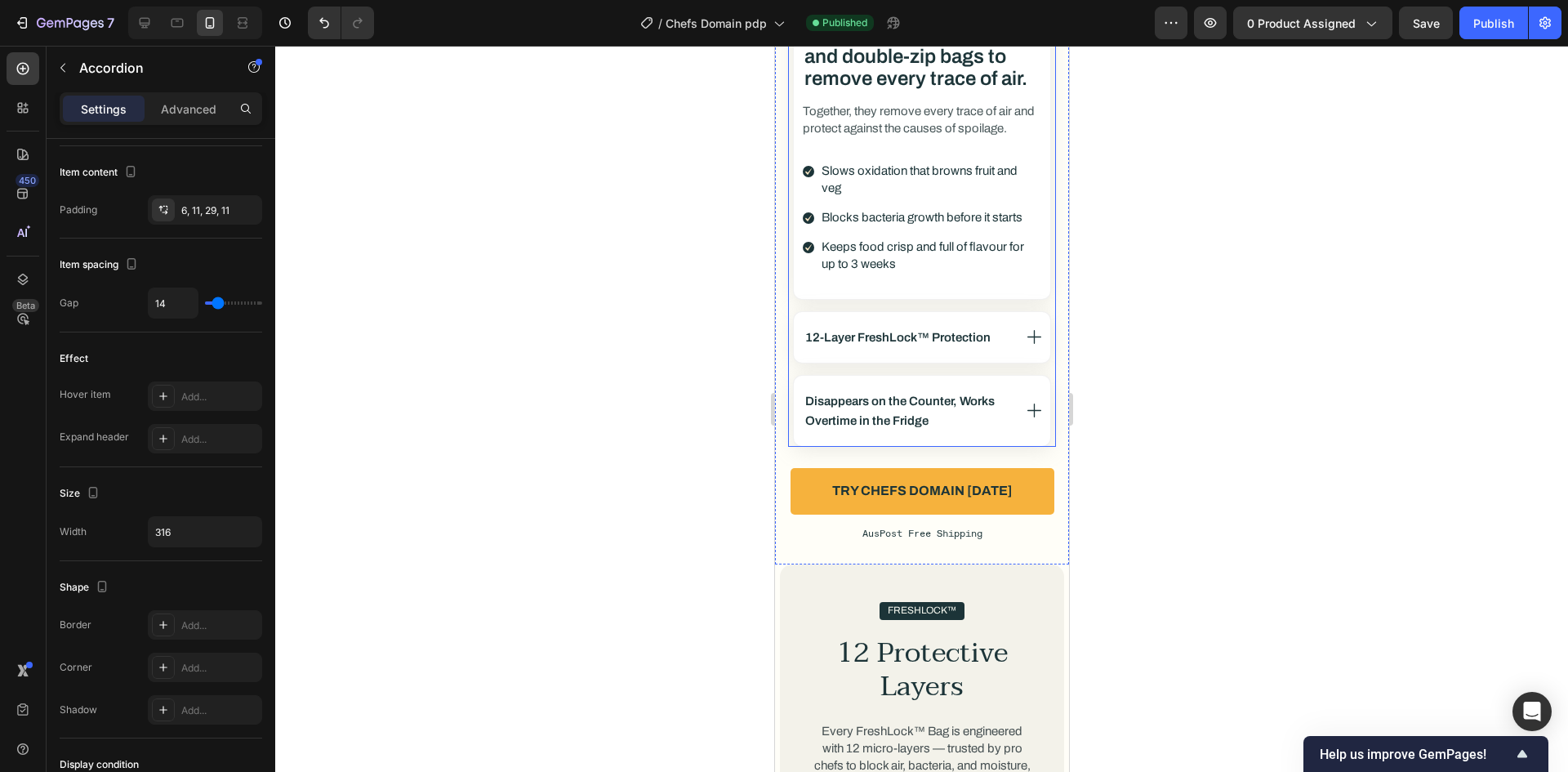
scroll to position [3871, 0]
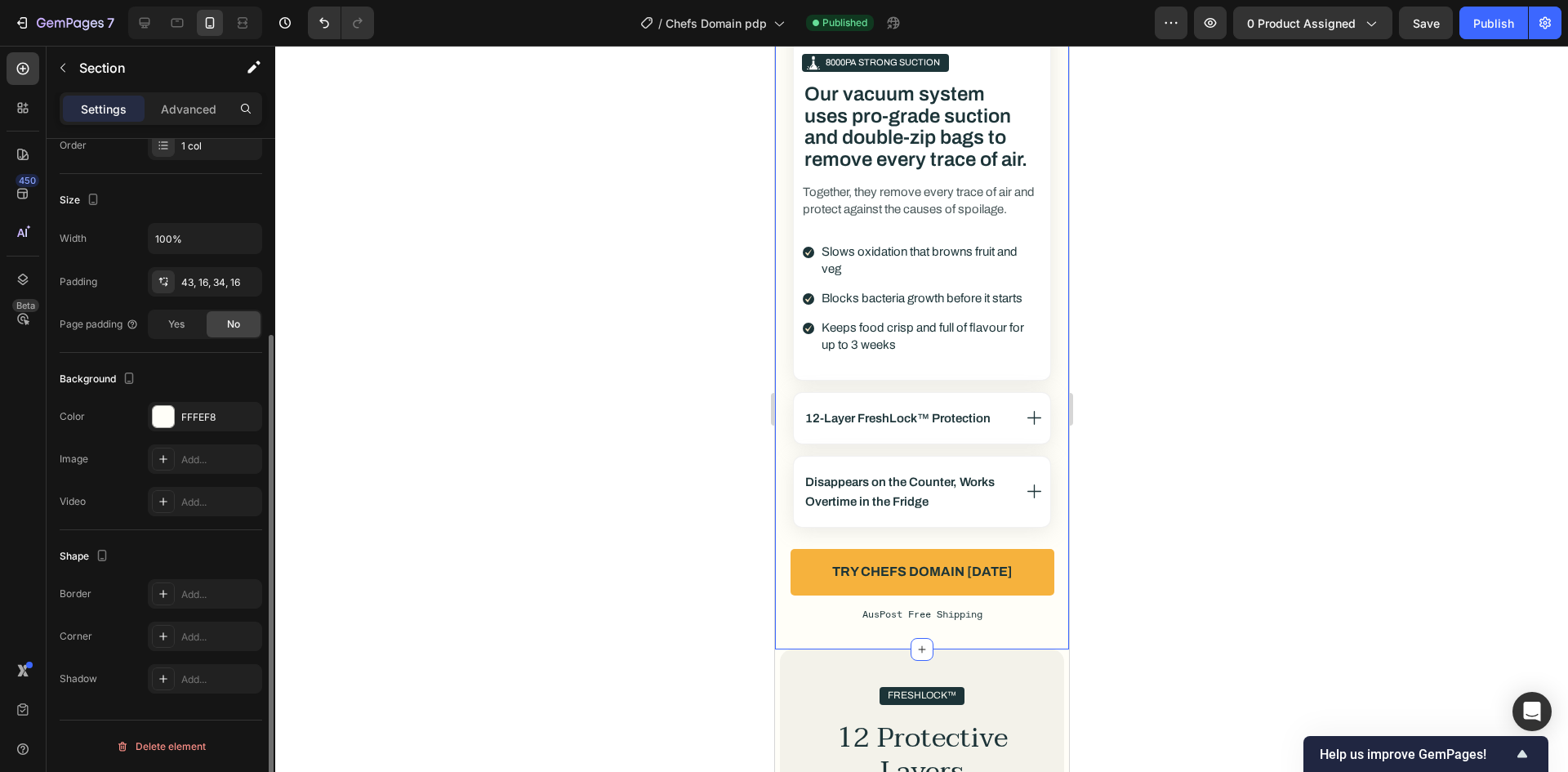
click at [784, 406] on div "Pro-Chef Innovation Text Block The Simple Way to Keep Food Fresh for Days Longe…" at bounding box center [921, 94] width 294 height 1109
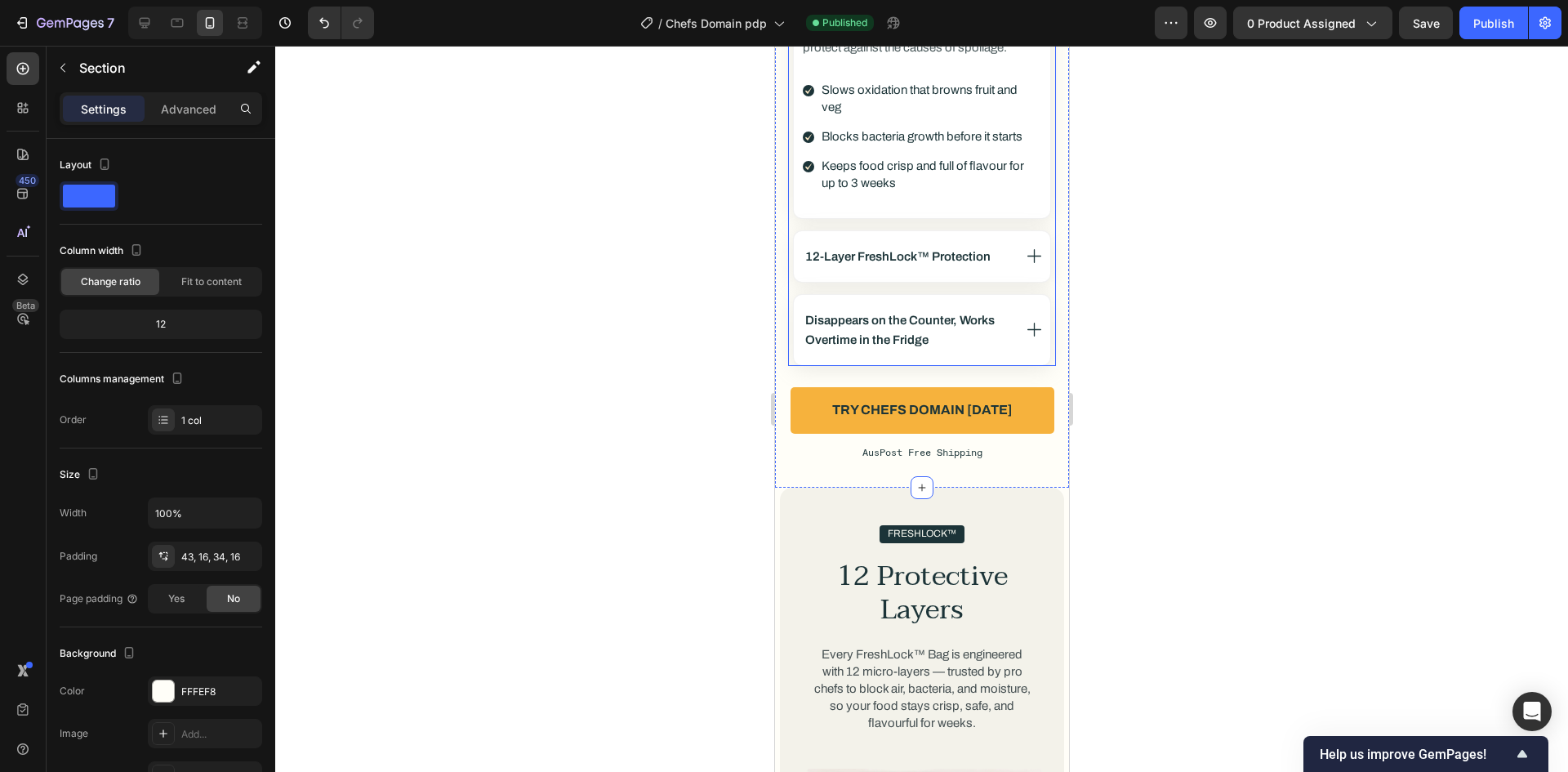
scroll to position [4035, 0]
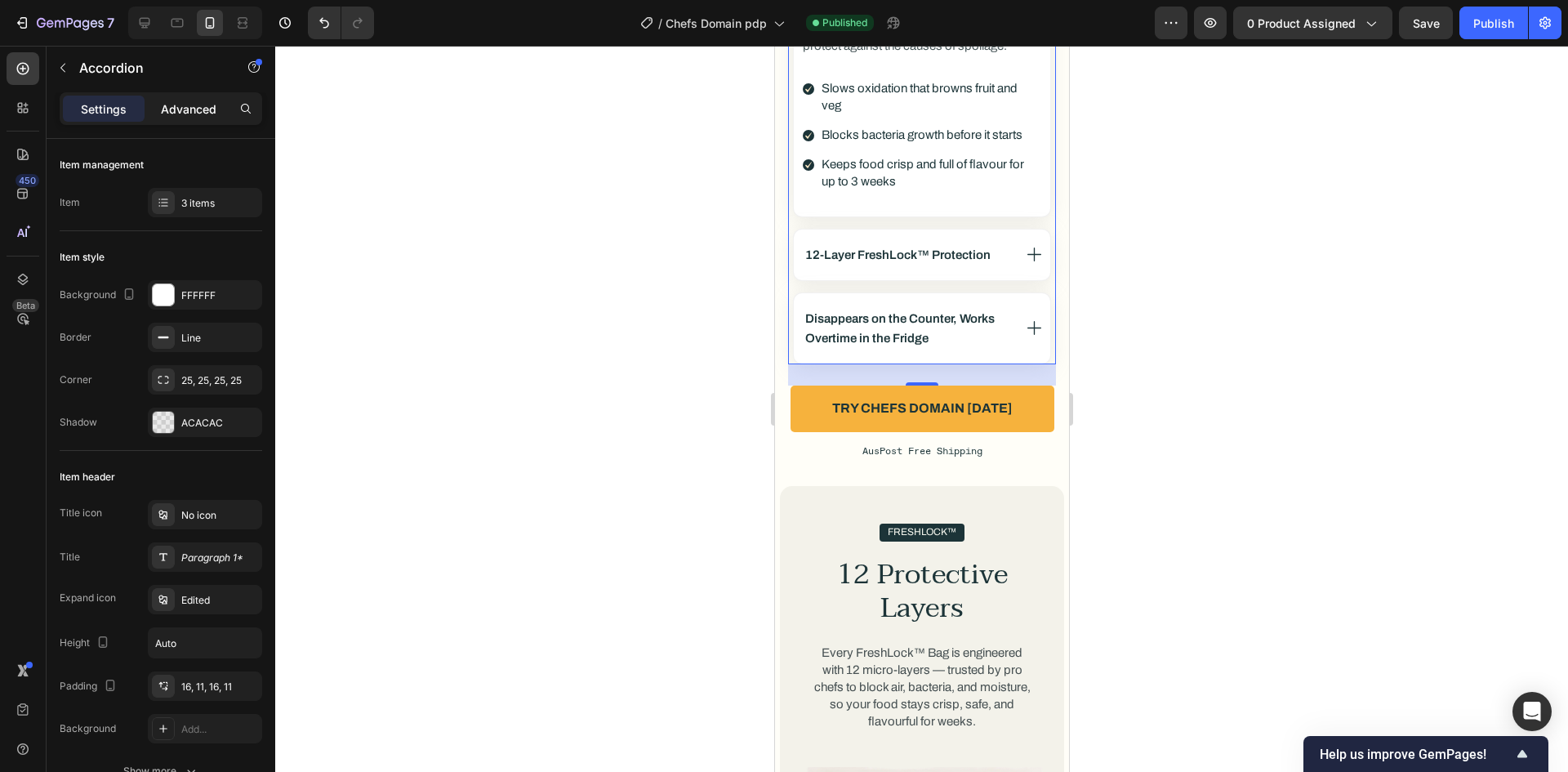
click at [194, 109] on p "Advanced" at bounding box center [188, 109] width 56 height 17
type input "100%"
type input "100"
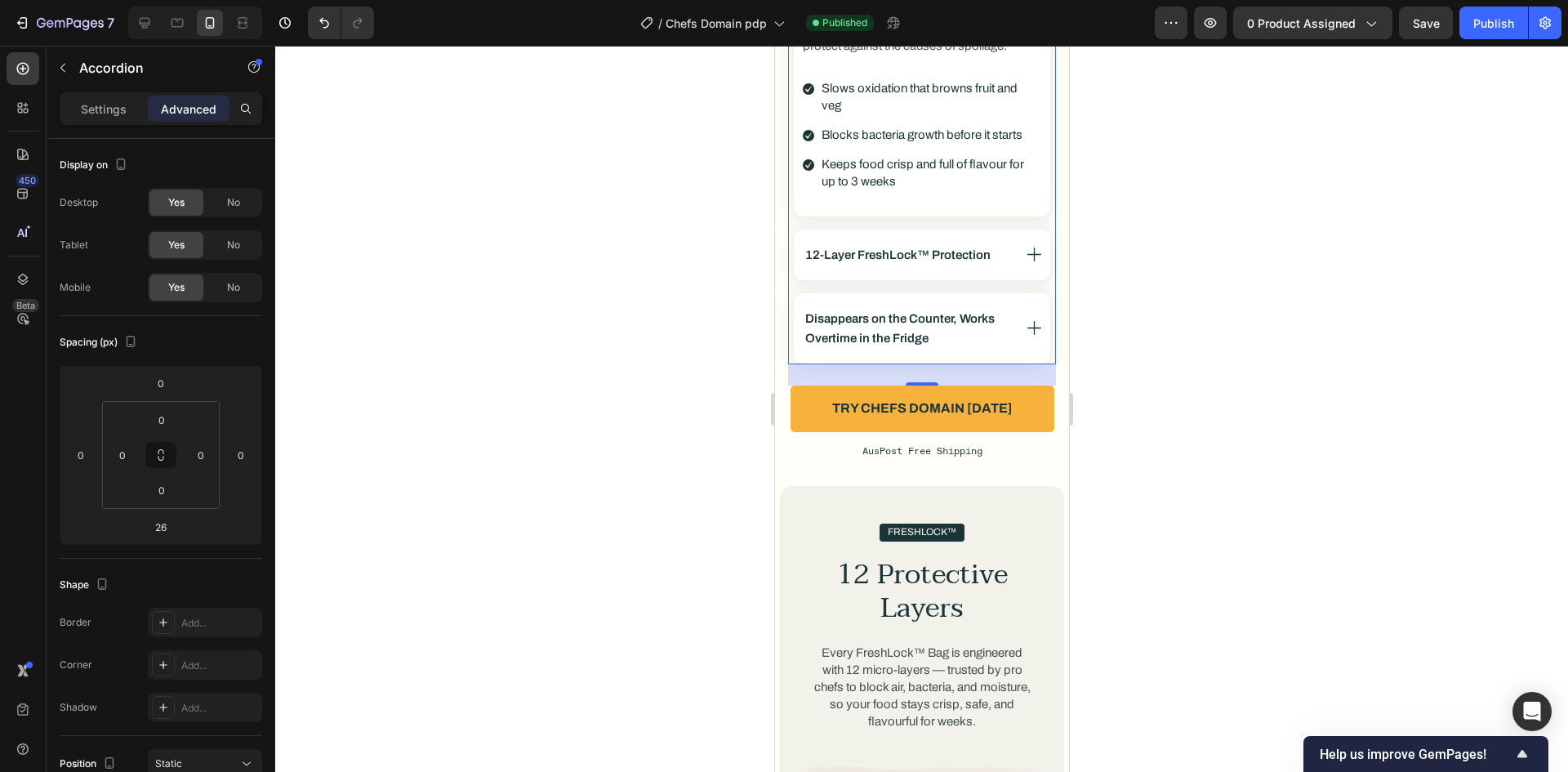
click at [124, 93] on div "Settings Advanced" at bounding box center [161, 109] width 202 height 33
click at [115, 105] on p "Settings" at bounding box center [103, 109] width 46 height 17
type input "14"
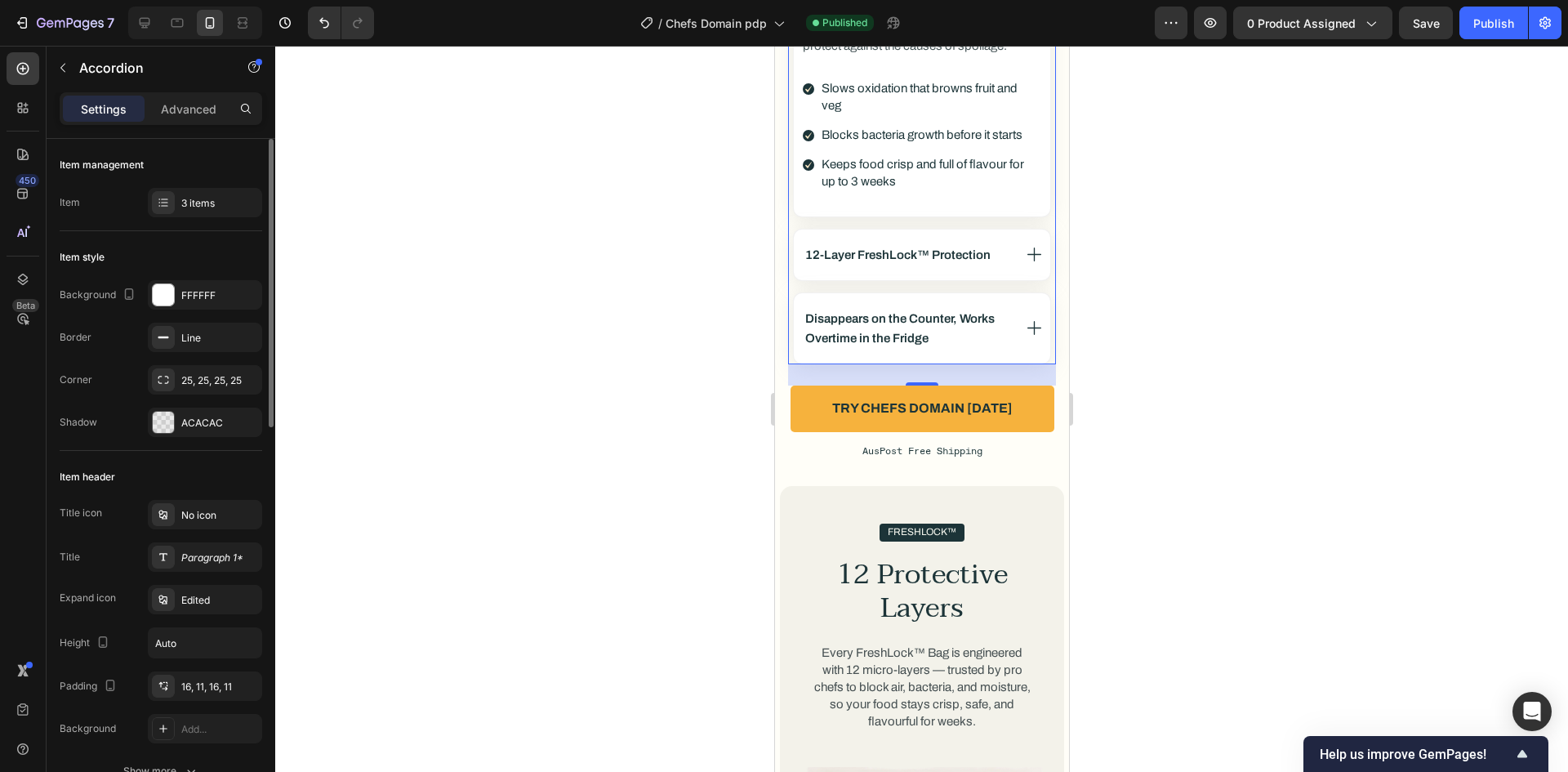
scroll to position [654, 0]
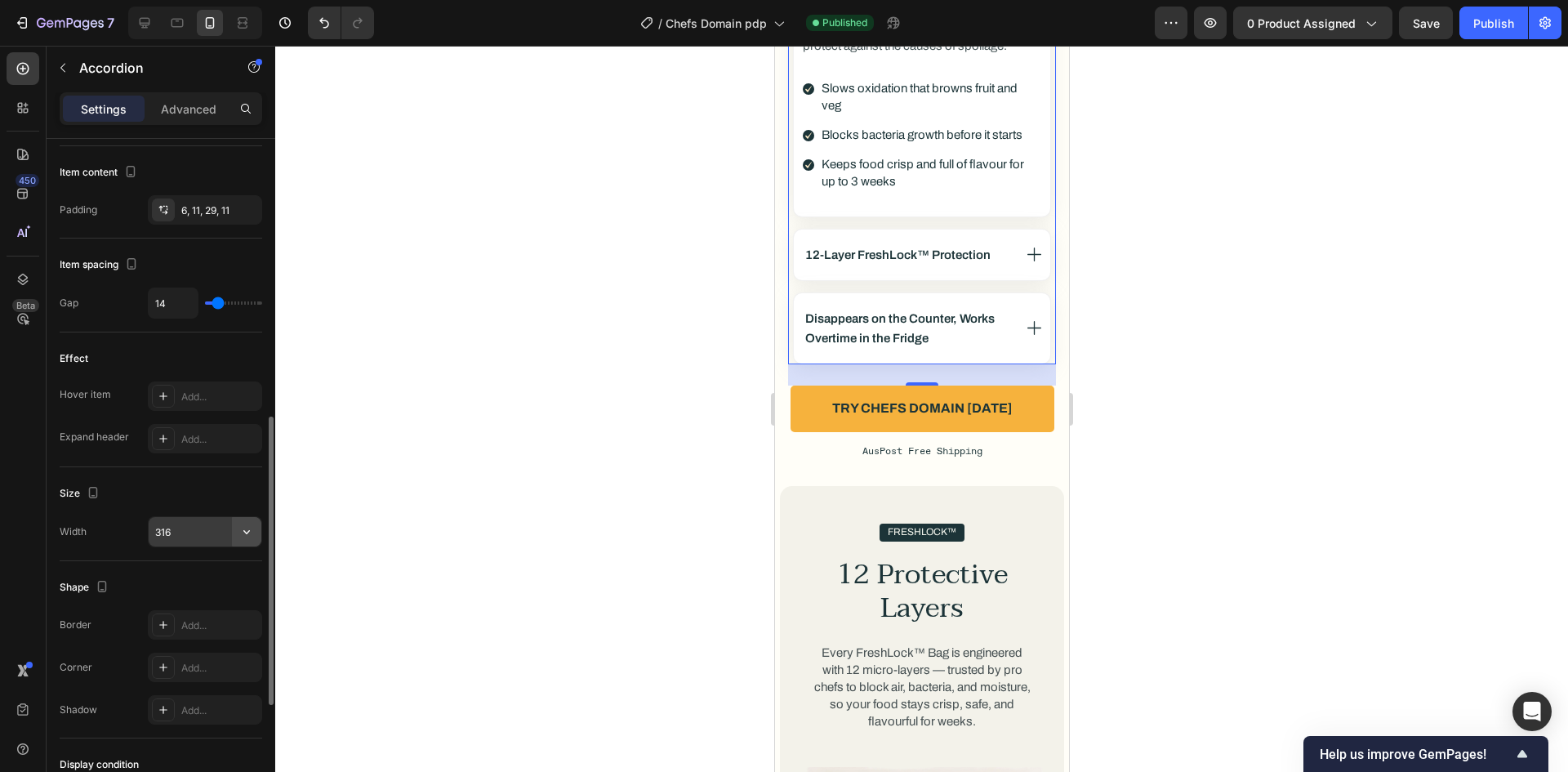
click at [244, 535] on icon "button" at bounding box center [247, 531] width 16 height 16
click at [200, 572] on p "Full 100%" at bounding box center [201, 573] width 93 height 15
type input "100%"
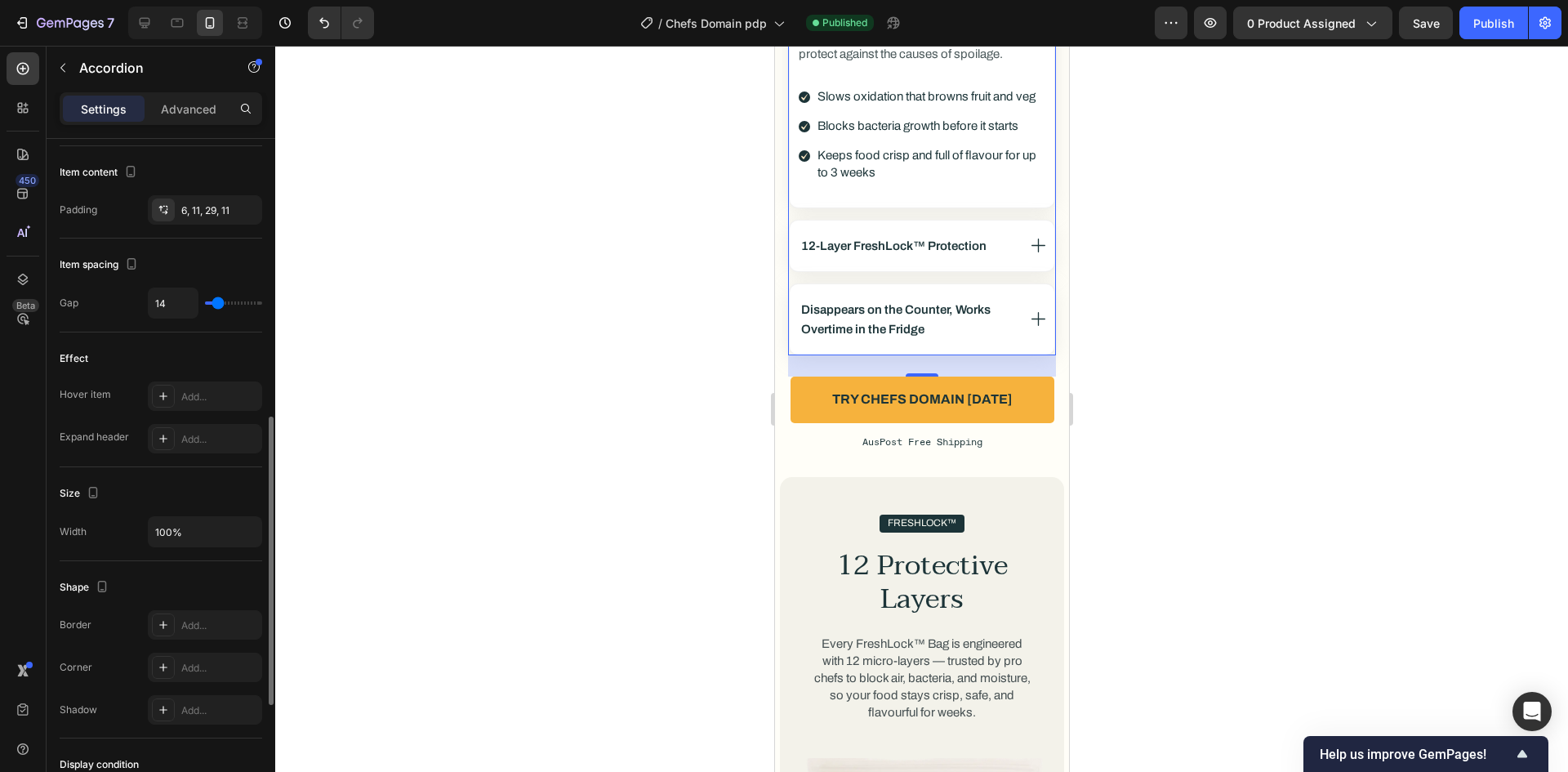
click at [214, 471] on div "Size Width 100%" at bounding box center [161, 514] width 202 height 94
click at [188, 103] on p "Advanced" at bounding box center [188, 109] width 56 height 17
type input "100%"
type input "100"
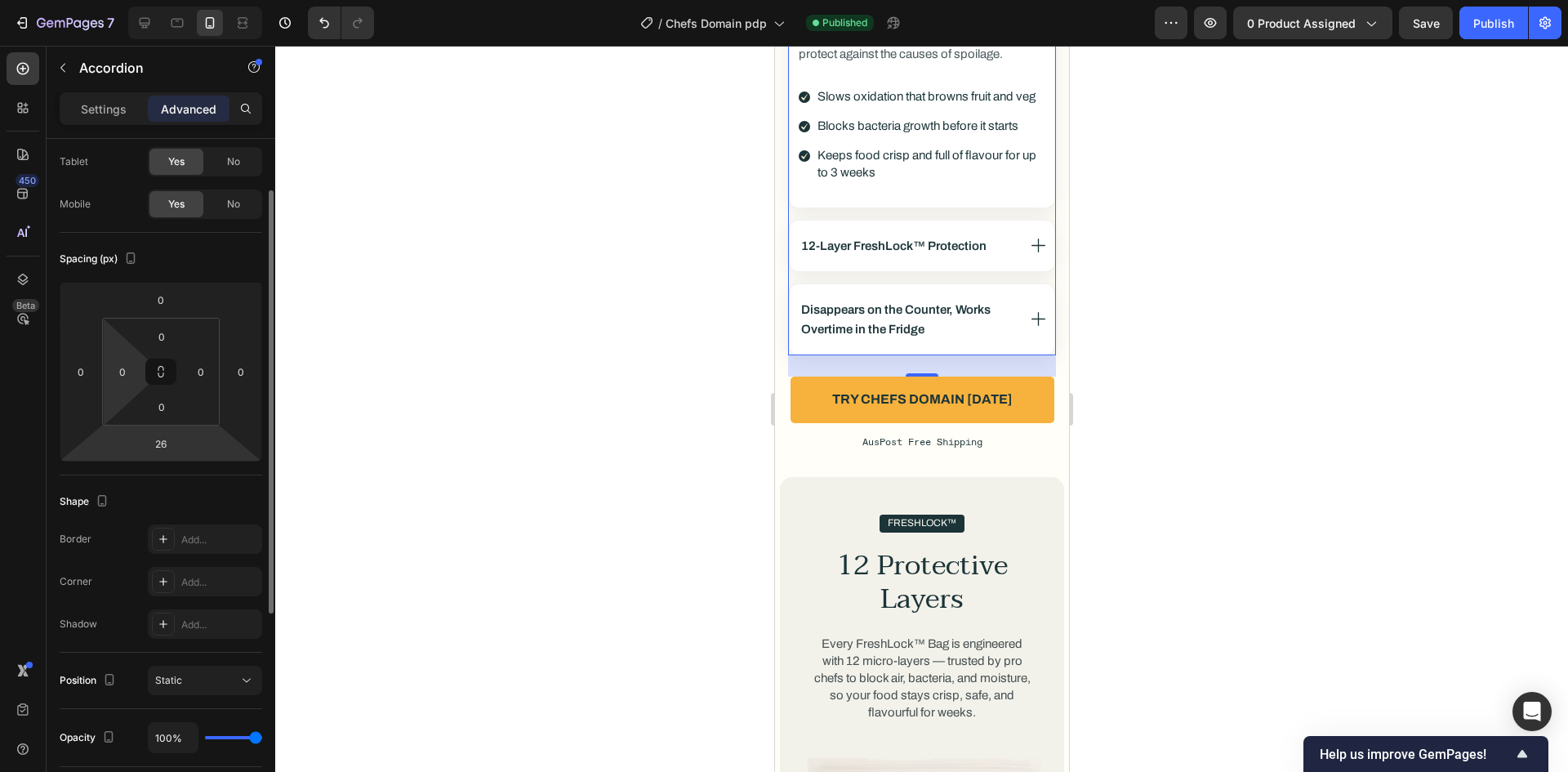
scroll to position [0, 0]
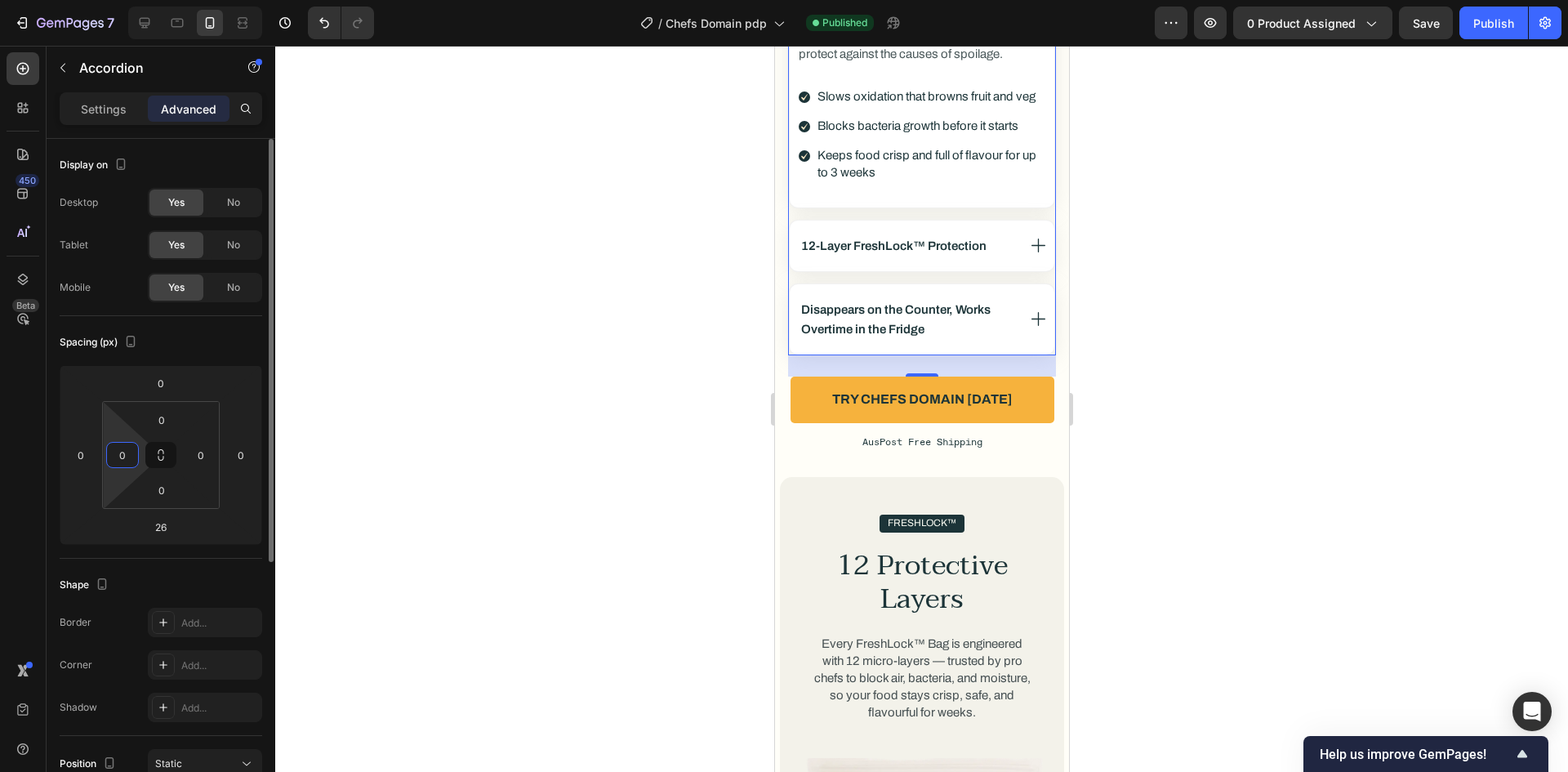
click at [121, 461] on input "0" at bounding box center [122, 455] width 24 height 24
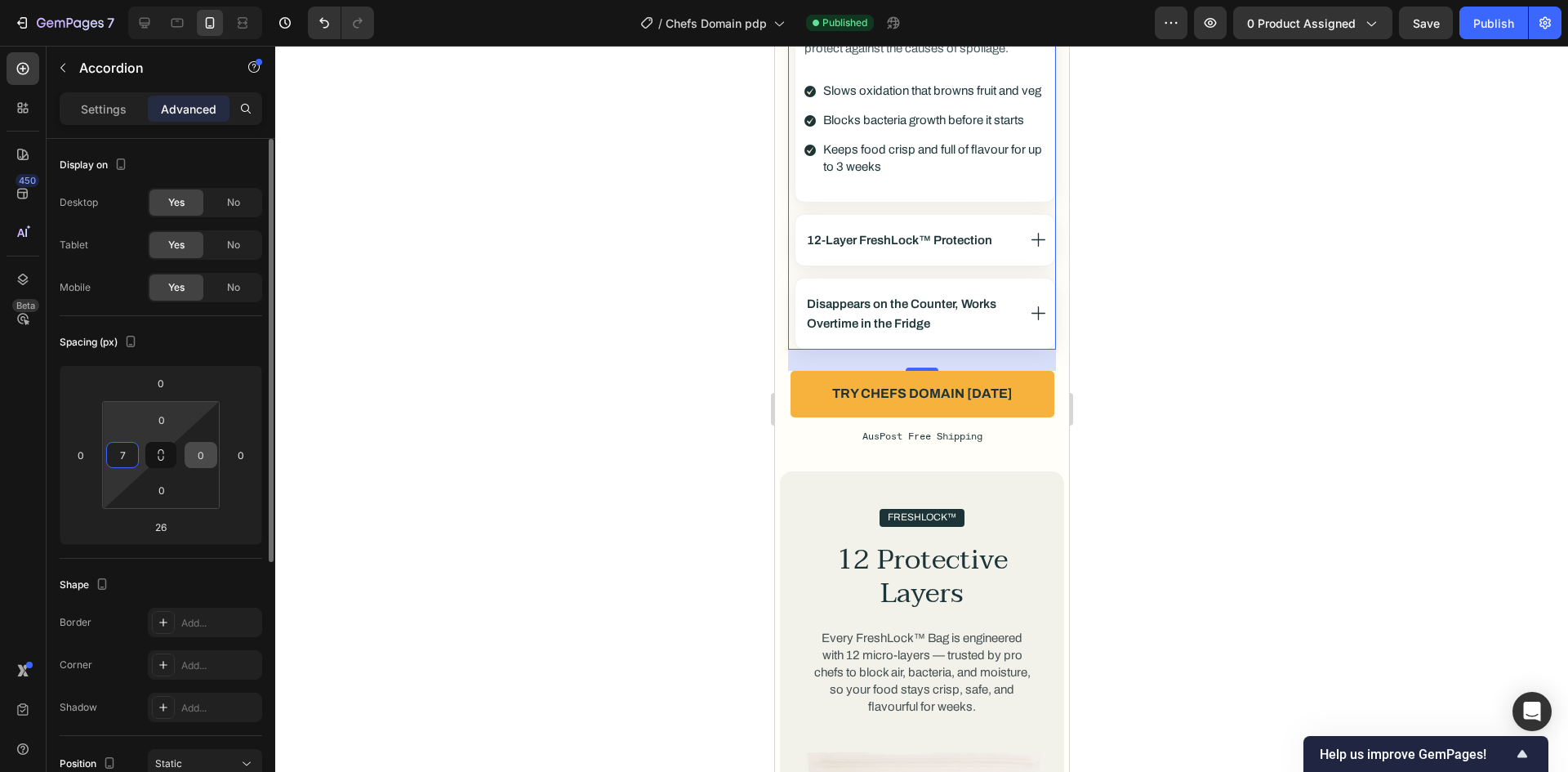
type input "7"
click at [212, 456] on input "0" at bounding box center [201, 455] width 24 height 24
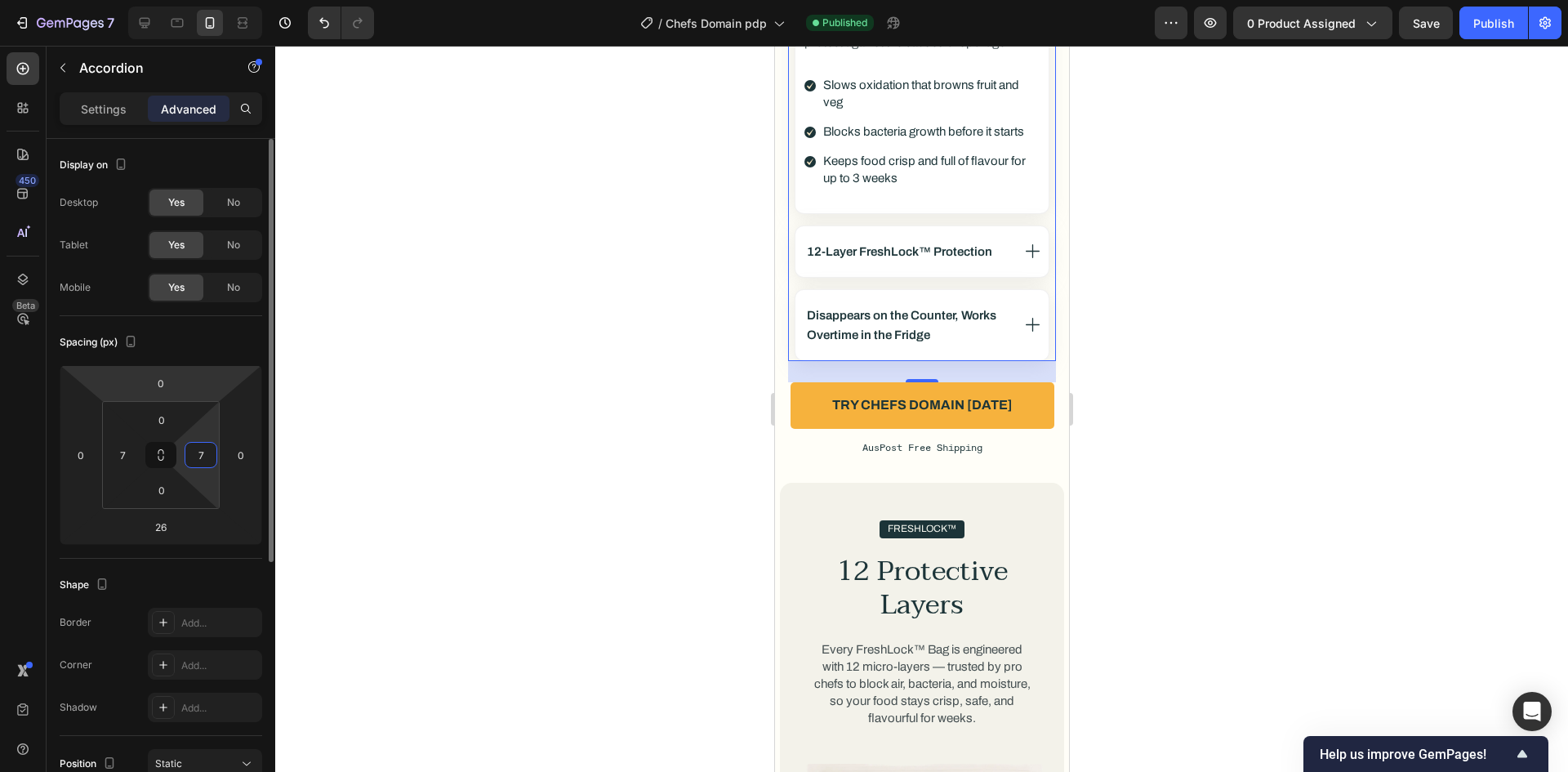
type input "7"
click at [207, 351] on div "Spacing (px)" at bounding box center [161, 342] width 202 height 26
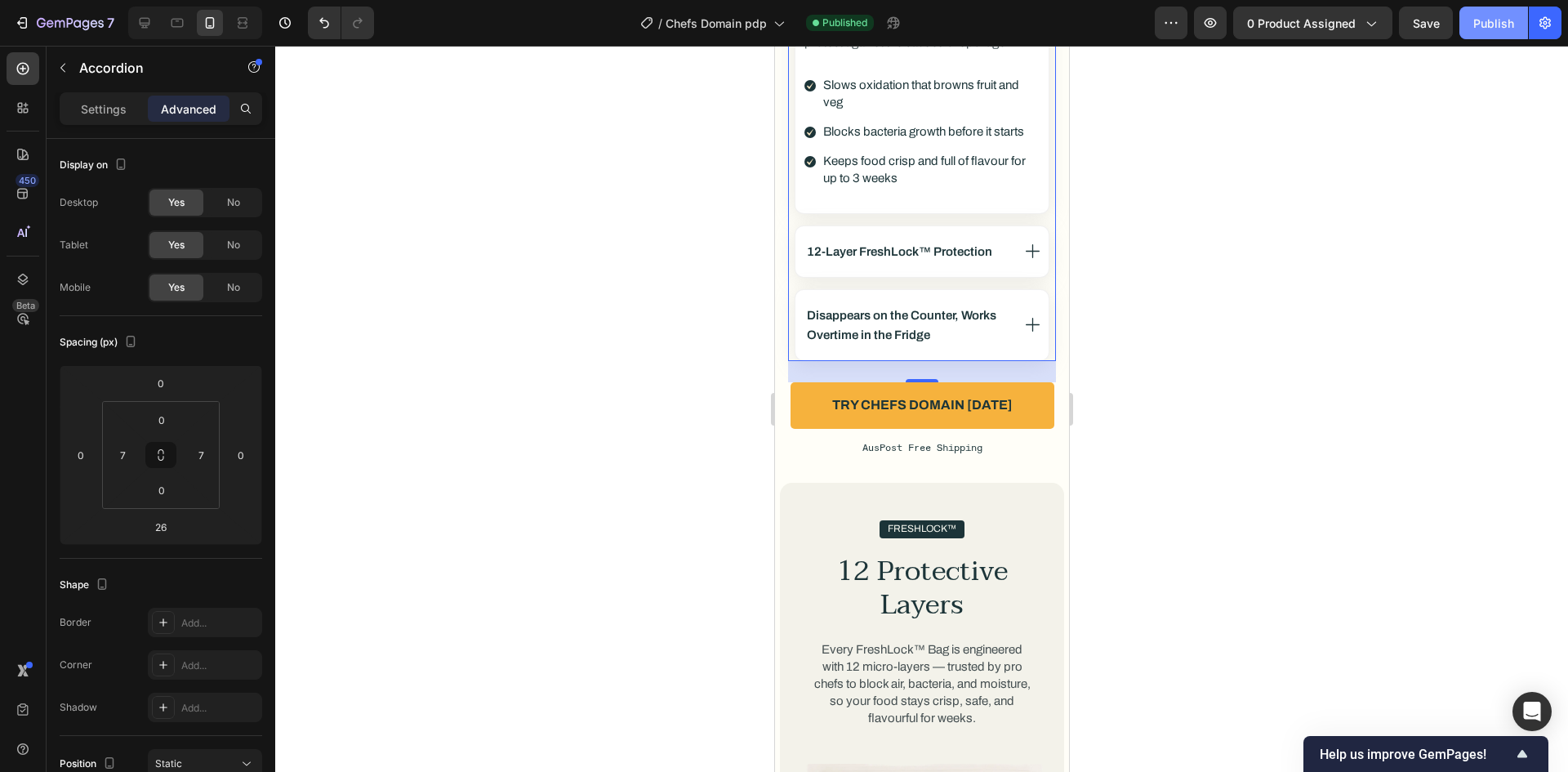
click at [1482, 18] on div "Publish" at bounding box center [1493, 23] width 41 height 17
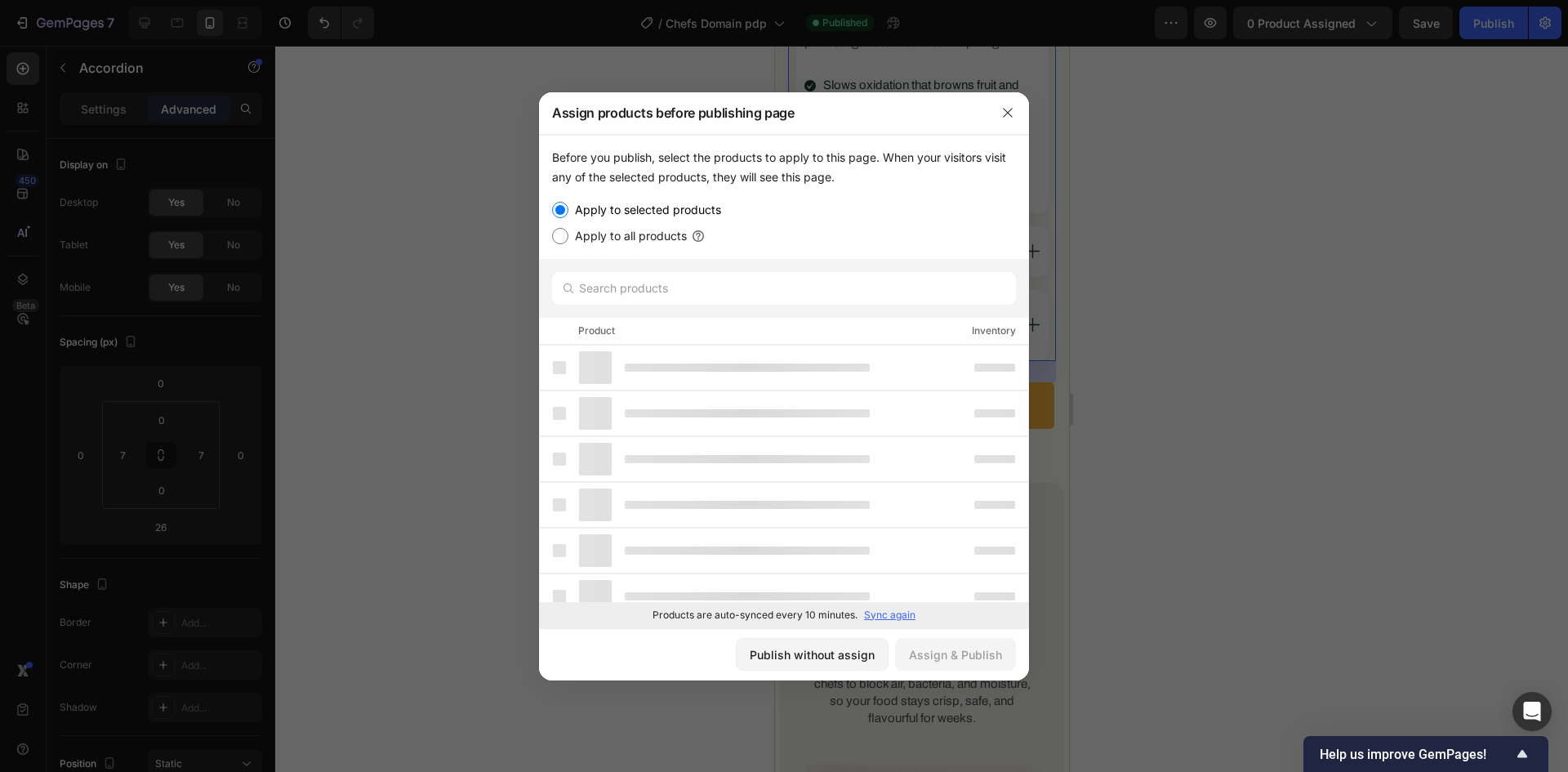
click at [793, 652] on div "Publish without assign" at bounding box center [813, 655] width 125 height 17
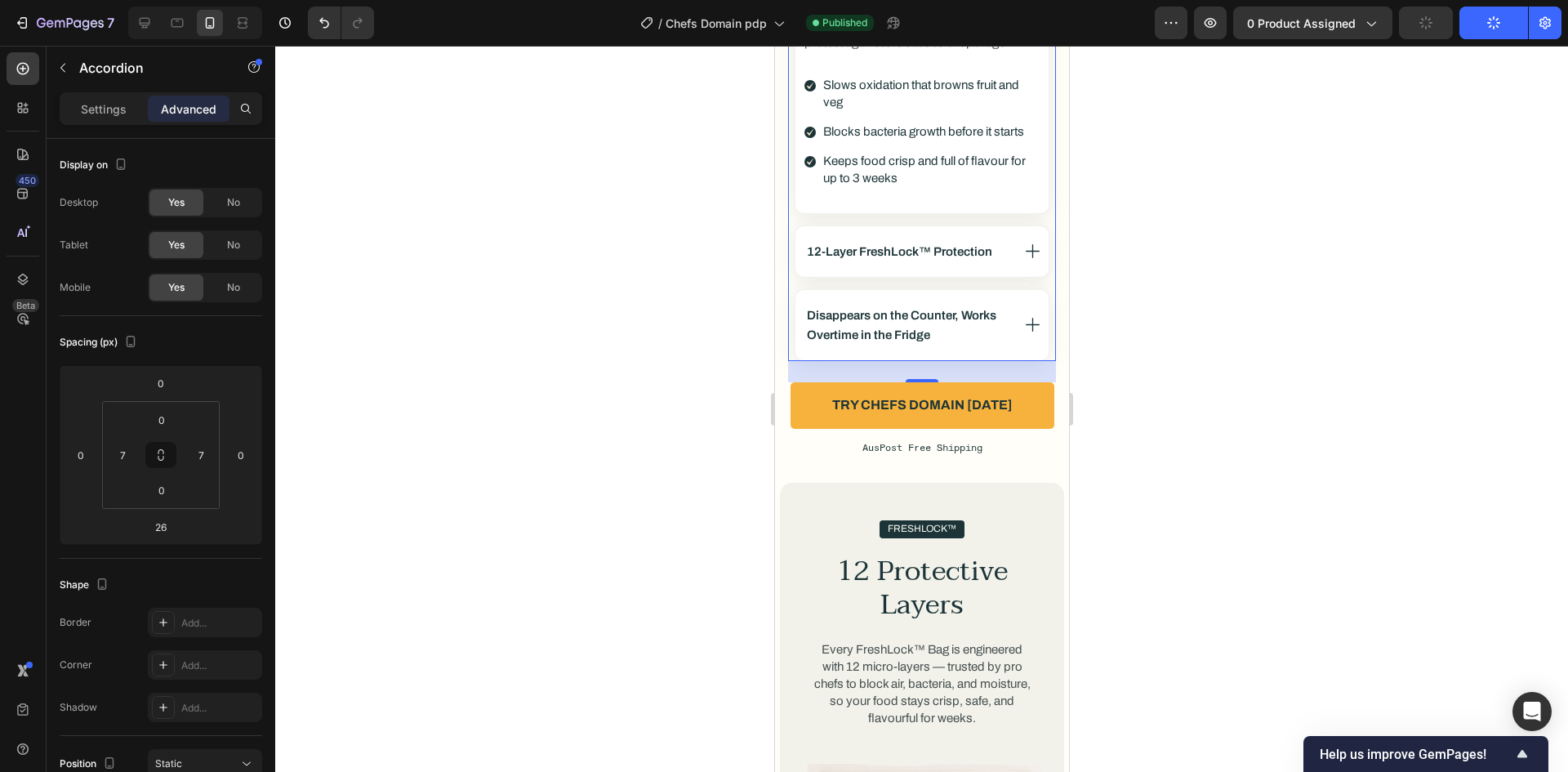
click at [588, 365] on div at bounding box center [921, 409] width 1293 height 726
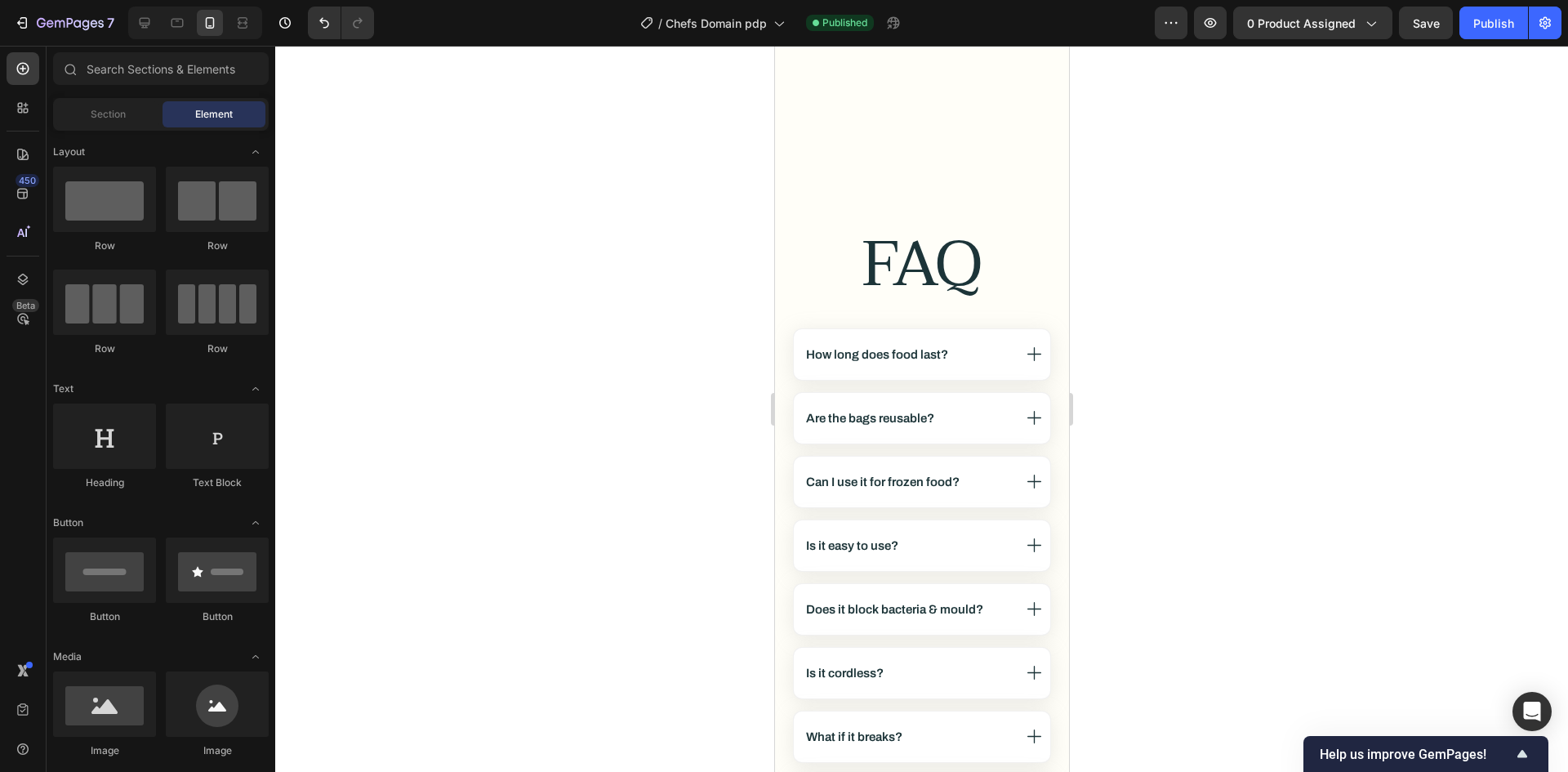
scroll to position [9017, 0]
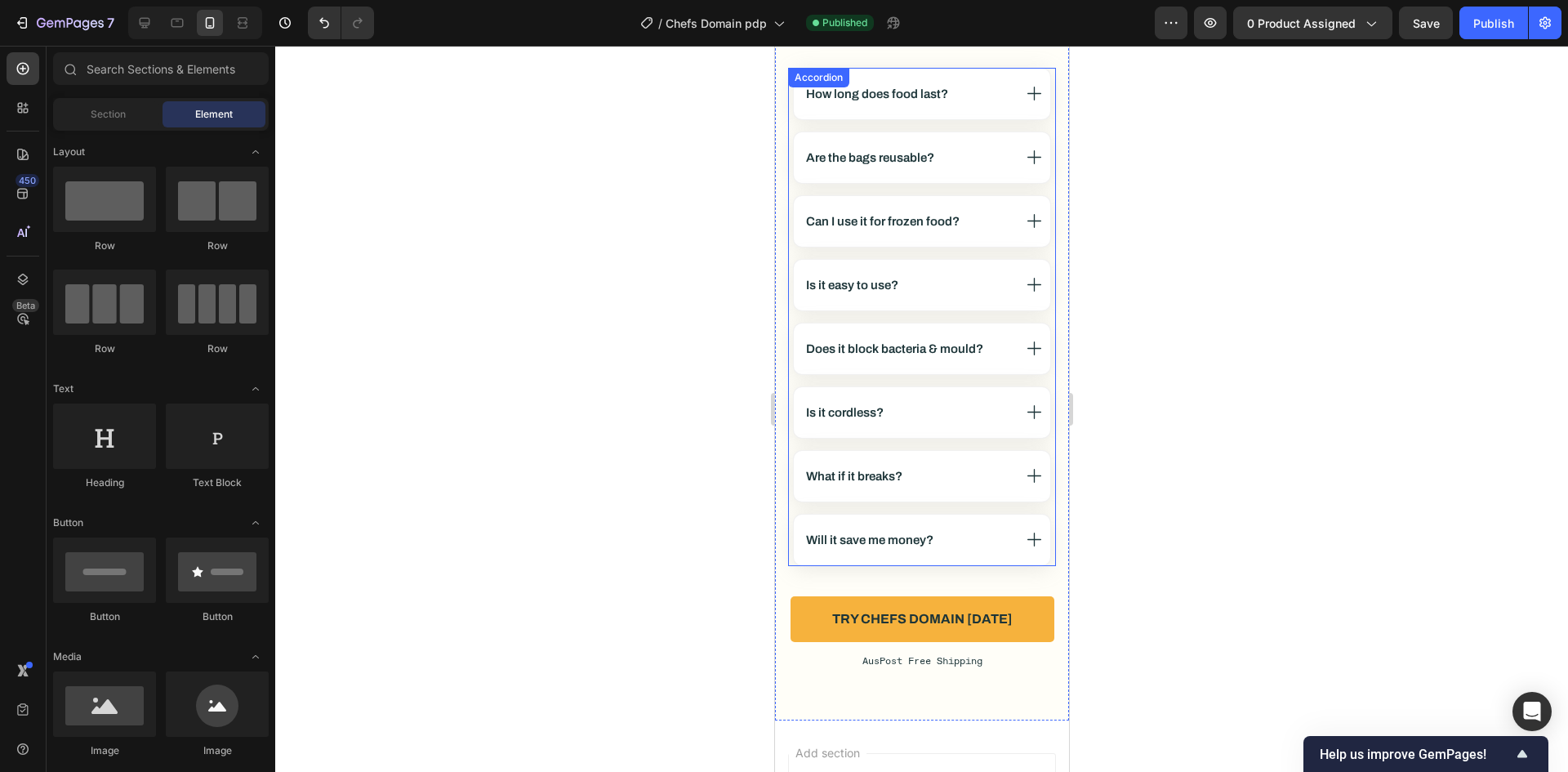
click at [801, 314] on div "How long does food last? Are the bags reusable? Can I use it for frozen food? I…" at bounding box center [921, 317] width 268 height 498
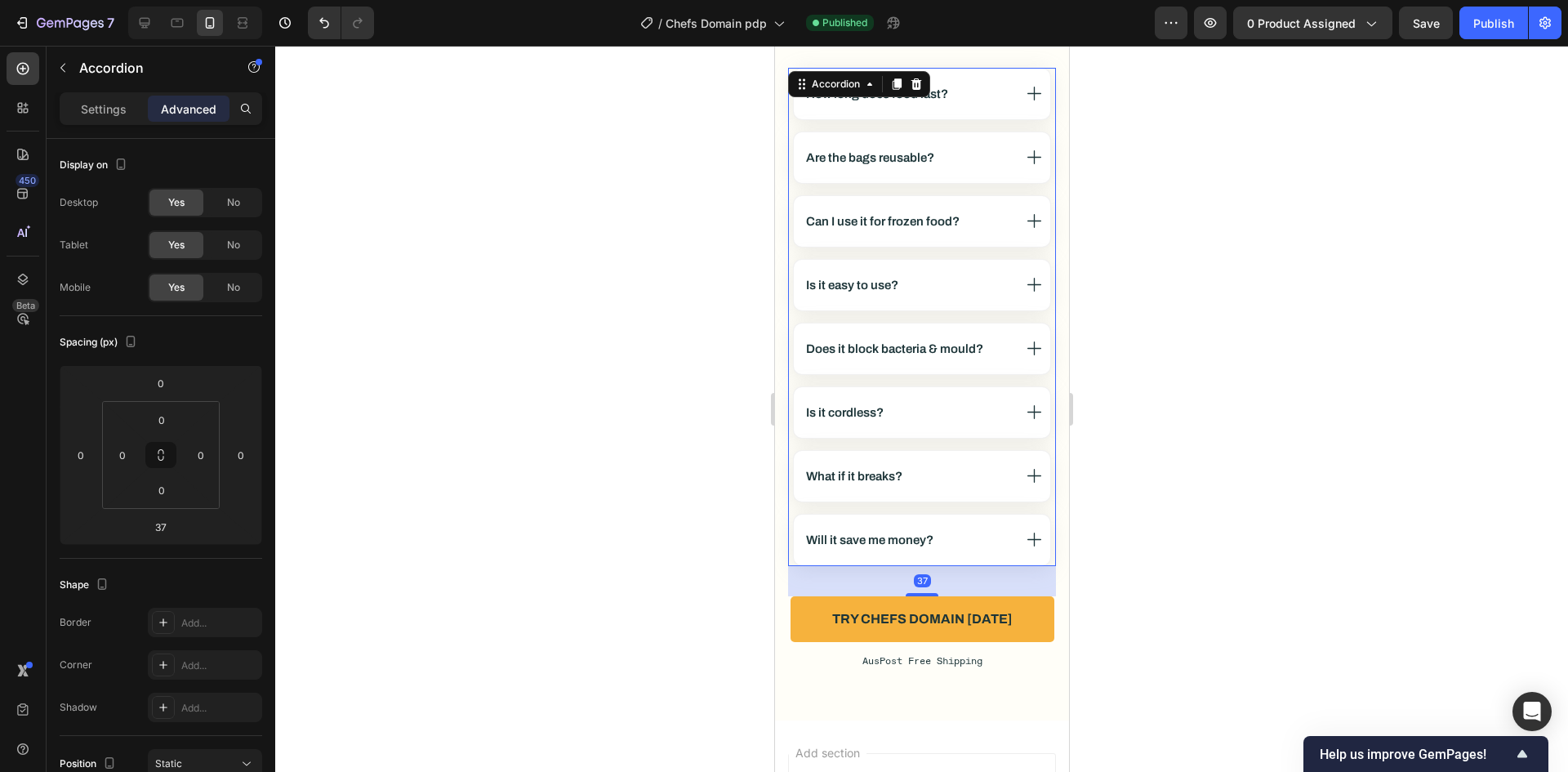
click at [115, 124] on div "Settings Advanced" at bounding box center [161, 109] width 202 height 33
click at [117, 115] on p "Settings" at bounding box center [103, 109] width 46 height 17
type input "14"
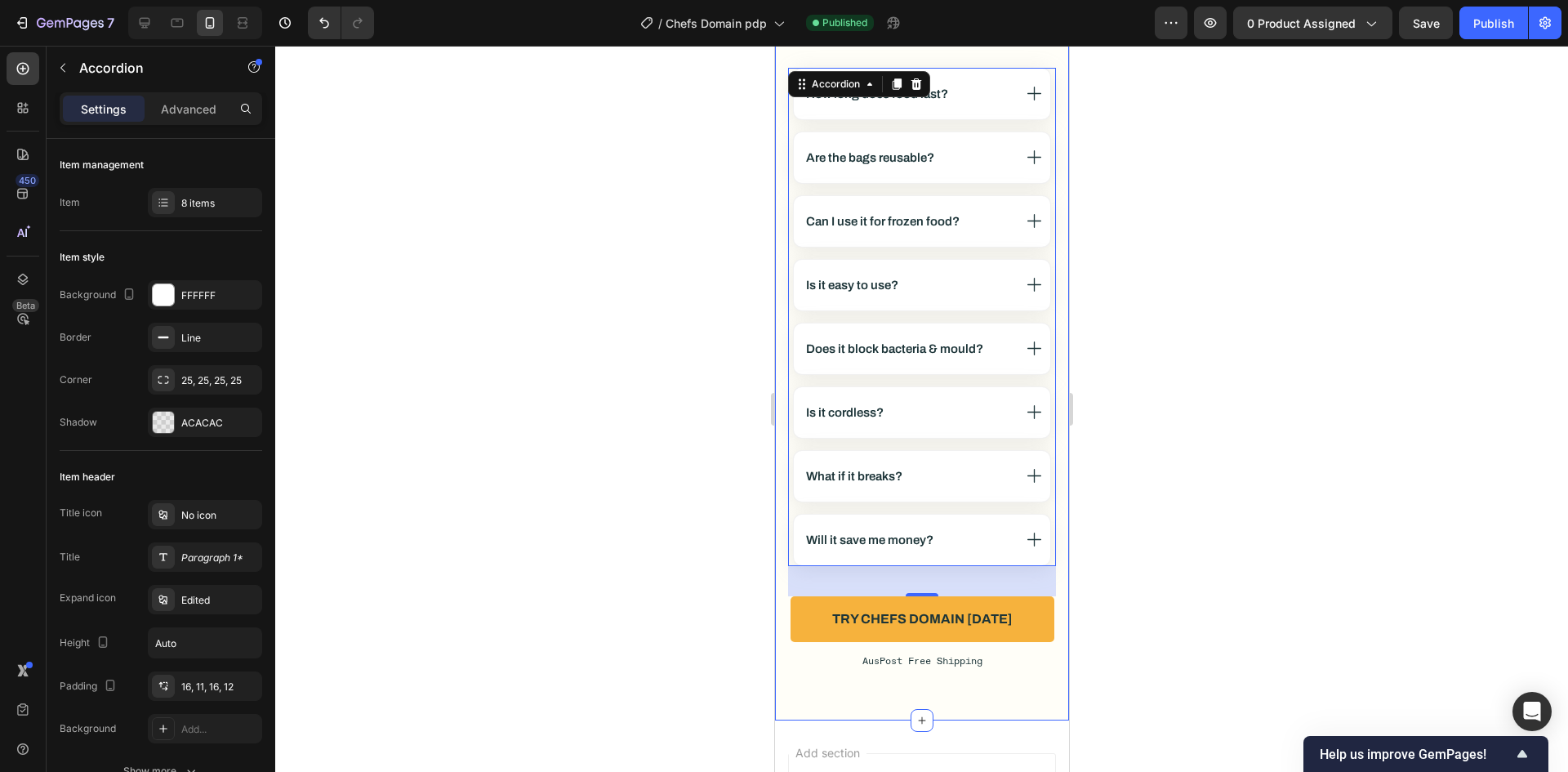
click at [779, 316] on div "FAQ Heading How long does food last? Are the bags reusable? Can I use it for fr…" at bounding box center [921, 307] width 294 height 822
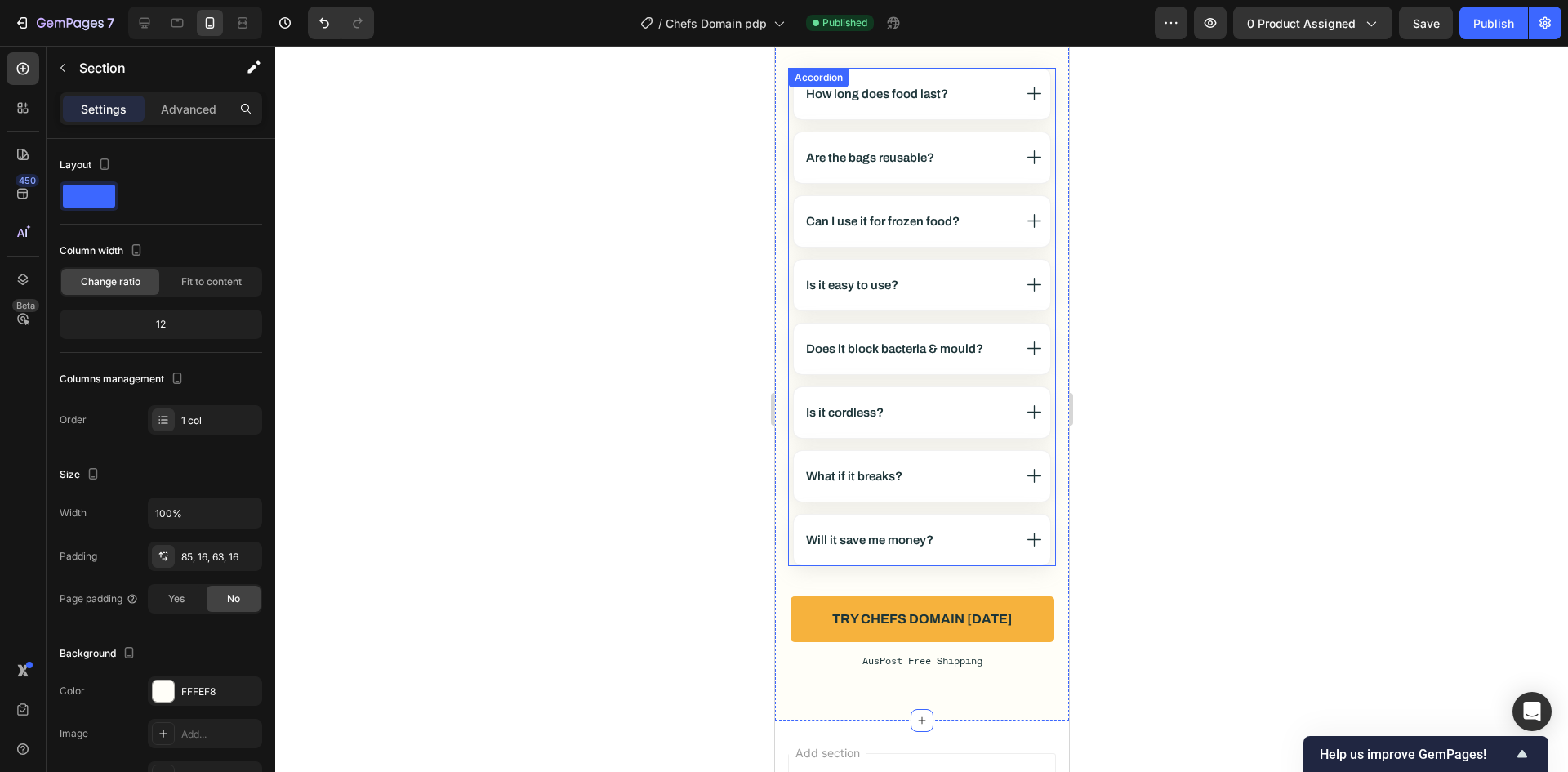
click at [833, 314] on div "How long does food last? Are the bags reusable? Can I use it for frozen food? I…" at bounding box center [921, 317] width 268 height 498
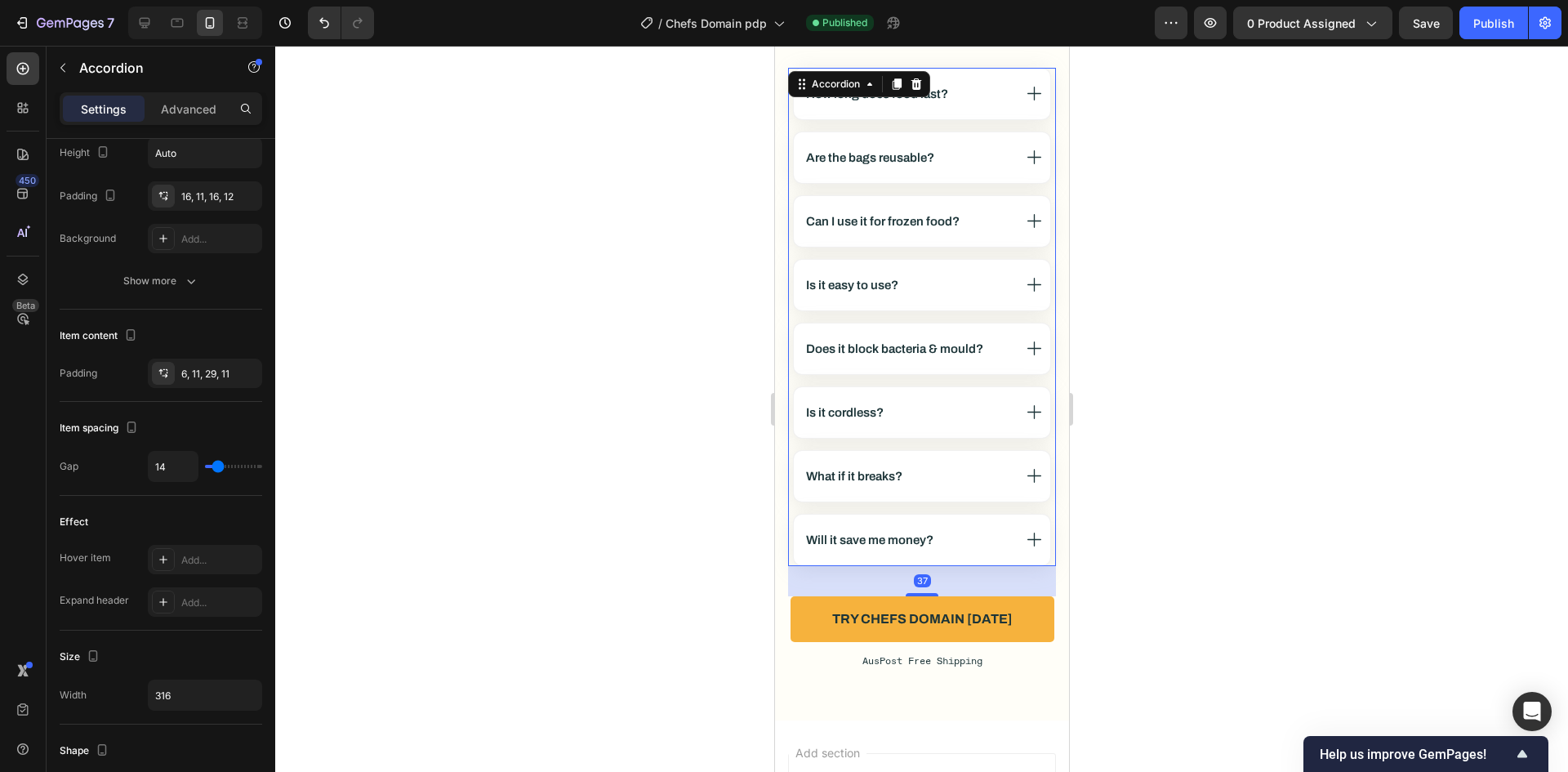
scroll to position [654, 0]
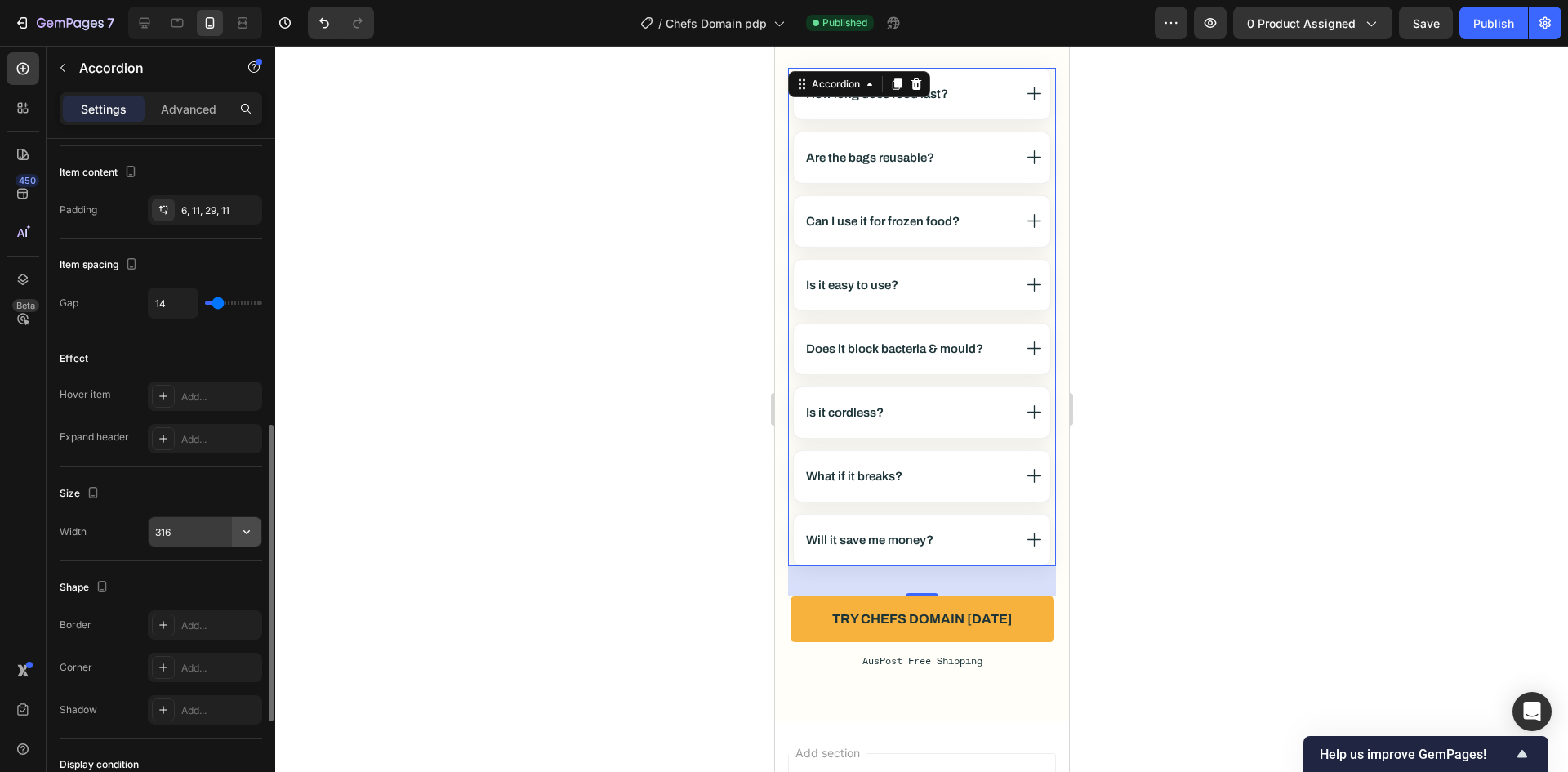
click at [241, 531] on icon "button" at bounding box center [247, 531] width 16 height 16
click at [189, 577] on p "Full 100%" at bounding box center [201, 573] width 93 height 15
type input "100%"
click at [212, 104] on p "Advanced" at bounding box center [188, 109] width 56 height 17
type input "100%"
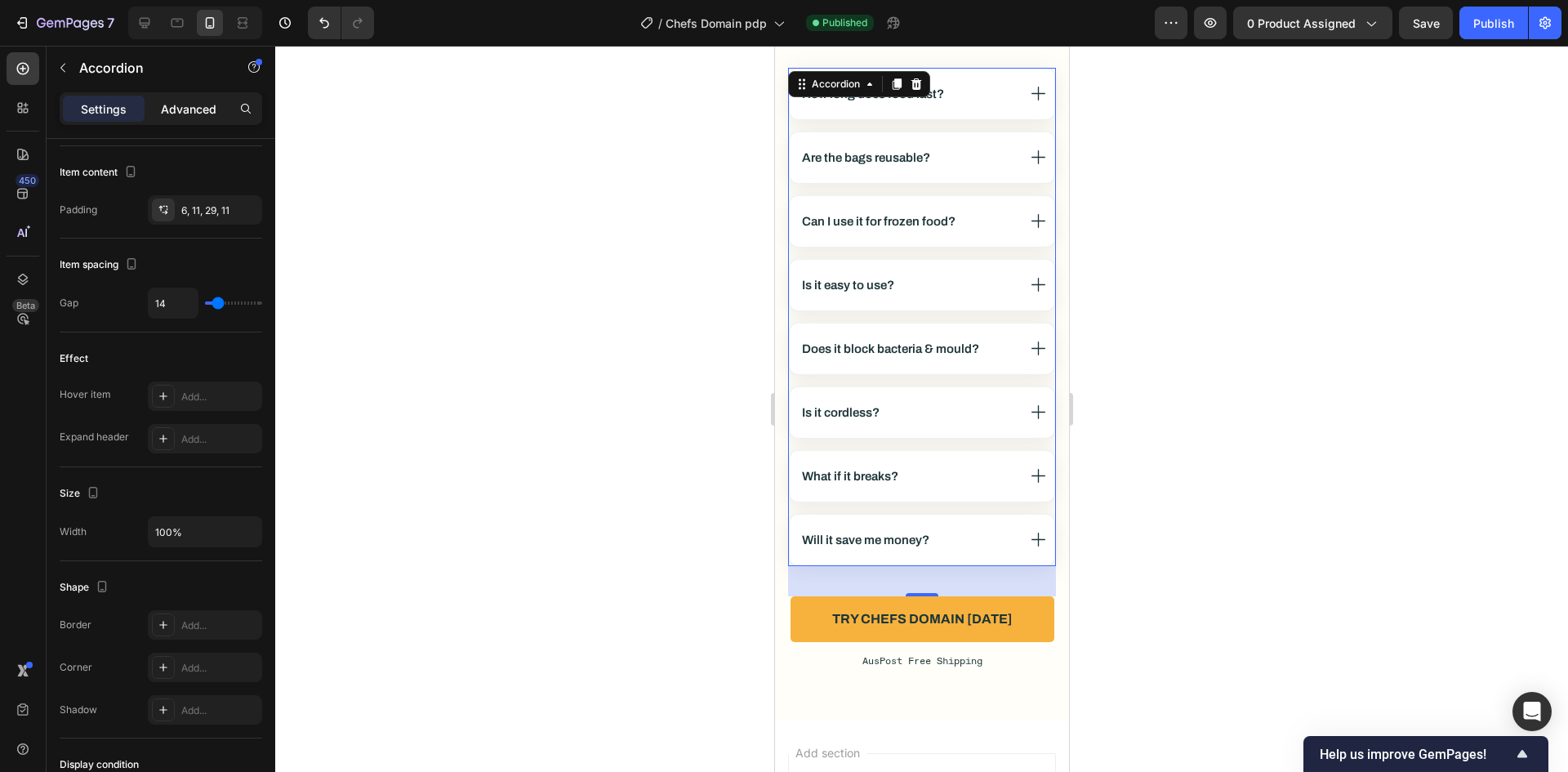
type input "100"
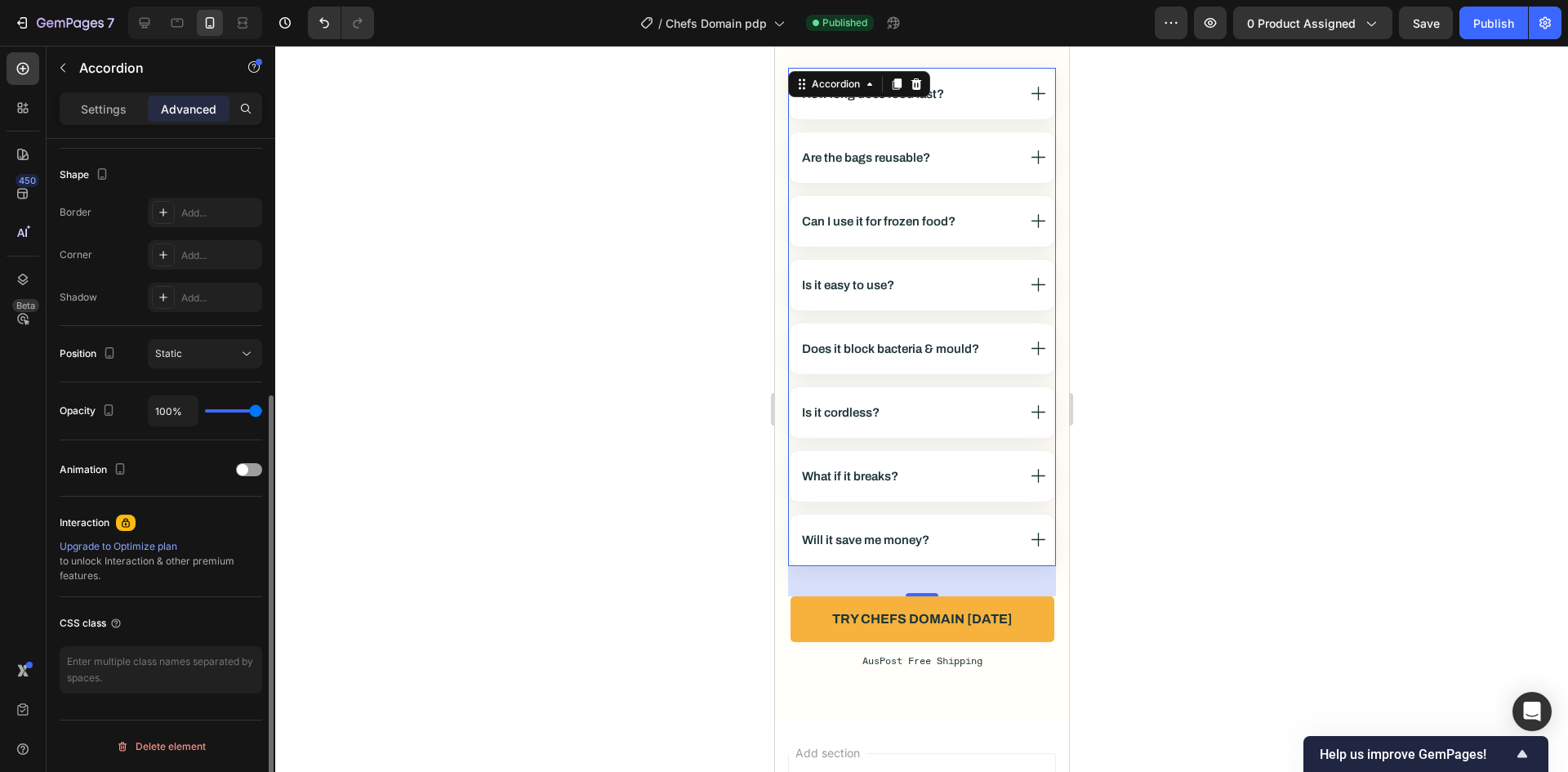
scroll to position [0, 0]
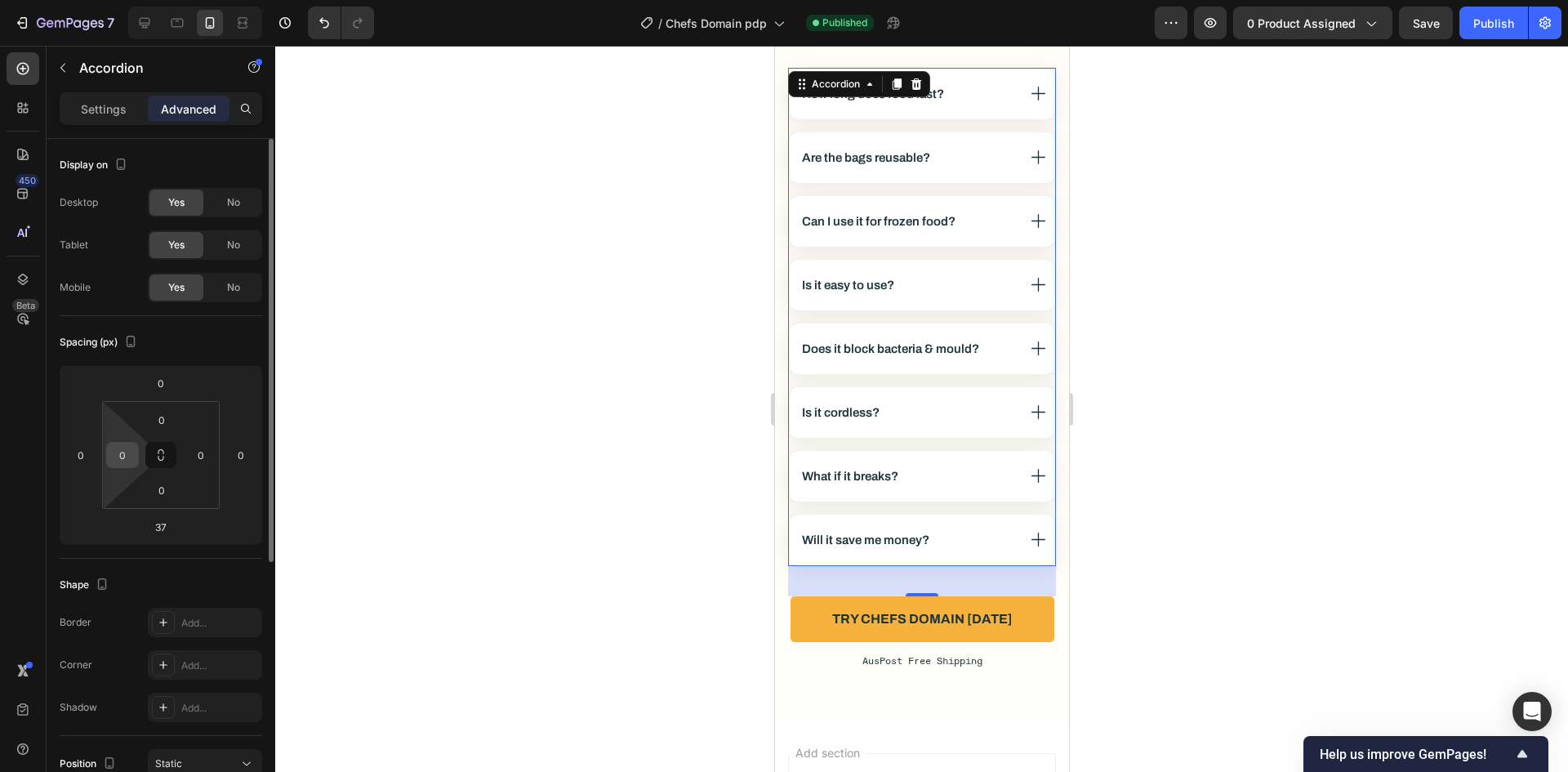
click at [129, 445] on input "0" at bounding box center [122, 455] width 24 height 24
type input "7"
click at [214, 447] on div "0" at bounding box center [201, 455] width 33 height 26
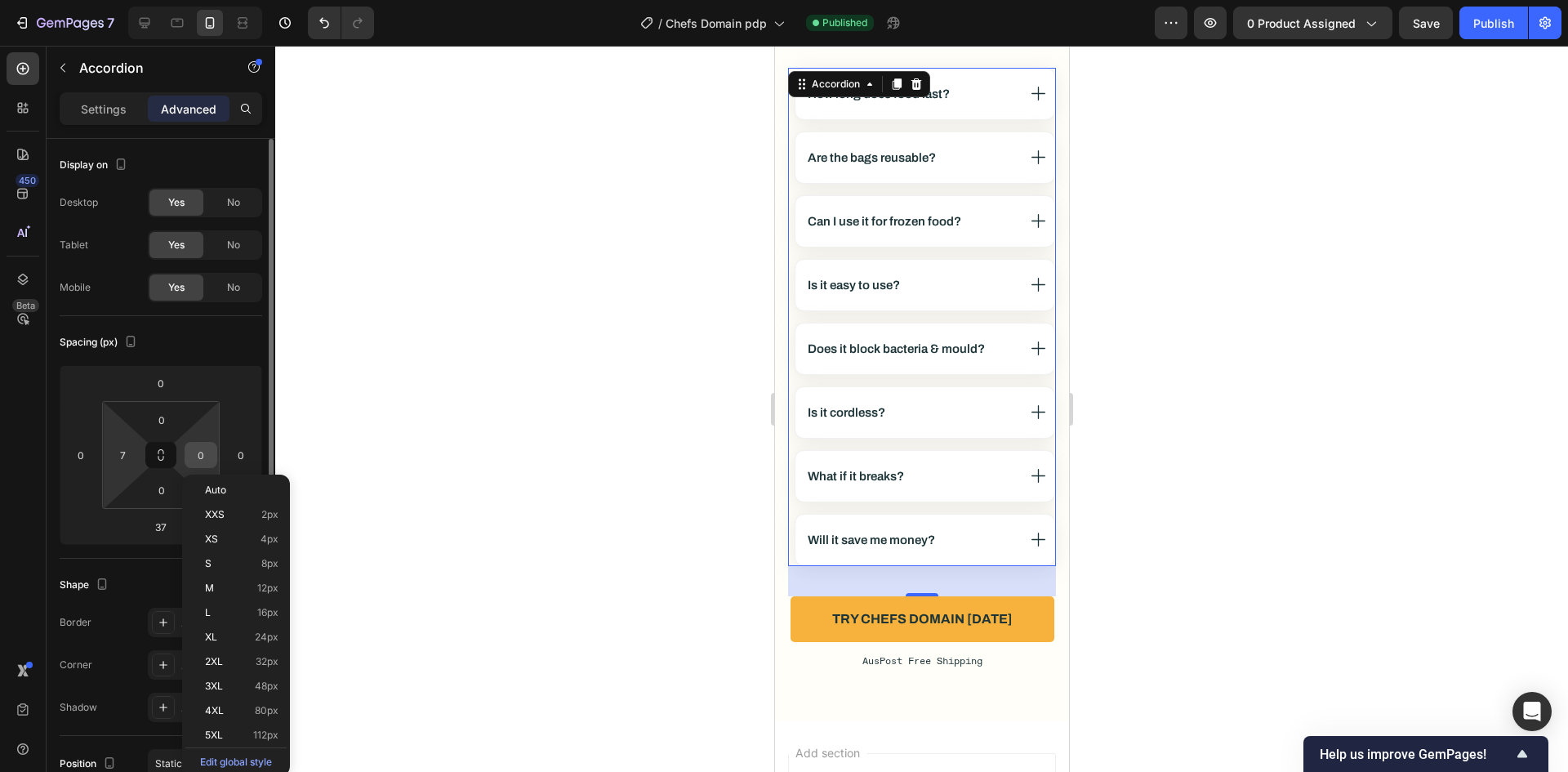
click at [209, 451] on input "0" at bounding box center [201, 455] width 24 height 24
type input "7"
click at [229, 353] on div "Spacing (px)" at bounding box center [161, 342] width 202 height 26
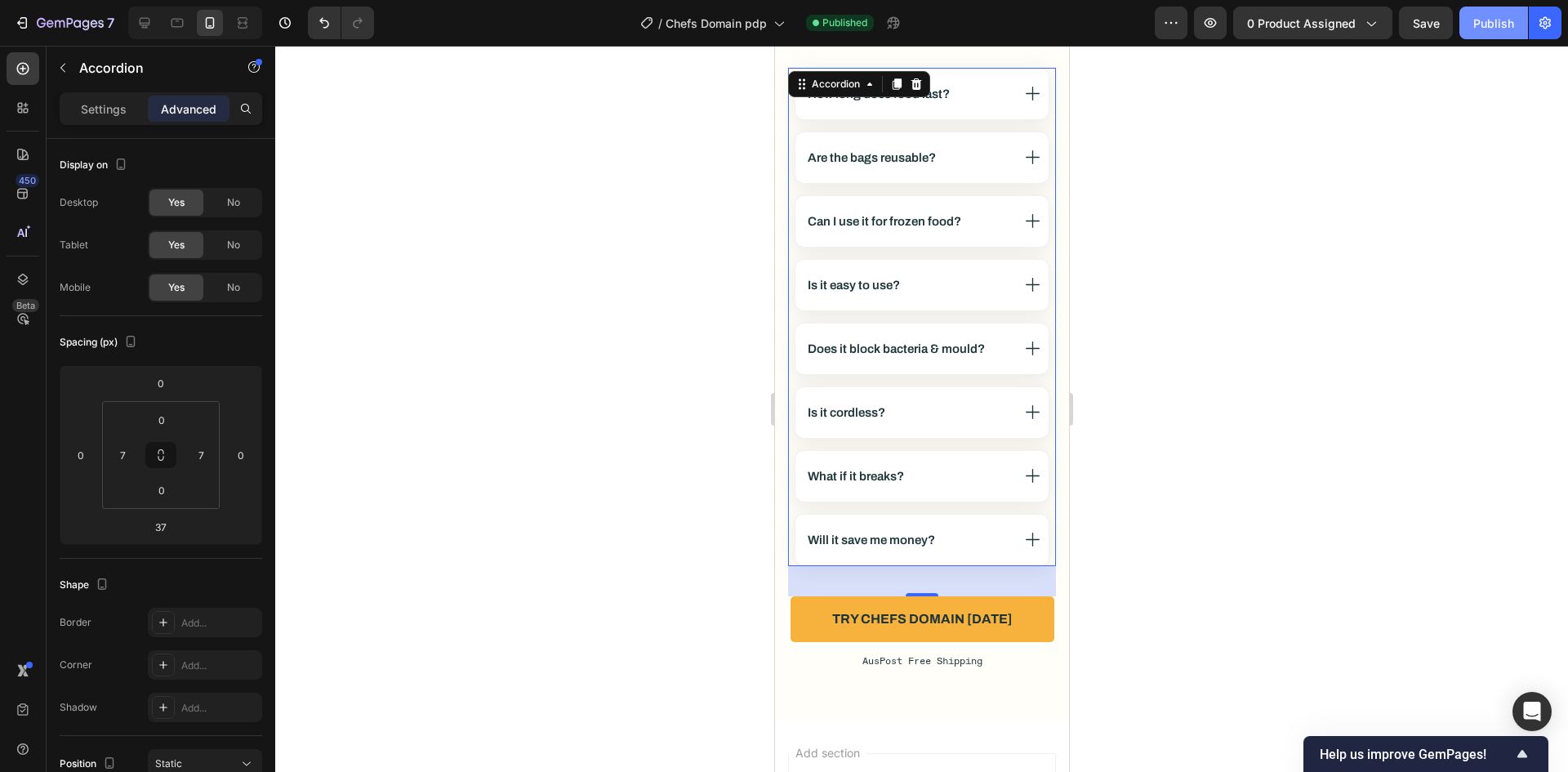
click at [1487, 18] on div "Publish" at bounding box center [1493, 23] width 41 height 17
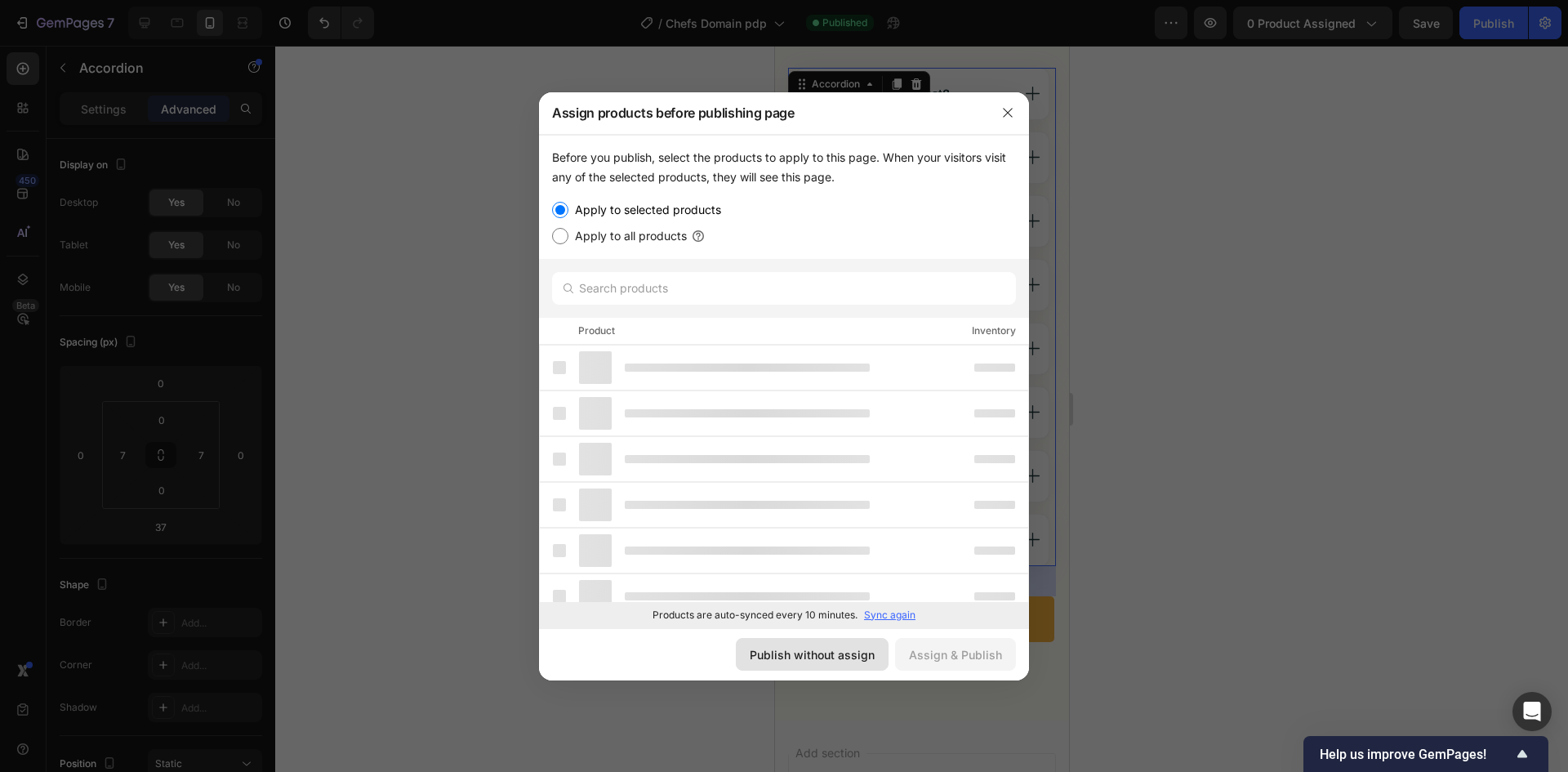
click at [768, 640] on button "Publish without assign" at bounding box center [813, 655] width 153 height 33
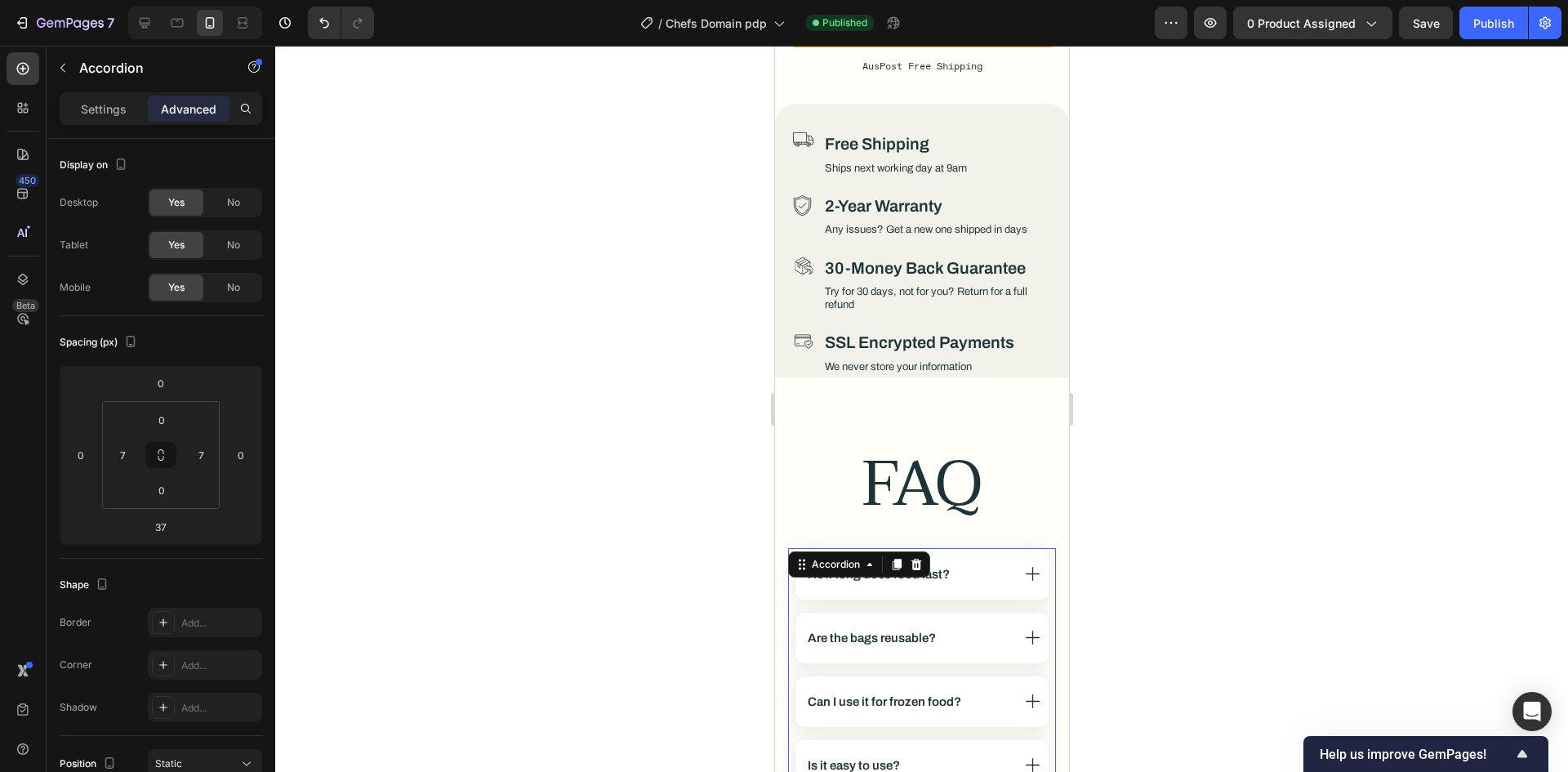
scroll to position [8507, 0]
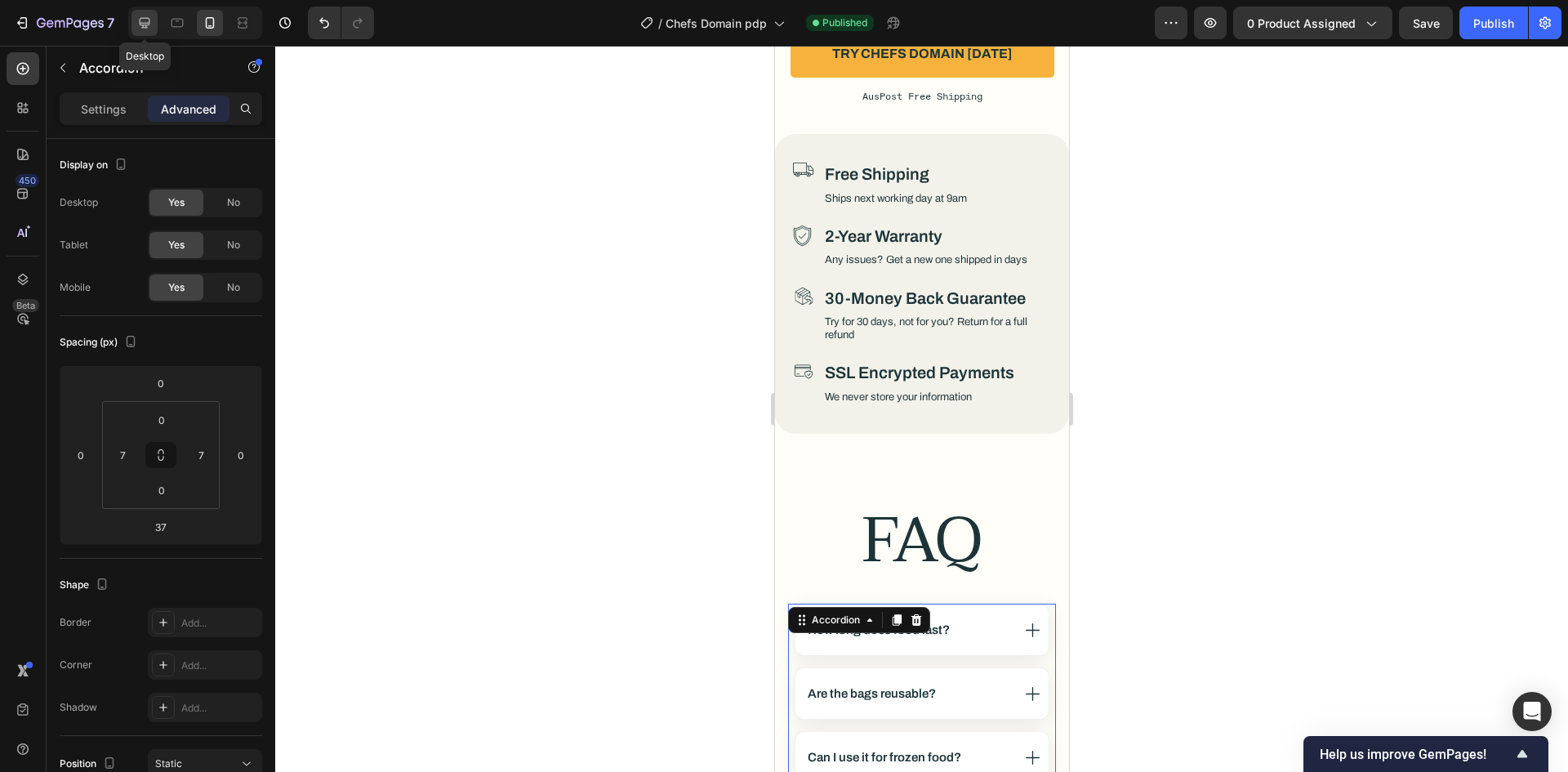
click at [137, 23] on icon at bounding box center [144, 23] width 16 height 16
type input "70"
type input "0"
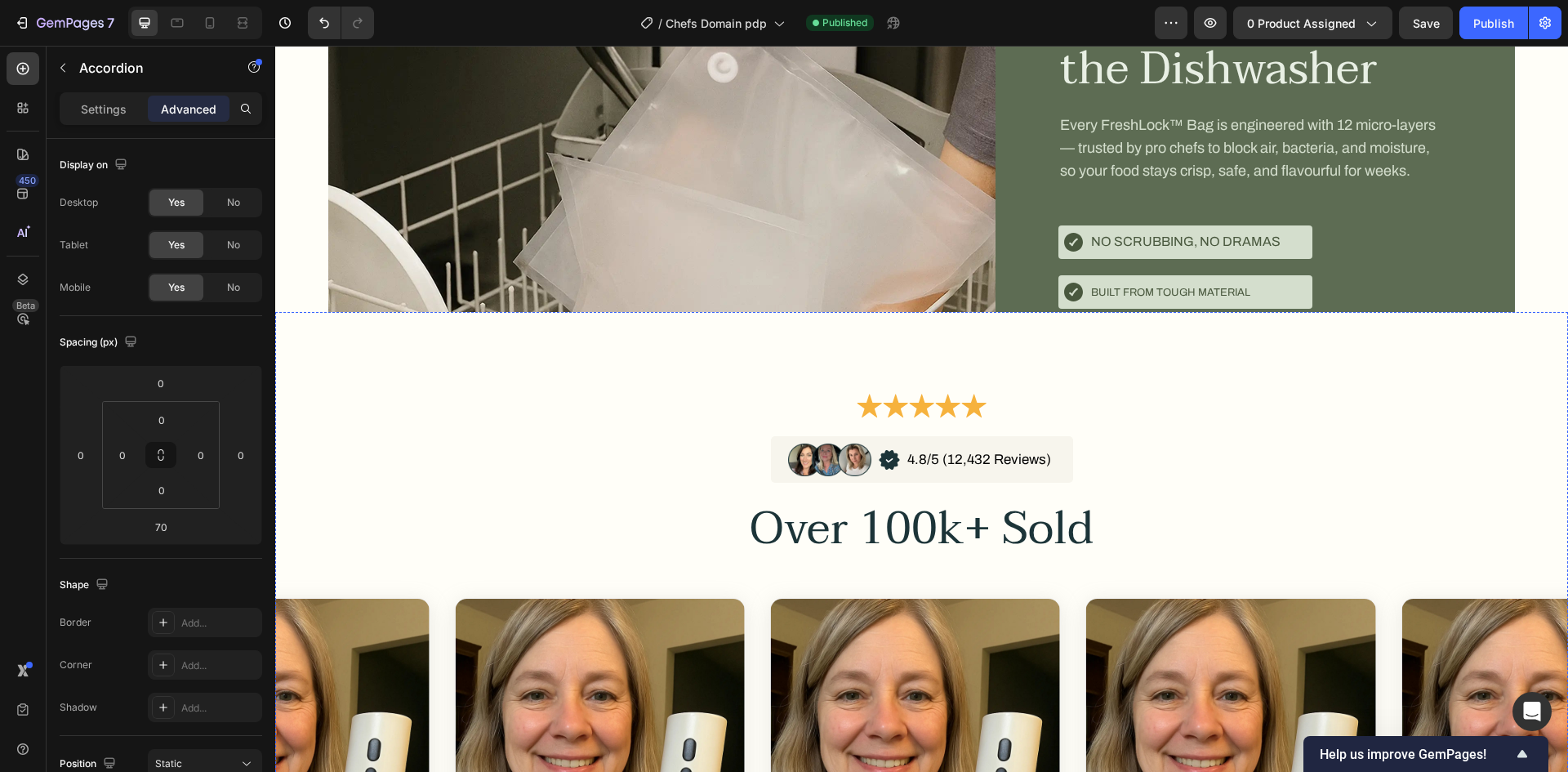
scroll to position [7239, 0]
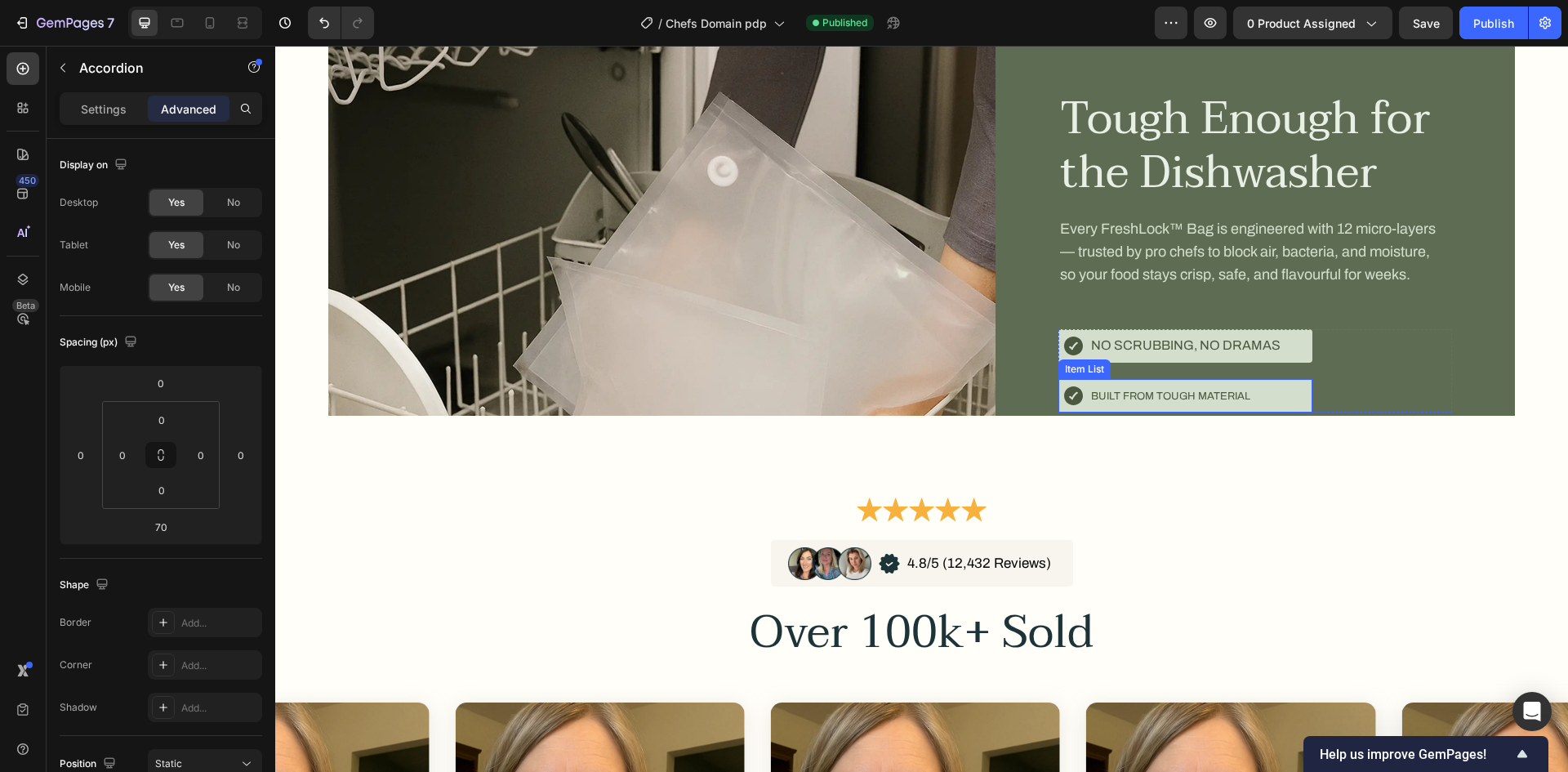
click at [1215, 396] on span "Built from tough material" at bounding box center [1170, 396] width 159 height 11
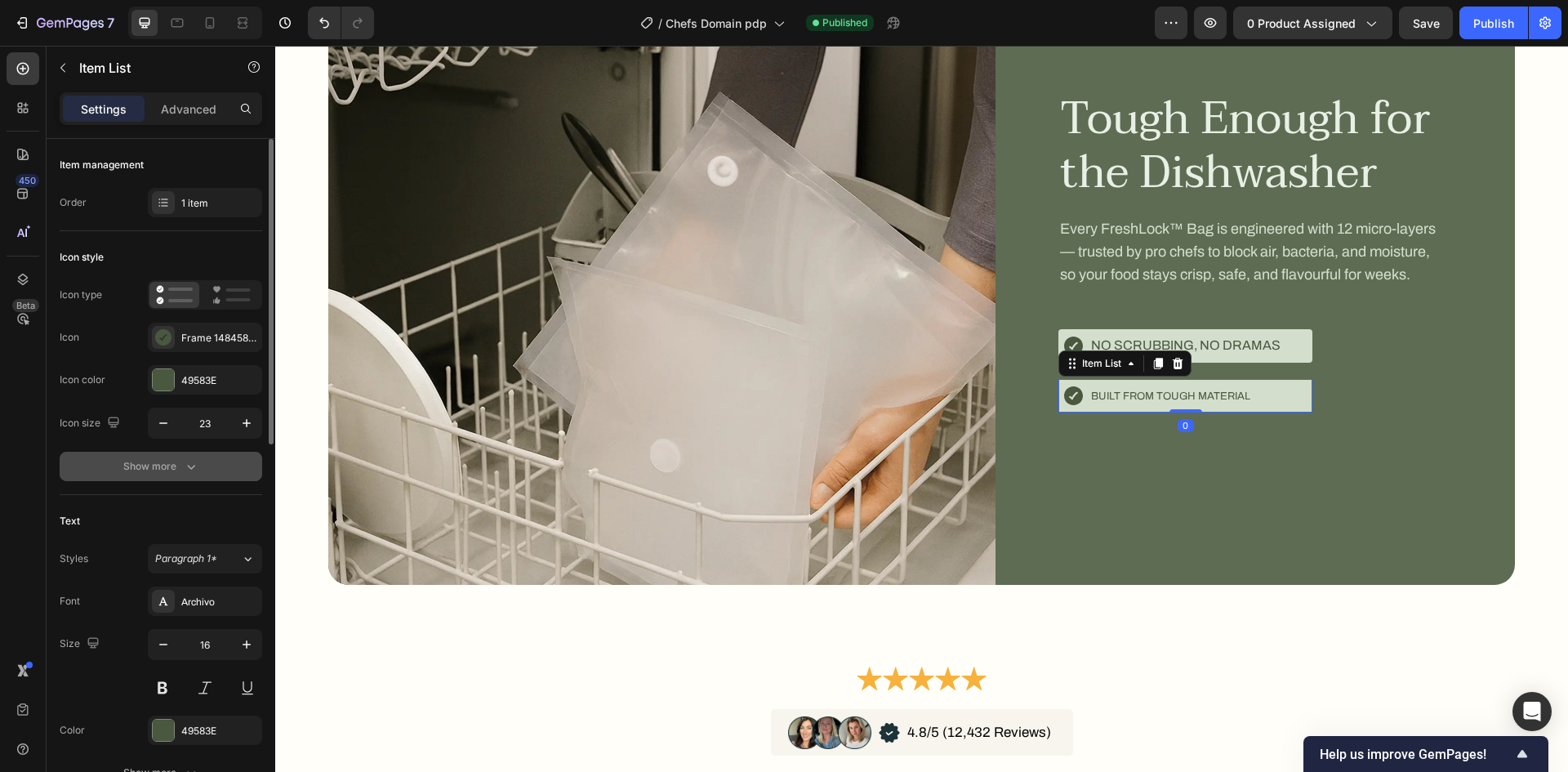
click at [171, 470] on div "Show more" at bounding box center [161, 466] width 76 height 16
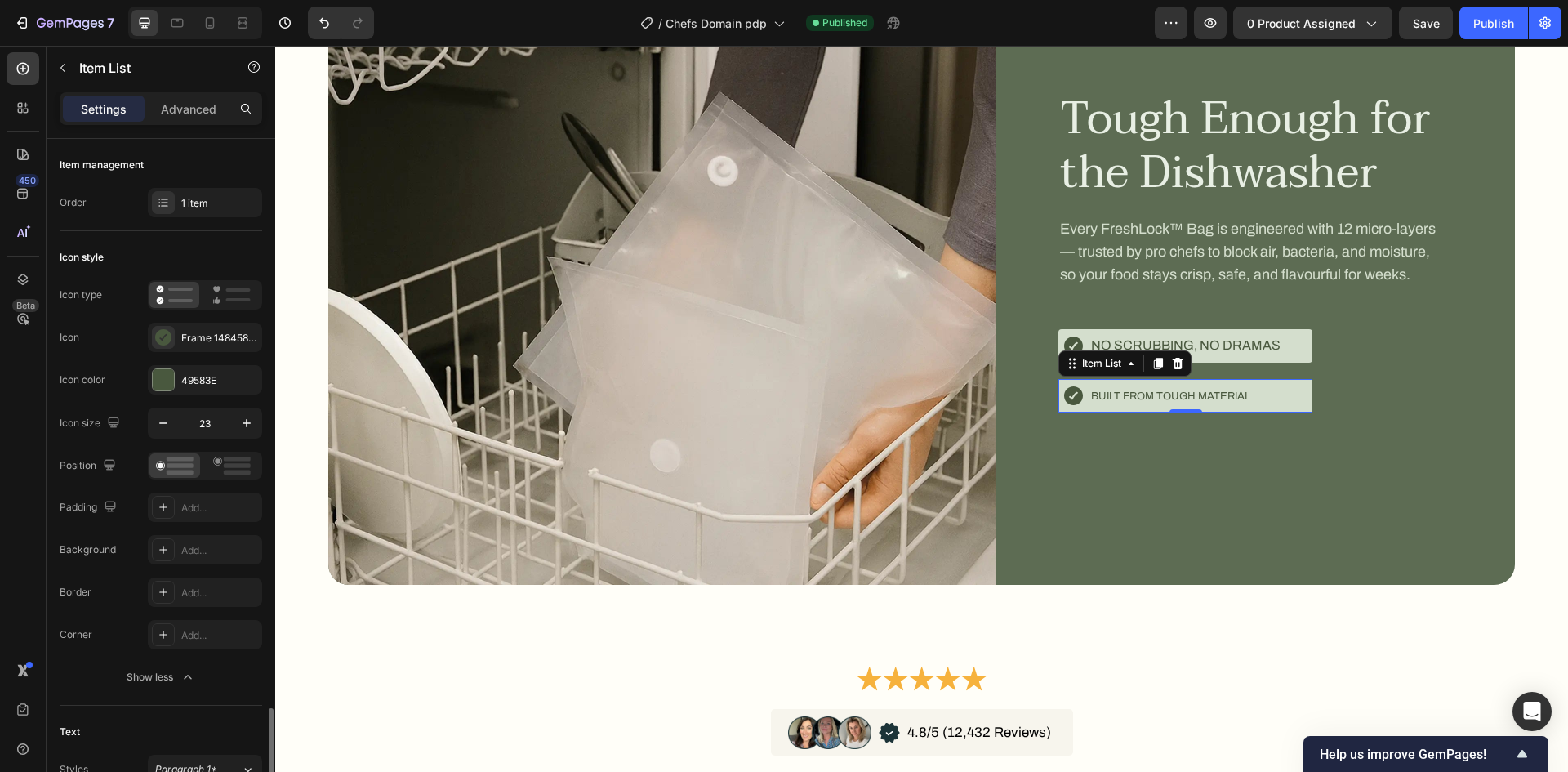
scroll to position [408, 0]
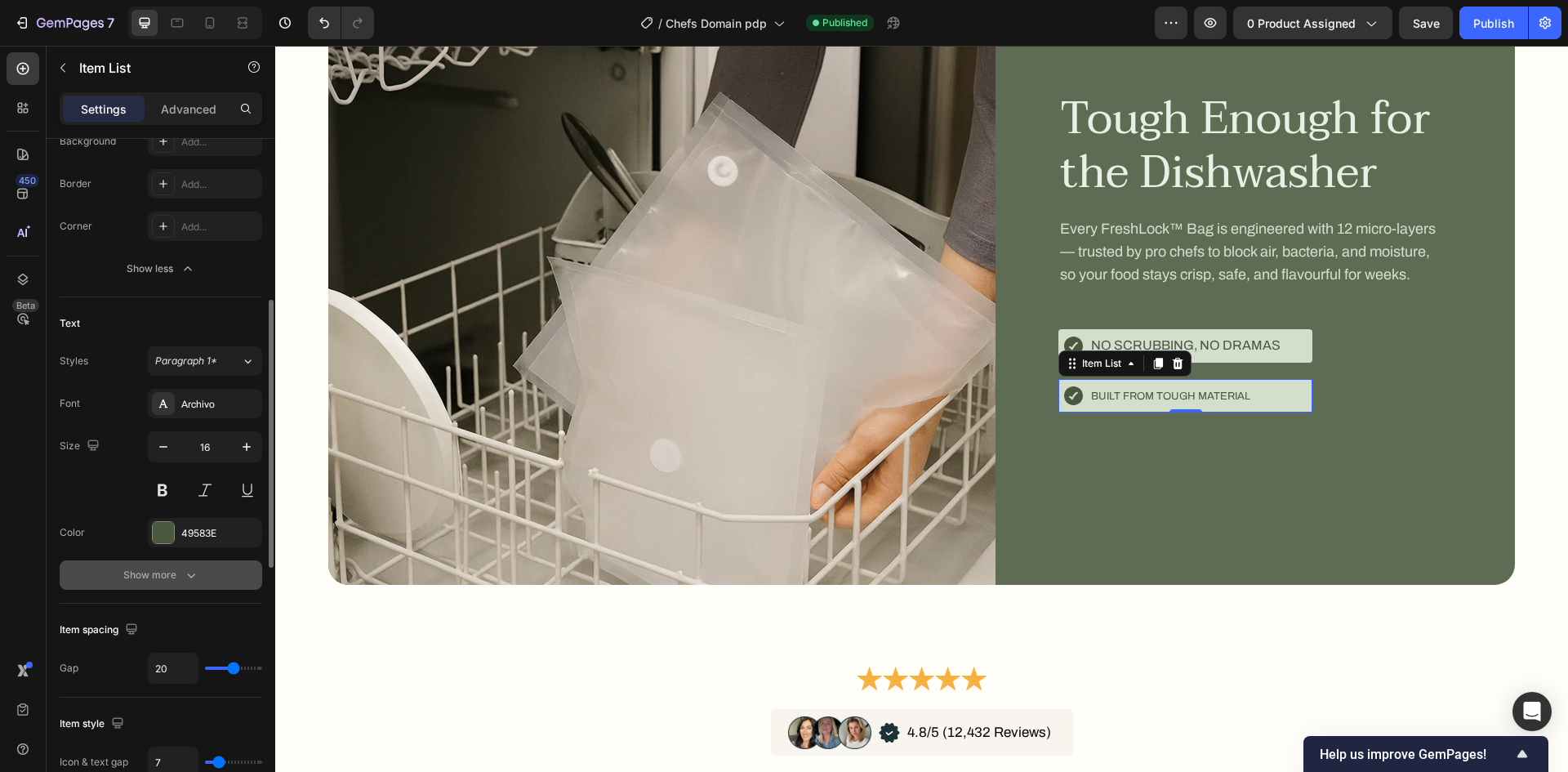
click at [167, 565] on button "Show more" at bounding box center [161, 575] width 202 height 30
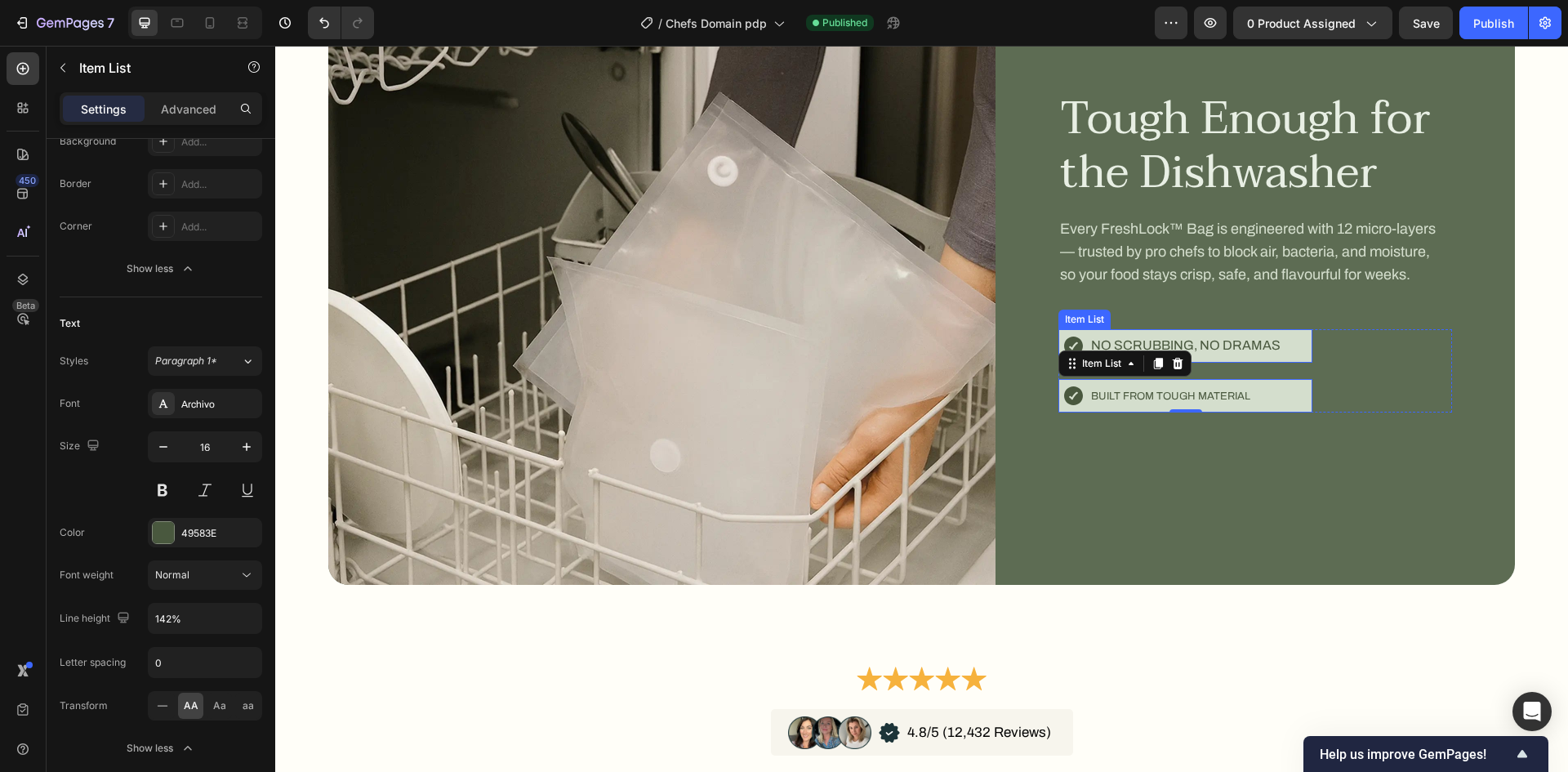
click at [1177, 346] on p "No scrubbing, no dramas" at bounding box center [1186, 346] width 189 height 19
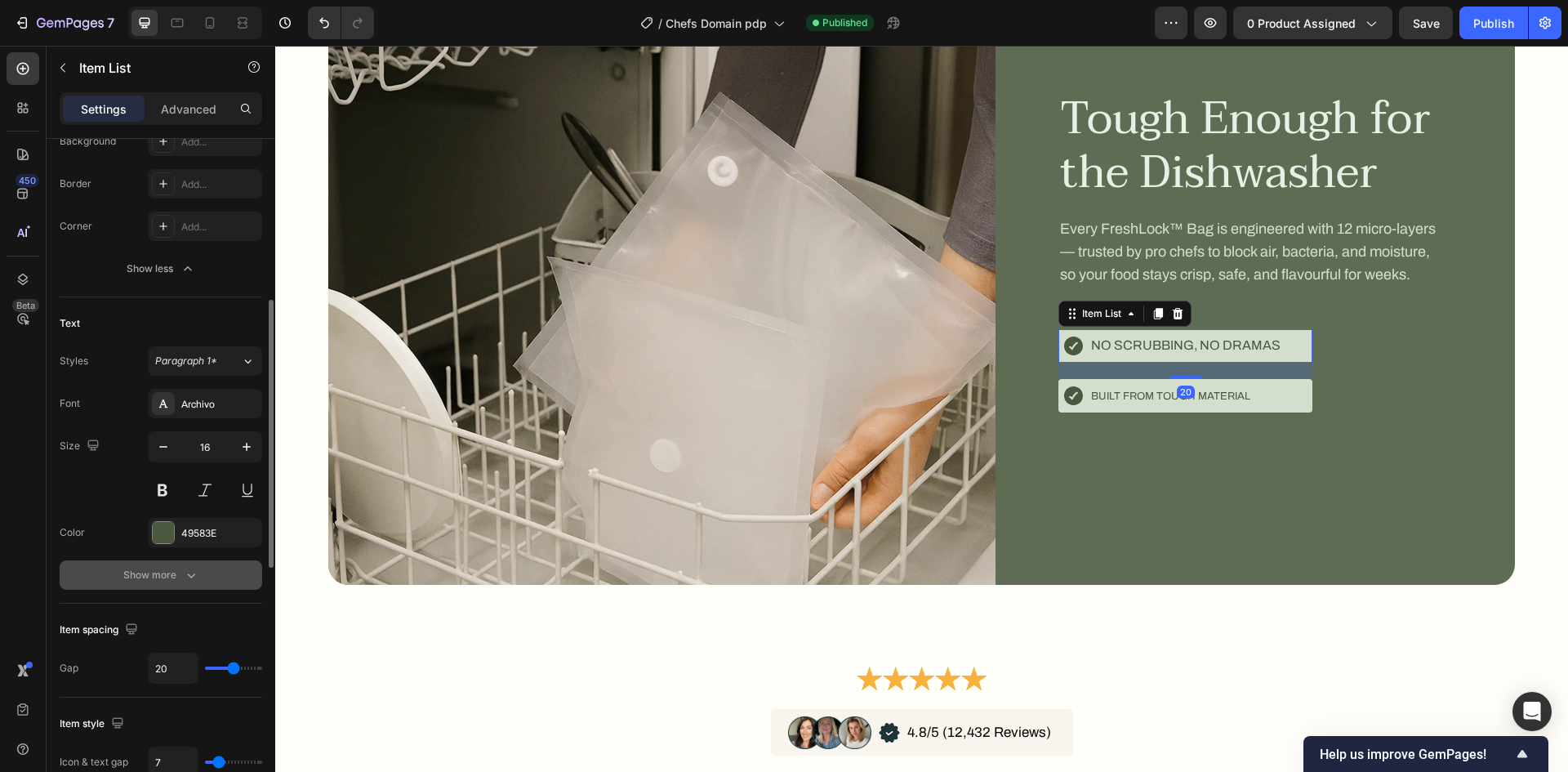
click at [112, 567] on button "Show more" at bounding box center [161, 575] width 202 height 30
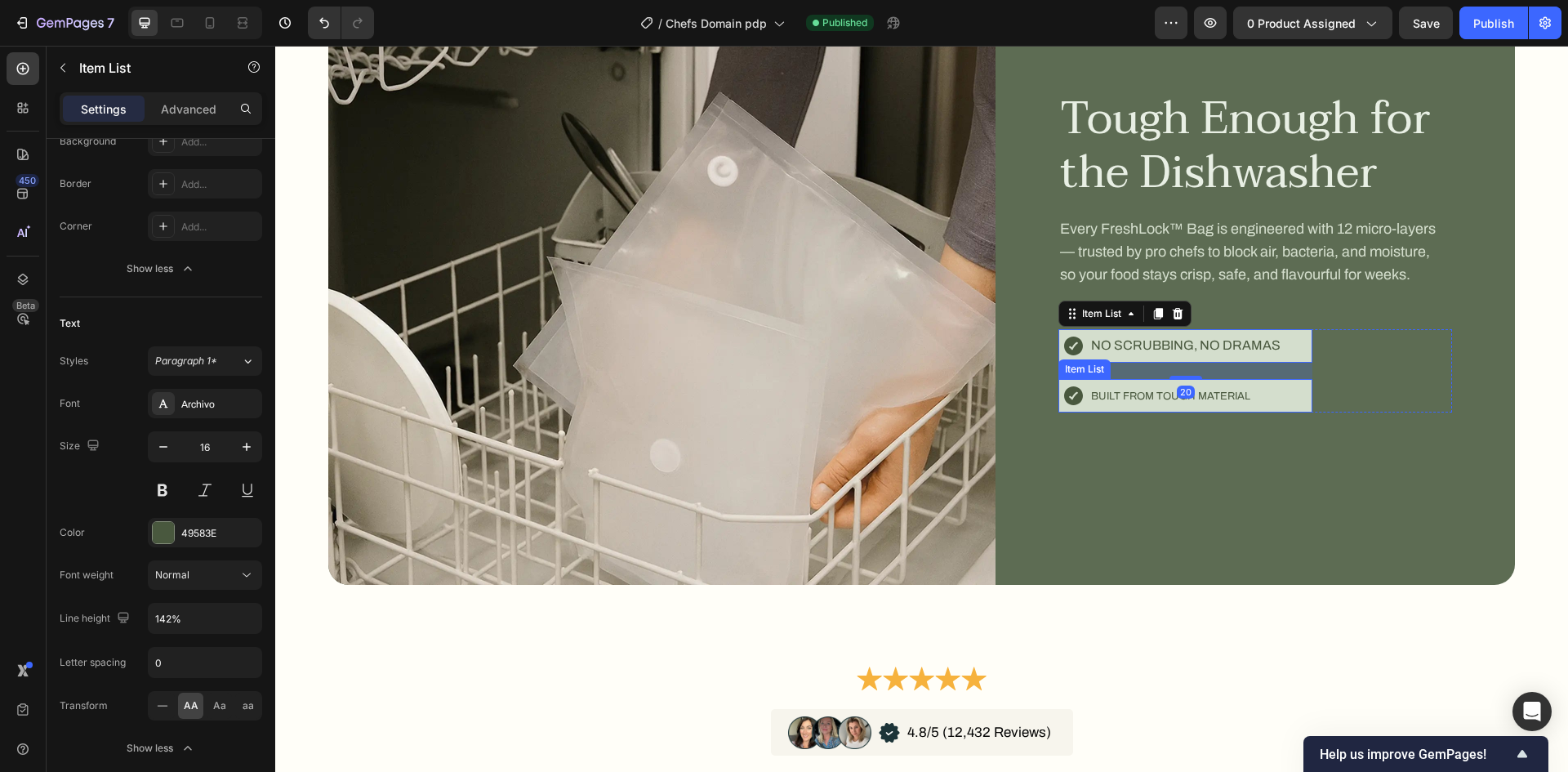
click at [1136, 395] on span "Built from tough material" at bounding box center [1170, 396] width 159 height 11
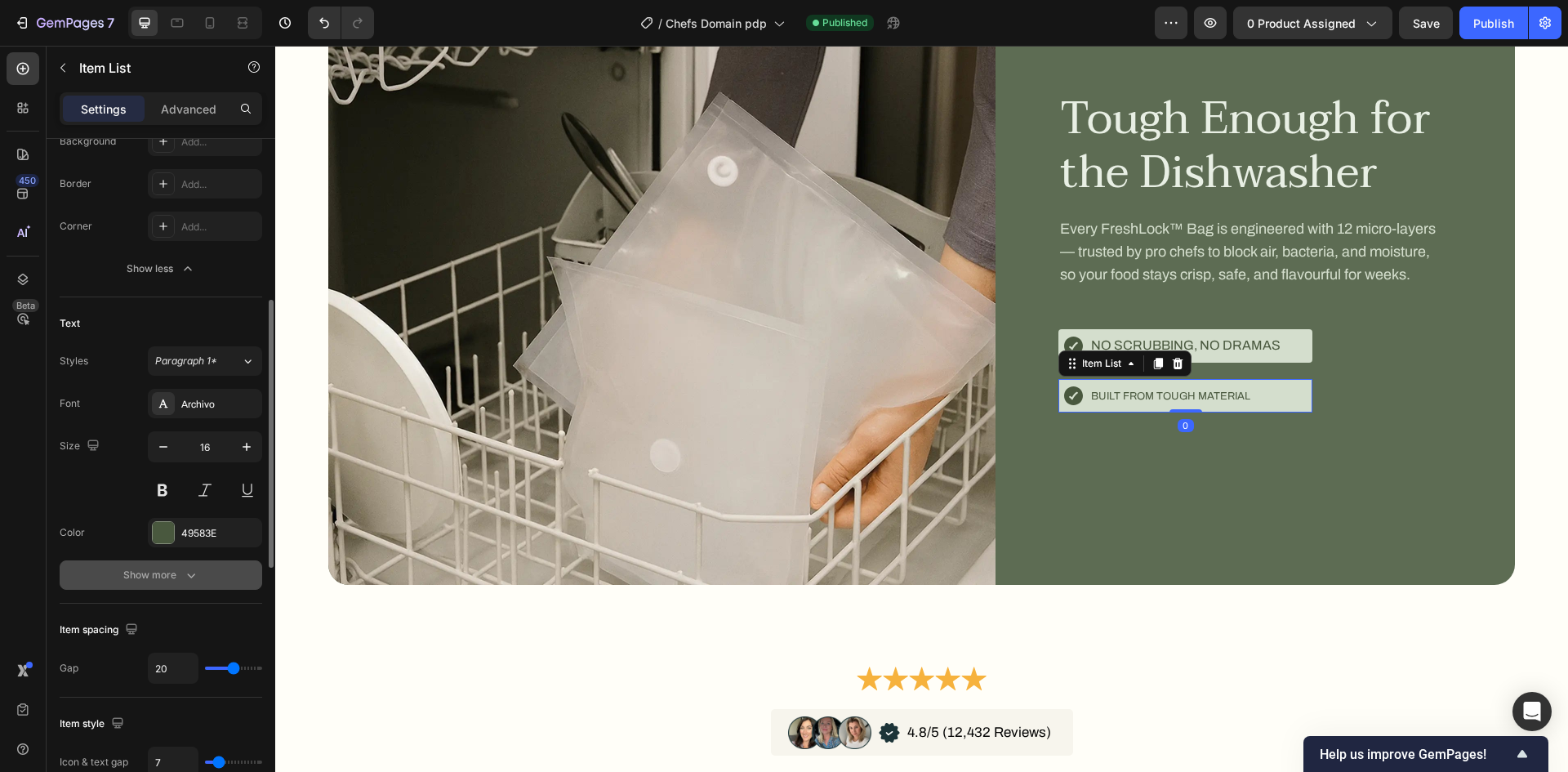
click at [143, 579] on div "Show more" at bounding box center [161, 575] width 76 height 16
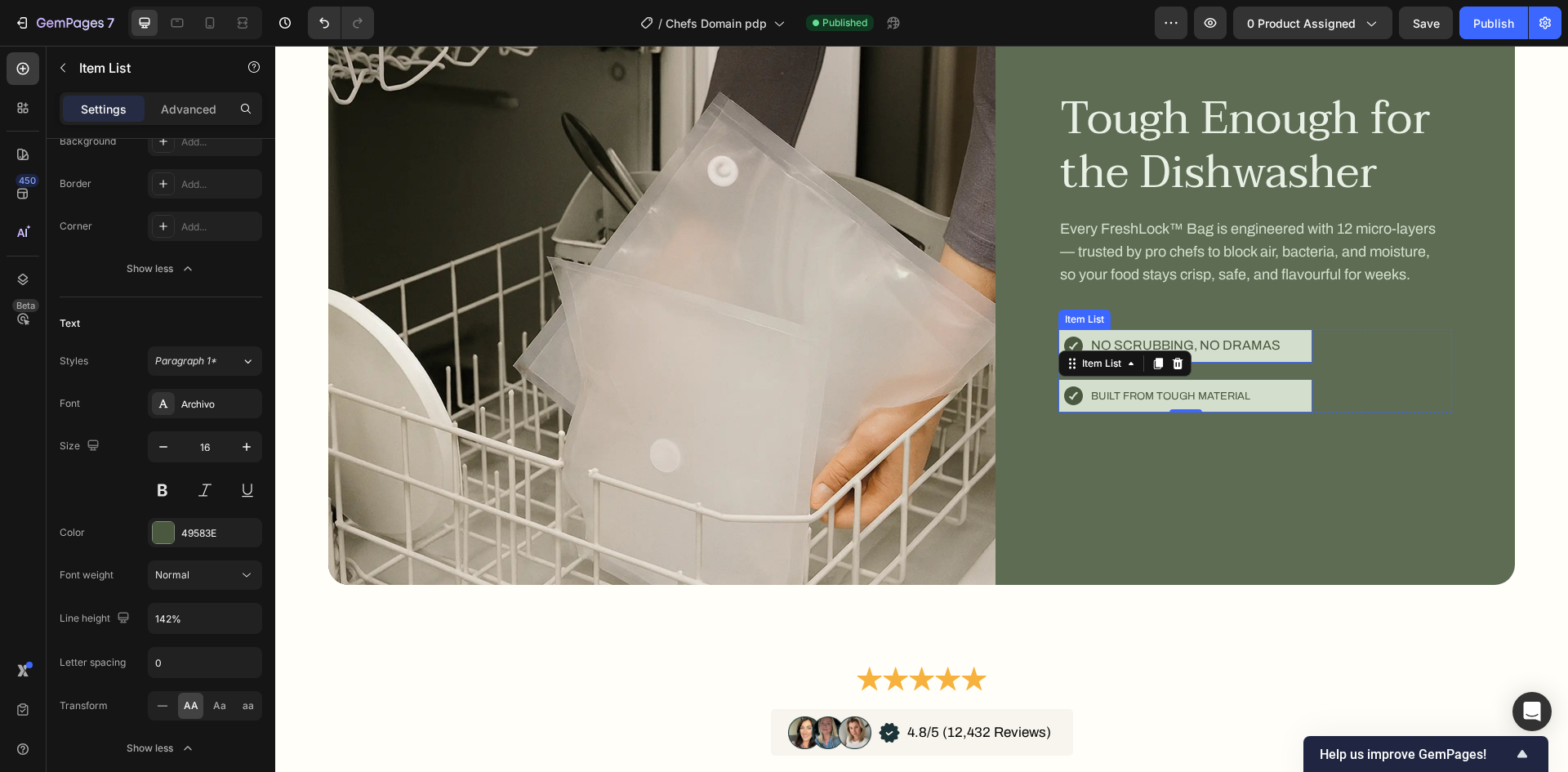
click at [1260, 347] on p "No scrubbing, no dramas" at bounding box center [1186, 346] width 189 height 19
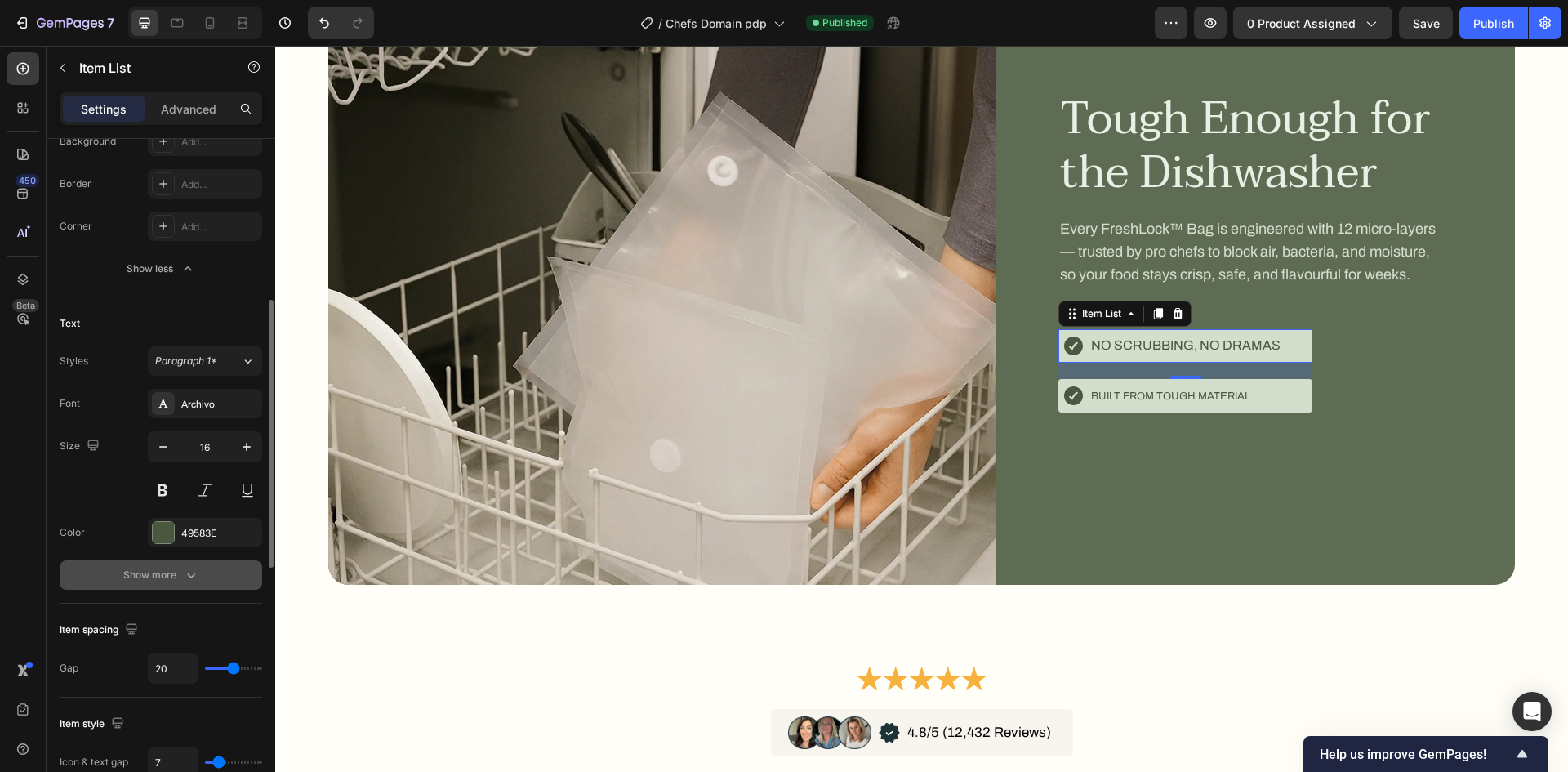
click at [232, 584] on button "Show more" at bounding box center [161, 575] width 202 height 30
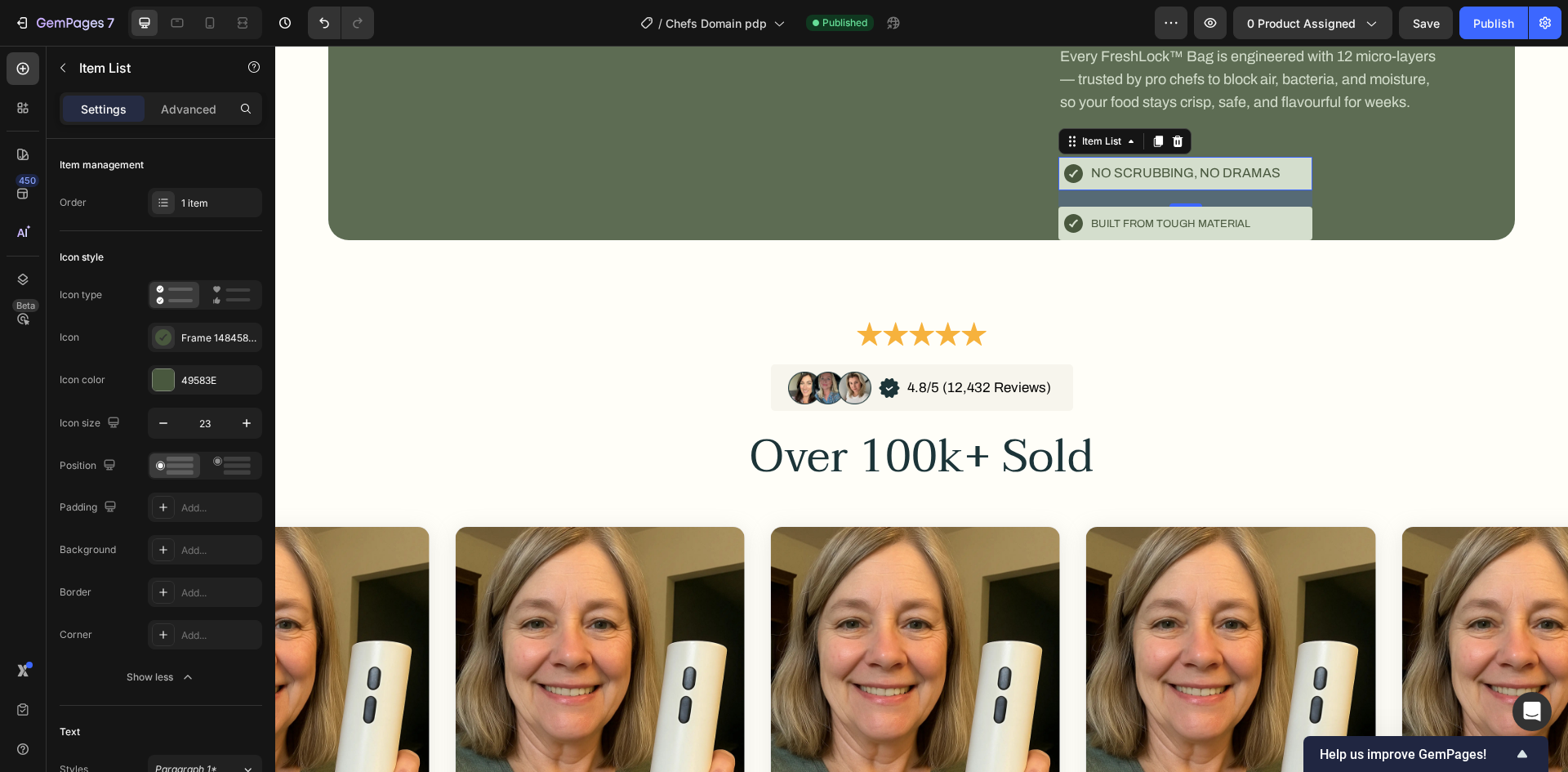
scroll to position [408, 0]
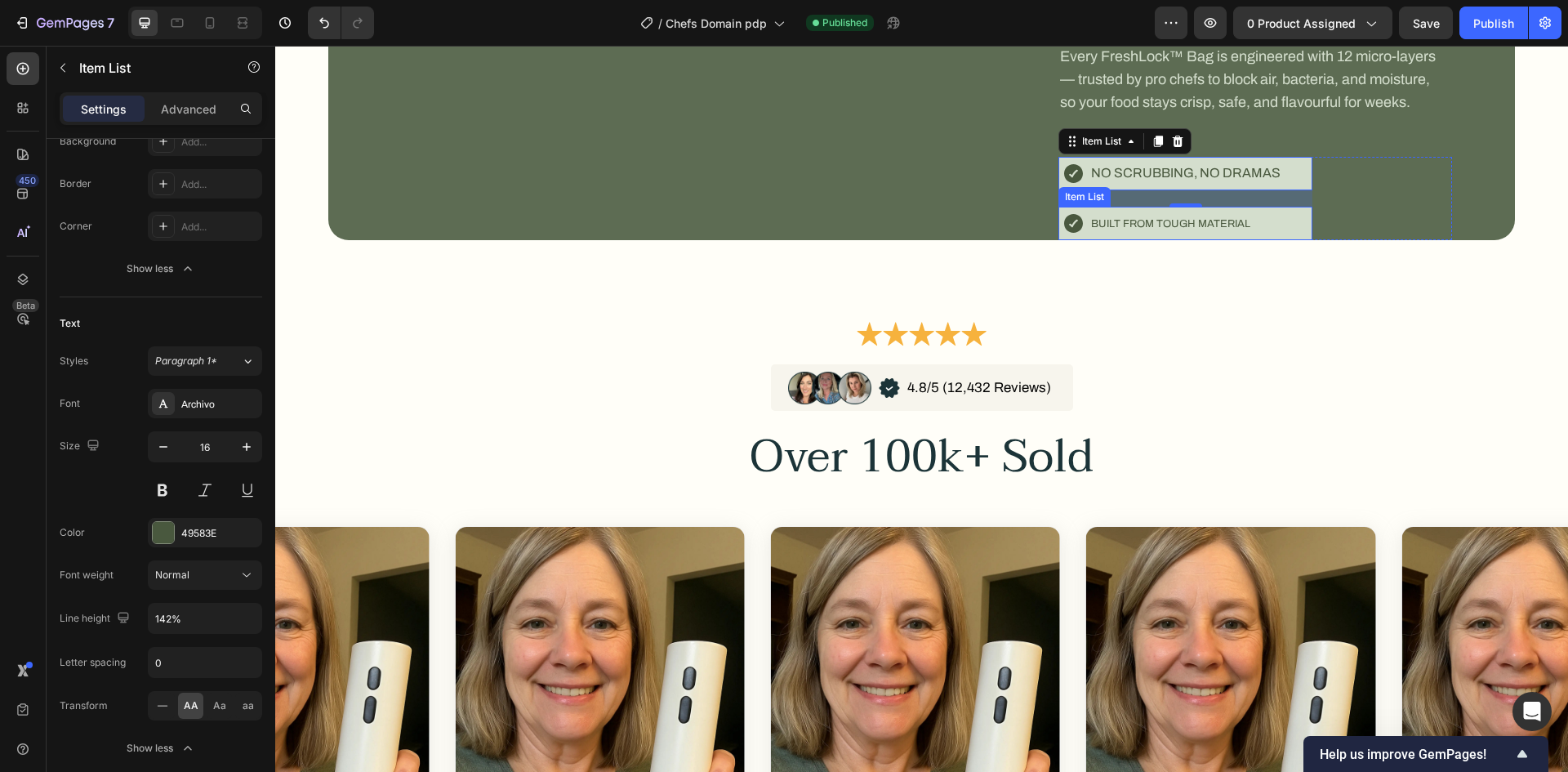
click at [1117, 229] on span "Built from tough material" at bounding box center [1170, 223] width 159 height 11
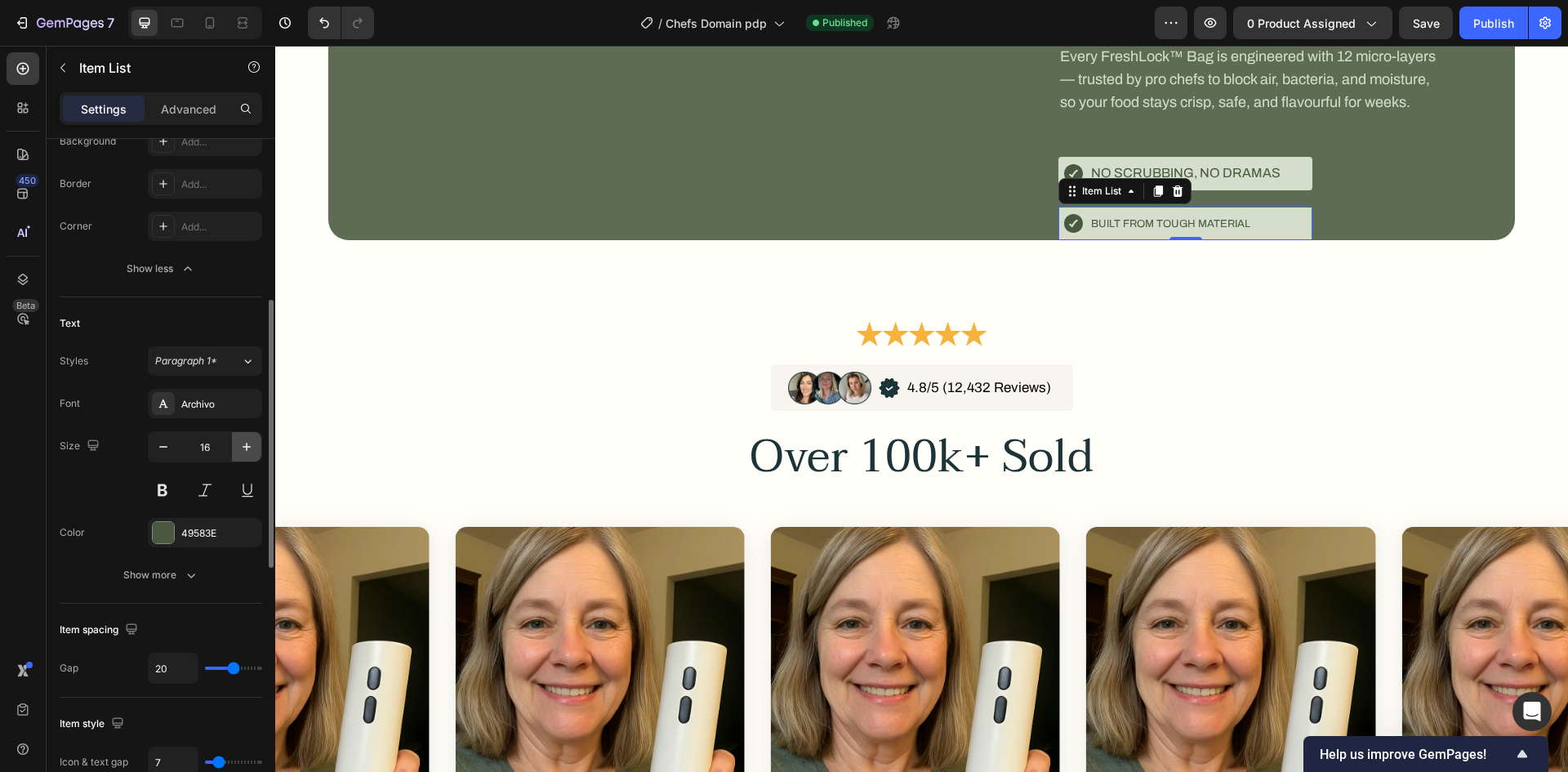
click at [247, 452] on icon "button" at bounding box center [247, 446] width 16 height 16
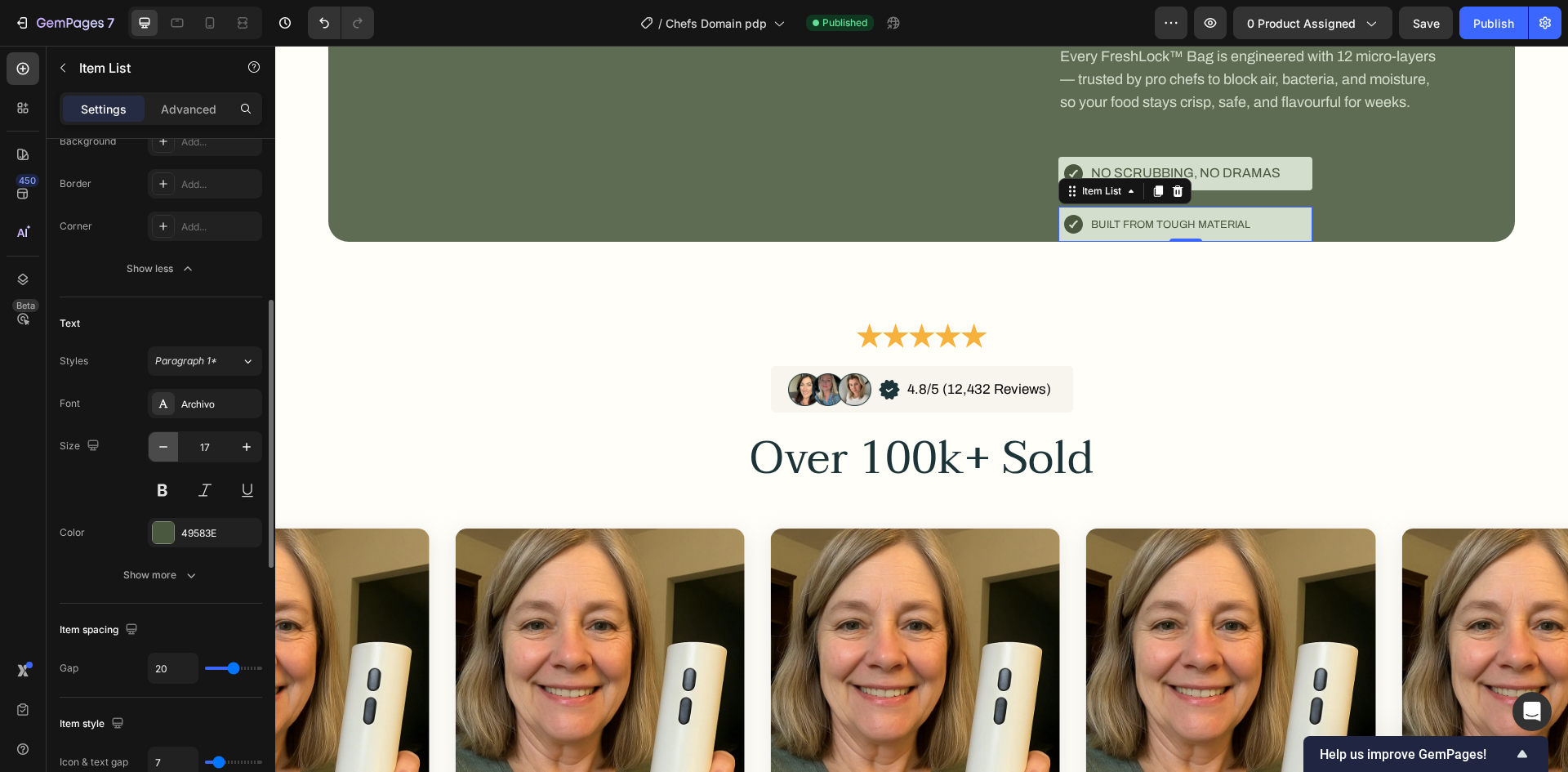
click at [160, 446] on icon "button" at bounding box center [163, 446] width 16 height 16
type input "16"
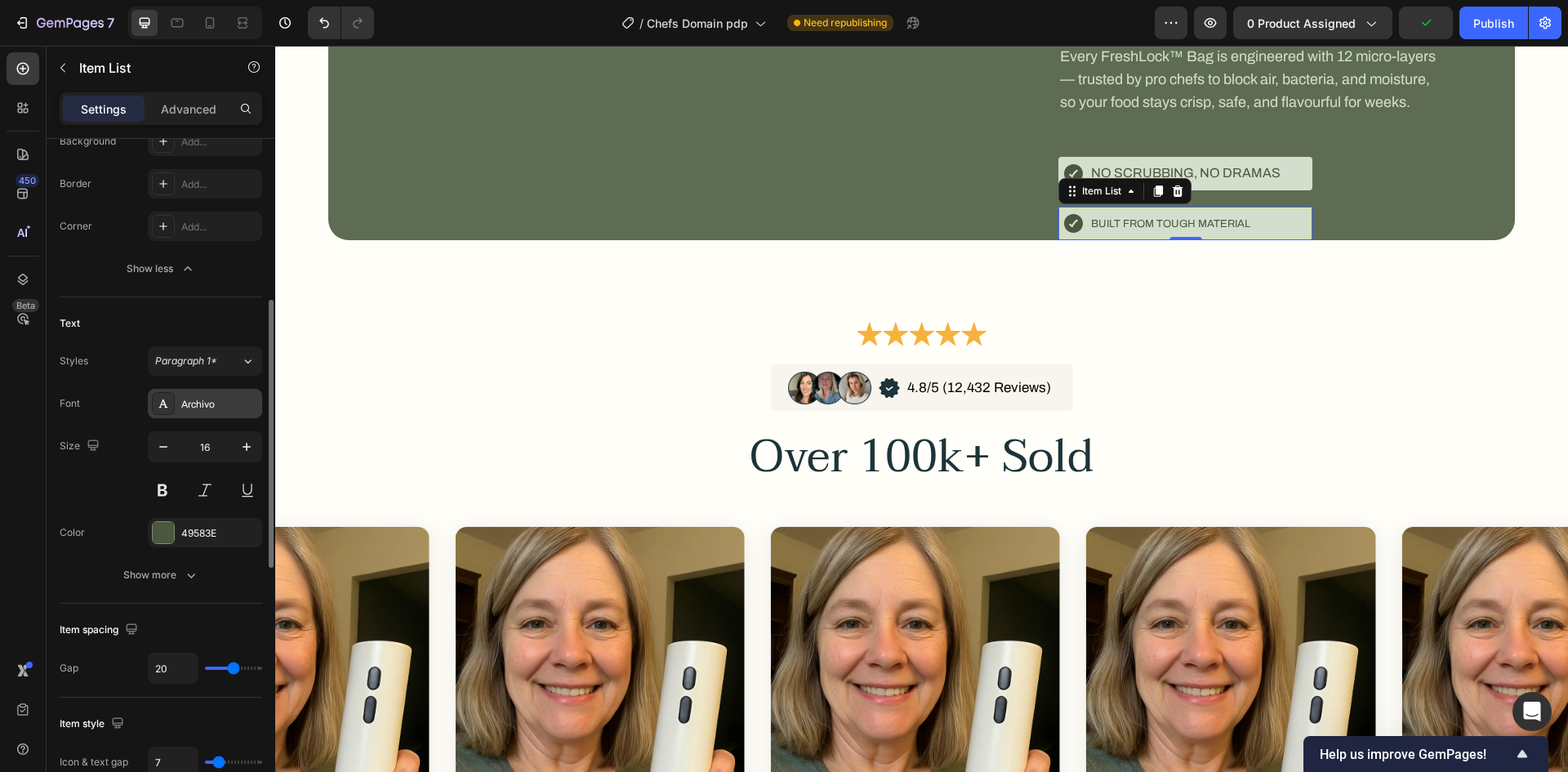
click at [230, 406] on div "Archivo" at bounding box center [220, 404] width 76 height 15
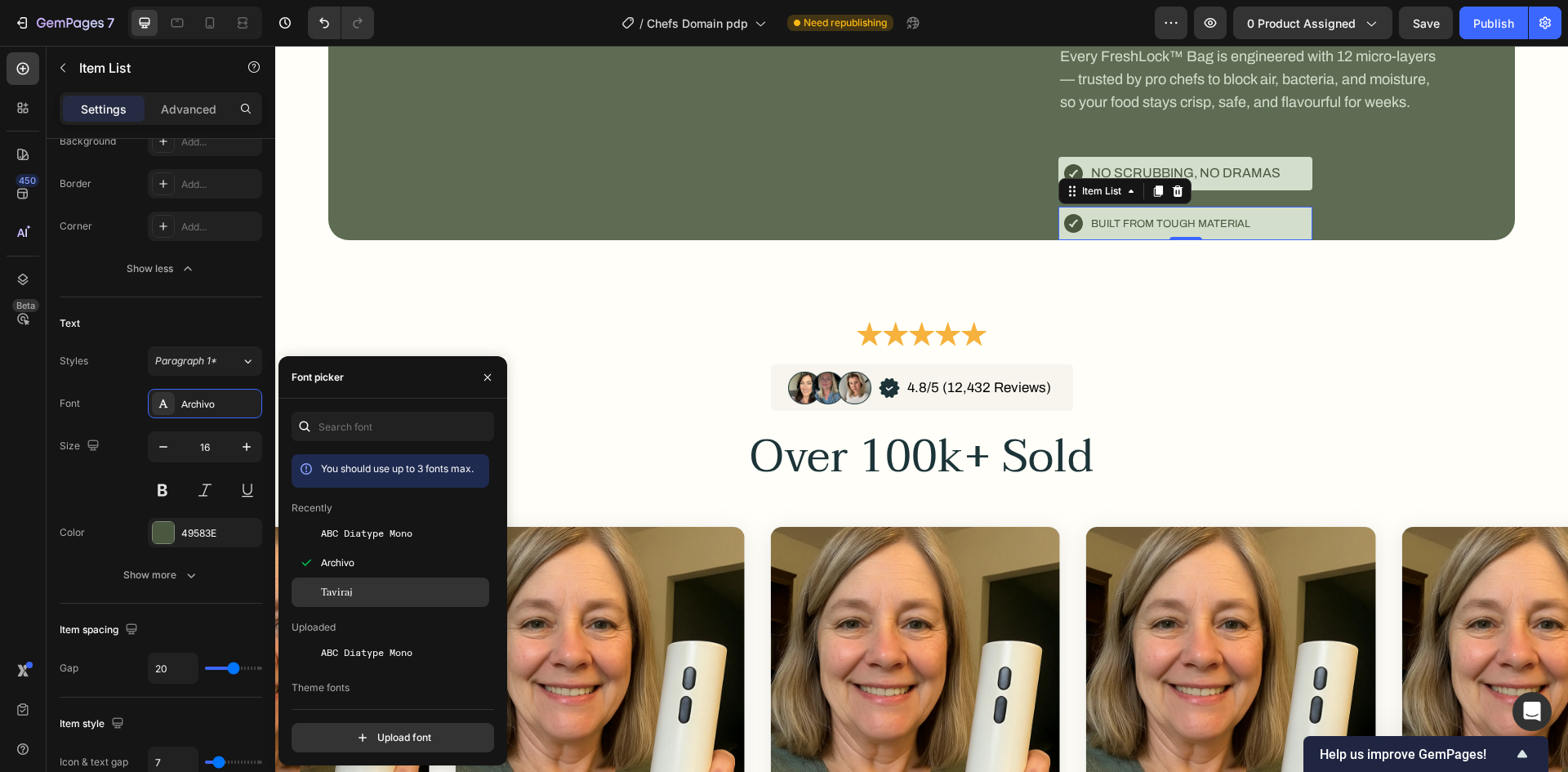
click at [335, 584] on div "Taviraj" at bounding box center [391, 592] width 198 height 30
click at [337, 558] on span "Archivo" at bounding box center [338, 563] width 34 height 15
click at [385, 540] on span "ABC Diatype Mono" at bounding box center [366, 533] width 91 height 15
click at [373, 560] on div "Archivo" at bounding box center [404, 563] width 165 height 15
click at [1232, 183] on p "No scrubbing, no dramas" at bounding box center [1186, 174] width 189 height 19
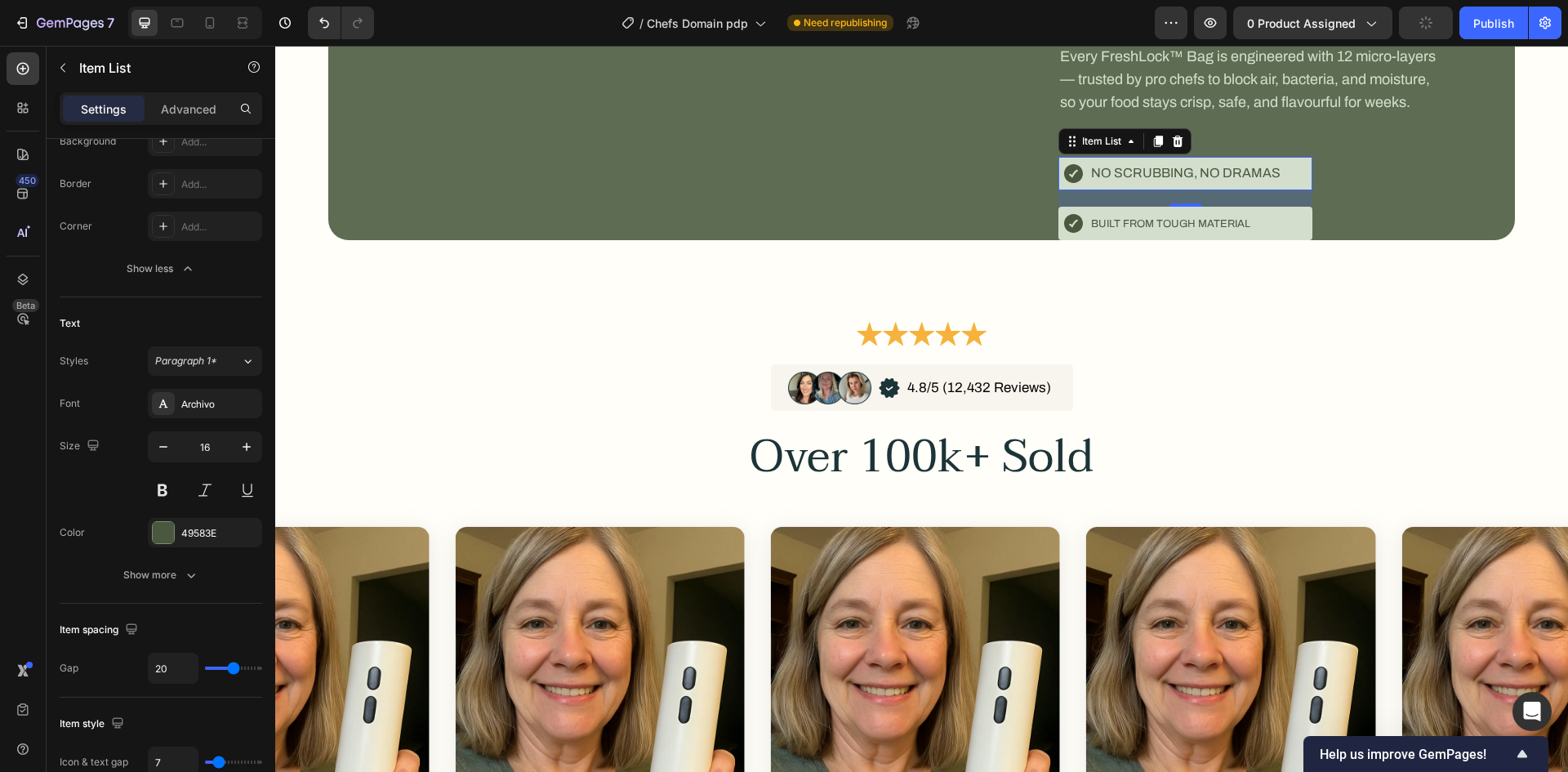
click at [1174, 183] on p "No scrubbing, no dramas" at bounding box center [1186, 174] width 189 height 19
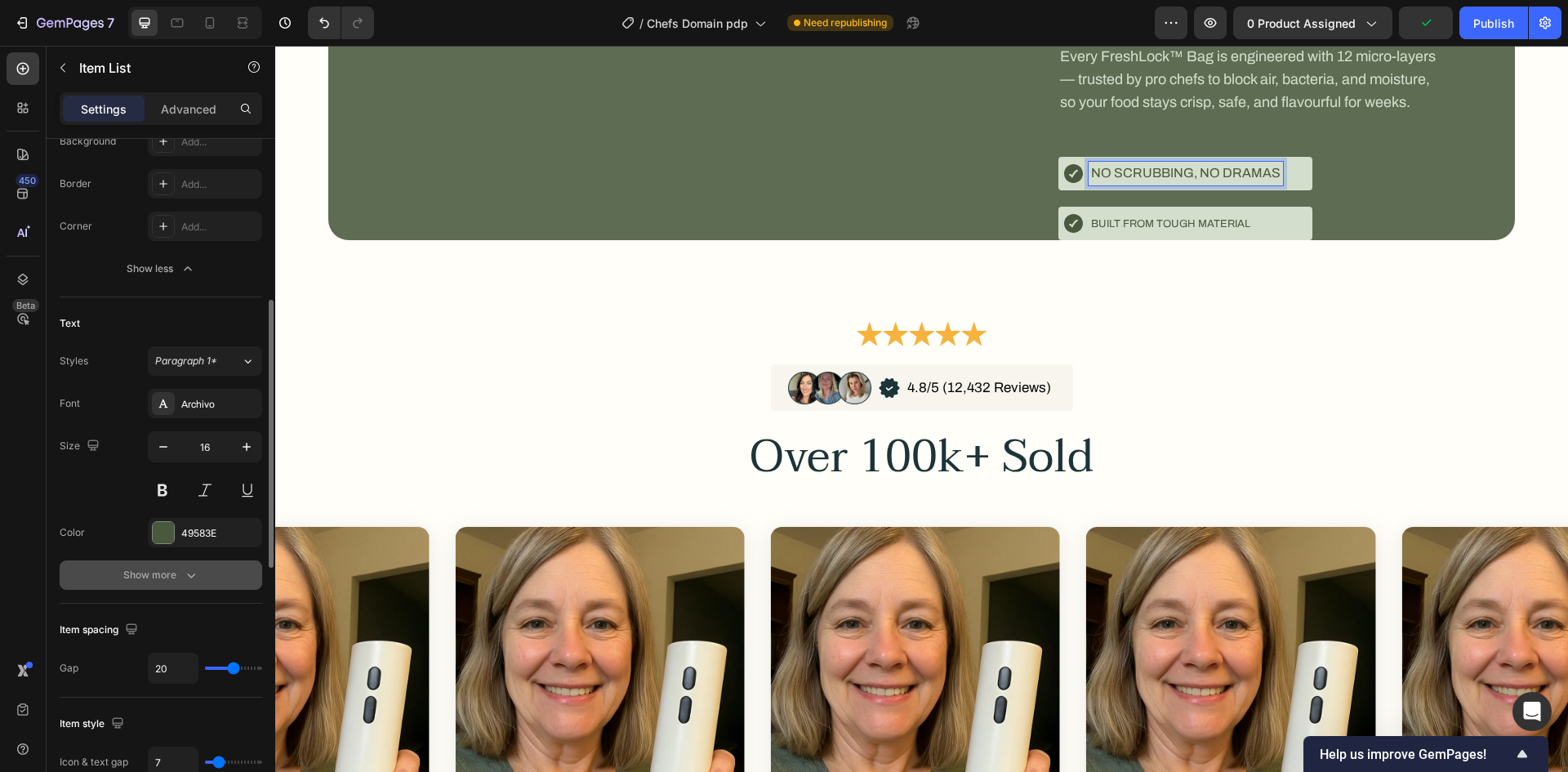
click at [145, 571] on div "Show more" at bounding box center [161, 575] width 76 height 16
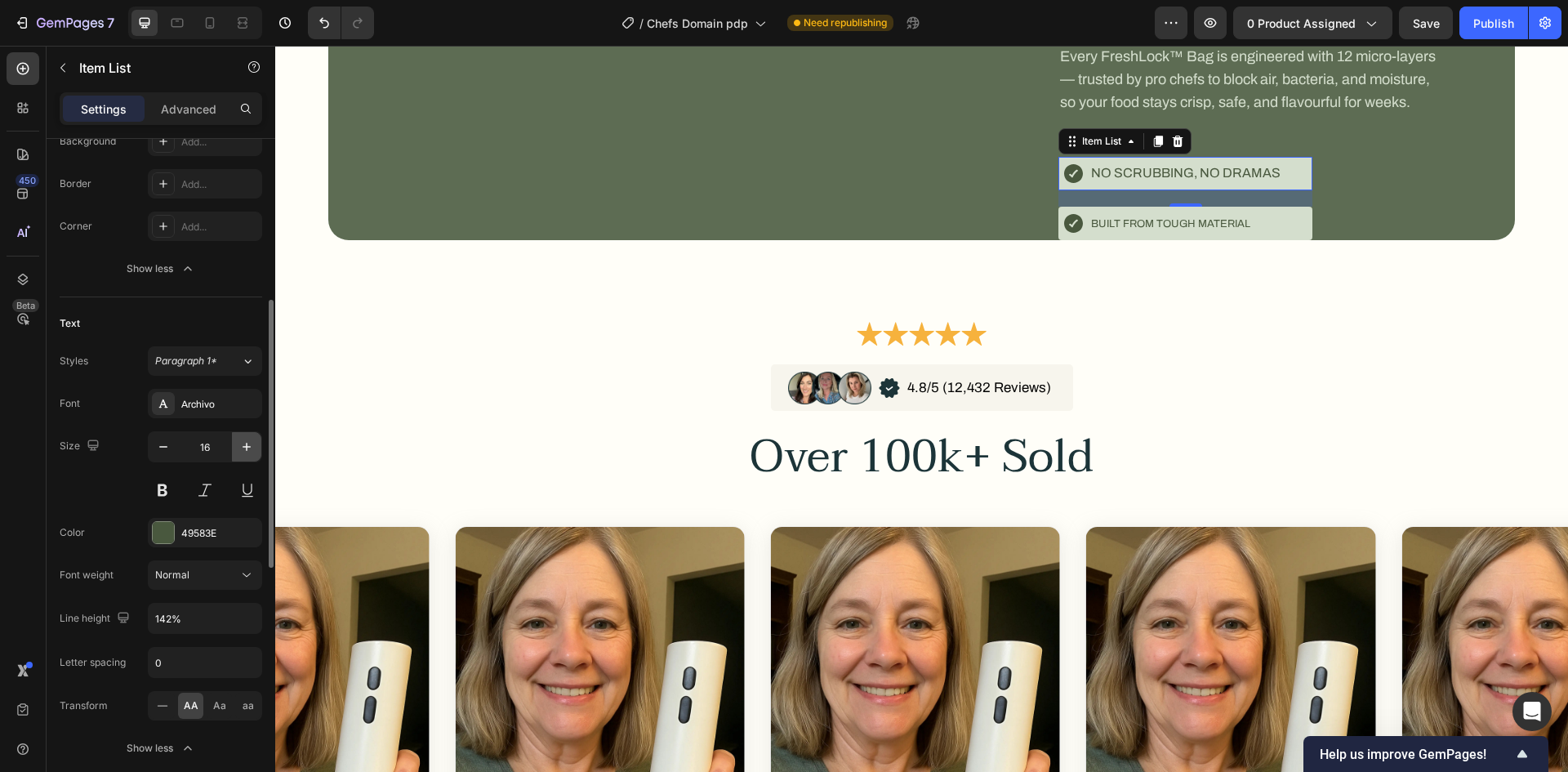
click at [258, 442] on button "button" at bounding box center [247, 447] width 30 height 30
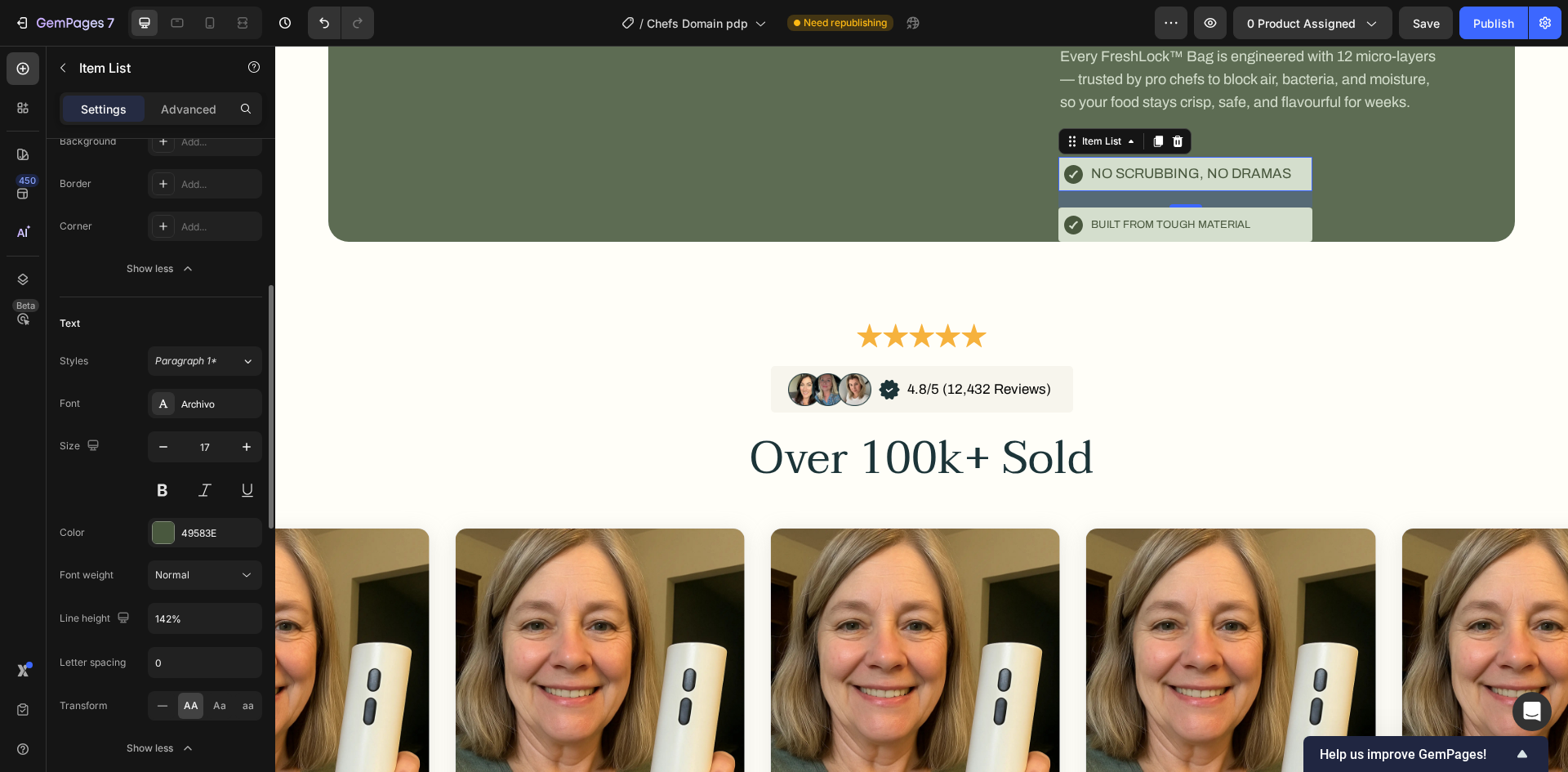
click at [145, 451] on div "Size 17" at bounding box center [161, 468] width 202 height 74
click at [166, 451] on icon "button" at bounding box center [163, 446] width 16 height 16
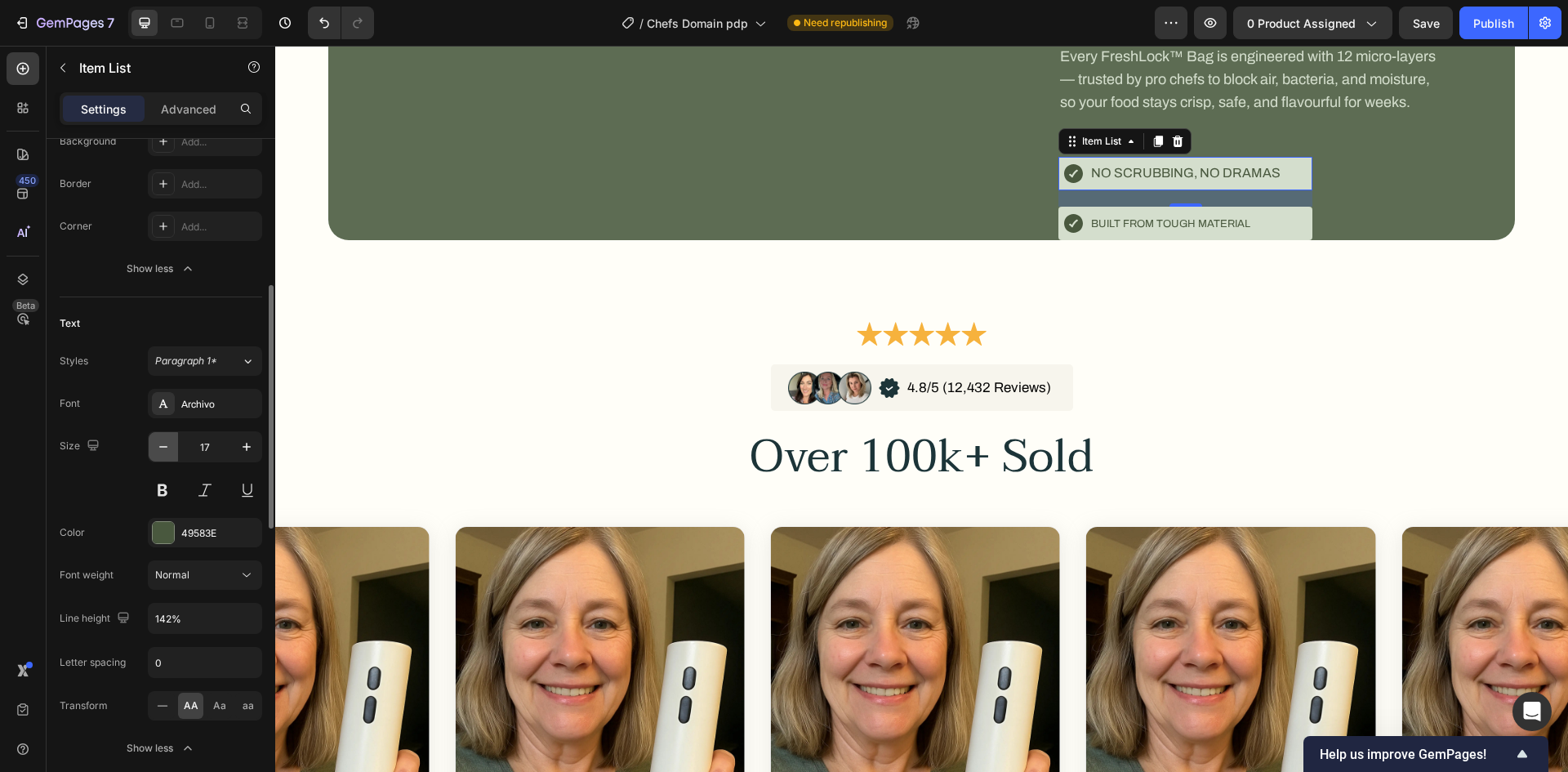
type input "16"
click at [1132, 241] on div "Built from tough material" at bounding box center [1185, 224] width 254 height 35
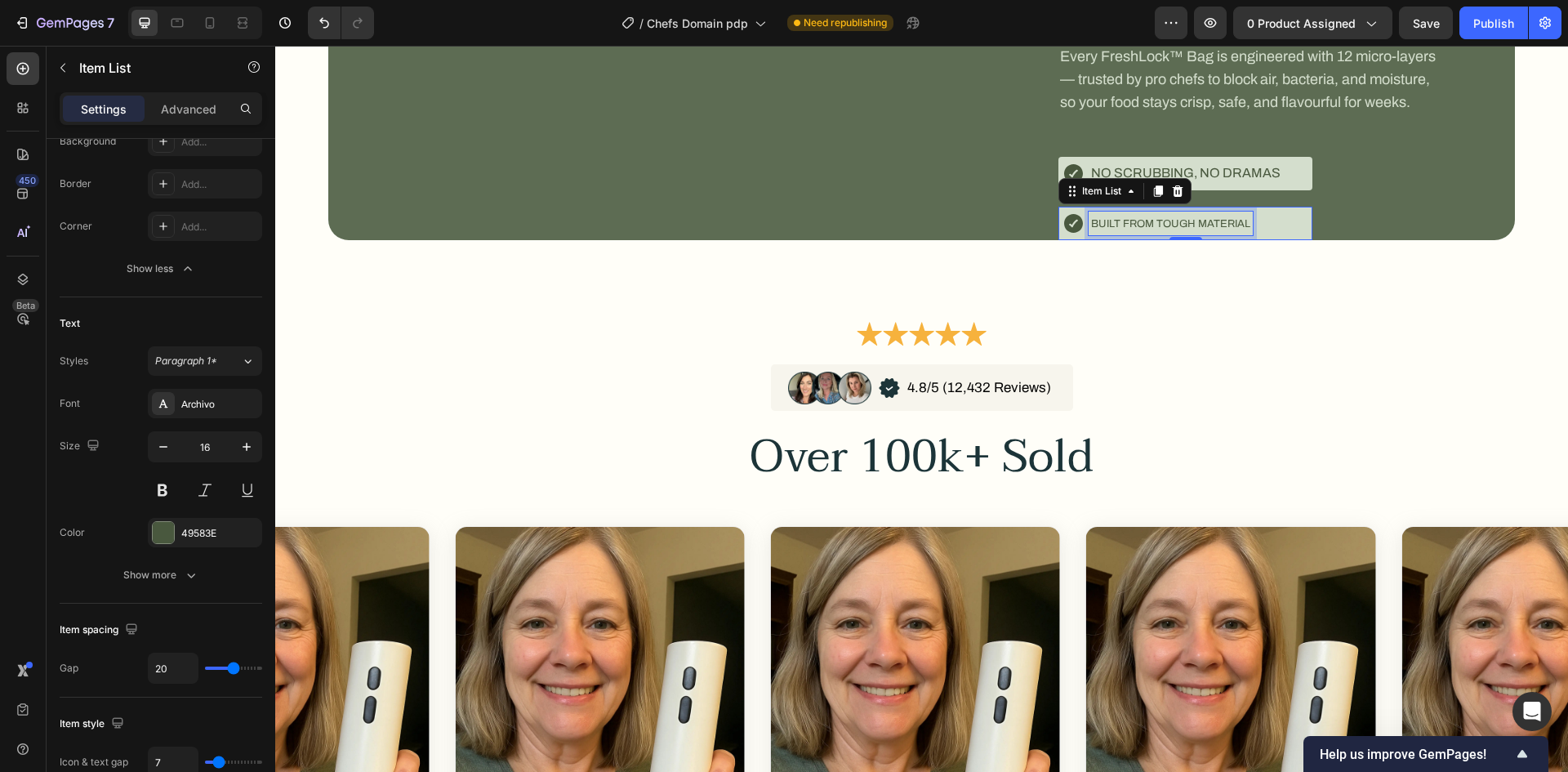
click at [1136, 229] on span "Built from tough material" at bounding box center [1170, 223] width 159 height 11
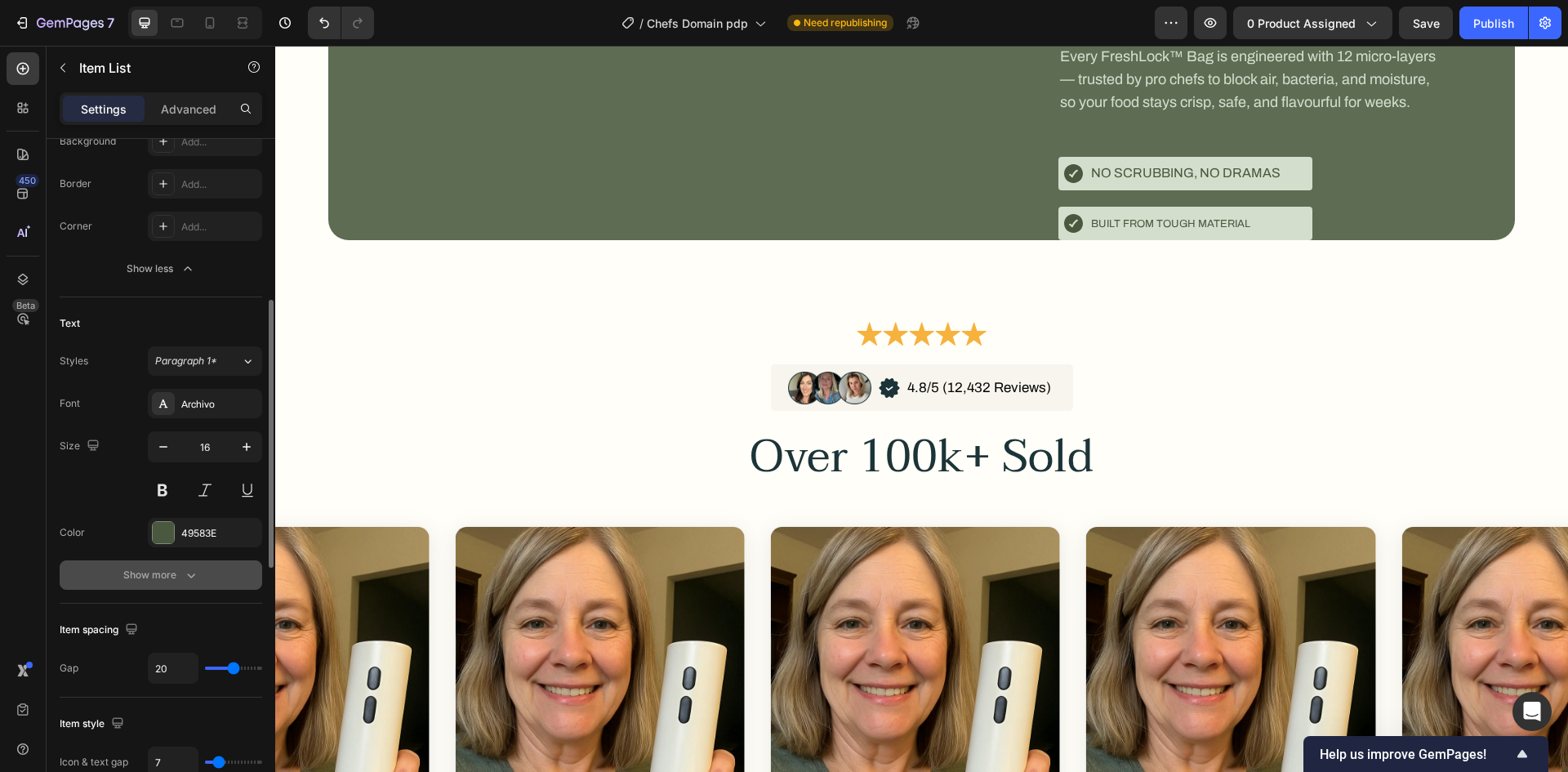
click at [163, 575] on div "Show more" at bounding box center [161, 575] width 76 height 16
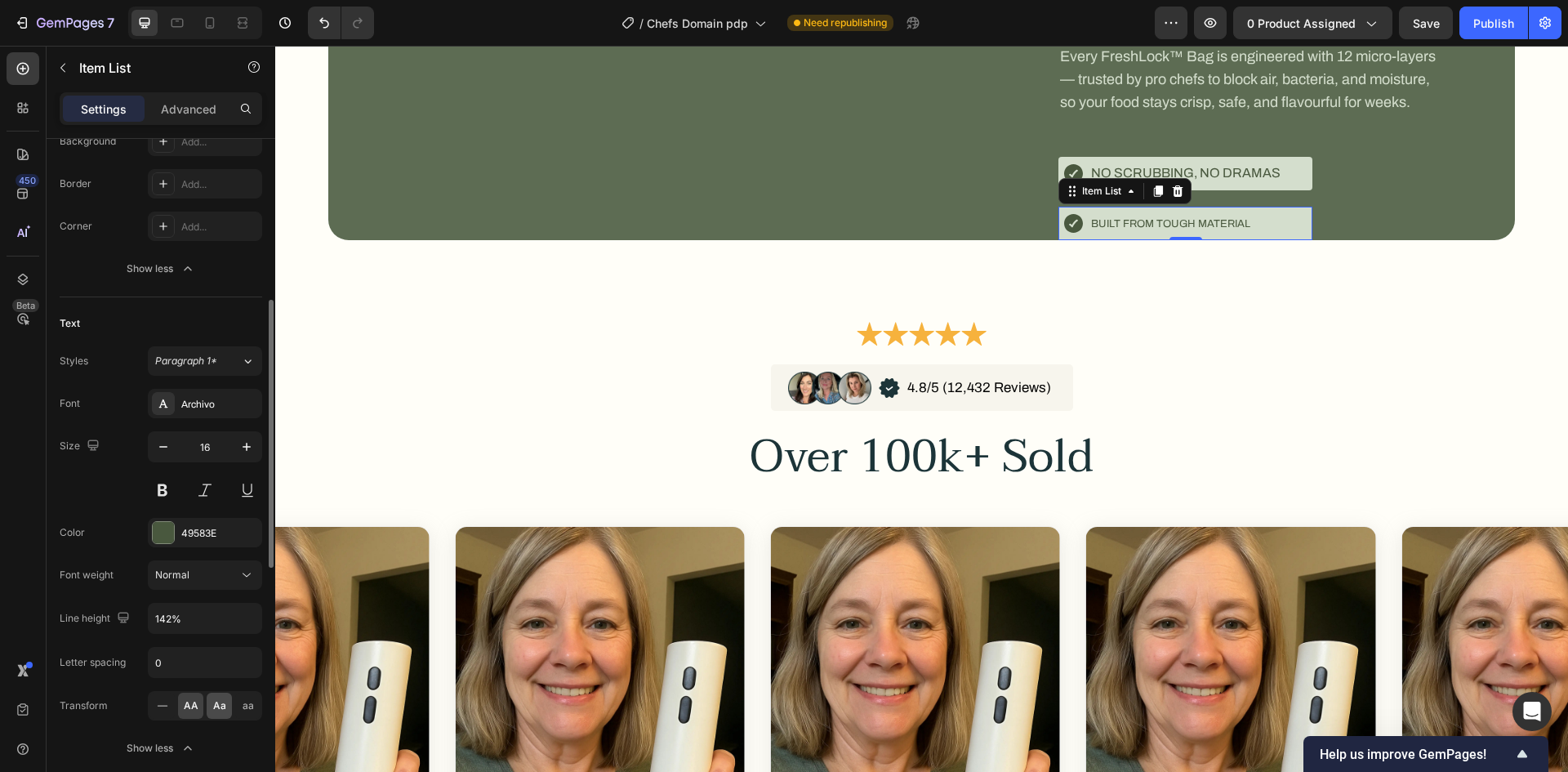
click at [214, 699] on span "Aa" at bounding box center [220, 705] width 13 height 15
click at [184, 703] on span "AA" at bounding box center [191, 705] width 15 height 15
click at [1253, 183] on p "No scrubbing, no dramas" at bounding box center [1186, 174] width 189 height 19
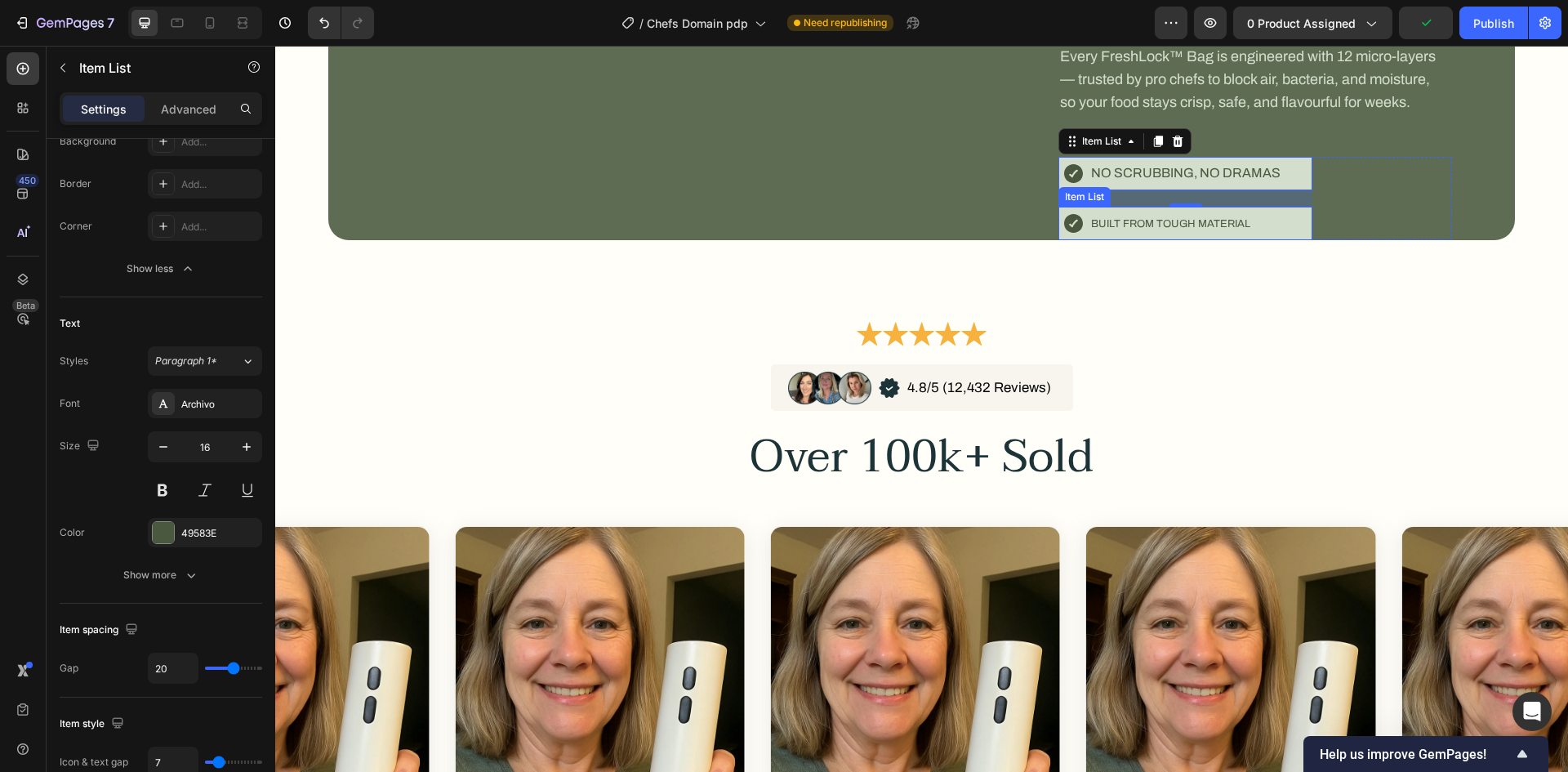
click at [1244, 229] on span "Built from tough material" at bounding box center [1170, 223] width 159 height 11
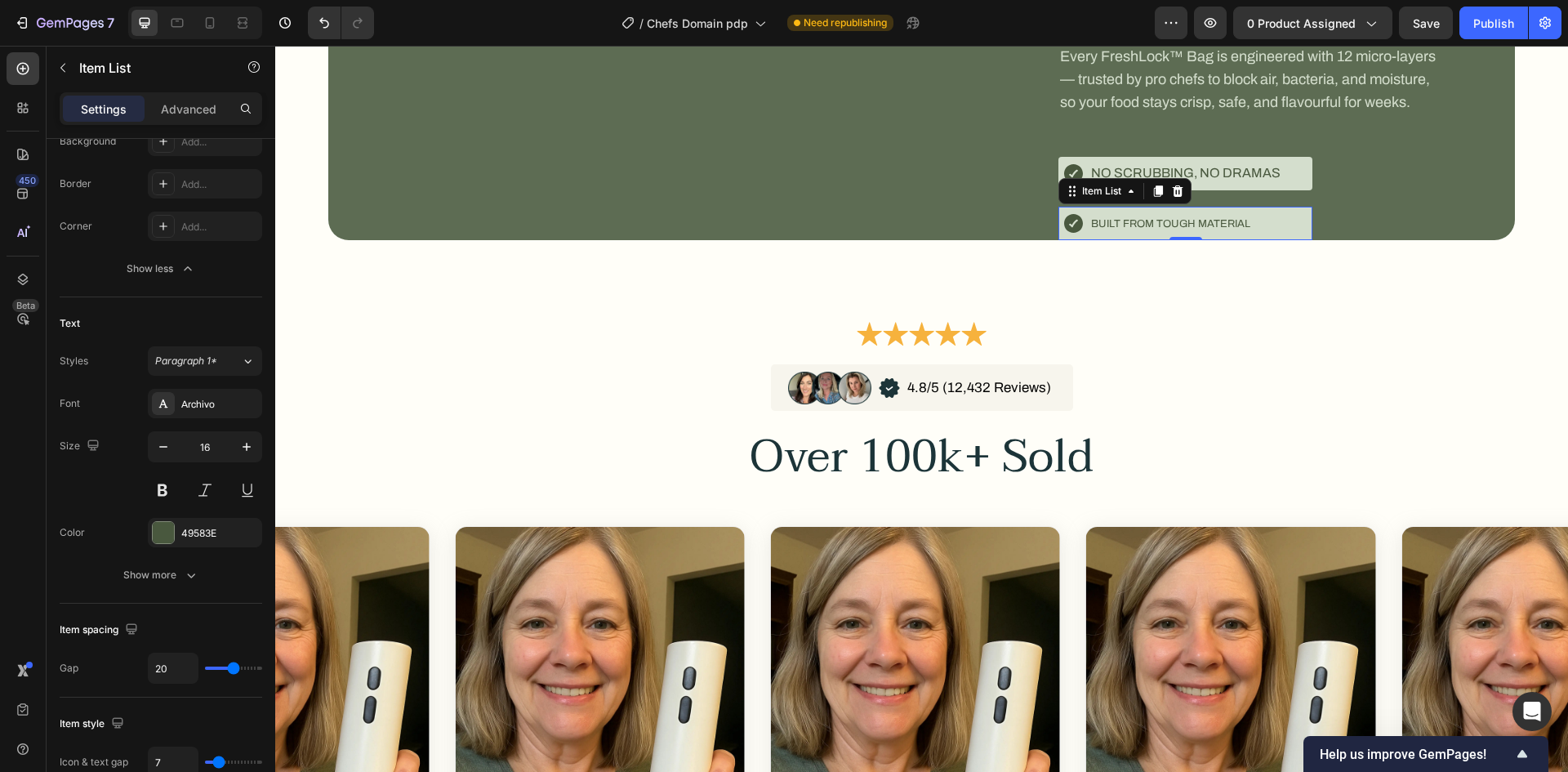
click at [1273, 241] on div "Built from tough material" at bounding box center [1185, 224] width 254 height 35
click at [1209, 229] on span "Built from tough material" at bounding box center [1170, 223] width 159 height 11
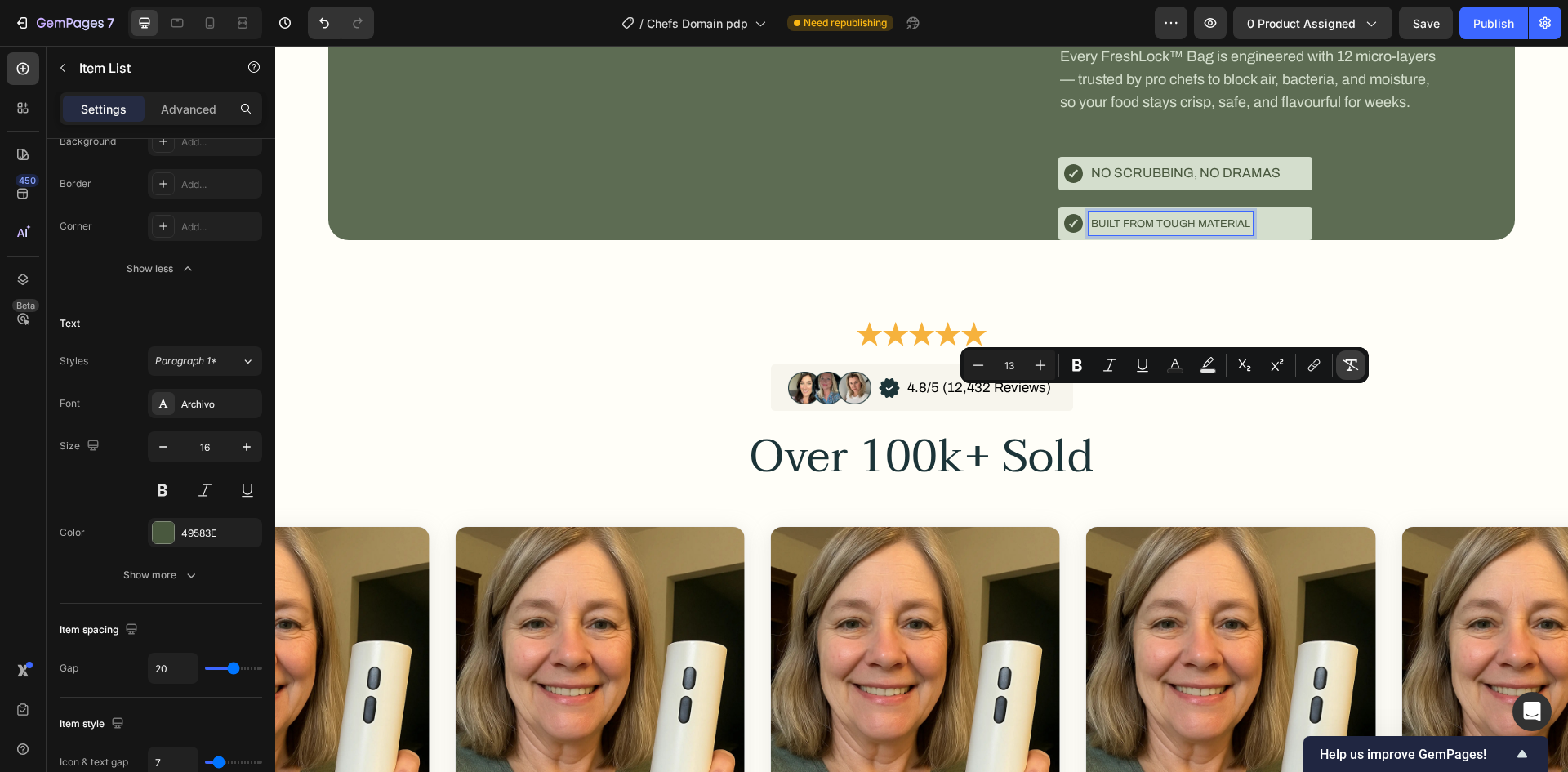
click at [1340, 369] on button "Remove Format" at bounding box center [1351, 366] width 30 height 30
type input "16"
click at [1356, 240] on div "No scrubbing, no dramas Item List Built from tough material Item List 0 Row" at bounding box center [1255, 198] width 393 height 82
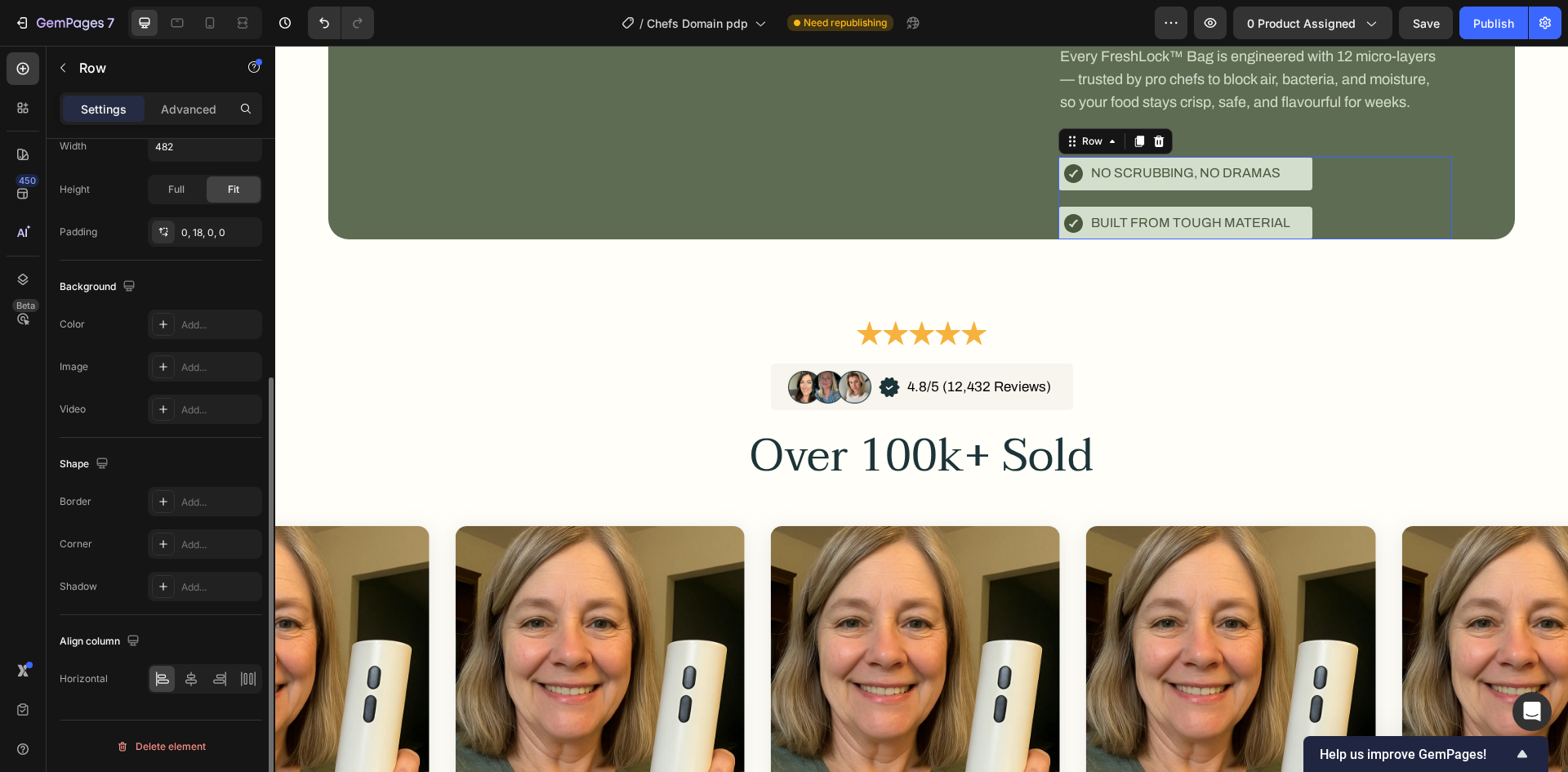
scroll to position [0, 0]
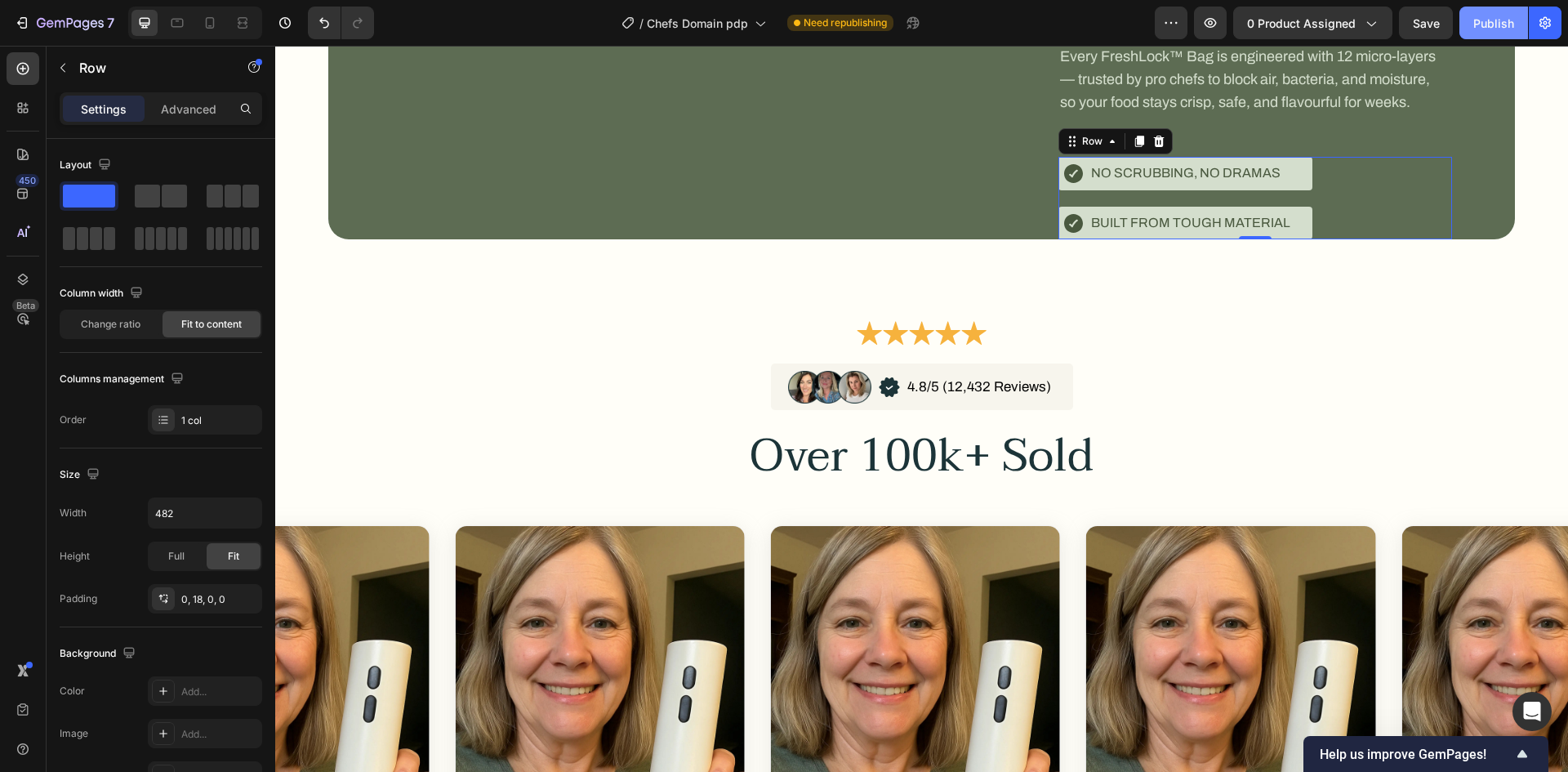
click at [1493, 34] on button "Publish" at bounding box center [1493, 23] width 69 height 33
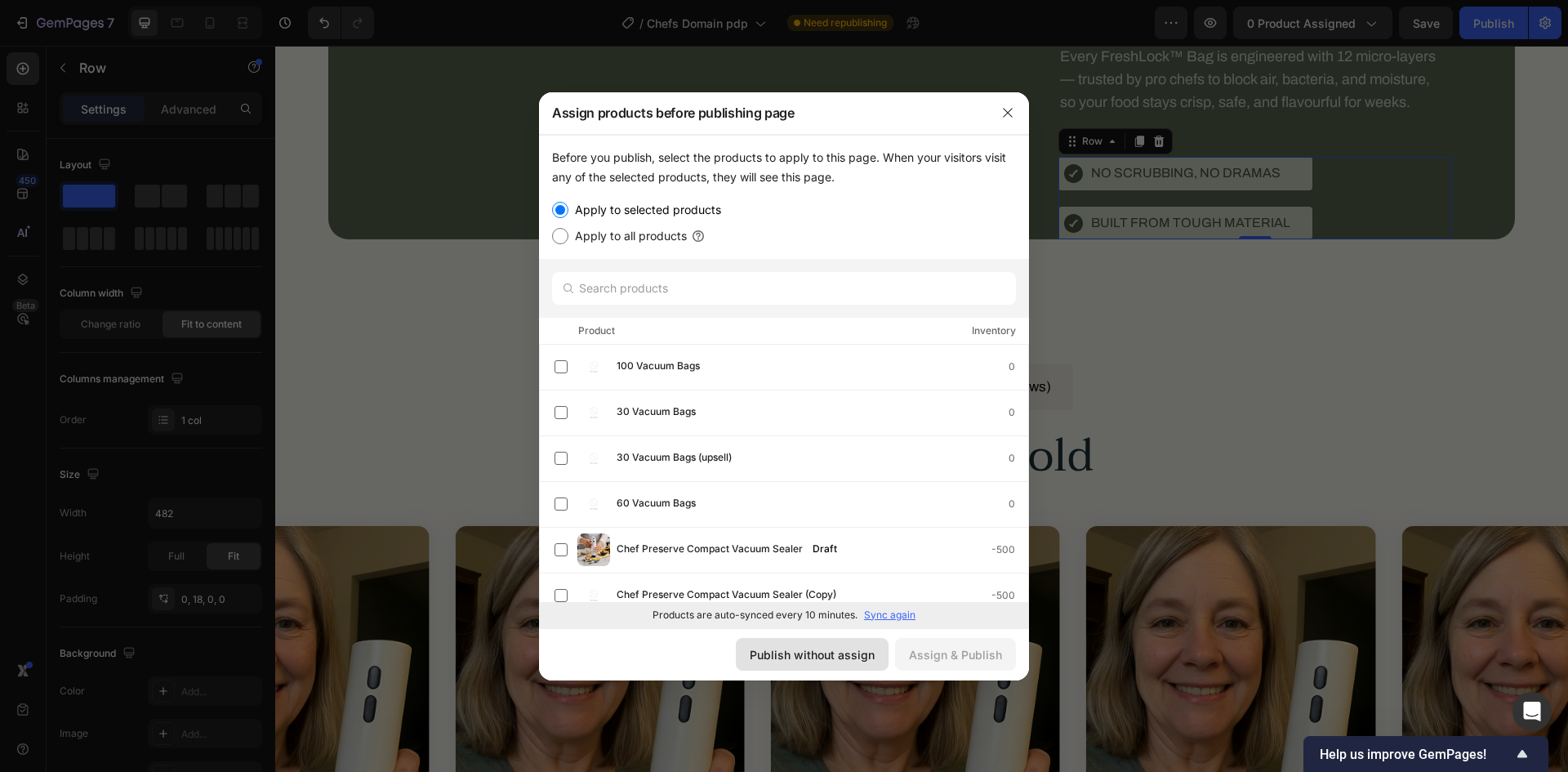
drag, startPoint x: 804, startPoint y: 661, endPoint x: 664, endPoint y: 523, distance: 196.6
click at [804, 661] on div "Publish without assign" at bounding box center [813, 655] width 125 height 17
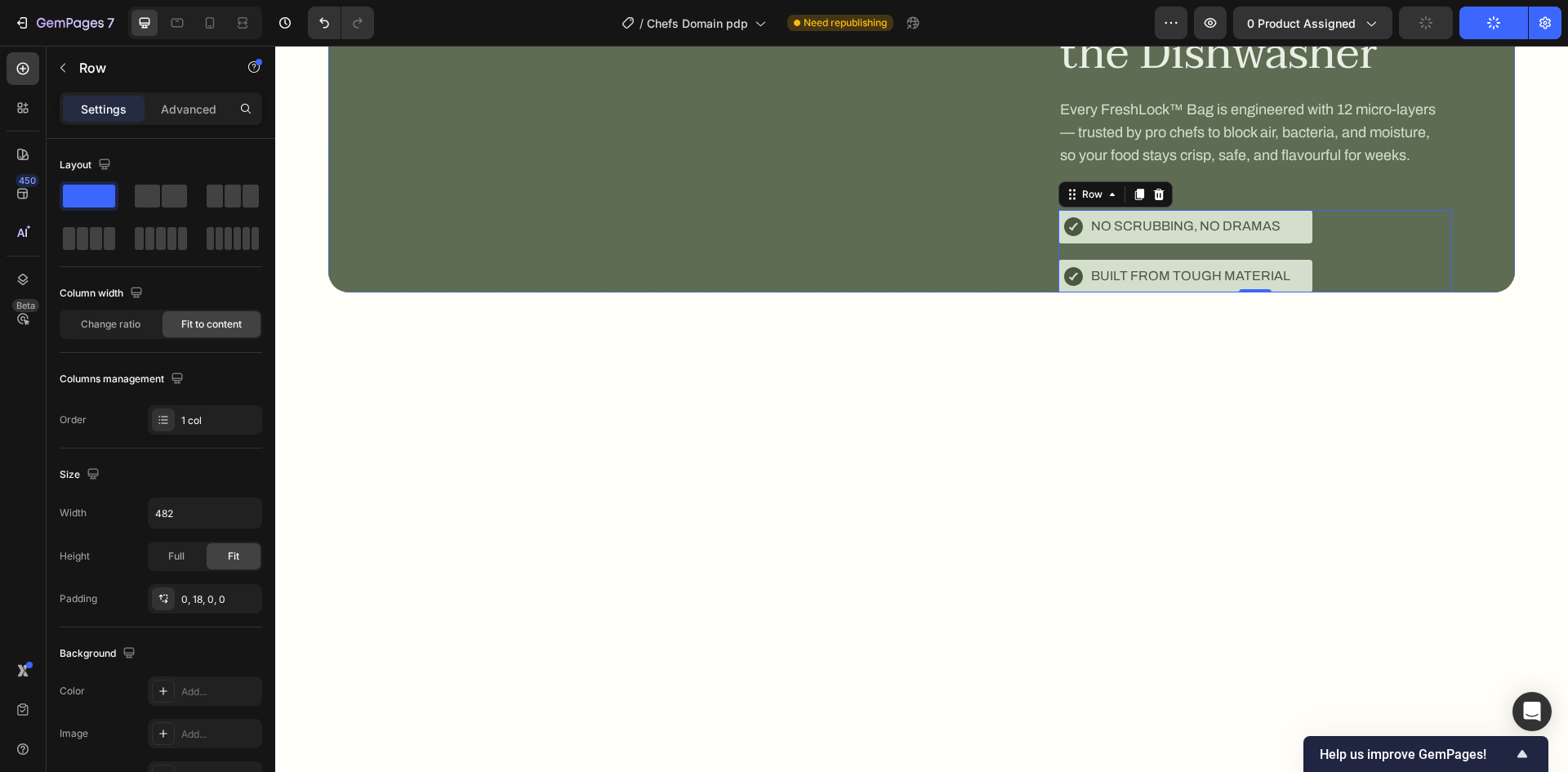
scroll to position [6912, 0]
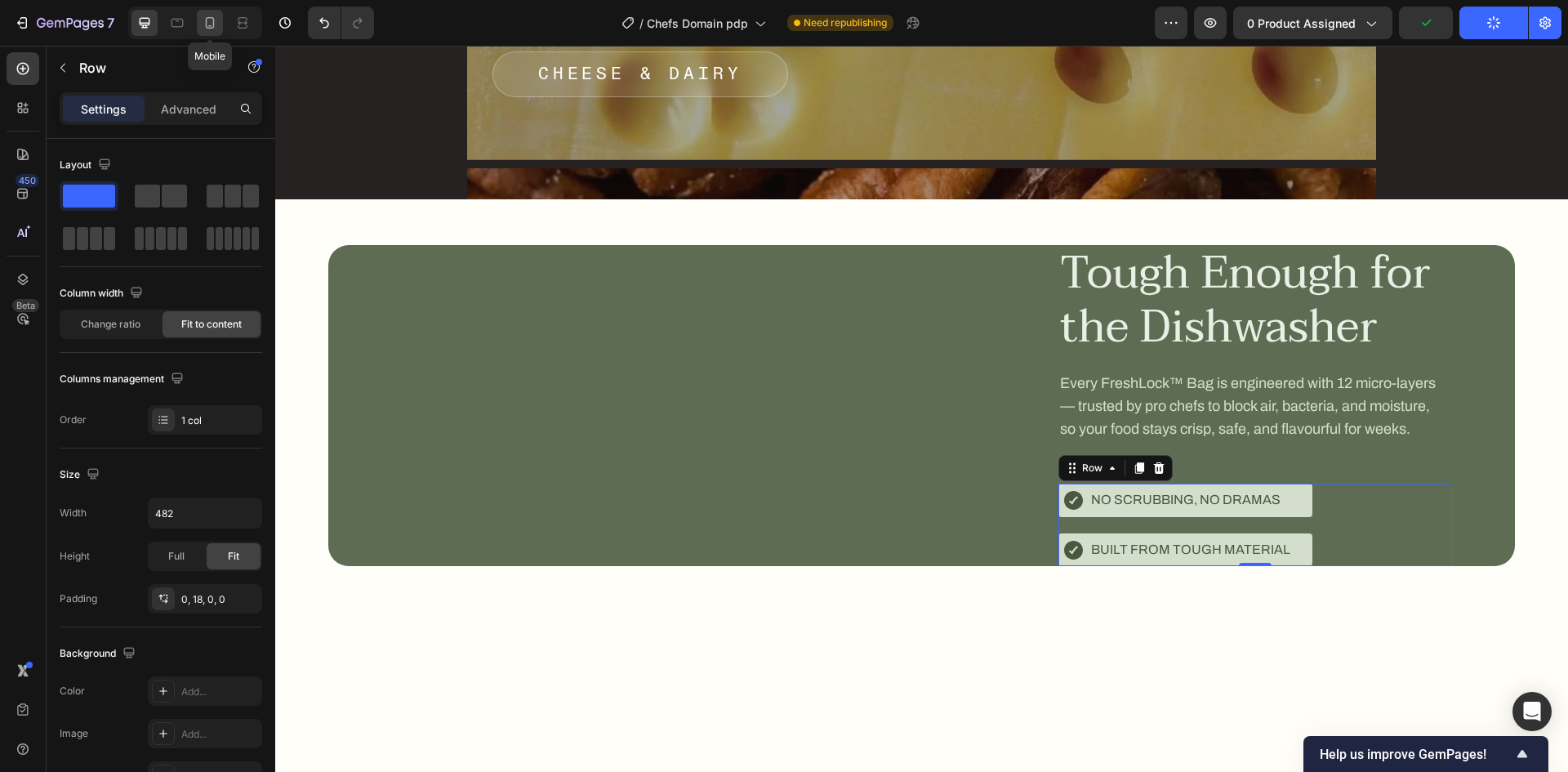
click at [209, 28] on icon at bounding box center [210, 23] width 9 height 11
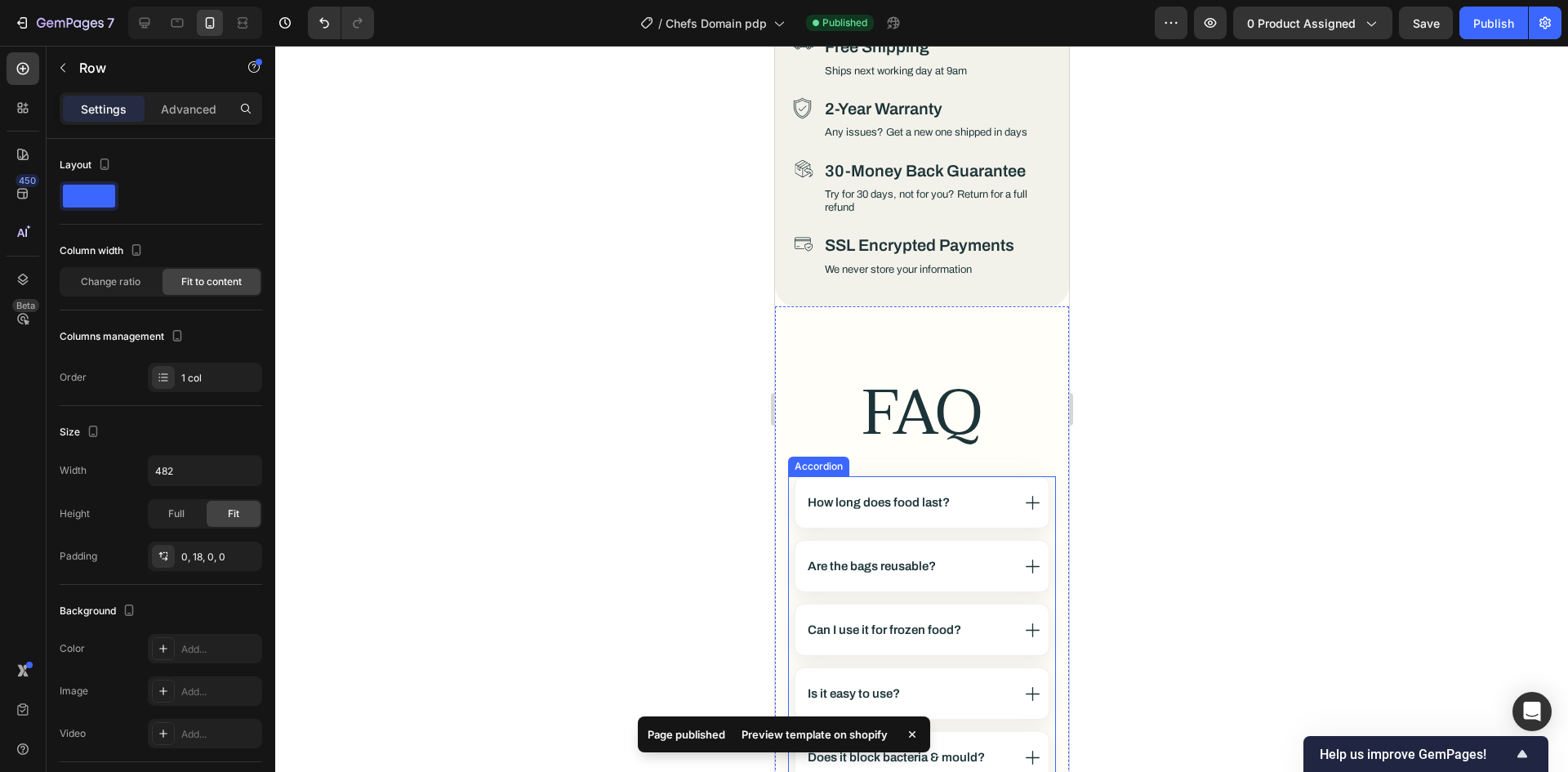
scroll to position [8782, 0]
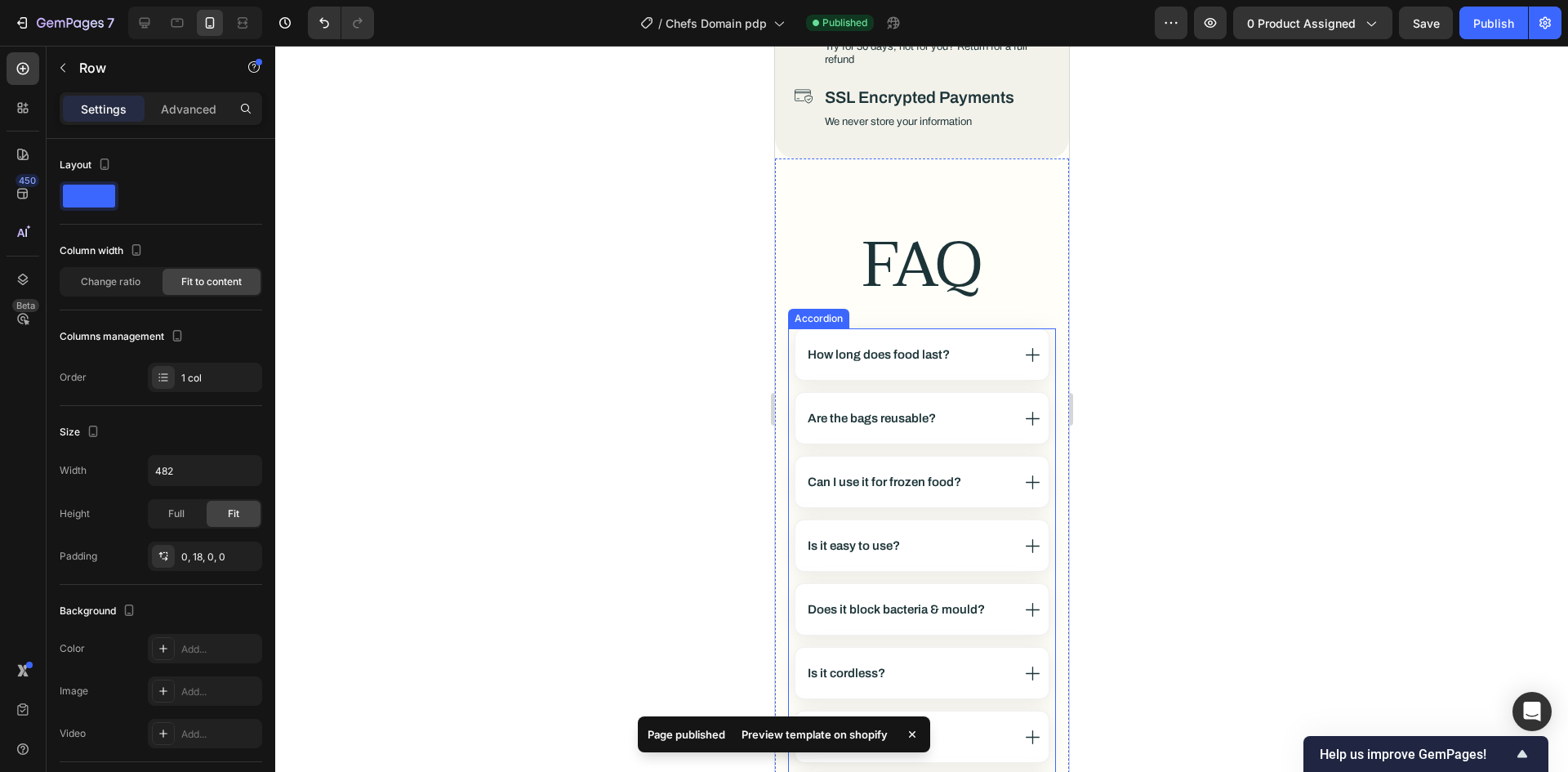
click at [823, 393] on div "Are the bags reusable?" at bounding box center [921, 418] width 254 height 50
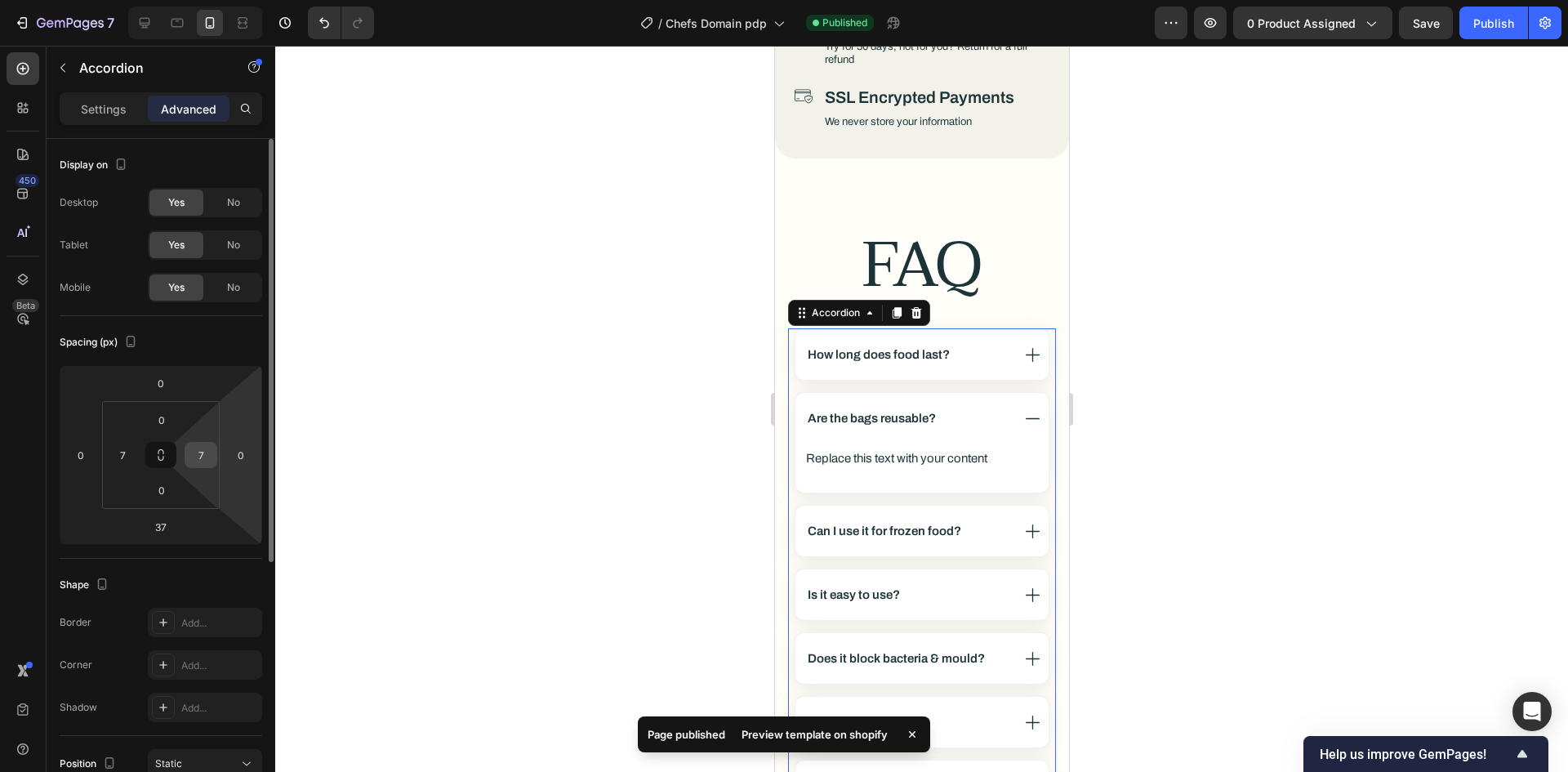
drag, startPoint x: 186, startPoint y: 449, endPoint x: 196, endPoint y: 453, distance: 10.8
click at [196, 453] on div "7" at bounding box center [201, 455] width 33 height 26
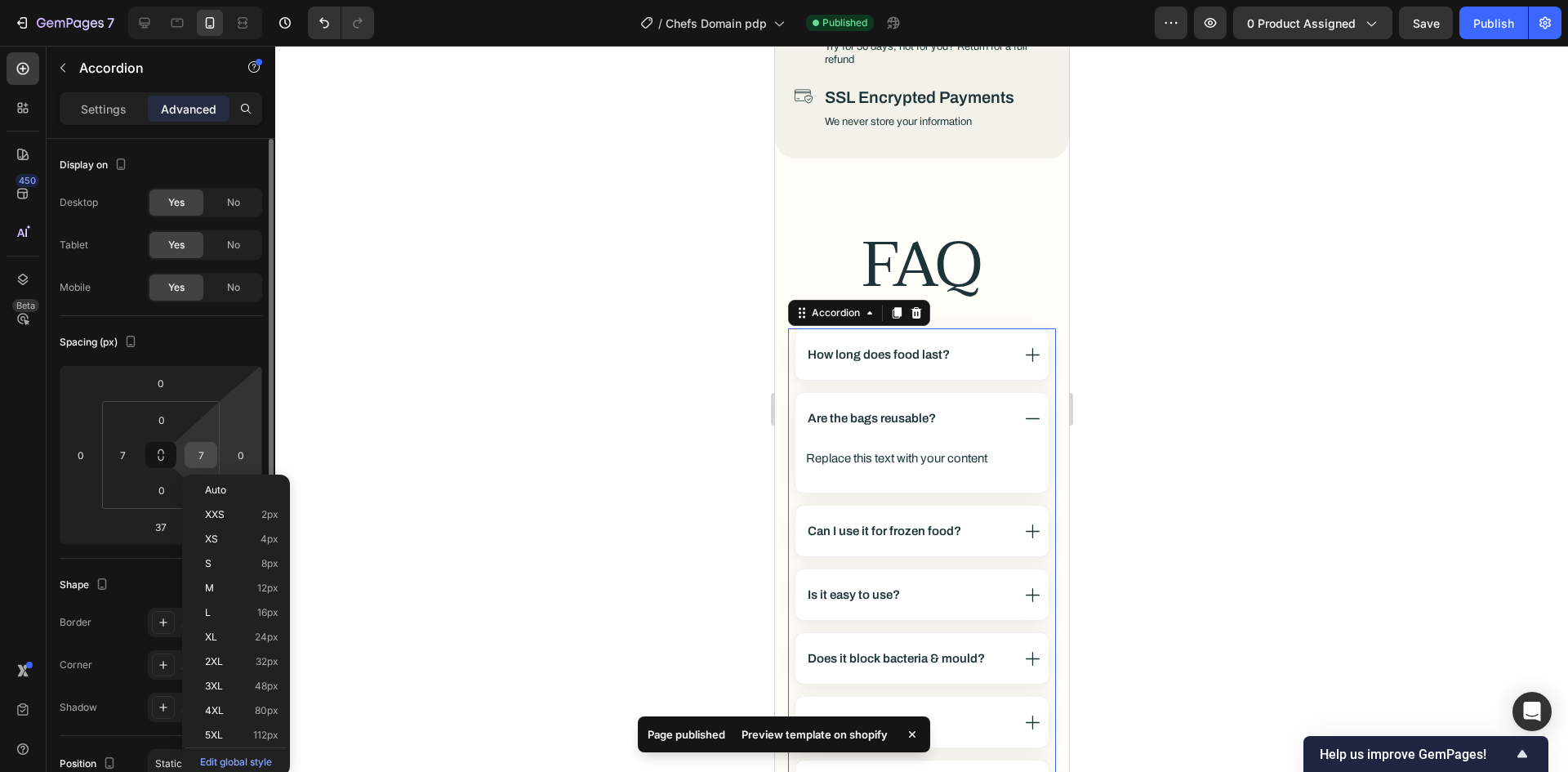
click at [207, 454] on input "7" at bounding box center [201, 455] width 24 height 24
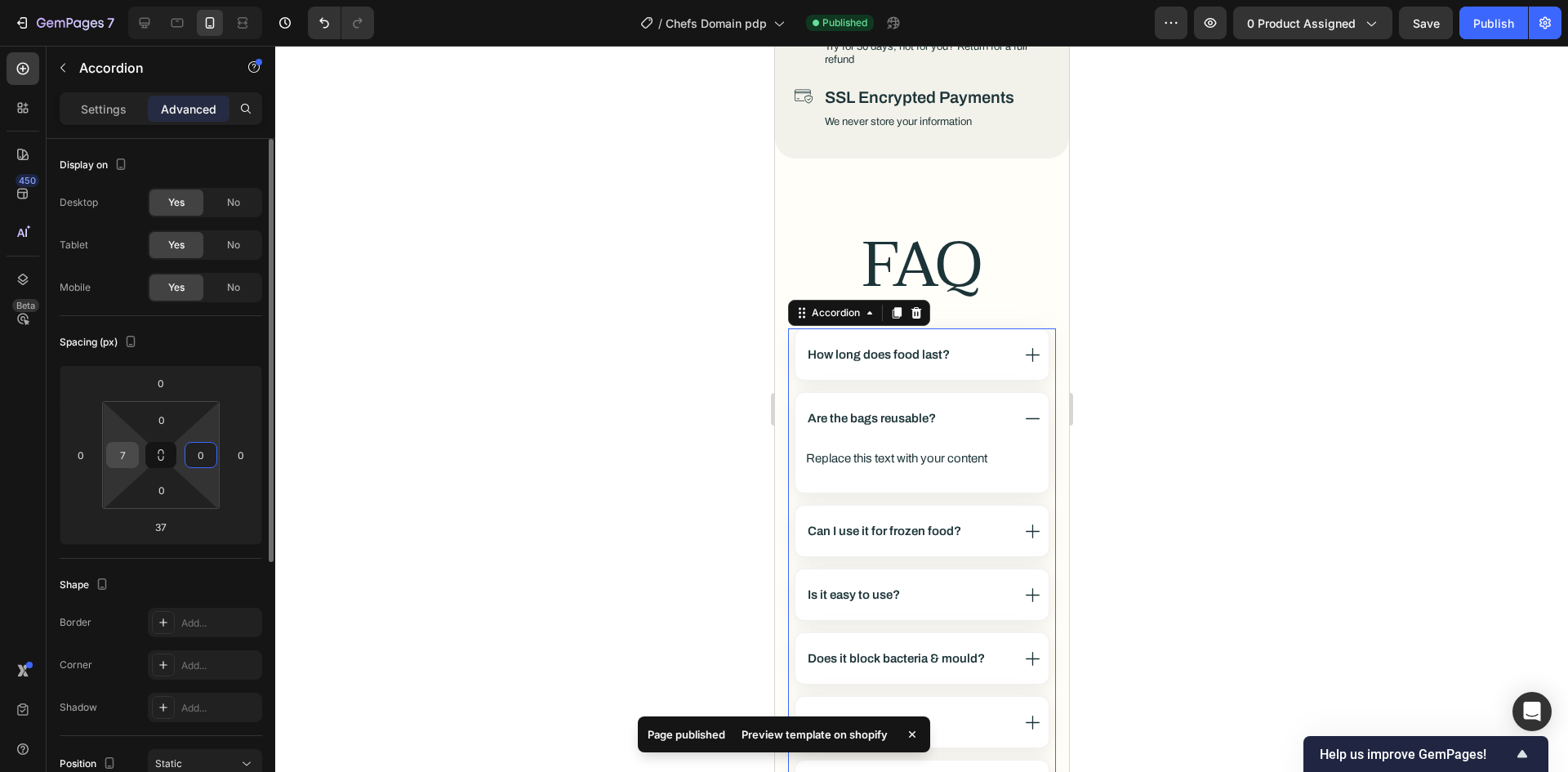
type input "0"
click at [139, 0] on html "7 Version history / Chefs Domain pdp Published Preview 0 product assigned Save …" at bounding box center [784, 0] width 1568 height 0
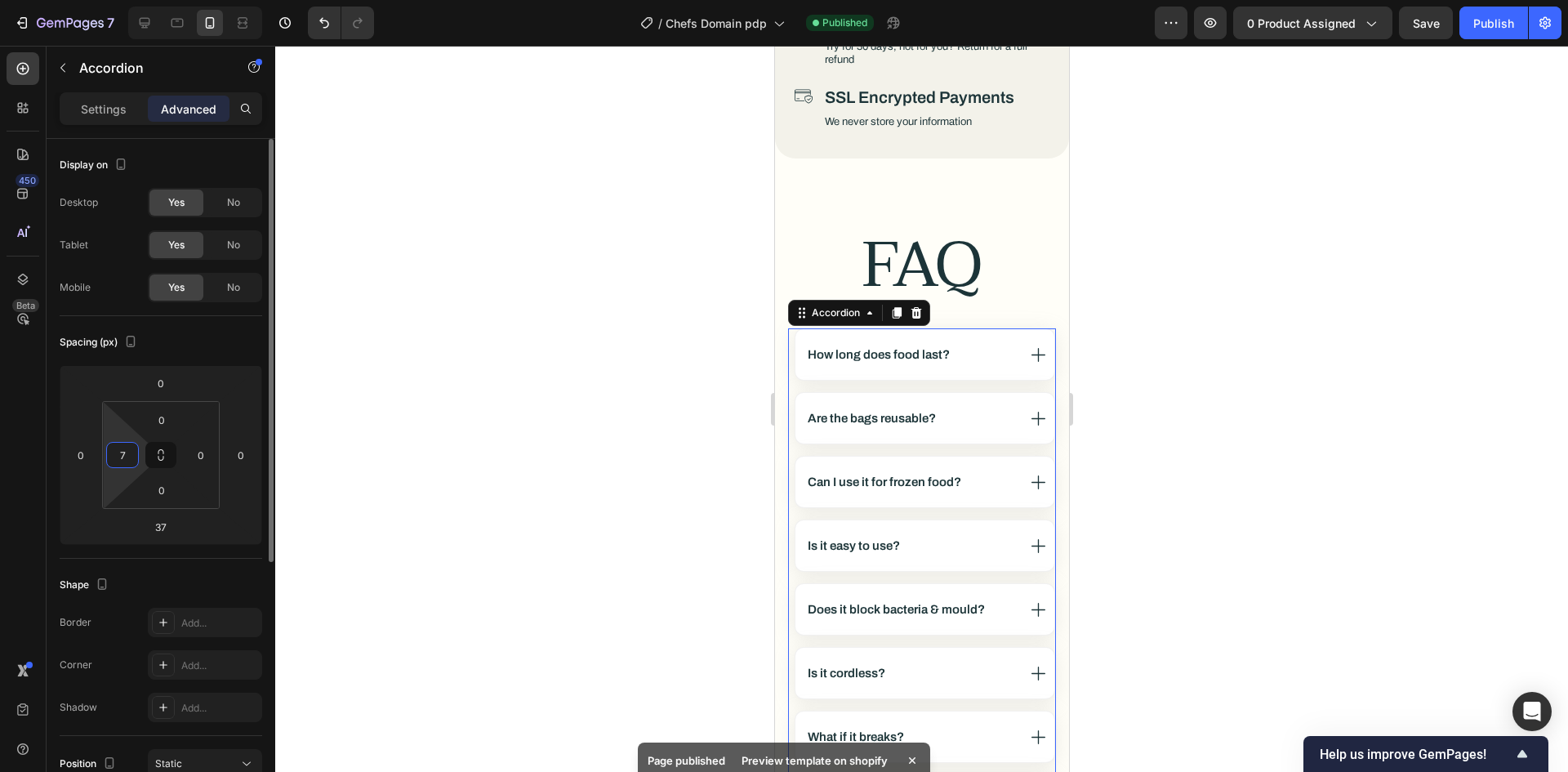
click at [132, 458] on input "7" at bounding box center [122, 455] width 24 height 24
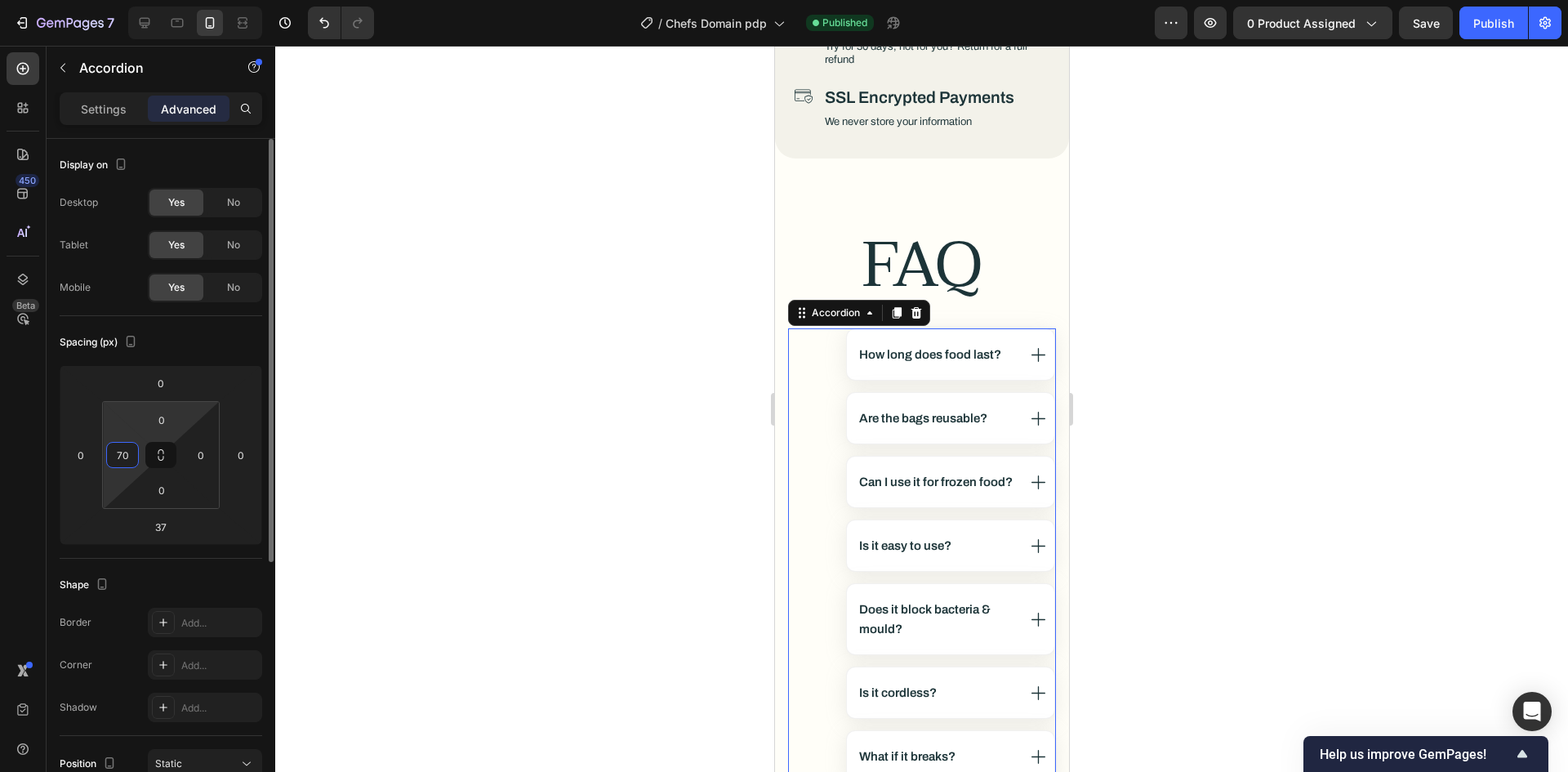
click at [235, 330] on div "Spacing (px)" at bounding box center [161, 342] width 202 height 26
click at [118, 450] on input "70" at bounding box center [122, 455] width 24 height 24
type input "0"
click at [208, 324] on div "Spacing (px) 0 0 37 0 0 0 0 0" at bounding box center [161, 437] width 202 height 242
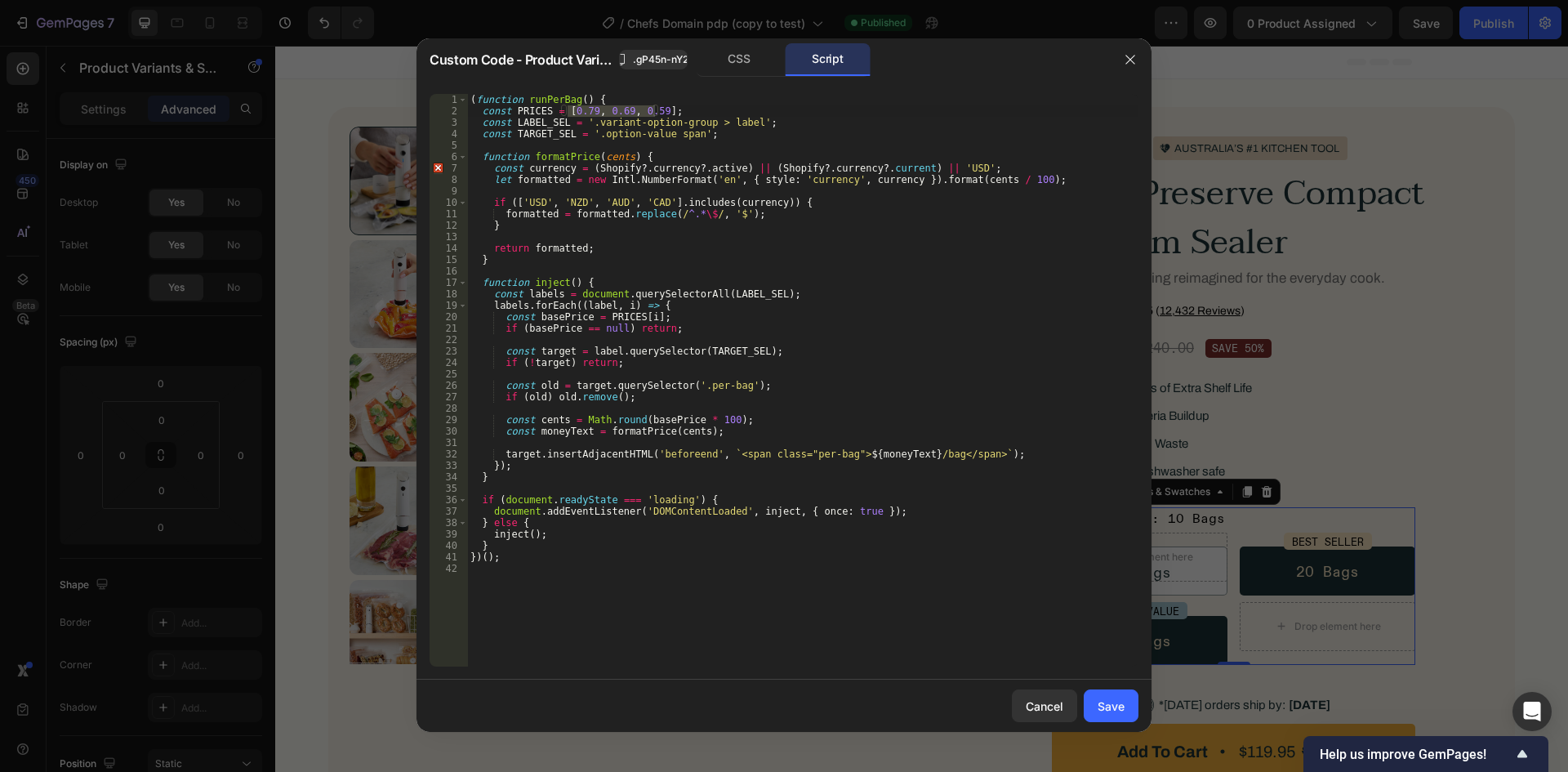
click at [610, 583] on div "( function runPerBag ( ) { const PRICES = [ 0.79 , 0.69 , 0.59 ] ; const LABEL_…" at bounding box center [802, 392] width 671 height 596
click at [814, 274] on div "( function runPerBag ( ) { const PRICES = [ 0.79 , 0.69 , 0.59 ] ; const LABEL_…" at bounding box center [802, 392] width 671 height 596
type textarea "})();"
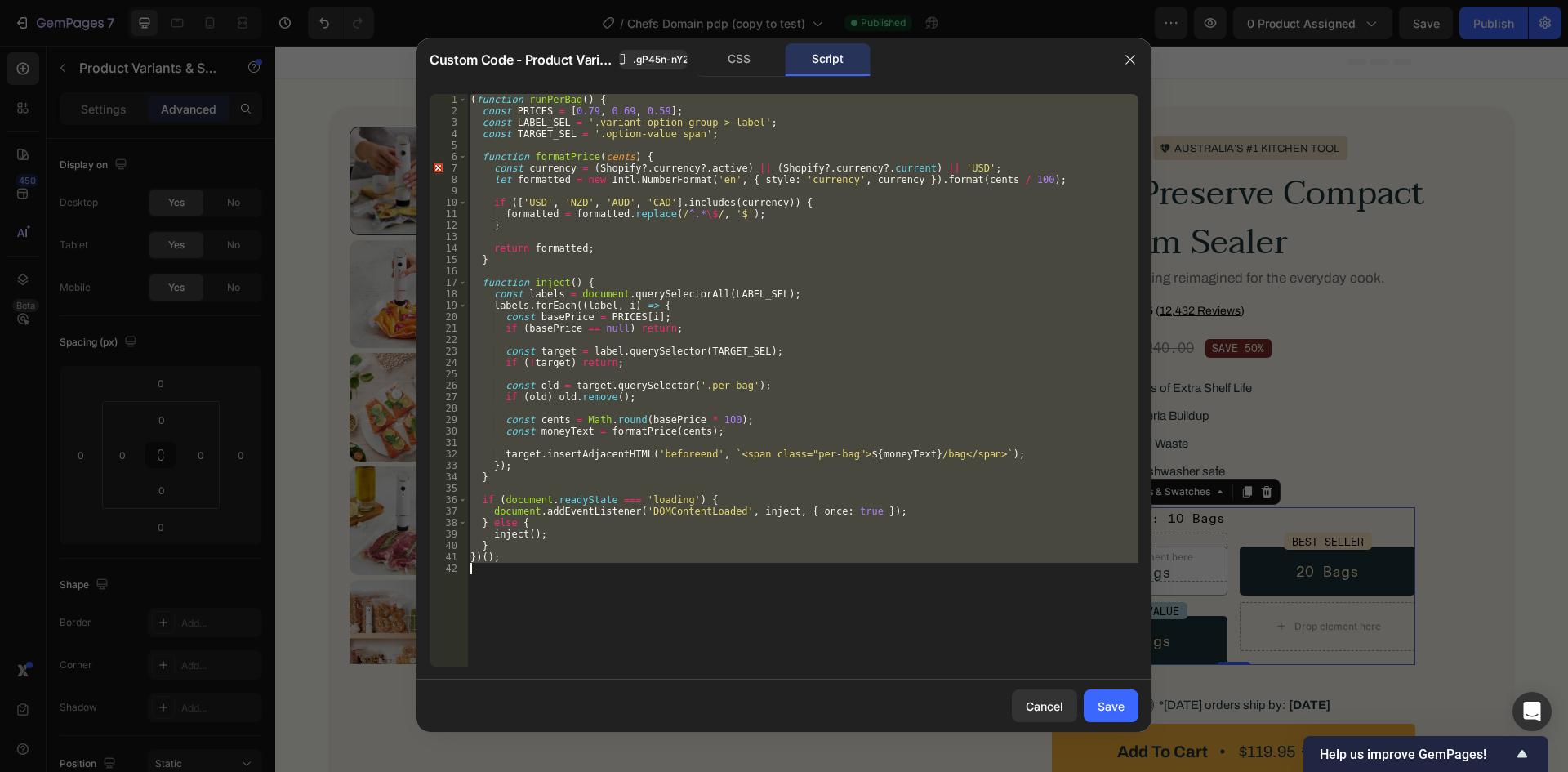
paste textarea
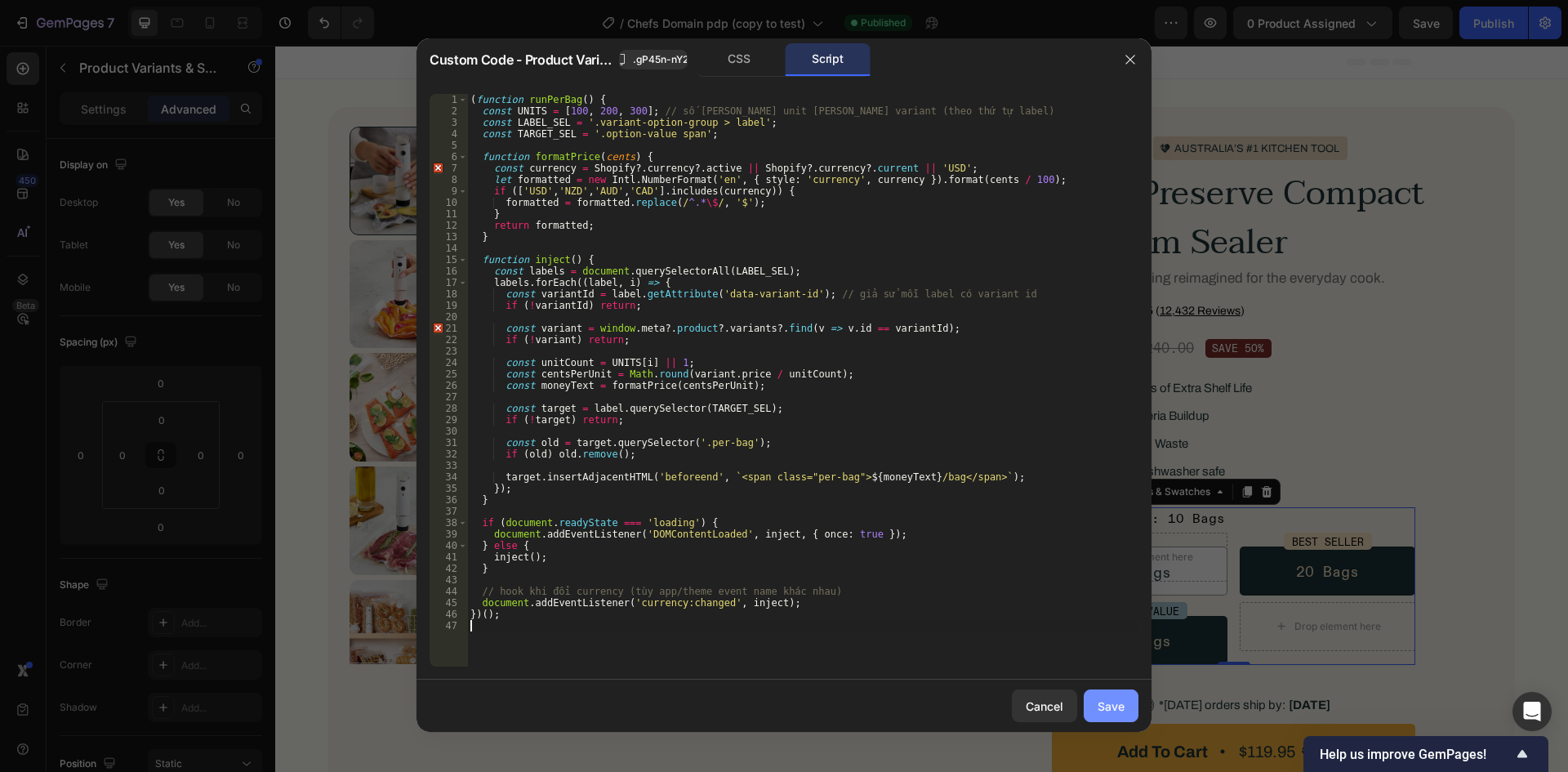
click at [1099, 701] on div "Save" at bounding box center [1110, 706] width 27 height 17
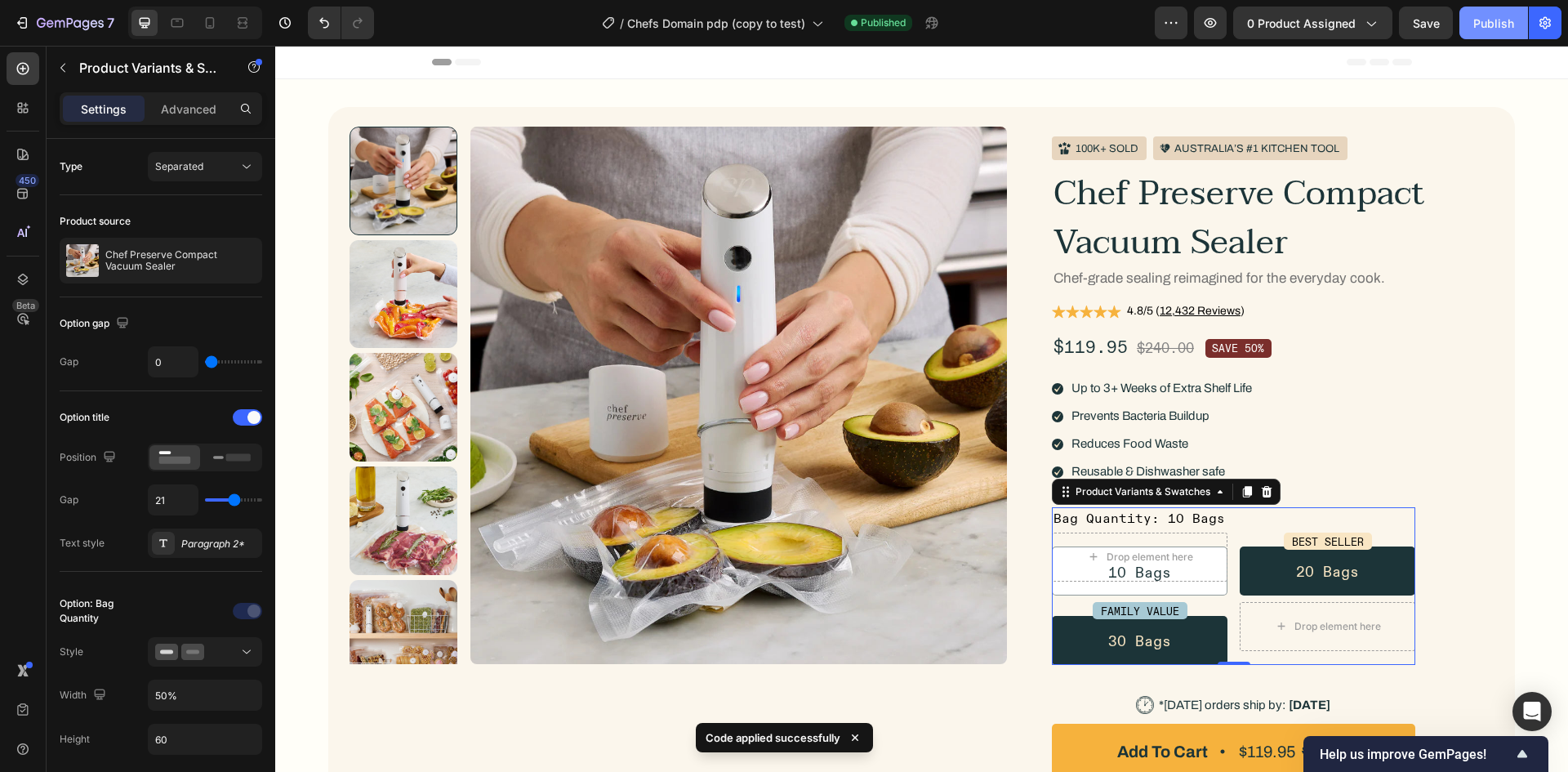
click at [1479, 17] on div "Publish" at bounding box center [1493, 23] width 41 height 17
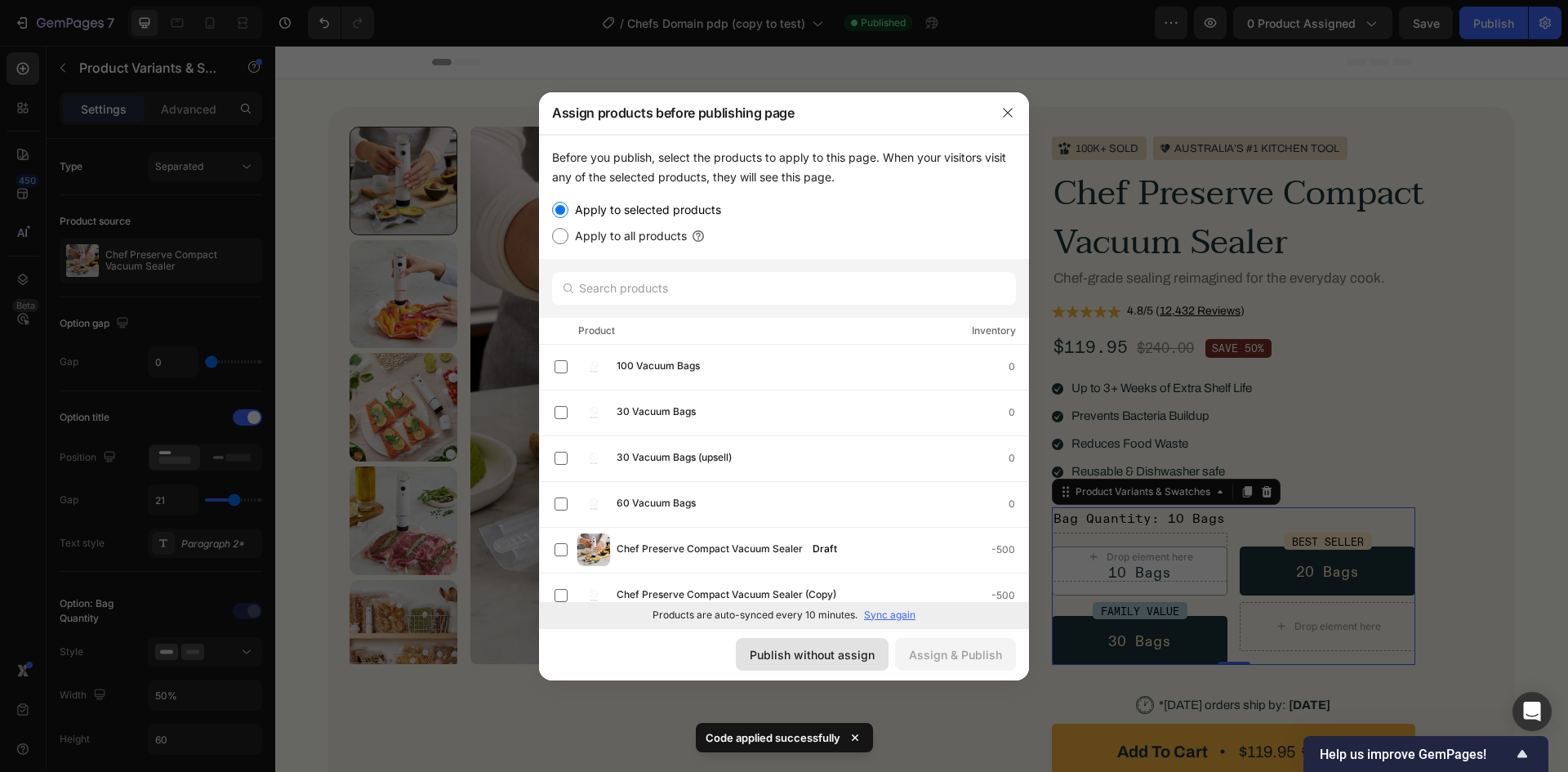
click at [804, 646] on div "Publish without assign" at bounding box center [813, 655] width 125 height 17
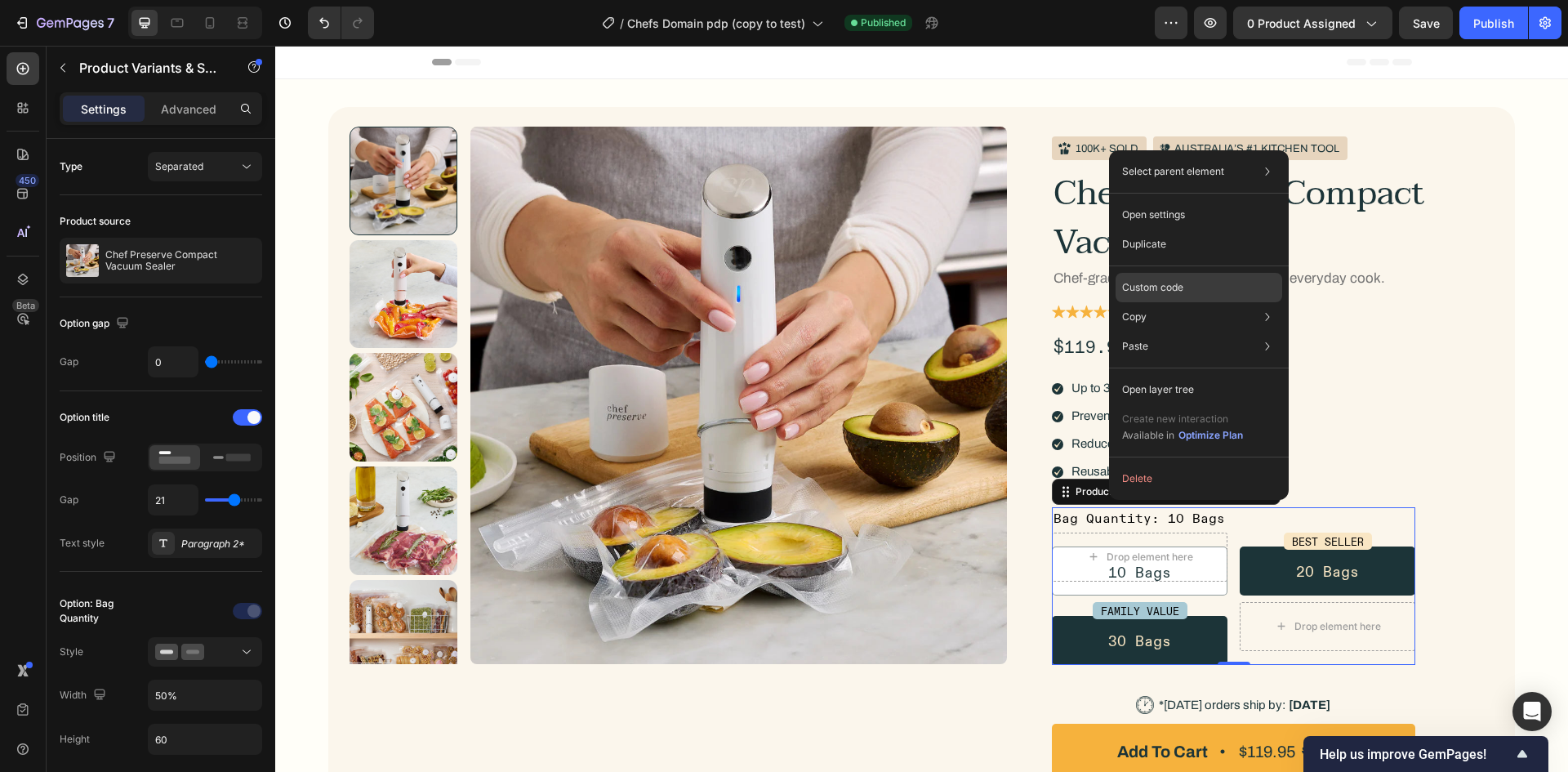
click at [1154, 295] on div "Custom code" at bounding box center [1199, 287] width 167 height 30
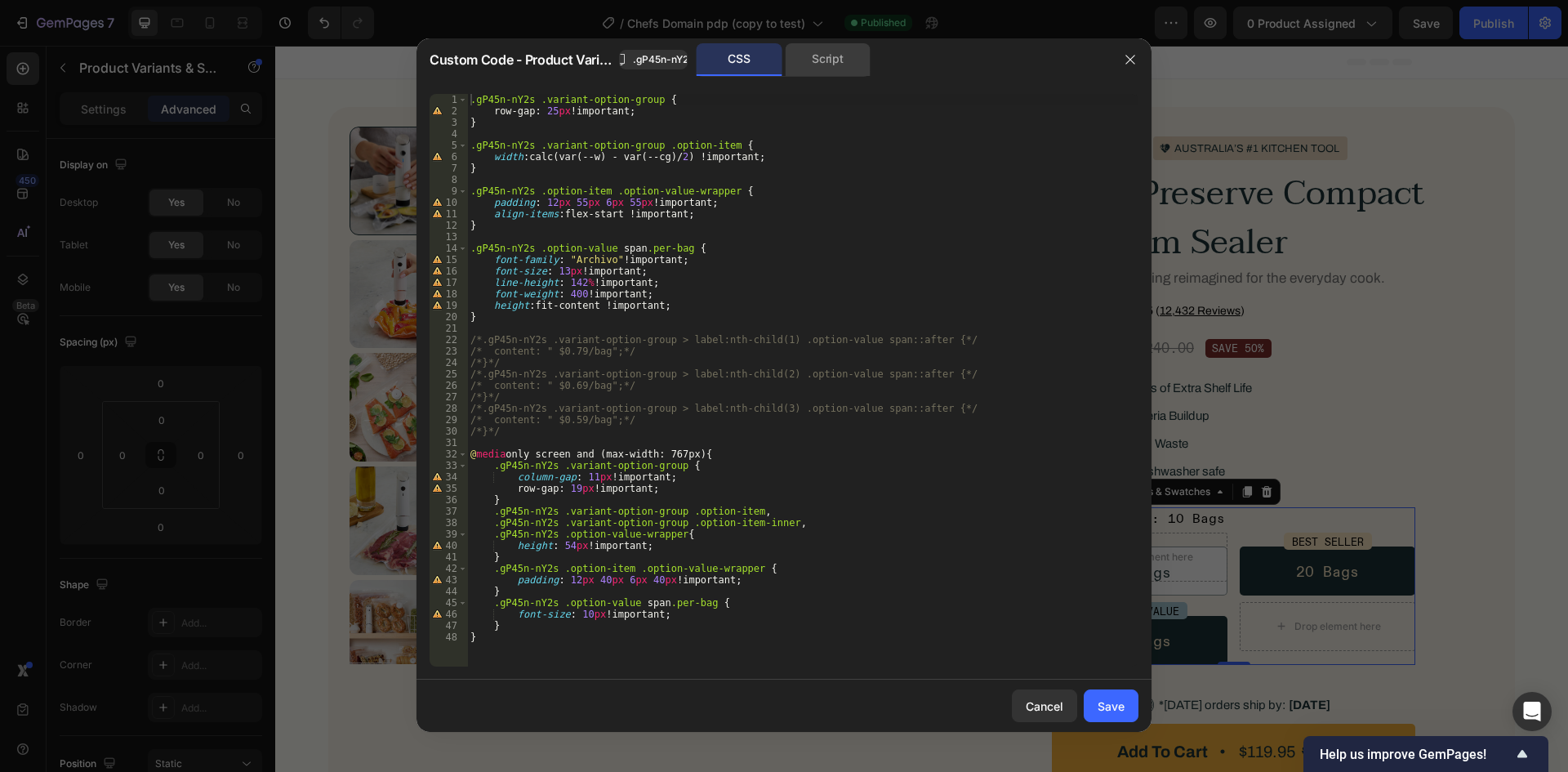
click at [831, 69] on div "Script" at bounding box center [827, 60] width 86 height 33
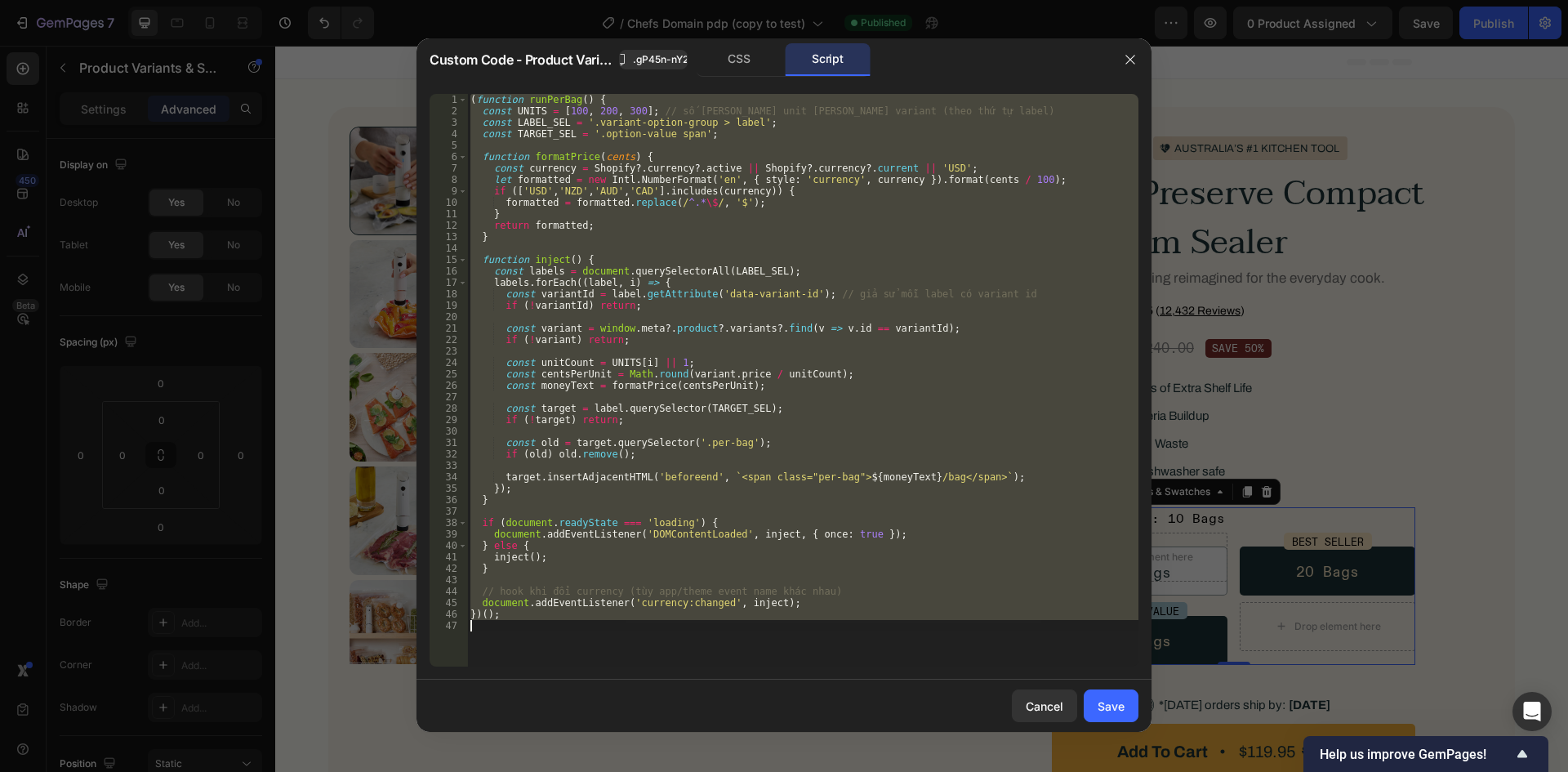
click at [792, 210] on div "( function runPerBag ( ) { const UNITS = [ 100 , 200 , 300 ] ; // số [PERSON_NA…" at bounding box center [802, 379] width 671 height 572
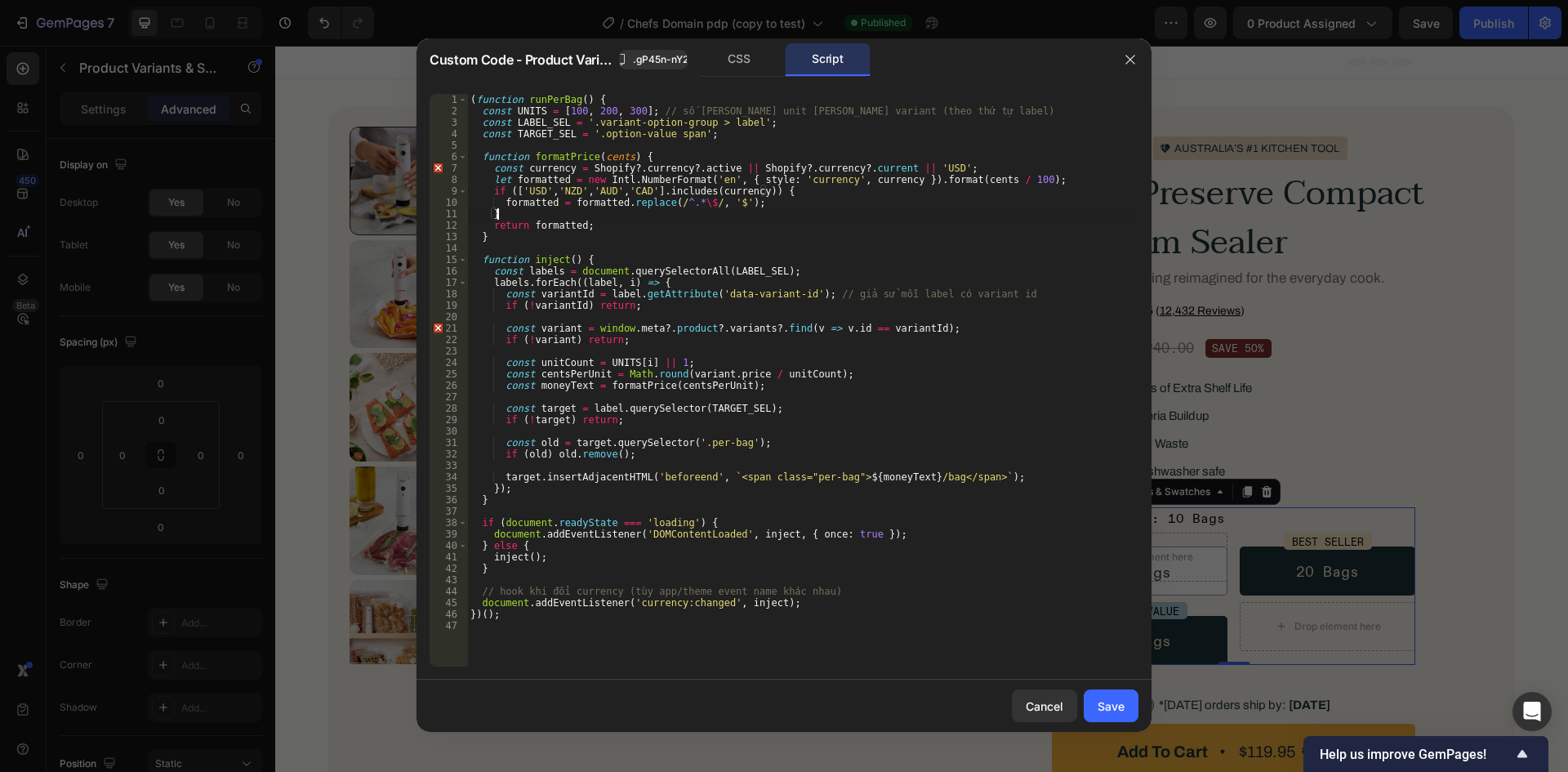
type textarea "})();"
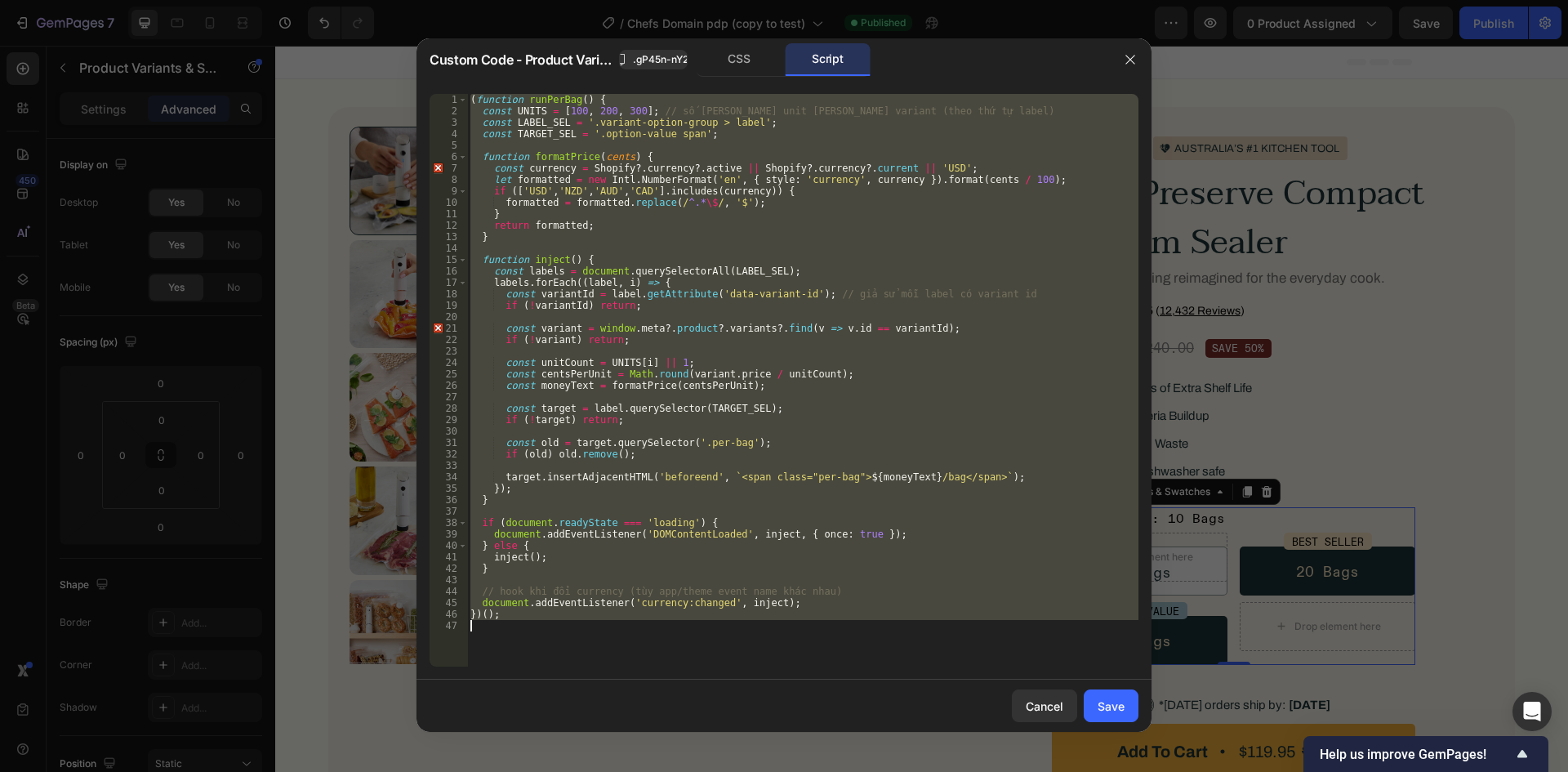
paste textarea
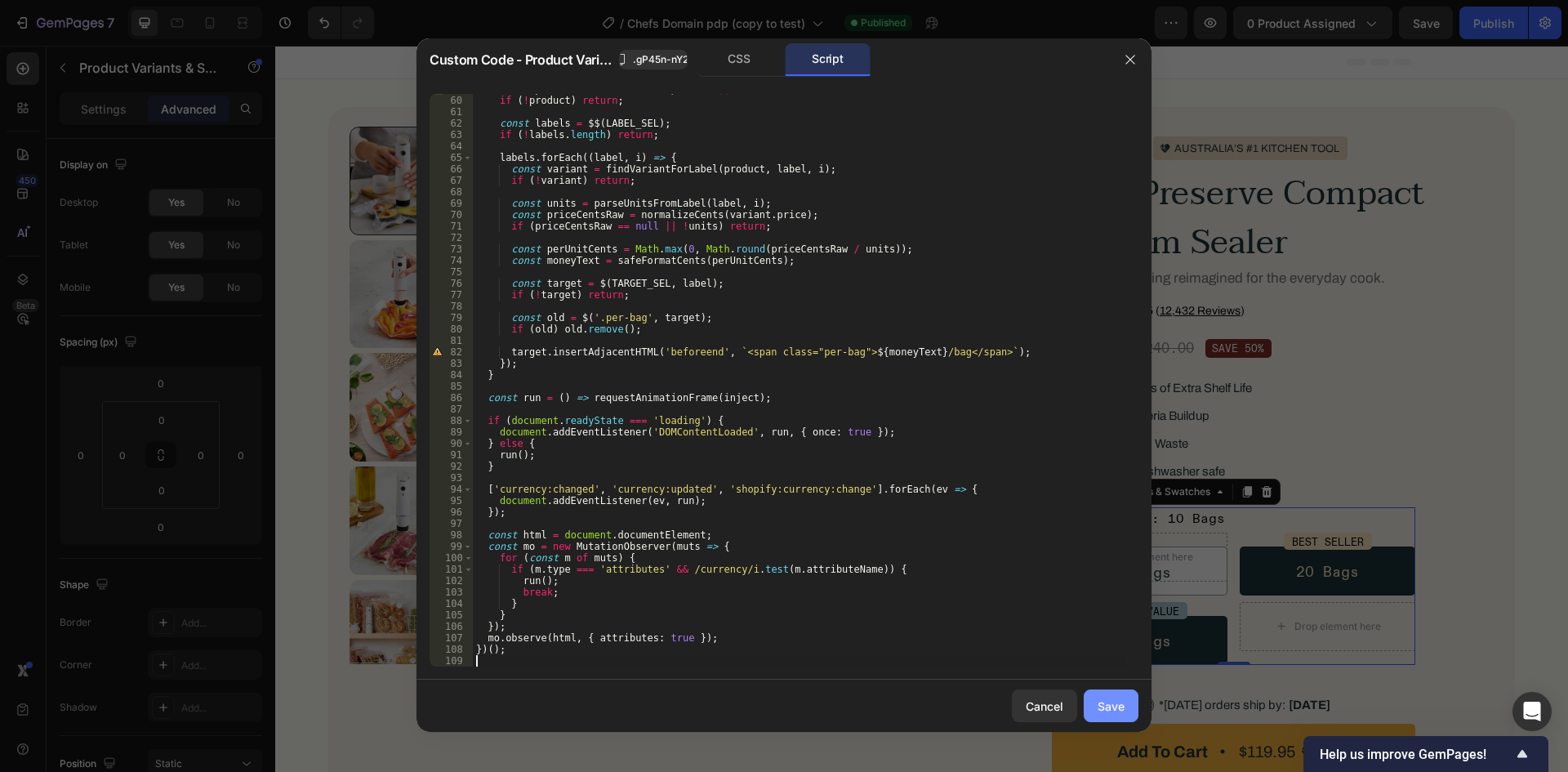
click at [1092, 696] on button "Save" at bounding box center [1110, 706] width 55 height 33
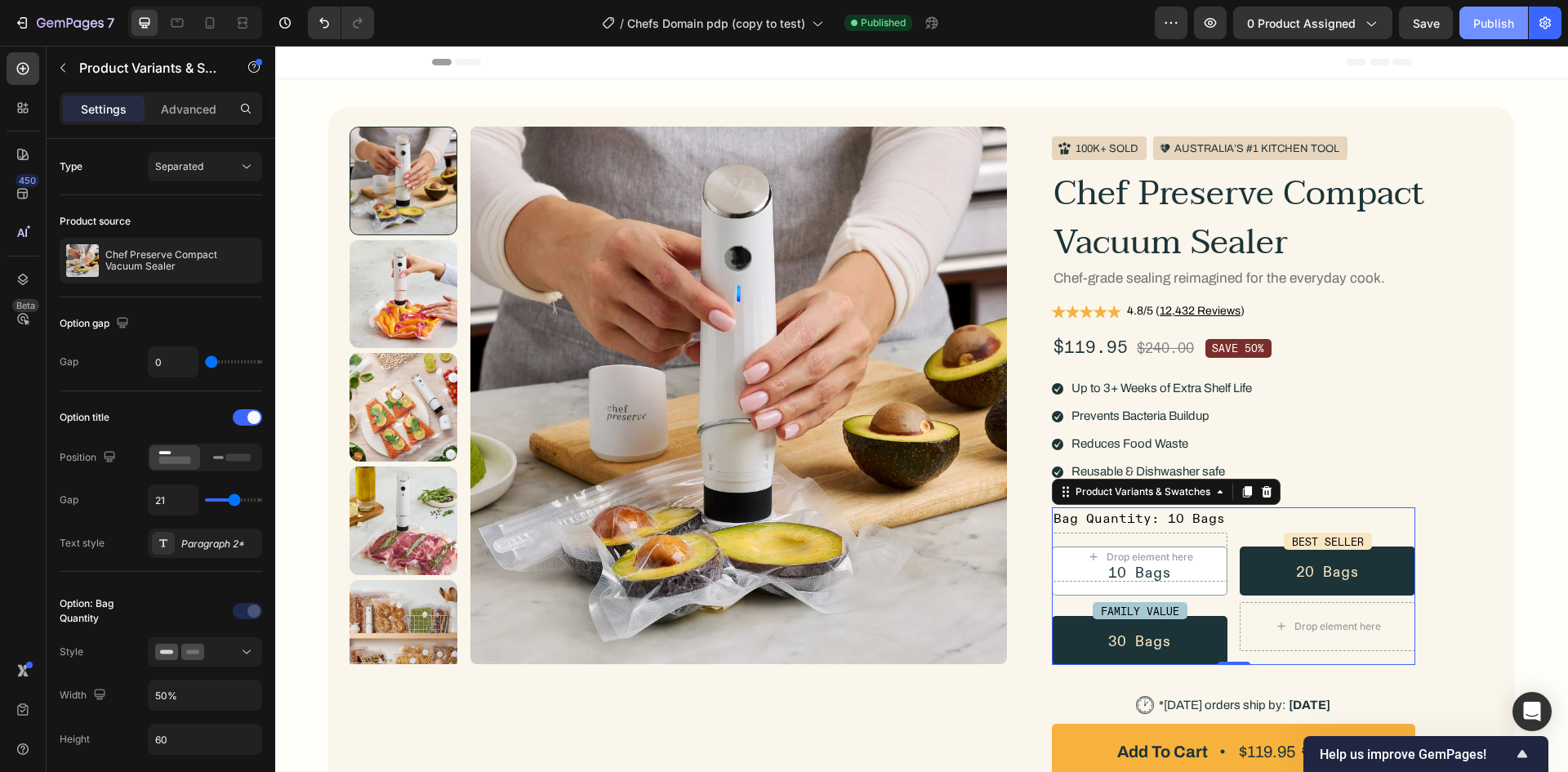
click at [1509, 21] on div "Publish" at bounding box center [1493, 23] width 41 height 17
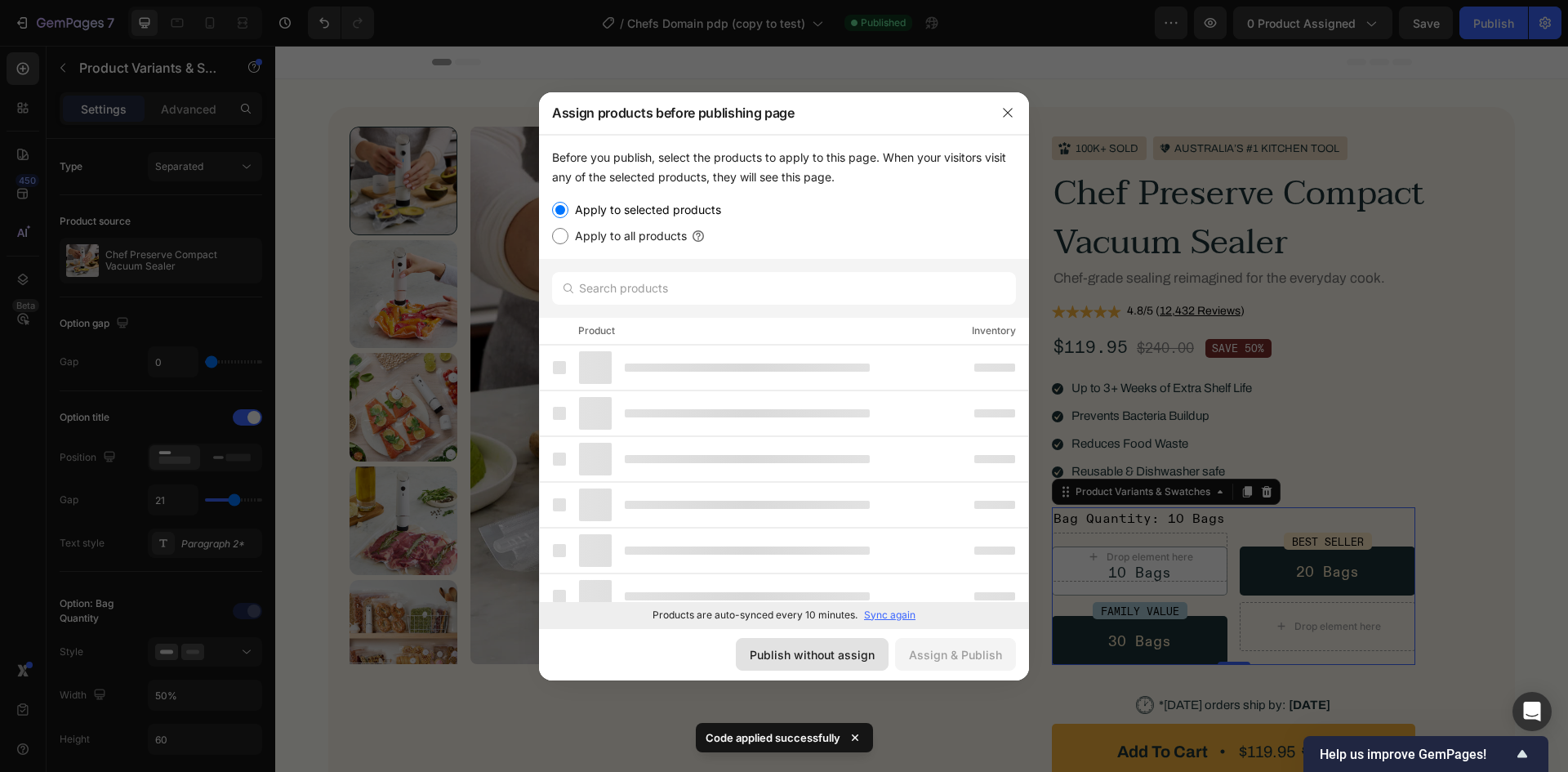
drag, startPoint x: 855, startPoint y: 645, endPoint x: 608, endPoint y: 585, distance: 254.2
click at [855, 646] on div "Publish without assign" at bounding box center [813, 655] width 125 height 17
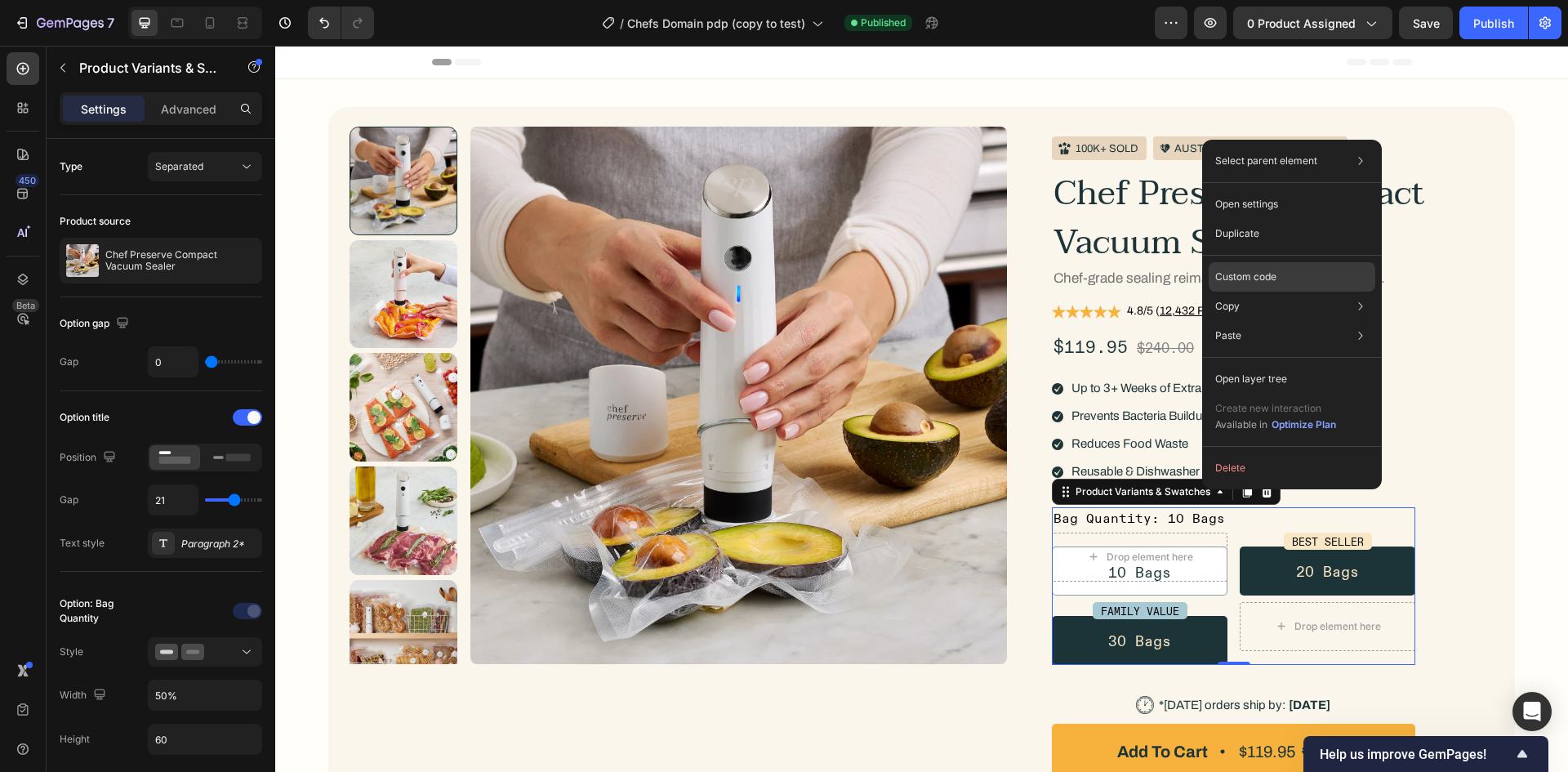
click at [1241, 271] on p "Custom code" at bounding box center [1246, 276] width 62 height 15
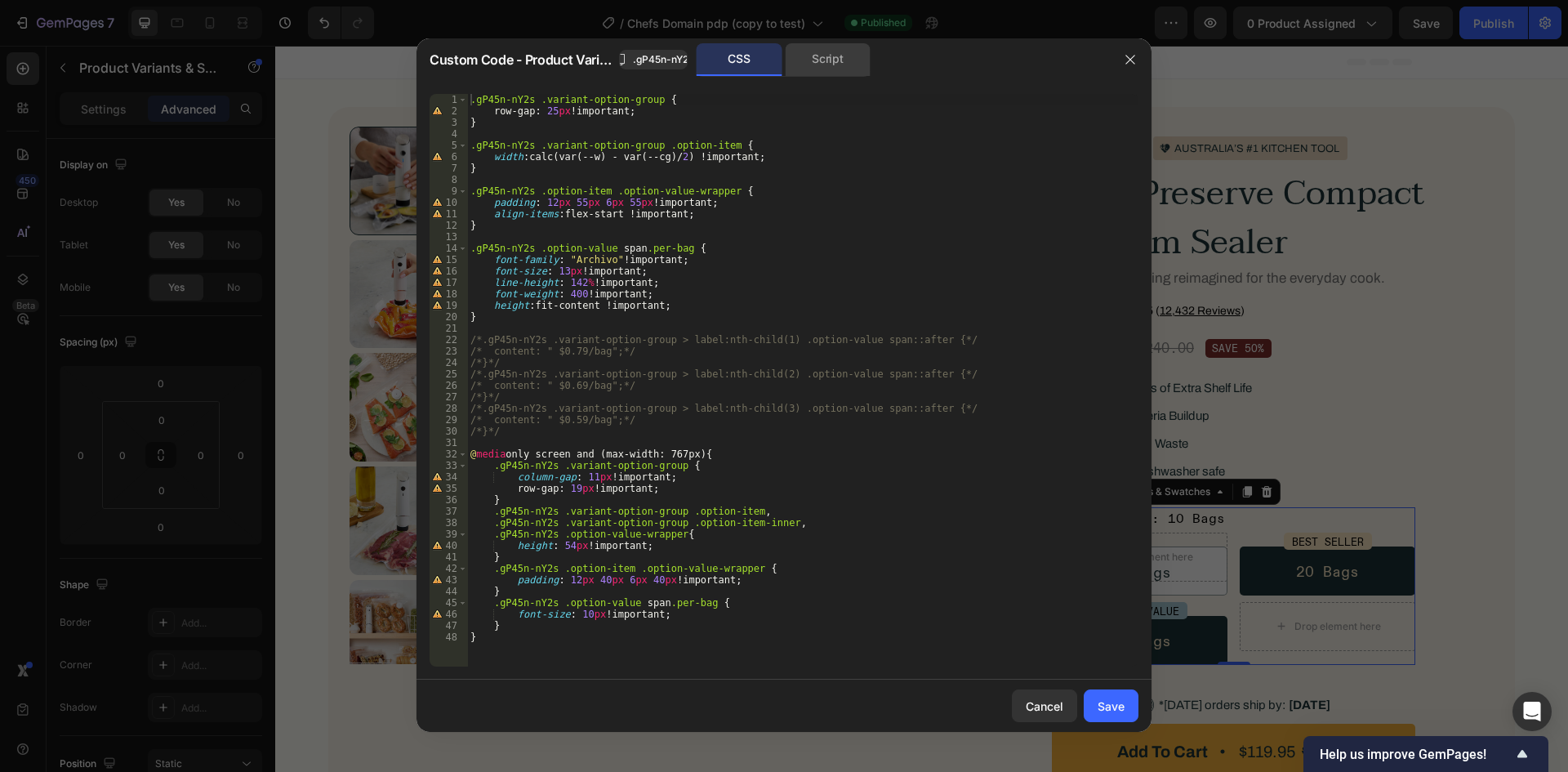
click at [835, 53] on div "Script" at bounding box center [827, 60] width 86 height 33
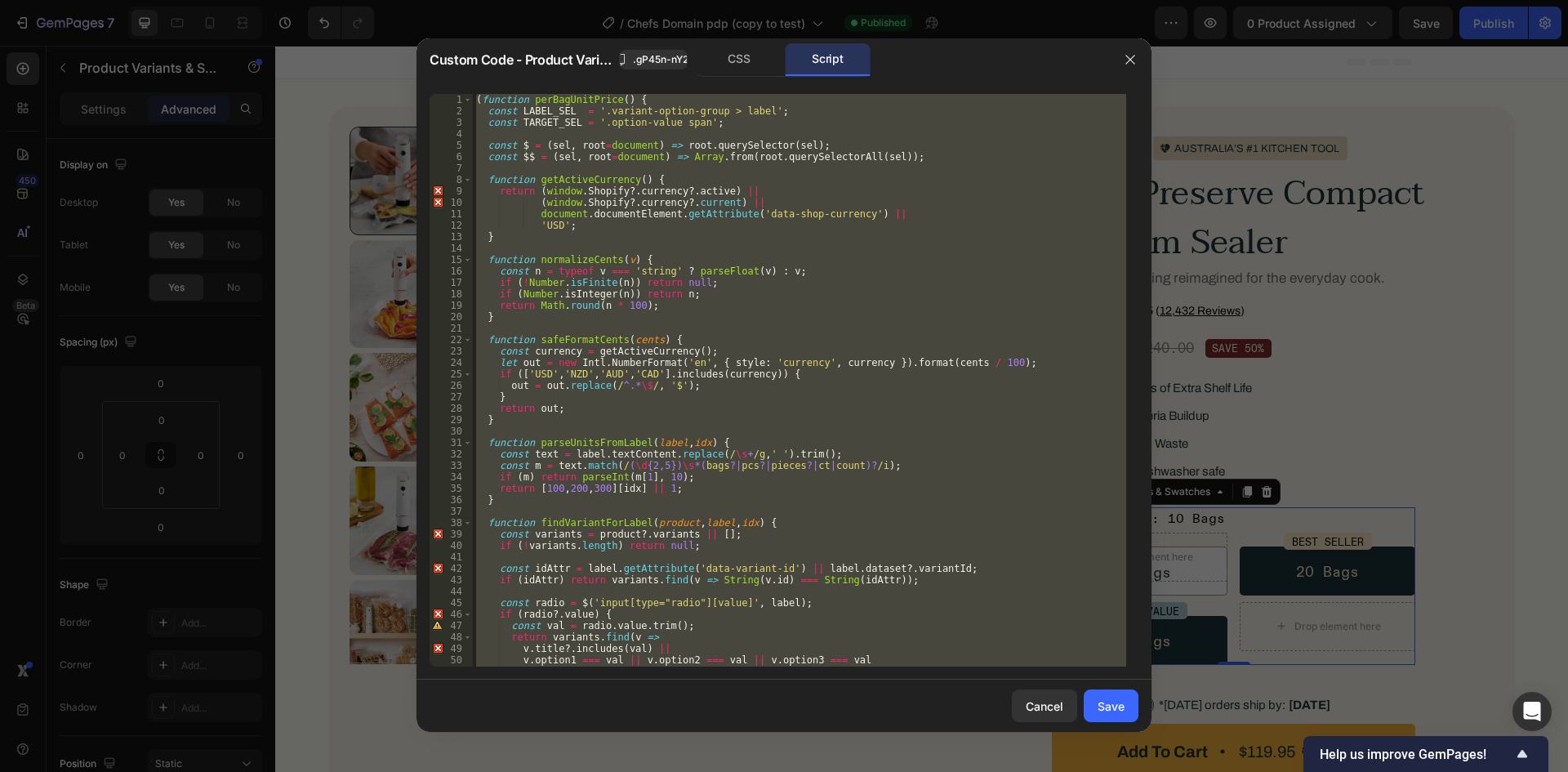
click at [866, 357] on div "( function perBagUnitPrice ( ) { const LABEL_SEL = '.variant-option-group > lab…" at bounding box center [800, 379] width 654 height 572
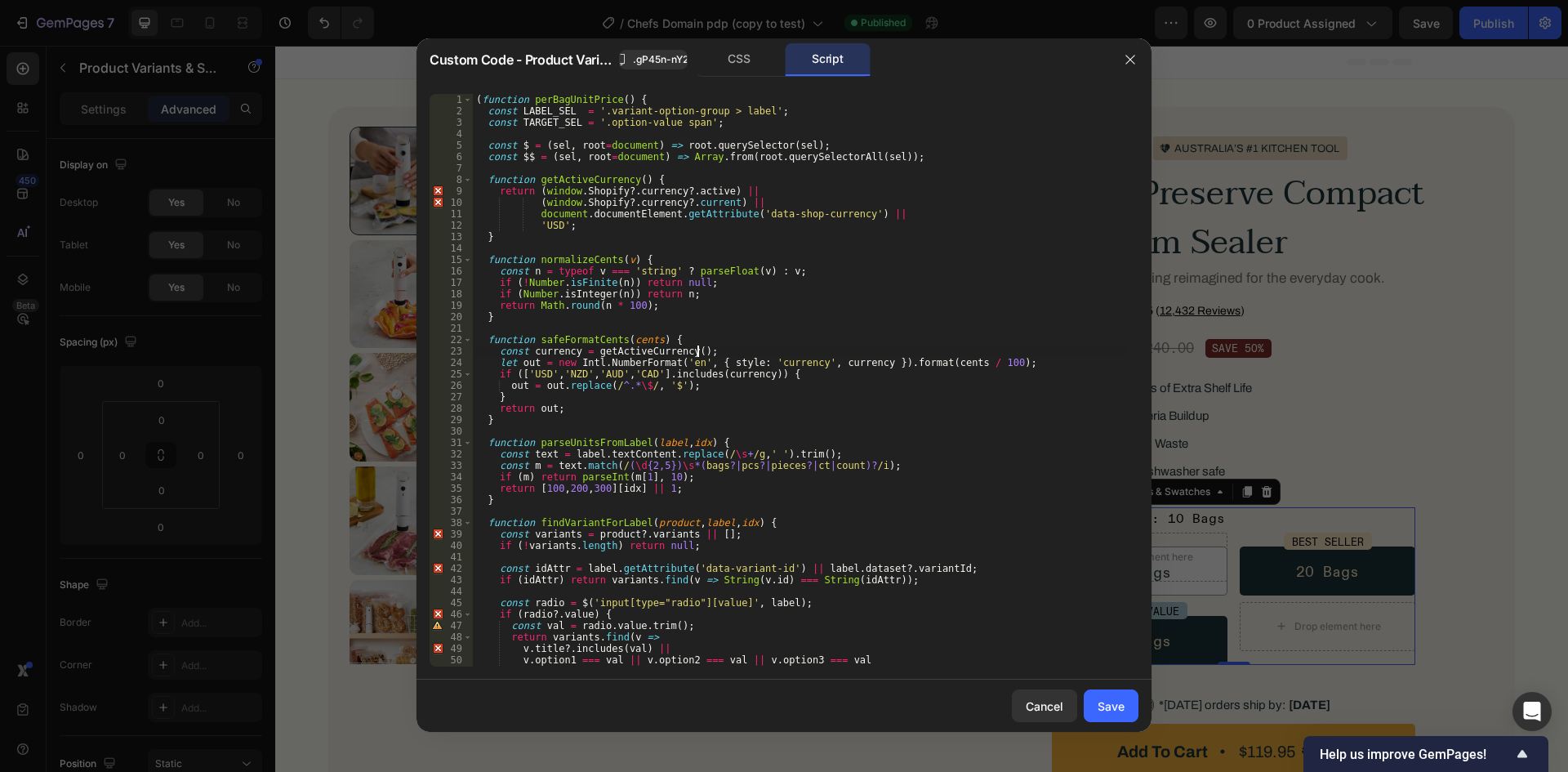
type textarea "})();"
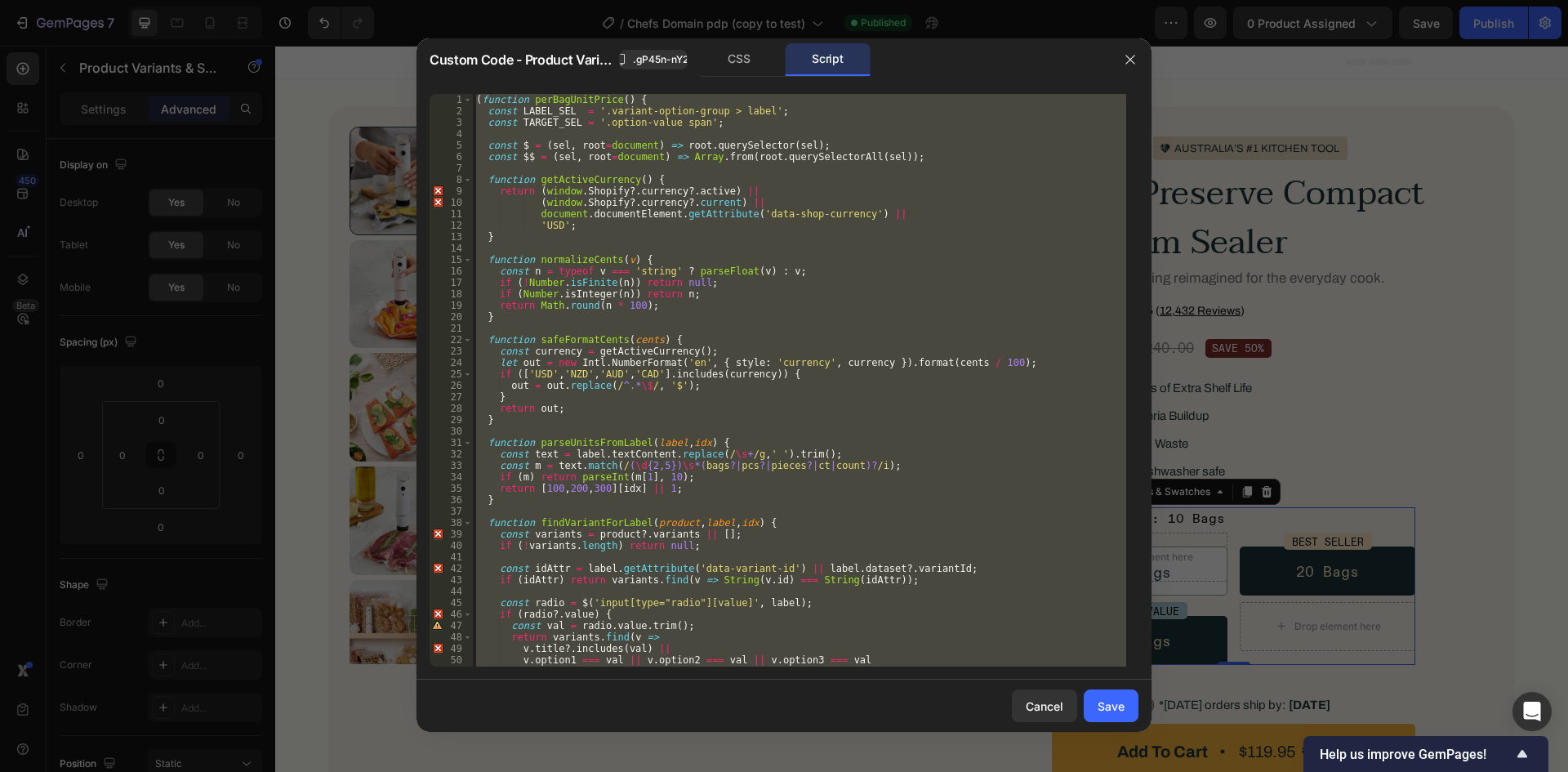
paste textarea
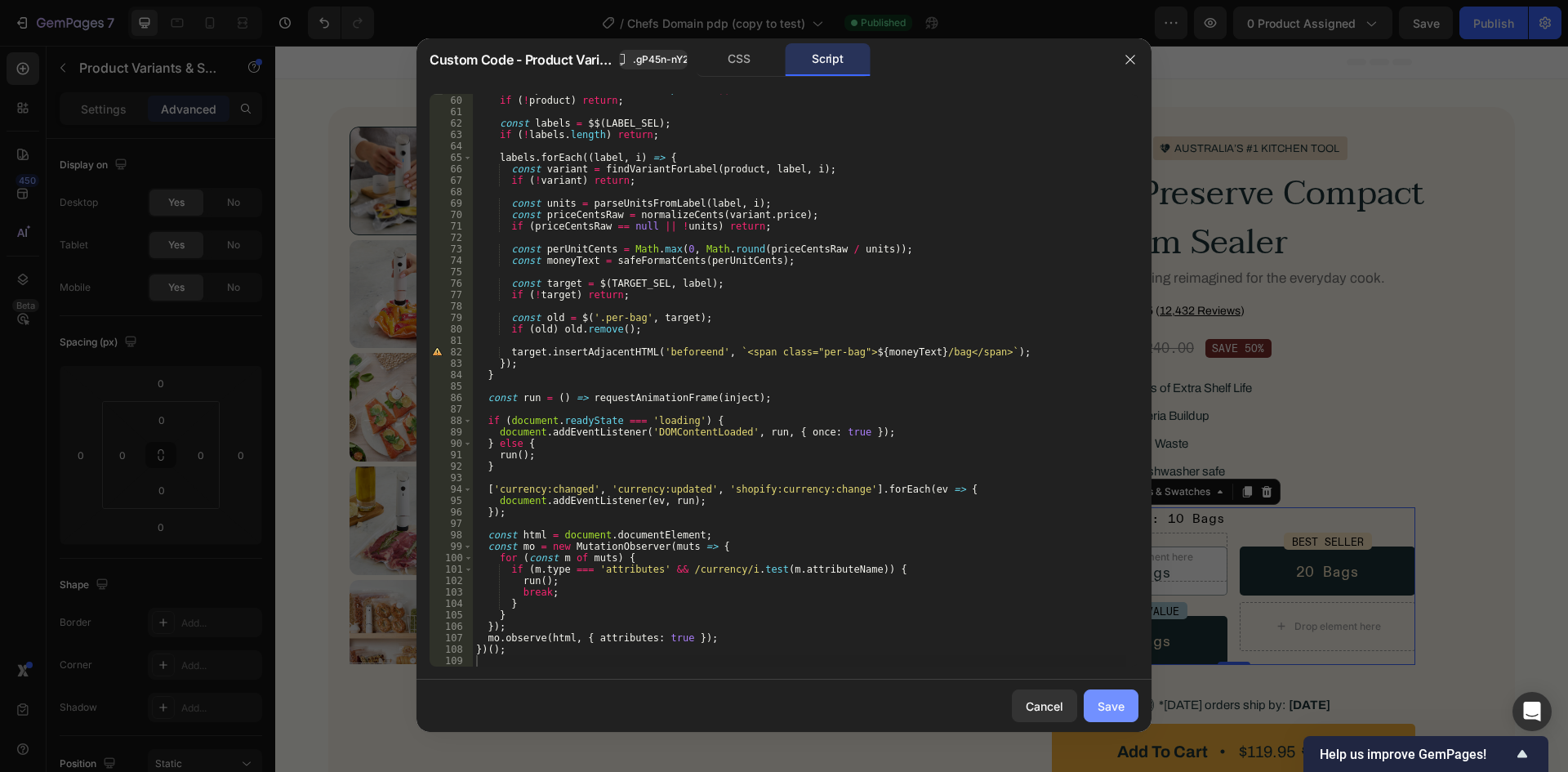
drag, startPoint x: 1099, startPoint y: 701, endPoint x: 948, endPoint y: 386, distance: 349.3
click at [1099, 701] on div "Save" at bounding box center [1110, 706] width 27 height 17
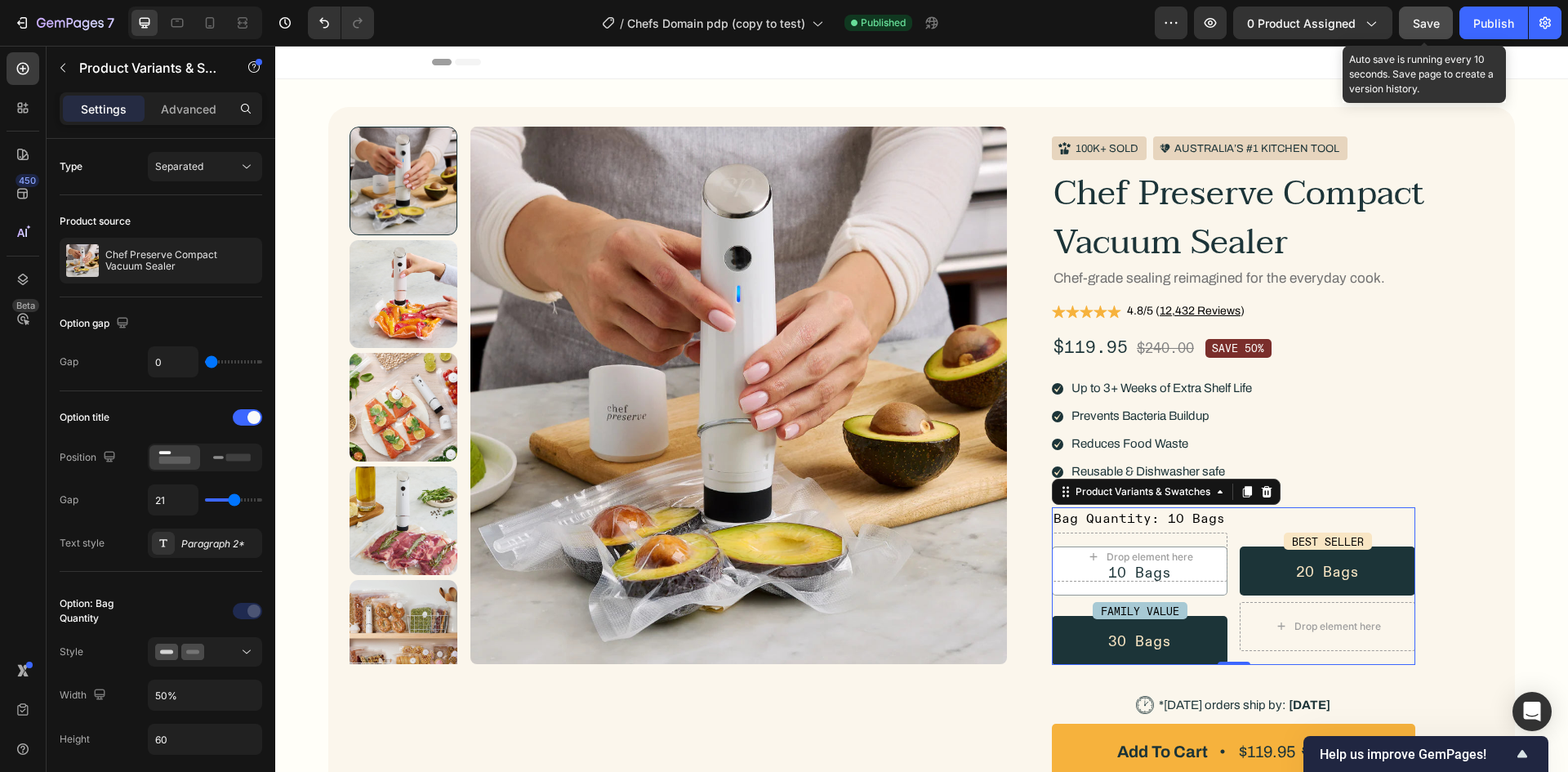
click at [1425, 28] on span "Save" at bounding box center [1426, 23] width 27 height 14
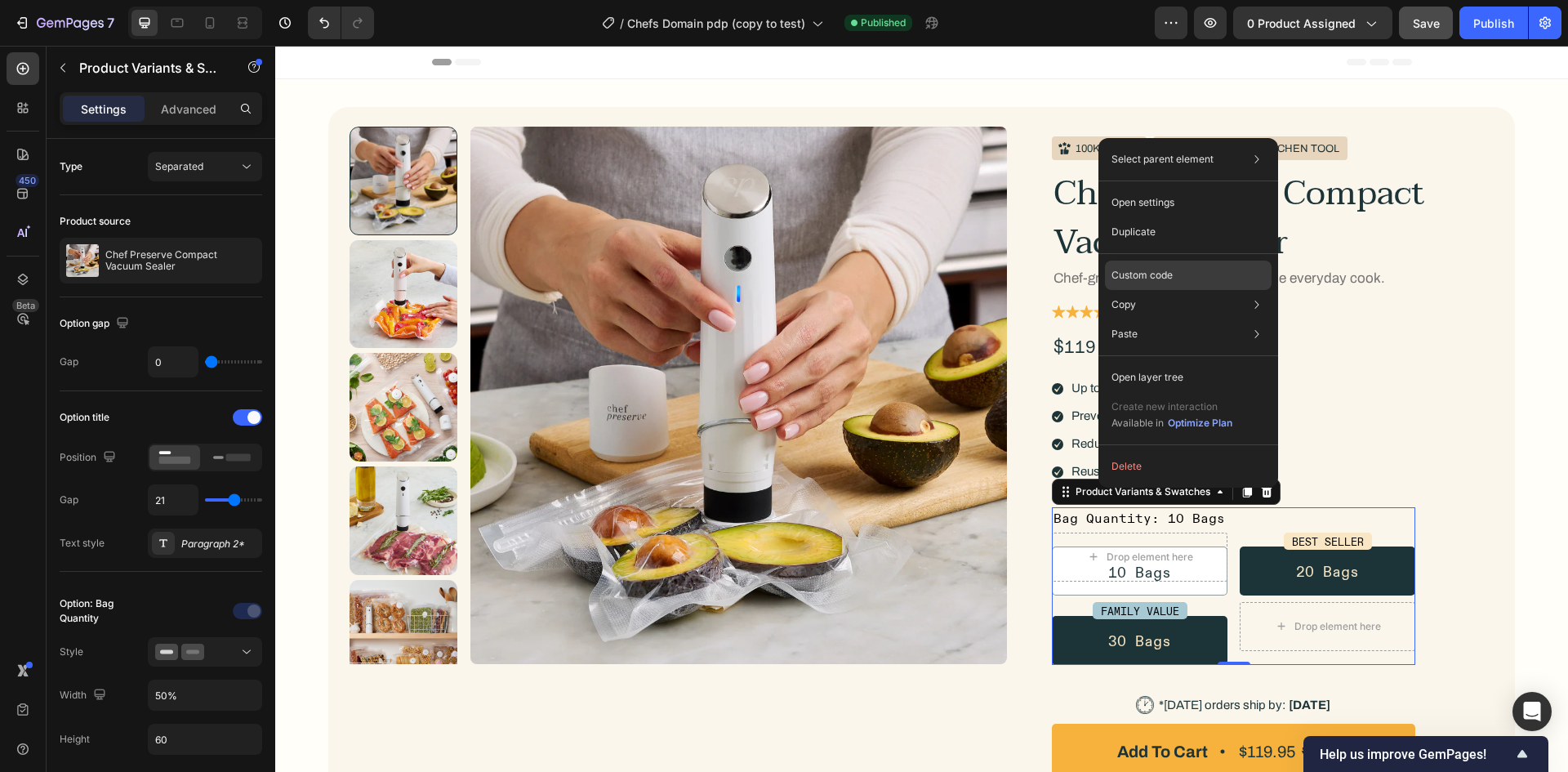
click at [1152, 278] on p "Custom code" at bounding box center [1142, 275] width 62 height 15
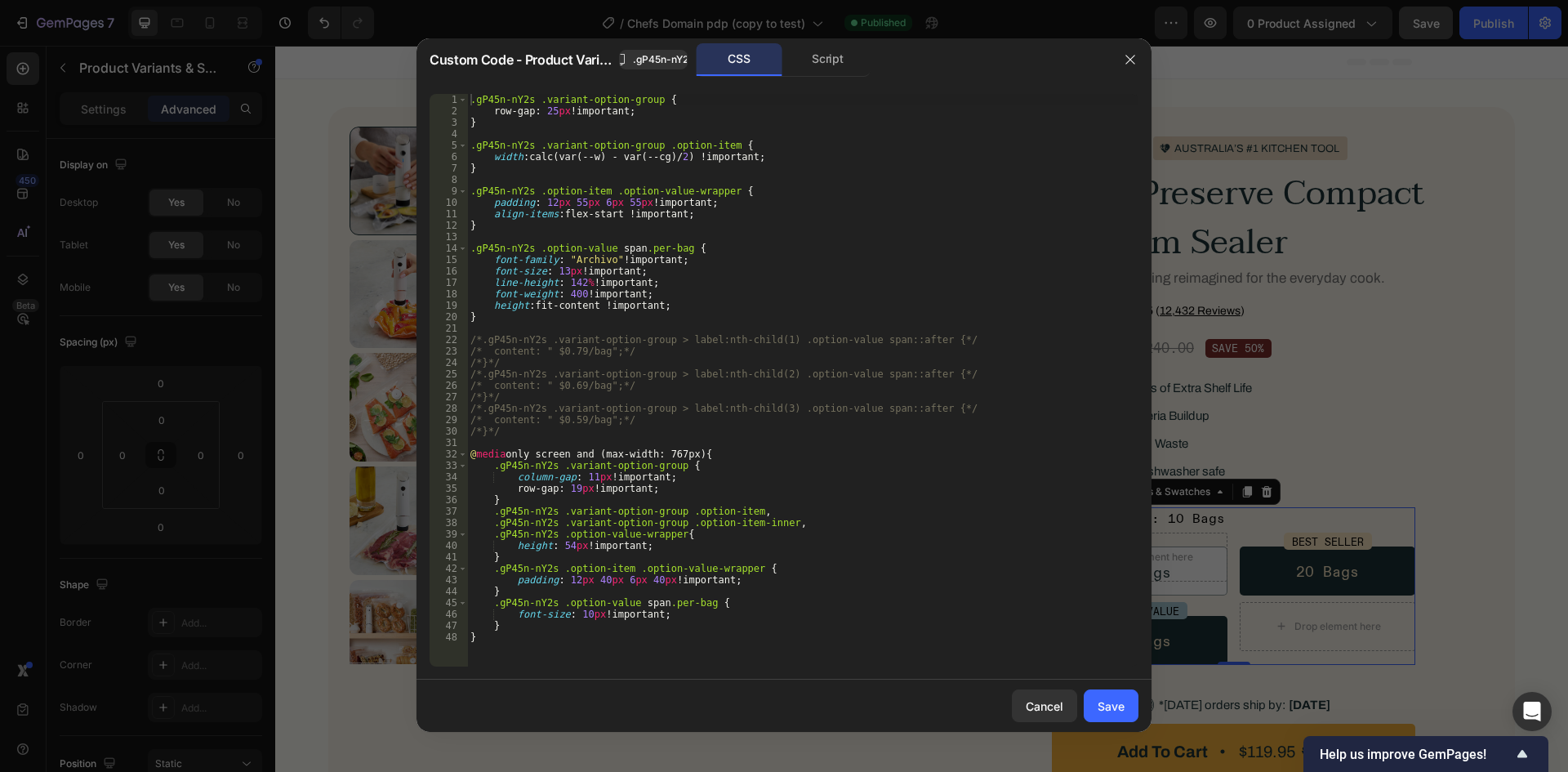
click at [808, 364] on div ".gP45n-nY2s .variant-option-group { row-gap : 25 px !important ; } .gP45n-nY2s …" at bounding box center [802, 392] width 671 height 596
type textarea "} }"
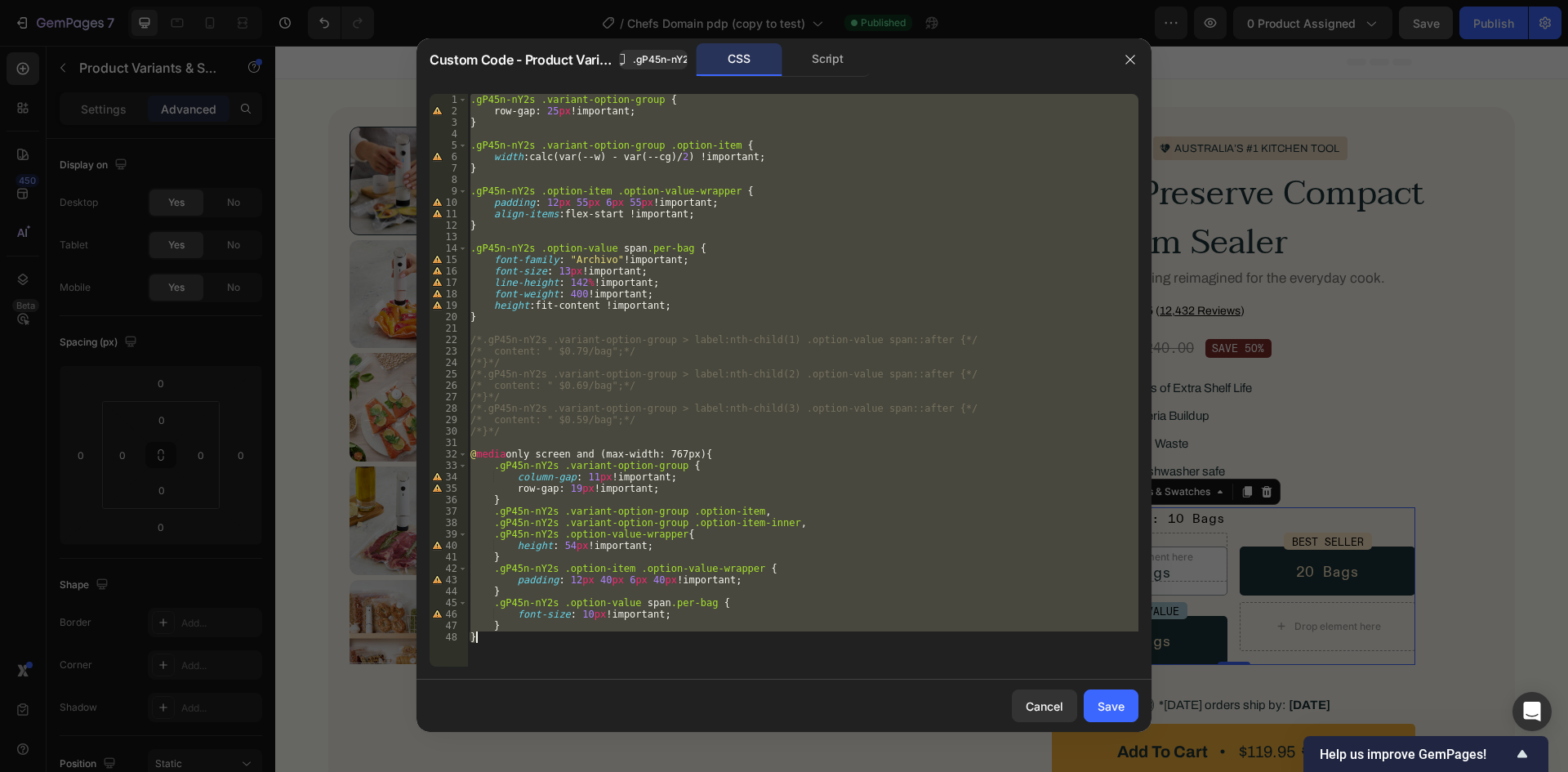
paste textarea
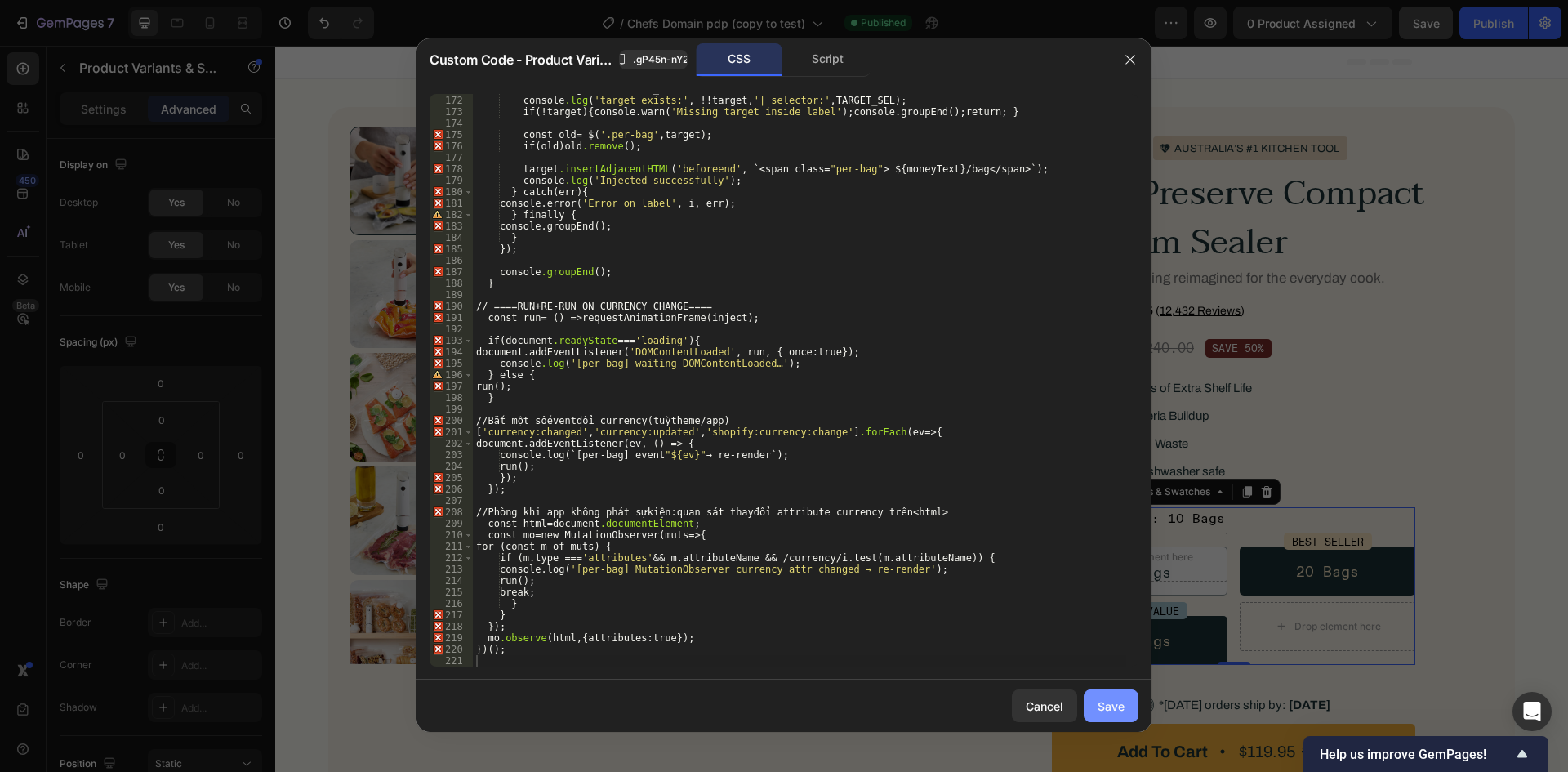
drag, startPoint x: 1097, startPoint y: 717, endPoint x: 1032, endPoint y: 56, distance: 664.2
click at [1097, 717] on button "Save" at bounding box center [1110, 706] width 55 height 33
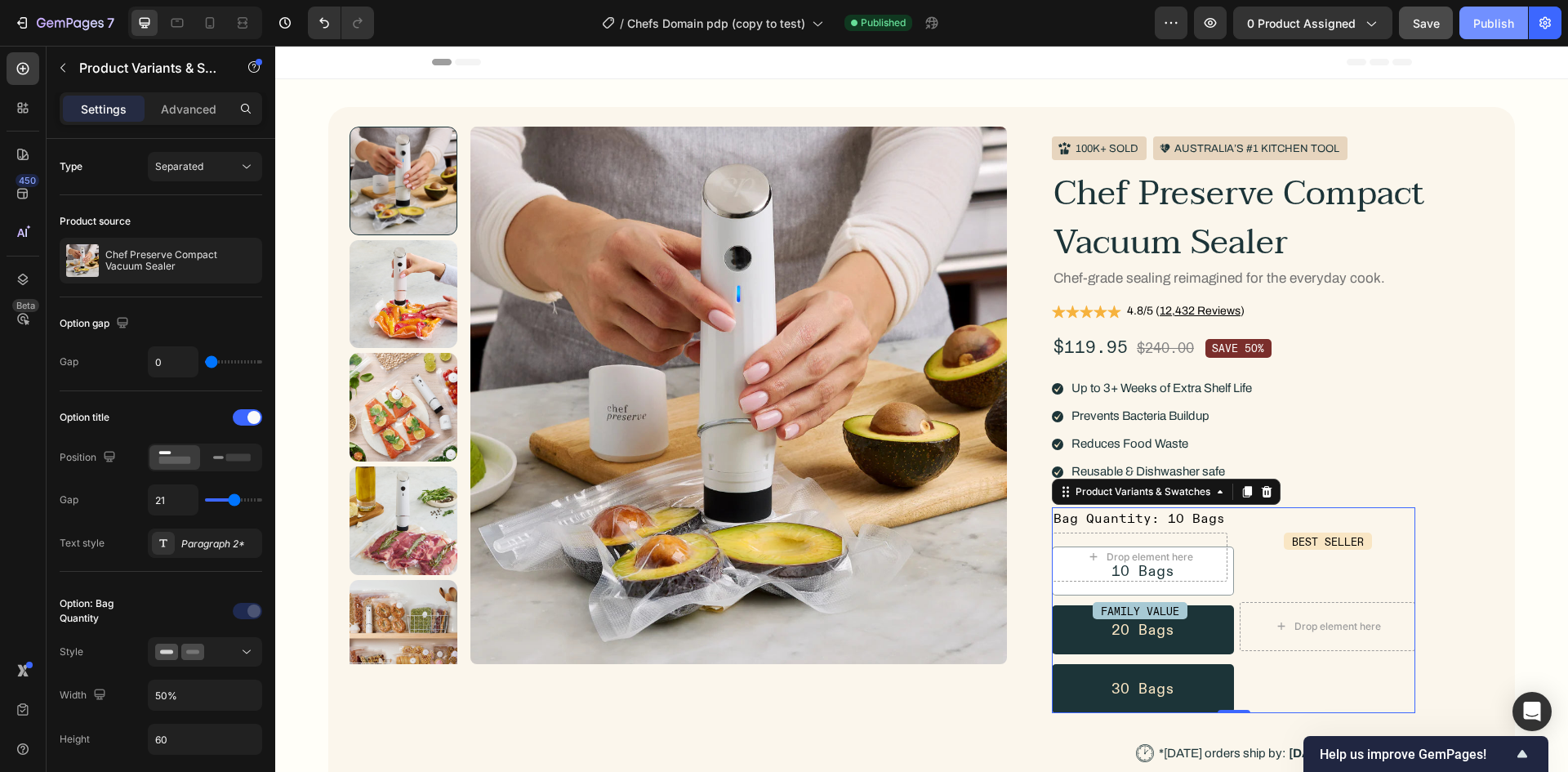
click at [1485, 11] on button "Publish" at bounding box center [1493, 23] width 69 height 33
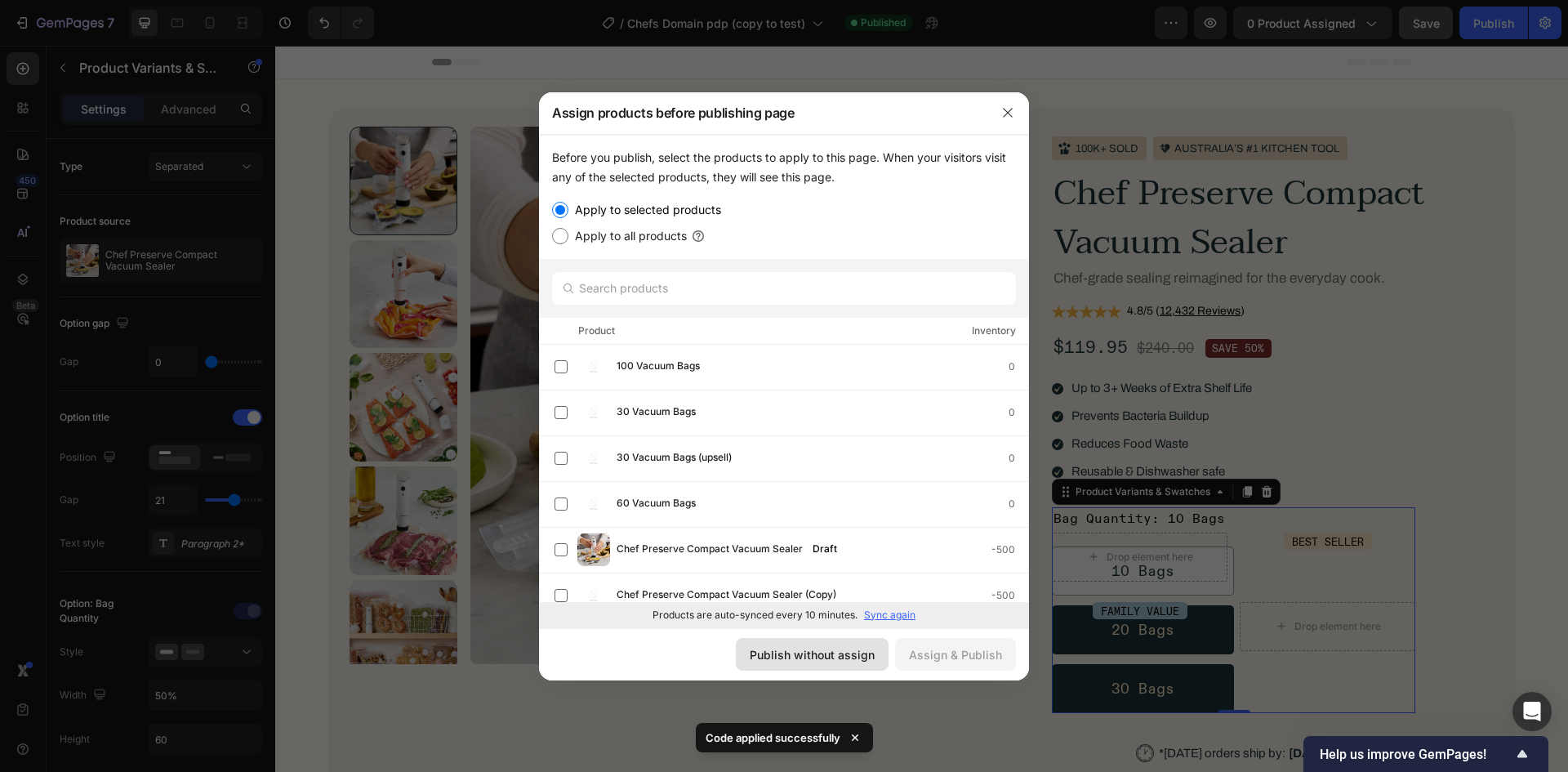
click at [833, 648] on div "Publish without assign" at bounding box center [813, 655] width 125 height 17
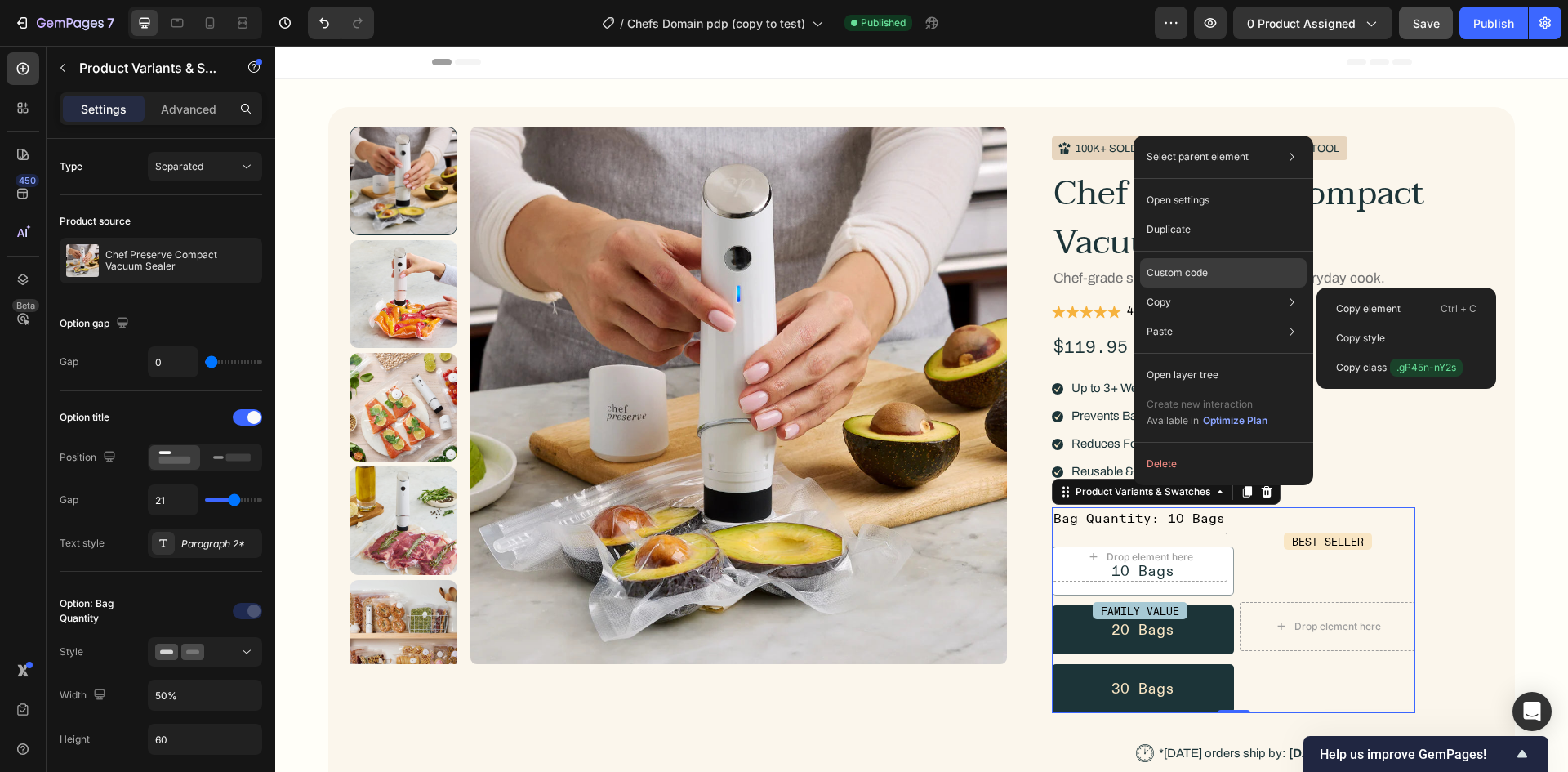
click at [1170, 280] on p "Custom code" at bounding box center [1177, 273] width 62 height 15
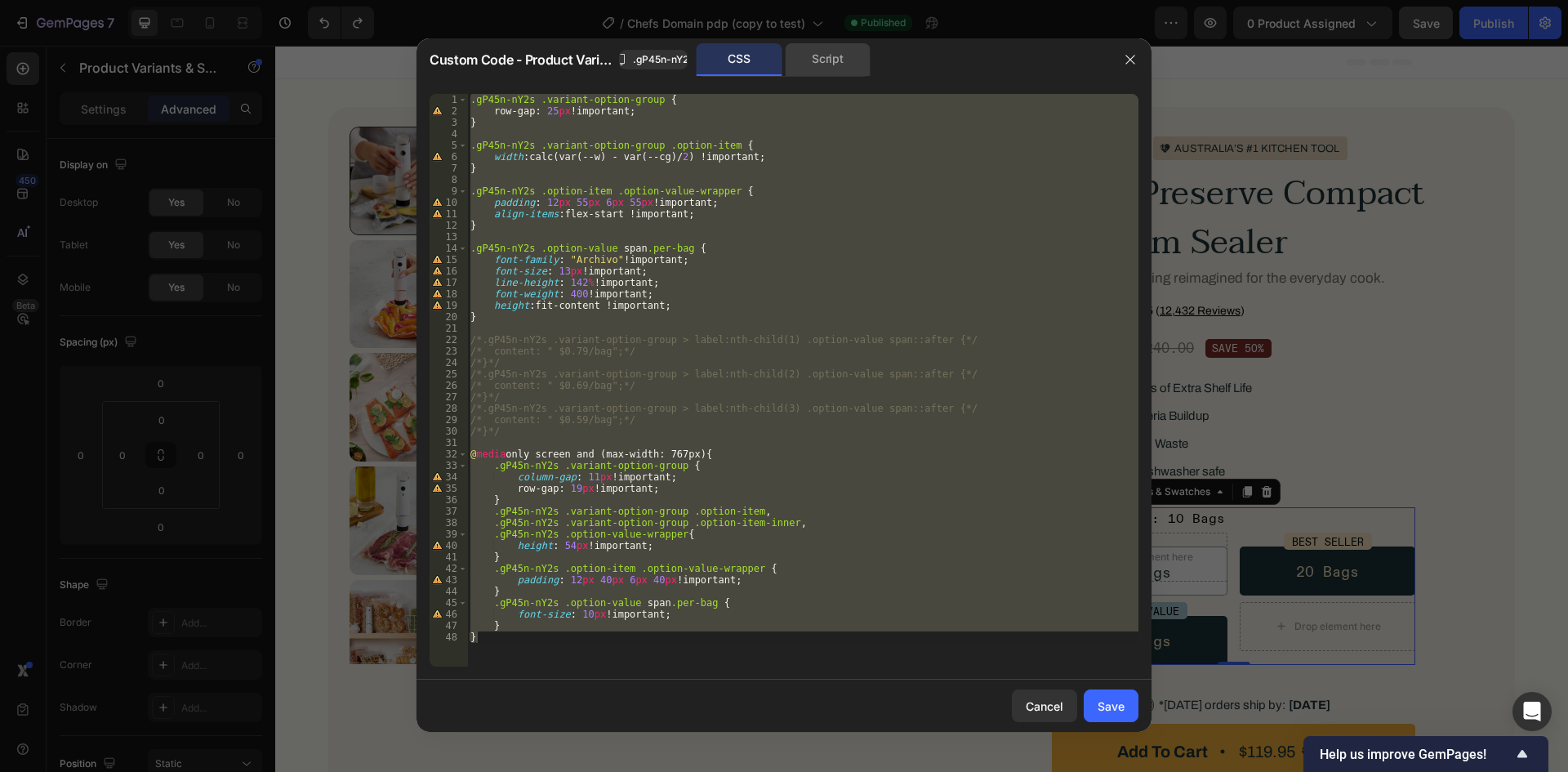
click at [844, 58] on div "Script" at bounding box center [827, 60] width 86 height 33
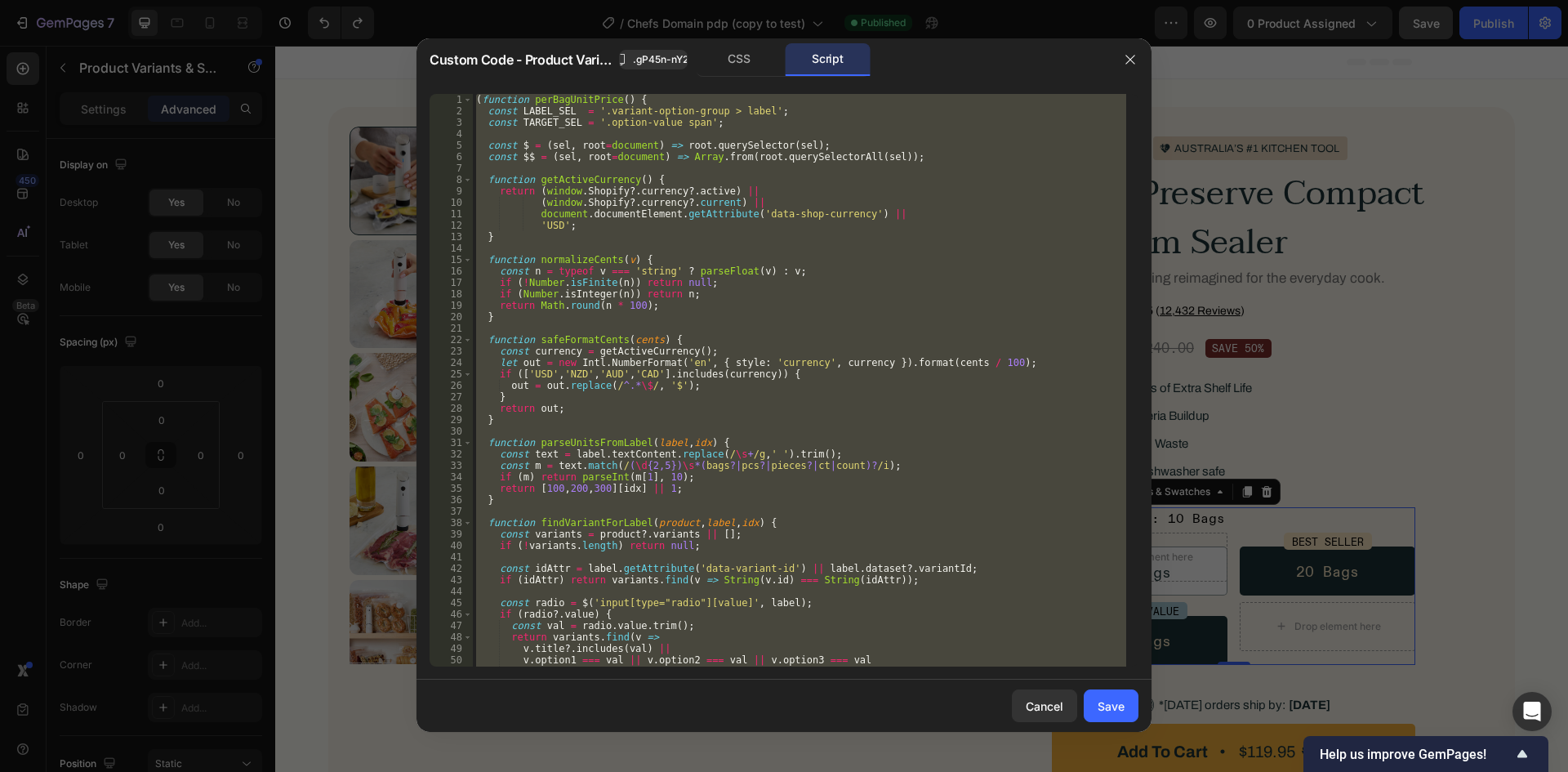
click at [893, 217] on div "( function perBagUnitPrice ( ) { const LABEL_SEL = '.variant-option-group > lab…" at bounding box center [800, 379] width 654 height 572
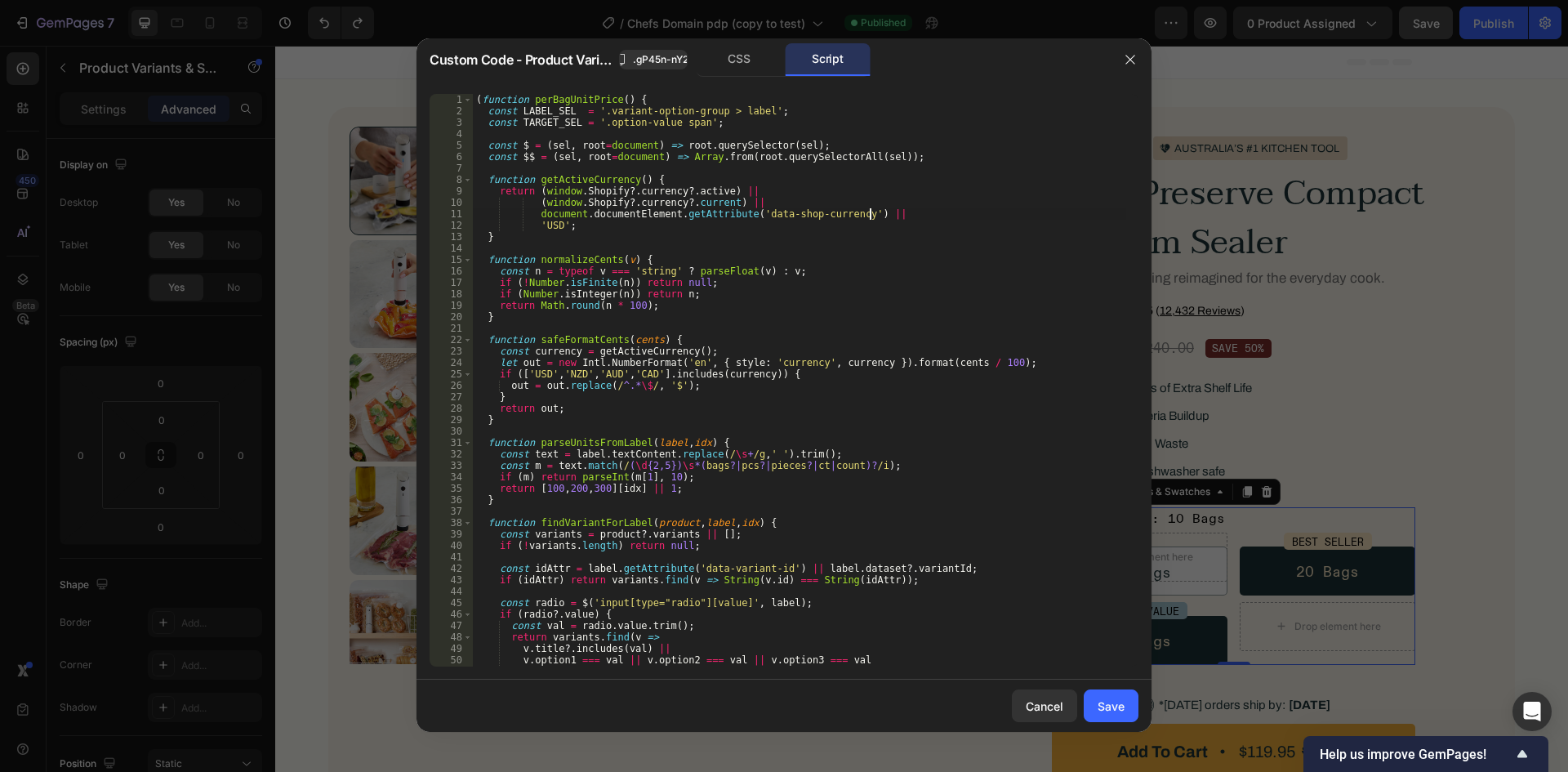
type textarea "})();"
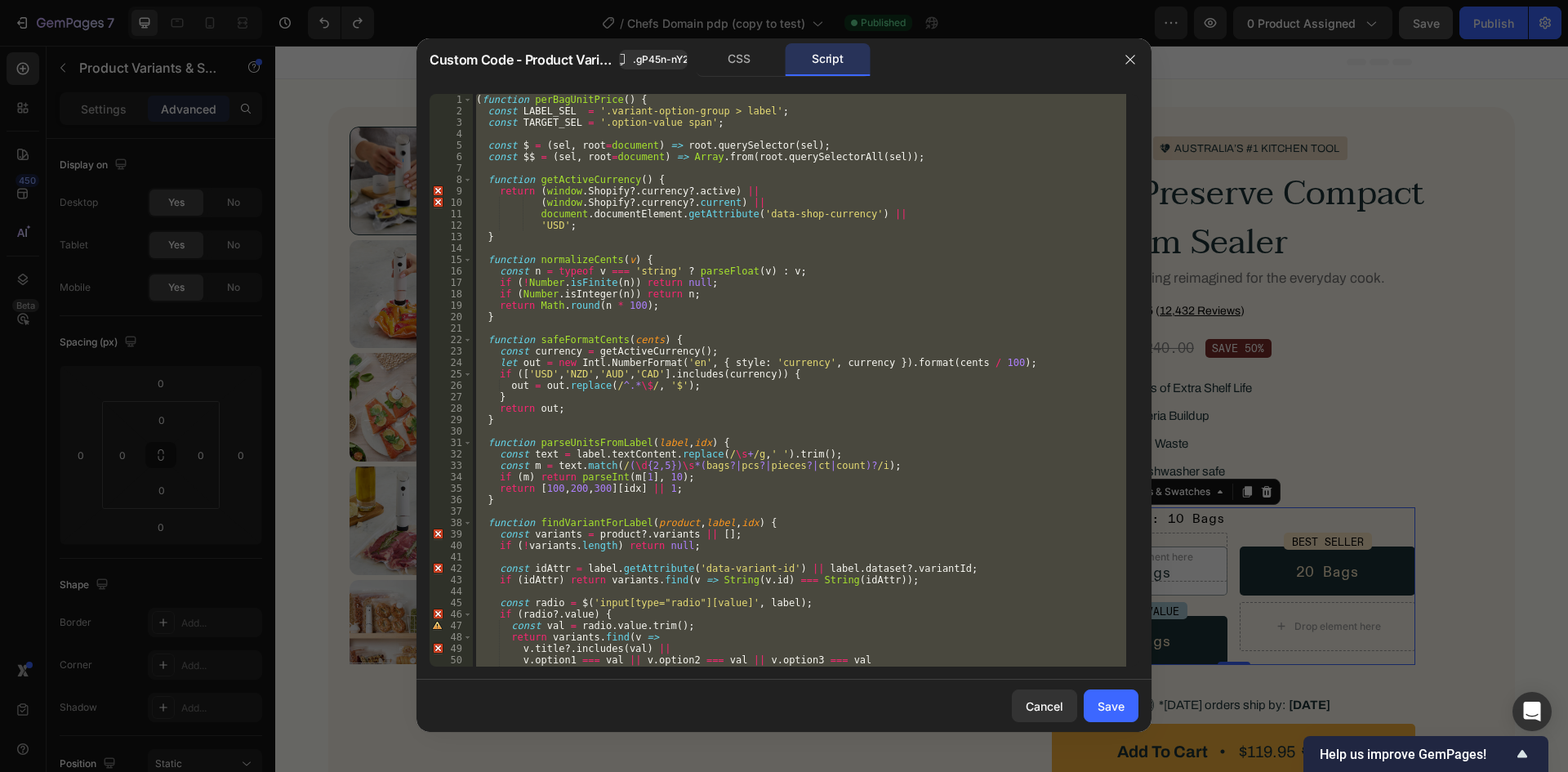
paste textarea
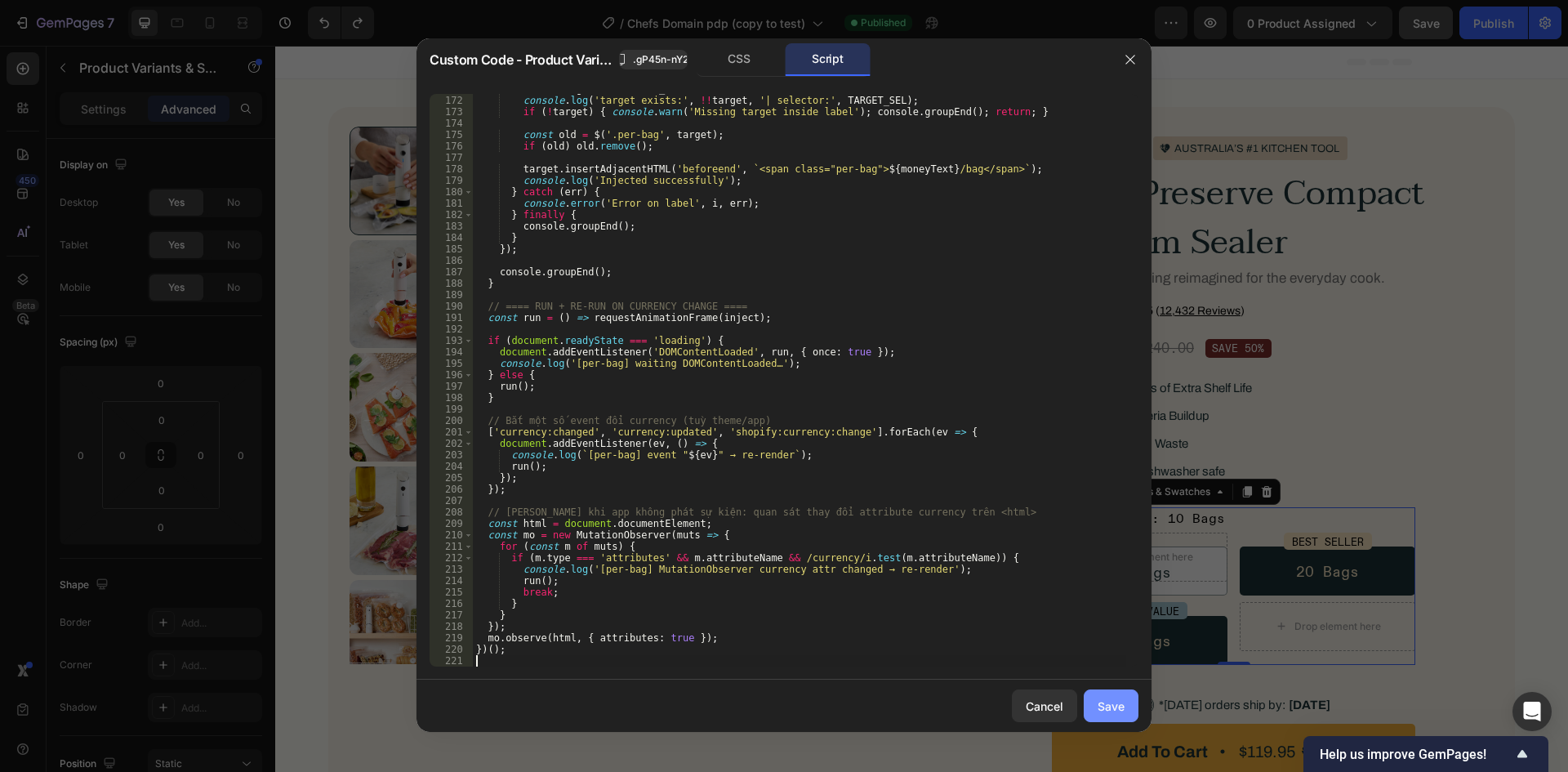
click at [1113, 714] on div "Save" at bounding box center [1110, 706] width 27 height 17
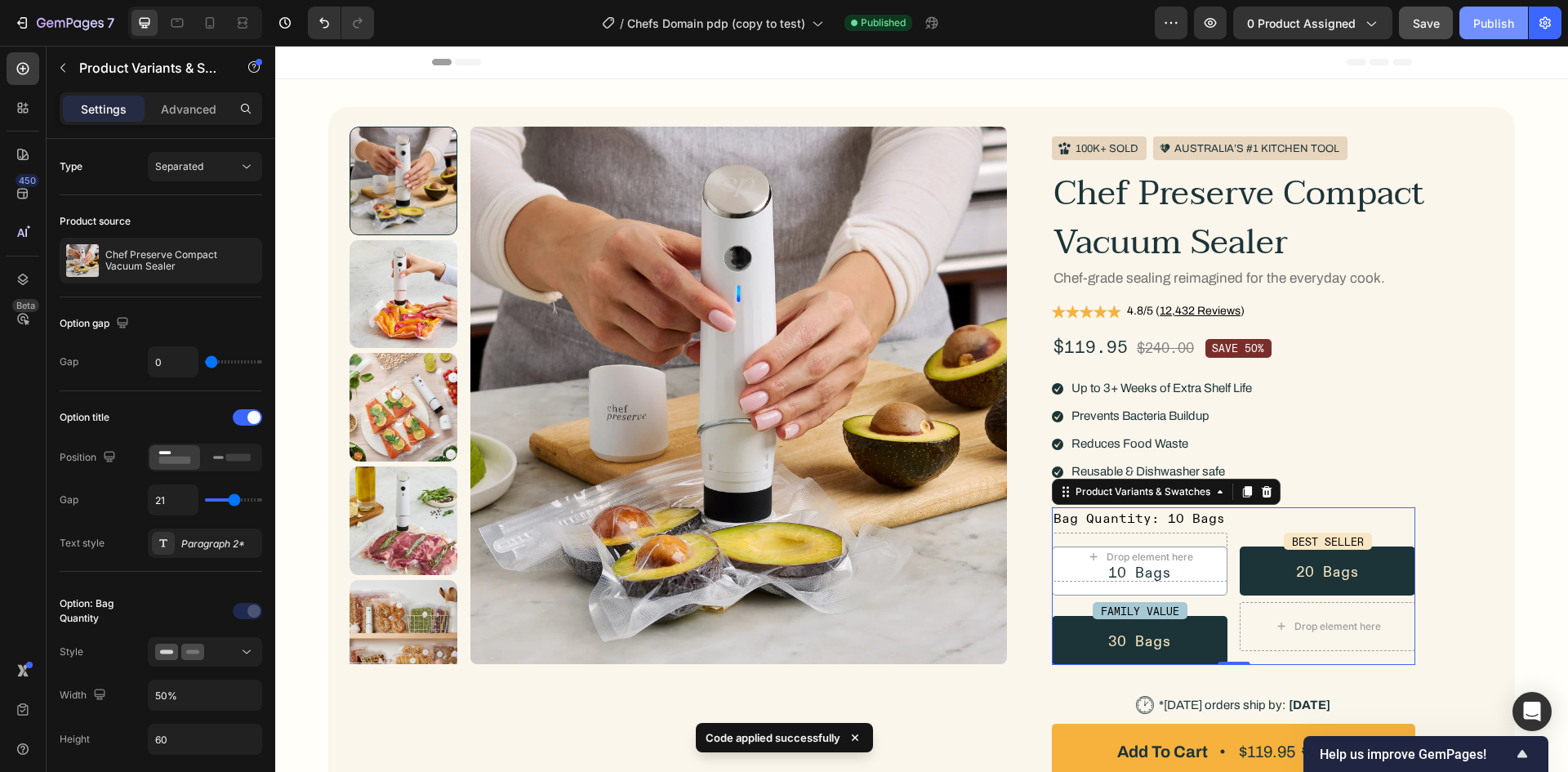
click at [1486, 25] on div "Publish" at bounding box center [1493, 23] width 41 height 17
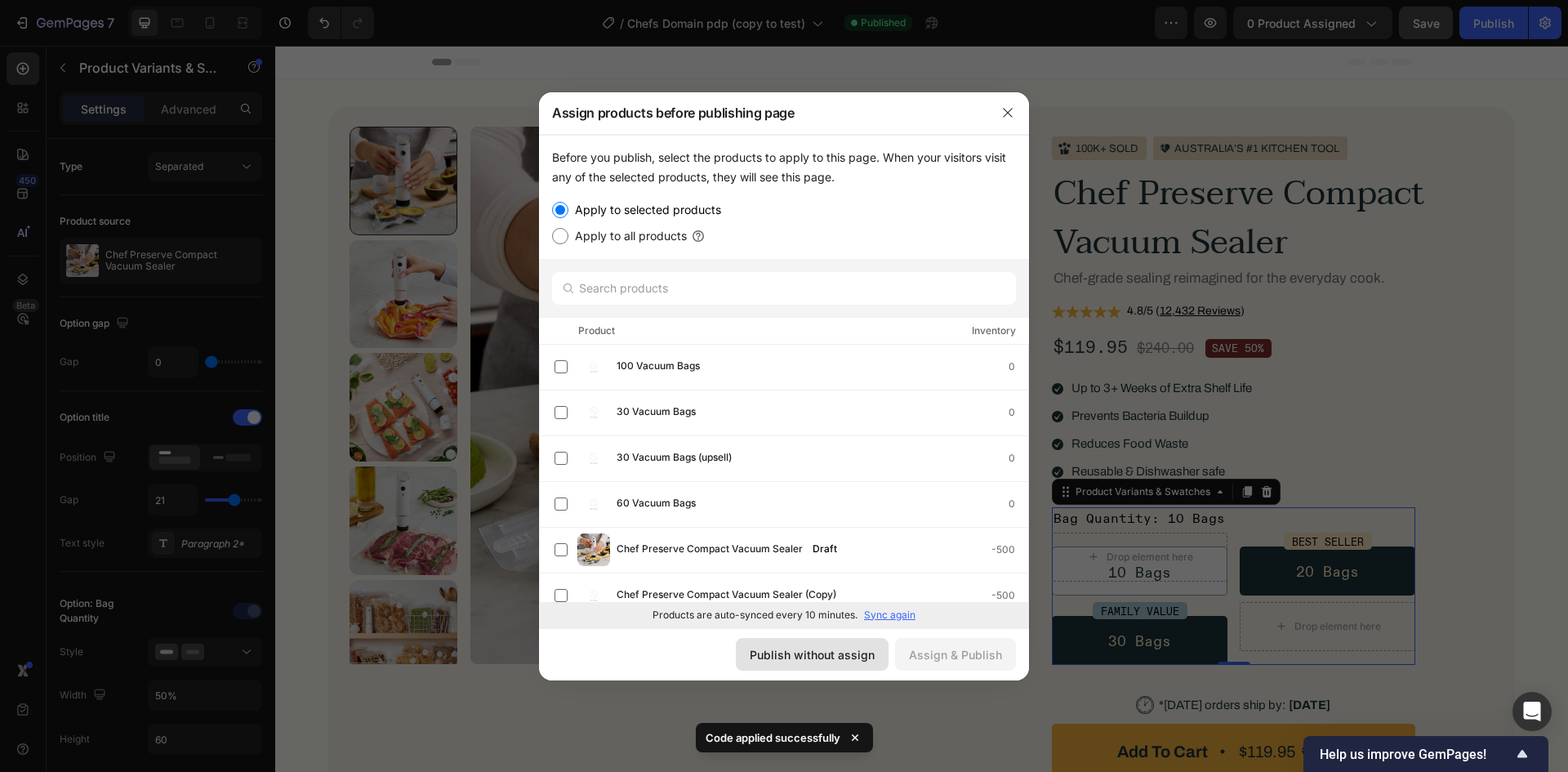
click at [833, 663] on button "Publish without assign" at bounding box center [813, 655] width 153 height 33
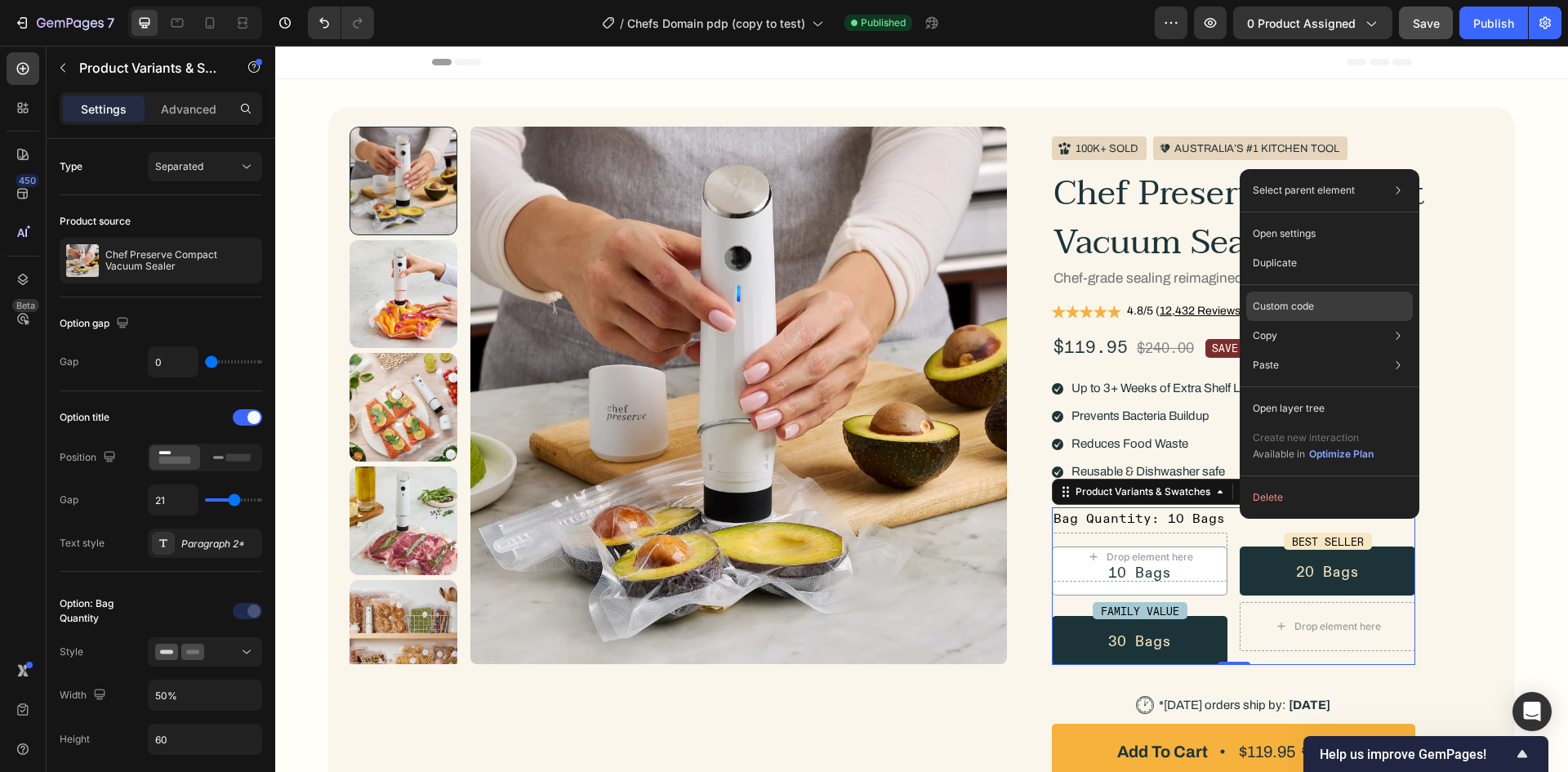
click at [1274, 293] on div "Custom code" at bounding box center [1329, 307] width 167 height 30
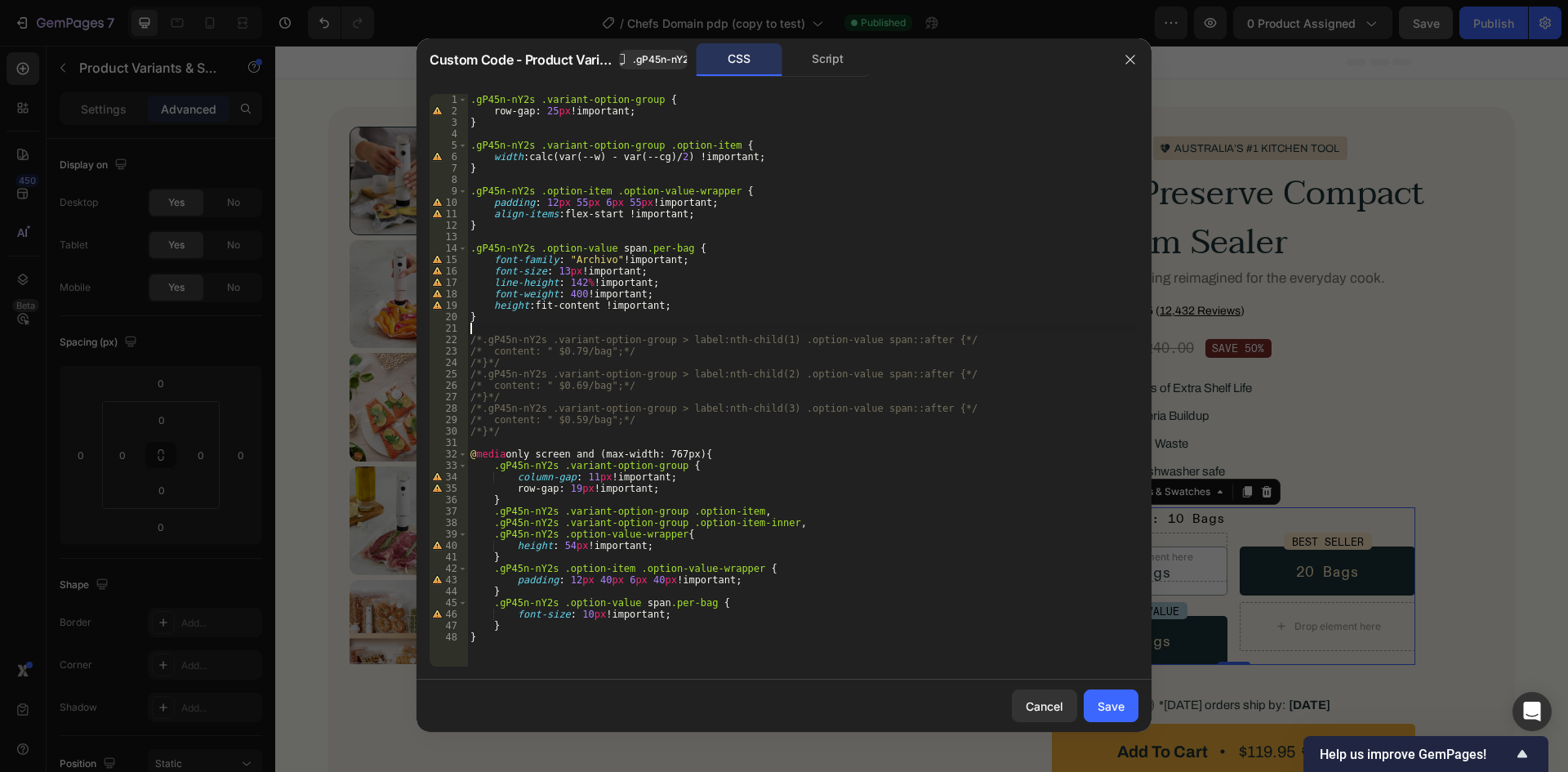
click at [828, 332] on div ".gP45n-nY2s .variant-option-group { row-gap : 25 px !important ; } .gP45n-nY2s …" at bounding box center [802, 392] width 671 height 596
click at [806, 47] on div "Script" at bounding box center [827, 60] width 86 height 33
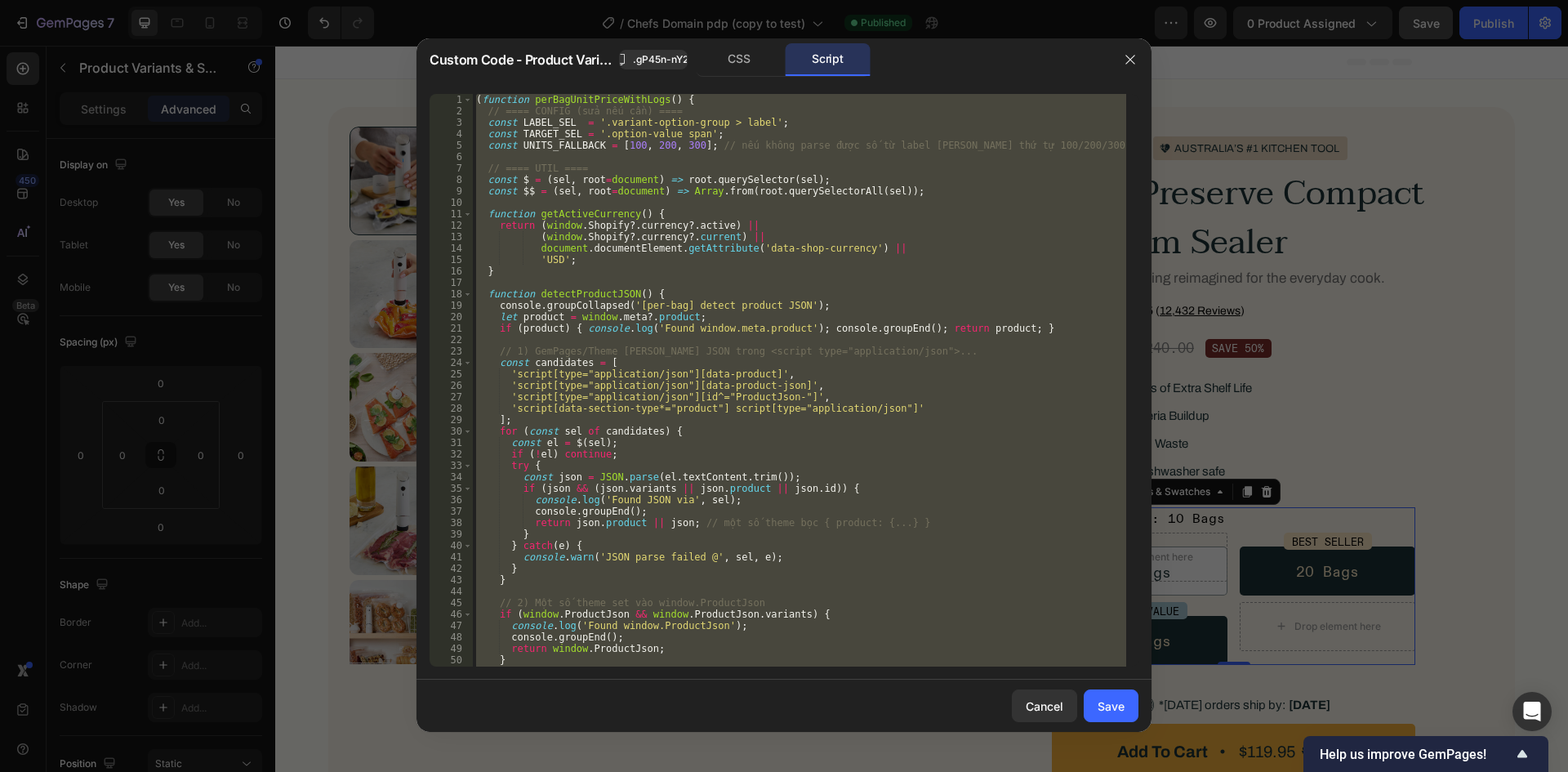
click at [827, 140] on div "( function perBagUnitPriceWithLogs ( ) { // ==== CONFIG (sửa nếu cần) ==== cons…" at bounding box center [800, 379] width 654 height 572
type textarea "})();"
paste textarea
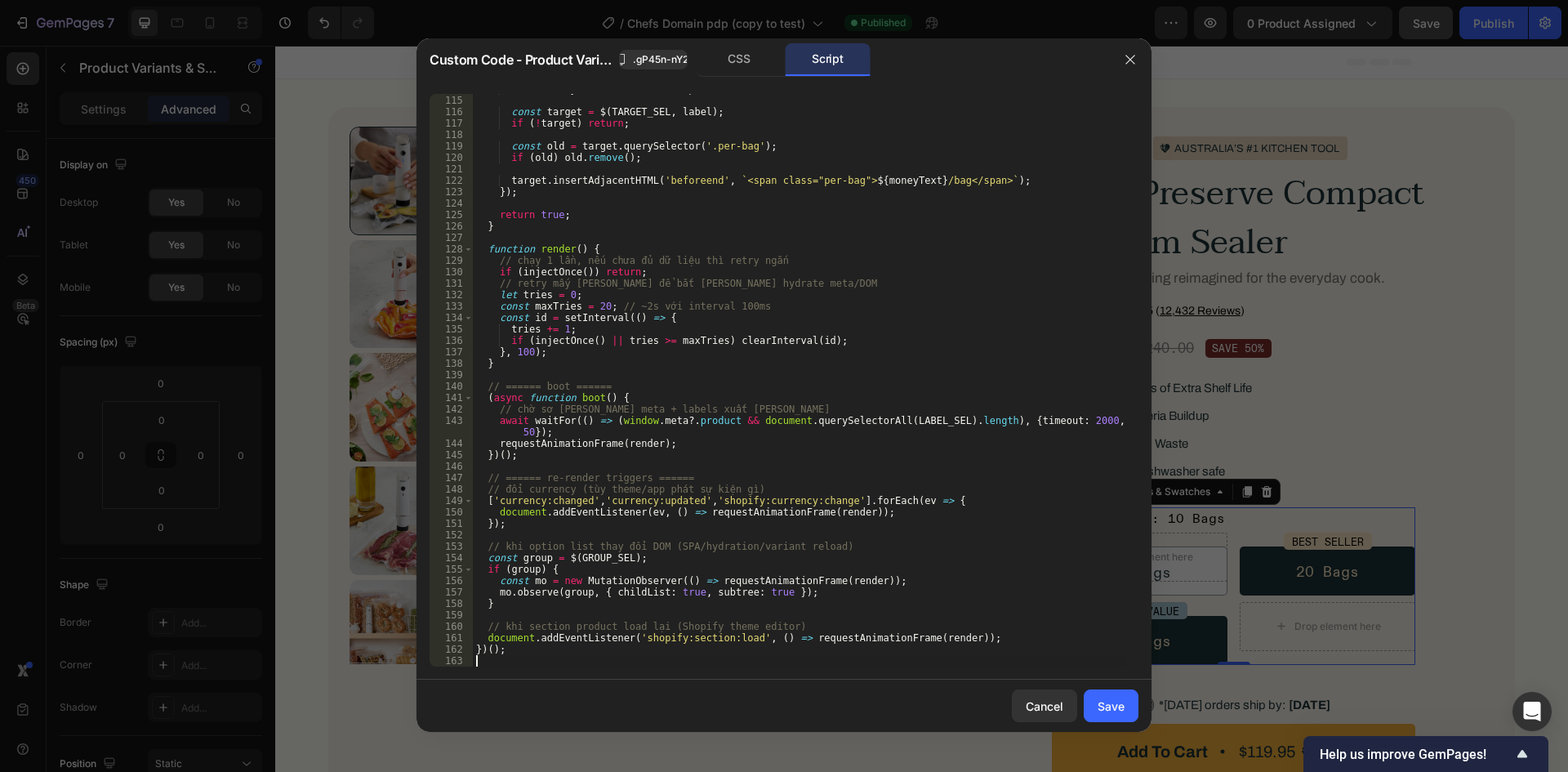
scroll to position [1303, 0]
click at [1102, 696] on button "Save" at bounding box center [1110, 706] width 55 height 33
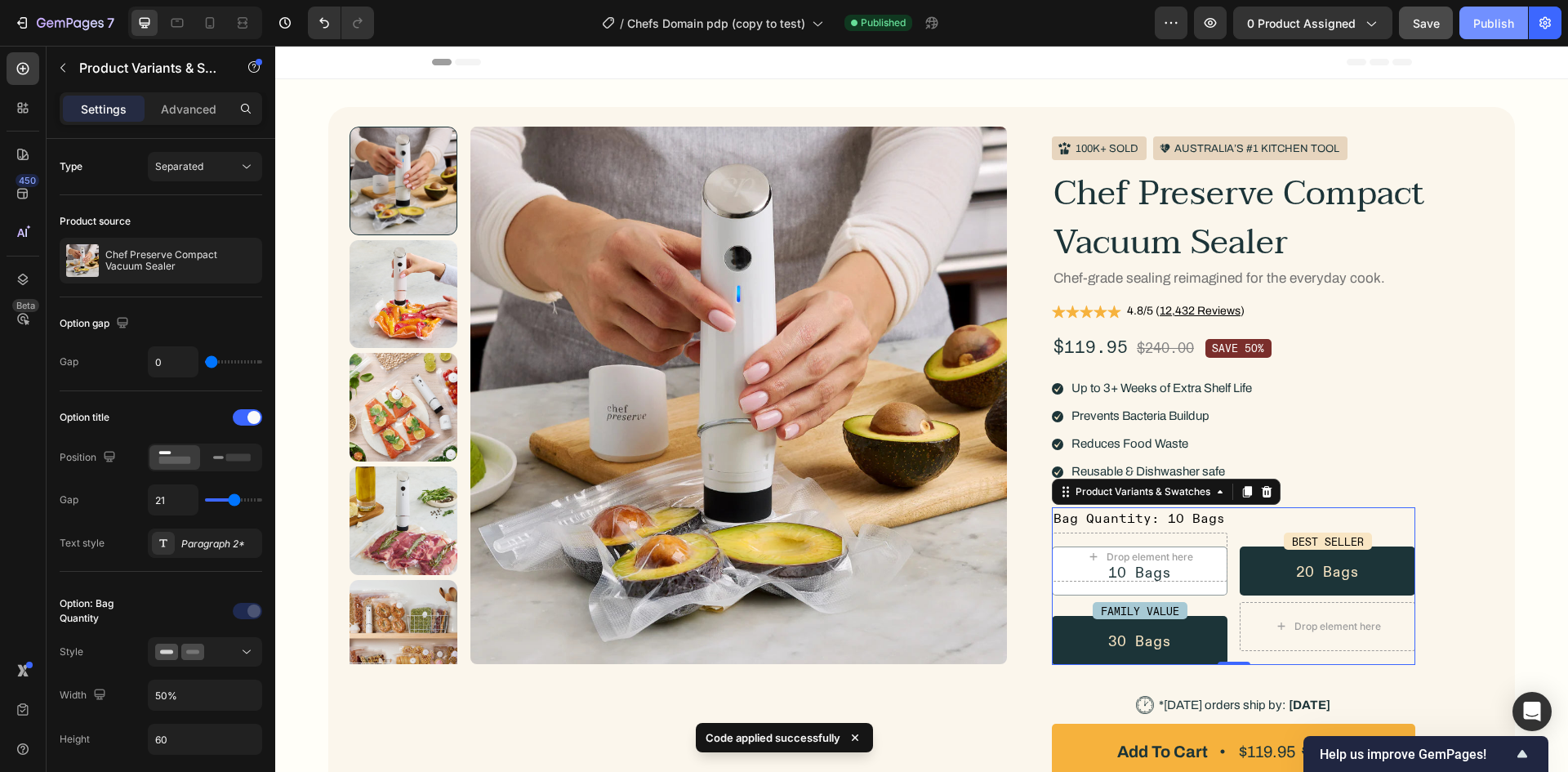
click at [1492, 22] on div "Publish" at bounding box center [1493, 23] width 41 height 17
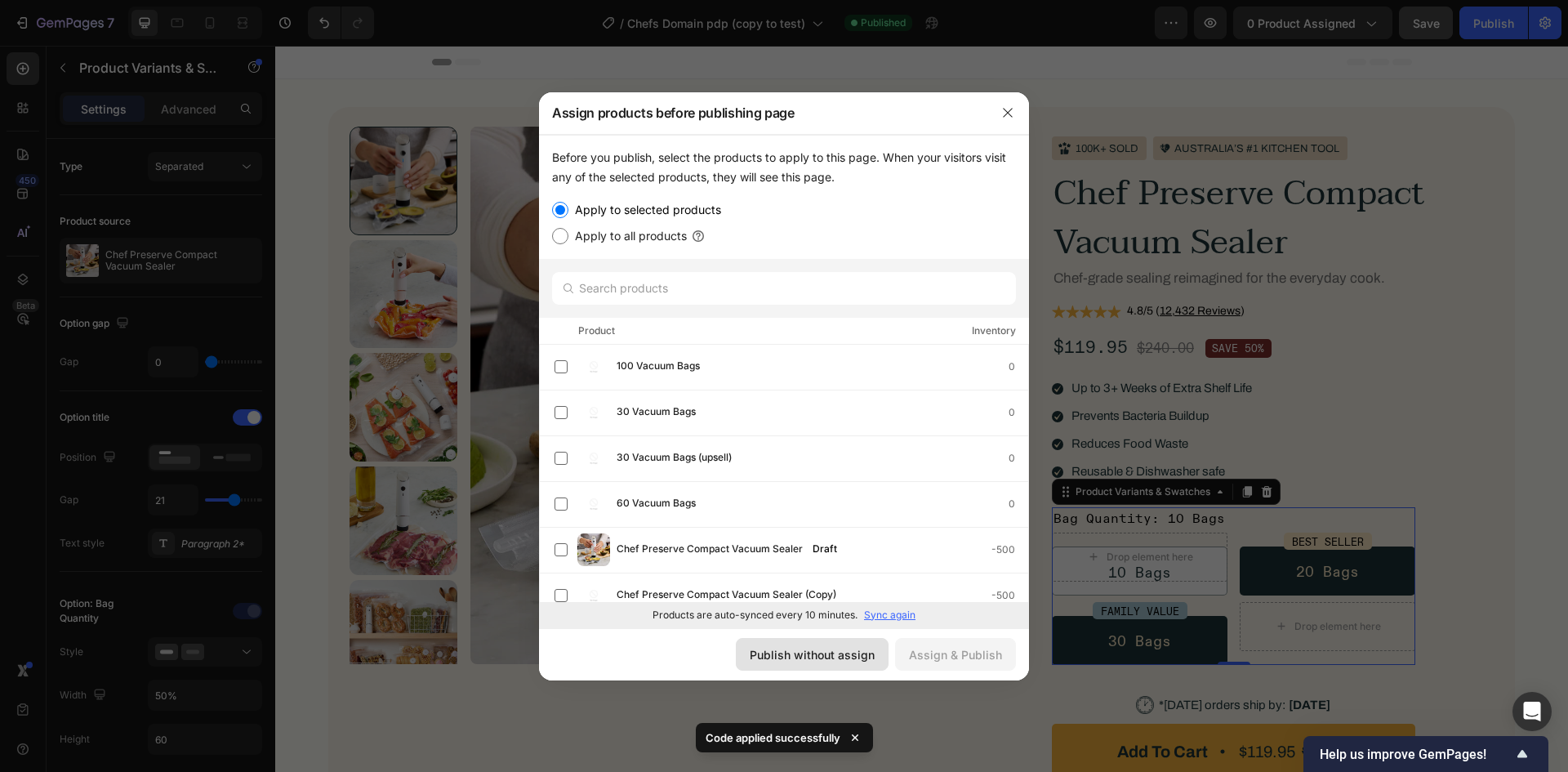
click at [810, 647] on button "Publish without assign" at bounding box center [813, 655] width 153 height 33
